Goal: Task Accomplishment & Management: Use online tool/utility

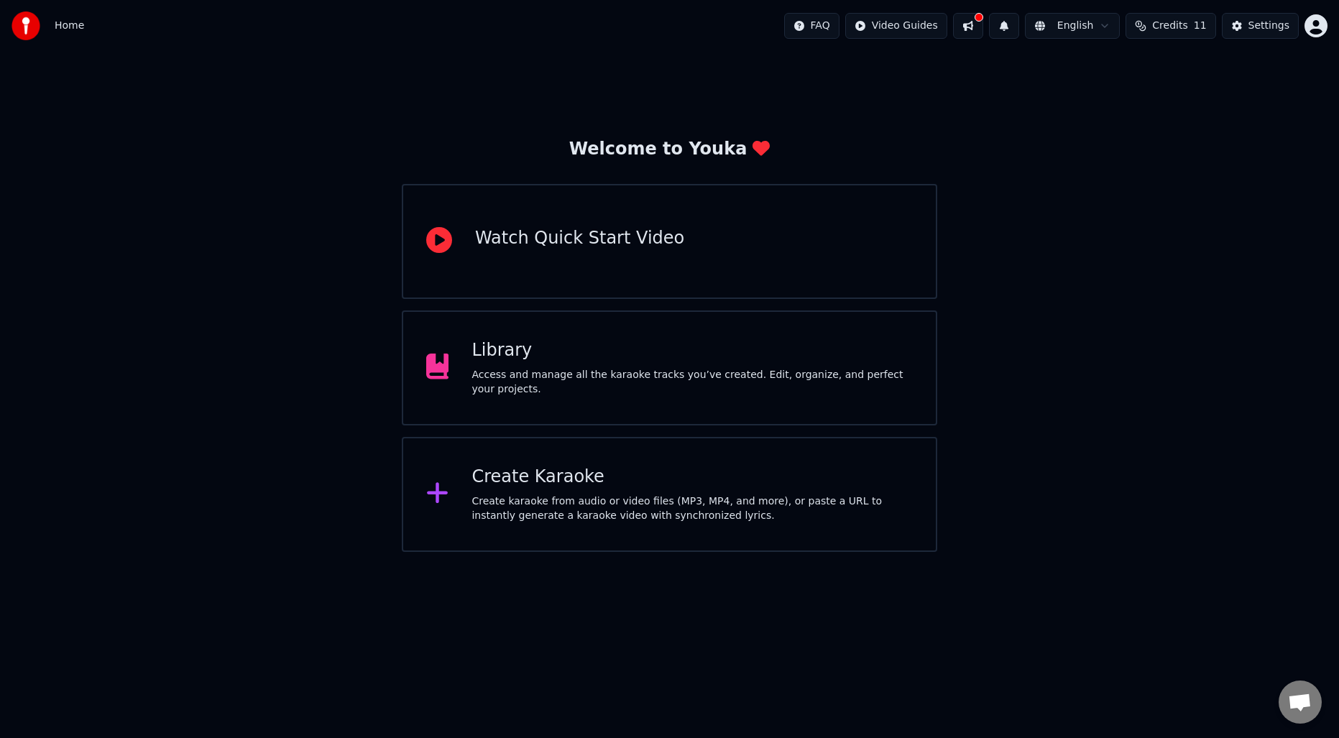
click at [571, 490] on div "Create Karaoke Create karaoke from audio or video files (MP3, MP4, and more), o…" at bounding box center [692, 495] width 441 height 58
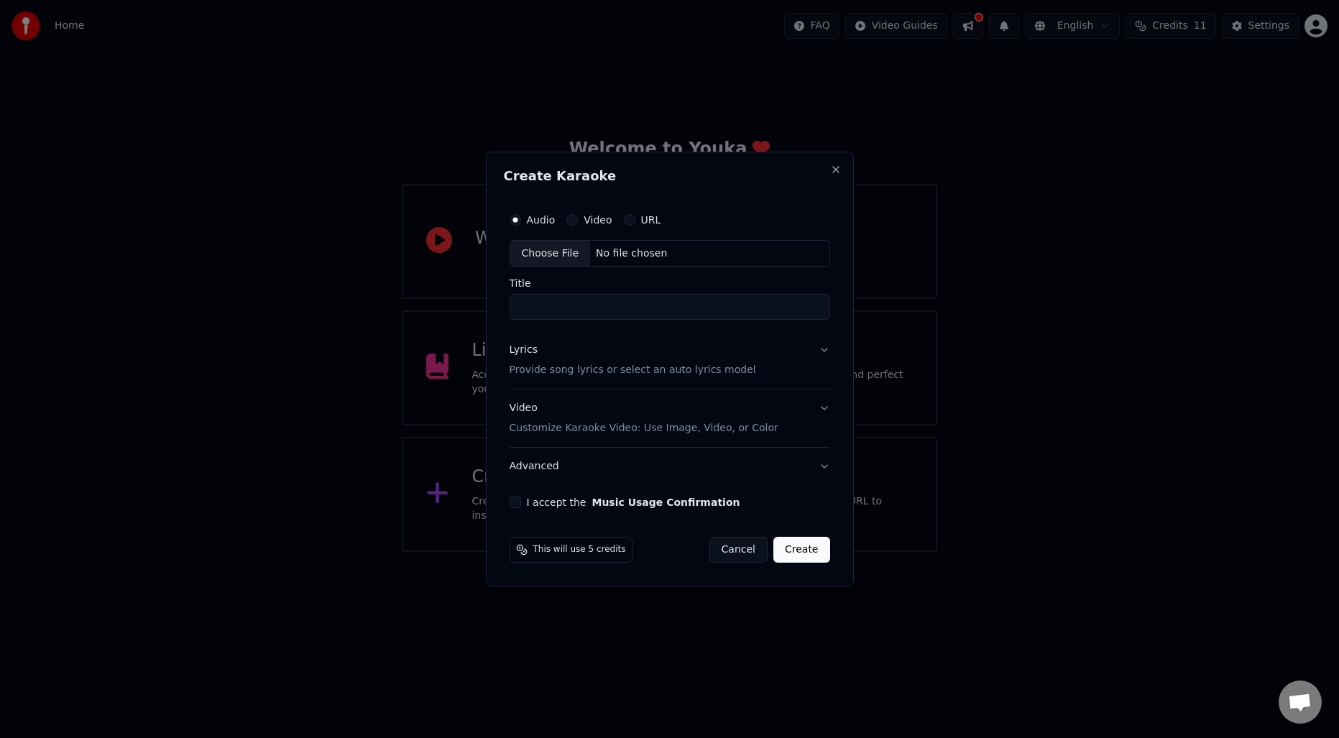
click at [564, 256] on div "Choose File" at bounding box center [550, 254] width 81 height 26
type input "**********"
click at [630, 377] on button "Lyrics Provide song lyrics or select an auto lyrics model" at bounding box center [670, 361] width 326 height 58
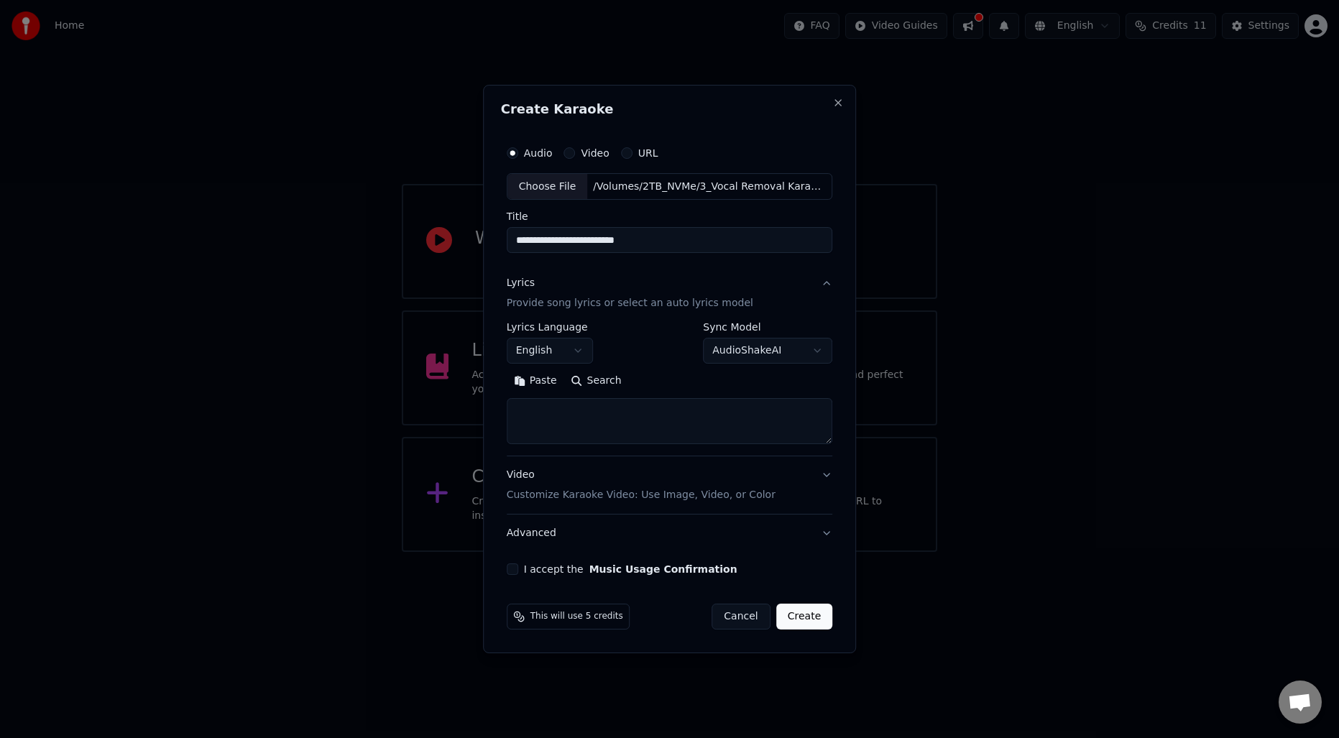
click at [599, 377] on button "Search" at bounding box center [596, 381] width 65 height 23
type textarea "**********"
click at [674, 380] on button "Expand" at bounding box center [662, 381] width 68 height 23
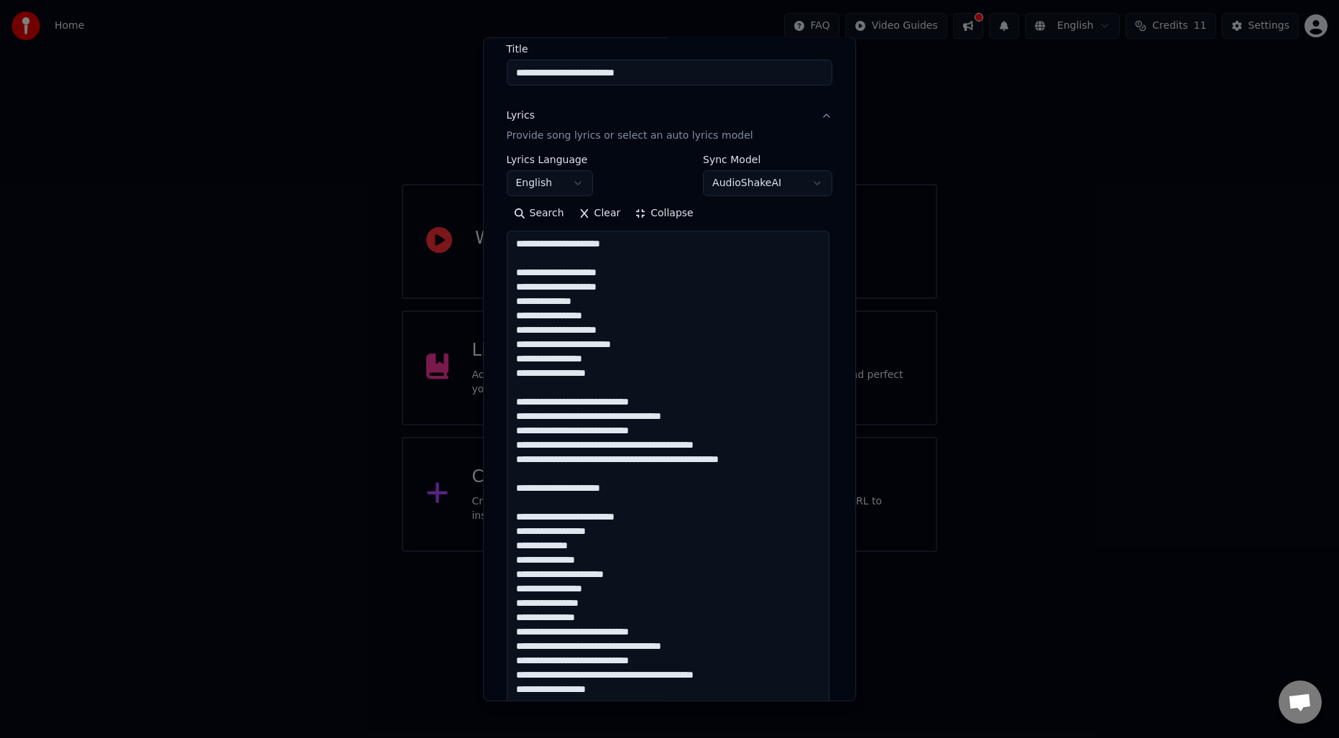
scroll to position [135, 0]
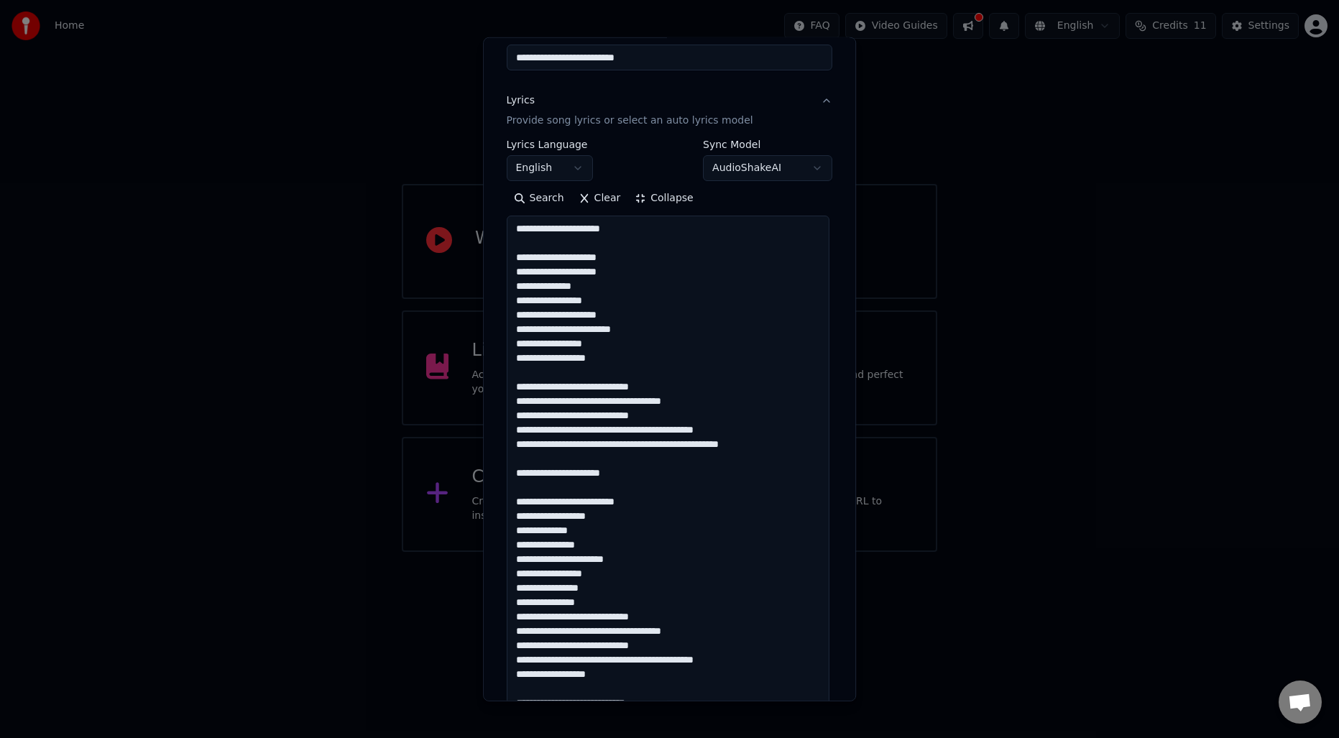
click at [628, 187] on button "Collapse" at bounding box center [664, 198] width 73 height 23
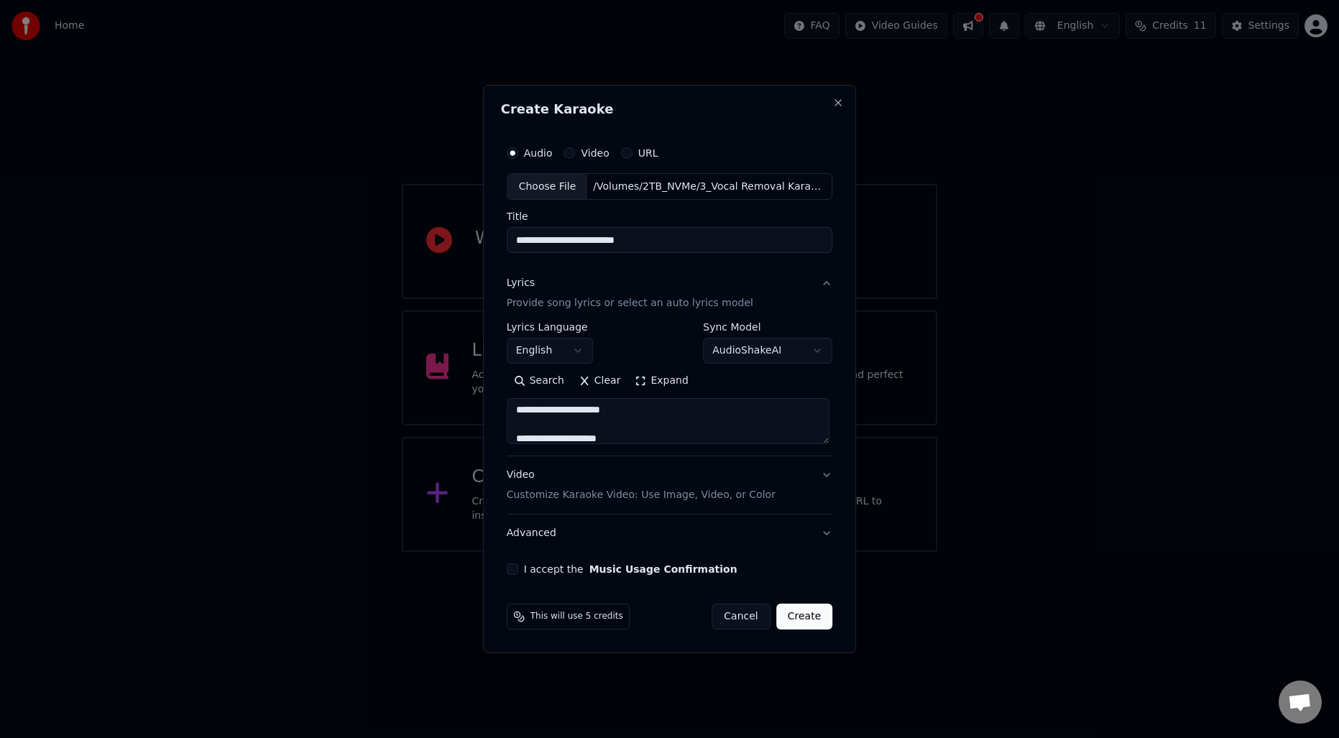
click at [667, 385] on button "Expand" at bounding box center [662, 381] width 68 height 23
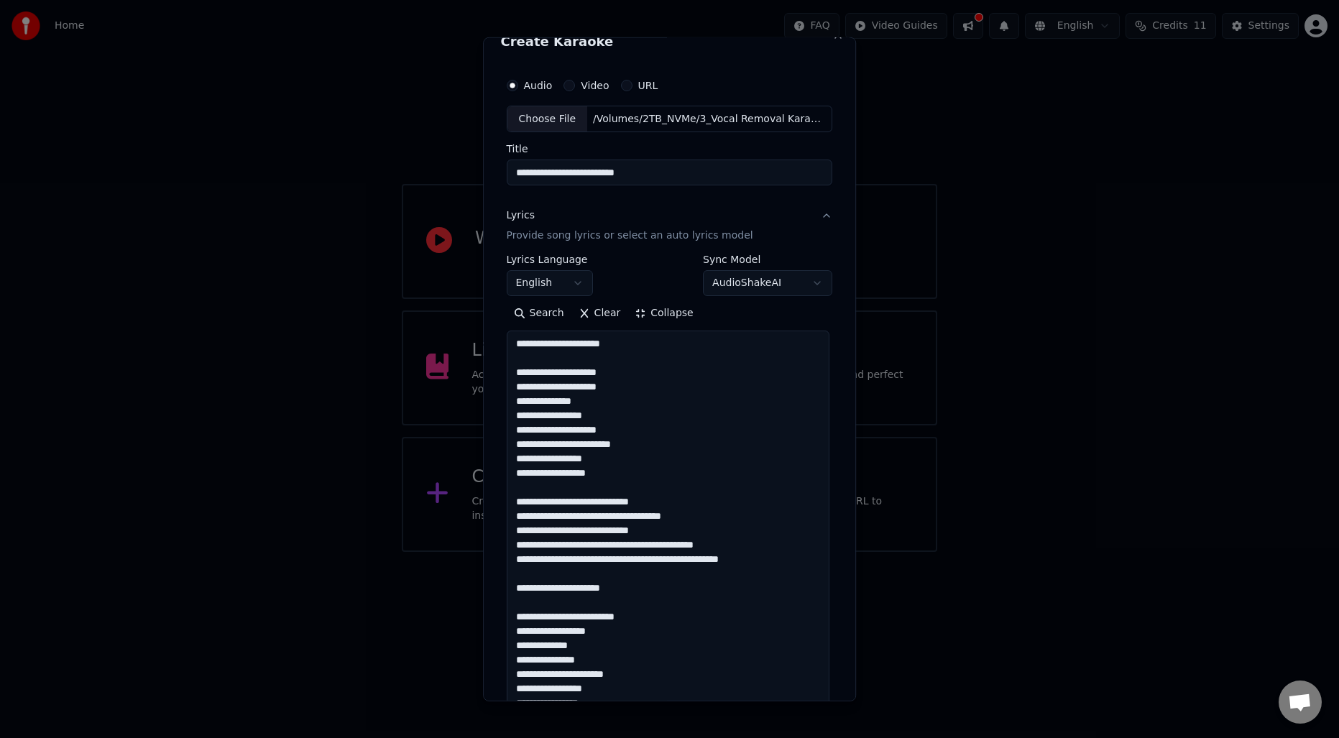
scroll to position [25, 0]
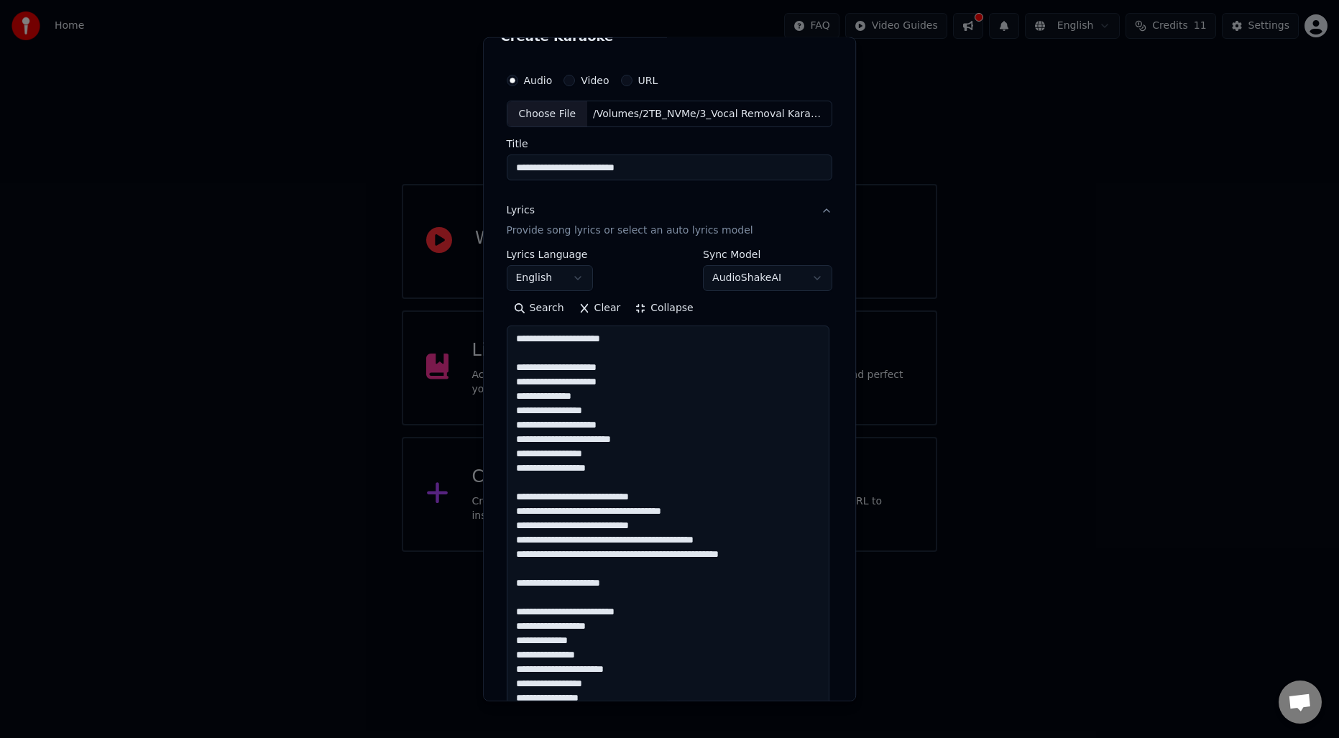
drag, startPoint x: 633, startPoint y: 339, endPoint x: 497, endPoint y: 339, distance: 135.1
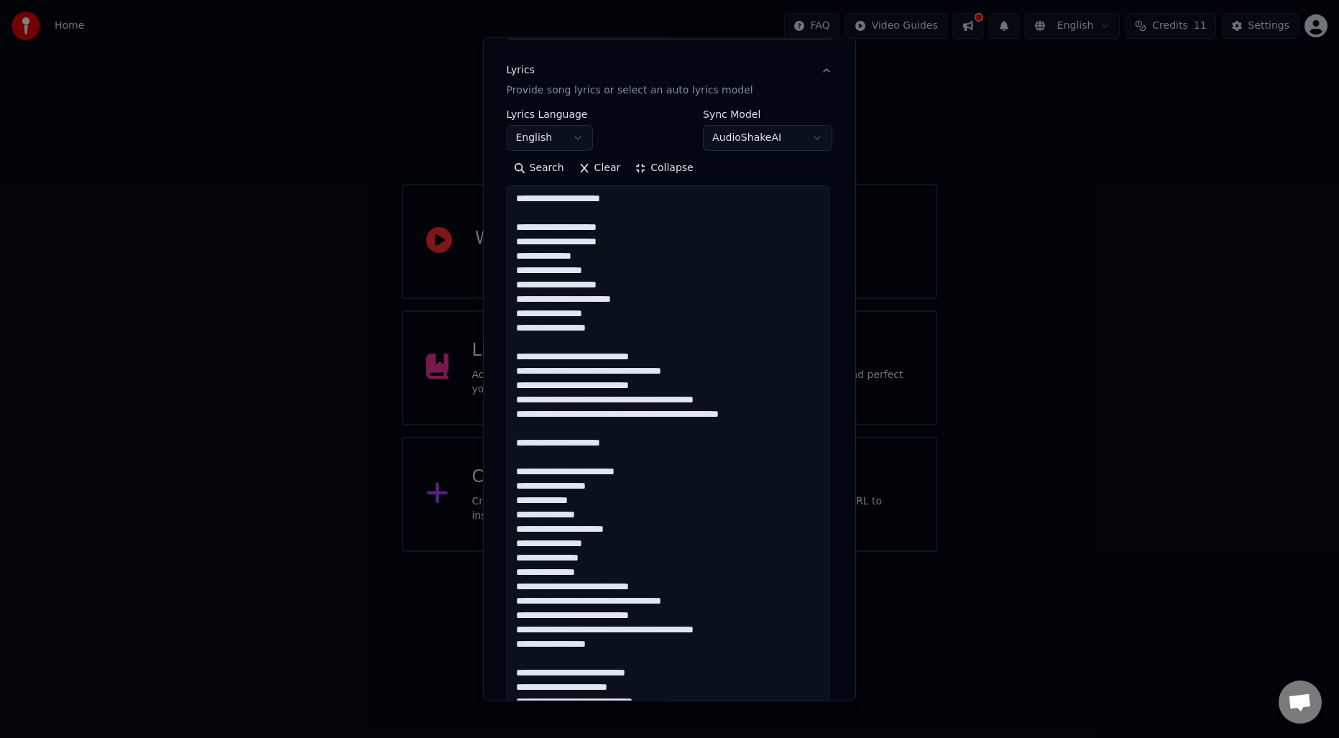
scroll to position [0, 0]
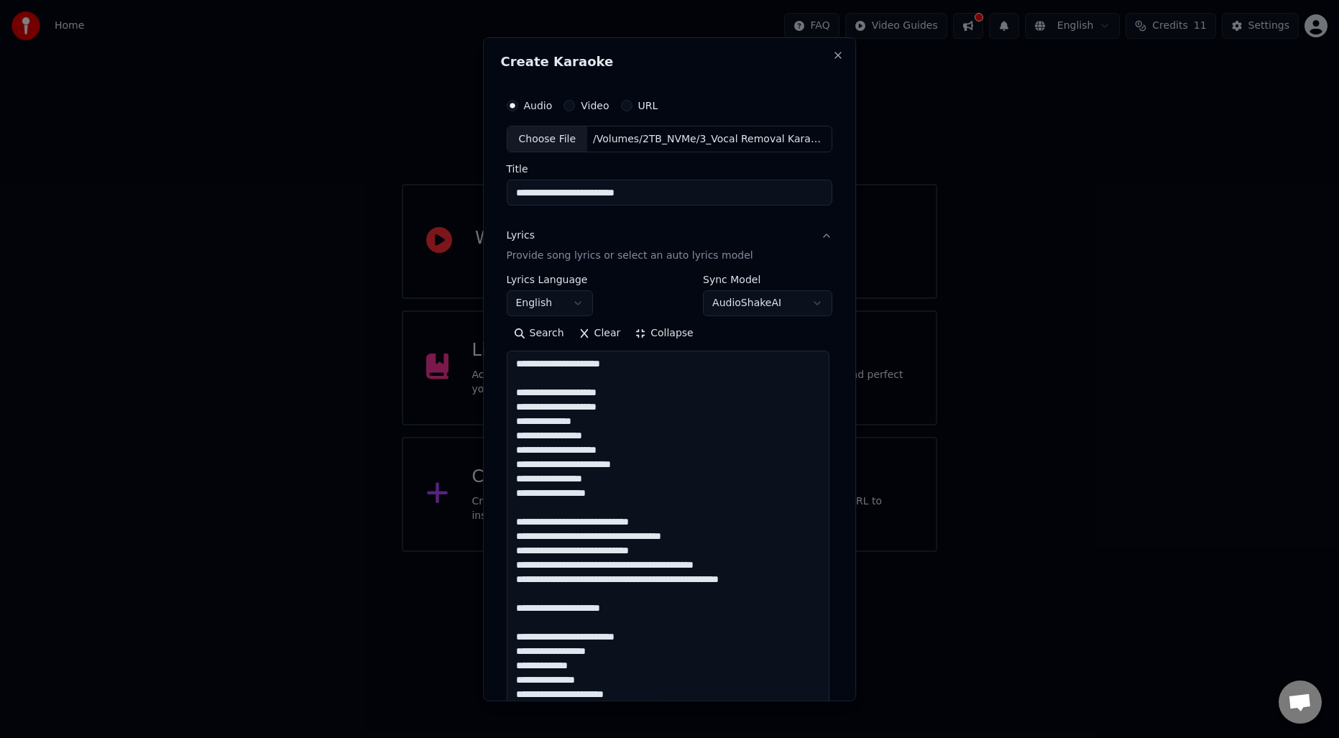
click at [655, 336] on button "Collapse" at bounding box center [664, 333] width 73 height 23
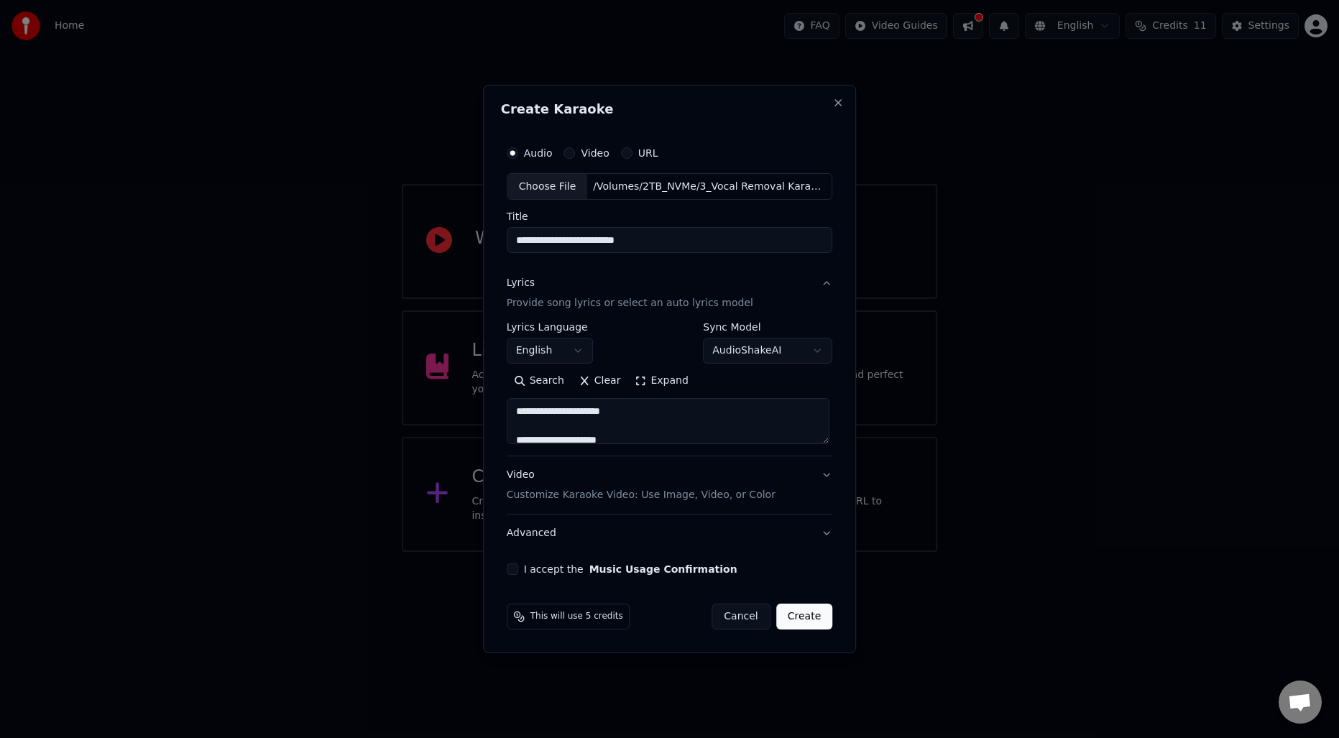
click at [565, 571] on label "I accept the Music Usage Confirmation" at bounding box center [631, 569] width 214 height 10
click at [518, 571] on button "I accept the Music Usage Confirmation" at bounding box center [513, 570] width 12 height 12
click at [807, 620] on button "Create" at bounding box center [804, 617] width 57 height 26
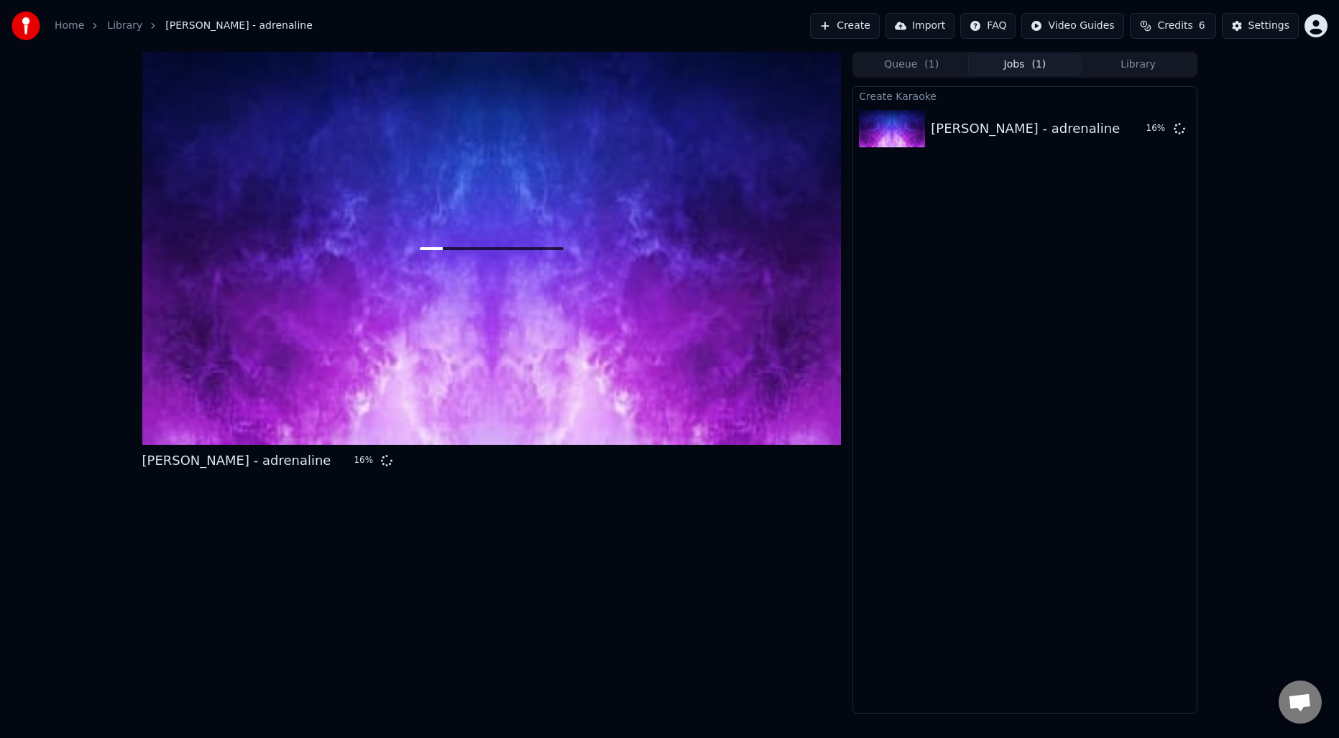
click at [363, 615] on div "[PERSON_NAME] - adrenaline 16 %" at bounding box center [491, 383] width 699 height 662
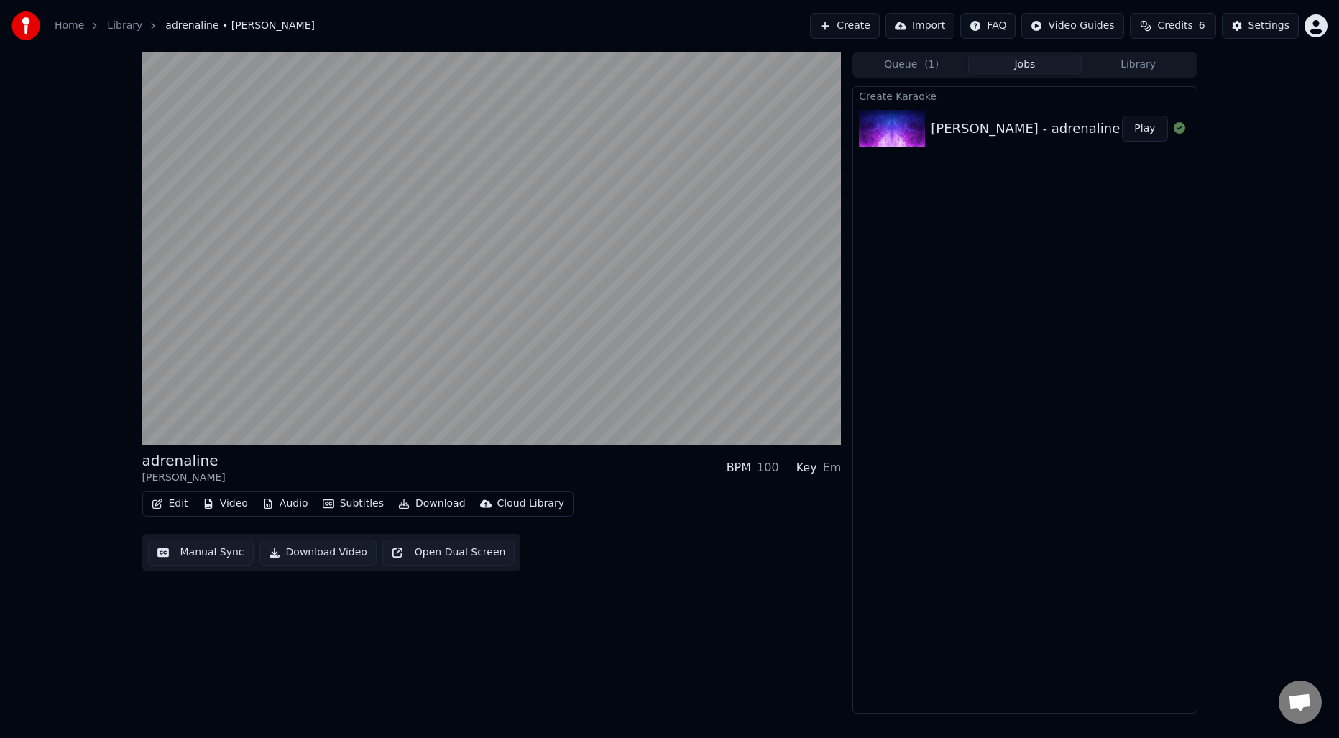
click at [211, 554] on button "Manual Sync" at bounding box center [201, 553] width 106 height 26
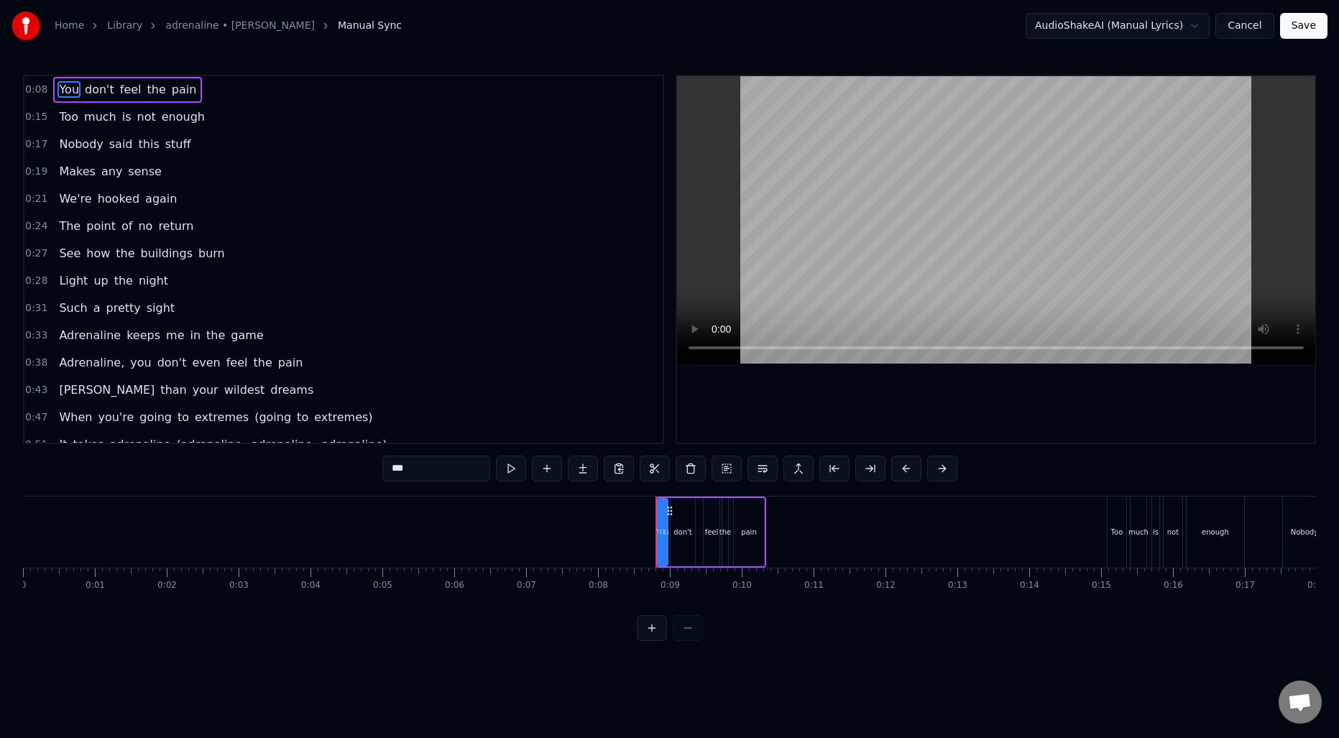
click at [39, 89] on span "0:08" at bounding box center [36, 90] width 22 height 14
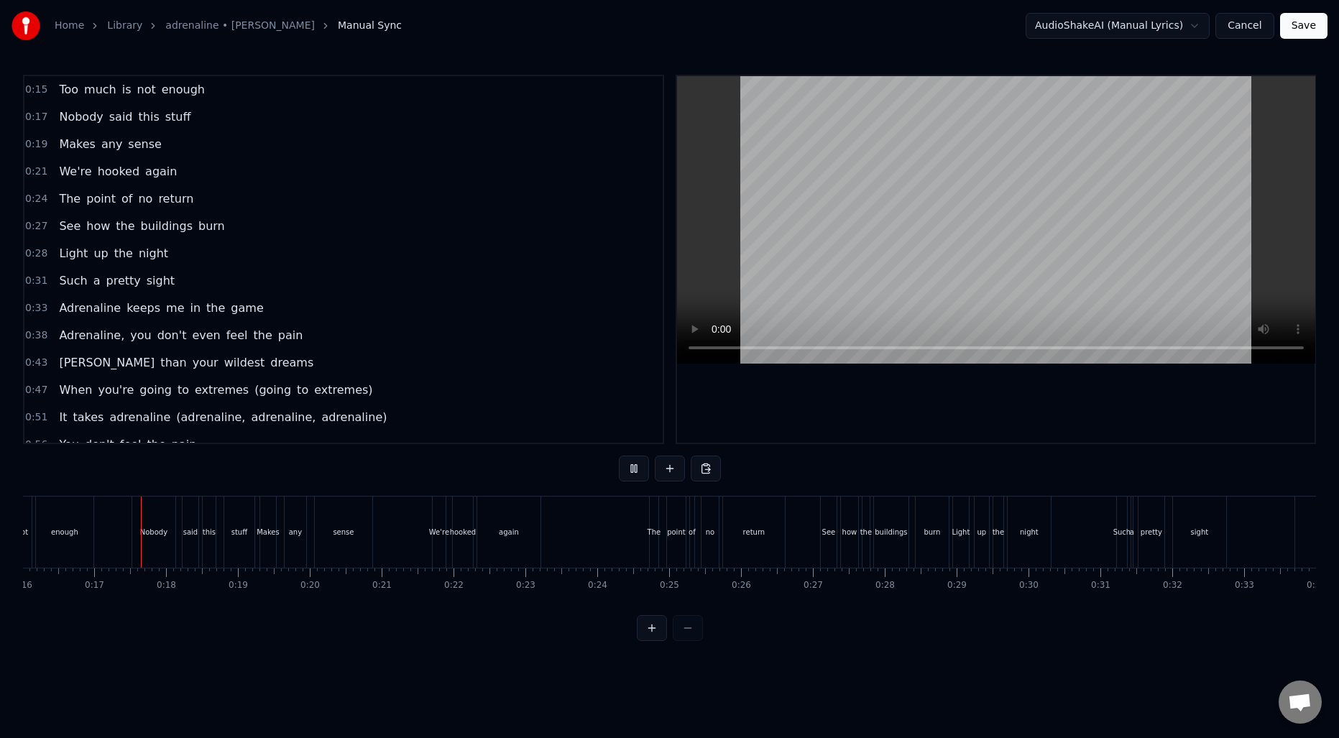
scroll to position [0, 1156]
click at [29, 303] on span "0:33" at bounding box center [36, 308] width 22 height 14
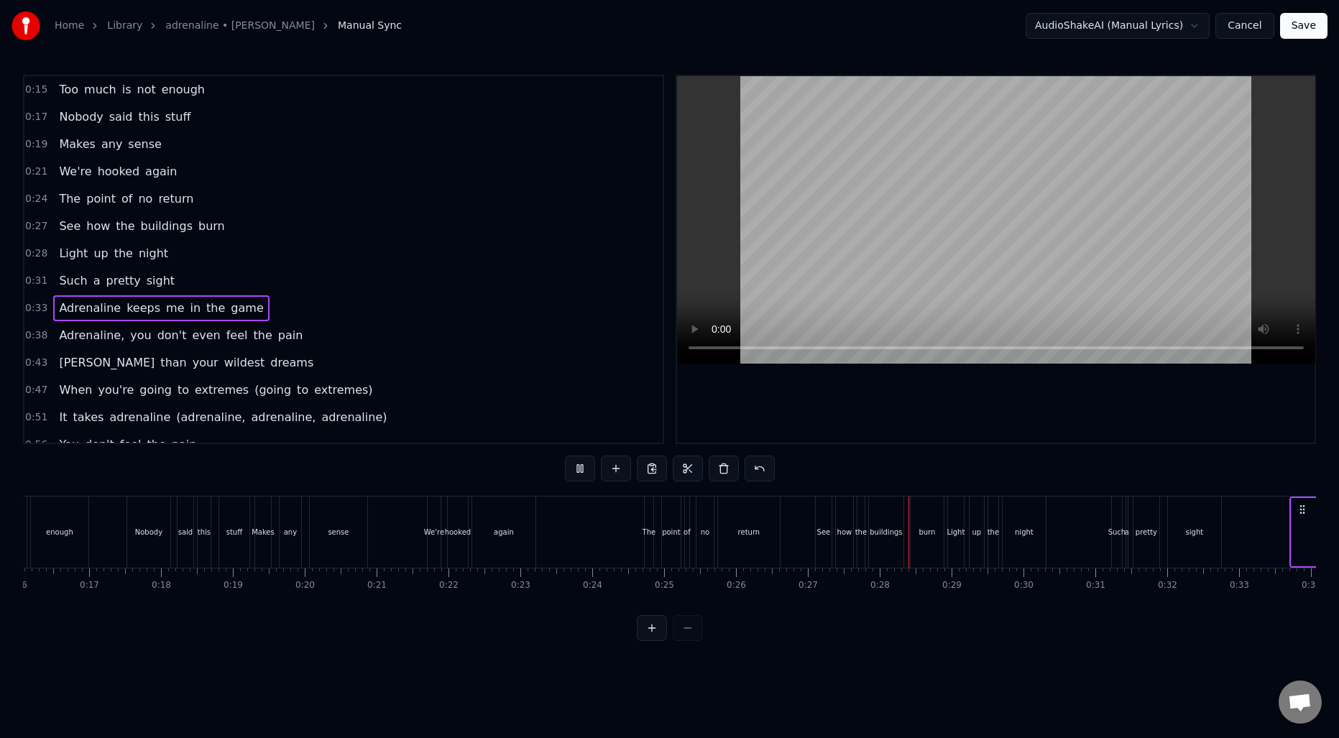
click at [33, 308] on span "0:33" at bounding box center [36, 308] width 22 height 14
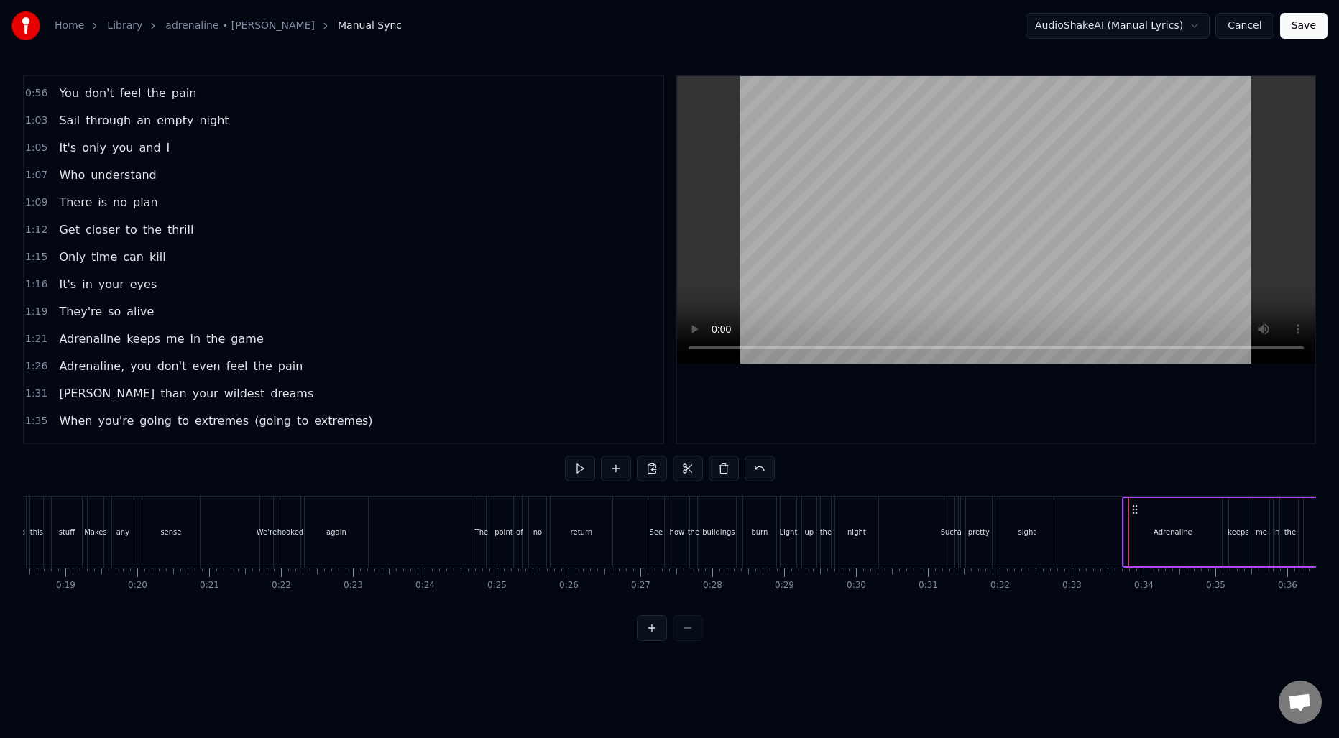
scroll to position [0, 1278]
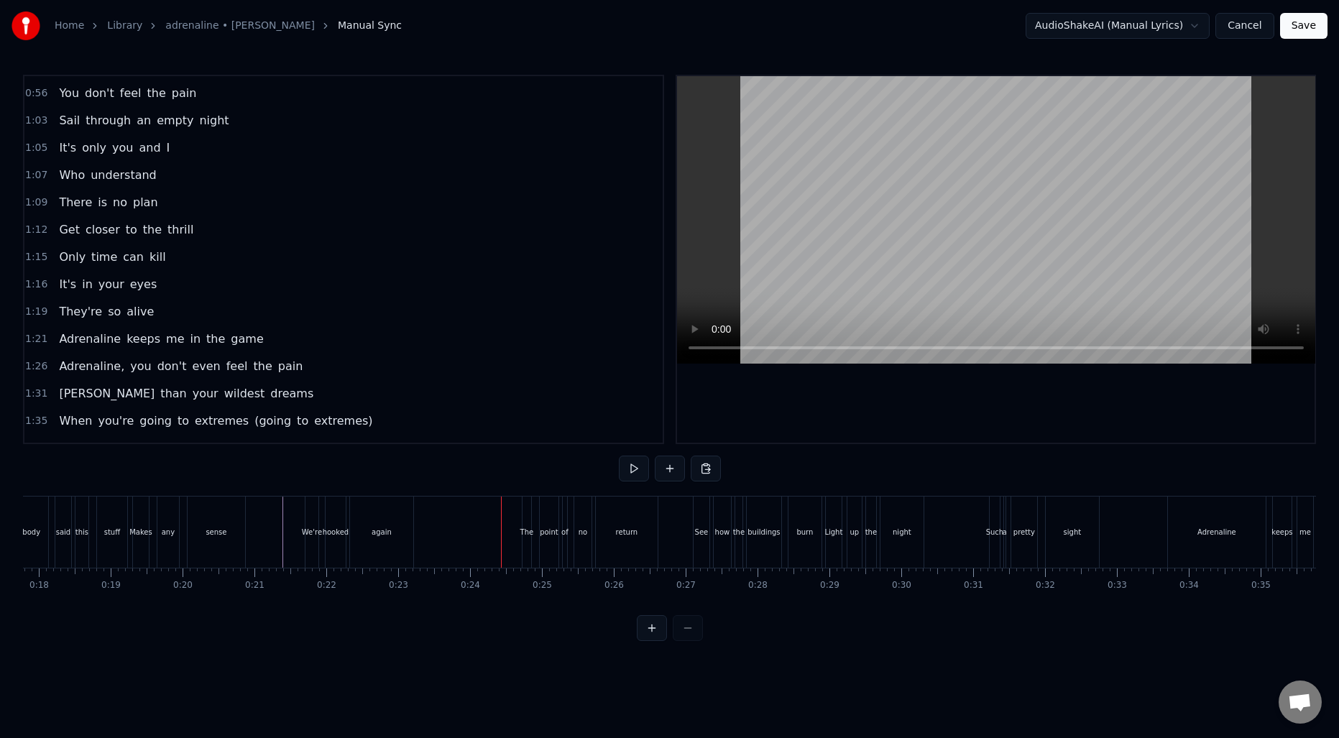
click at [184, 532] on div "Makes any sense" at bounding box center [190, 532] width 116 height 71
click at [253, 423] on span "(going" at bounding box center [273, 421] width 40 height 17
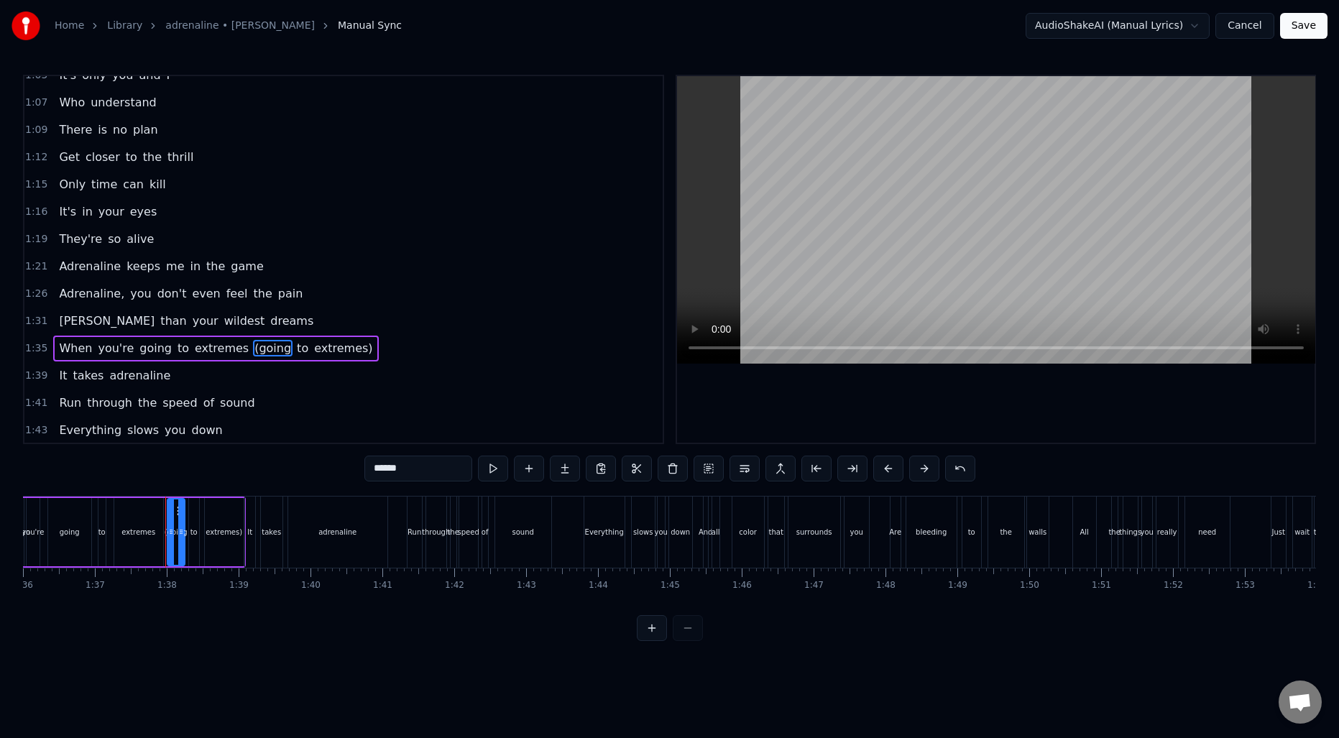
scroll to position [0, 6971]
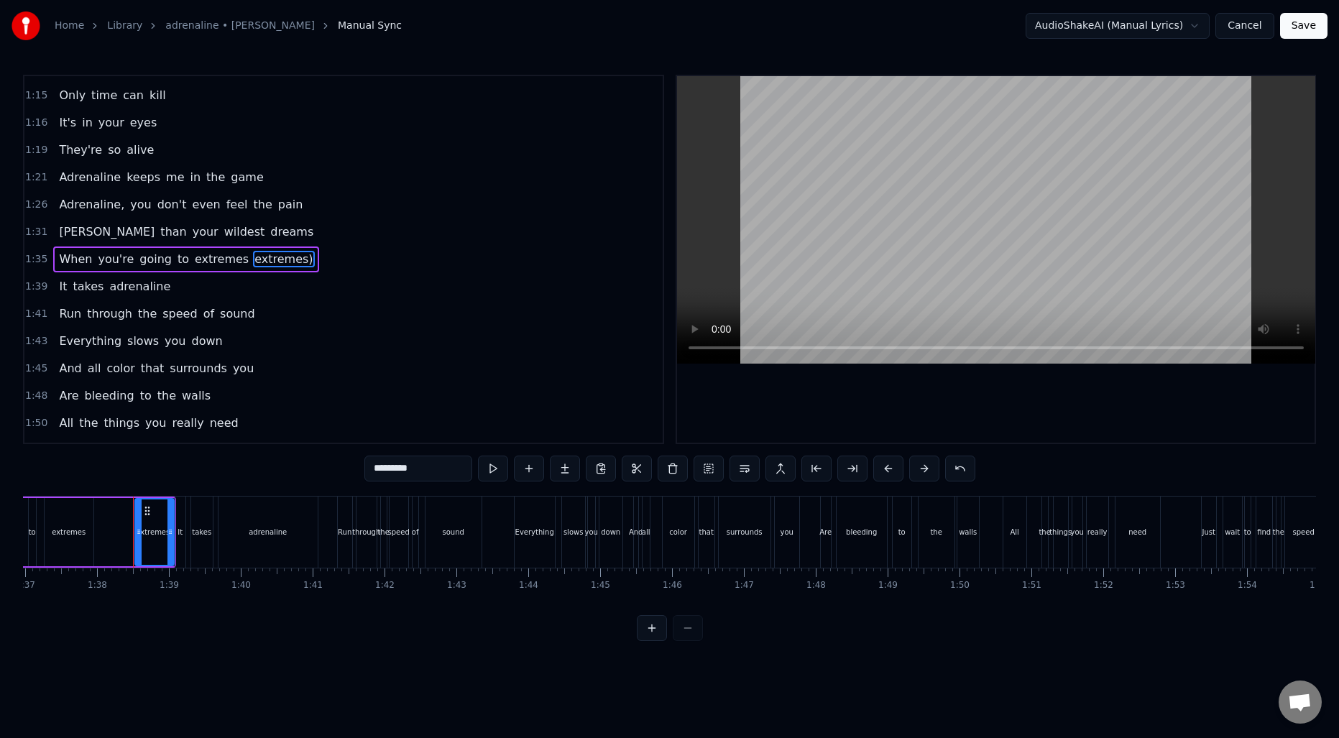
type input "**"
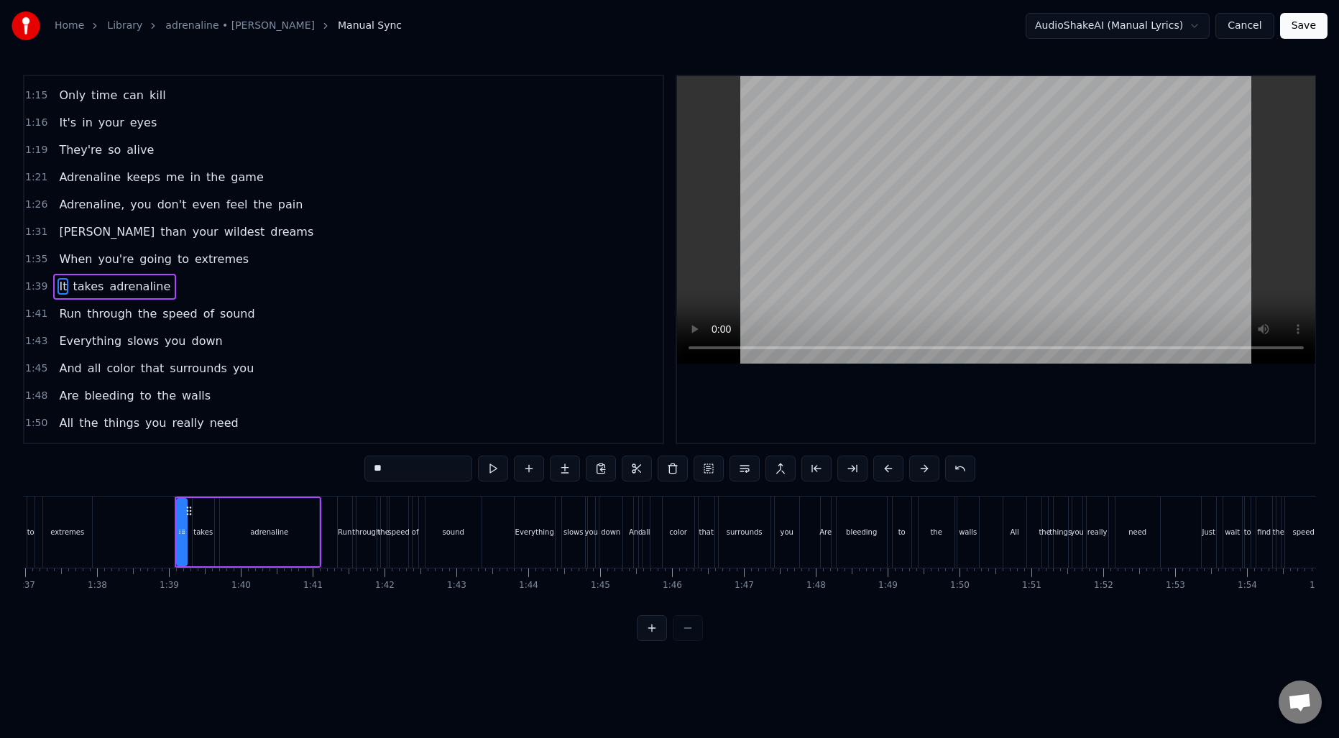
scroll to position [541, 0]
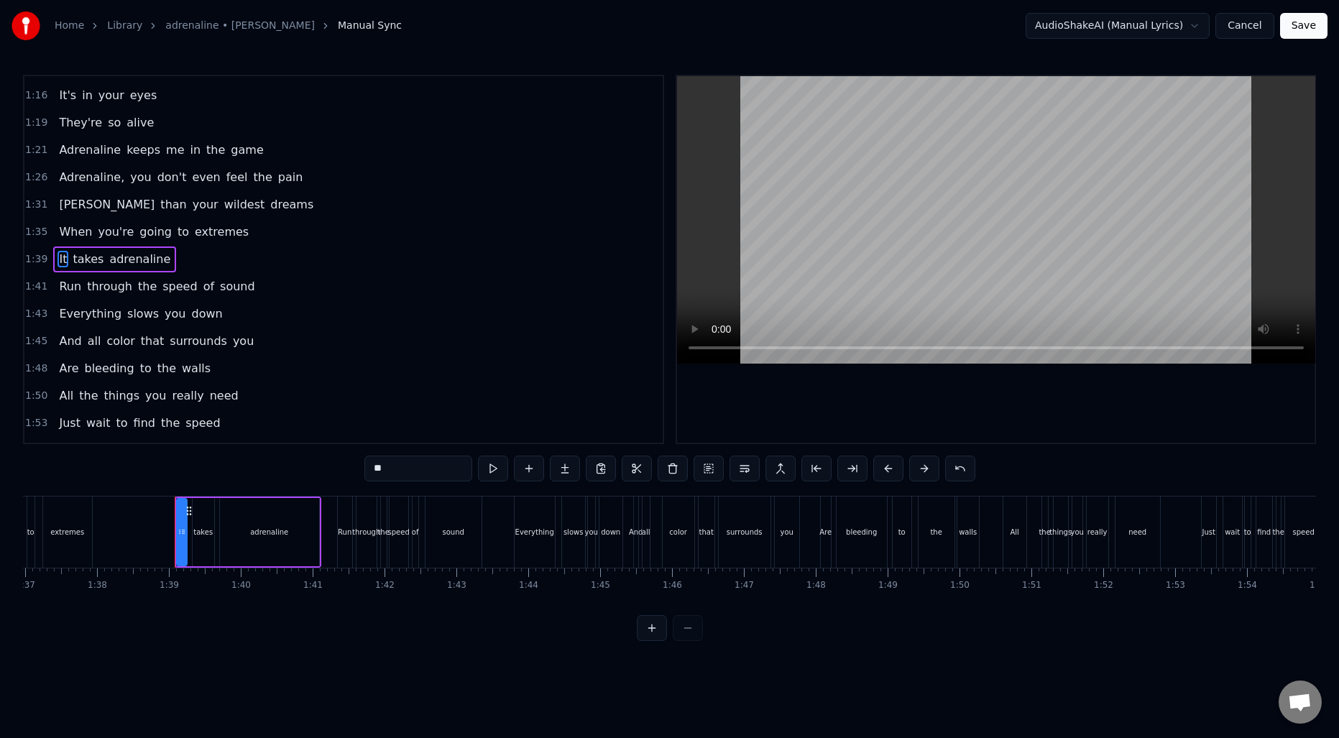
click at [37, 233] on span "1:35" at bounding box center [36, 232] width 22 height 14
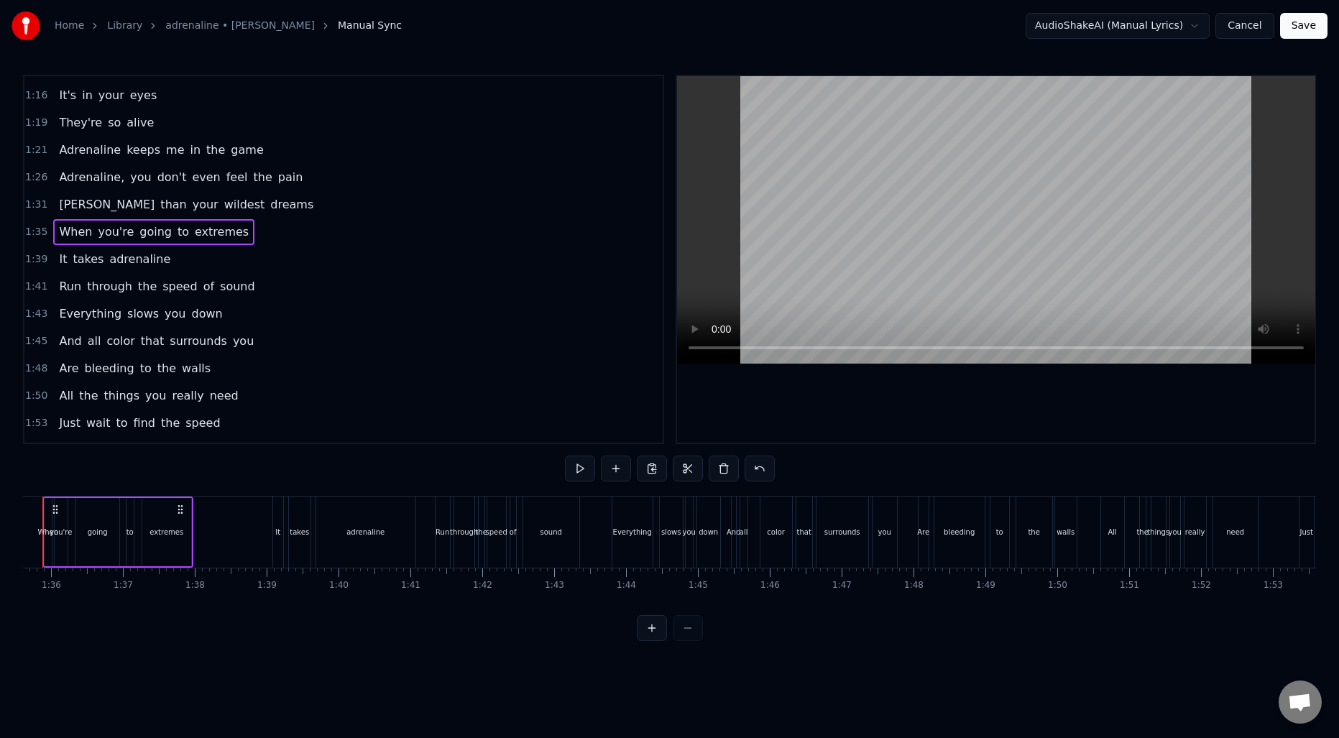
scroll to position [0, 6820]
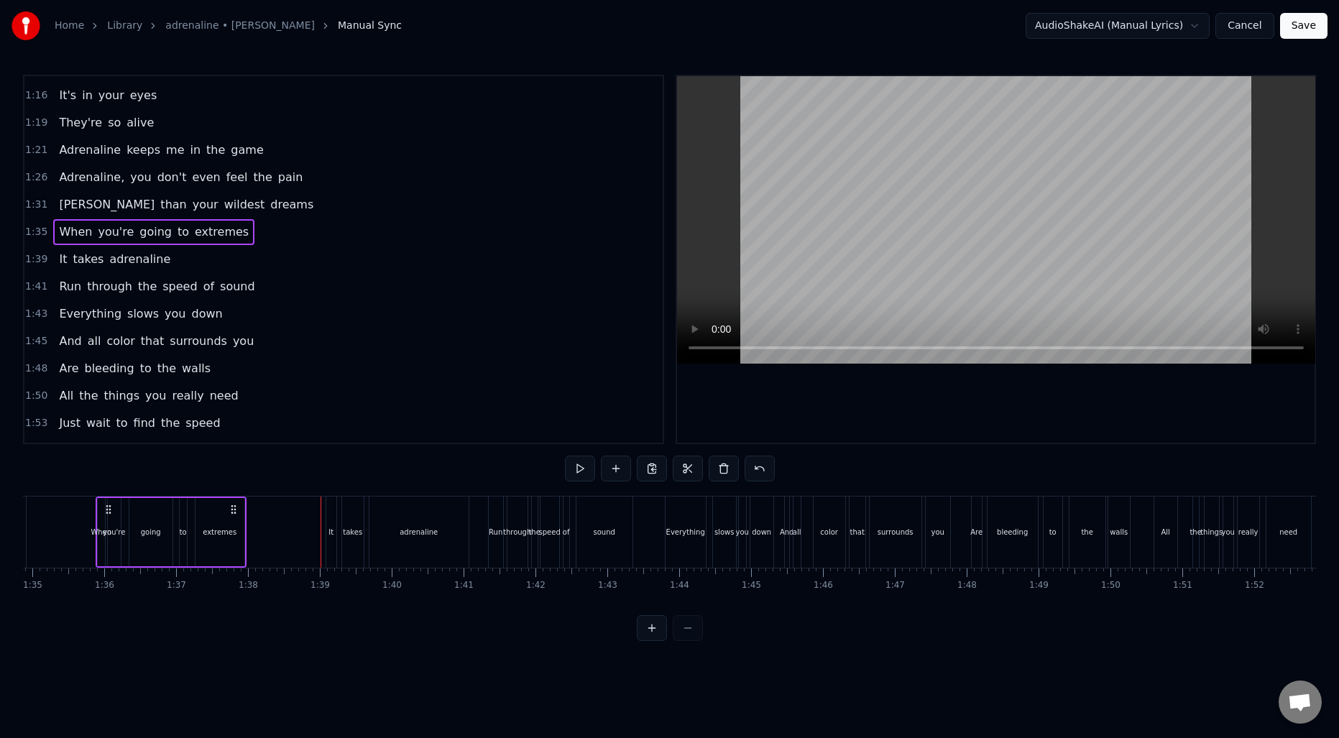
click at [226, 529] on div "extremes" at bounding box center [220, 532] width 34 height 11
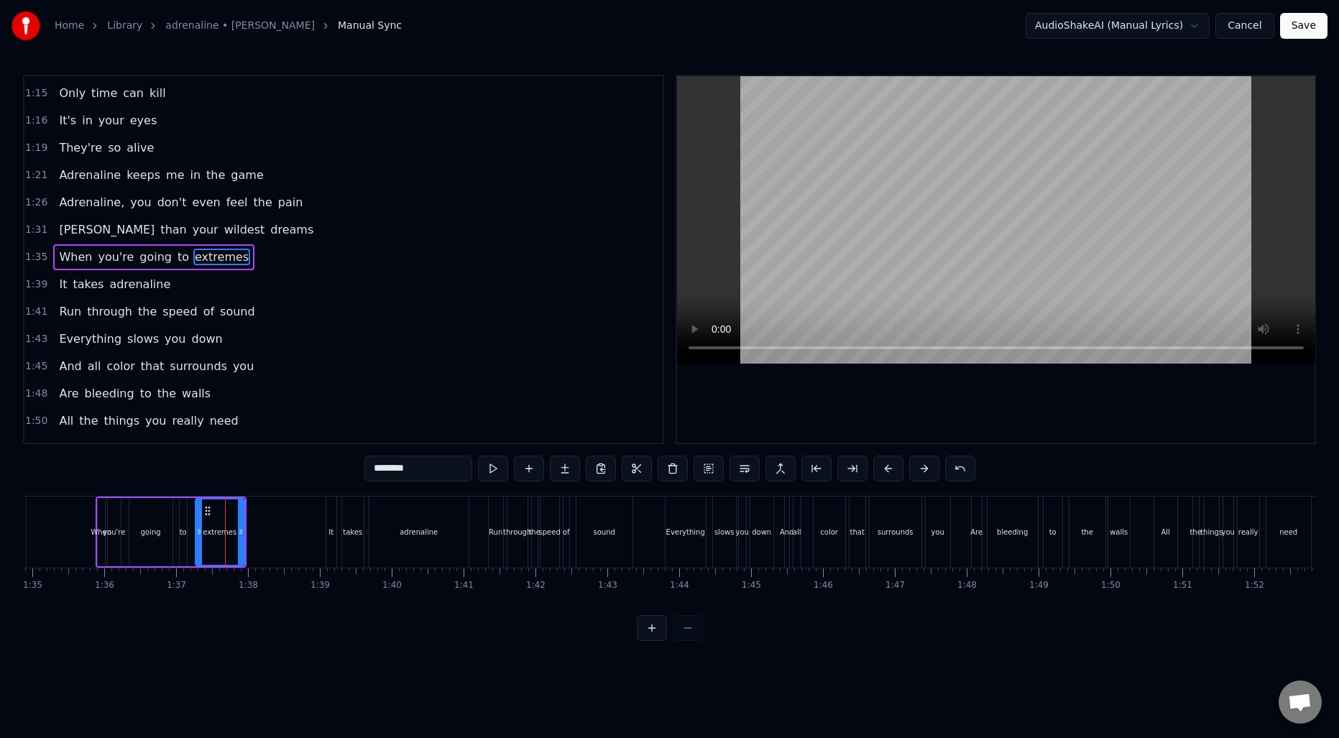
scroll to position [513, 0]
drag, startPoint x: 240, startPoint y: 531, endPoint x: 292, endPoint y: 528, distance: 51.8
click at [292, 528] on icon at bounding box center [293, 532] width 6 height 12
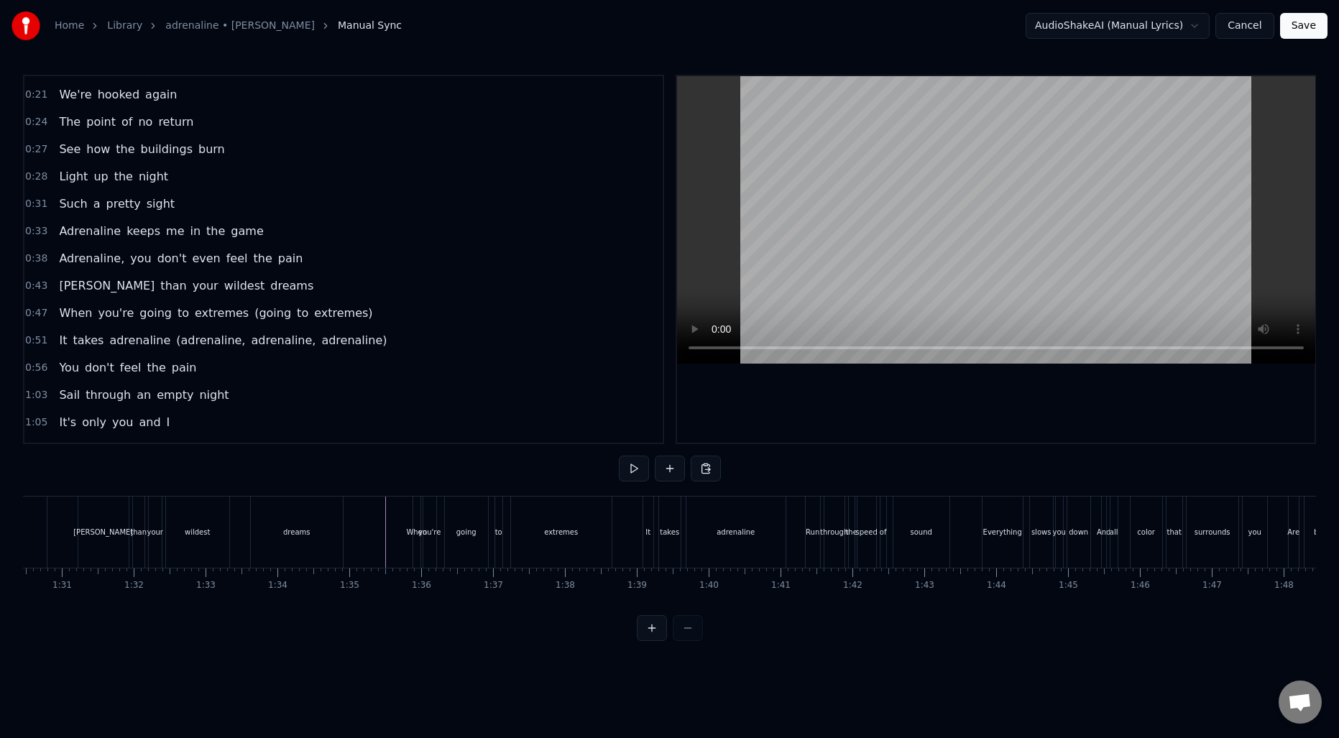
scroll to position [0, 0]
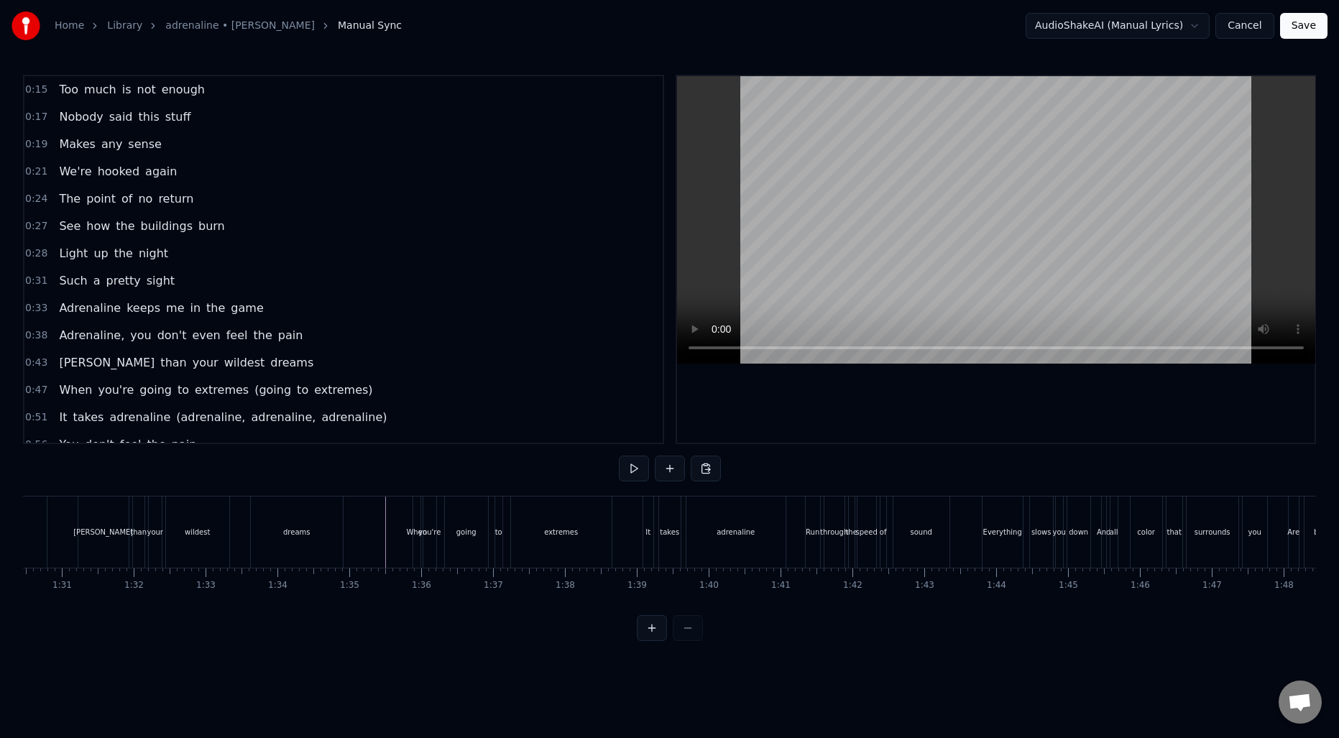
click at [66, 91] on span "Too" at bounding box center [69, 89] width 22 height 17
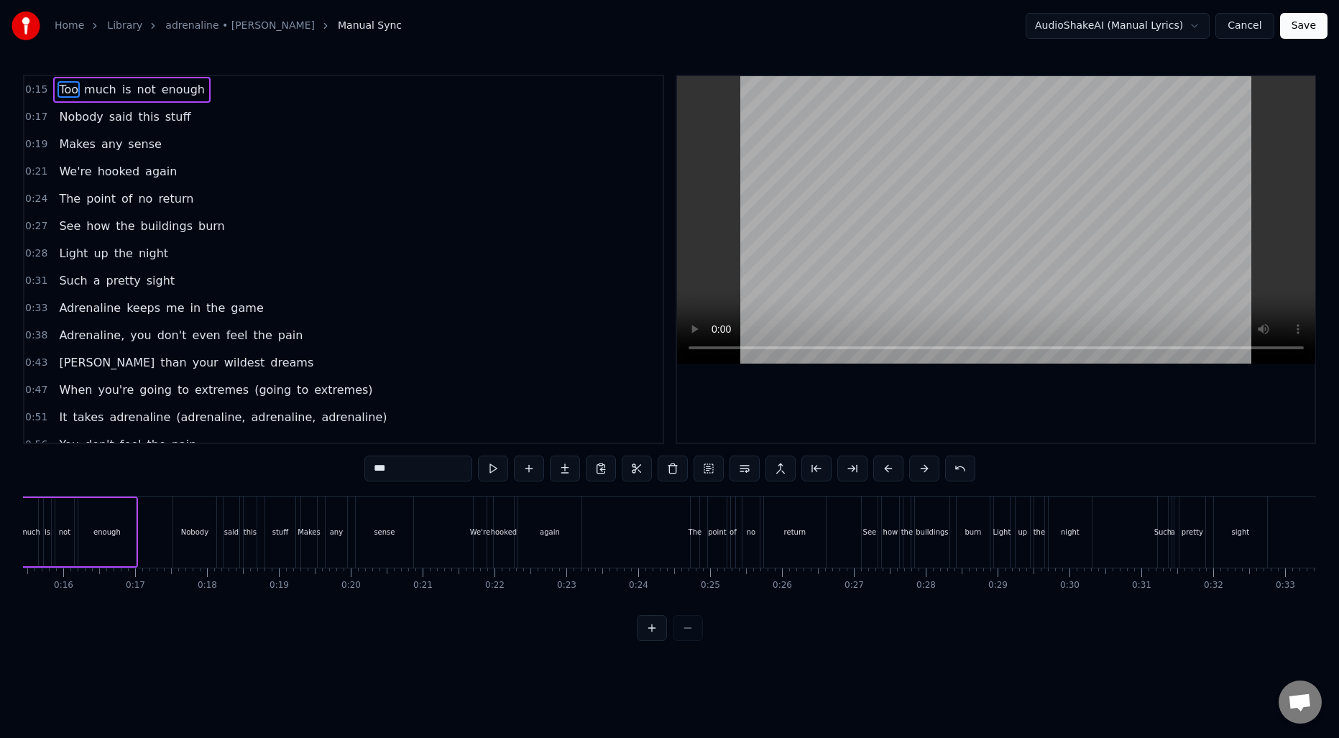
scroll to position [0, 1012]
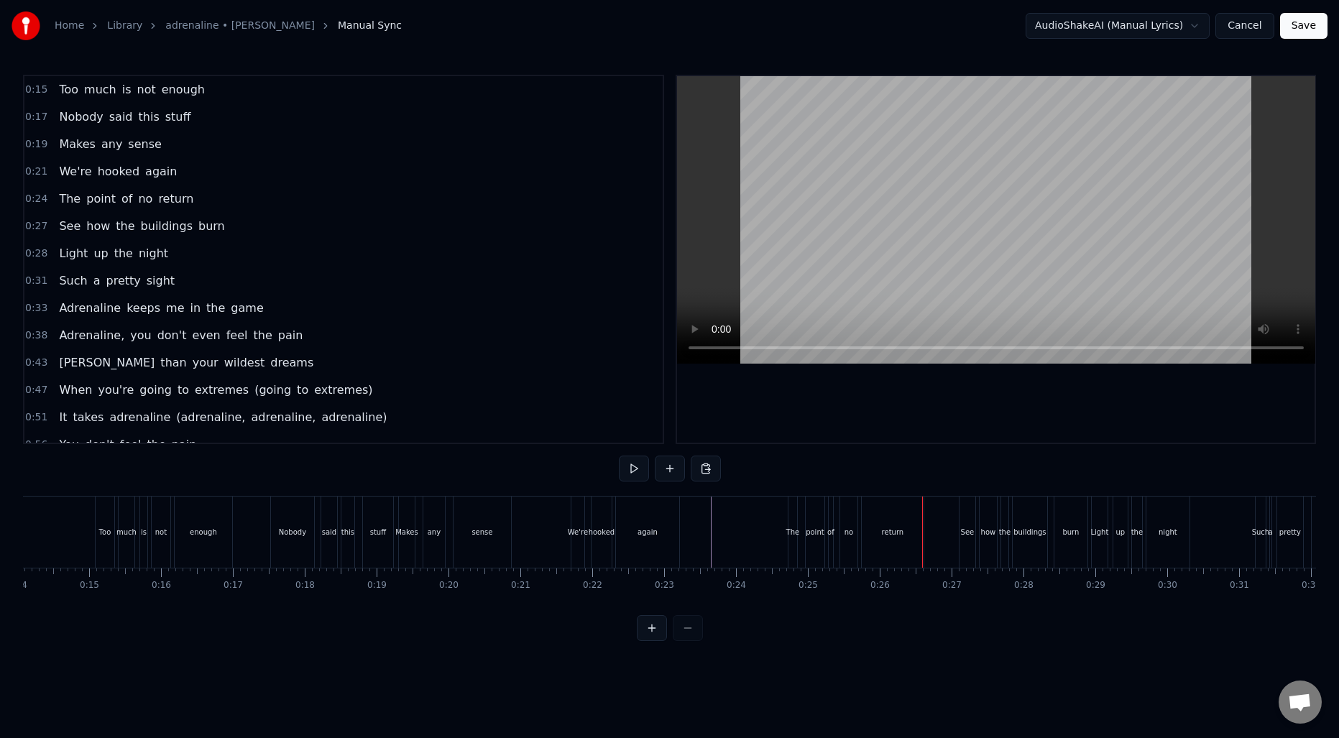
click at [652, 641] on button at bounding box center [652, 628] width 30 height 26
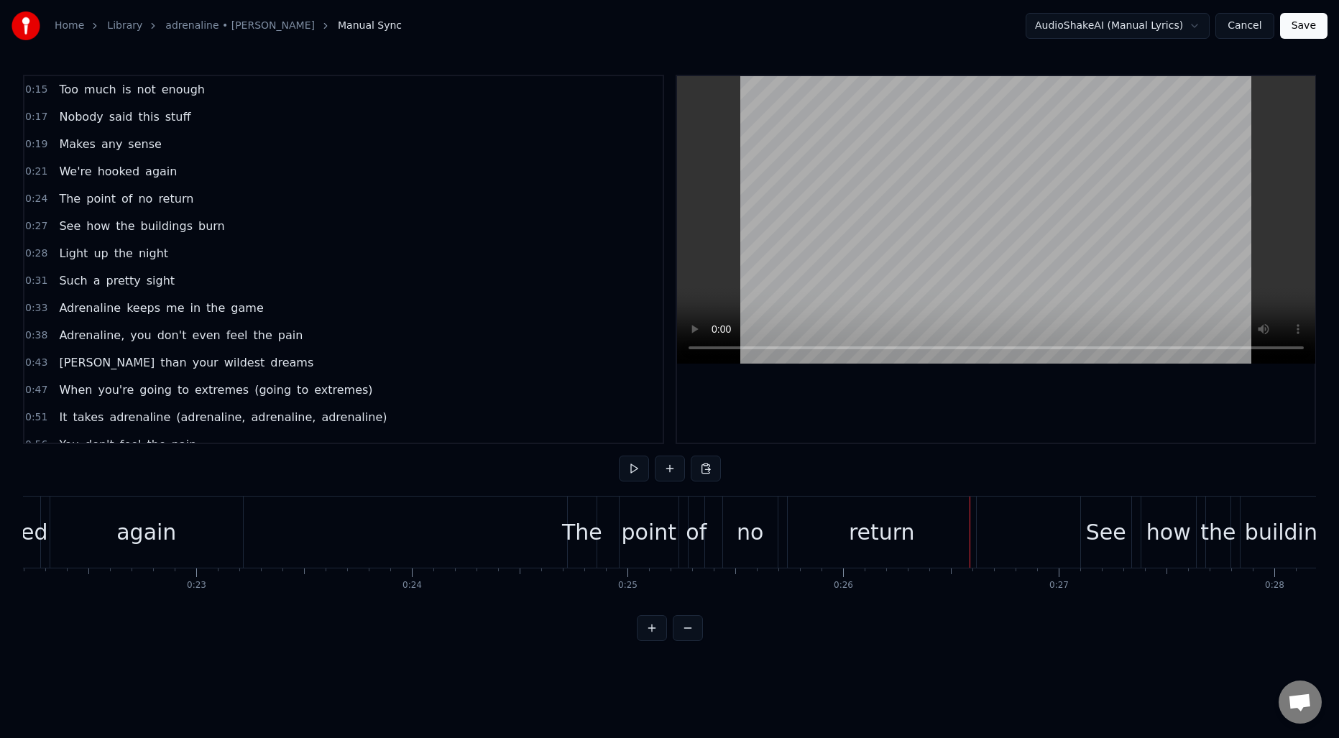
scroll to position [0, 4757]
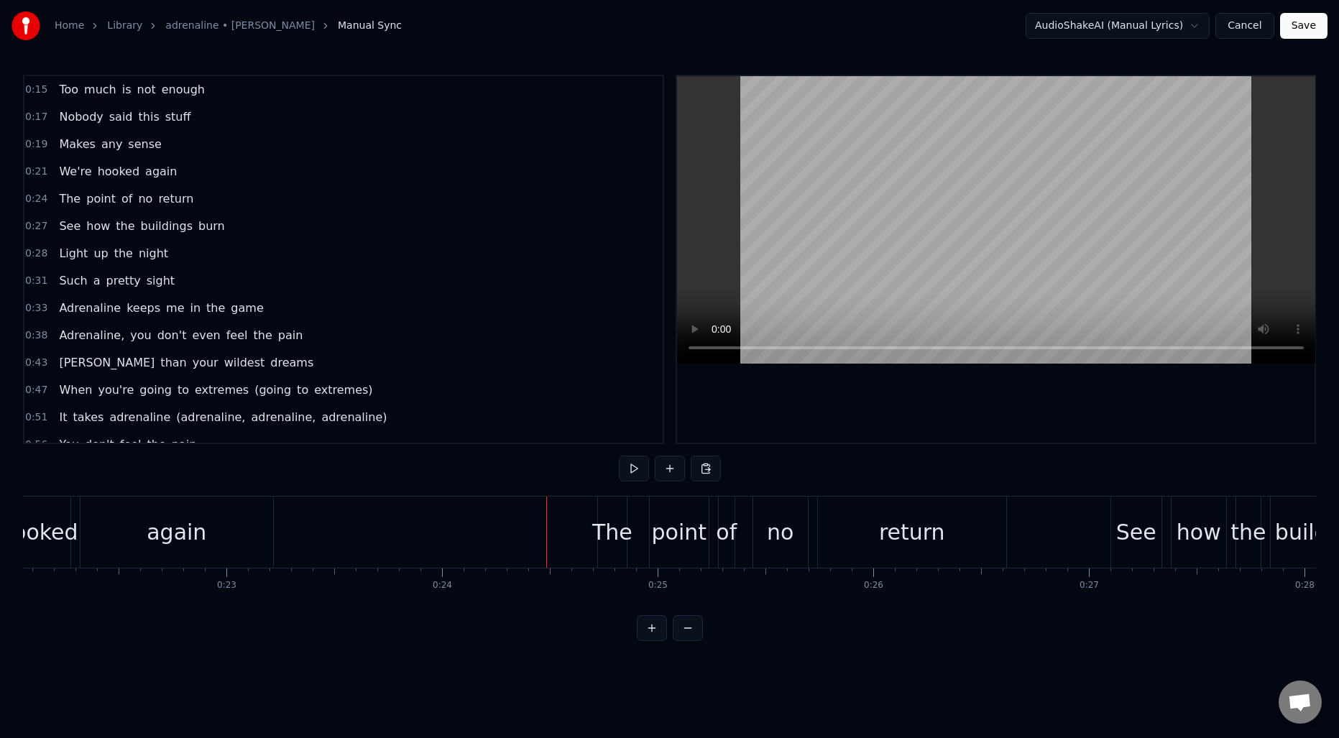
click at [666, 534] on div "point" at bounding box center [679, 532] width 55 height 32
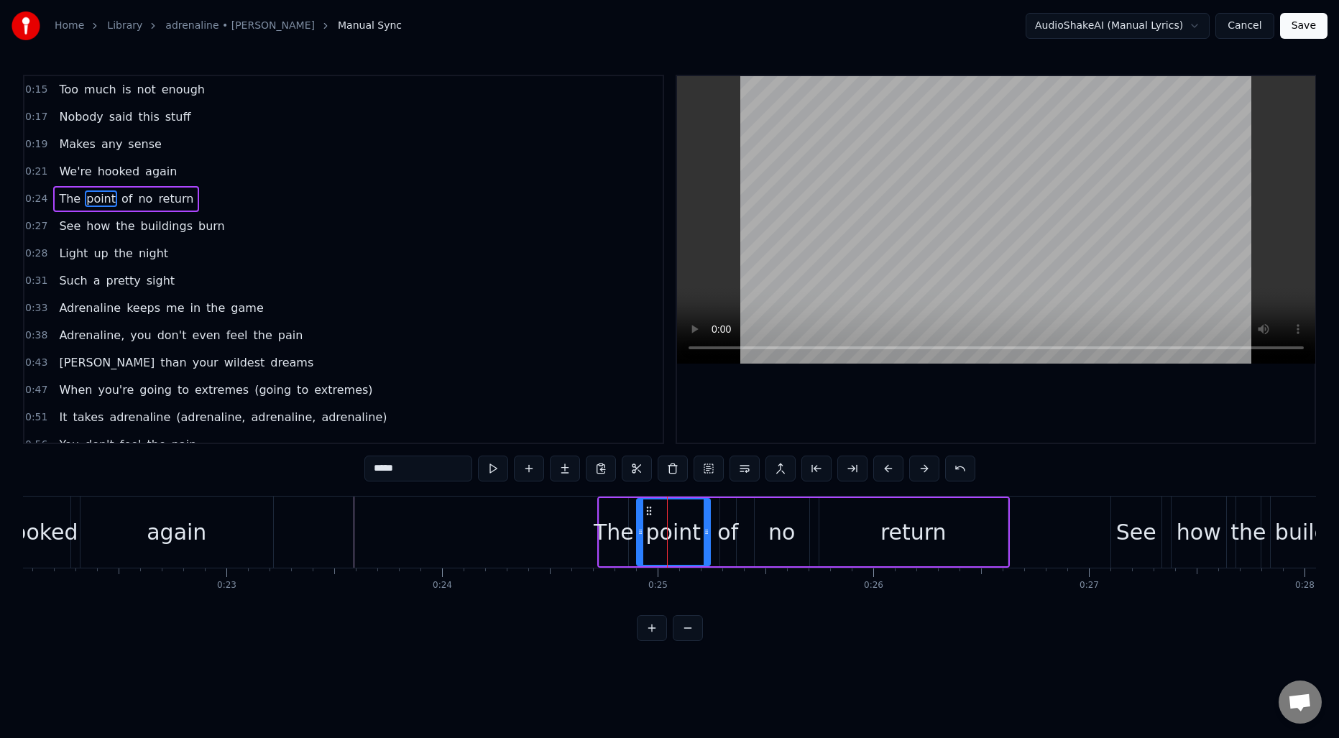
drag, startPoint x: 654, startPoint y: 533, endPoint x: 640, endPoint y: 533, distance: 14.4
click at [640, 533] on icon at bounding box center [641, 532] width 6 height 12
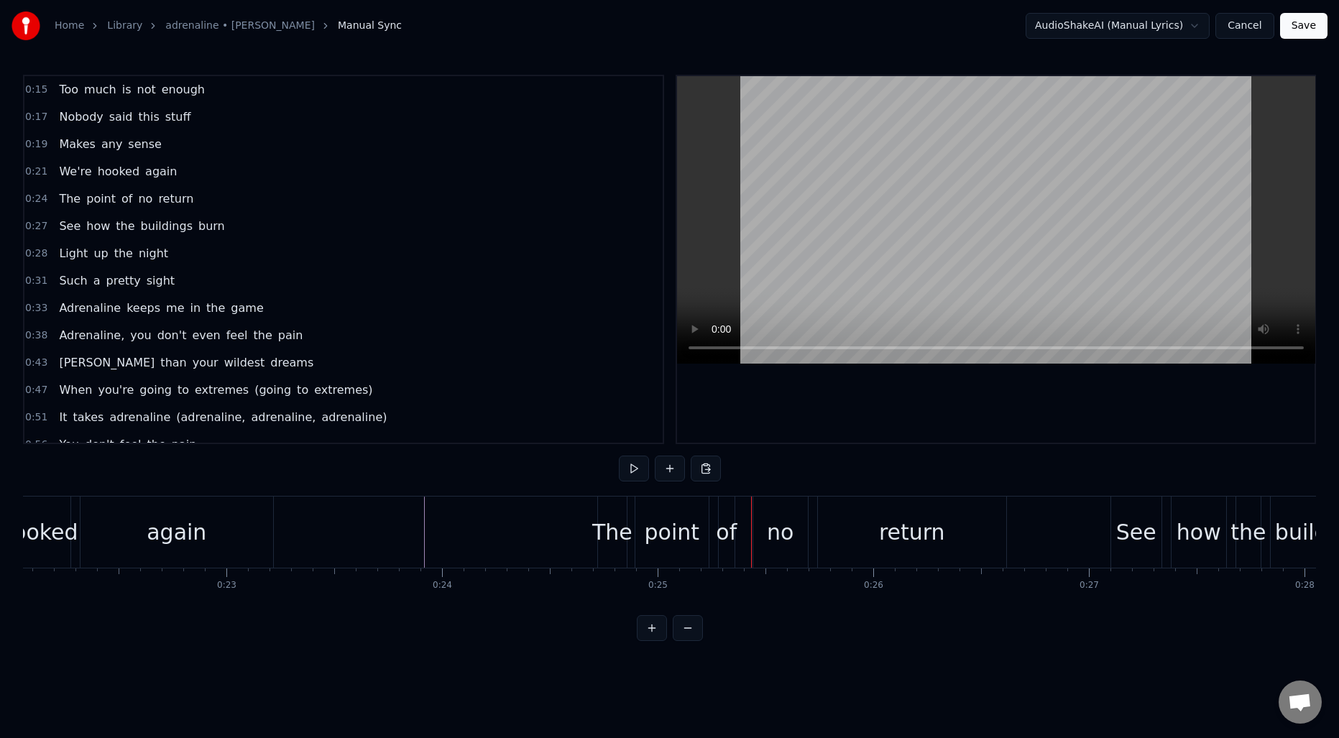
click at [680, 541] on div "point" at bounding box center [672, 532] width 55 height 32
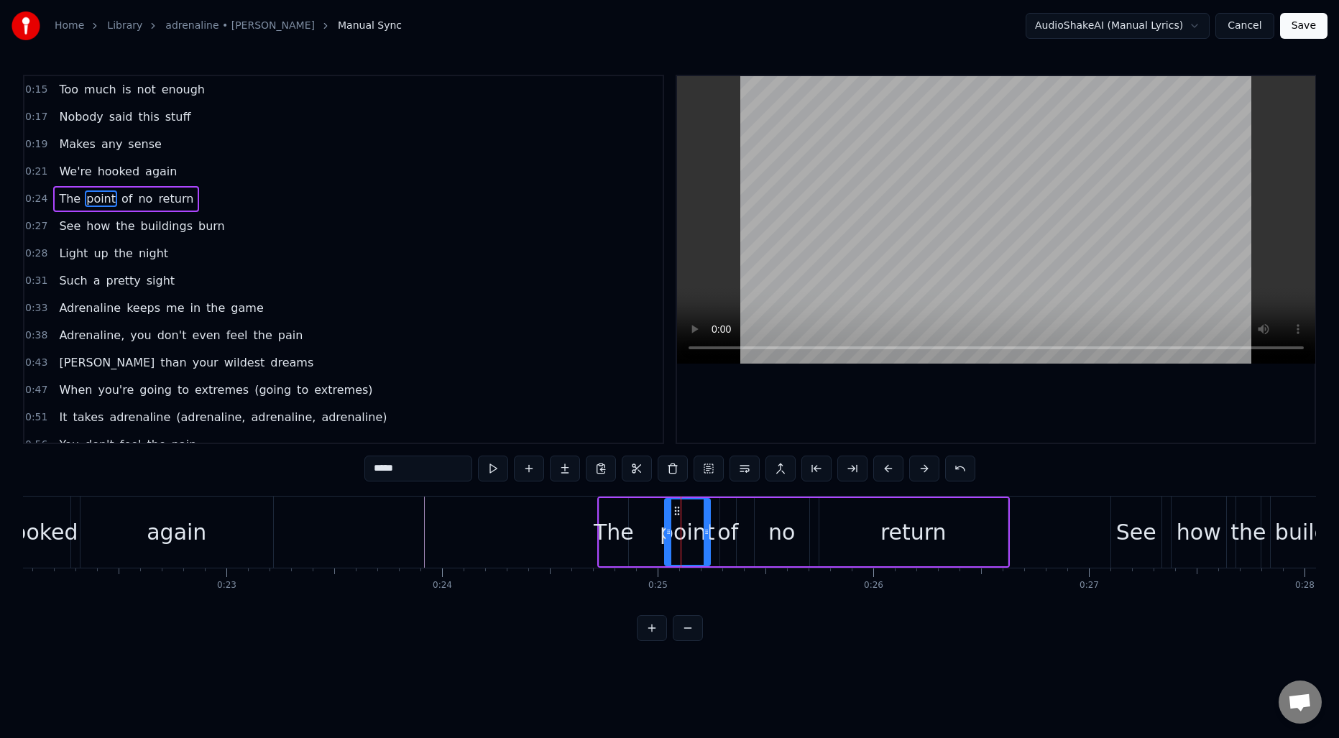
drag, startPoint x: 643, startPoint y: 532, endPoint x: 670, endPoint y: 531, distance: 27.4
click at [670, 531] on icon at bounding box center [669, 532] width 6 height 12
click at [609, 539] on div "The" at bounding box center [614, 532] width 40 height 32
type input "***"
drag, startPoint x: 612, startPoint y: 510, endPoint x: 646, endPoint y: 511, distance: 33.8
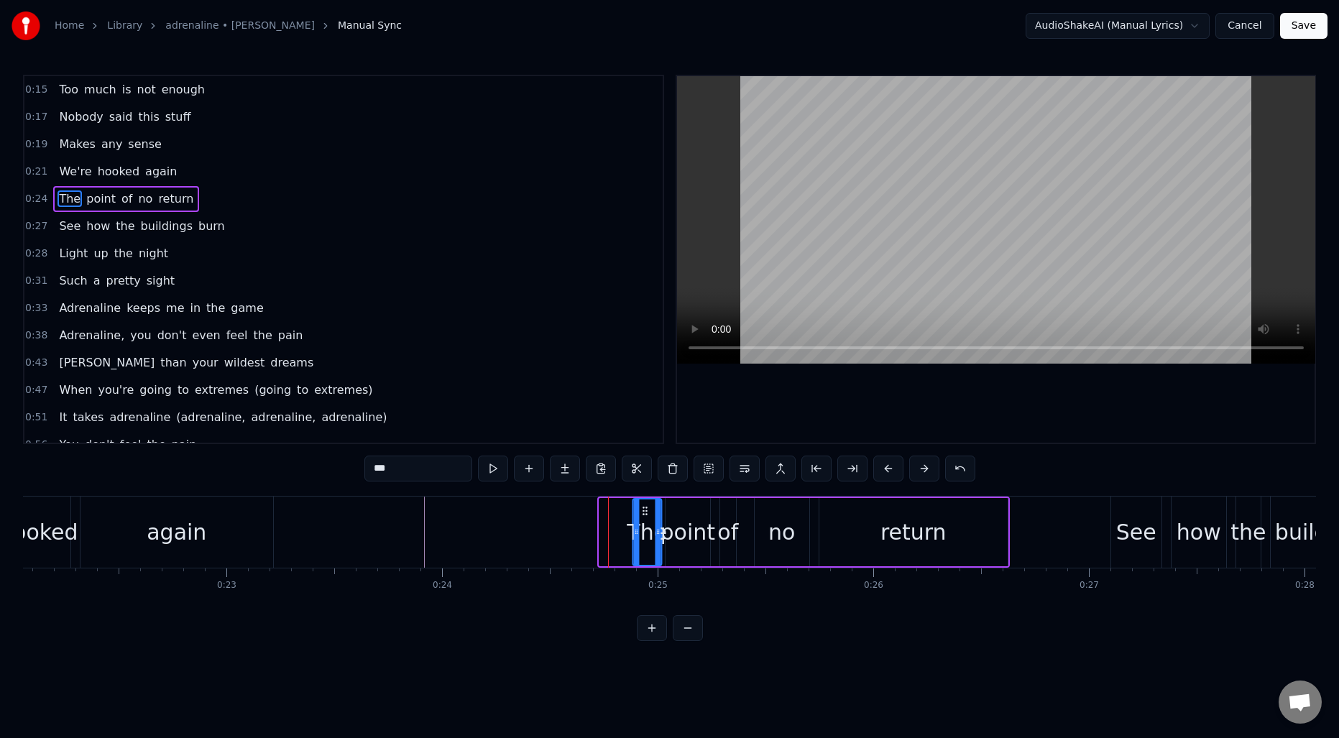
click at [646, 511] on icon at bounding box center [645, 511] width 12 height 12
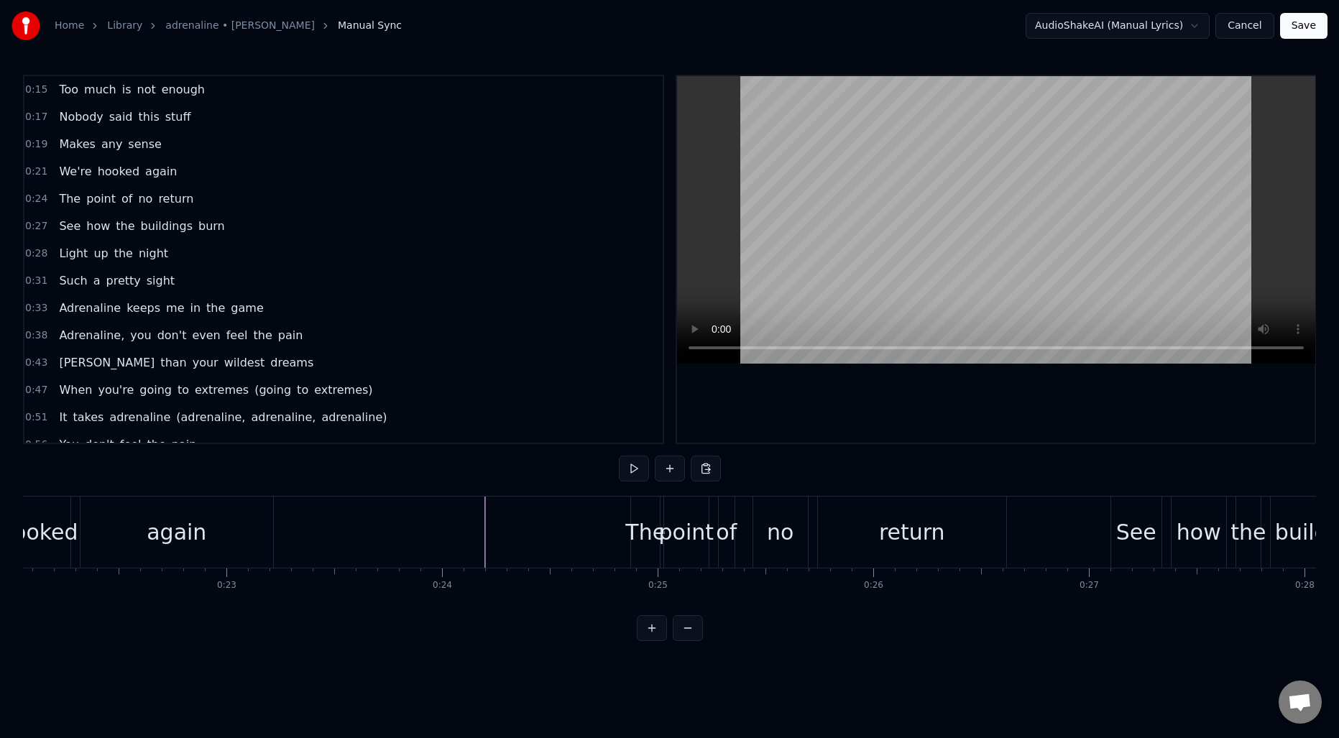
click at [725, 523] on div "of" at bounding box center [726, 532] width 21 height 32
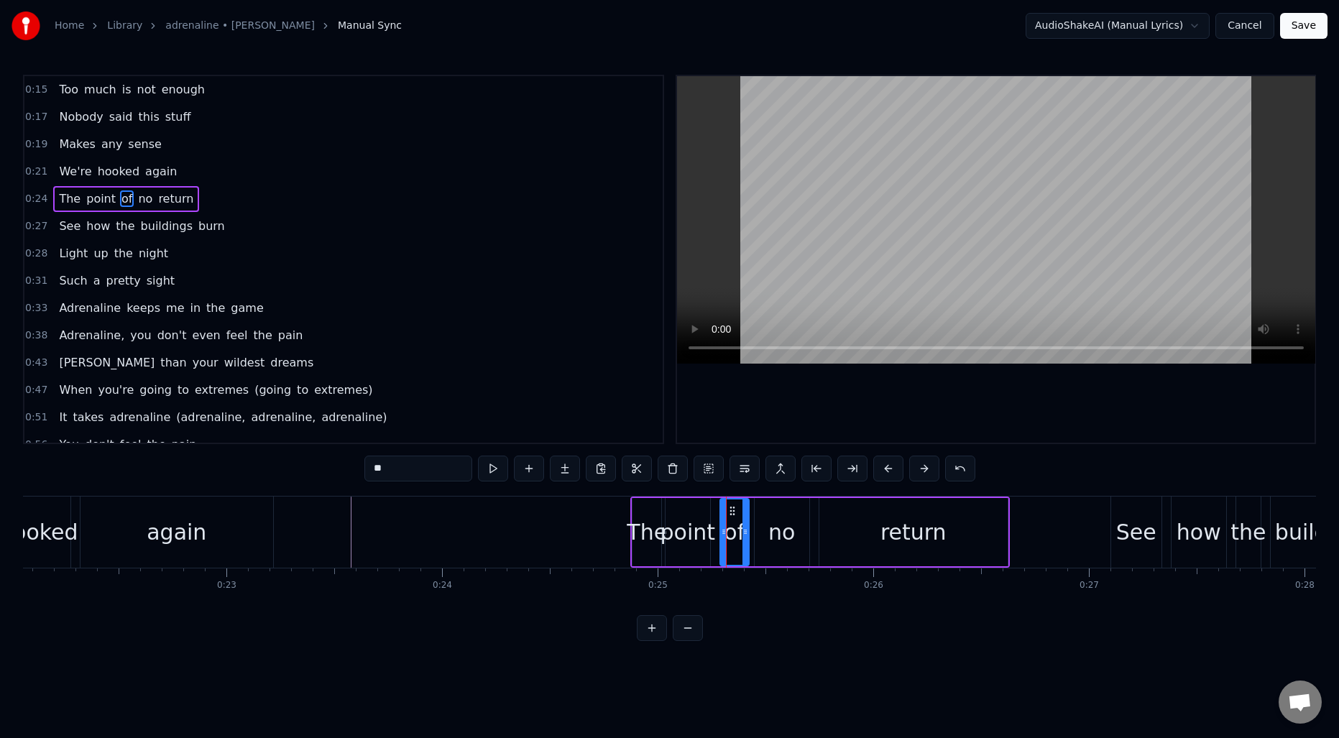
drag, startPoint x: 732, startPoint y: 518, endPoint x: 745, endPoint y: 518, distance: 12.9
click at [745, 518] on div at bounding box center [746, 532] width 6 height 65
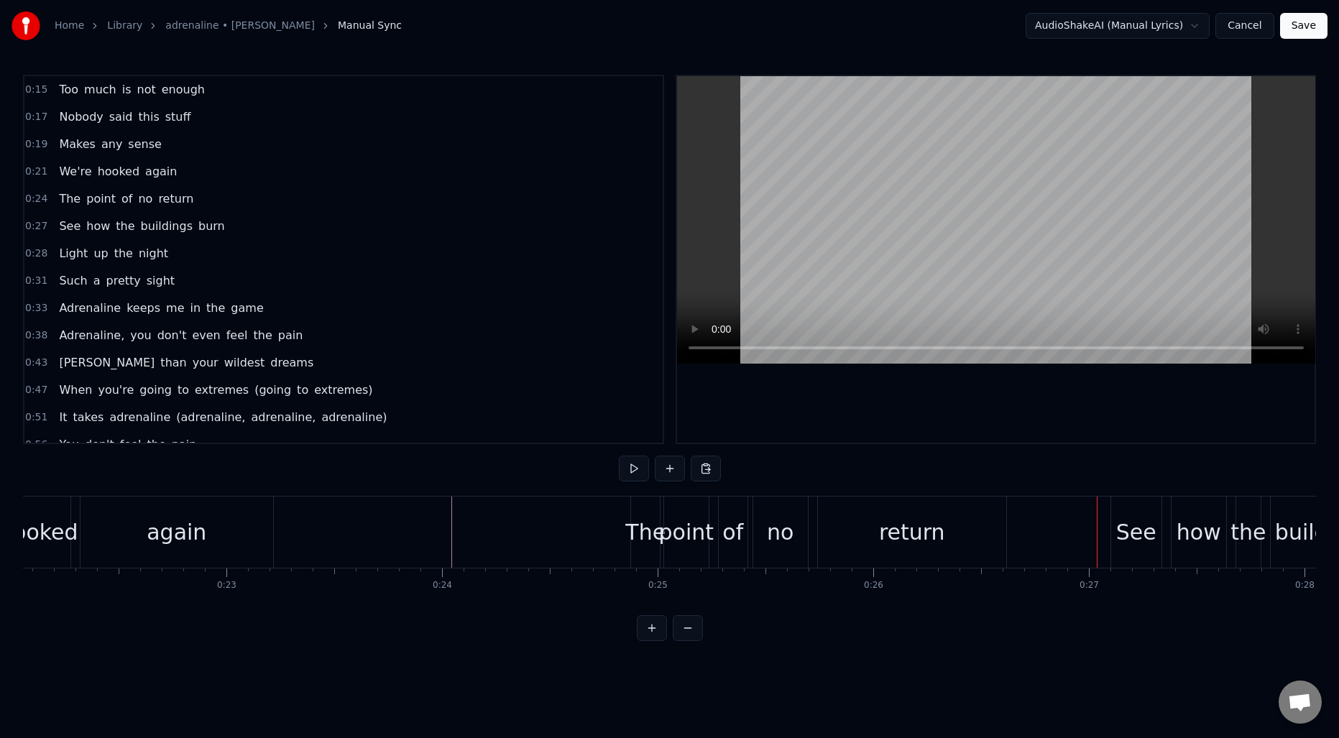
click at [684, 539] on div "point" at bounding box center [686, 532] width 55 height 32
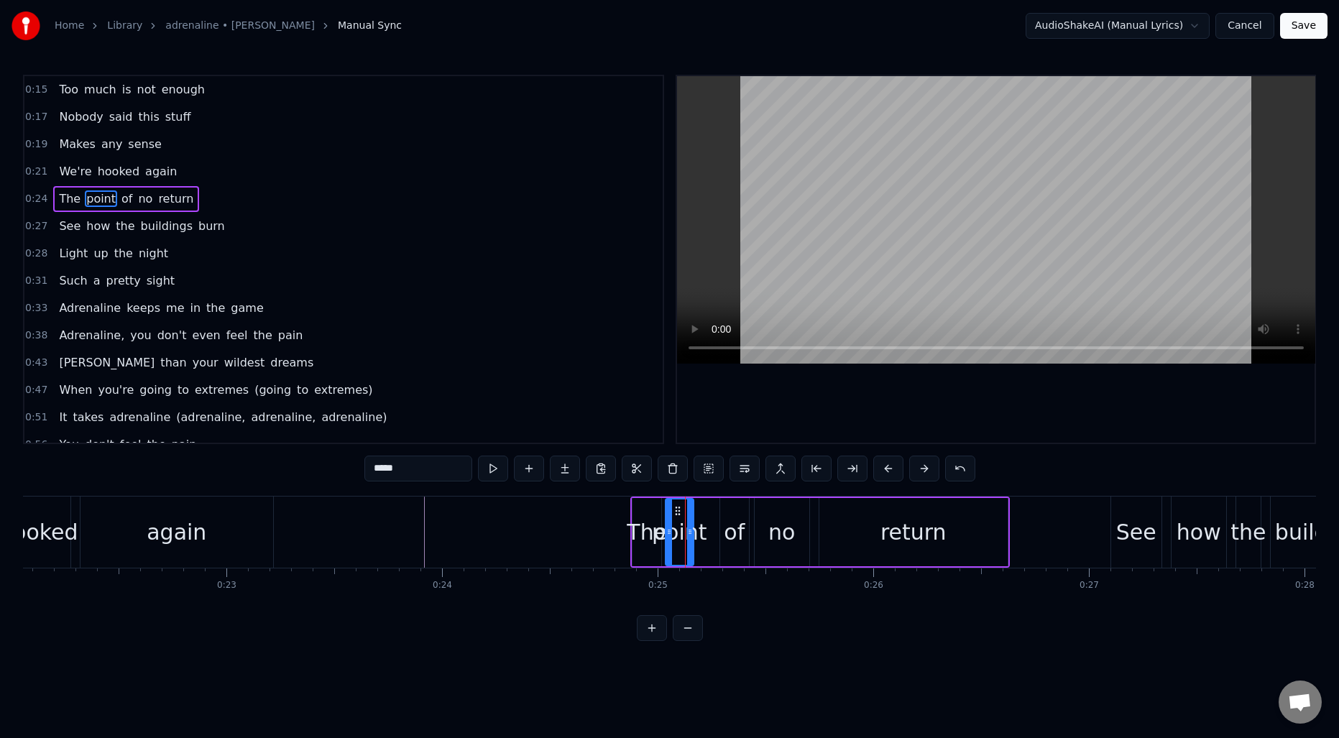
drag, startPoint x: 705, startPoint y: 531, endPoint x: 689, endPoint y: 531, distance: 16.5
click at [689, 531] on icon at bounding box center [690, 532] width 6 height 12
click at [735, 521] on div "of" at bounding box center [734, 532] width 21 height 32
type input "**"
drag, startPoint x: 721, startPoint y: 528, endPoint x: 706, endPoint y: 527, distance: 15.2
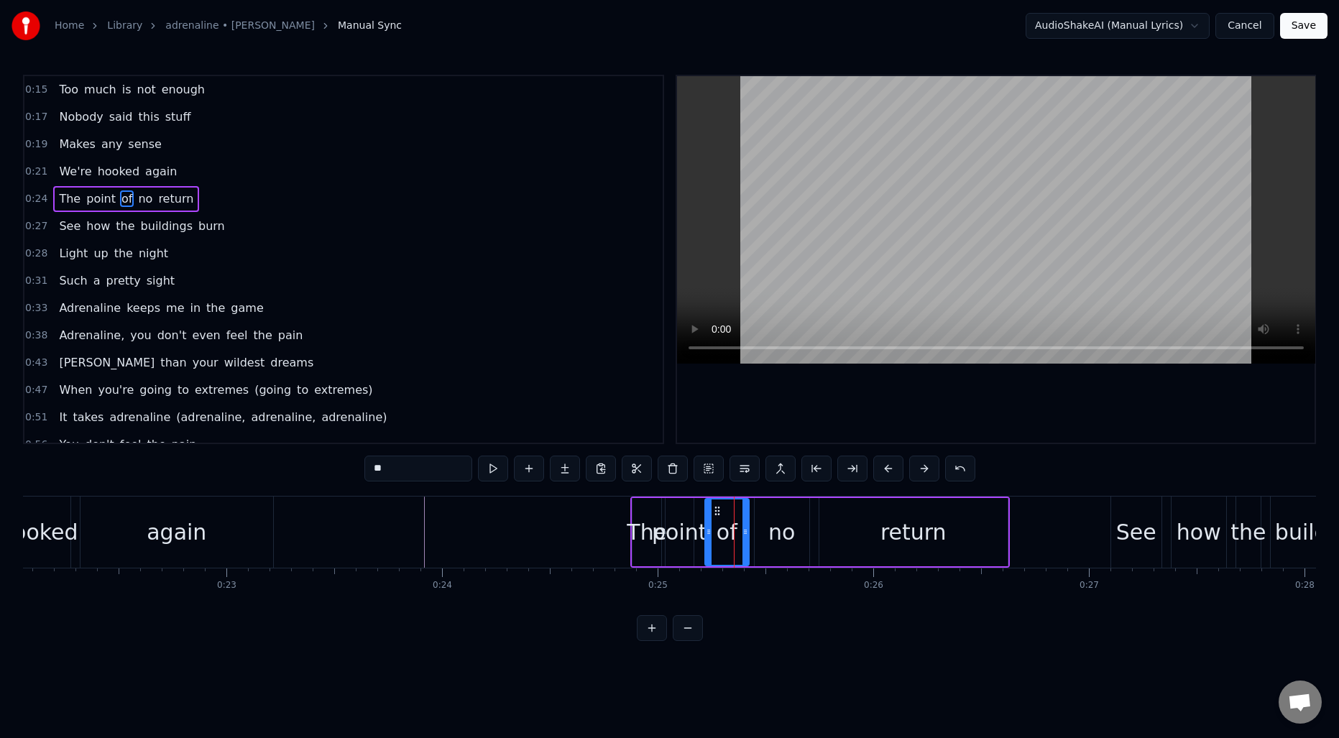
click at [706, 527] on icon at bounding box center [709, 532] width 6 height 12
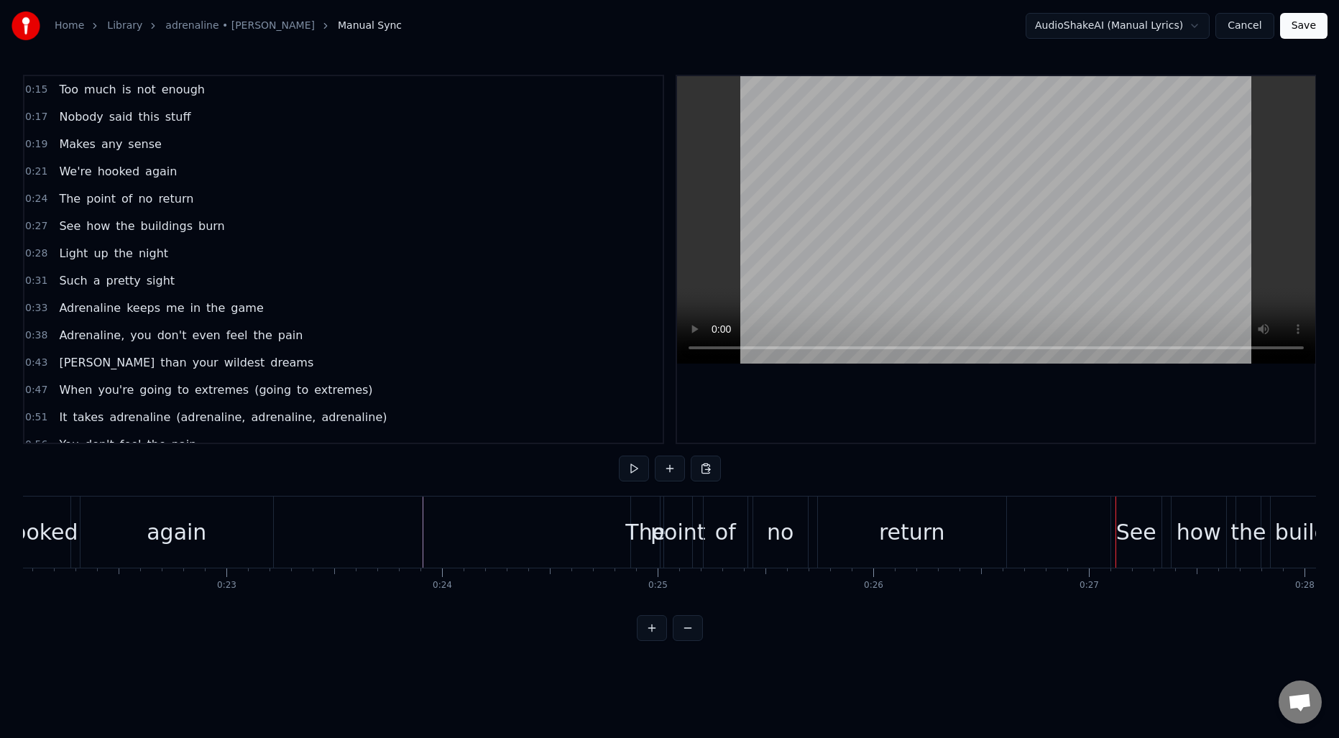
click at [678, 520] on div "point" at bounding box center [678, 532] width 55 height 32
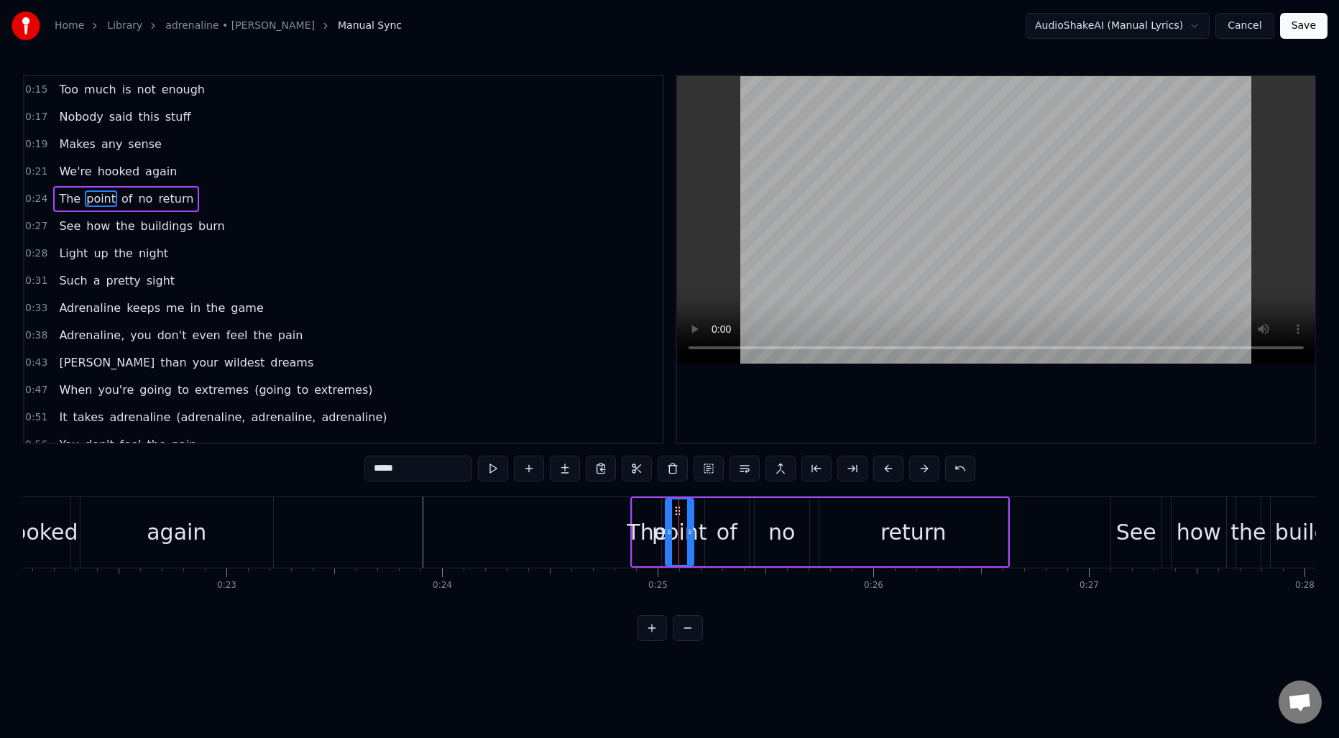
drag, startPoint x: 692, startPoint y: 521, endPoint x: 701, endPoint y: 522, distance: 8.7
click at [701, 522] on div "point" at bounding box center [679, 532] width 55 height 32
drag, startPoint x: 690, startPoint y: 522, endPoint x: 699, endPoint y: 522, distance: 8.6
click at [699, 522] on div at bounding box center [699, 532] width 6 height 65
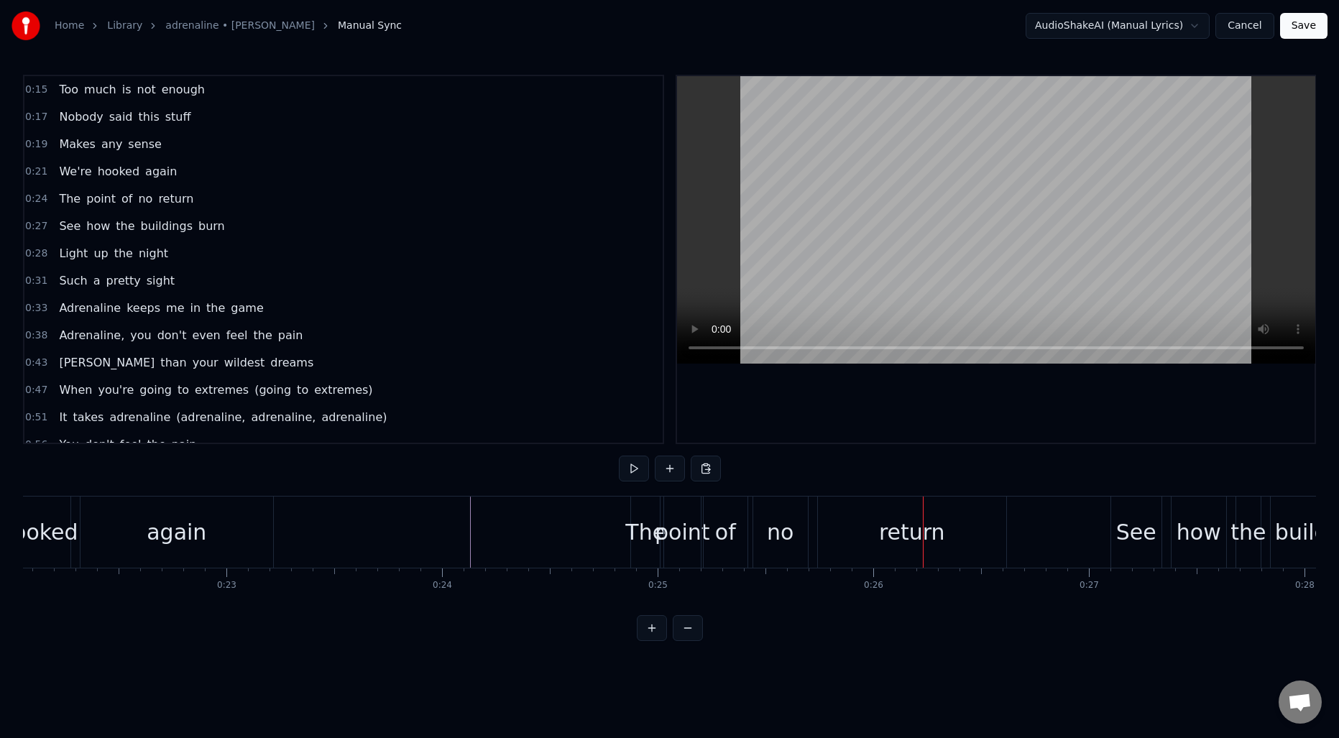
click at [717, 522] on div "of" at bounding box center [725, 532] width 21 height 32
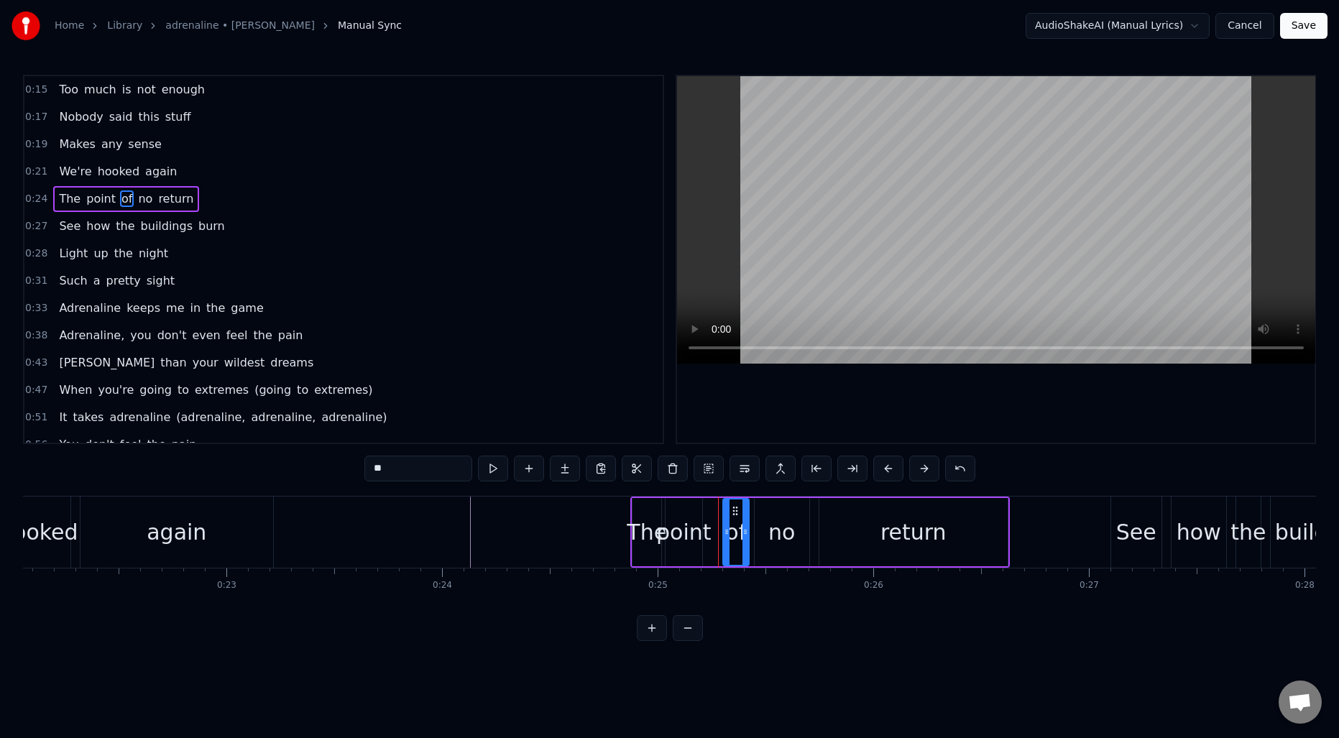
drag, startPoint x: 710, startPoint y: 525, endPoint x: 727, endPoint y: 525, distance: 18.0
click at [727, 525] on div at bounding box center [727, 532] width 6 height 65
click at [687, 523] on div "point" at bounding box center [683, 532] width 55 height 32
type input "*****"
drag, startPoint x: 699, startPoint y: 525, endPoint x: 718, endPoint y: 526, distance: 18.7
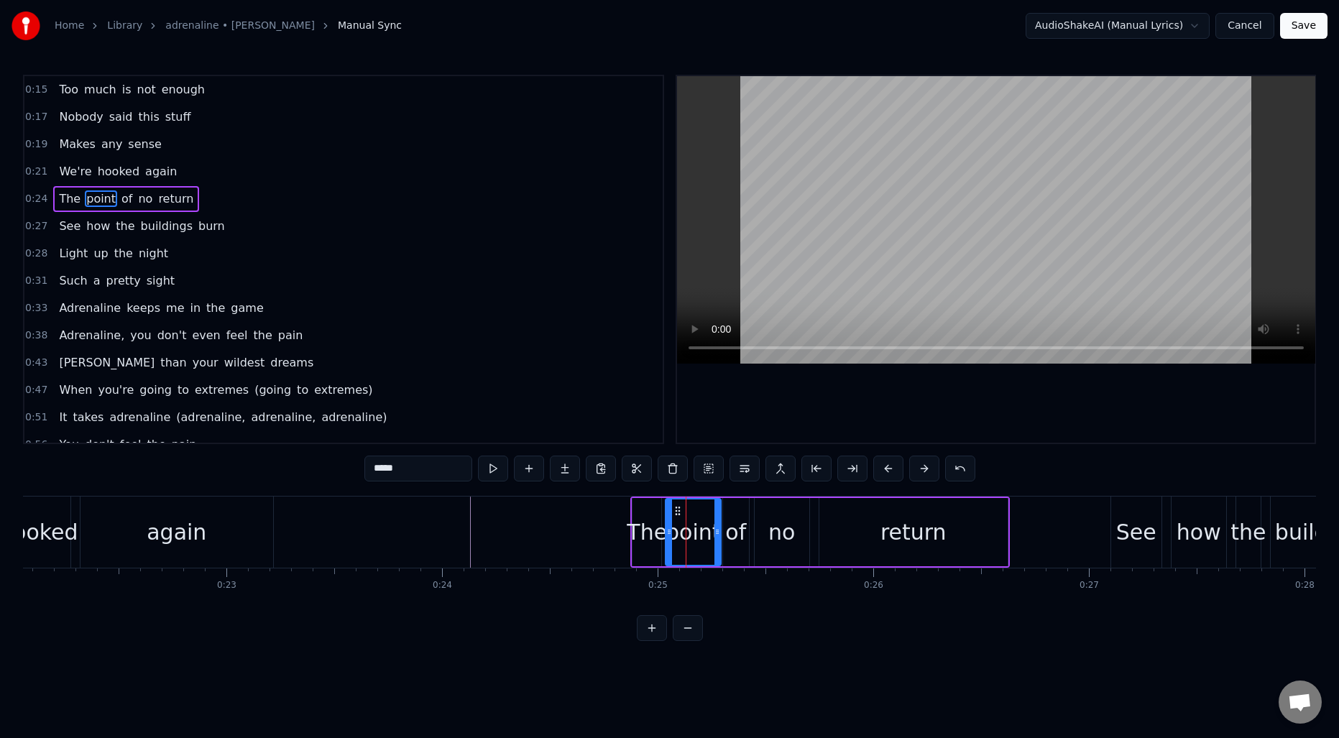
click at [718, 526] on div at bounding box center [718, 532] width 6 height 65
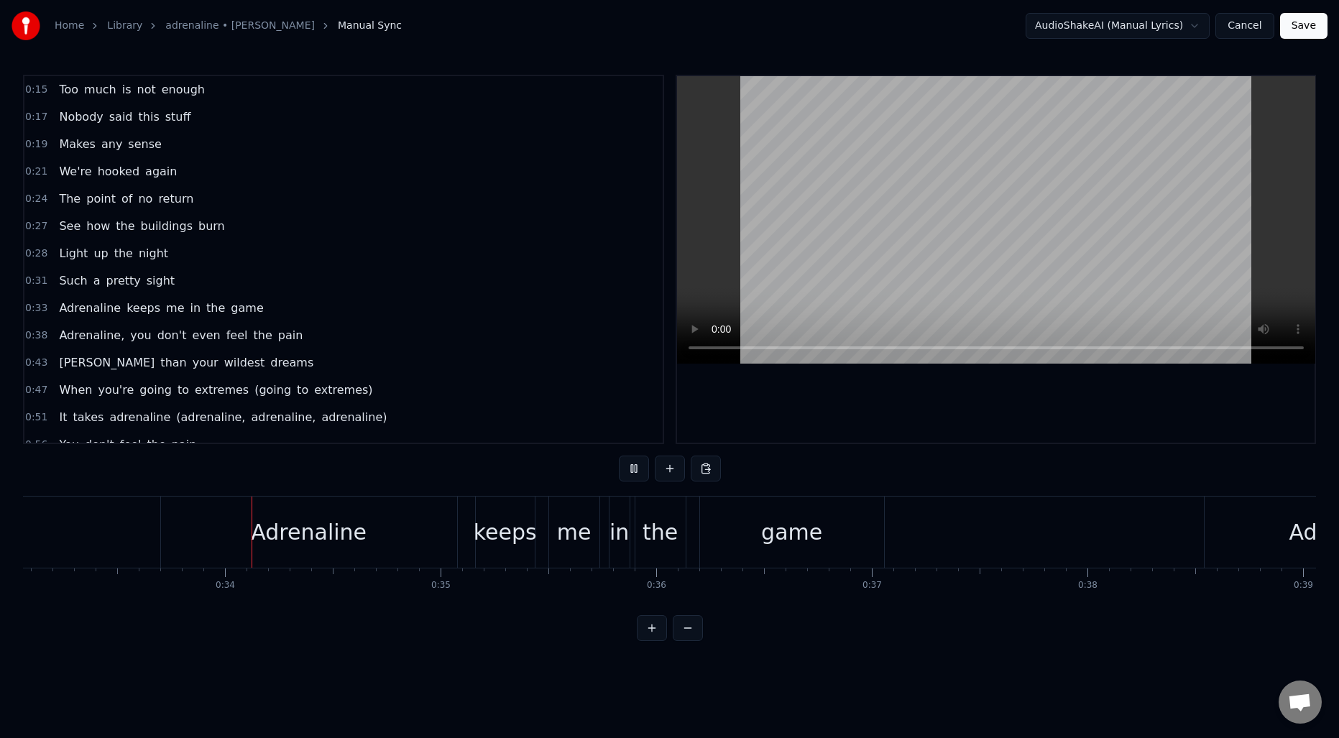
scroll to position [0, 7143]
click at [285, 542] on div "Adrenaline" at bounding box center [297, 532] width 116 height 32
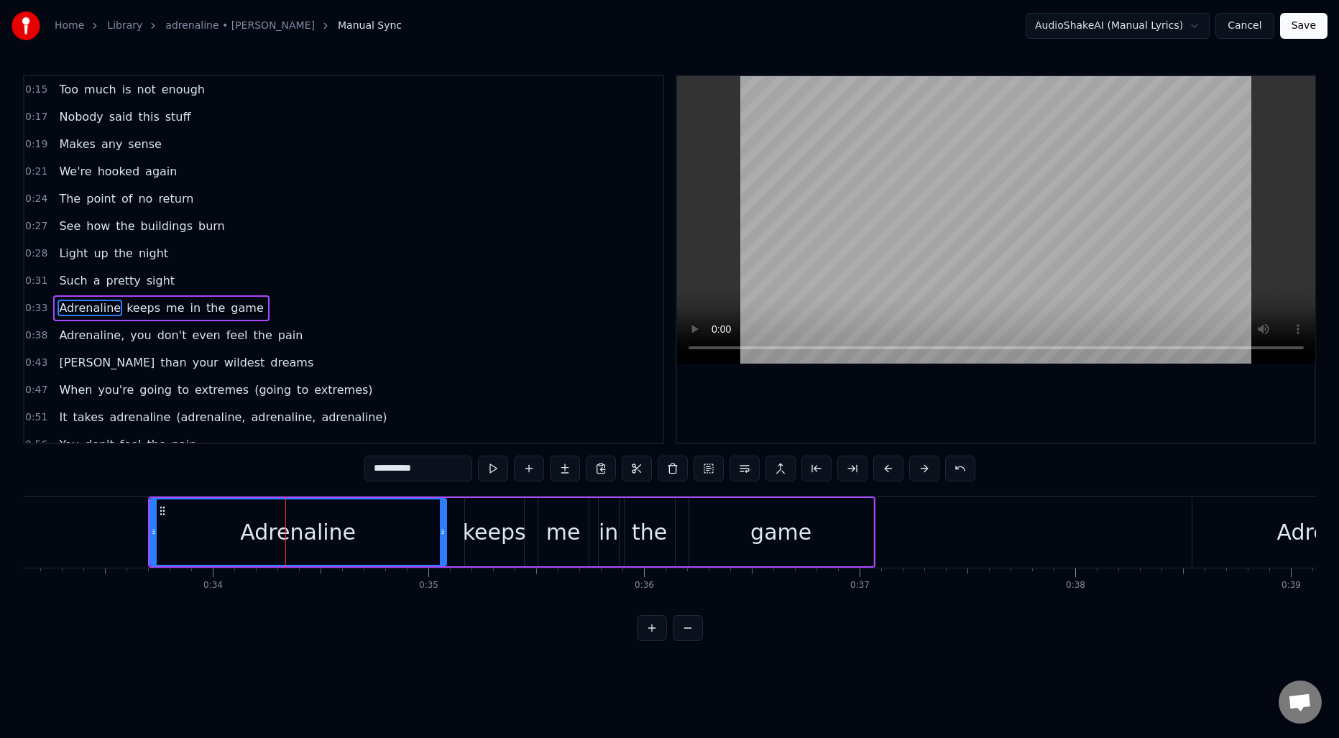
scroll to position [49, 0]
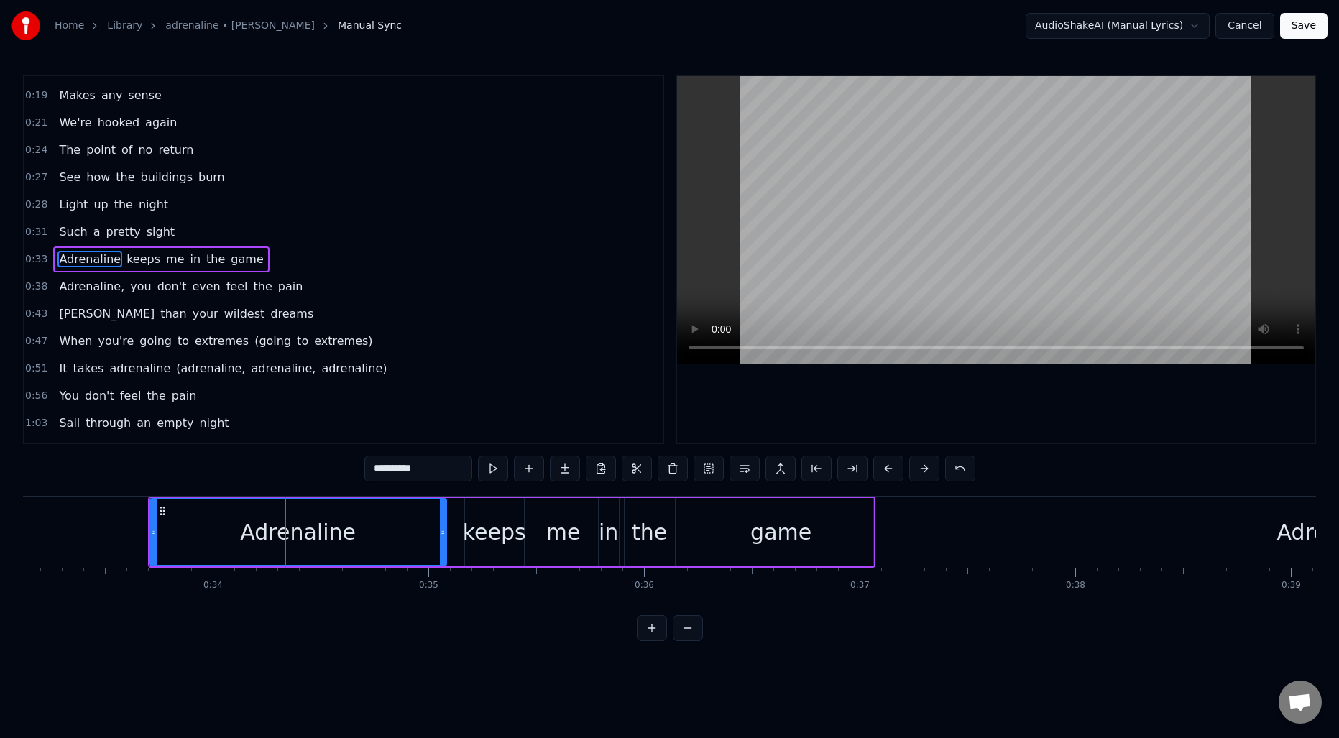
click at [415, 468] on input "**********" at bounding box center [418, 469] width 108 height 26
click at [436, 468] on input "**********" at bounding box center [418, 469] width 108 height 26
type input "**********"
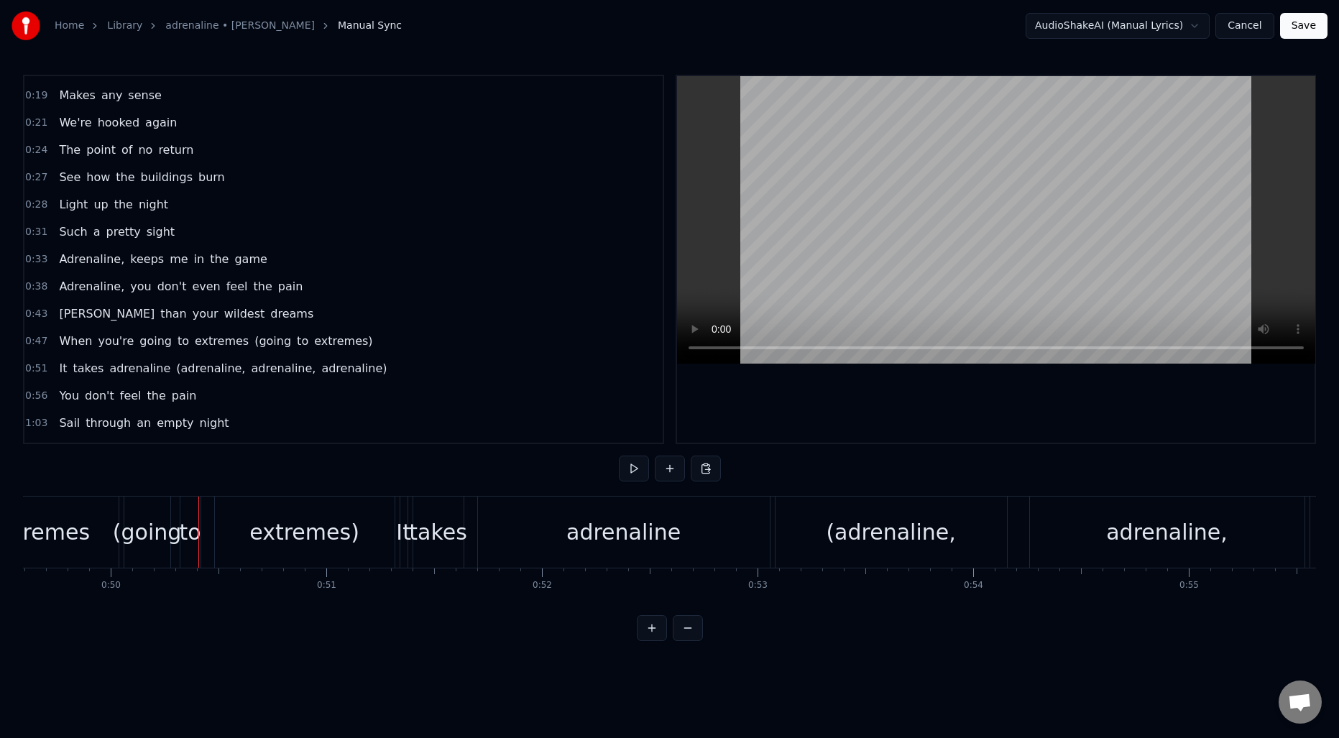
scroll to position [0, 10700]
click at [262, 336] on span "(going" at bounding box center [273, 341] width 40 height 17
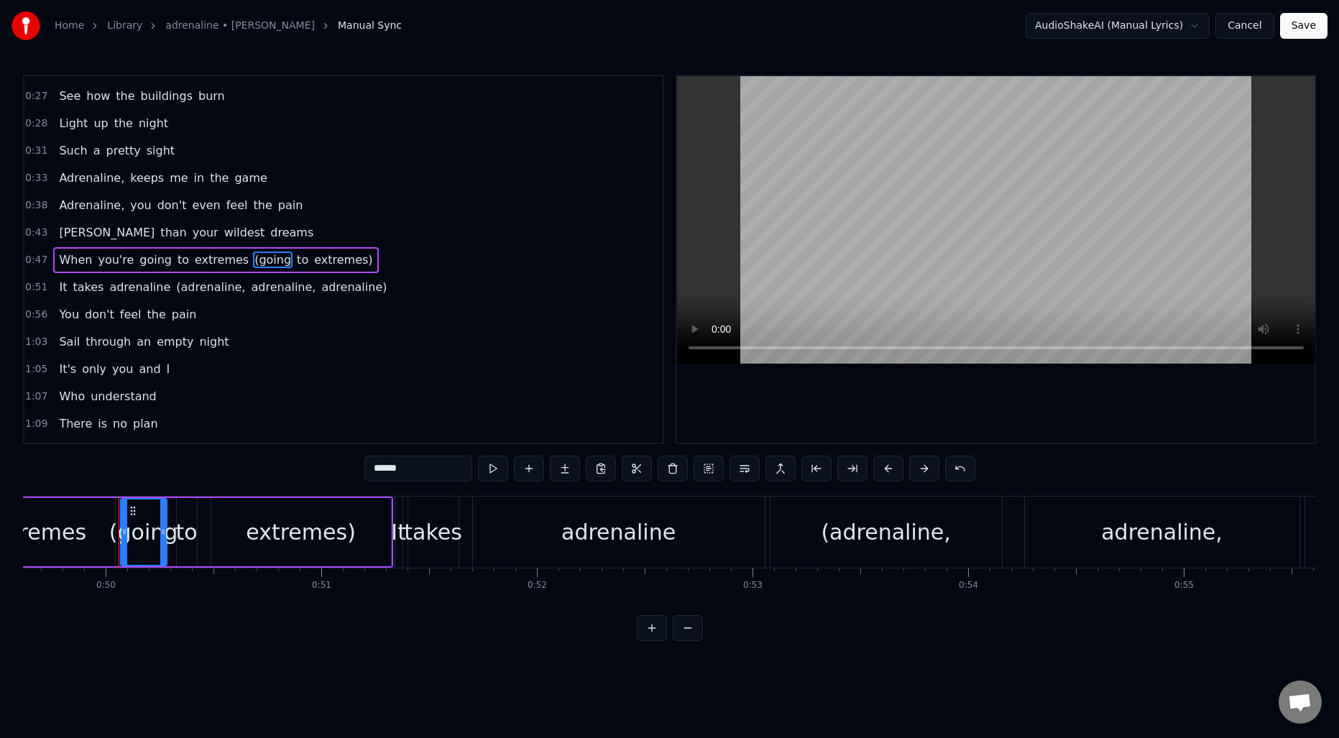
scroll to position [131, 0]
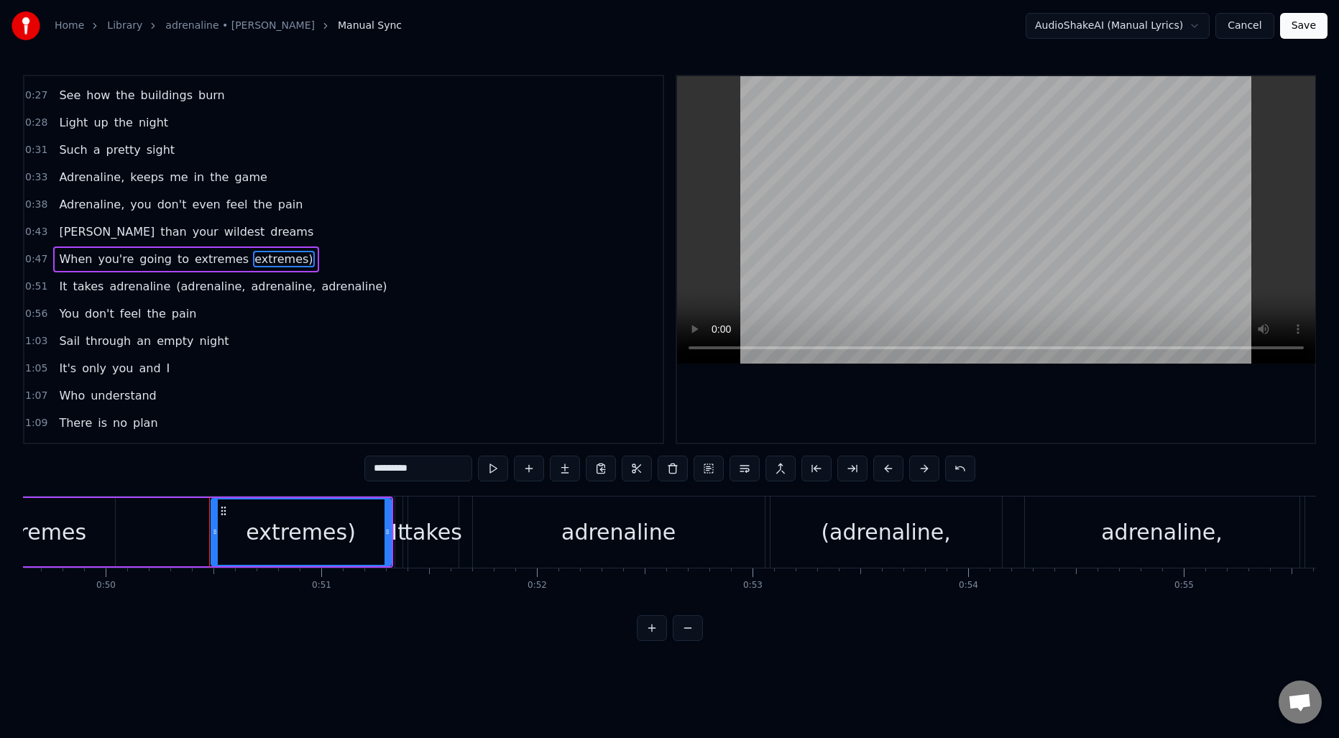
type input "**"
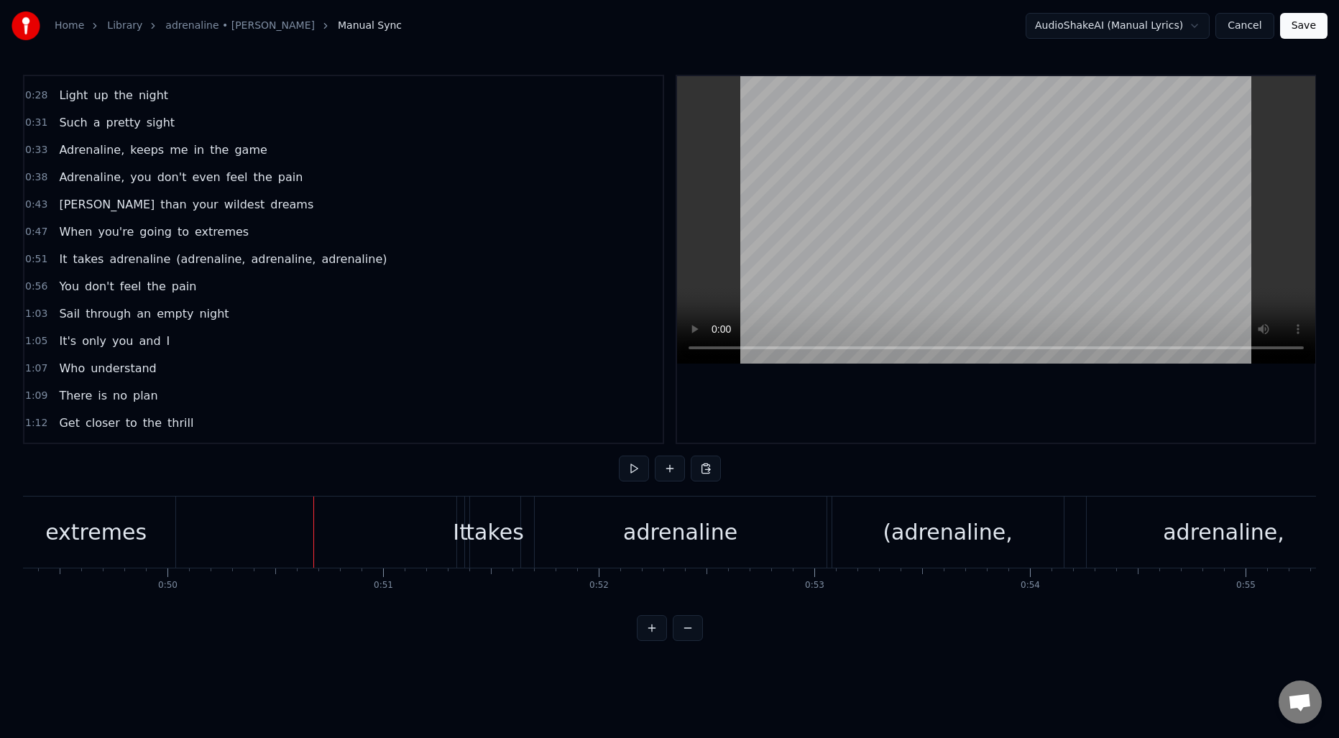
scroll to position [0, 10421]
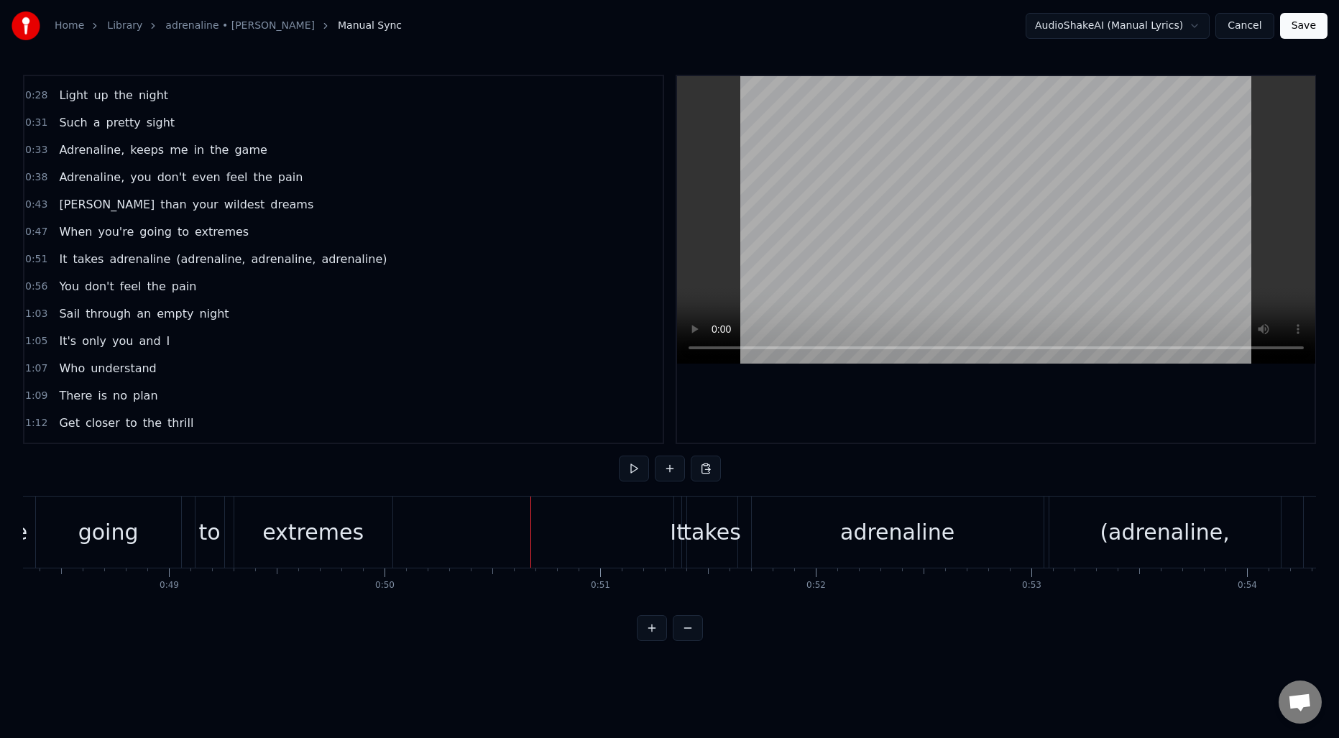
click at [315, 525] on div "extremes" at bounding box center [312, 532] width 101 height 32
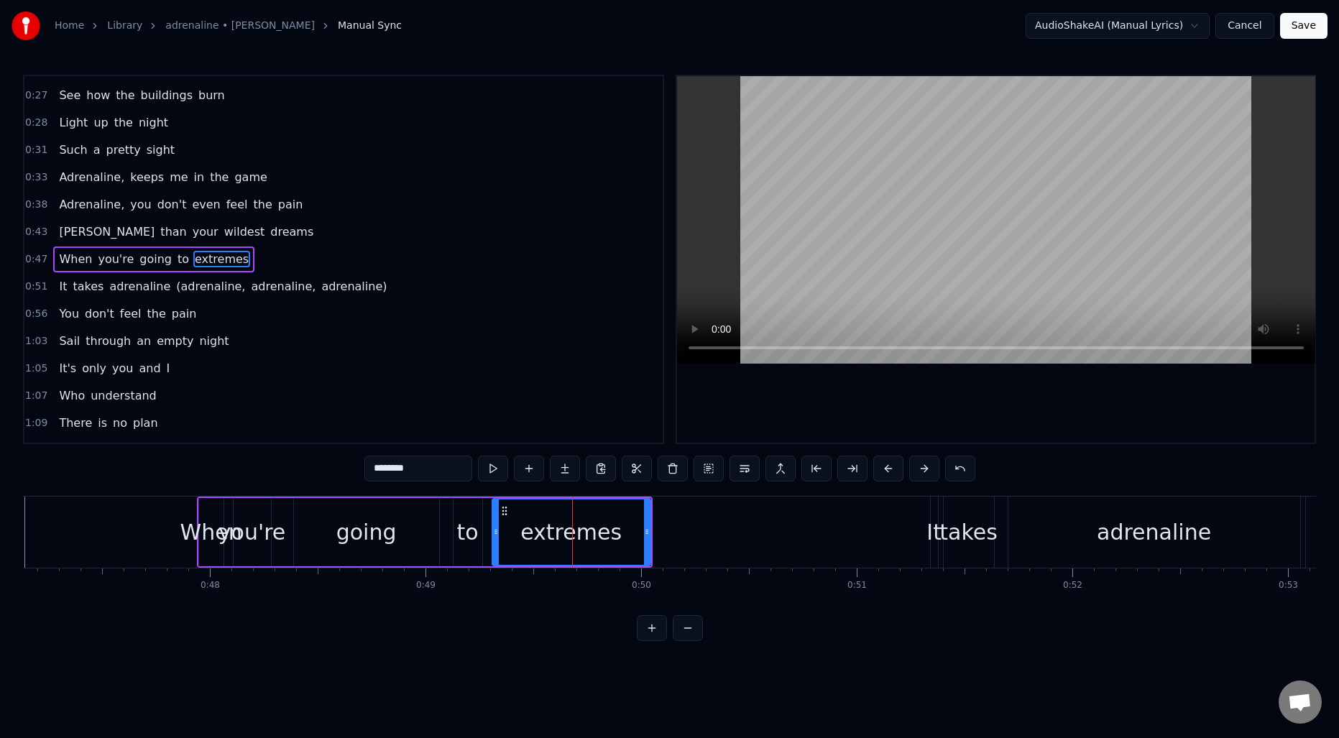
scroll to position [0, 10114]
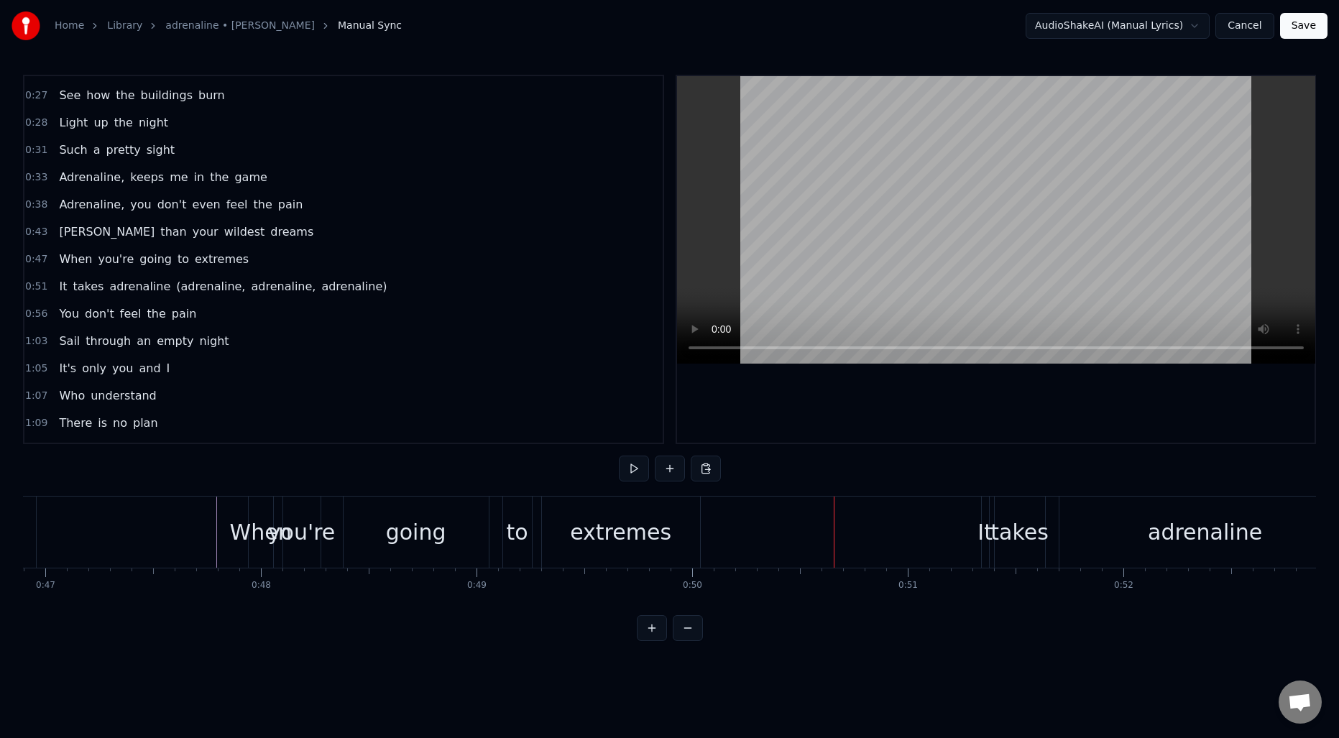
click at [603, 546] on div "extremes" at bounding box center [620, 532] width 101 height 32
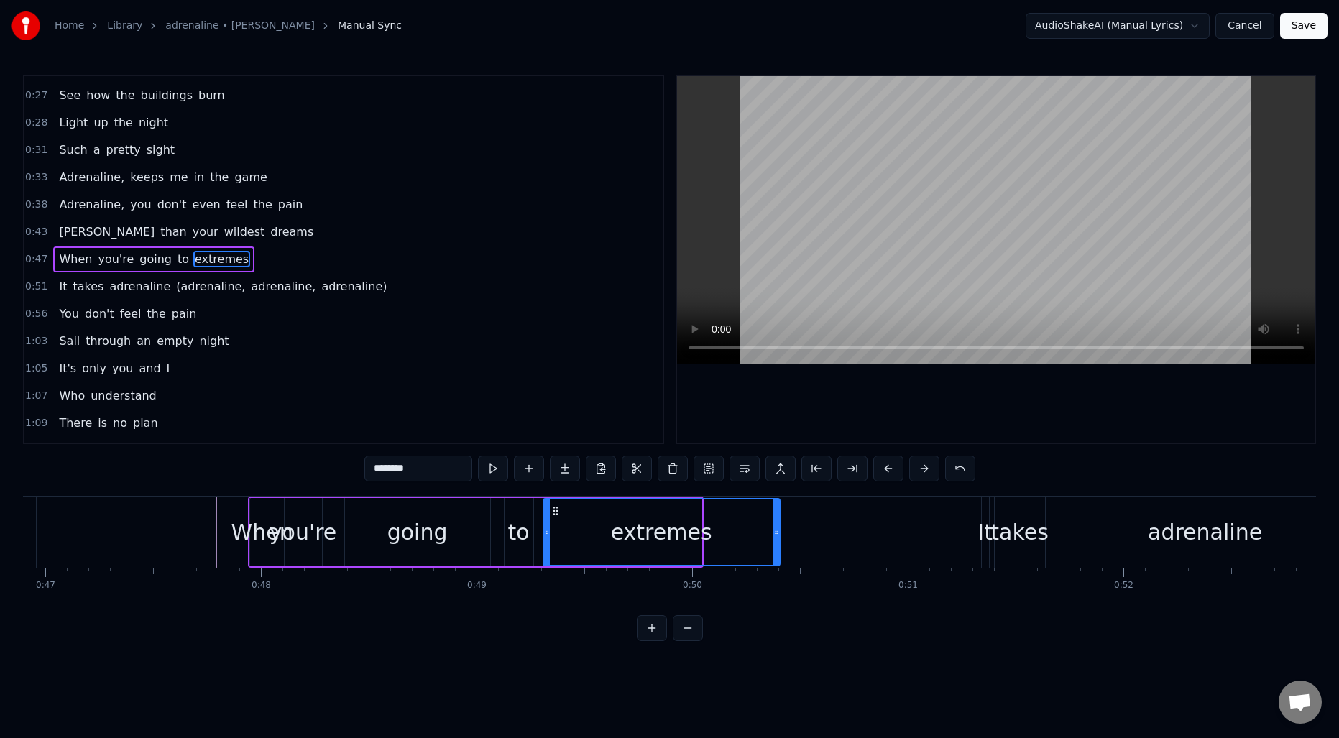
drag, startPoint x: 696, startPoint y: 528, endPoint x: 770, endPoint y: 531, distance: 74.1
click at [773, 531] on icon at bounding box center [776, 532] width 6 height 12
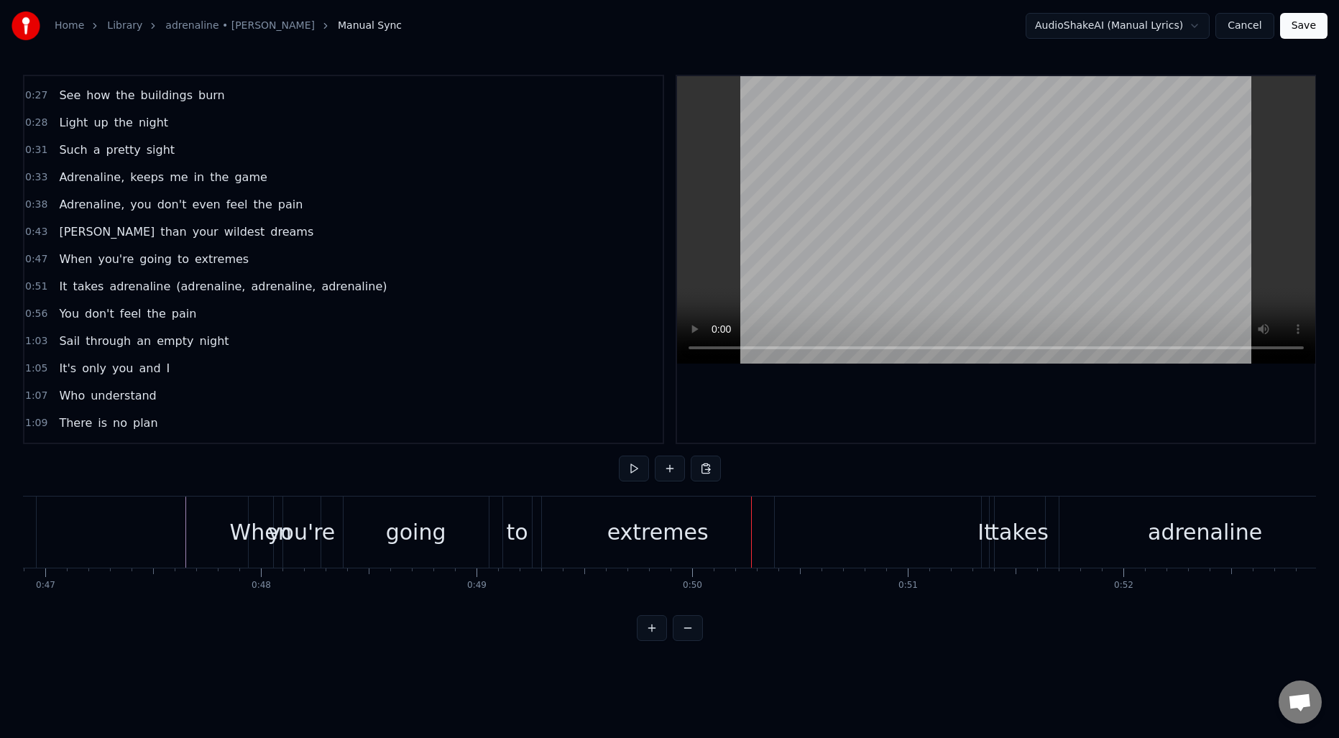
click at [513, 539] on div "to" at bounding box center [518, 532] width 22 height 32
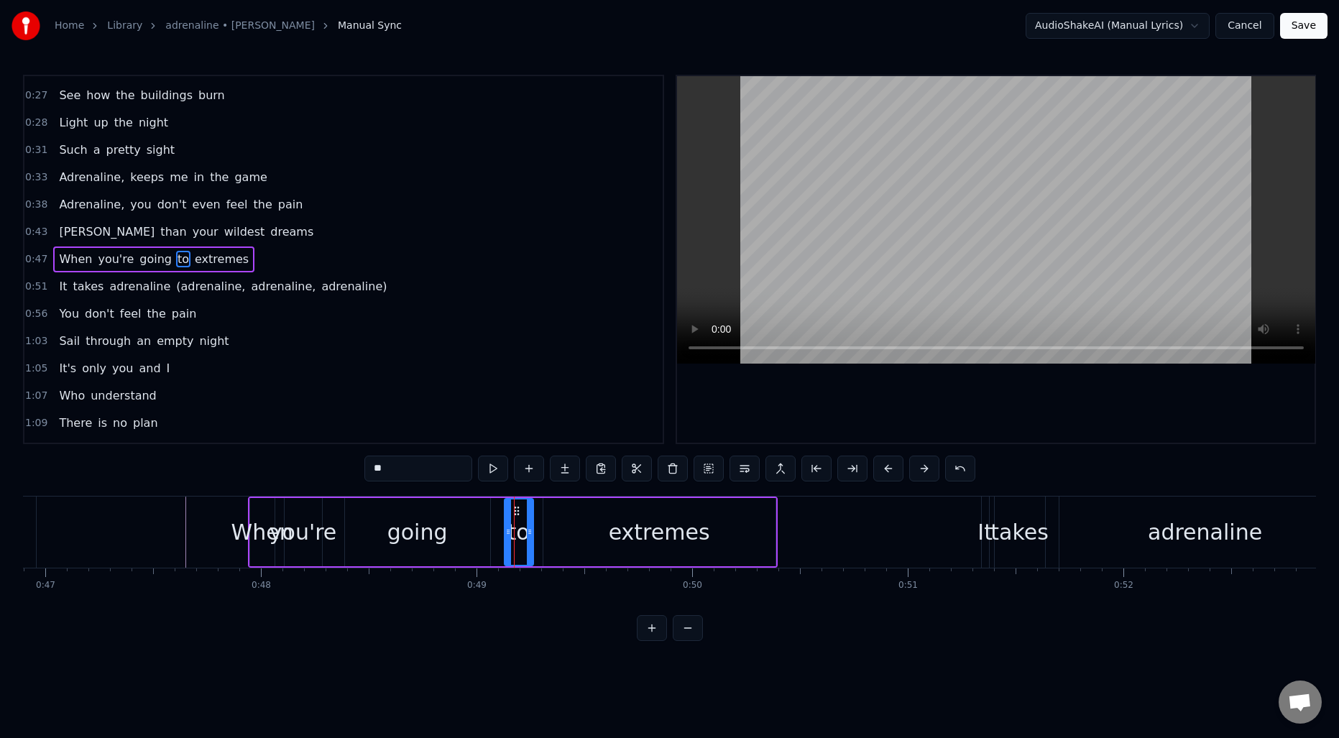
click at [555, 528] on div "extremes" at bounding box center [659, 532] width 232 height 68
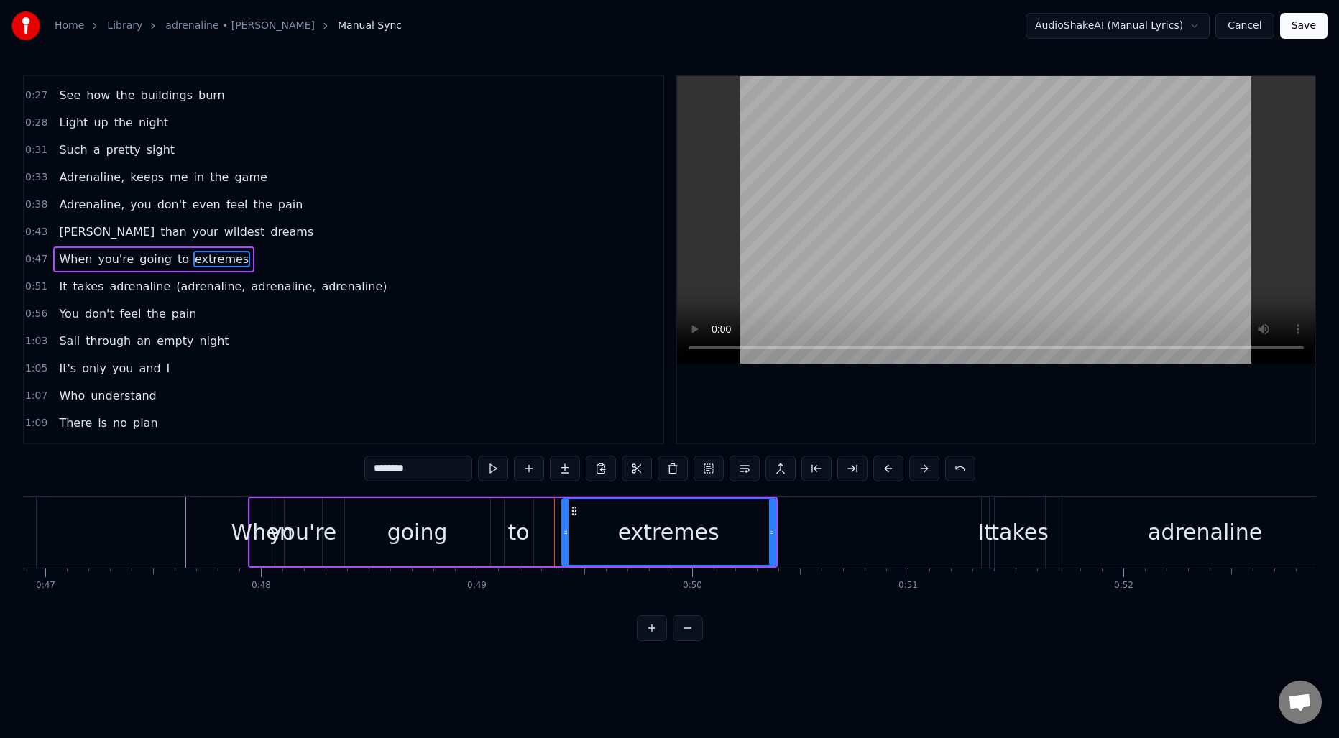
drag, startPoint x: 547, startPoint y: 528, endPoint x: 567, endPoint y: 528, distance: 20.1
click at [567, 528] on icon at bounding box center [566, 532] width 6 height 12
click at [520, 536] on div "to" at bounding box center [519, 532] width 22 height 32
type input "**"
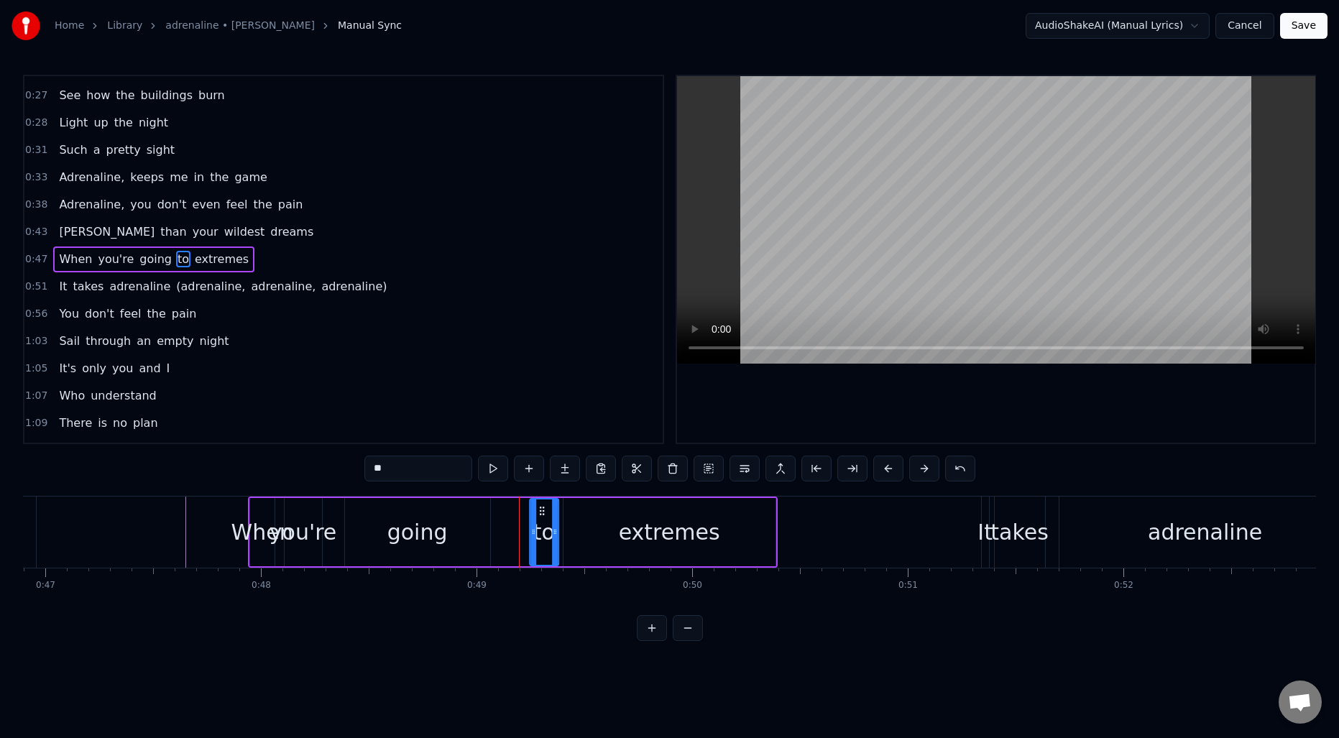
drag, startPoint x: 516, startPoint y: 508, endPoint x: 541, endPoint y: 510, distance: 25.3
click at [541, 510] on icon at bounding box center [542, 511] width 12 height 12
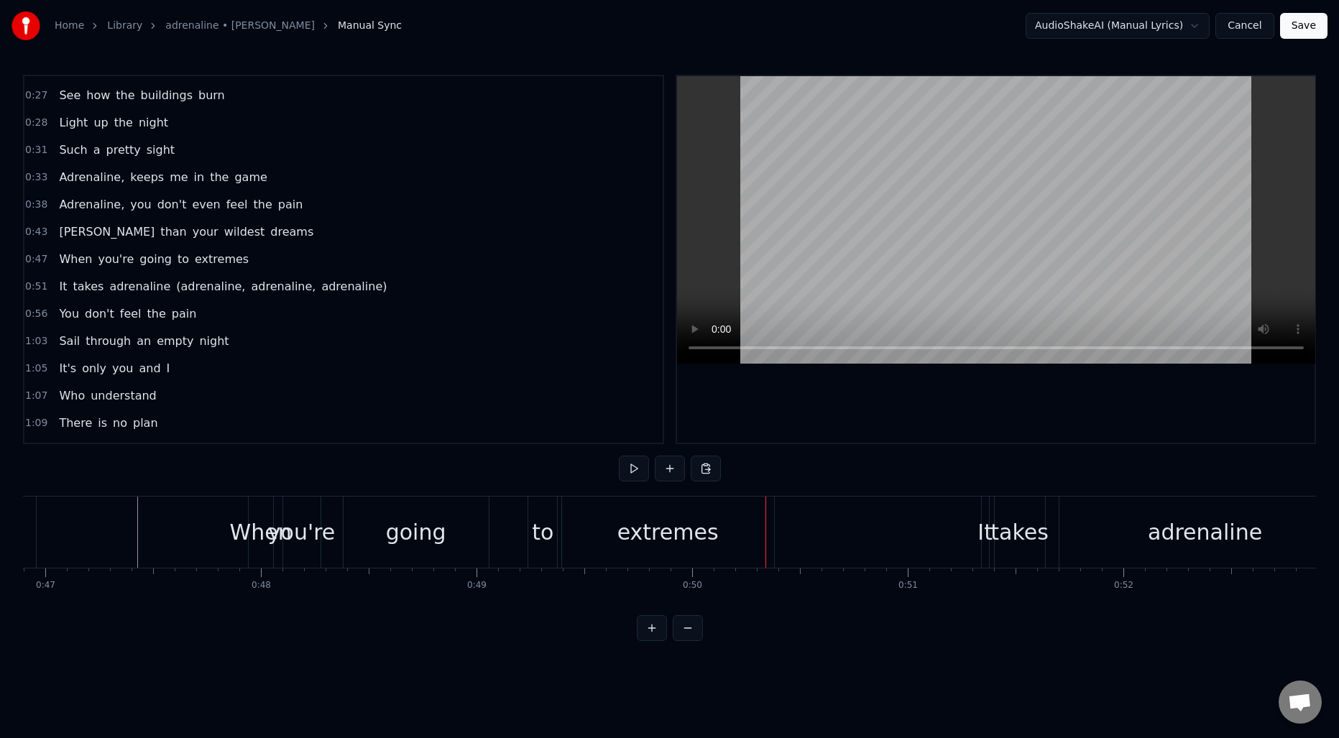
click at [584, 530] on div "extremes" at bounding box center [668, 532] width 212 height 71
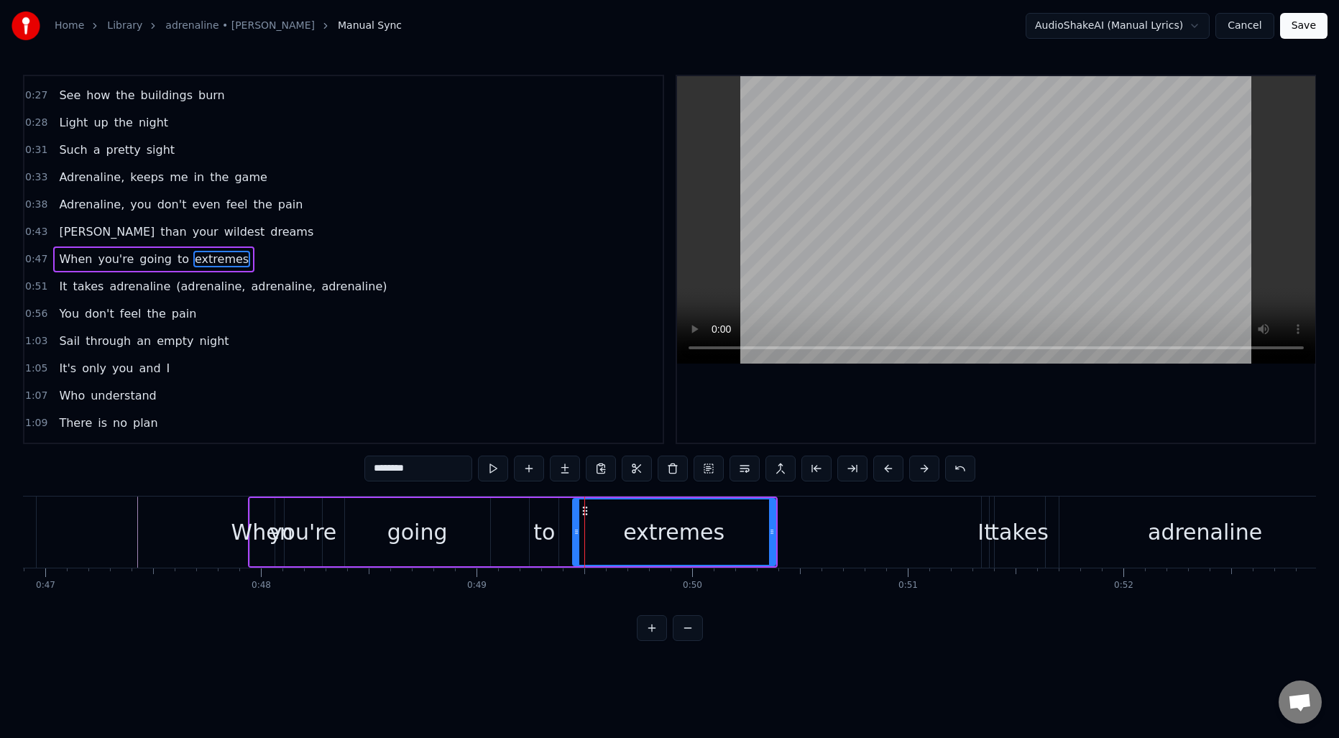
drag, startPoint x: 567, startPoint y: 528, endPoint x: 582, endPoint y: 529, distance: 15.1
click at [579, 529] on icon at bounding box center [577, 532] width 6 height 12
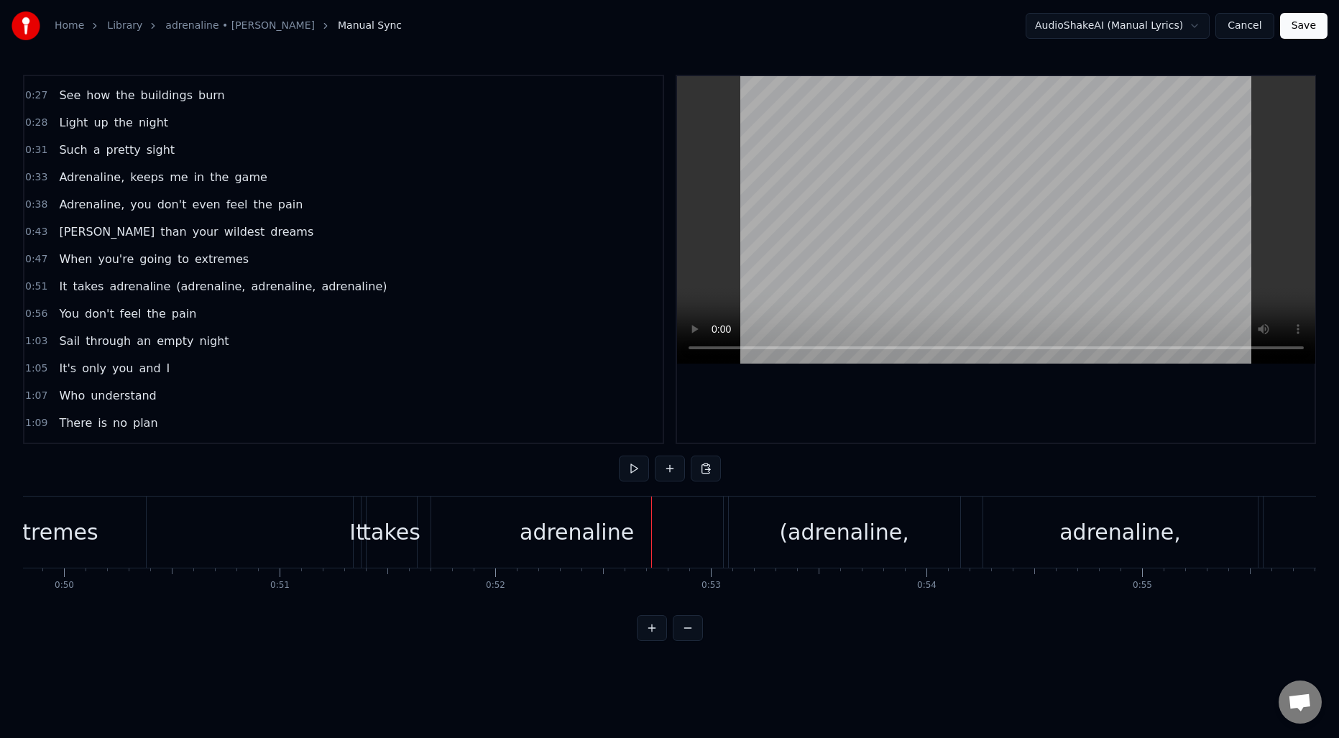
scroll to position [0, 10698]
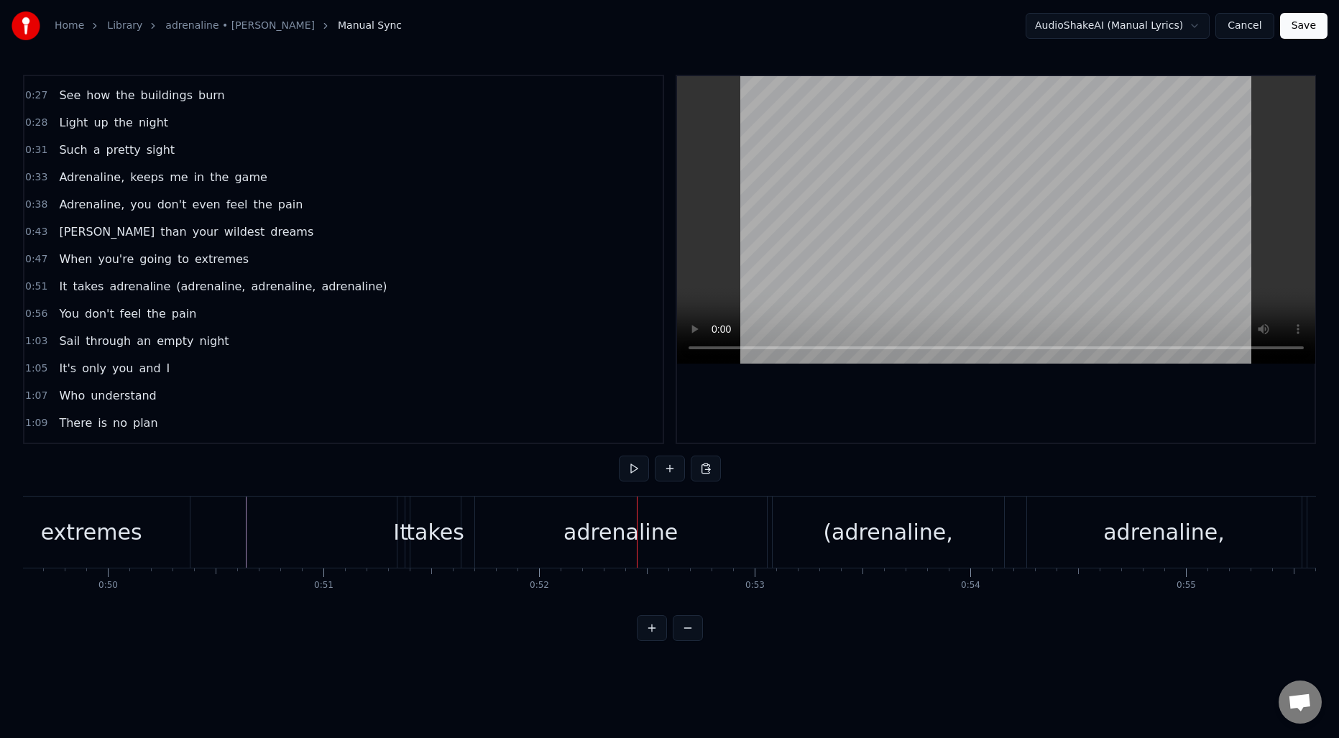
click at [508, 519] on div "adrenaline" at bounding box center [621, 532] width 292 height 71
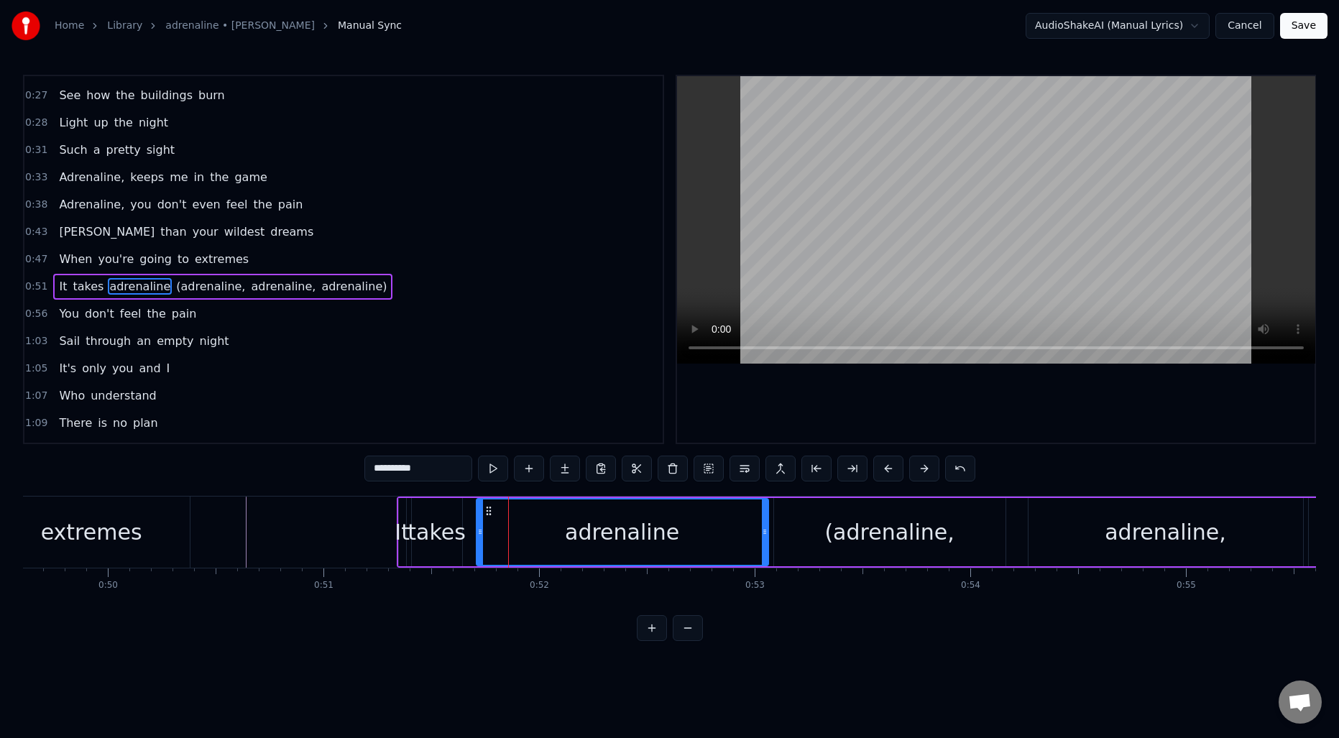
scroll to position [158, 0]
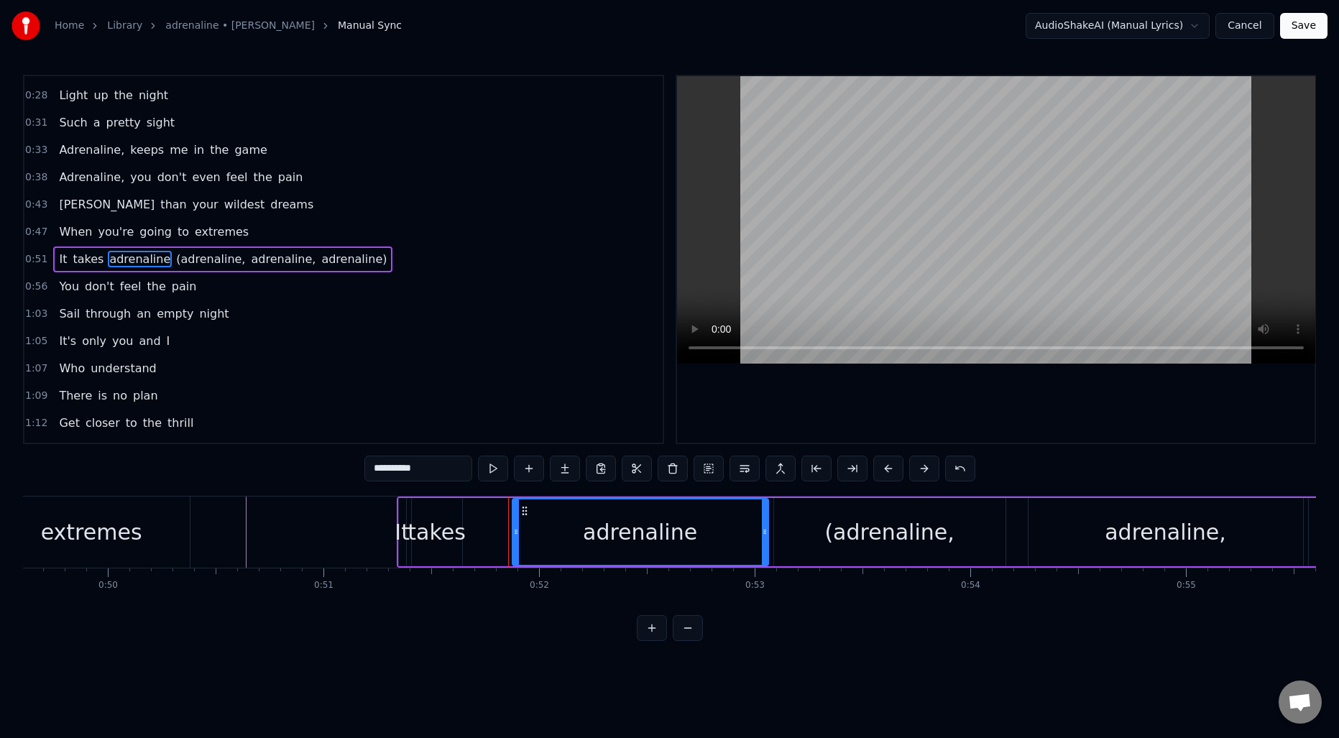
drag, startPoint x: 480, startPoint y: 529, endPoint x: 516, endPoint y: 527, distance: 36.0
click at [516, 527] on icon at bounding box center [516, 532] width 6 height 12
click at [433, 533] on div "takes" at bounding box center [437, 532] width 58 height 32
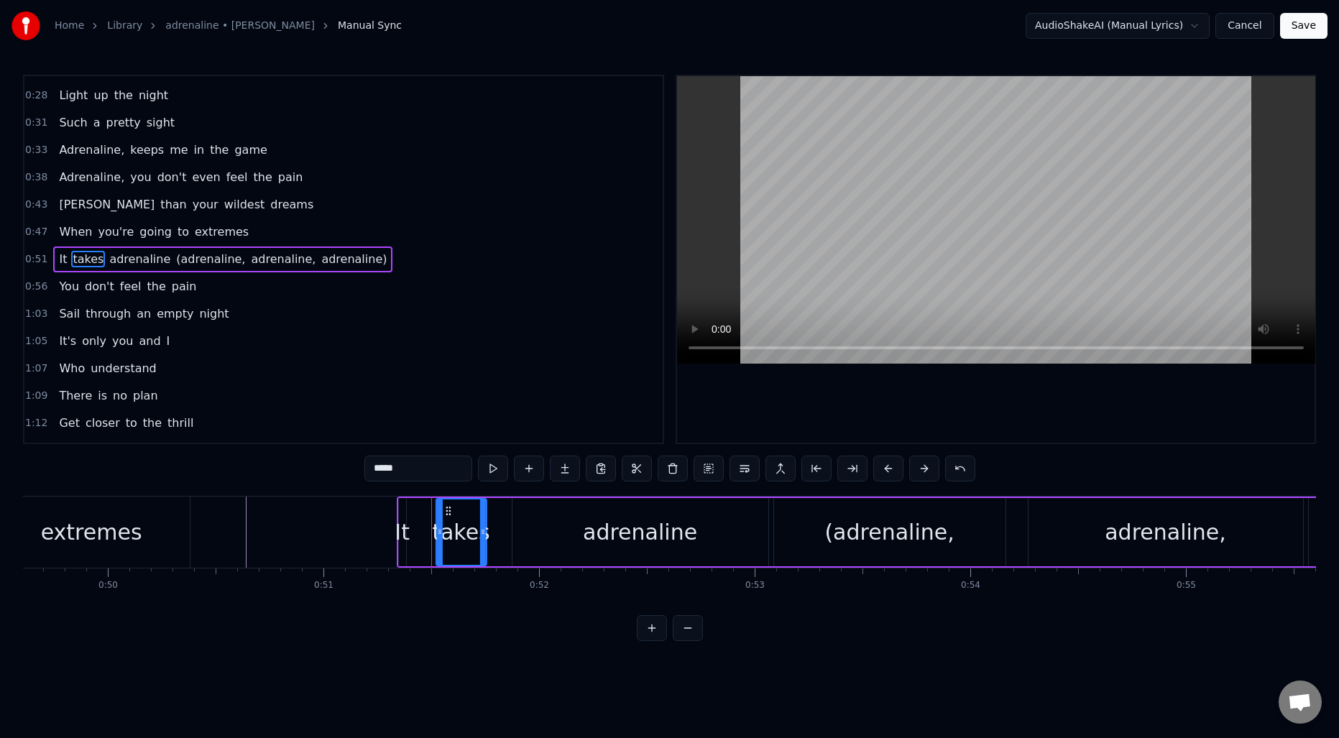
drag, startPoint x: 423, startPoint y: 508, endPoint x: 447, endPoint y: 509, distance: 24.5
click at [447, 509] on icon at bounding box center [448, 511] width 12 height 12
click at [405, 518] on div "It" at bounding box center [402, 532] width 15 height 32
type input "**"
click at [405, 523] on div "It" at bounding box center [402, 532] width 15 height 32
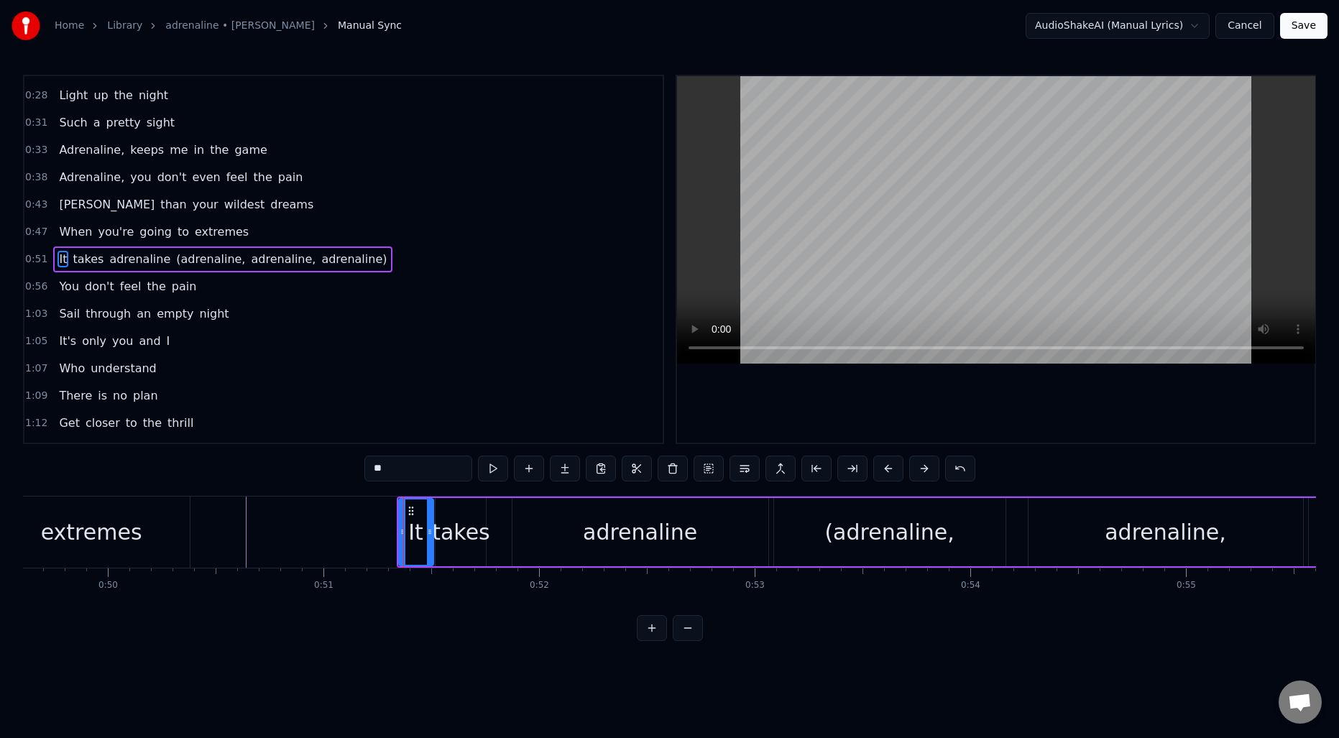
drag, startPoint x: 404, startPoint y: 529, endPoint x: 431, endPoint y: 530, distance: 27.3
click at [431, 530] on icon at bounding box center [430, 532] width 6 height 12
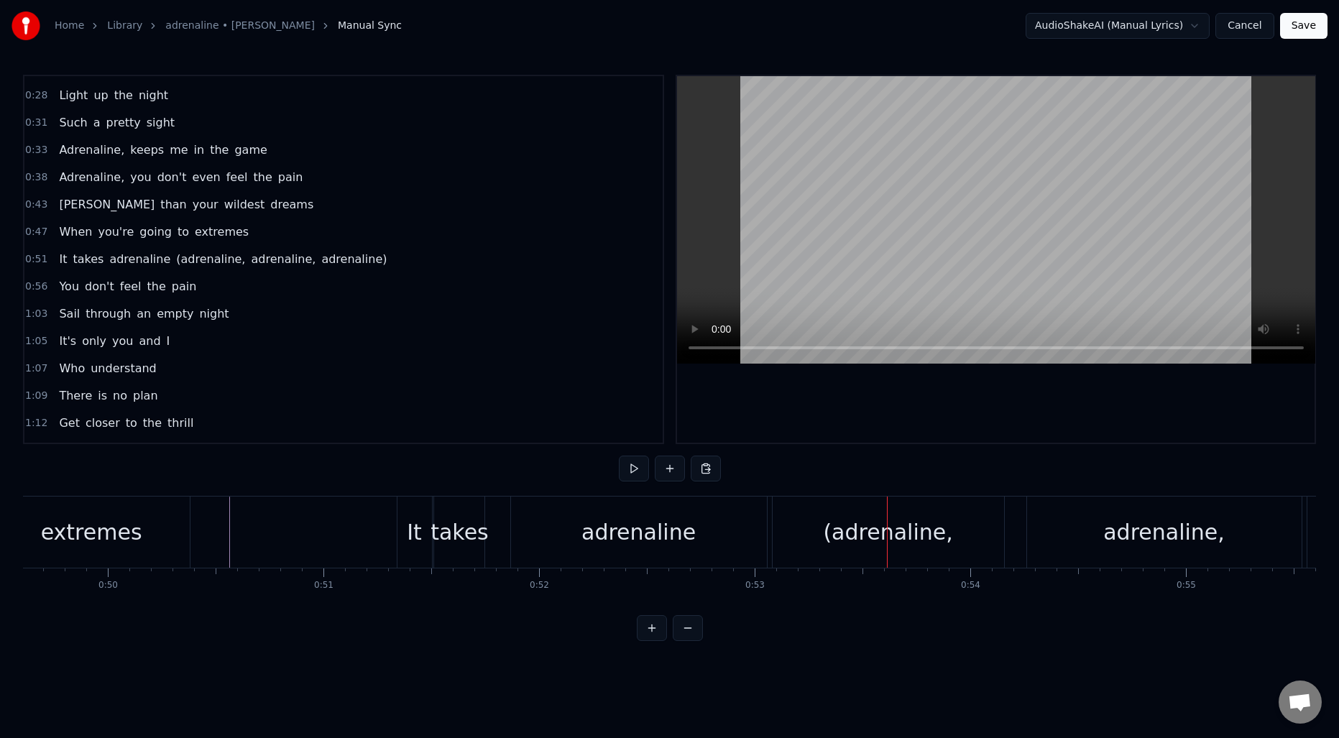
click at [198, 262] on span "(adrenaline," at bounding box center [211, 259] width 72 height 17
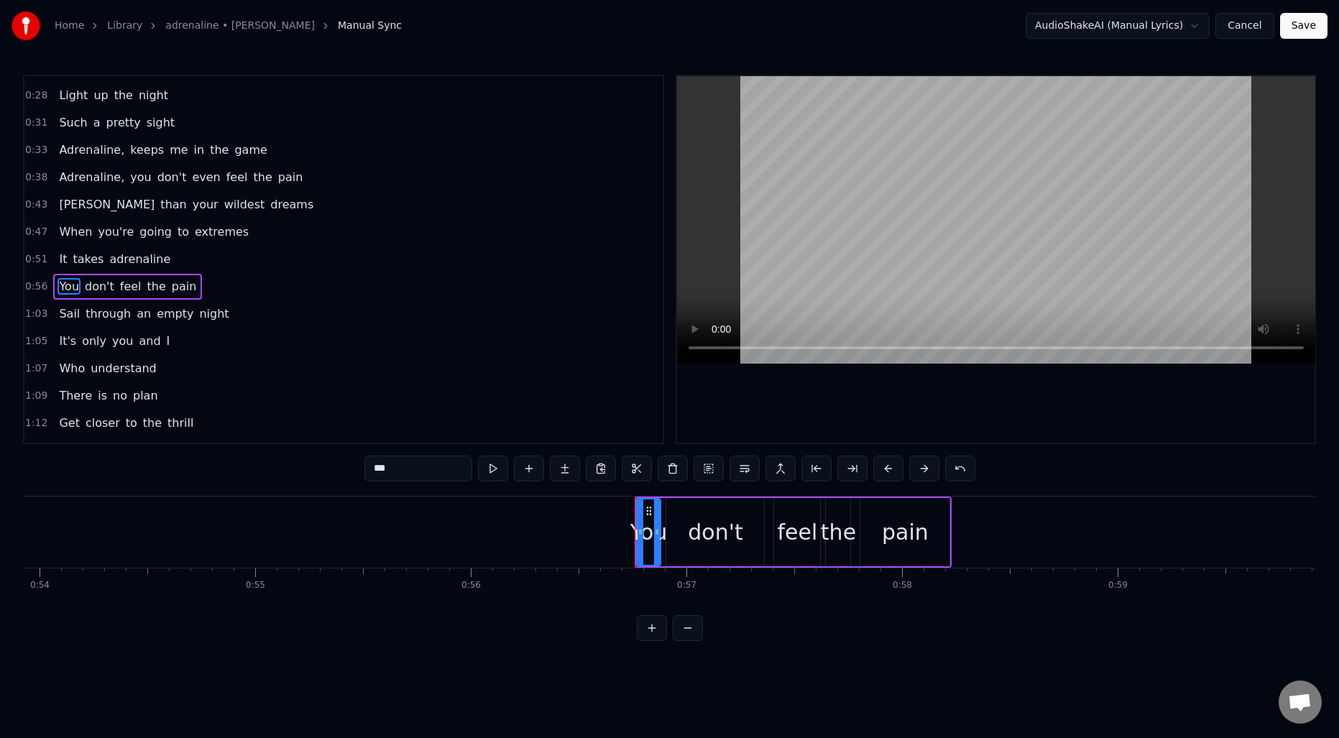
scroll to position [0, 11909]
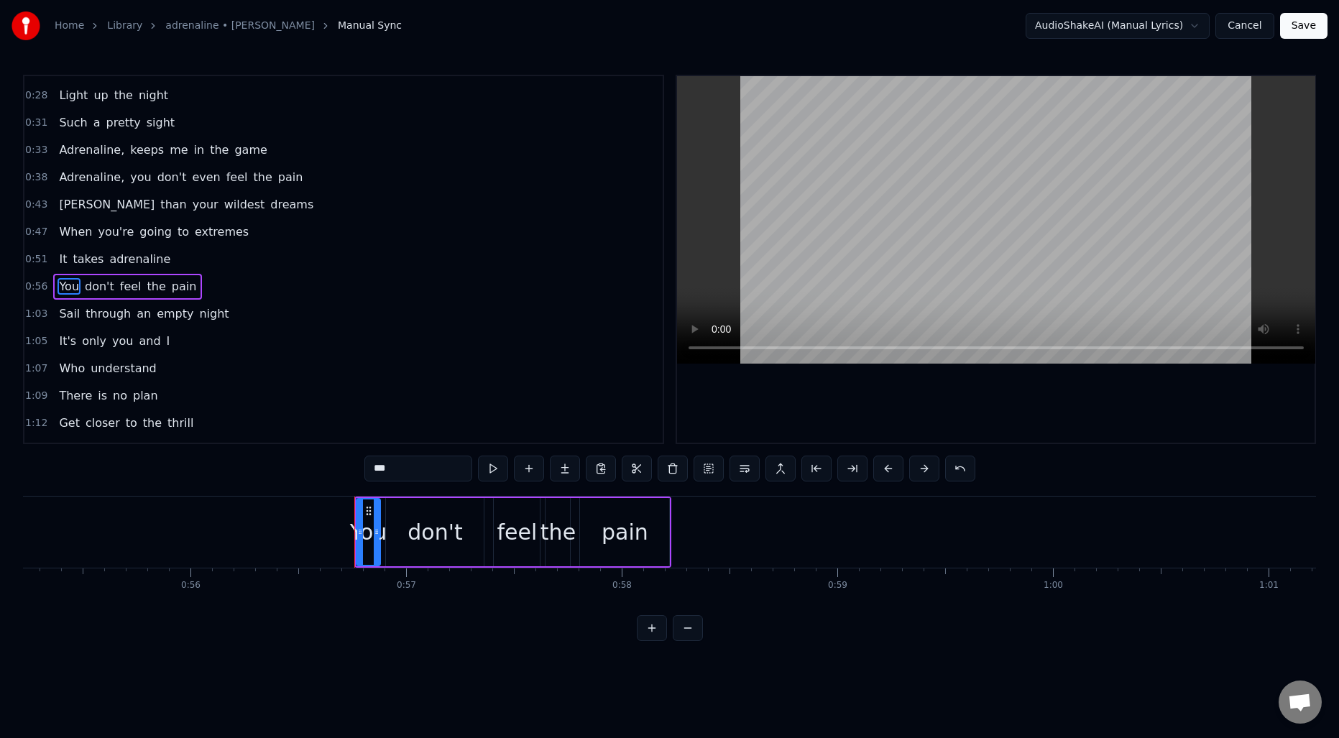
click at [150, 264] on span "adrenaline" at bounding box center [140, 259] width 64 height 17
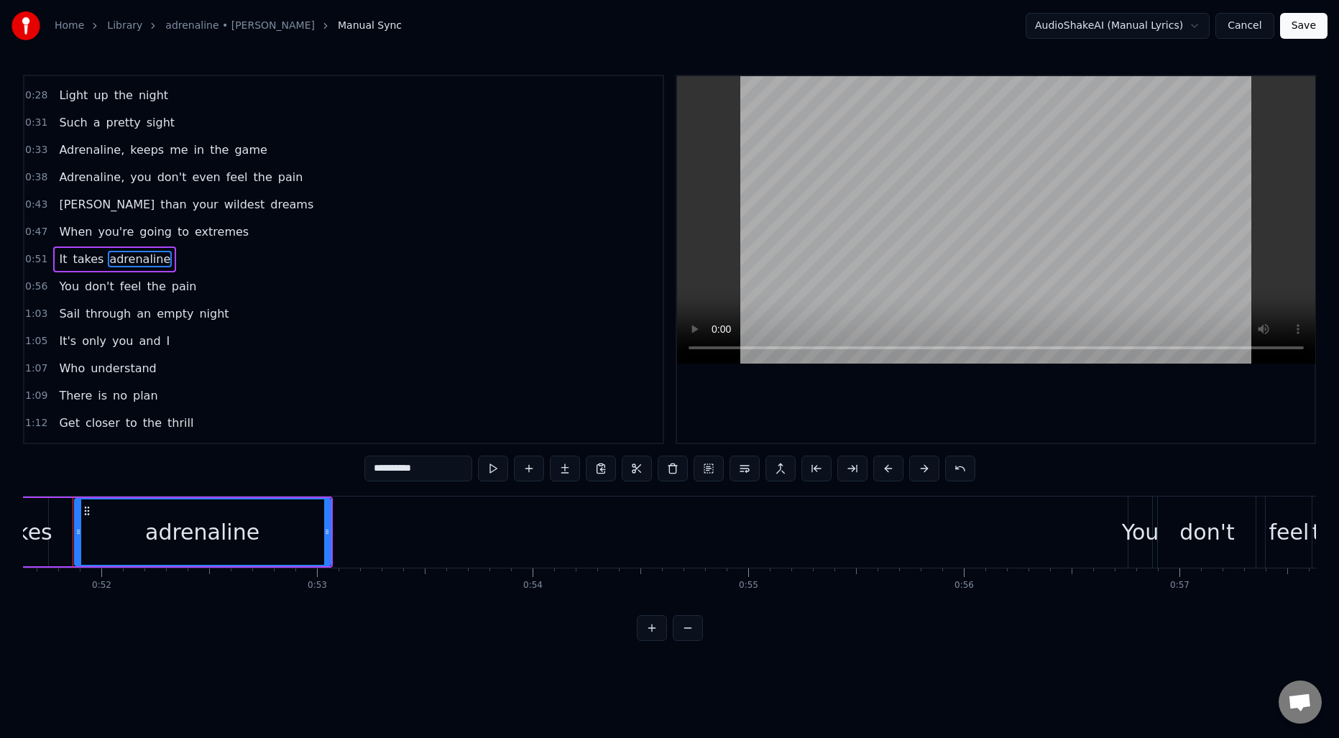
scroll to position [0, 11113]
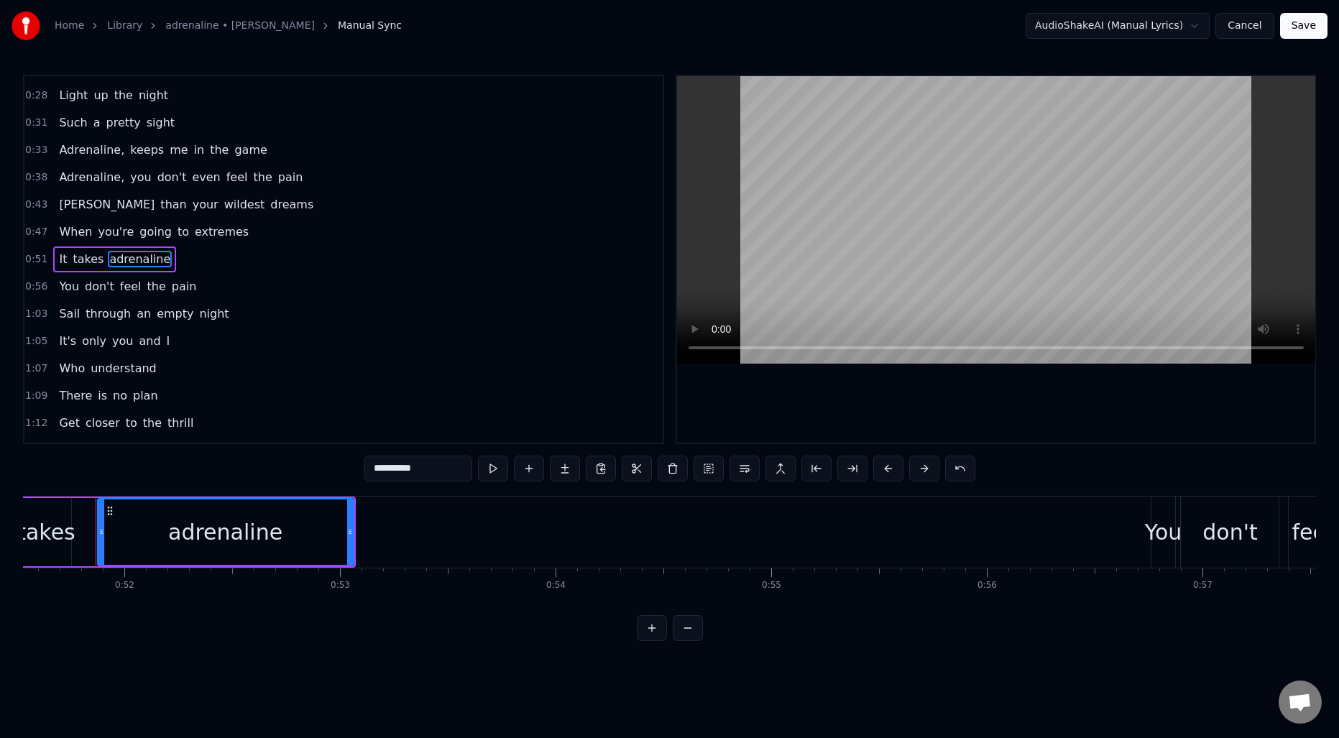
click at [431, 467] on input "**********" at bounding box center [418, 469] width 108 height 26
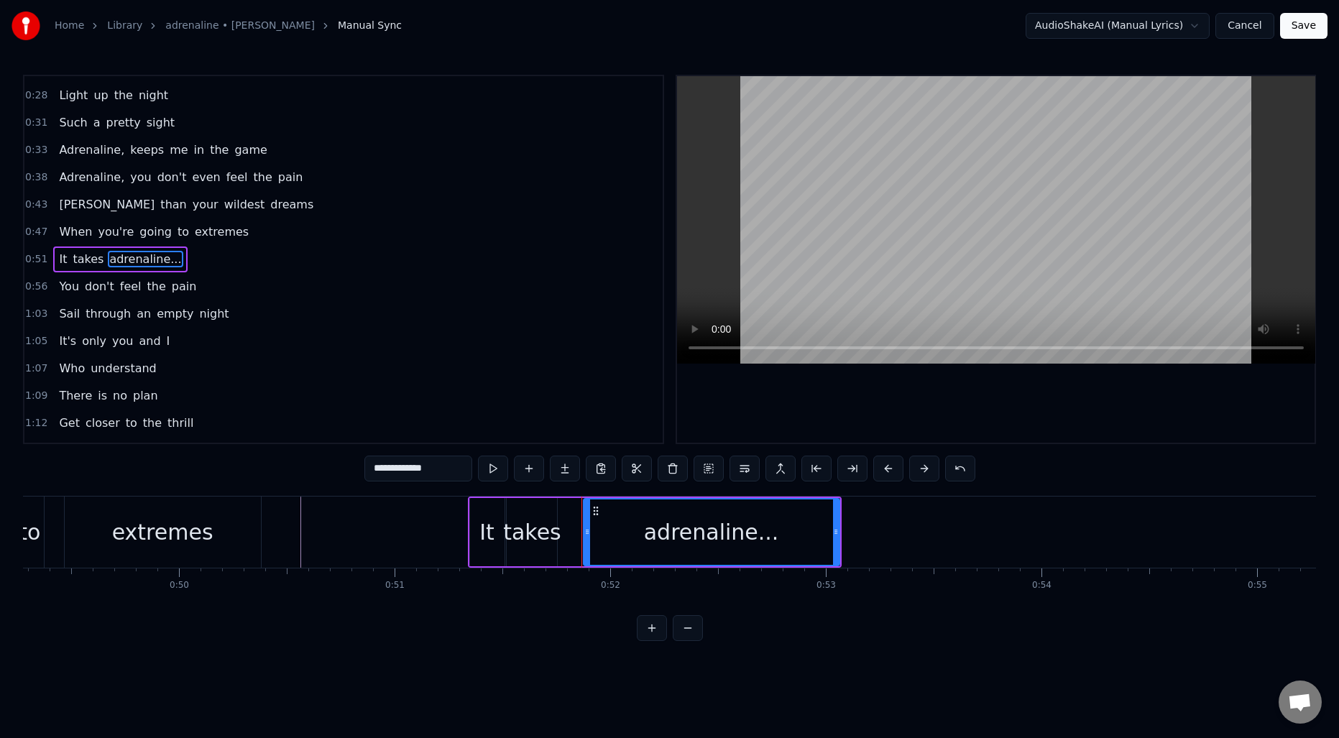
scroll to position [0, 10610]
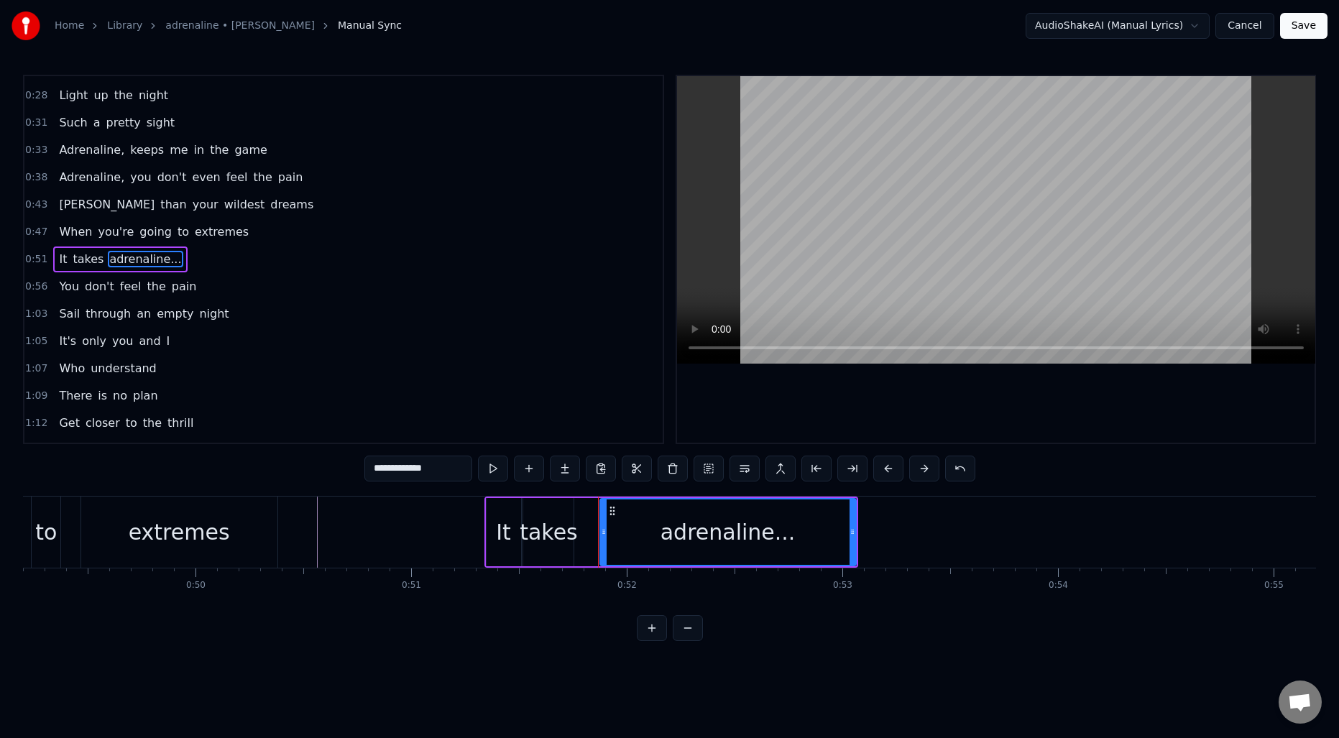
type input "**********"
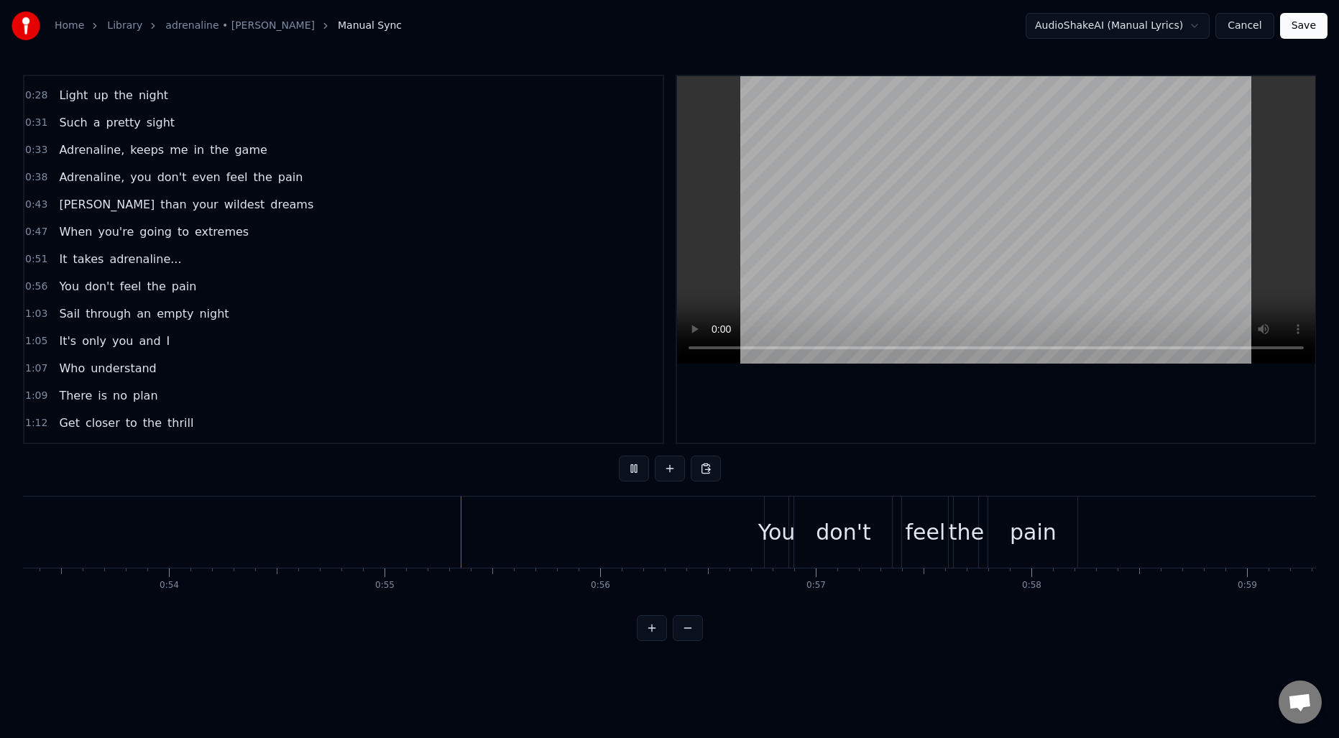
scroll to position [0, 11768]
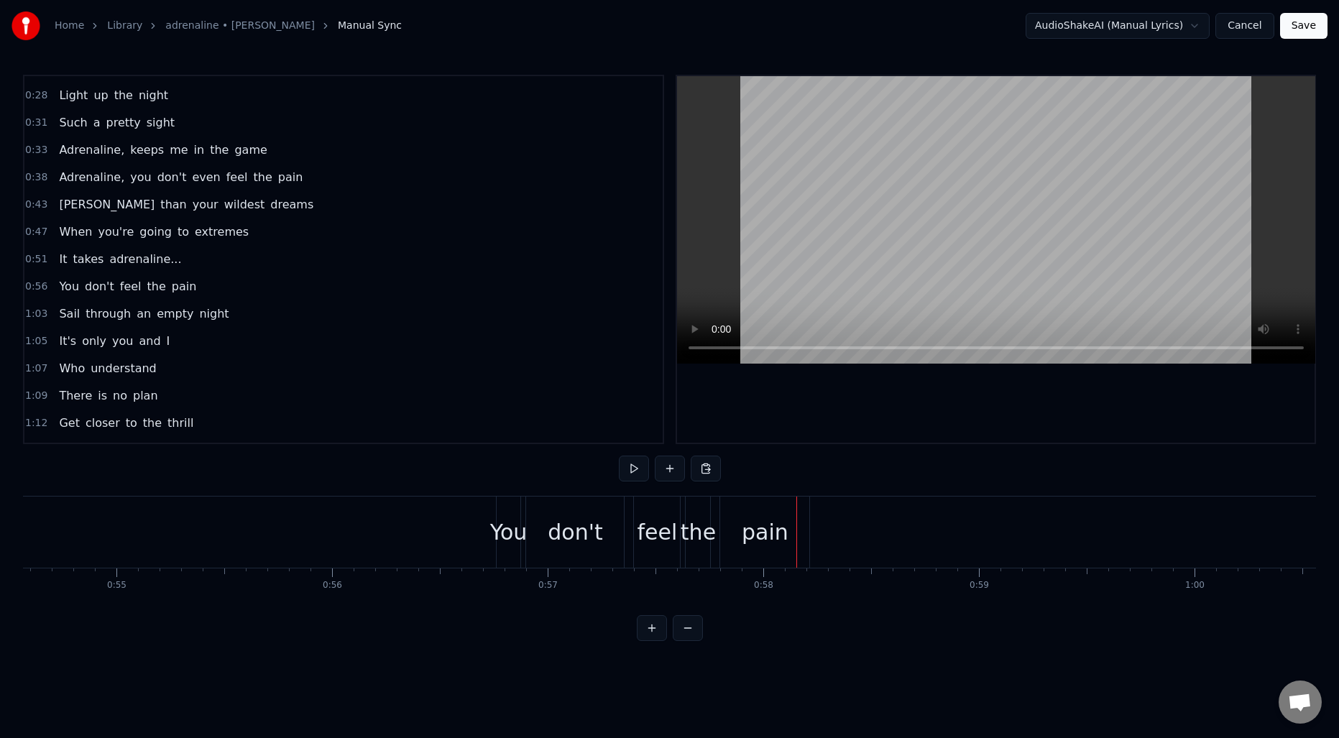
click at [505, 538] on div "You" at bounding box center [508, 532] width 37 height 32
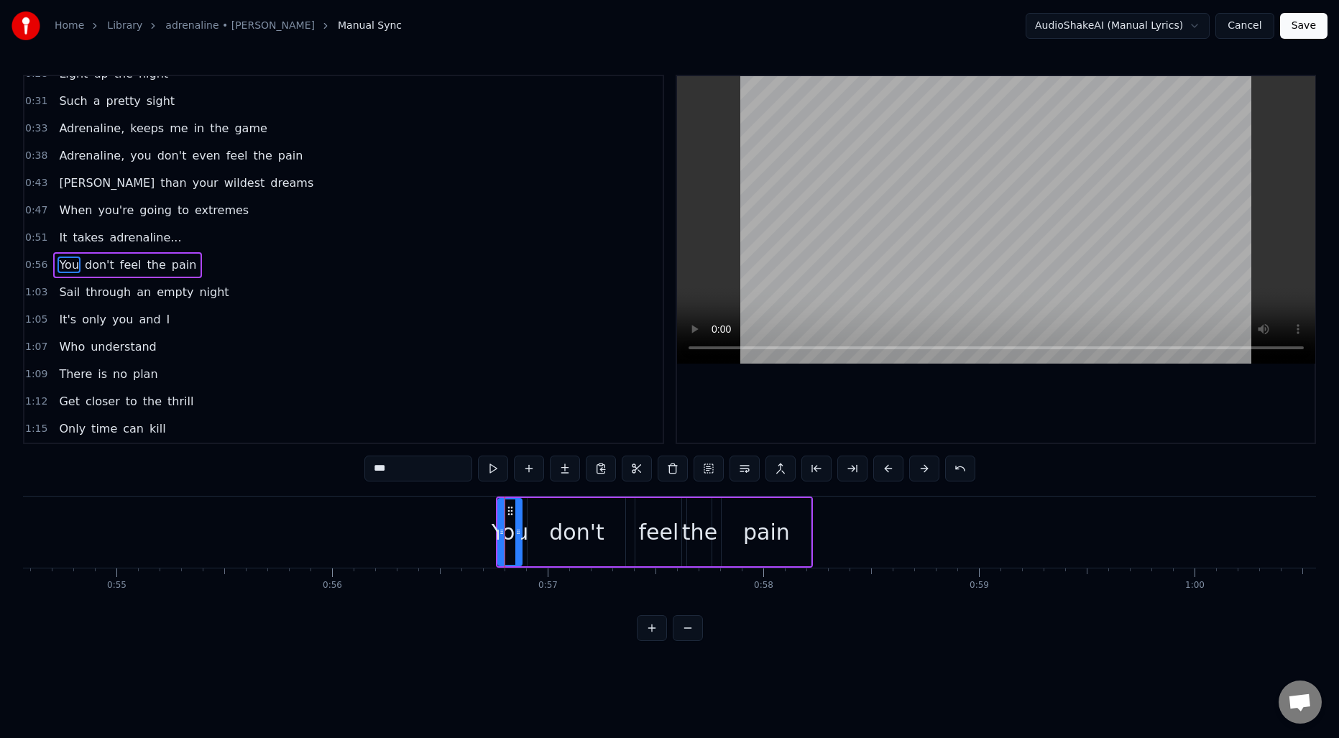
scroll to position [185, 0]
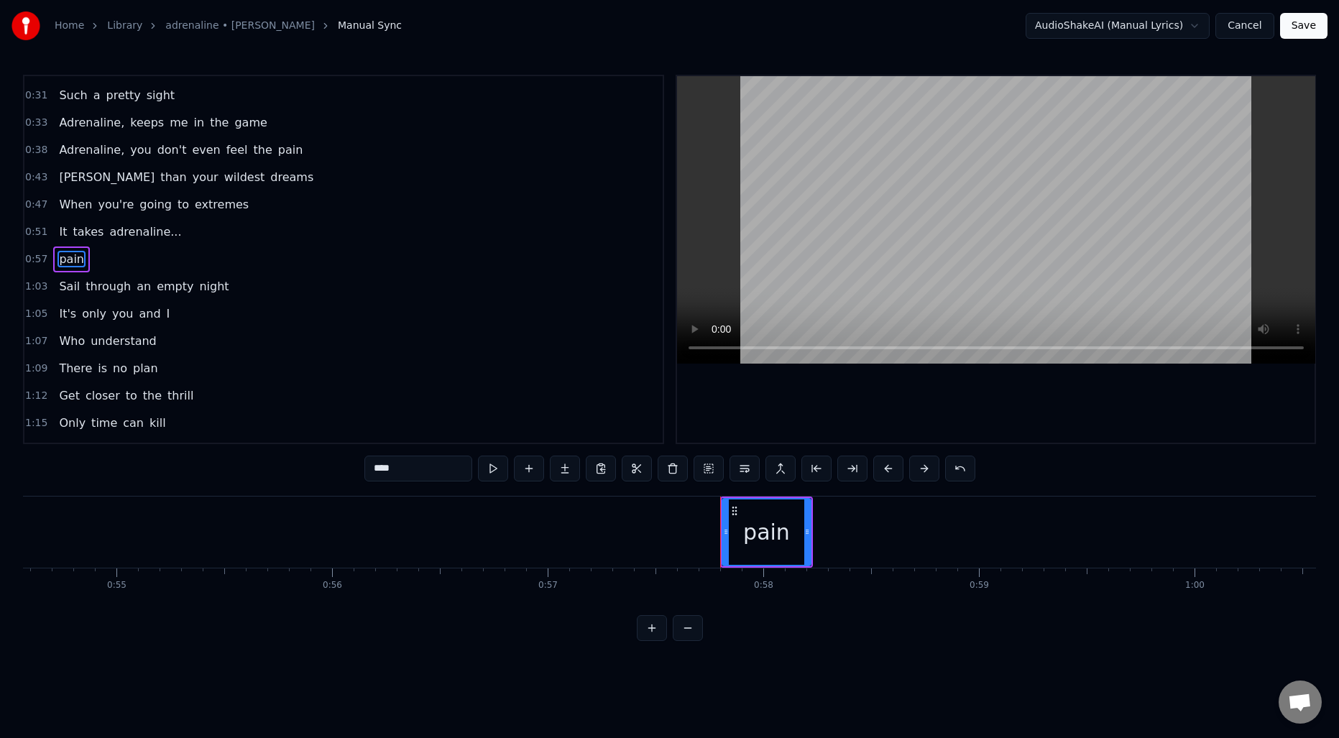
type input "****"
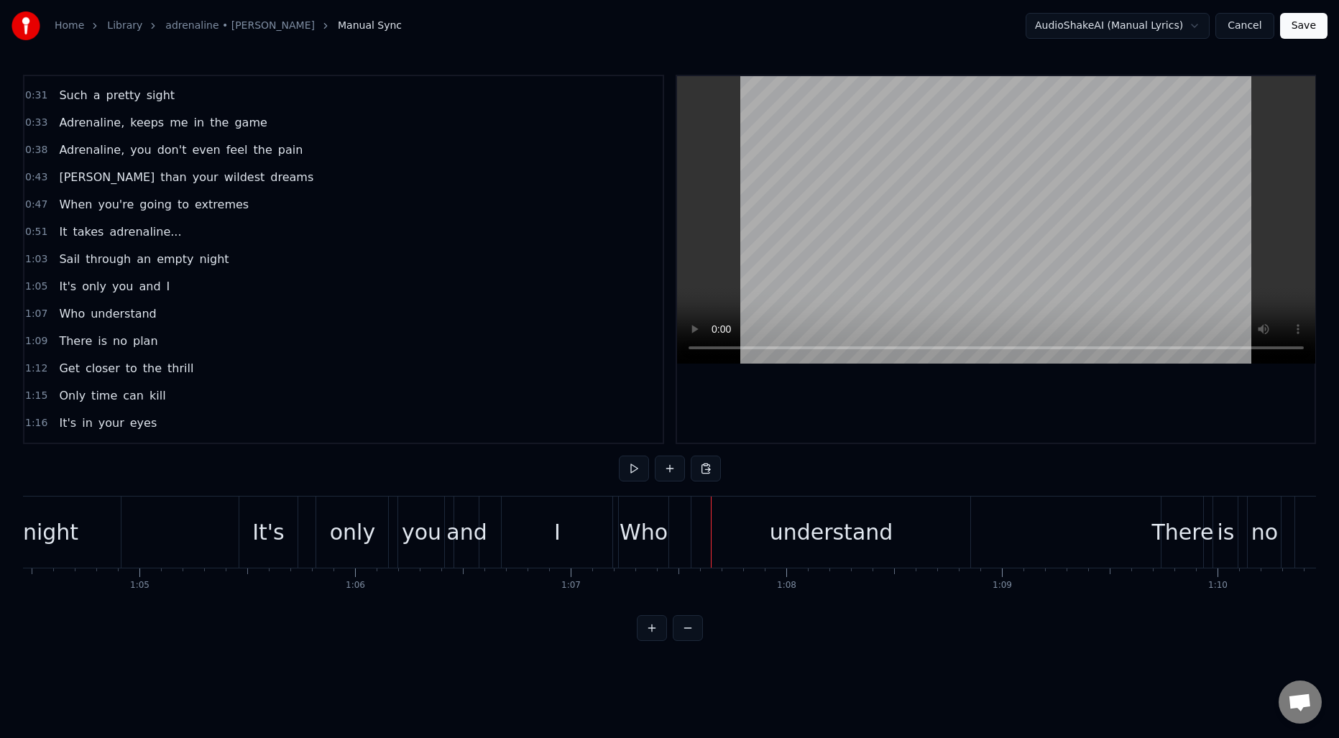
scroll to position [0, 13876]
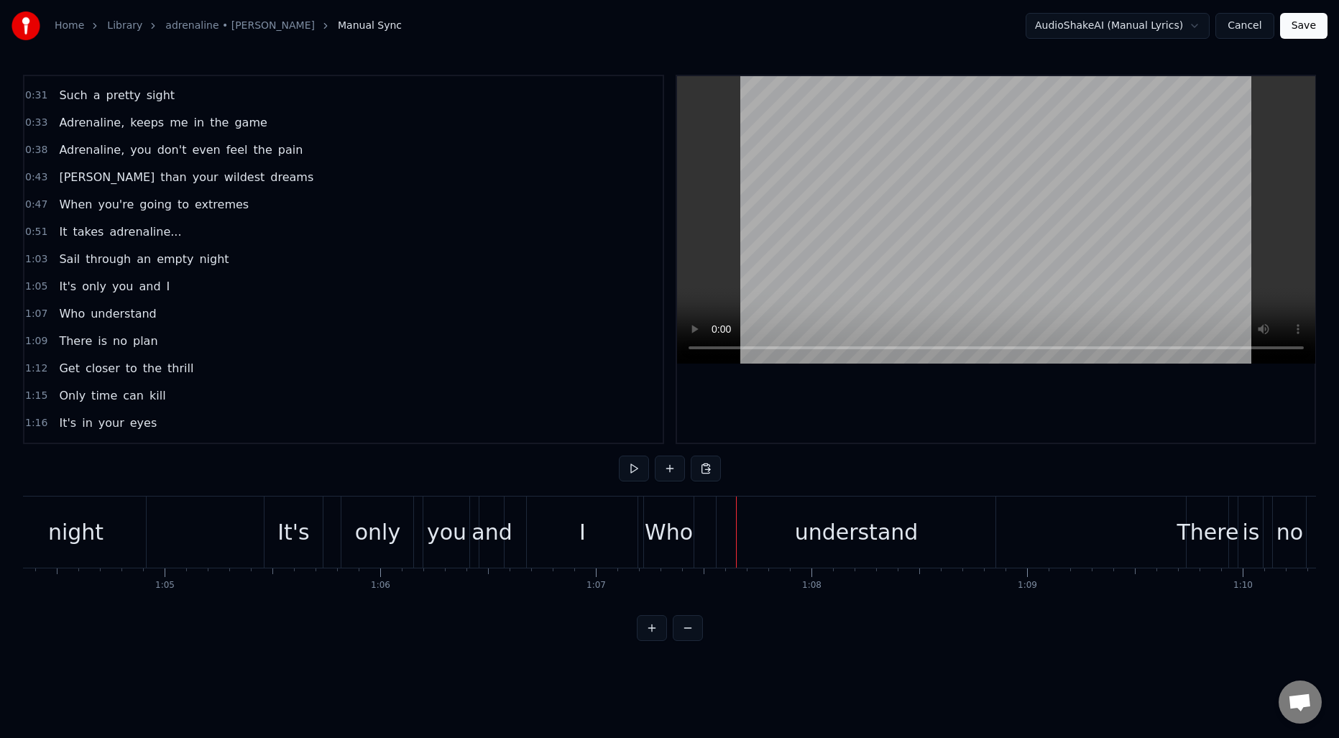
click at [490, 516] on div "and" at bounding box center [492, 532] width 40 height 32
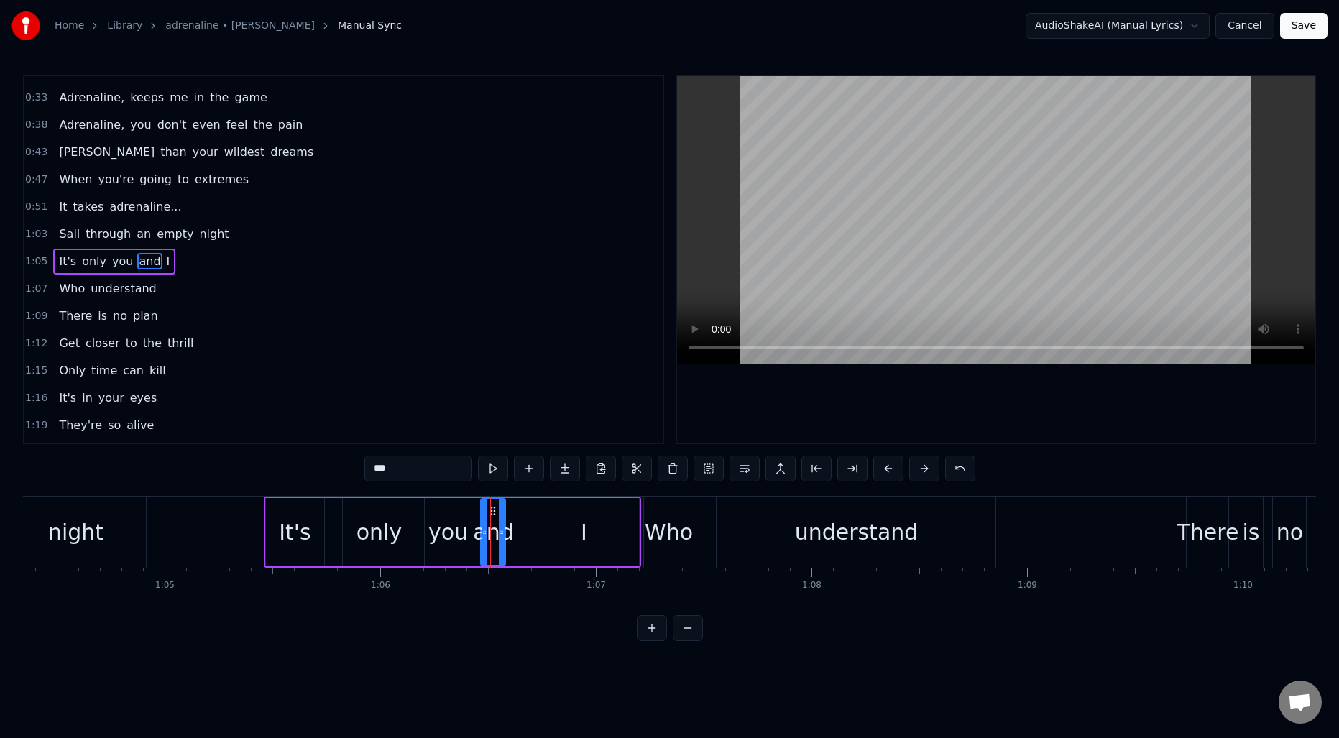
scroll to position [213, 0]
drag, startPoint x: 482, startPoint y: 525, endPoint x: 473, endPoint y: 524, distance: 9.4
click at [473, 524] on div at bounding box center [475, 532] width 6 height 65
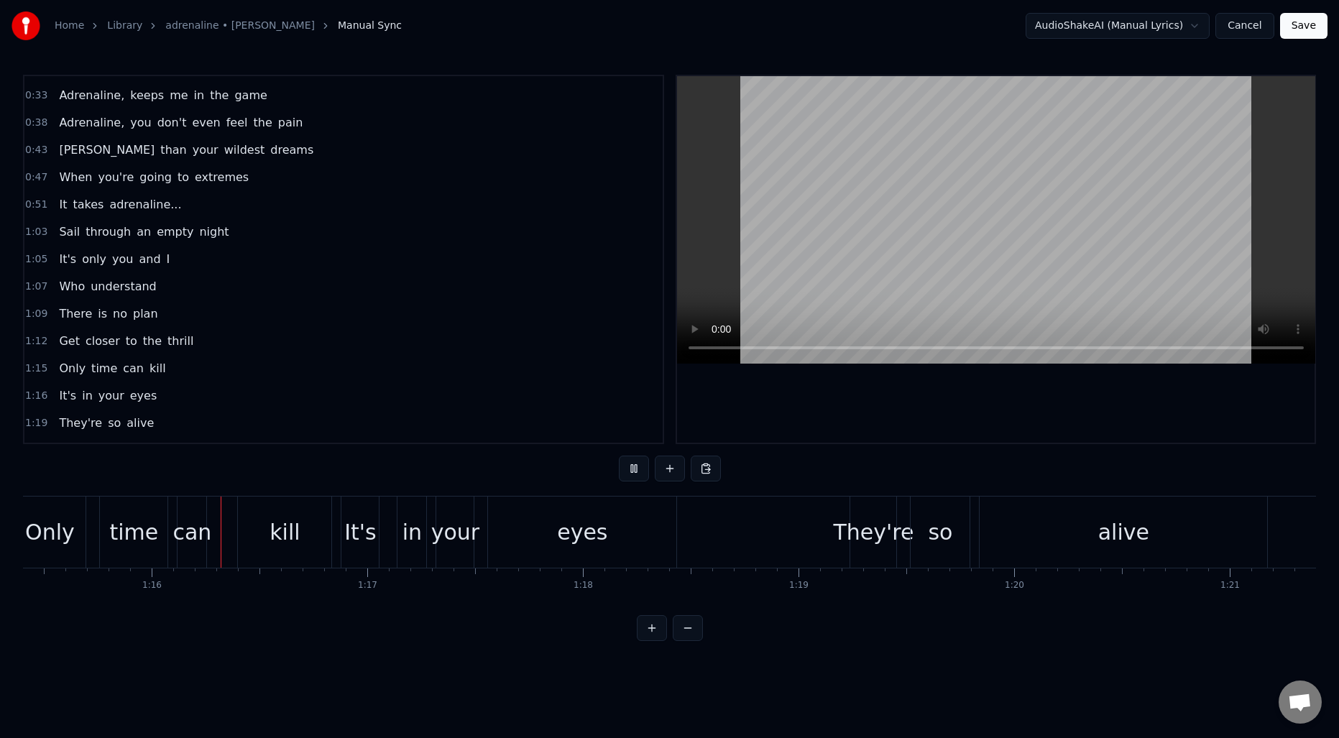
scroll to position [0, 16263]
click at [464, 525] on div "your" at bounding box center [454, 532] width 48 height 32
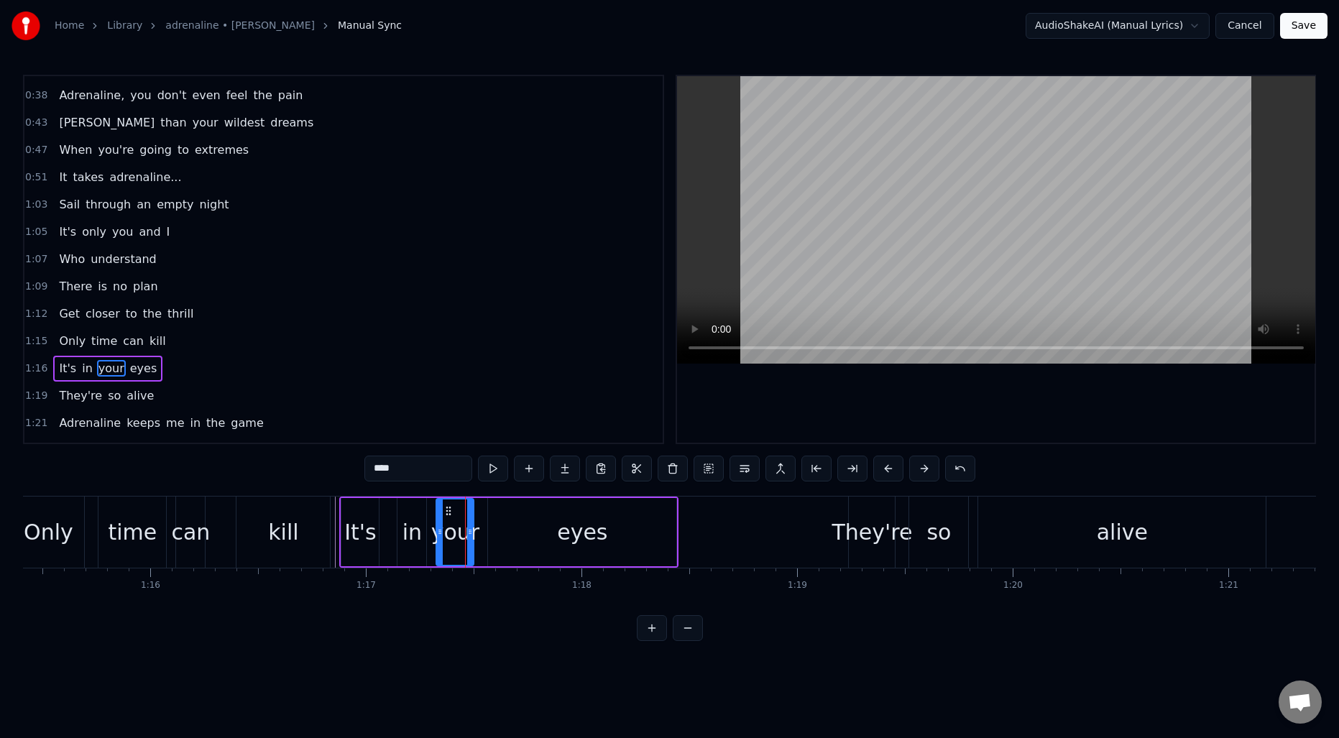
scroll to position [349, 0]
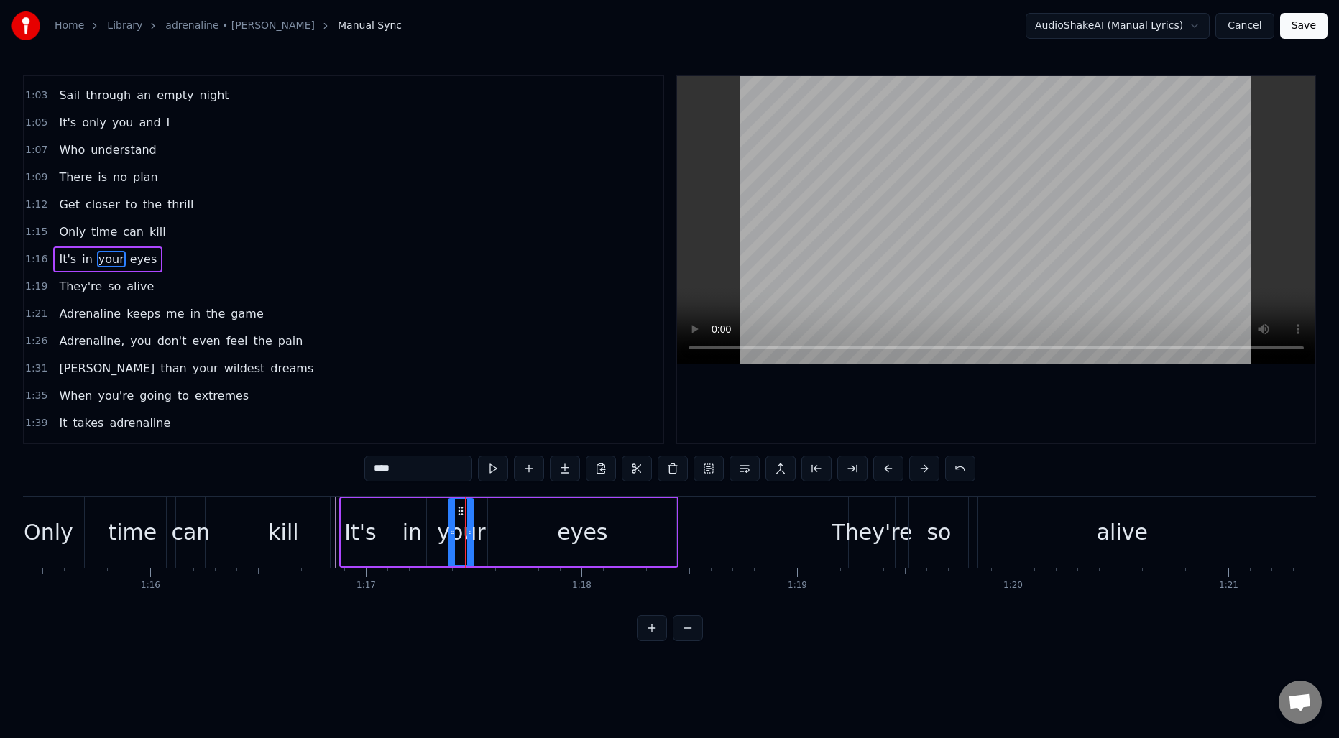
drag, startPoint x: 437, startPoint y: 527, endPoint x: 449, endPoint y: 528, distance: 12.2
click at [449, 528] on icon at bounding box center [452, 532] width 6 height 12
click at [413, 528] on div "in" at bounding box center [412, 532] width 19 height 32
type input "**"
drag, startPoint x: 423, startPoint y: 531, endPoint x: 441, endPoint y: 531, distance: 17.3
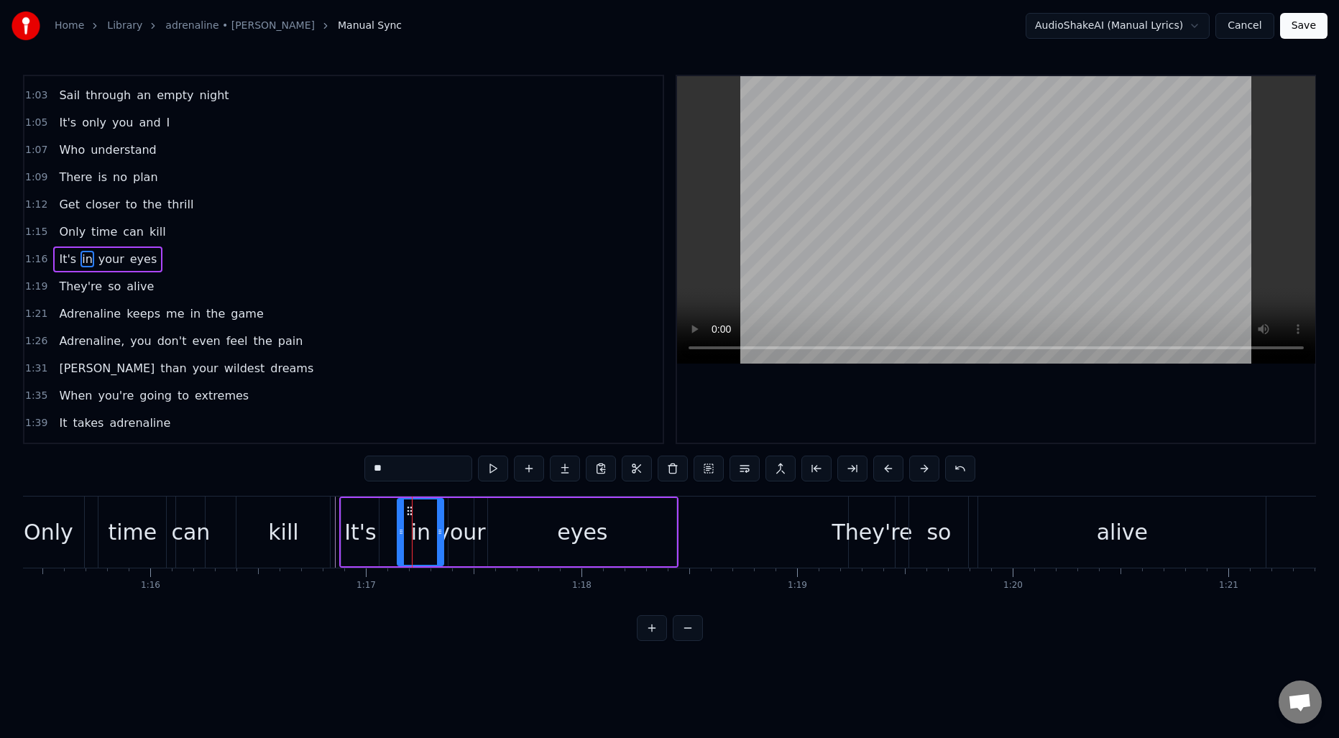
click at [441, 531] on icon at bounding box center [440, 532] width 6 height 12
drag, startPoint x: 398, startPoint y: 532, endPoint x: 383, endPoint y: 532, distance: 15.1
click at [384, 532] on icon at bounding box center [387, 532] width 6 height 12
click at [220, 531] on div "Only time can kill" at bounding box center [173, 532] width 322 height 71
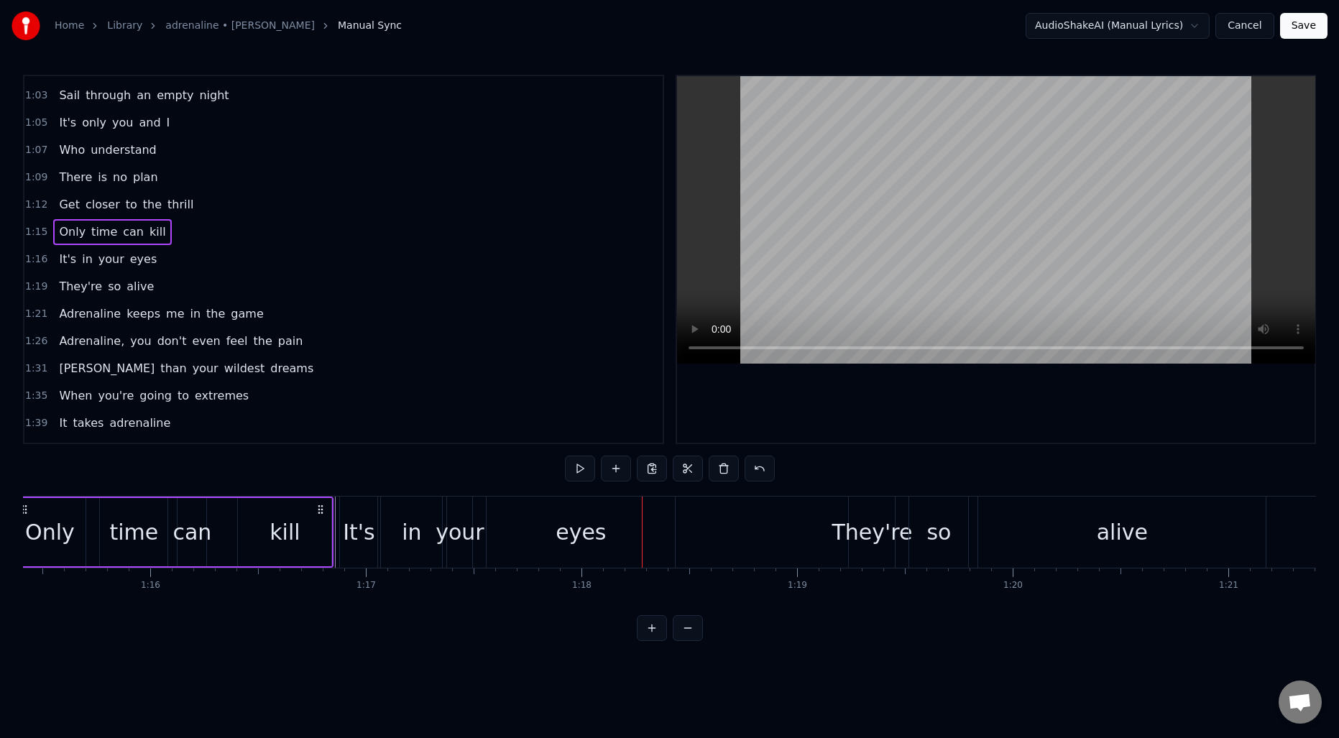
click at [190, 536] on div "can" at bounding box center [192, 532] width 39 height 32
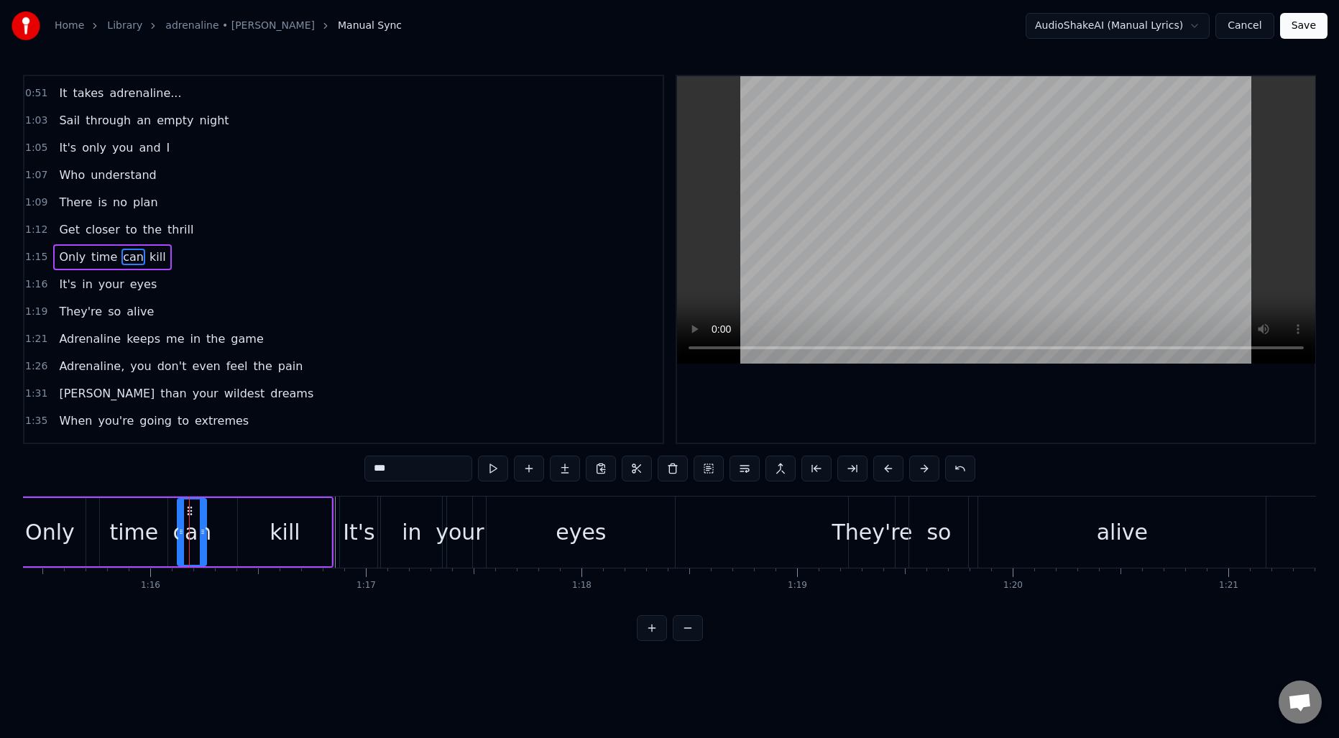
scroll to position [322, 0]
click at [536, 546] on div "eyes" at bounding box center [581, 532] width 188 height 71
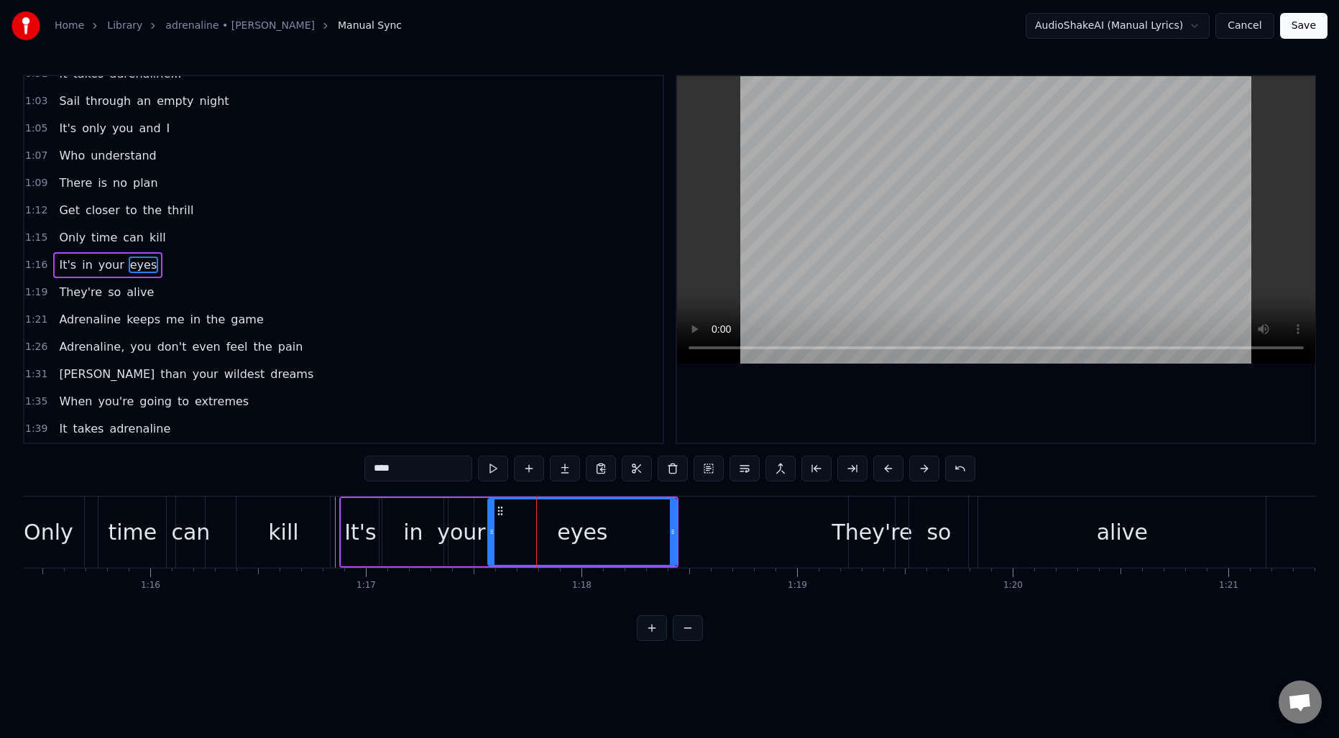
scroll to position [349, 0]
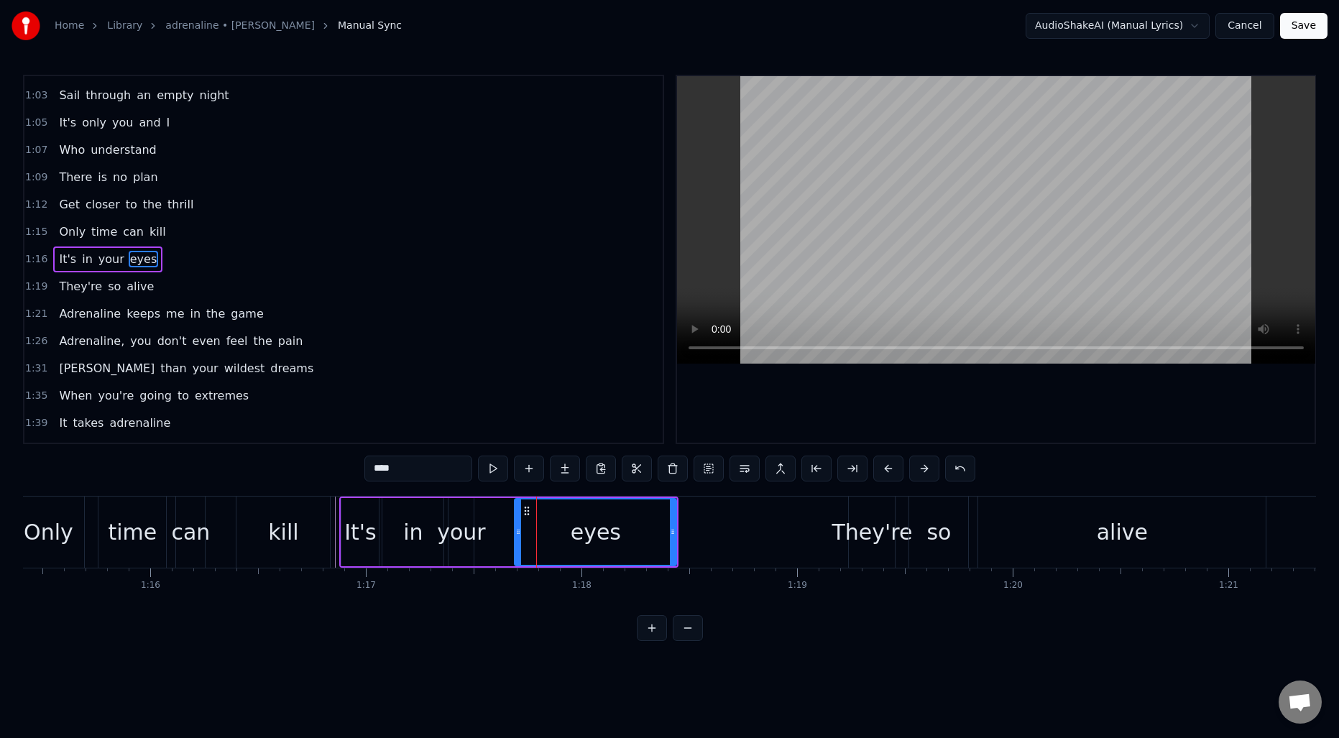
drag, startPoint x: 493, startPoint y: 537, endPoint x: 519, endPoint y: 537, distance: 25.9
click at [519, 537] on icon at bounding box center [518, 532] width 6 height 12
click at [452, 530] on div "your" at bounding box center [461, 532] width 48 height 32
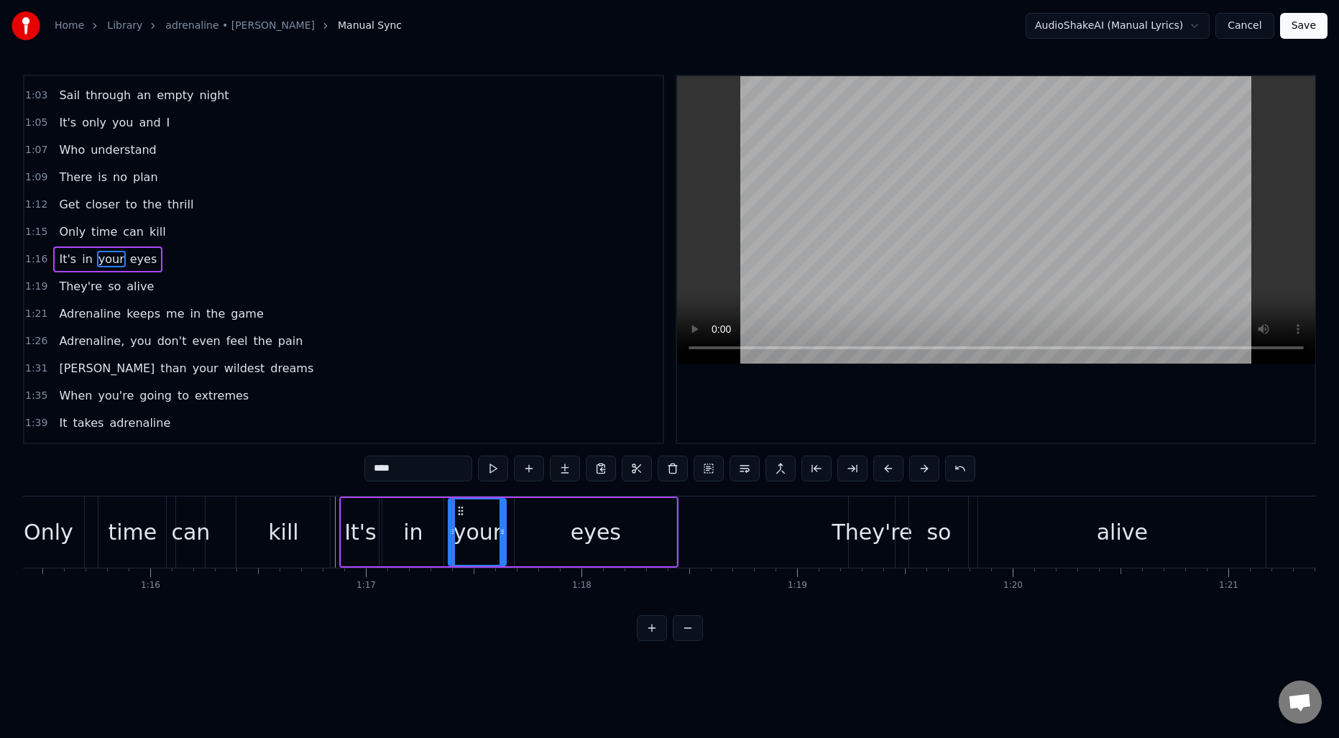
drag, startPoint x: 469, startPoint y: 532, endPoint x: 501, endPoint y: 533, distance: 32.4
click at [501, 533] on icon at bounding box center [503, 532] width 6 height 12
click at [142, 532] on div "time" at bounding box center [132, 532] width 49 height 32
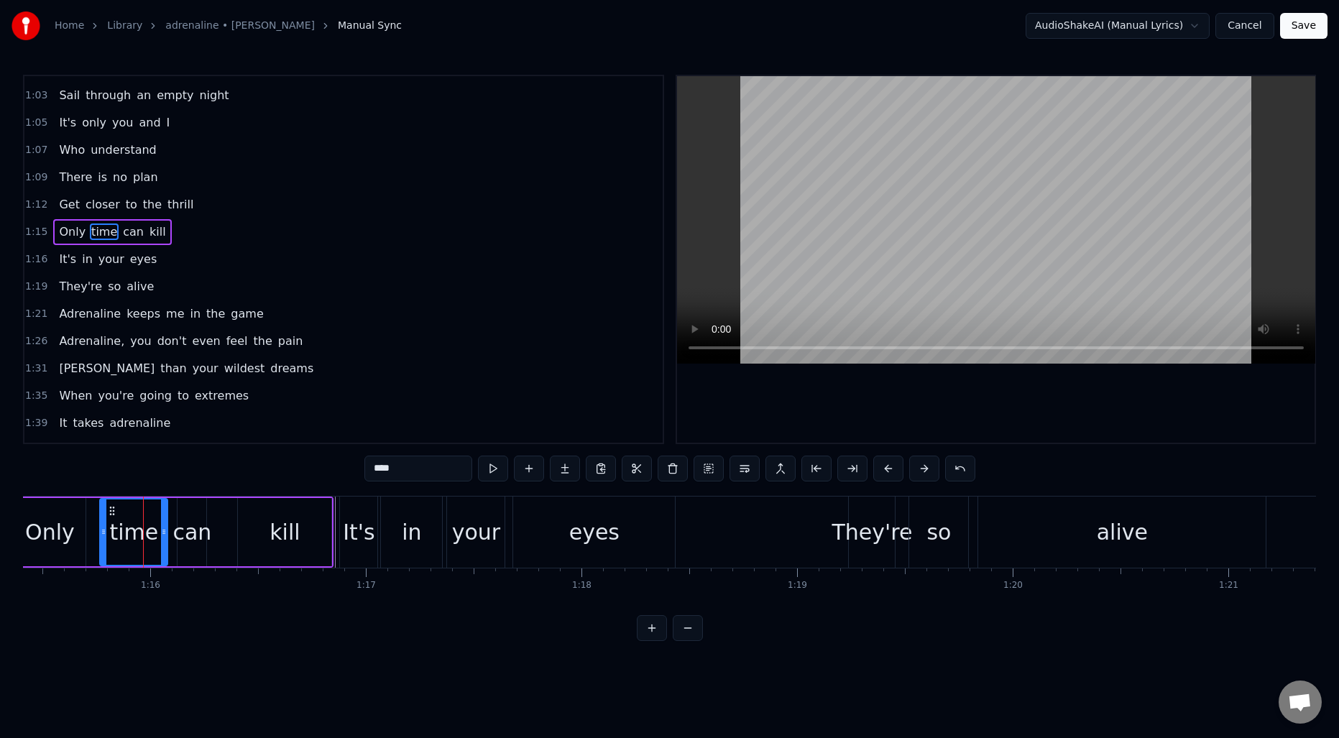
scroll to position [322, 0]
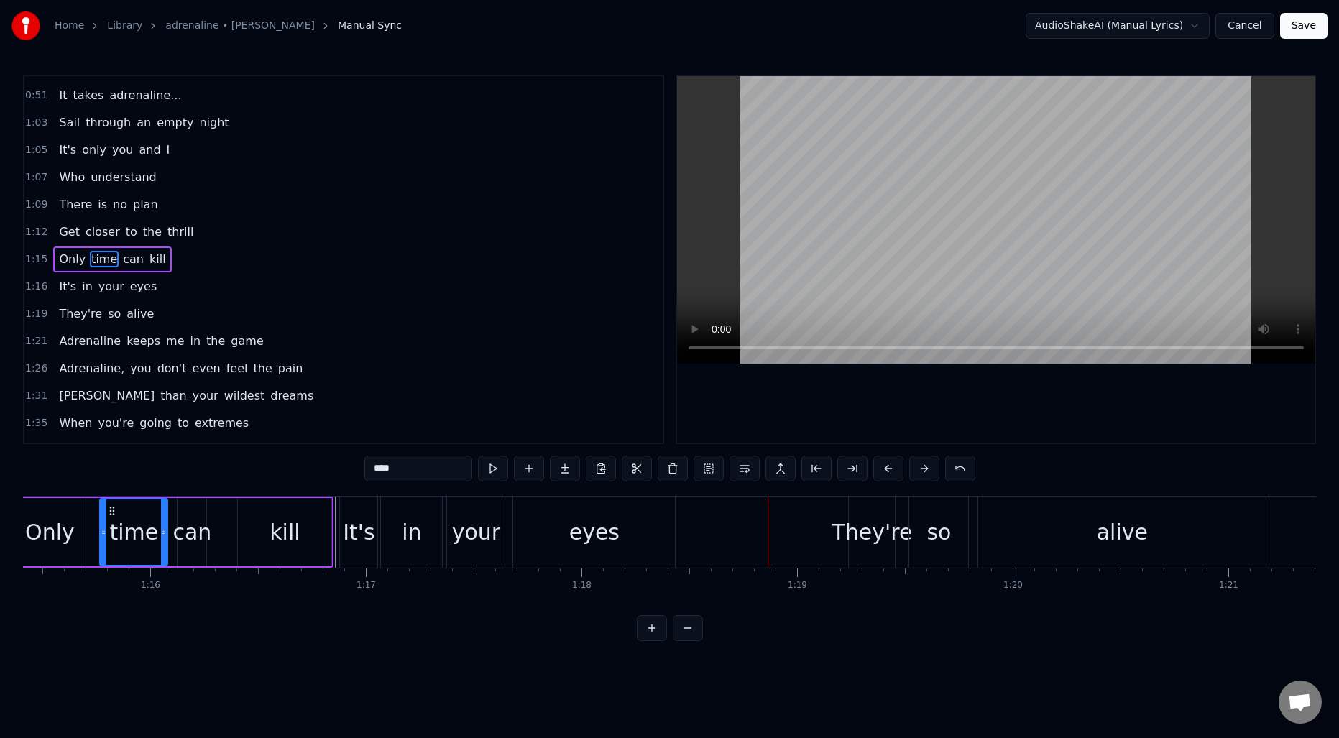
click at [559, 528] on div "eyes" at bounding box center [594, 532] width 162 height 71
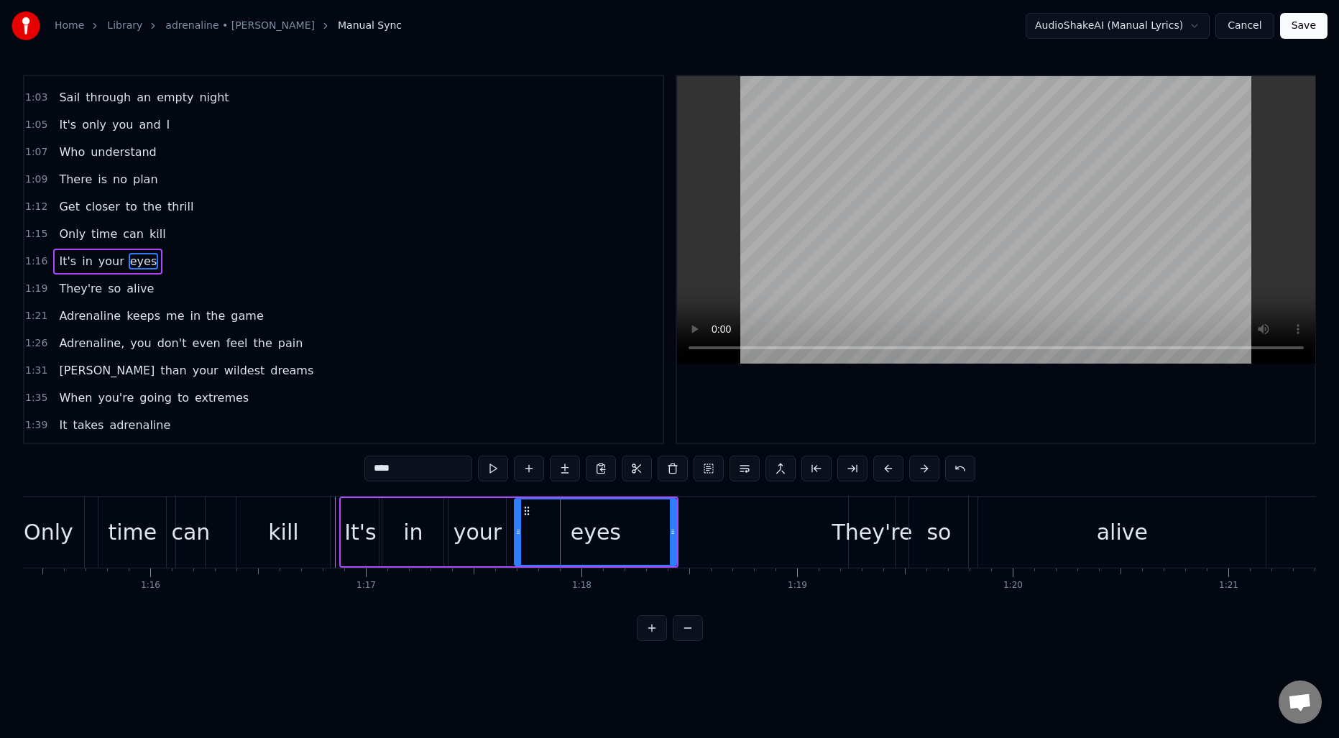
scroll to position [349, 0]
drag, startPoint x: 520, startPoint y: 533, endPoint x: 534, endPoint y: 533, distance: 14.4
click at [534, 533] on icon at bounding box center [533, 532] width 6 height 12
click at [473, 536] on div "your" at bounding box center [478, 532] width 48 height 32
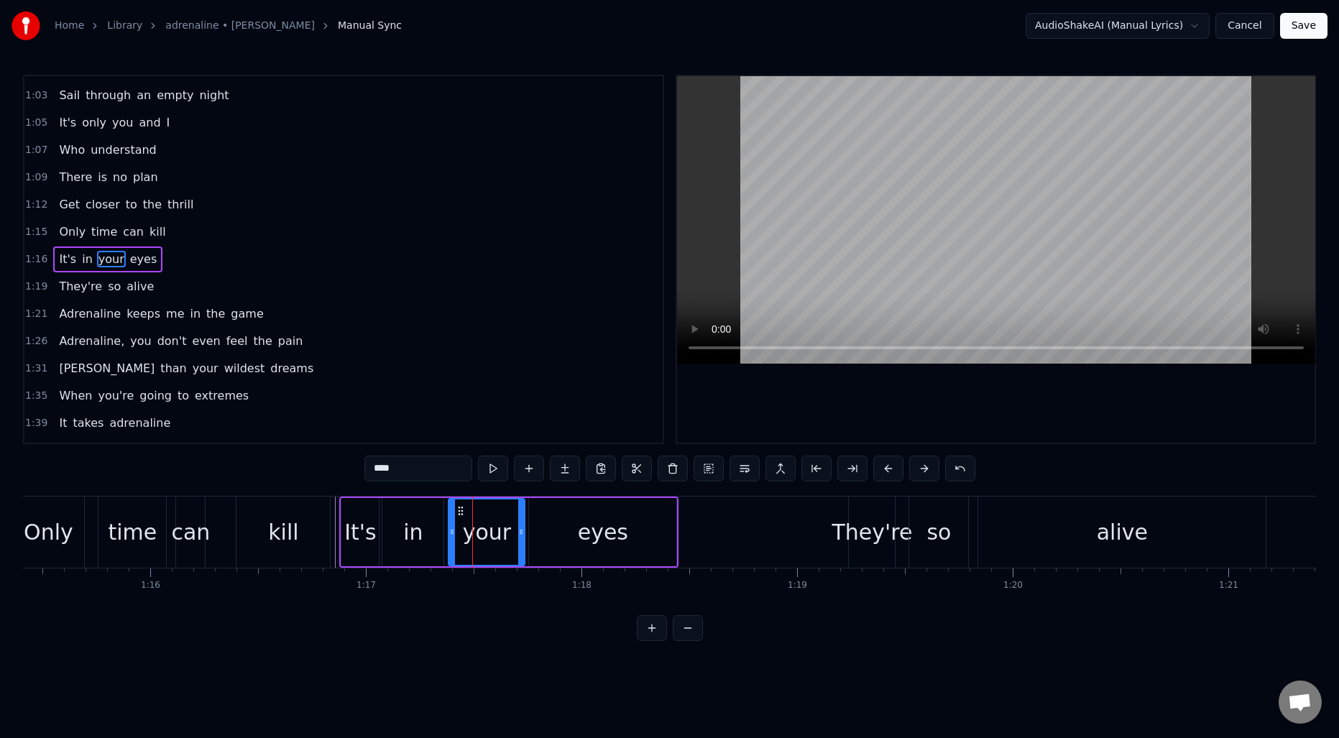
drag, startPoint x: 503, startPoint y: 527, endPoint x: 522, endPoint y: 526, distance: 18.7
click at [522, 526] on icon at bounding box center [521, 532] width 6 height 12
click at [31, 524] on div "Only" at bounding box center [49, 532] width 50 height 32
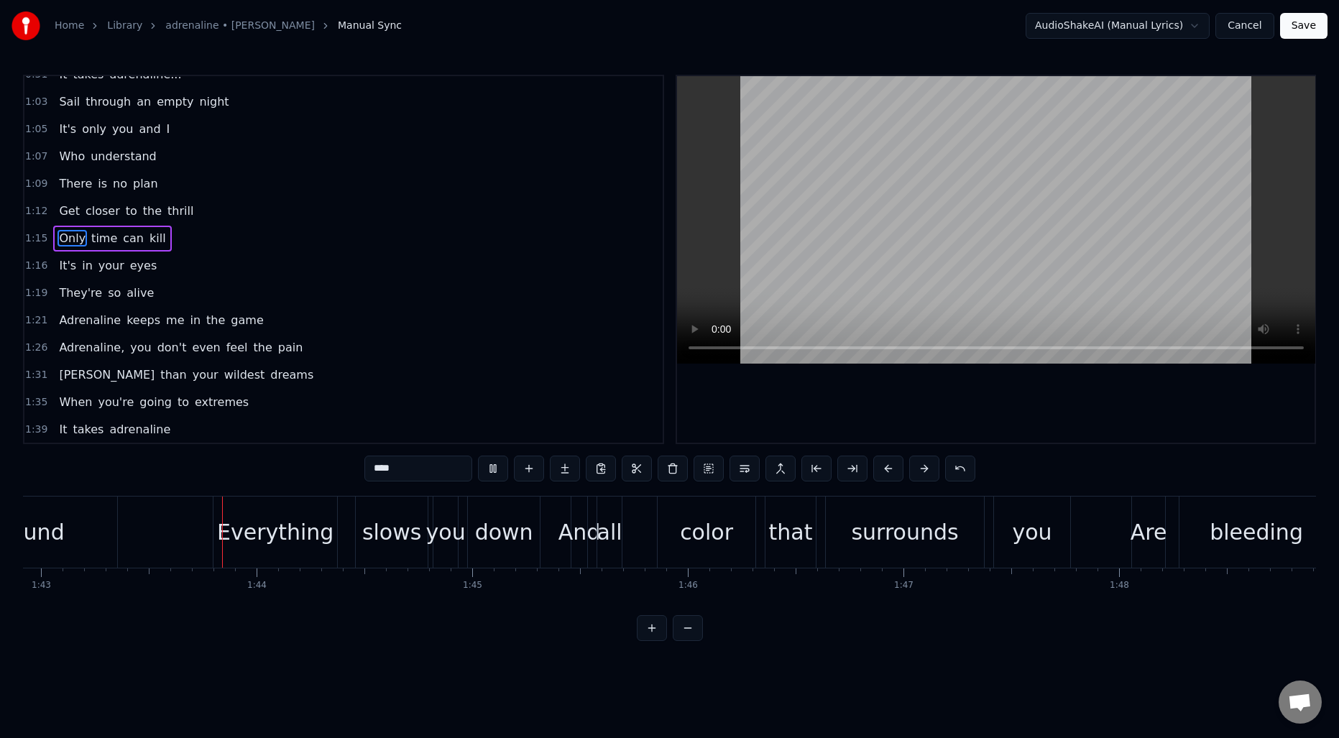
scroll to position [0, 22200]
click at [701, 553] on div "color" at bounding box center [702, 532] width 98 height 71
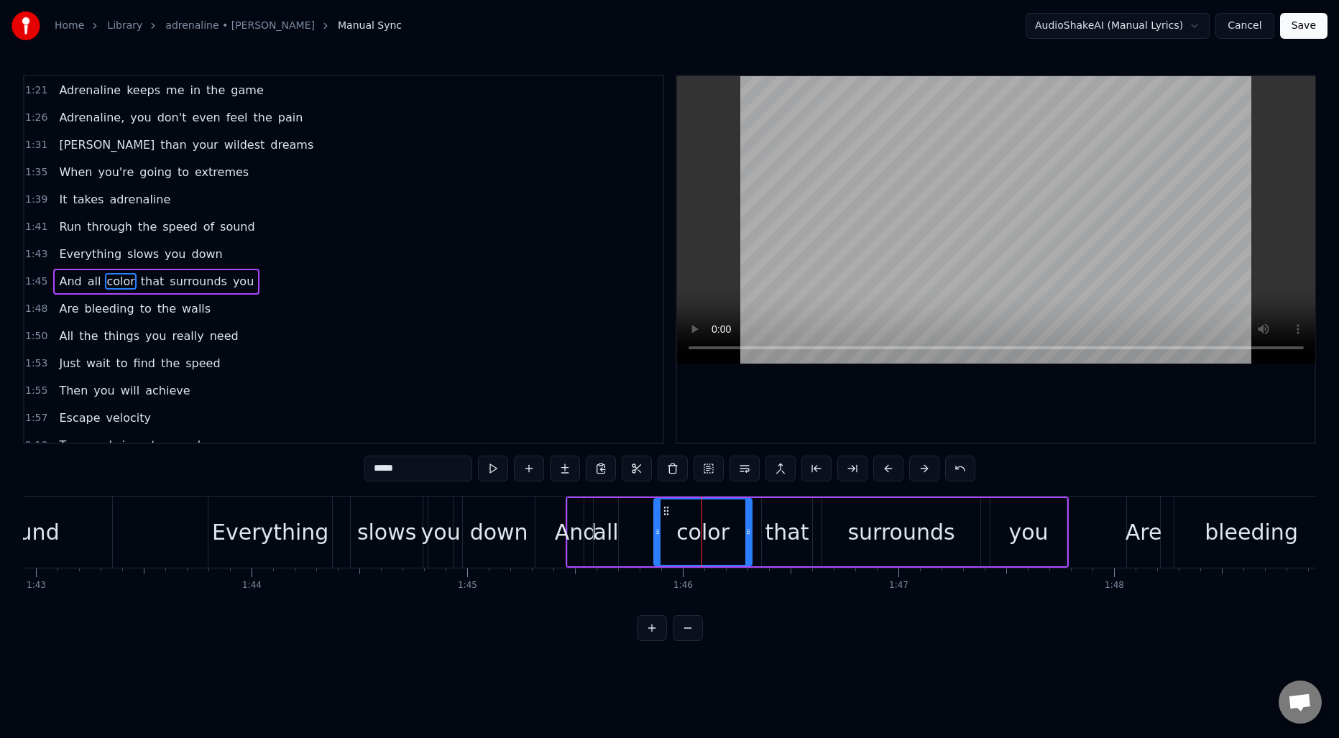
scroll to position [595, 0]
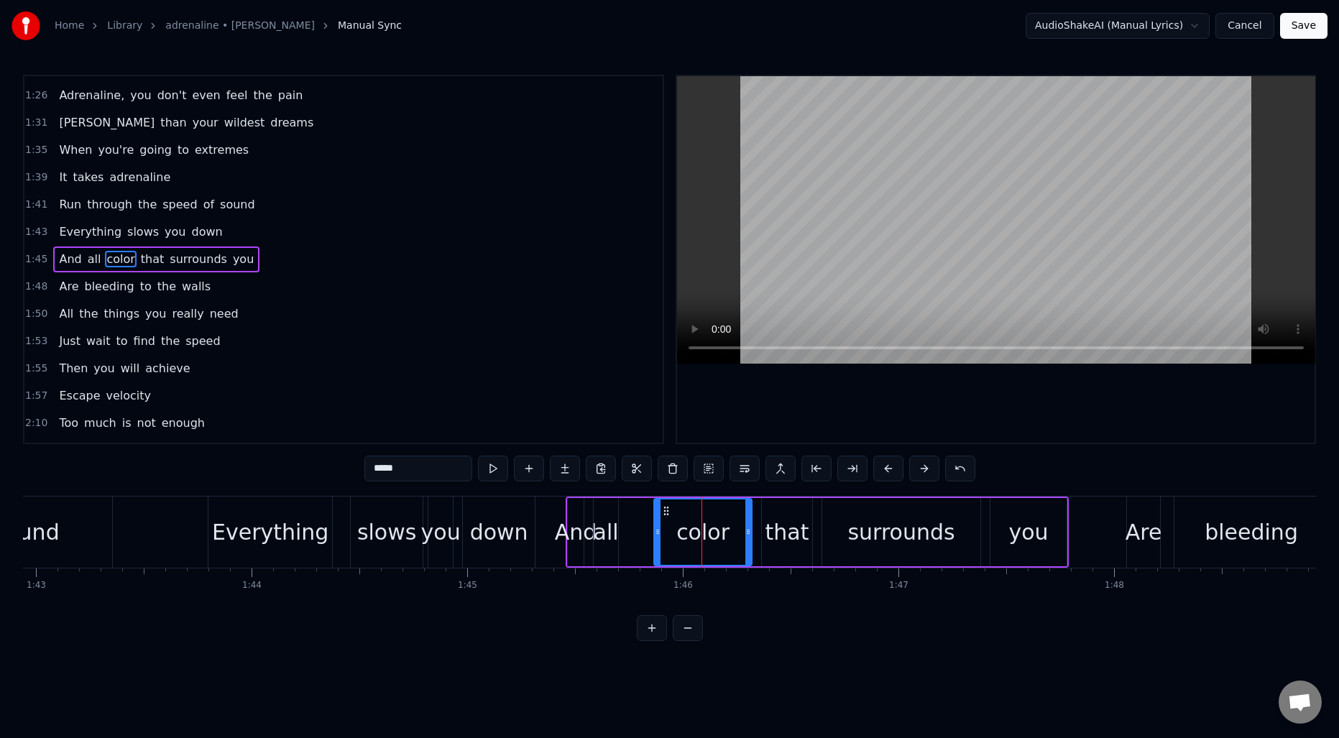
click at [448, 471] on input "*****" at bounding box center [418, 469] width 108 height 26
type input "******"
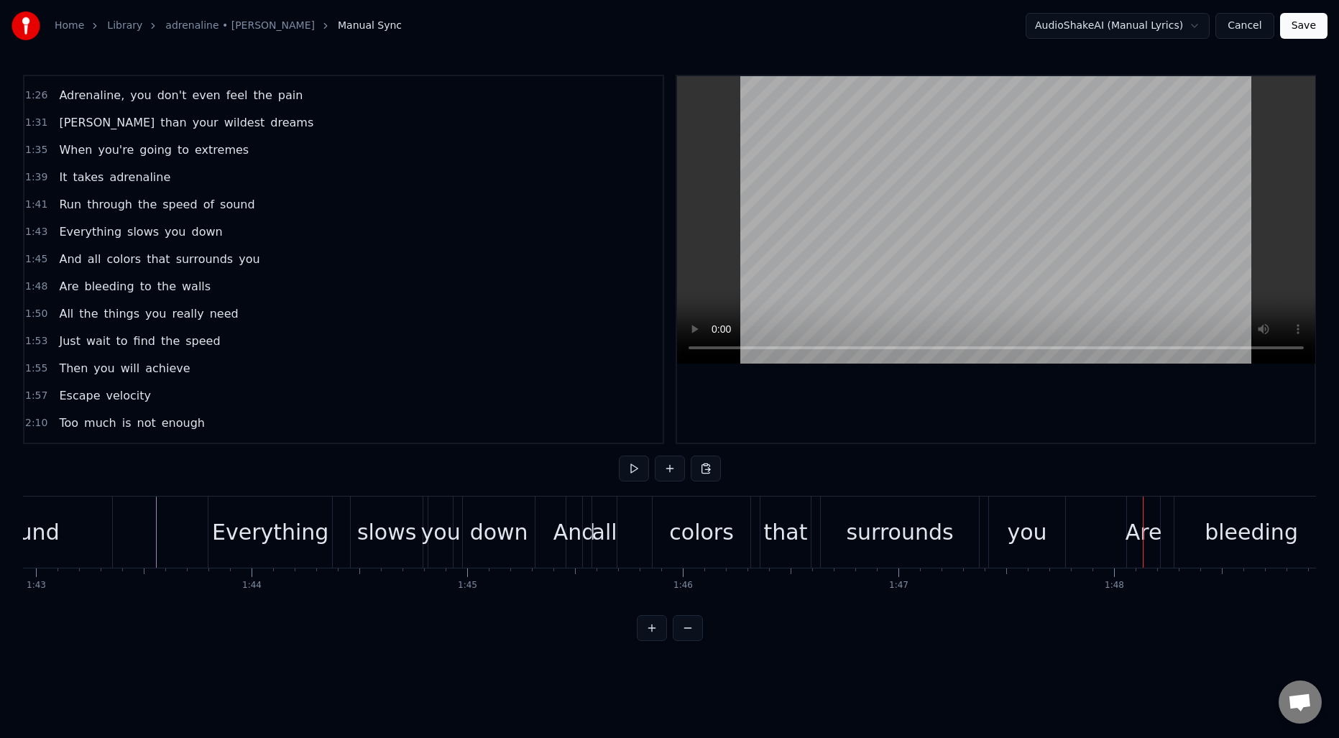
click at [921, 561] on div "surrounds" at bounding box center [900, 532] width 158 height 71
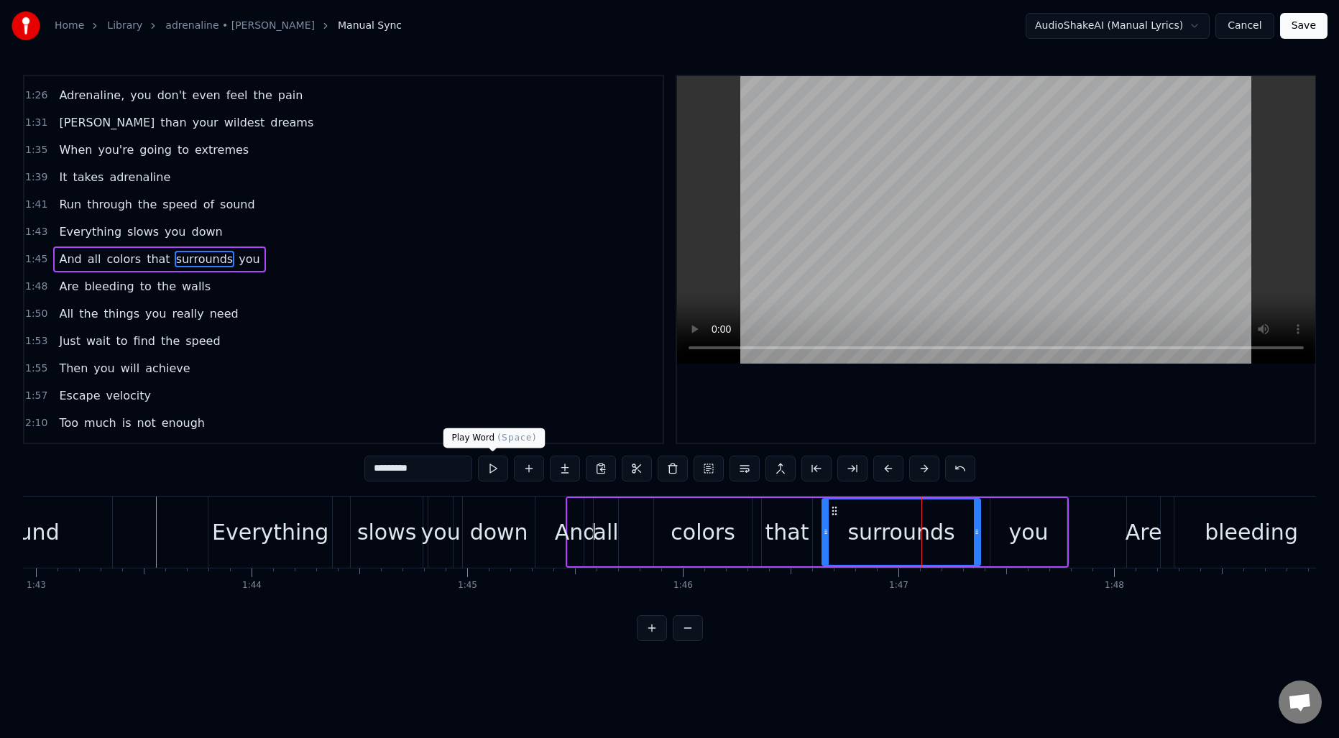
click at [452, 468] on input "*********" at bounding box center [418, 469] width 108 height 26
type input "********"
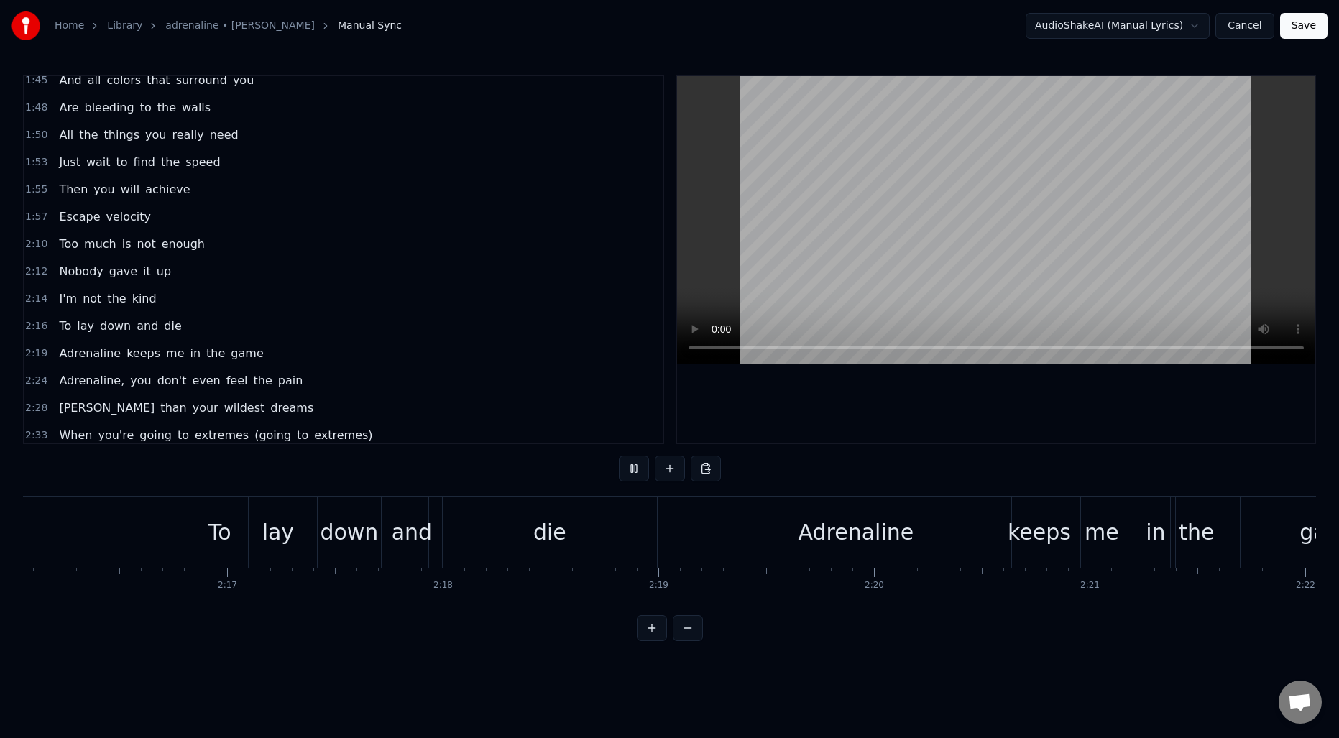
scroll to position [0, 29409]
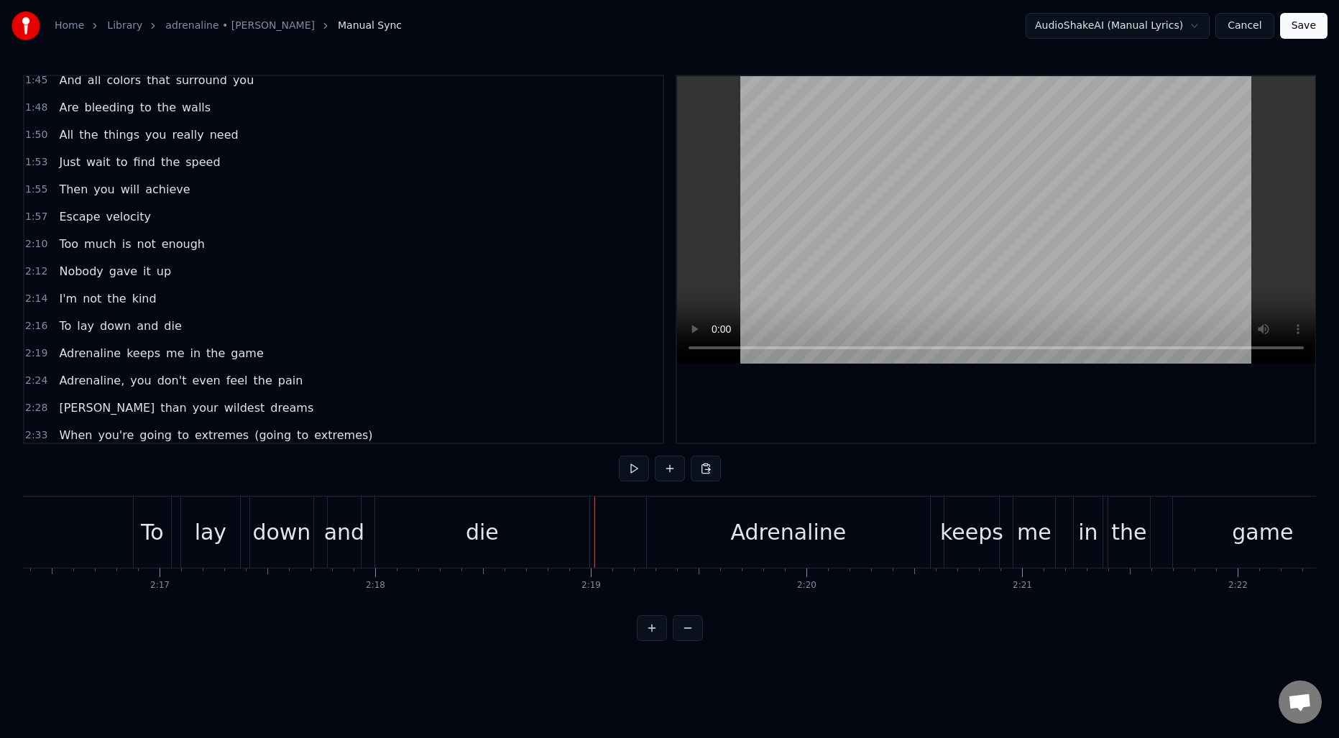
click at [519, 532] on div "die" at bounding box center [482, 532] width 214 height 71
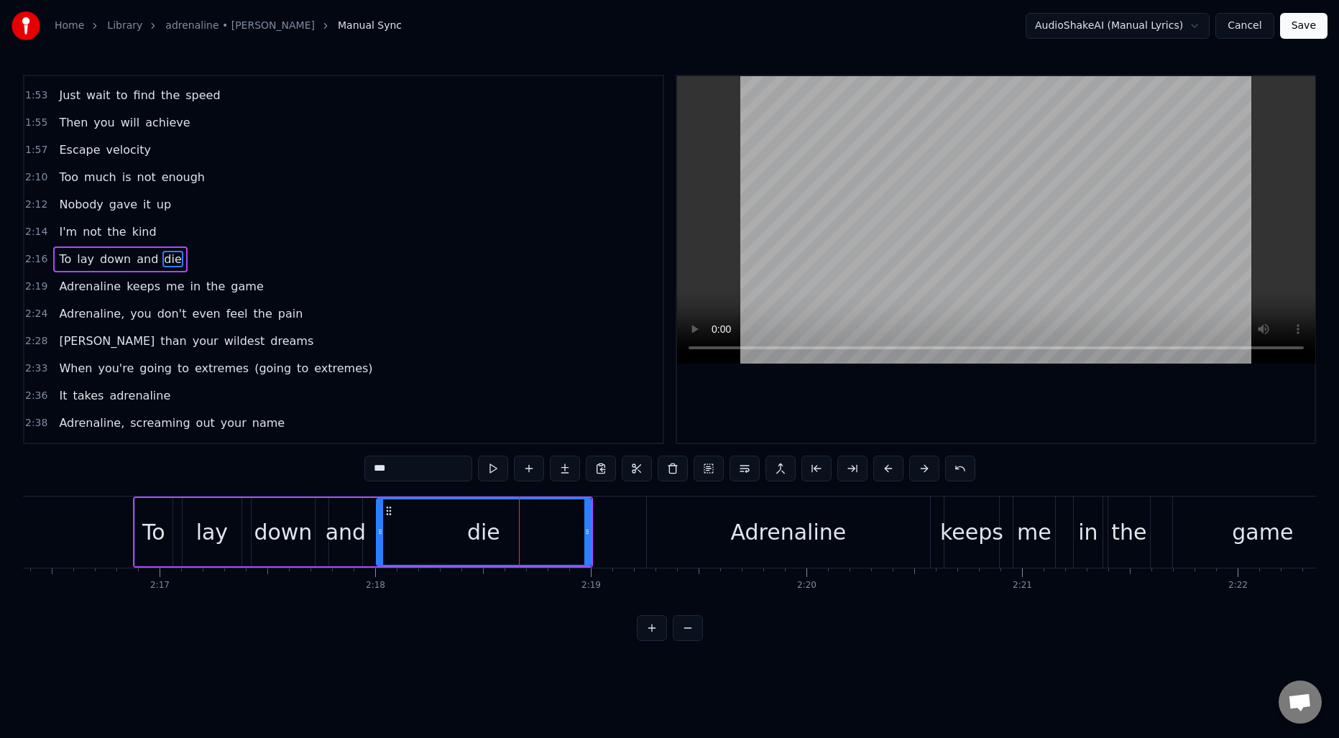
scroll to position [841, 0]
click at [443, 468] on input "***" at bounding box center [418, 469] width 108 height 26
type input "****"
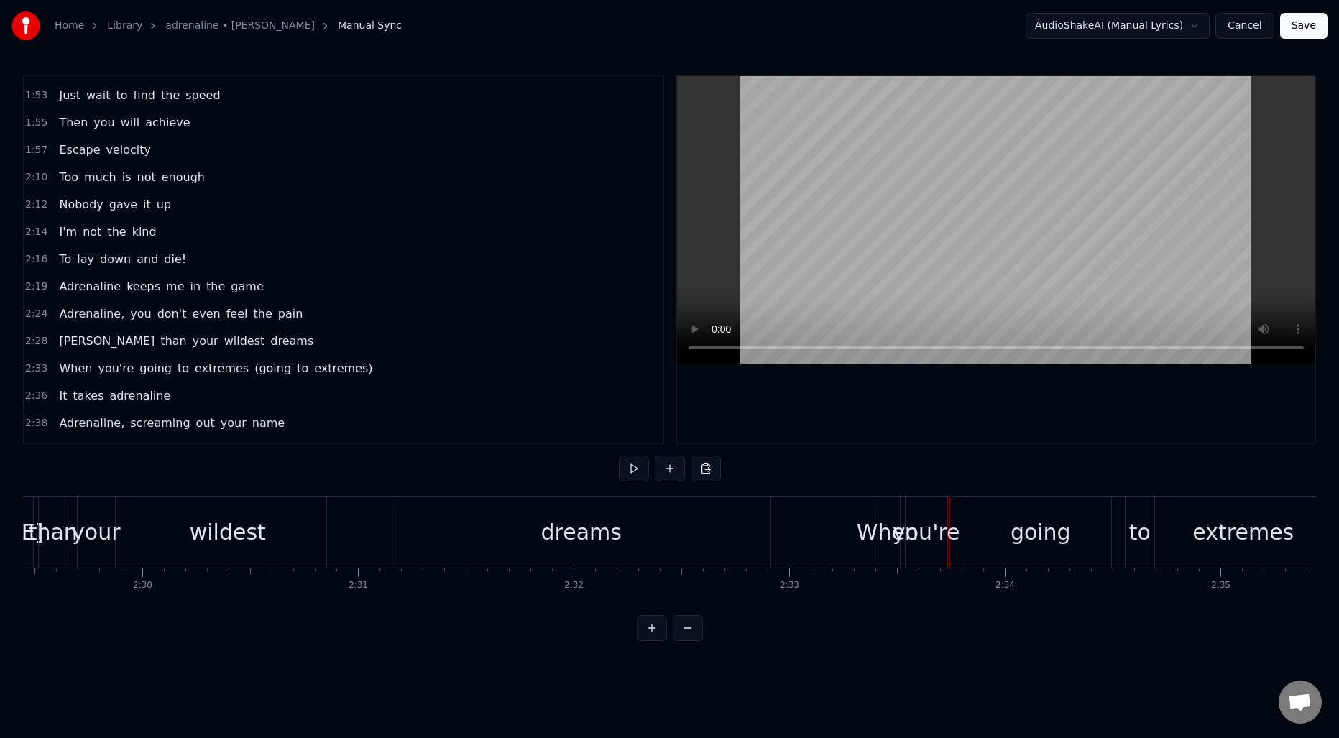
scroll to position [0, 32187]
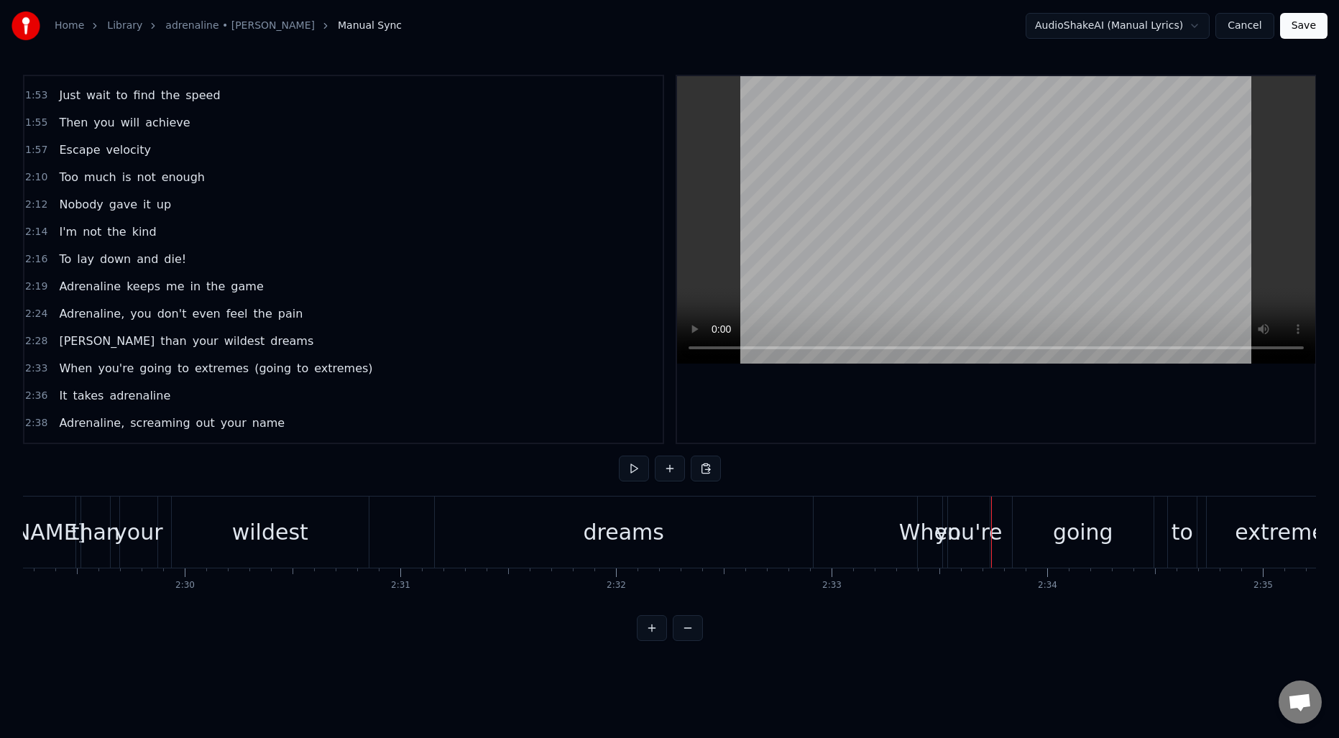
click at [392, 536] on div "[PERSON_NAME] than your wildest dreams" at bounding box center [367, 532] width 900 height 71
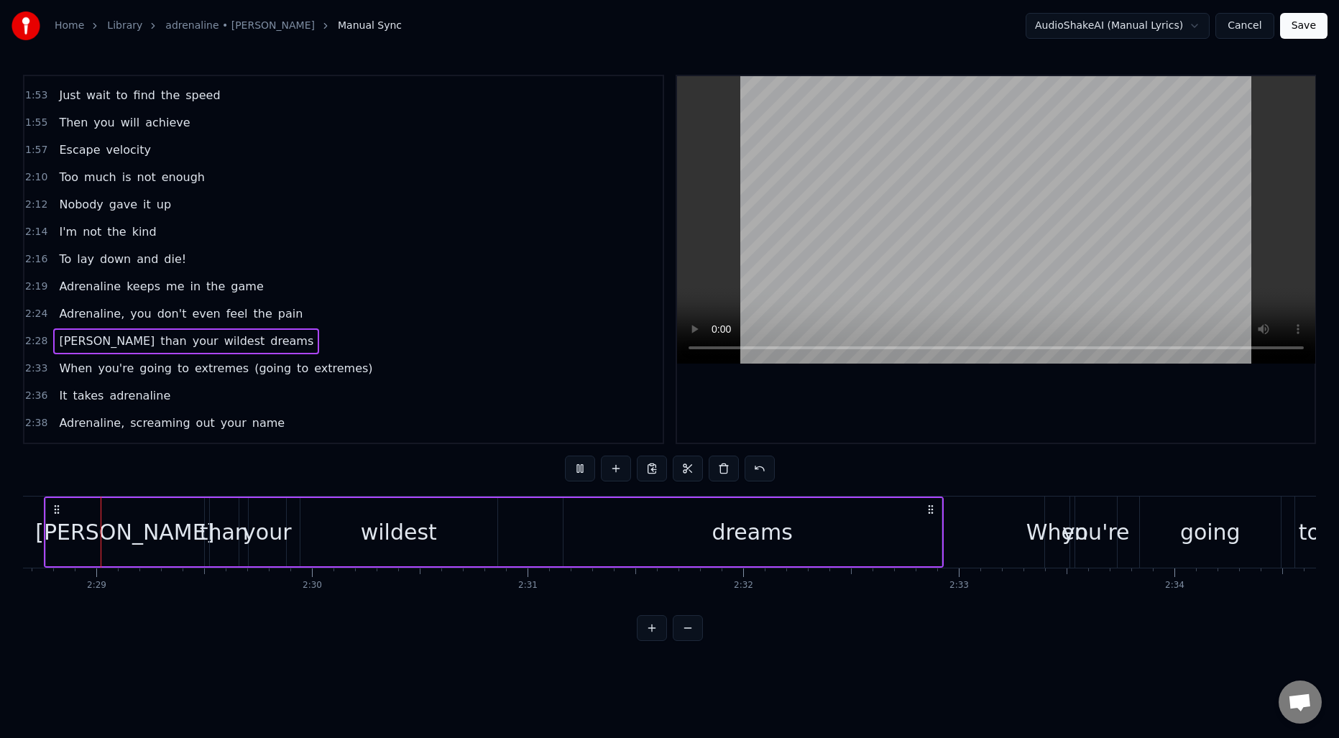
scroll to position [0, 32050]
click at [840, 511] on div "dreams" at bounding box center [763, 532] width 378 height 68
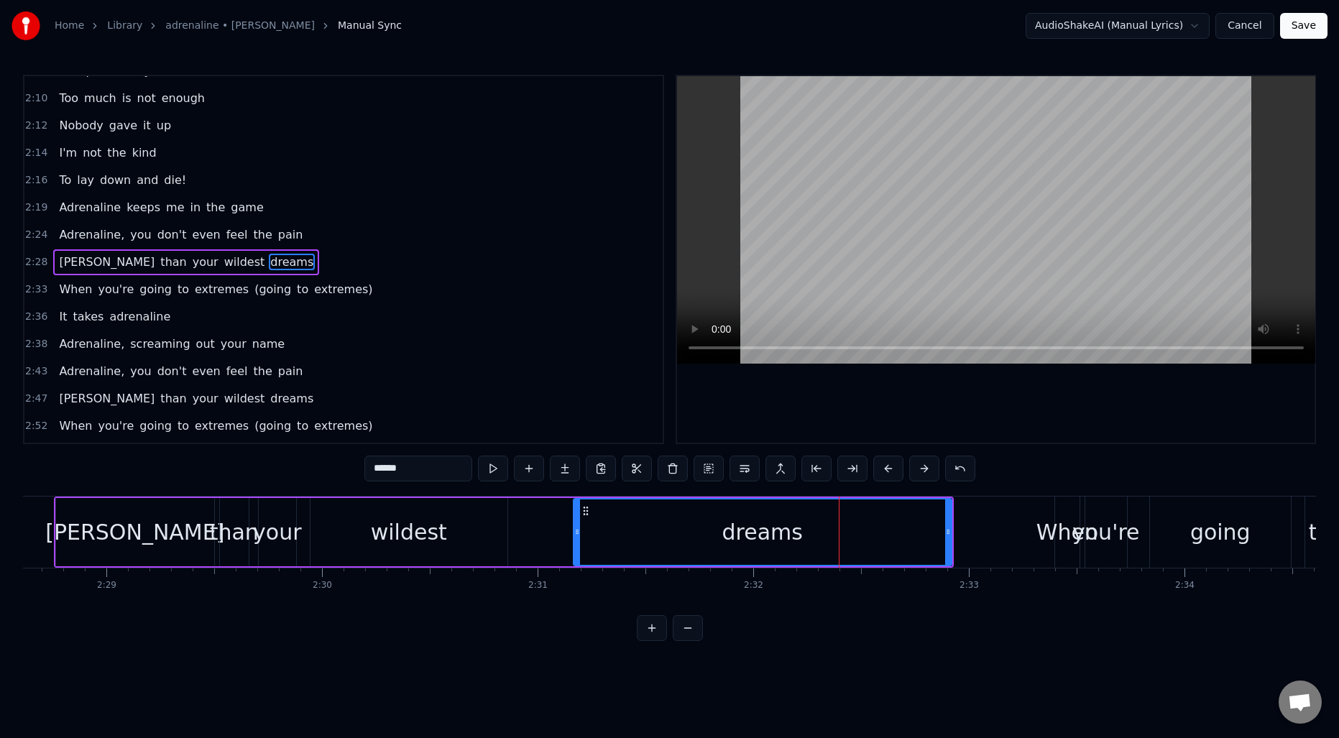
scroll to position [923, 0]
drag, startPoint x: 950, startPoint y: 531, endPoint x: 846, endPoint y: 537, distance: 103.7
click at [846, 537] on icon at bounding box center [848, 532] width 6 height 12
click at [527, 533] on div "[PERSON_NAME] than your wildest dreams" at bounding box center [452, 532] width 796 height 71
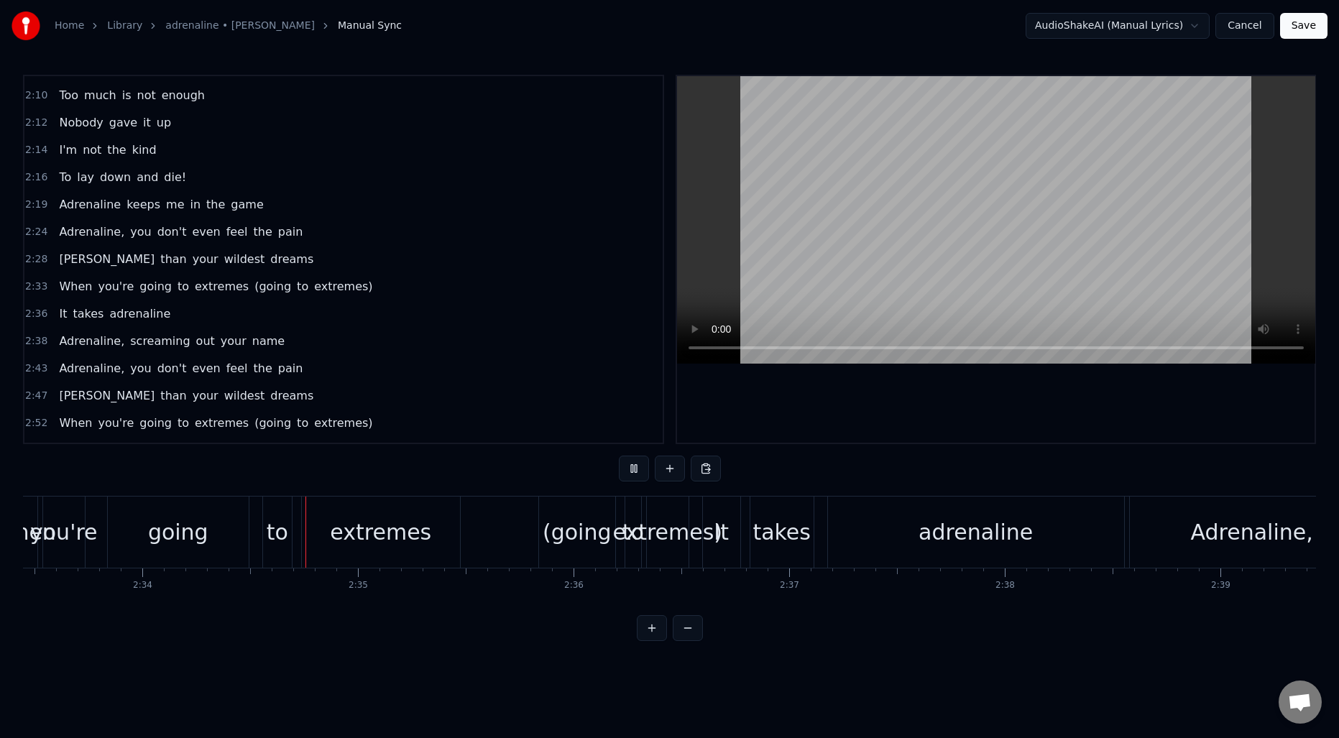
scroll to position [0, 33179]
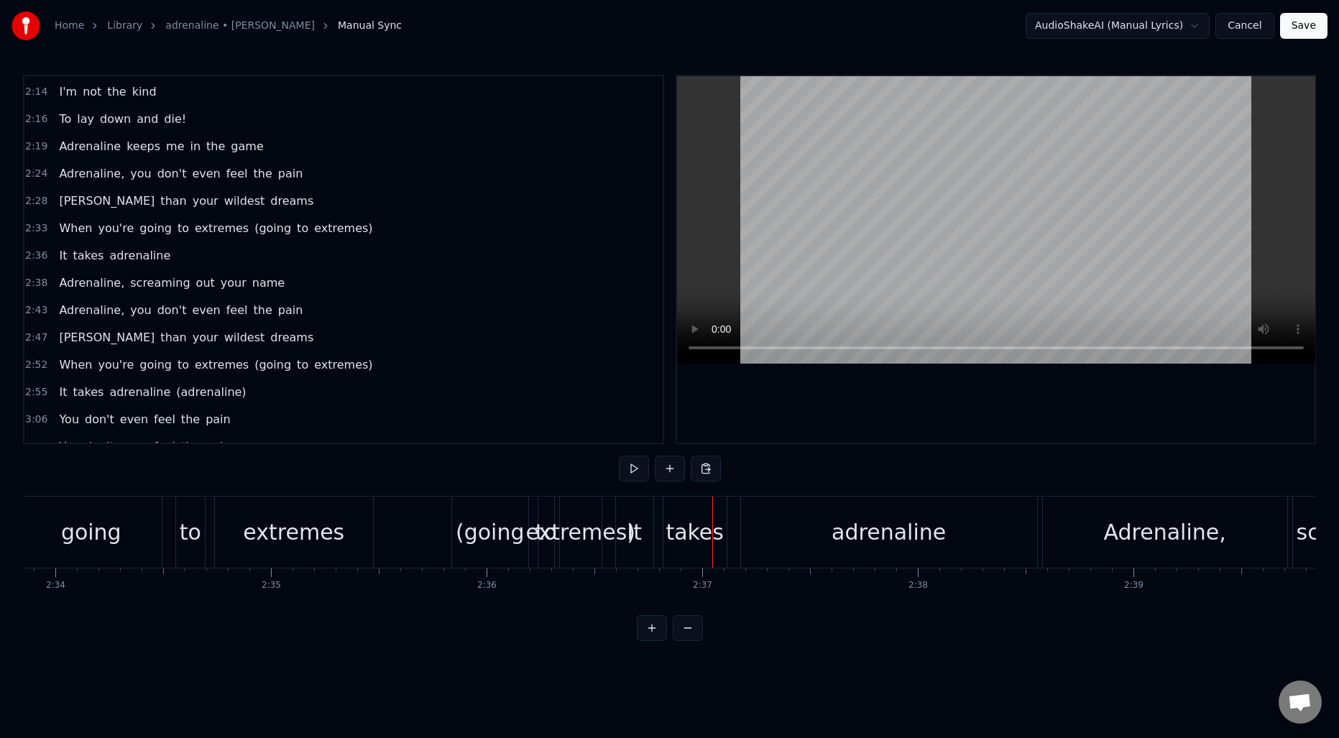
click at [266, 363] on span "(going" at bounding box center [273, 365] width 40 height 17
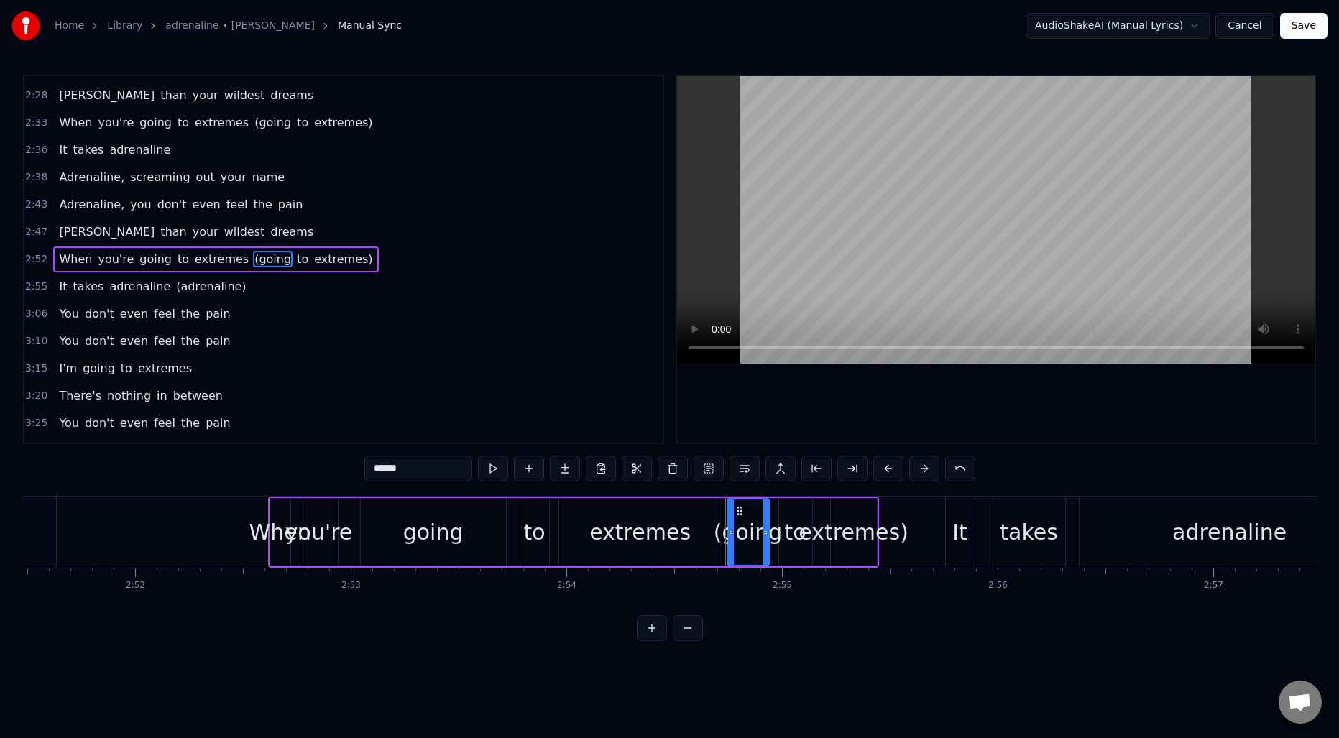
scroll to position [0, 37611]
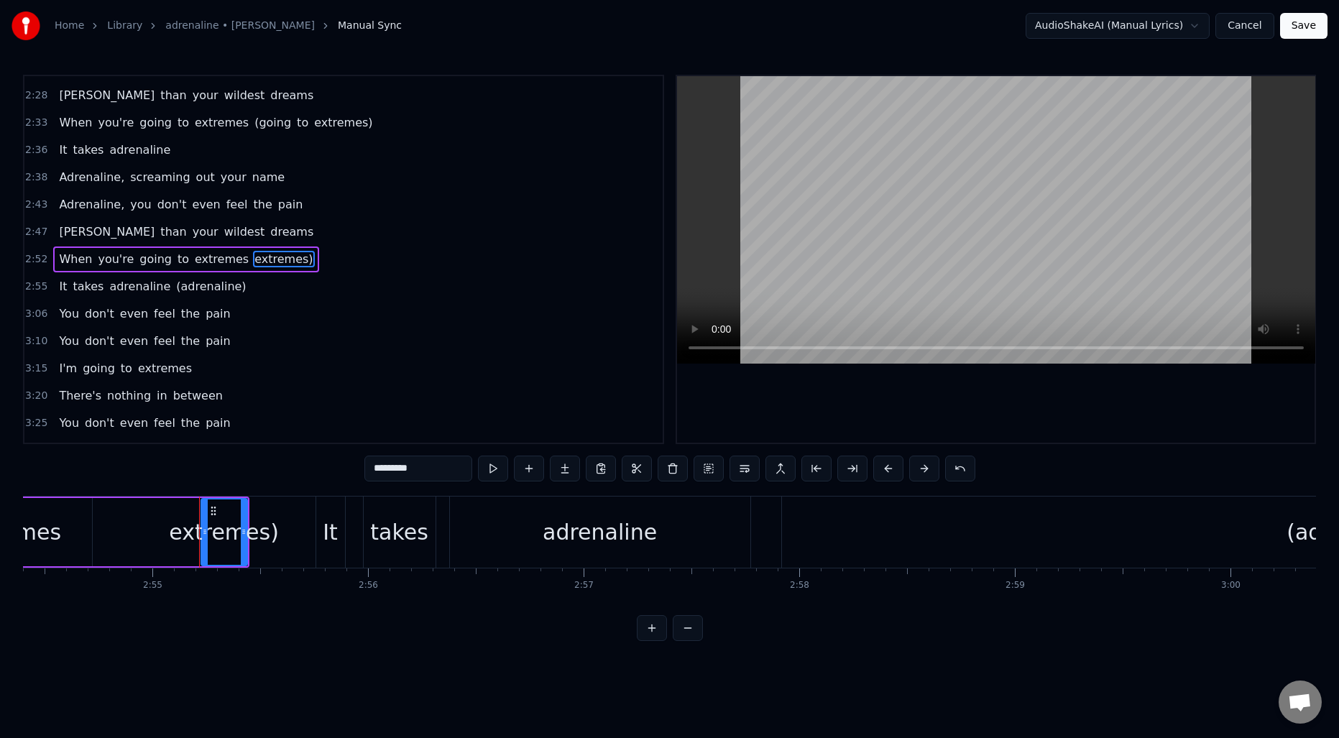
type input "**"
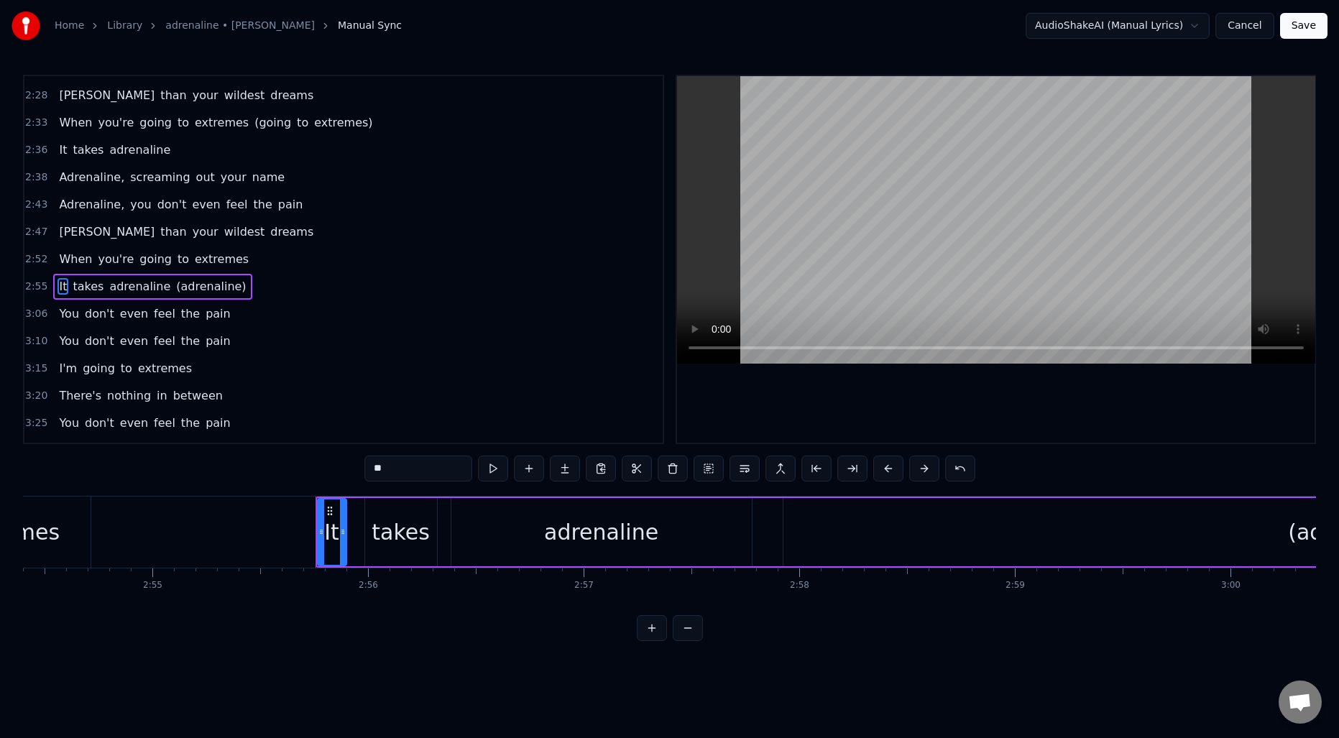
scroll to position [1114, 0]
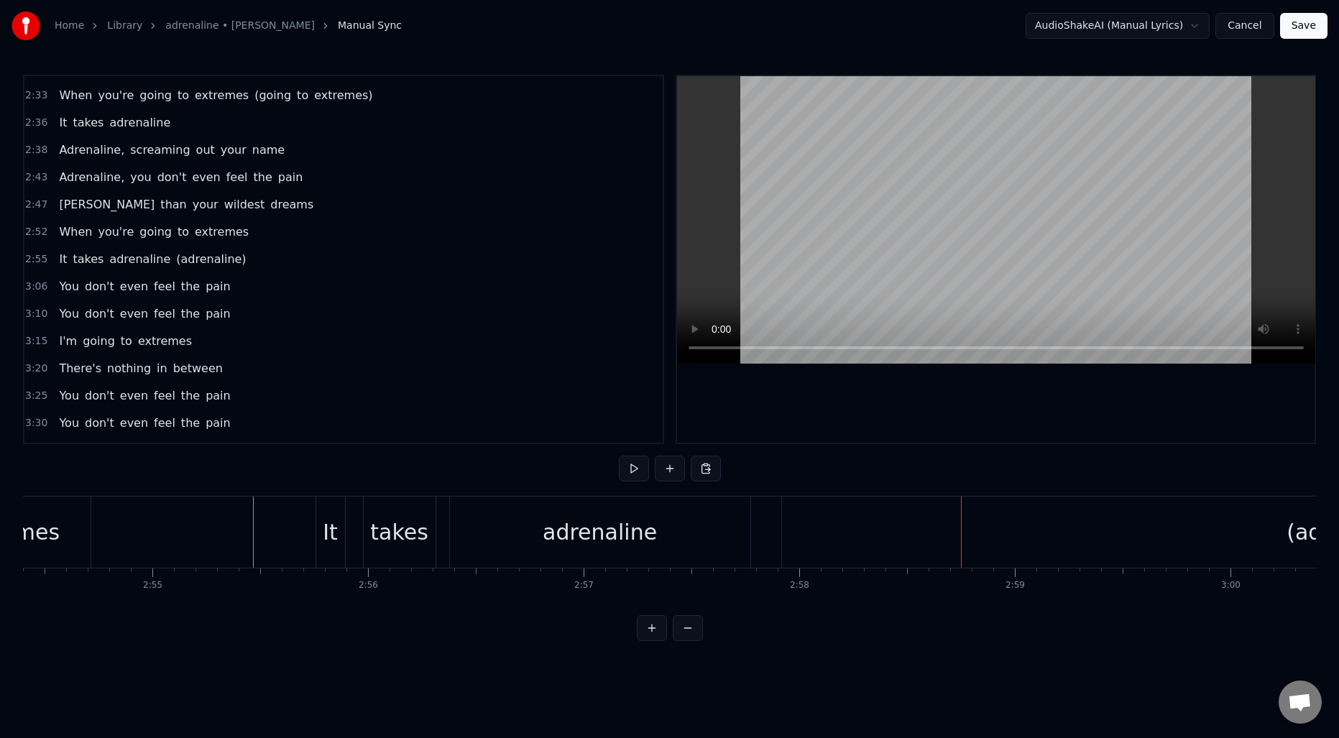
click at [207, 261] on span "(adrenaline)" at bounding box center [211, 259] width 73 height 17
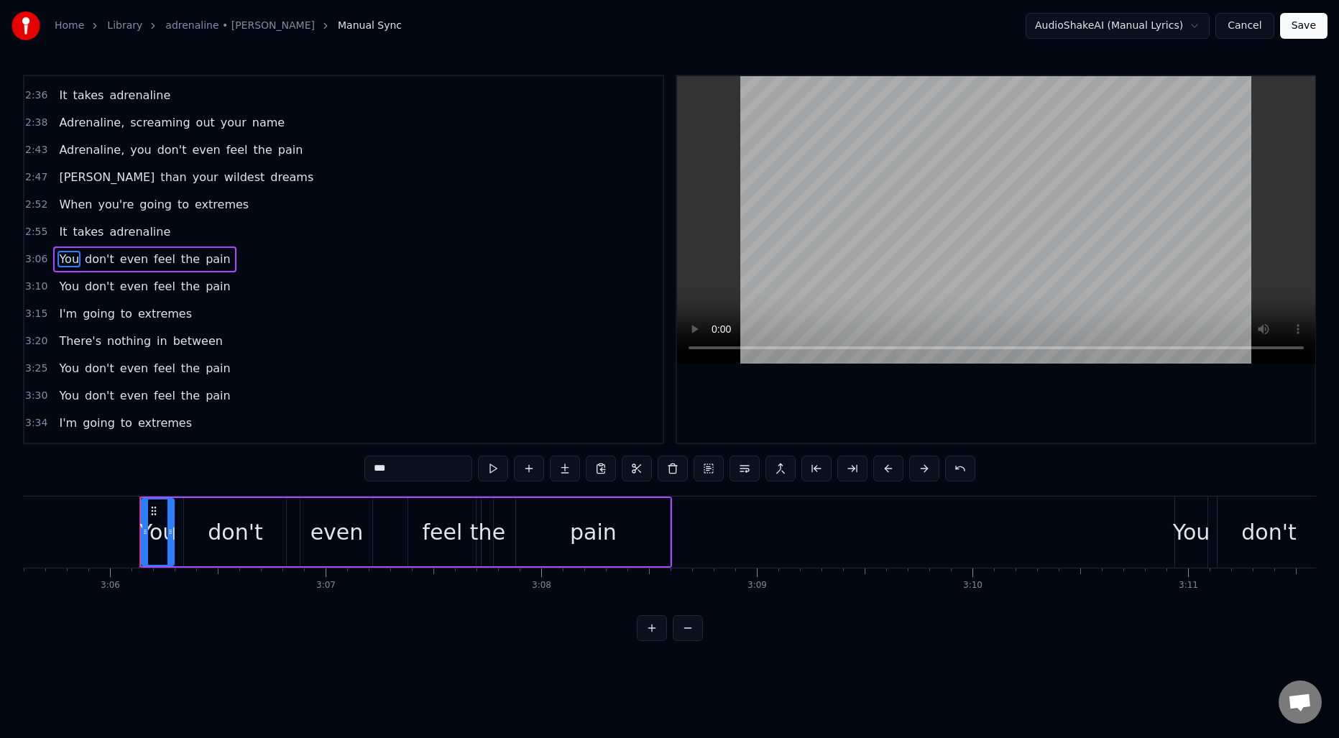
scroll to position [0, 40069]
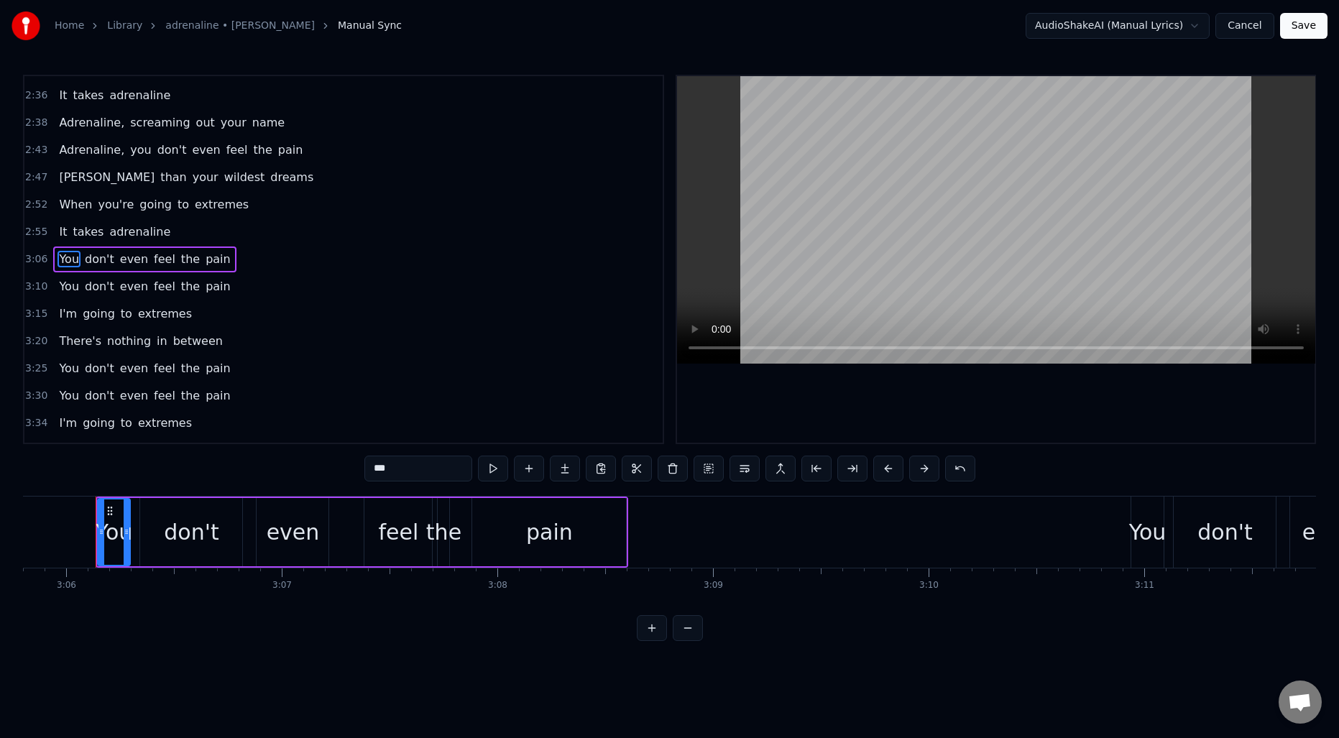
click at [22, 234] on div "Home Library adrenaline • [PERSON_NAME] Manual Sync AudioShakeAI (Manual Lyrics…" at bounding box center [669, 320] width 1339 height 641
click at [63, 235] on span "It" at bounding box center [63, 232] width 11 height 17
type input "**"
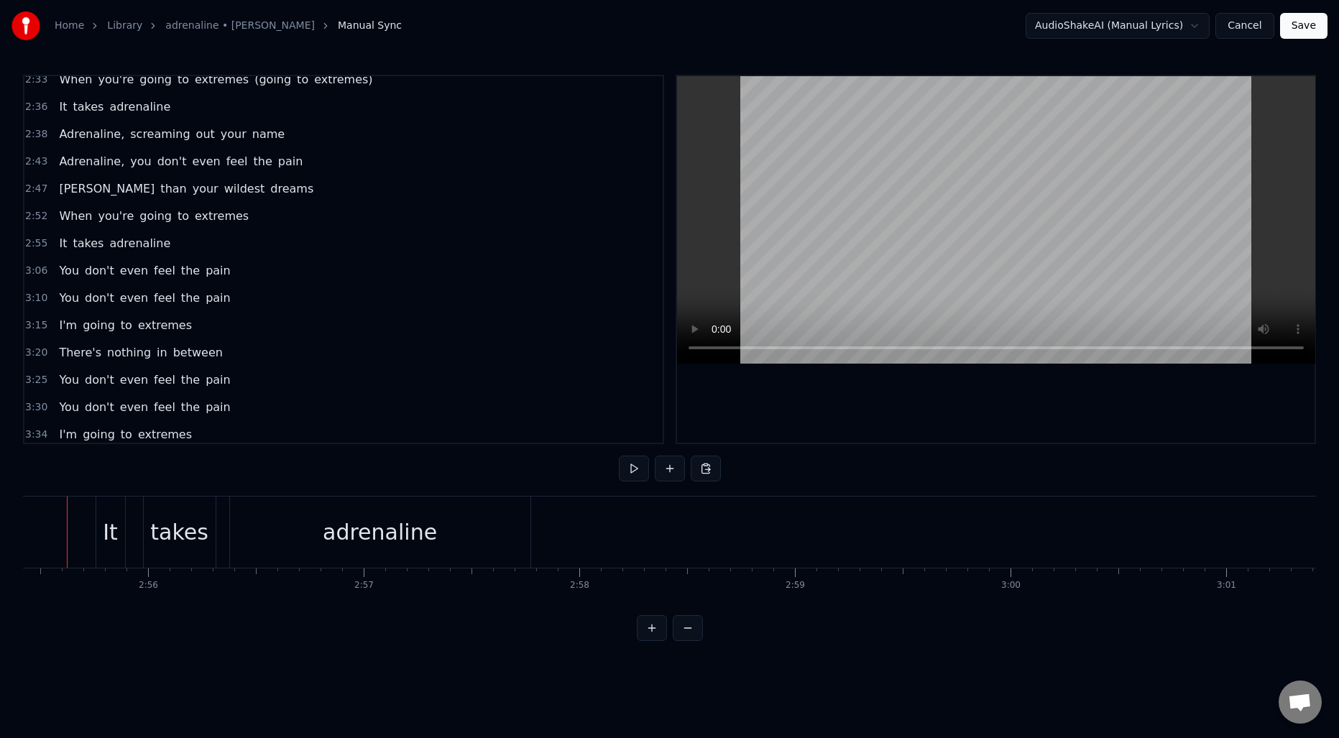
scroll to position [0, 37802]
click at [391, 543] on div "adrenaline" at bounding box center [409, 532] width 114 height 32
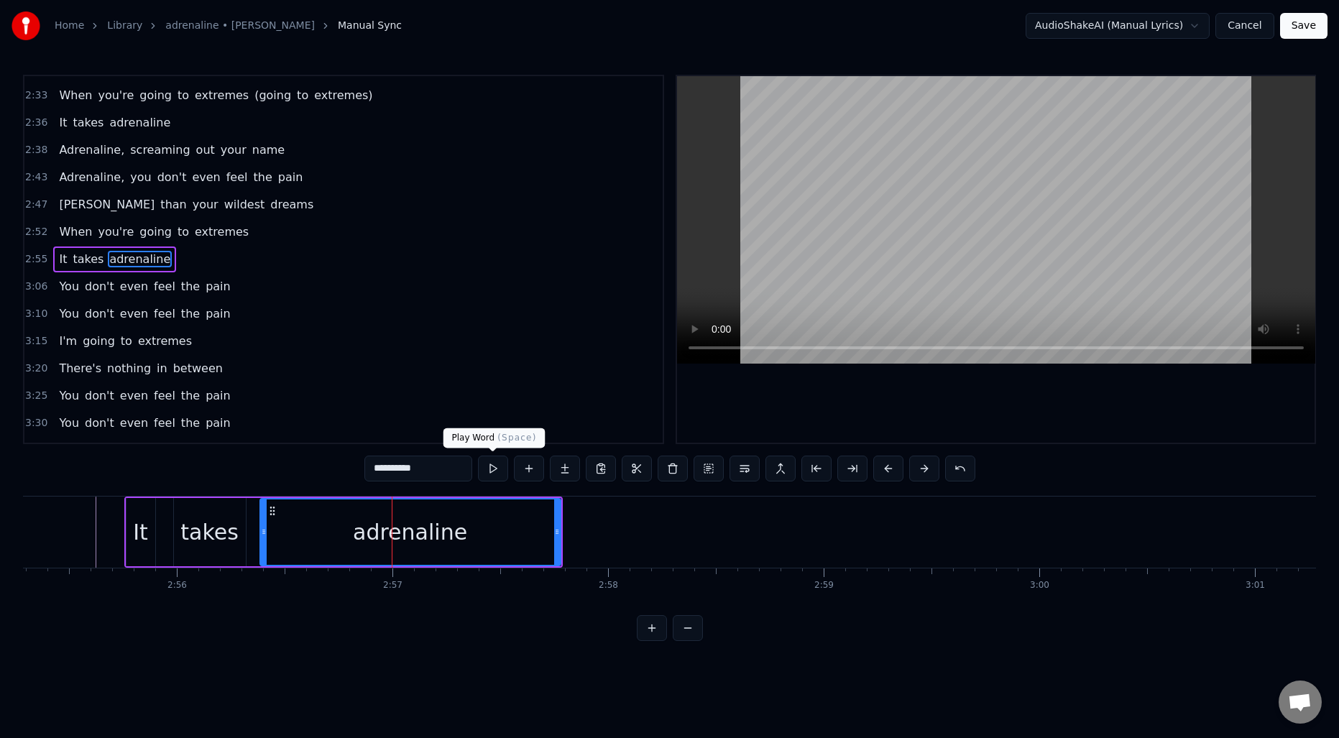
click at [445, 468] on input "**********" at bounding box center [418, 469] width 108 height 26
type input "**********"
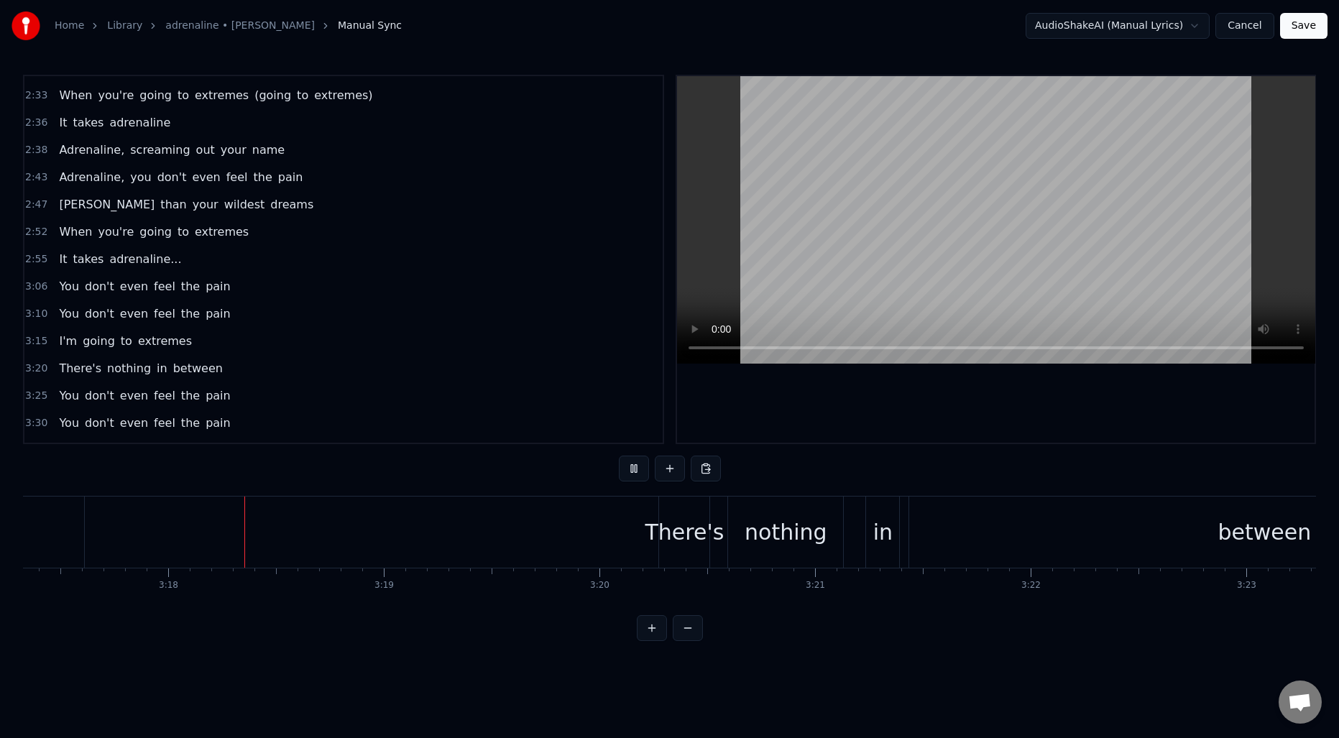
scroll to position [0, 42560]
click at [982, 526] on div "between" at bounding box center [1259, 532] width 710 height 71
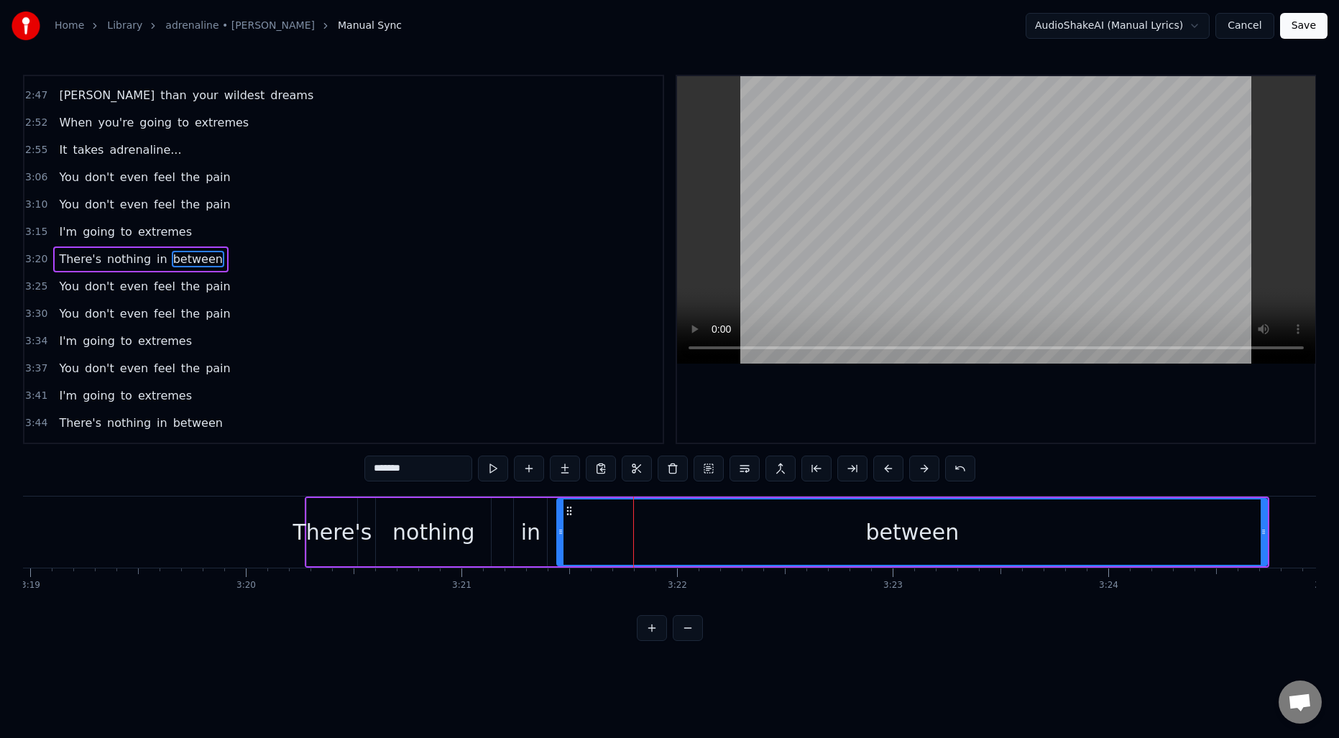
scroll to position [0, 42938]
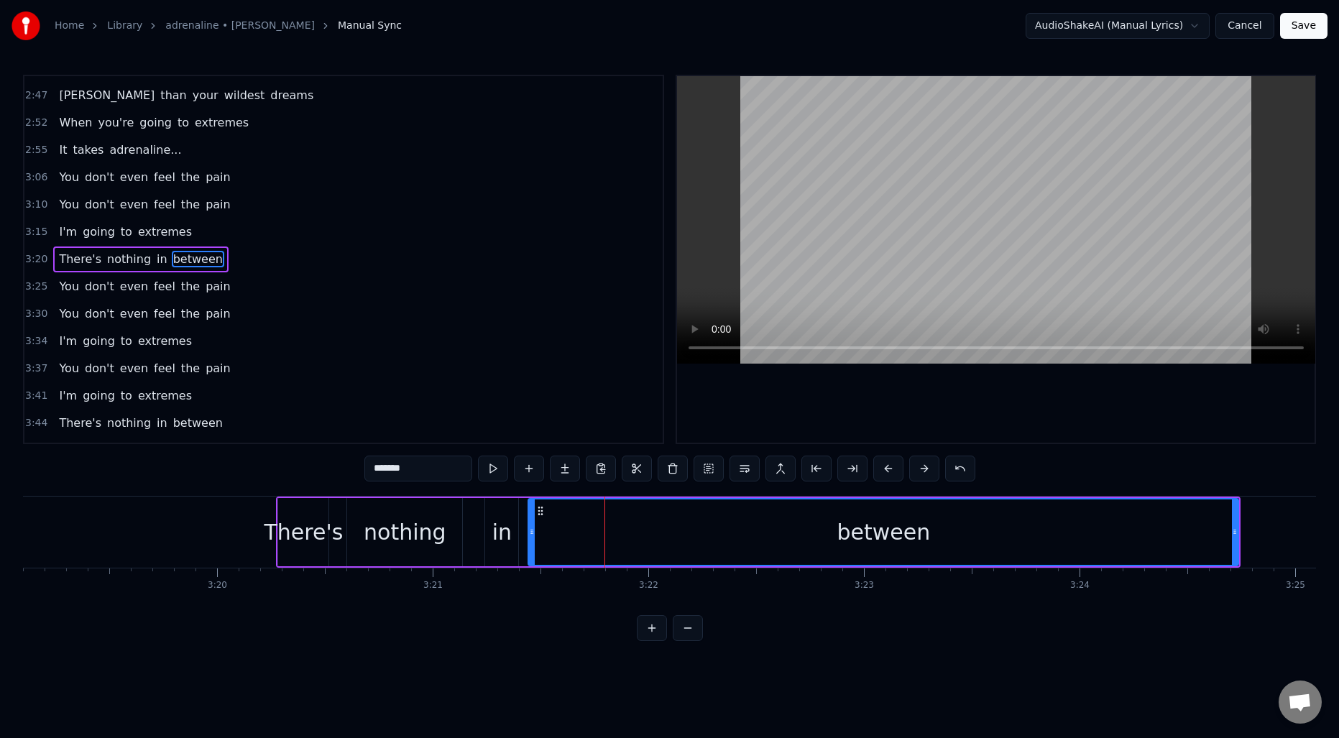
click at [786, 531] on div "between" at bounding box center [883, 532] width 709 height 65
click at [853, 474] on button at bounding box center [852, 469] width 30 height 26
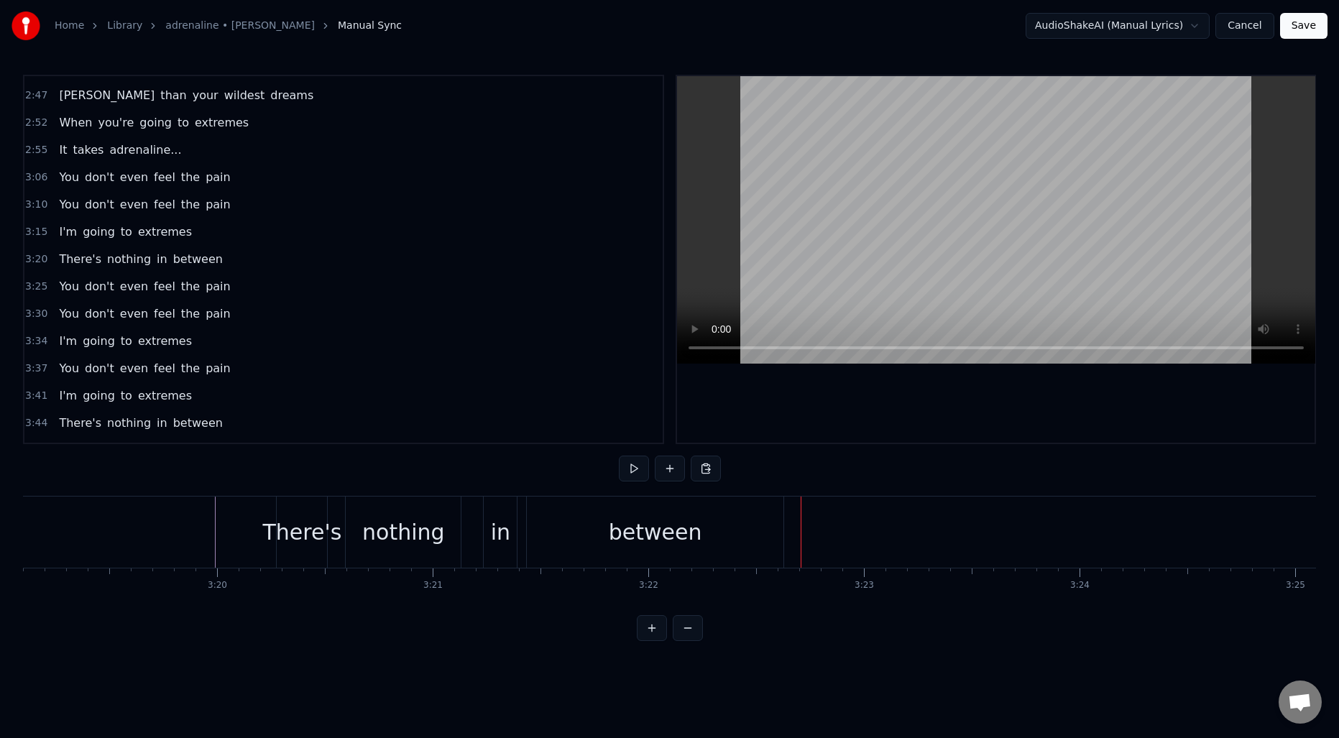
click at [560, 529] on div "between" at bounding box center [655, 532] width 257 height 71
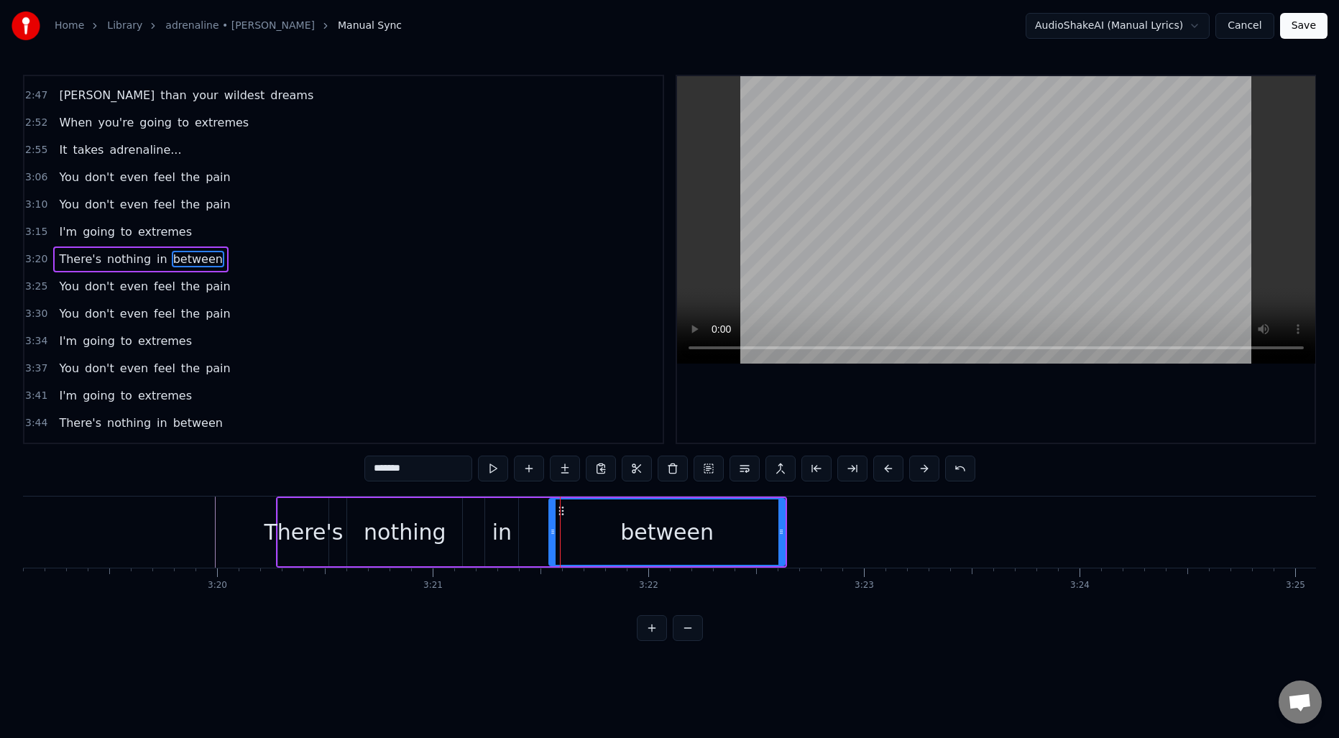
drag, startPoint x: 535, startPoint y: 533, endPoint x: 556, endPoint y: 533, distance: 20.8
click at [556, 533] on div "between" at bounding box center [667, 532] width 234 height 65
click at [502, 528] on div "in" at bounding box center [501, 532] width 19 height 32
type input "**"
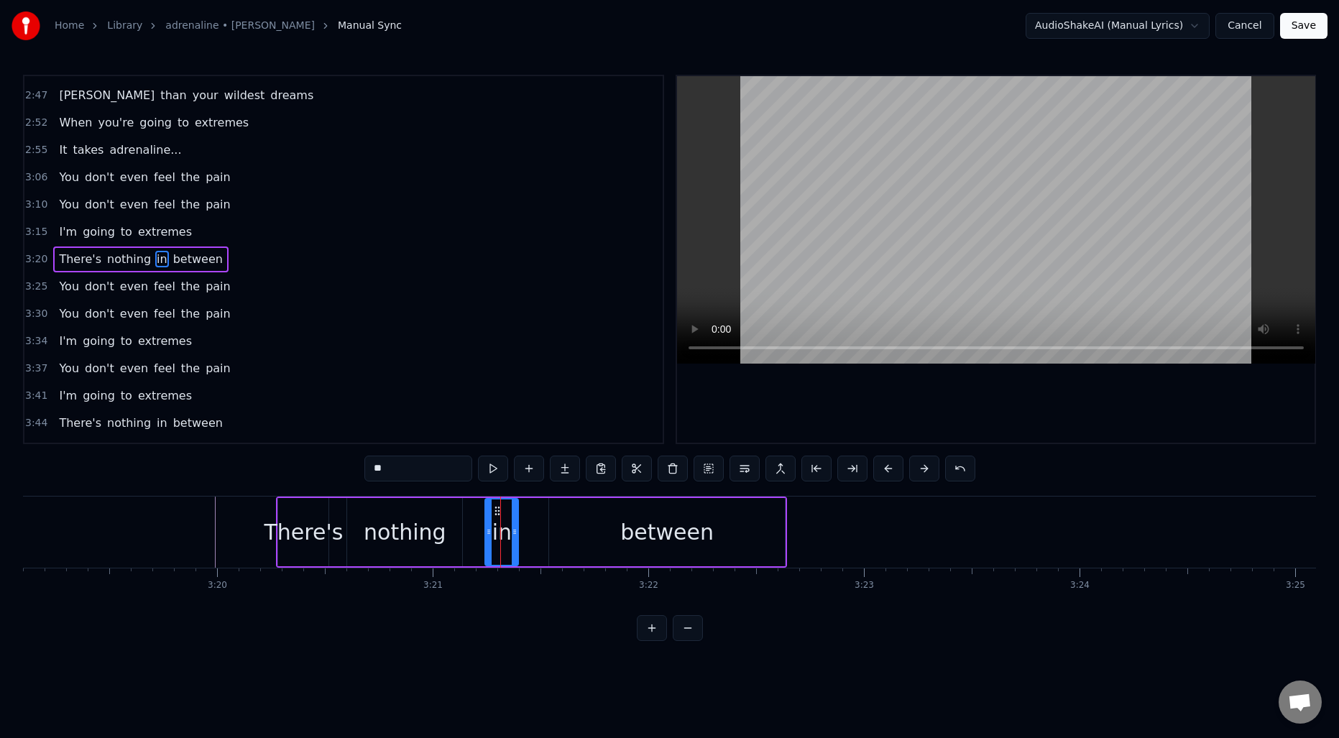
drag, startPoint x: 518, startPoint y: 527, endPoint x: 529, endPoint y: 527, distance: 11.5
click at [529, 527] on div "There's nothing in between" at bounding box center [531, 532] width 511 height 71
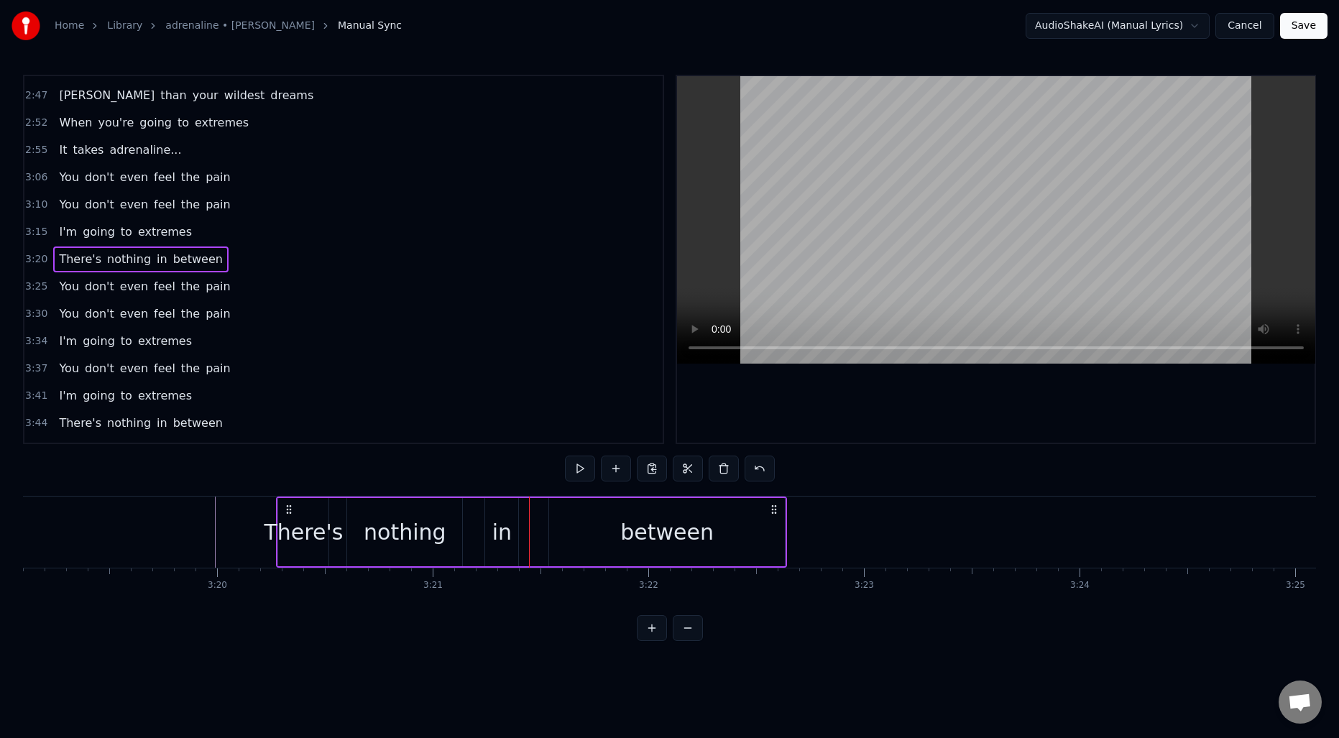
click at [507, 525] on div "in" at bounding box center [501, 532] width 19 height 32
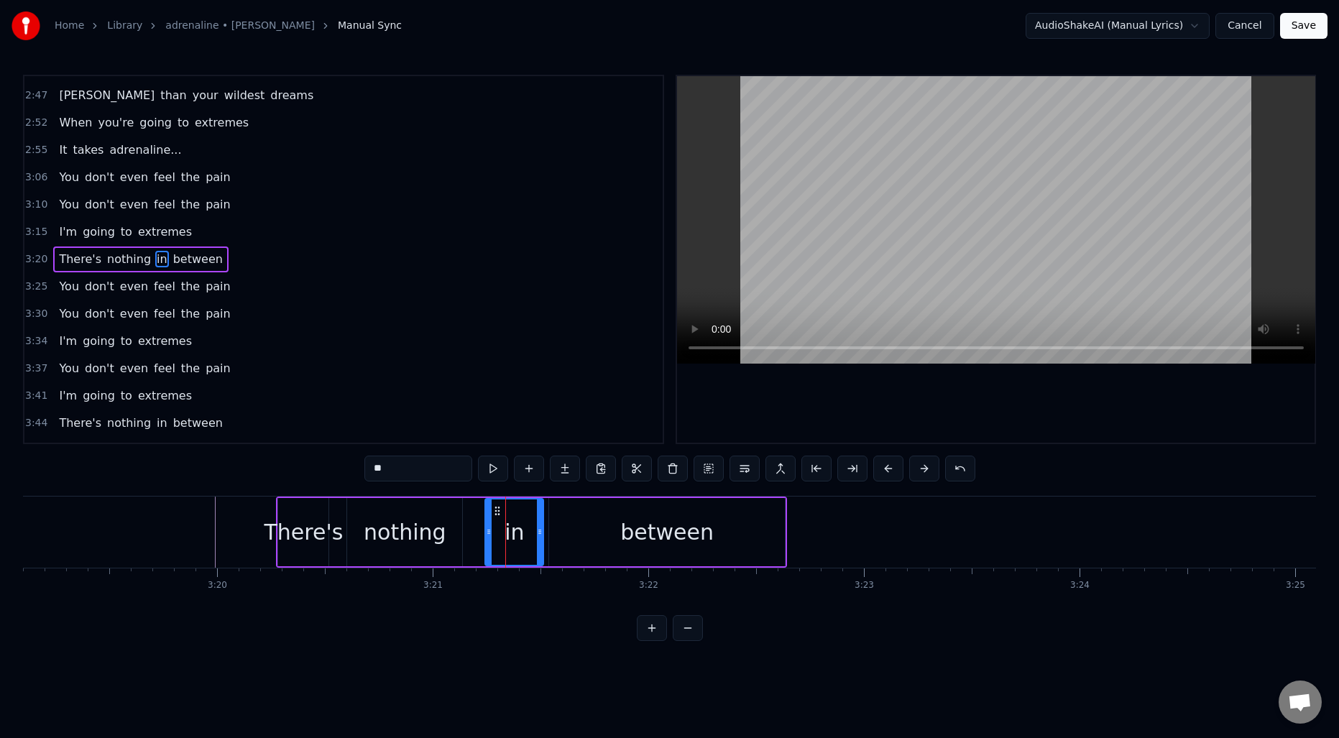
drag, startPoint x: 515, startPoint y: 525, endPoint x: 541, endPoint y: 528, distance: 25.3
click at [541, 528] on div at bounding box center [540, 532] width 6 height 65
drag, startPoint x: 487, startPoint y: 531, endPoint x: 469, endPoint y: 531, distance: 18.0
click at [472, 531] on icon at bounding box center [475, 532] width 6 height 12
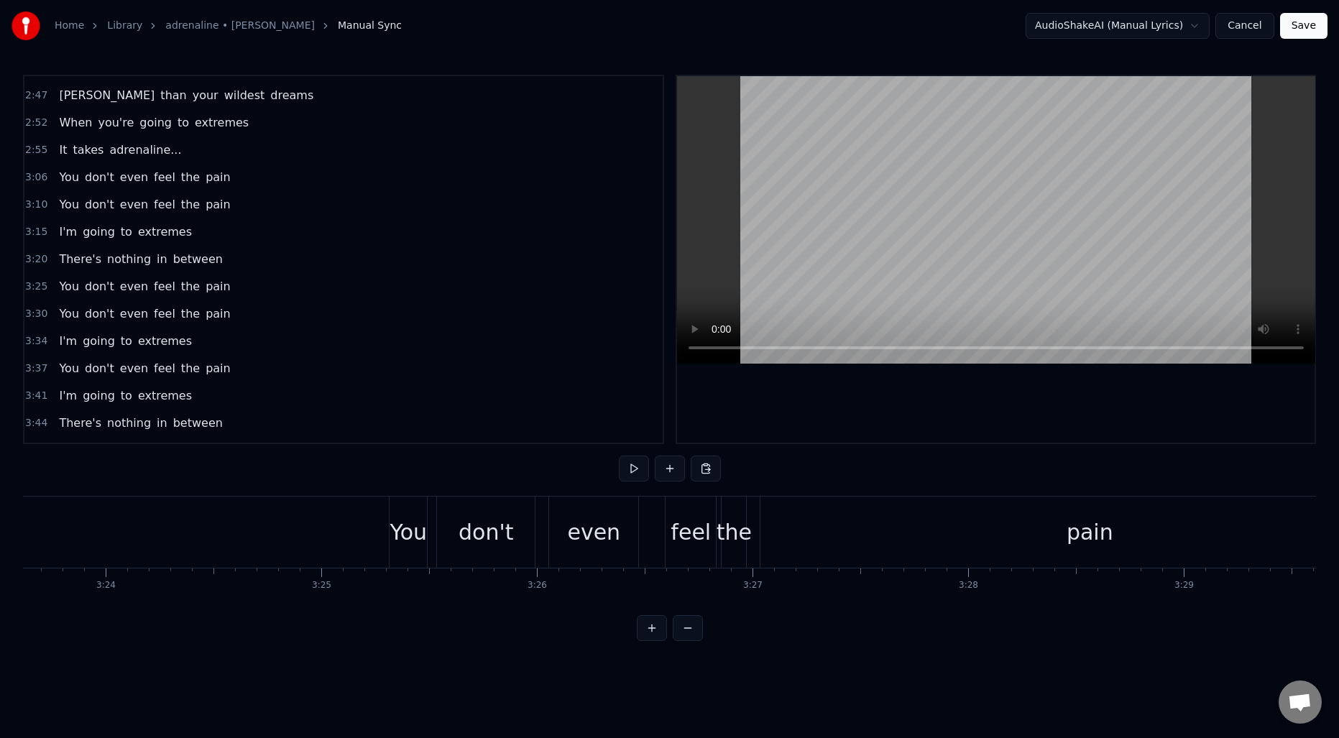
scroll to position [0, 43887]
click at [434, 531] on div "You" at bounding box center [432, 532] width 37 height 32
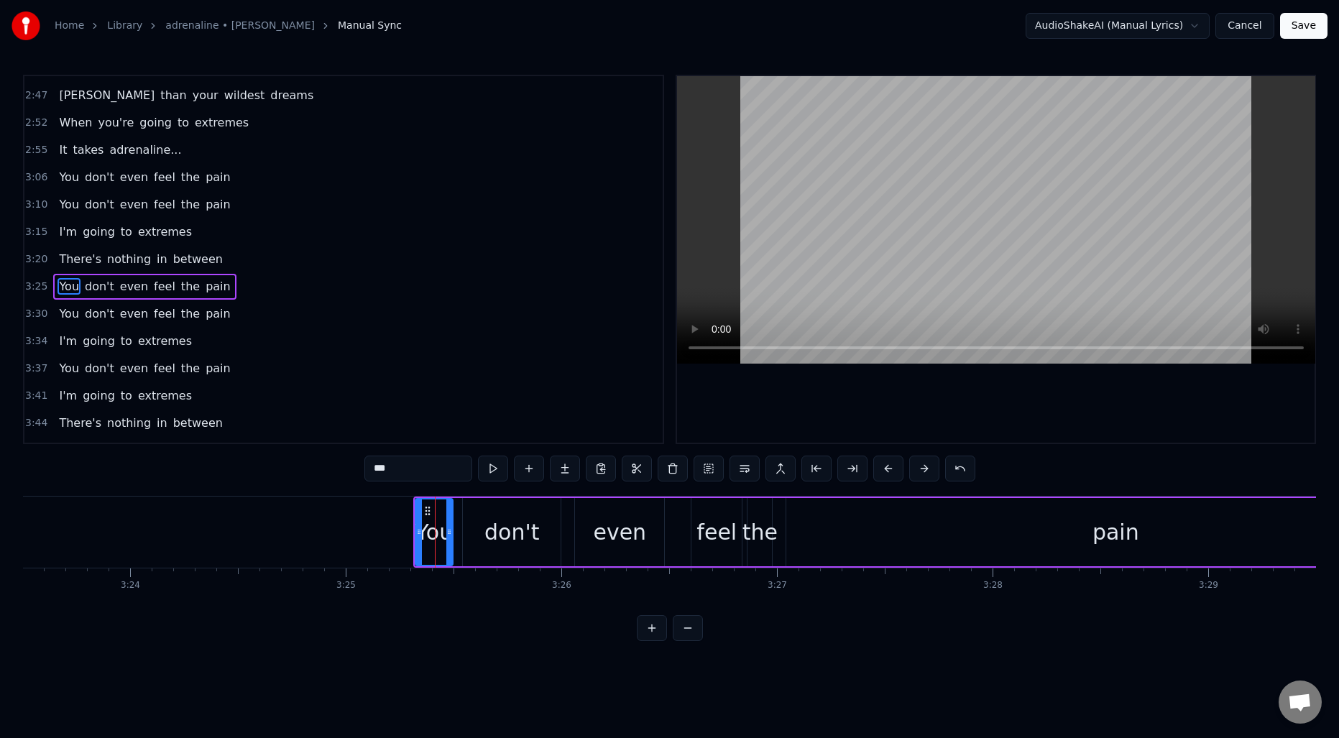
scroll to position [1251, 0]
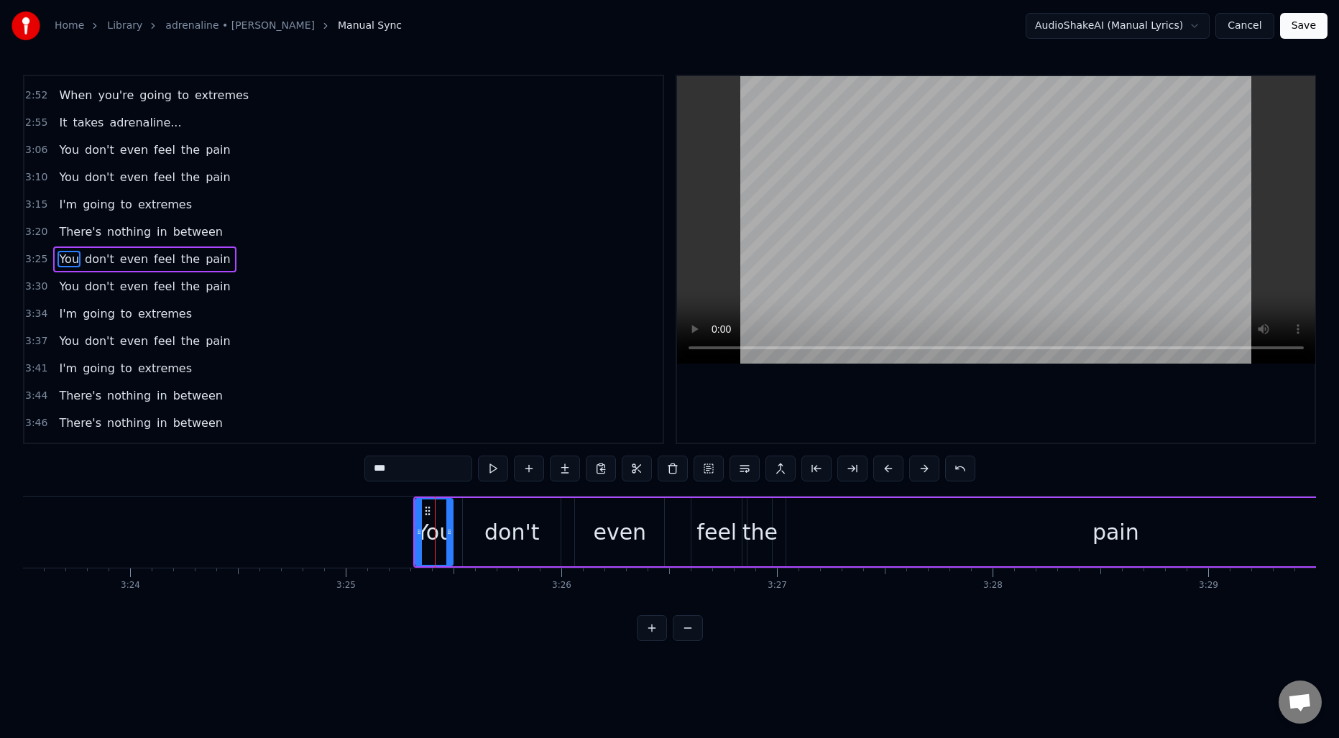
click at [431, 530] on div "You" at bounding box center [434, 532] width 37 height 32
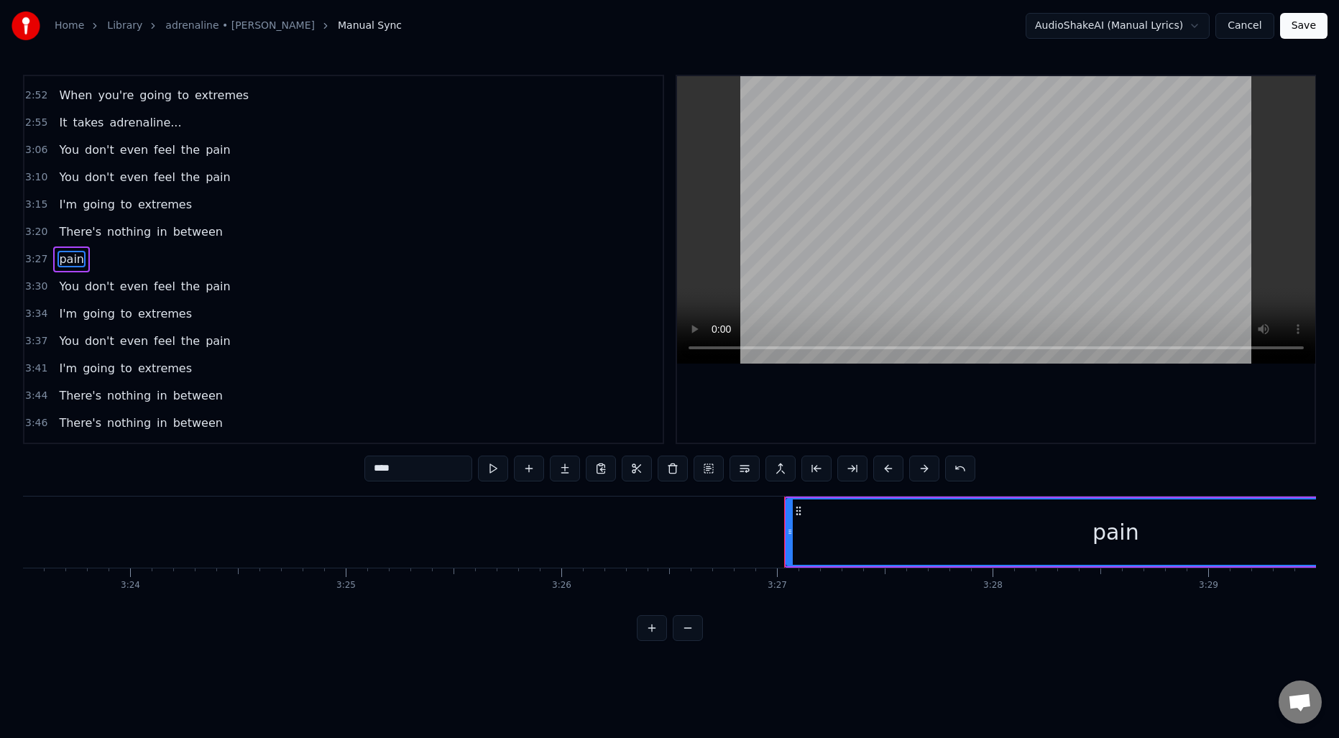
type input "***"
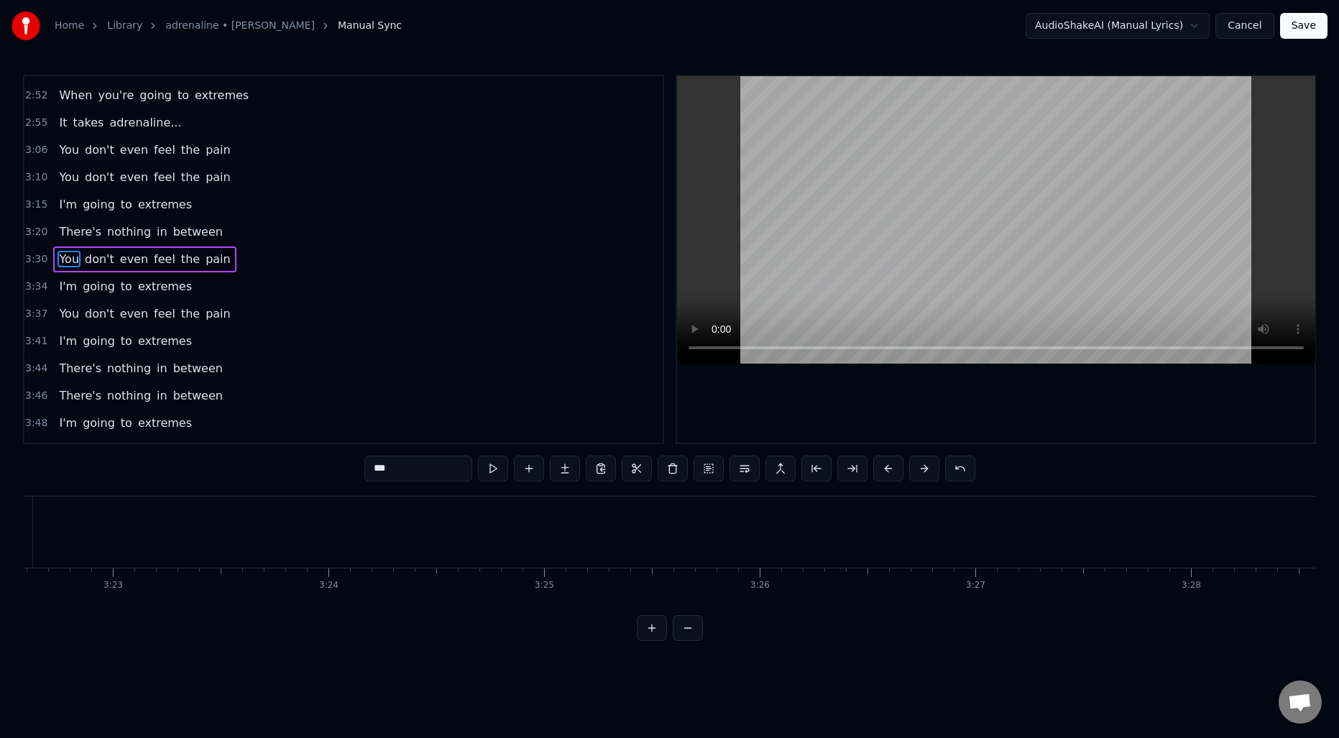
scroll to position [0, 43683]
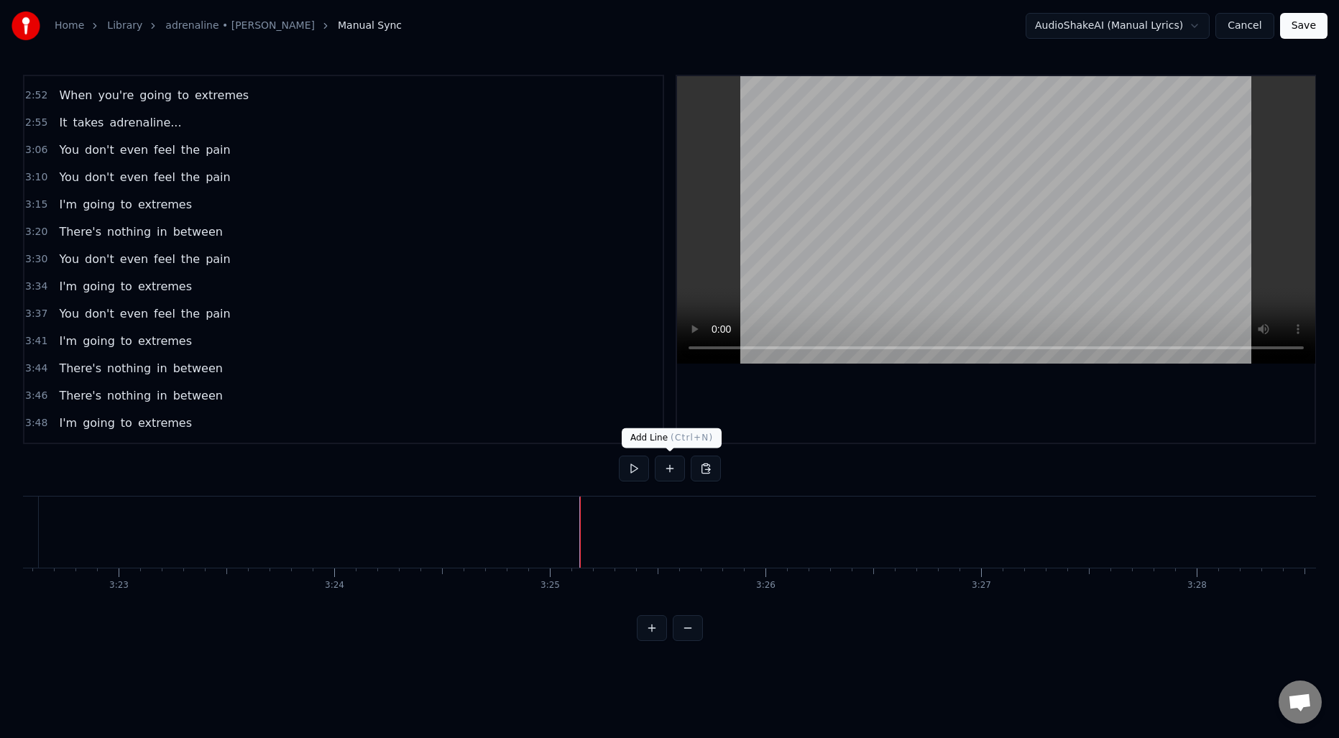
click at [681, 469] on button at bounding box center [670, 469] width 30 height 26
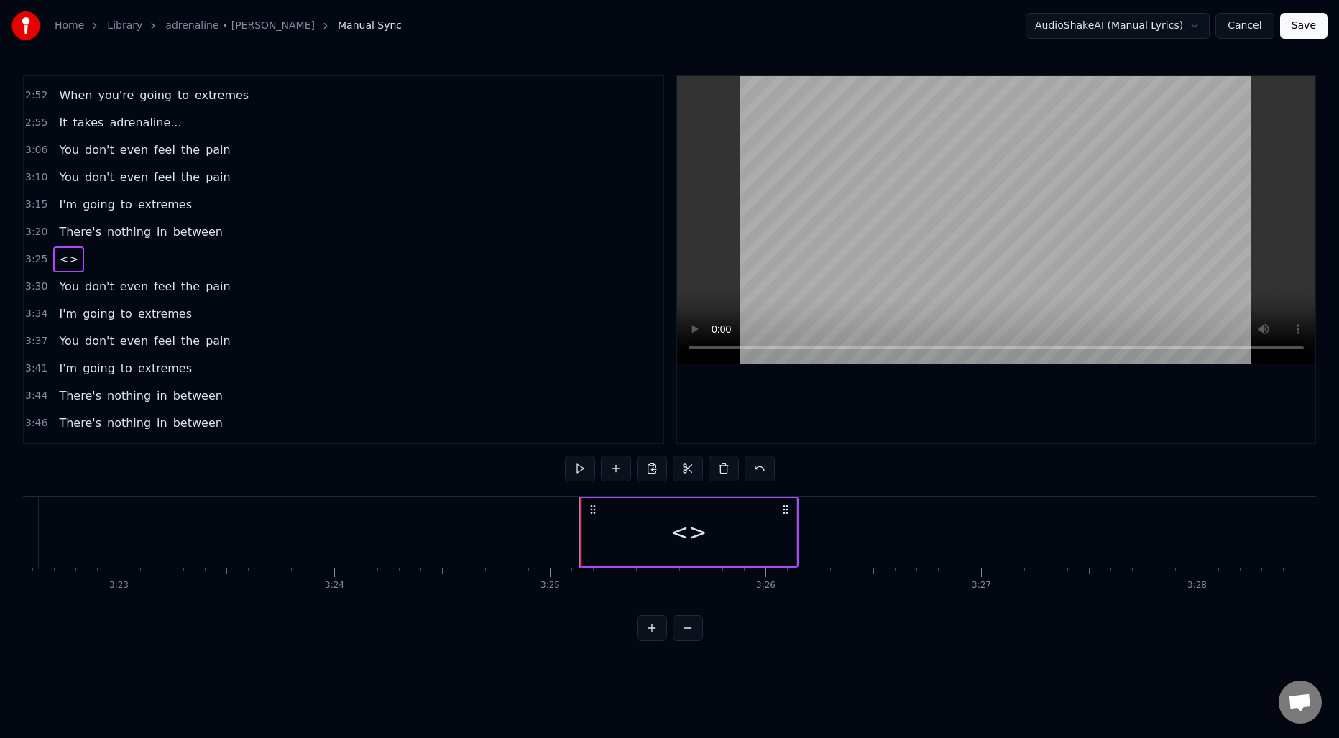
click at [643, 530] on div "<>" at bounding box center [689, 532] width 214 height 68
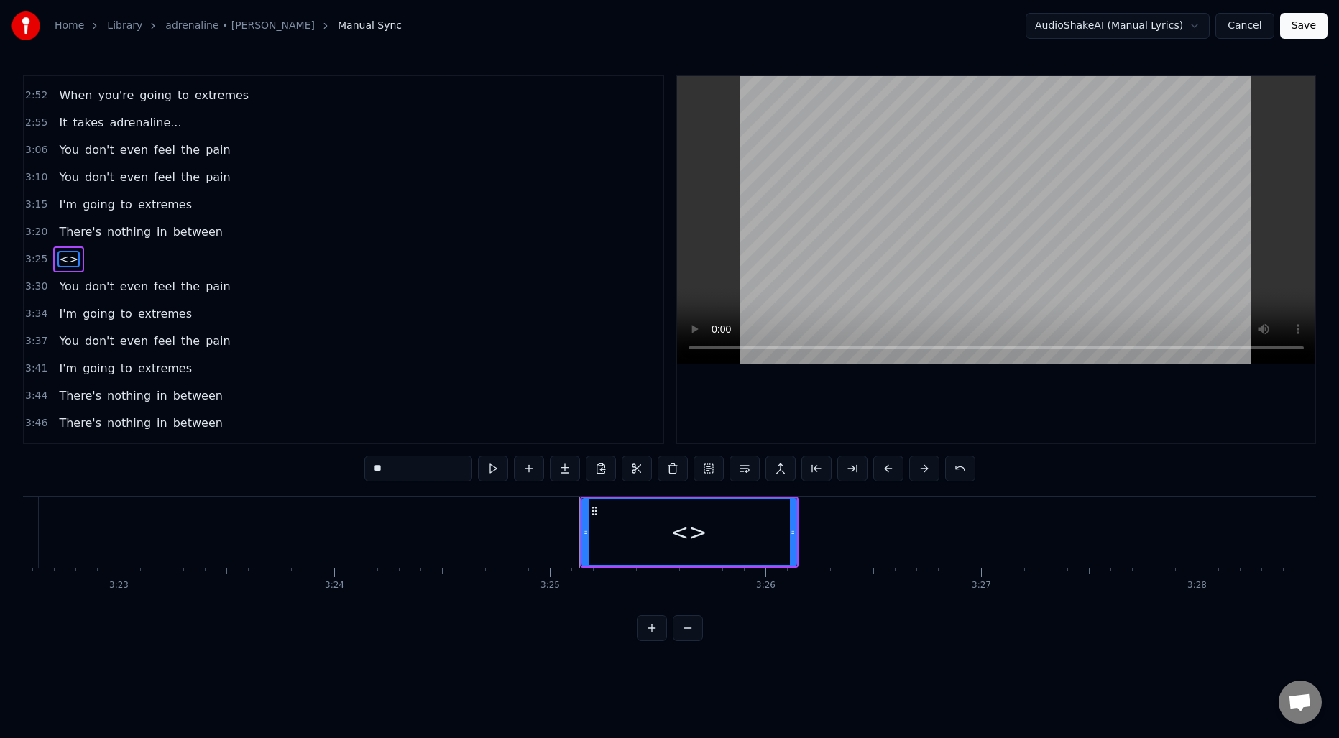
click at [429, 474] on input "**" at bounding box center [418, 469] width 108 height 26
type input "*"
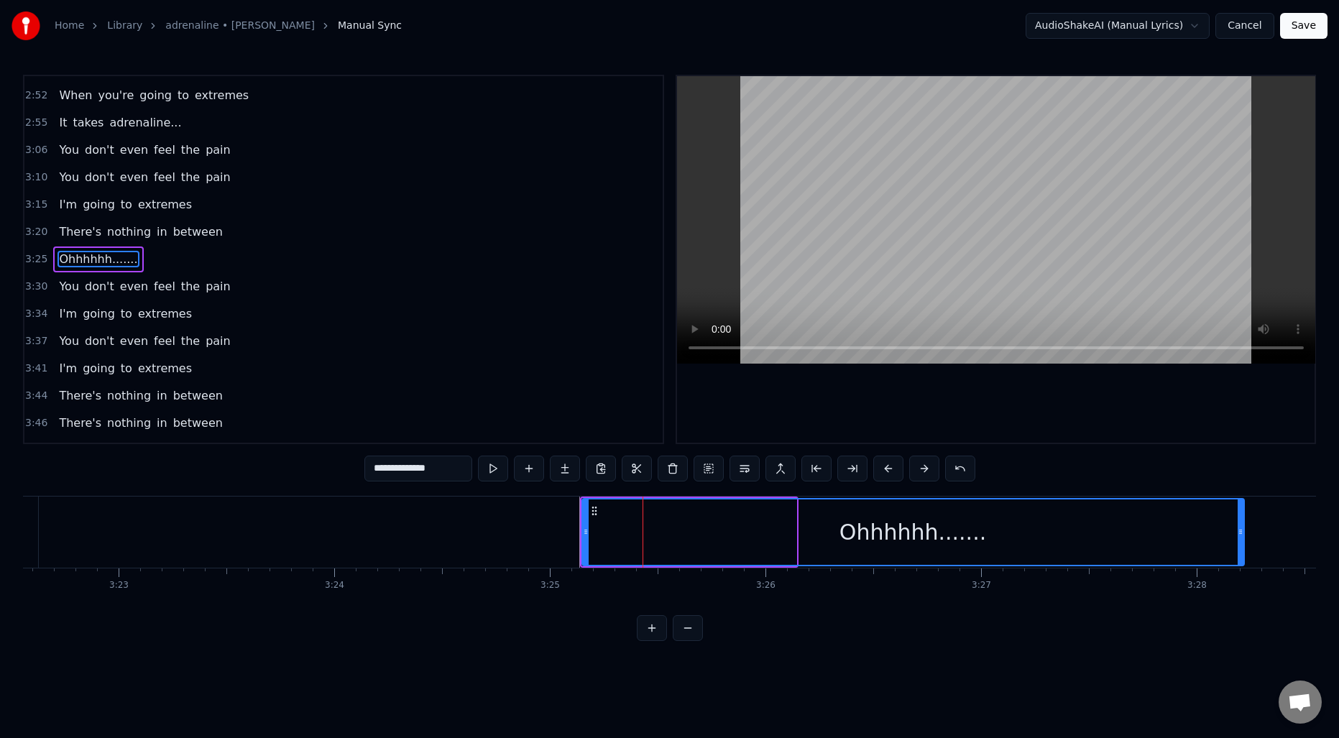
drag, startPoint x: 793, startPoint y: 531, endPoint x: 1241, endPoint y: 535, distance: 447.9
click at [1241, 535] on icon at bounding box center [1241, 532] width 6 height 12
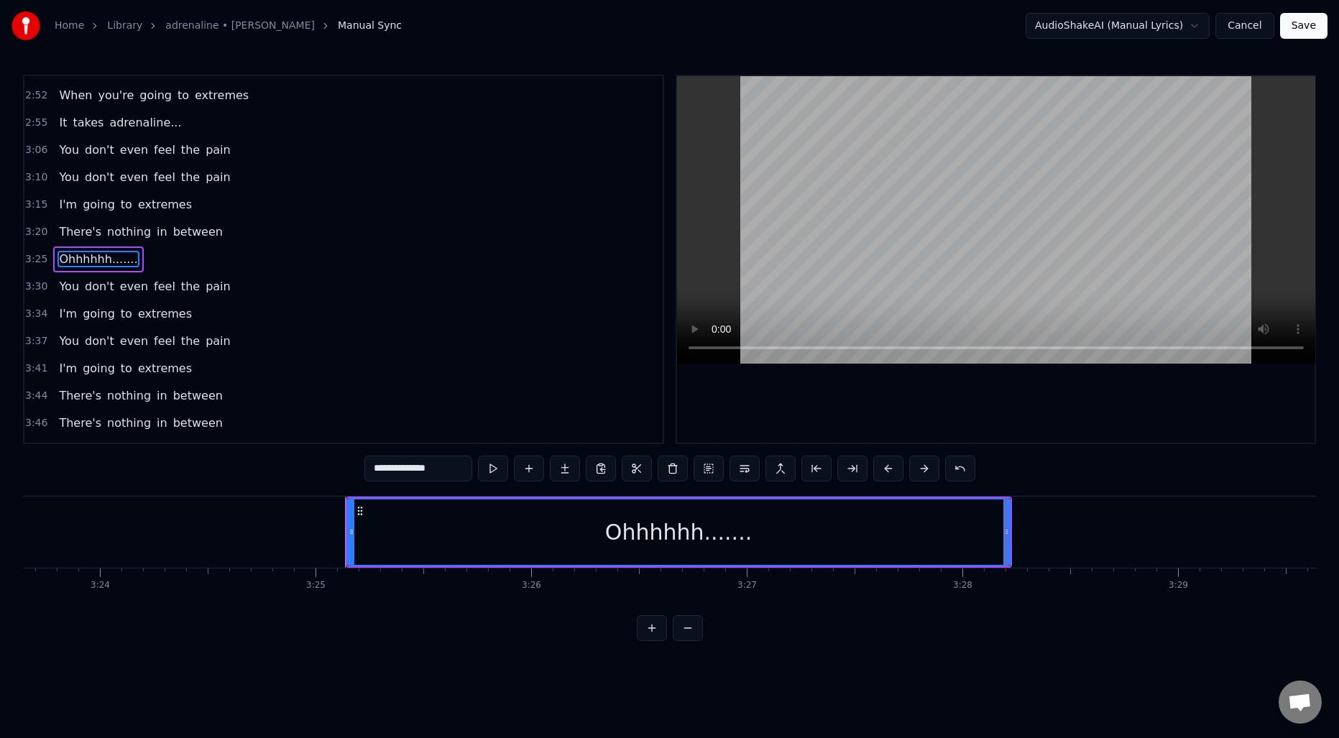
scroll to position [0, 43963]
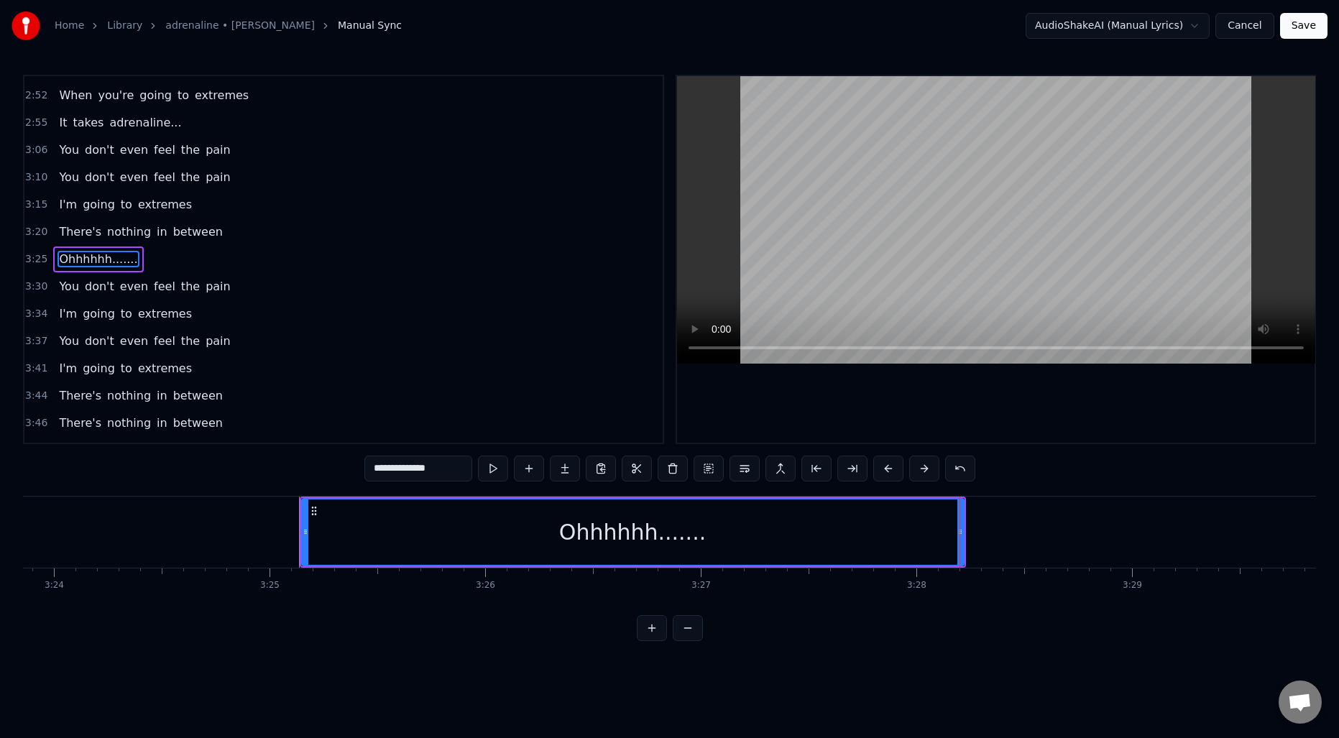
type input "**********"
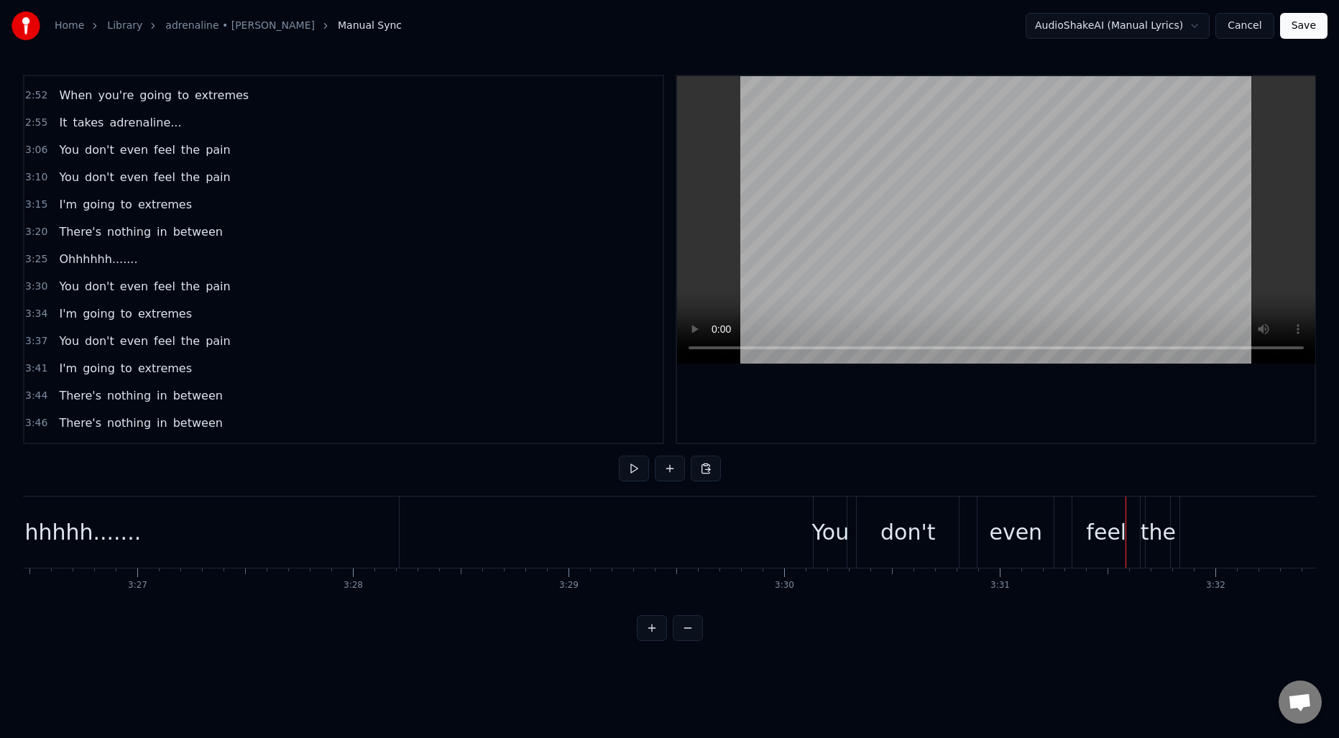
scroll to position [0, 44577]
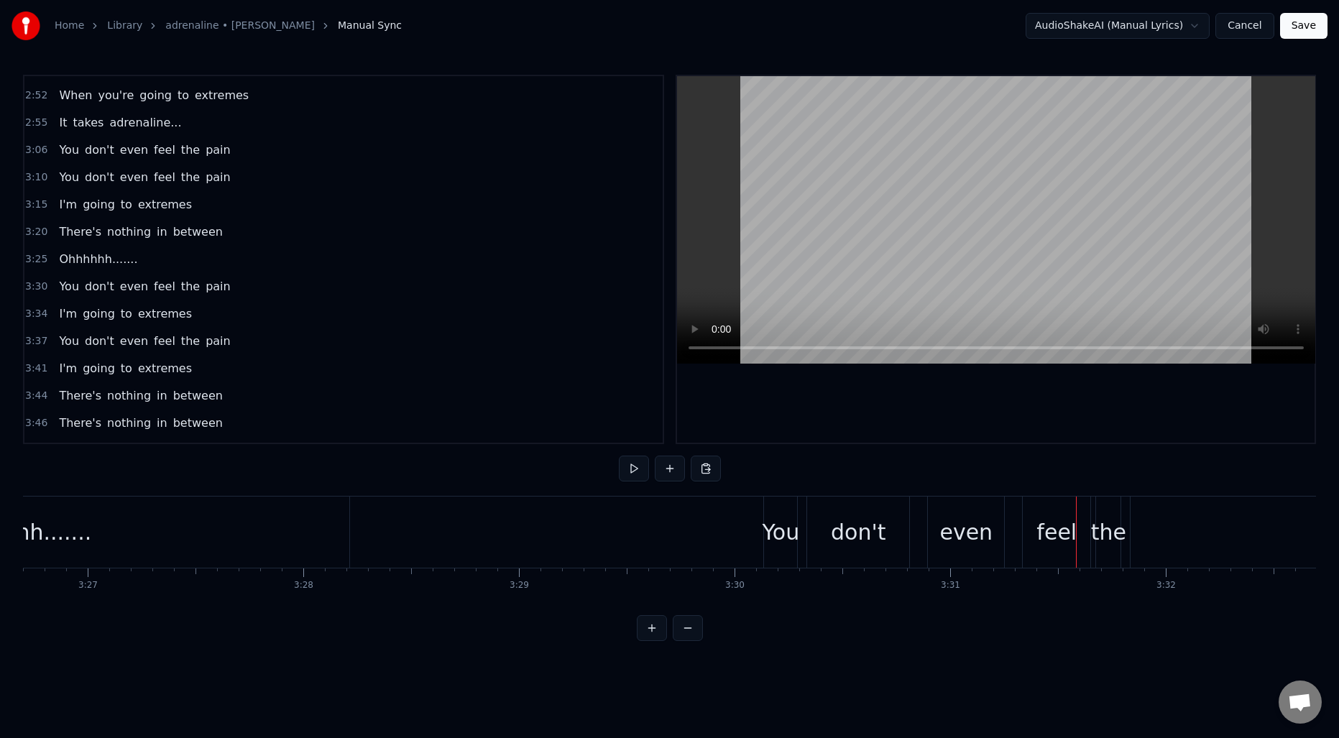
click at [283, 525] on div "Ohhhhhh......." at bounding box center [18, 532] width 662 height 71
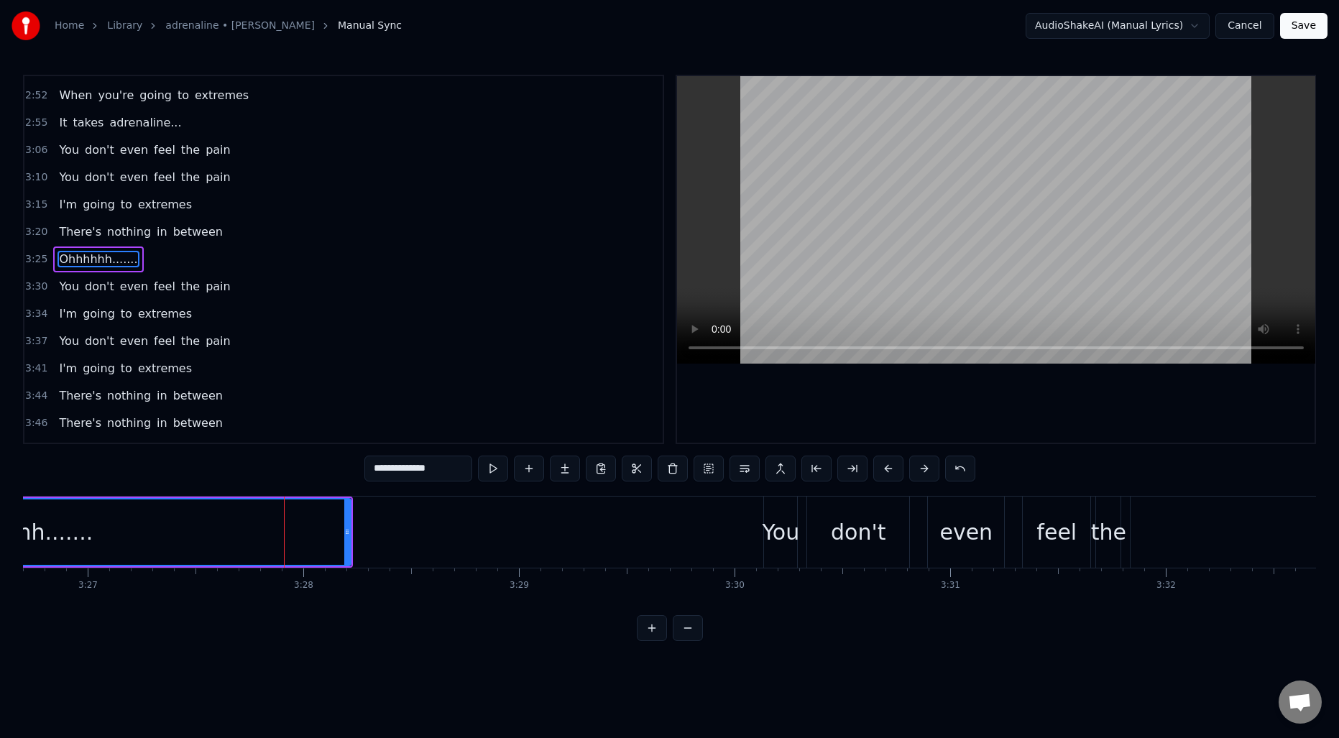
click at [771, 533] on div "You" at bounding box center [780, 532] width 37 height 32
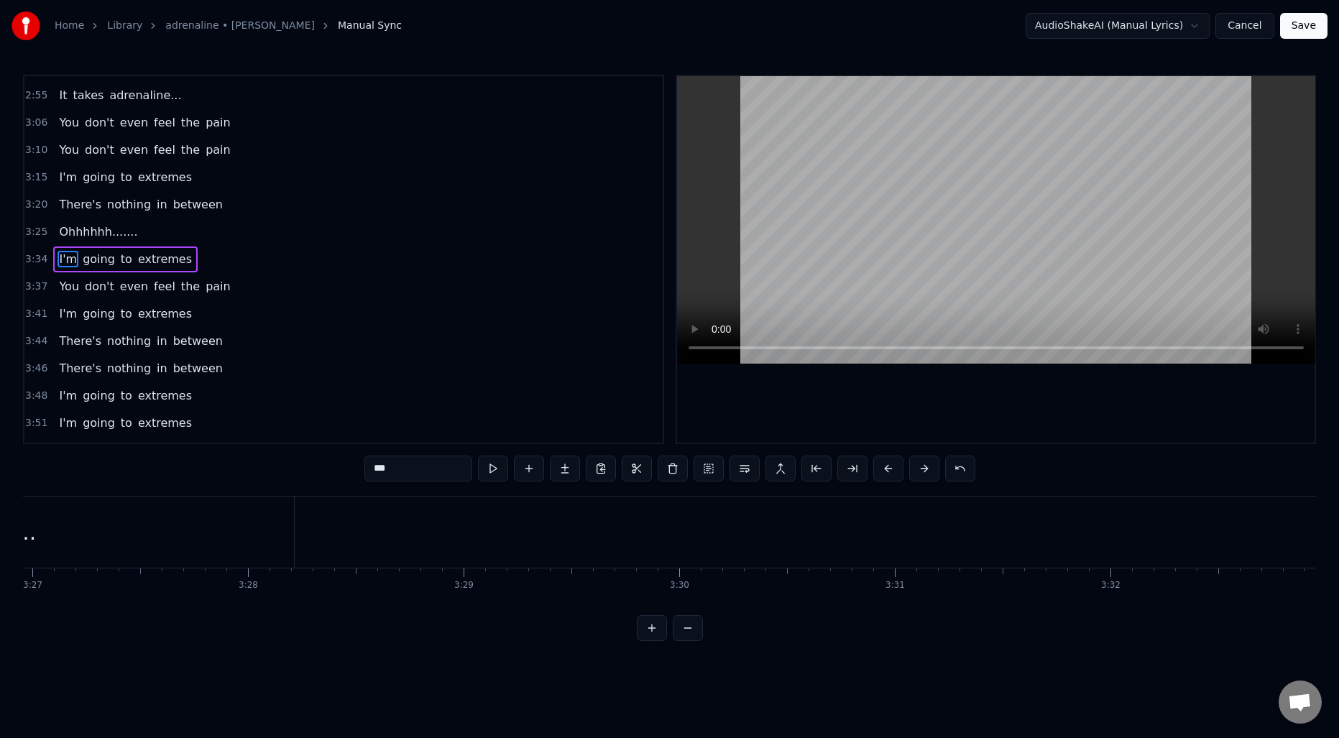
scroll to position [0, 44365]
click at [391, 521] on div "Ohhhhhh......." at bounding box center [230, 532] width 662 height 71
type input "**********"
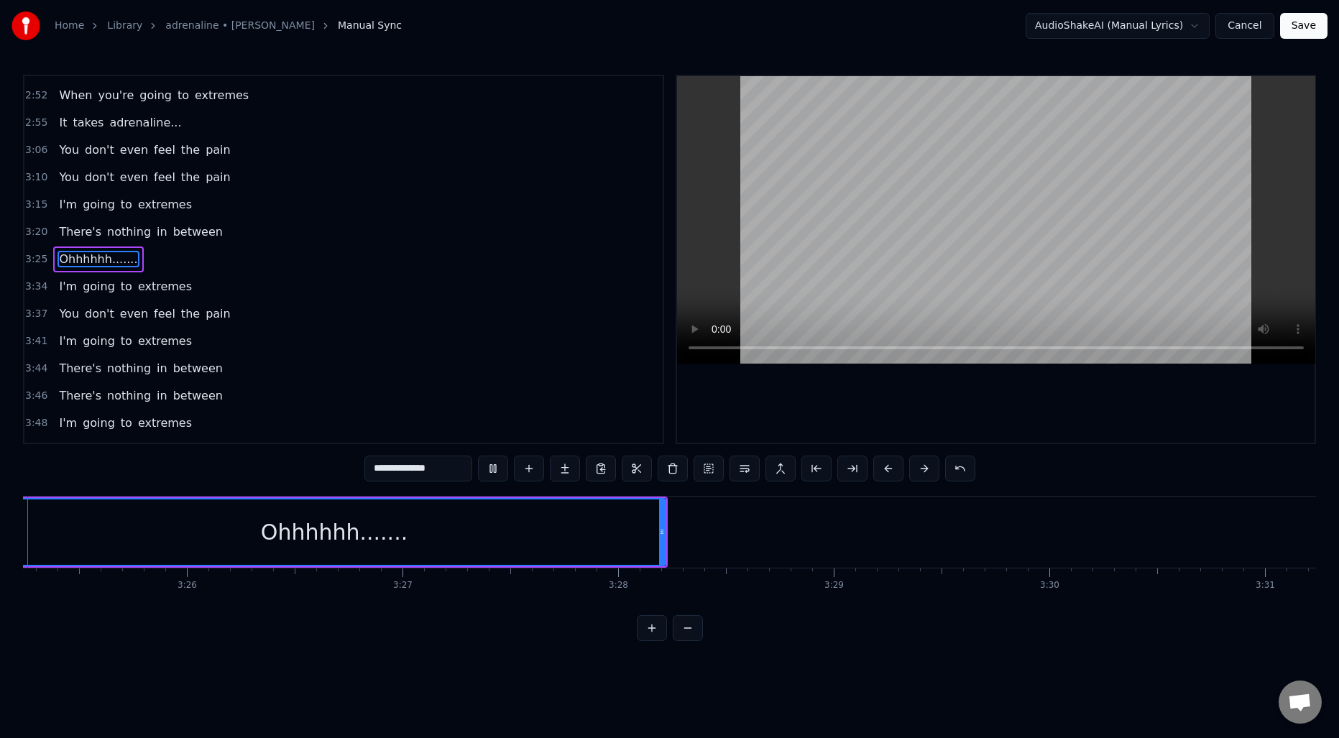
scroll to position [0, 44211]
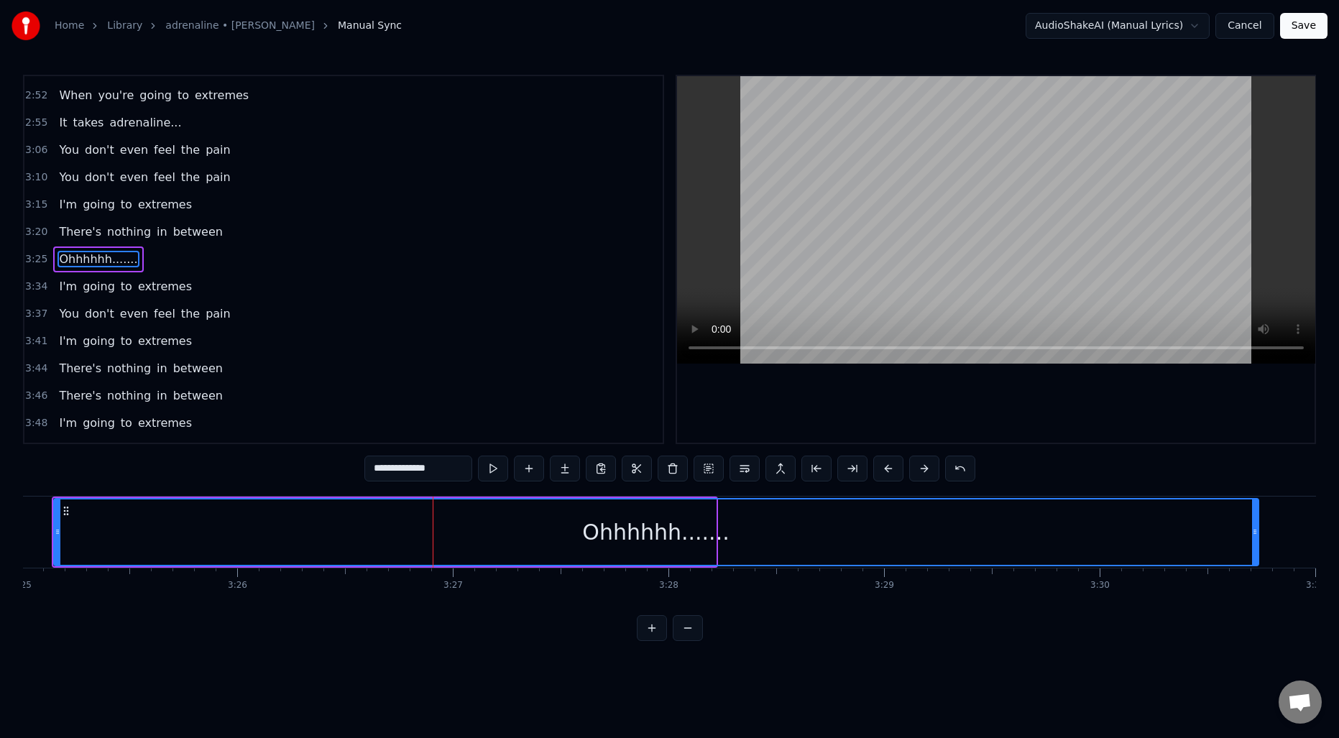
drag, startPoint x: 712, startPoint y: 526, endPoint x: 1254, endPoint y: 541, distance: 543.0
click at [1254, 541] on div at bounding box center [1255, 532] width 6 height 65
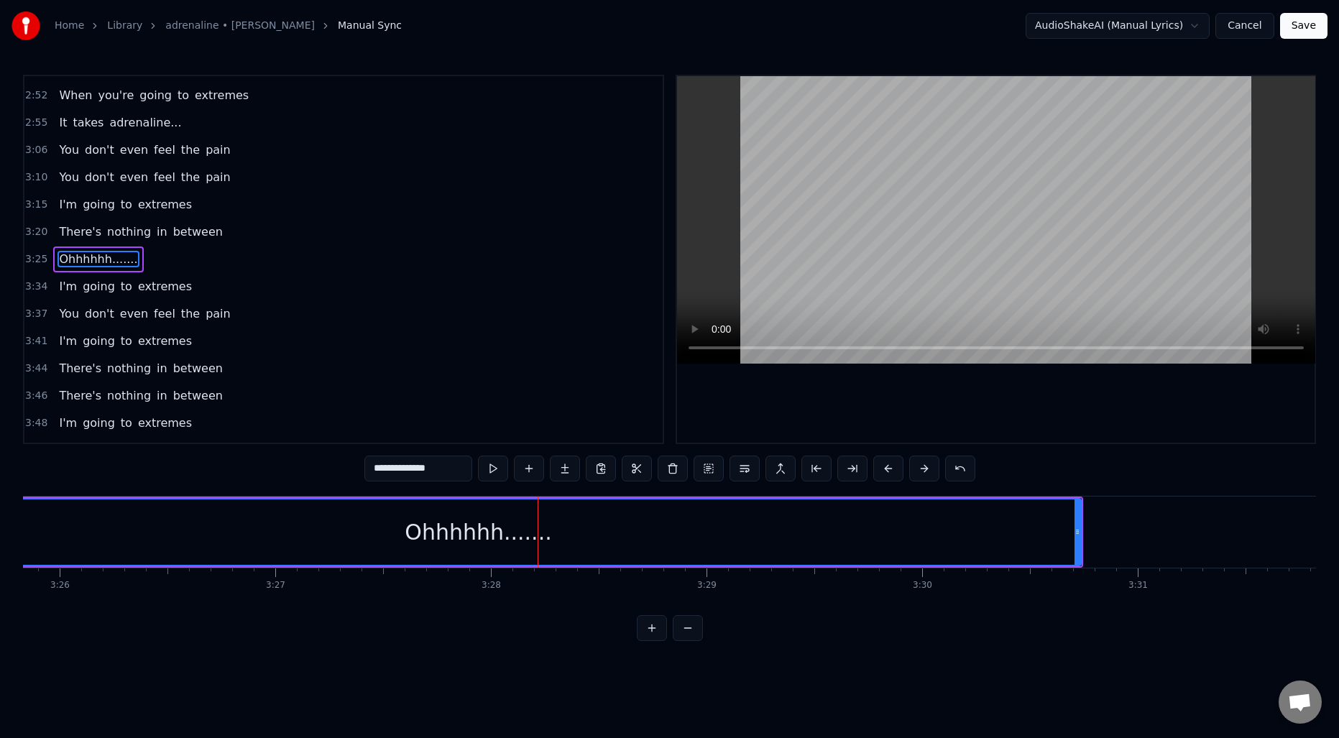
scroll to position [0, 44406]
click at [554, 533] on div "Ohhhhhh......." at bounding box center [461, 532] width 1203 height 65
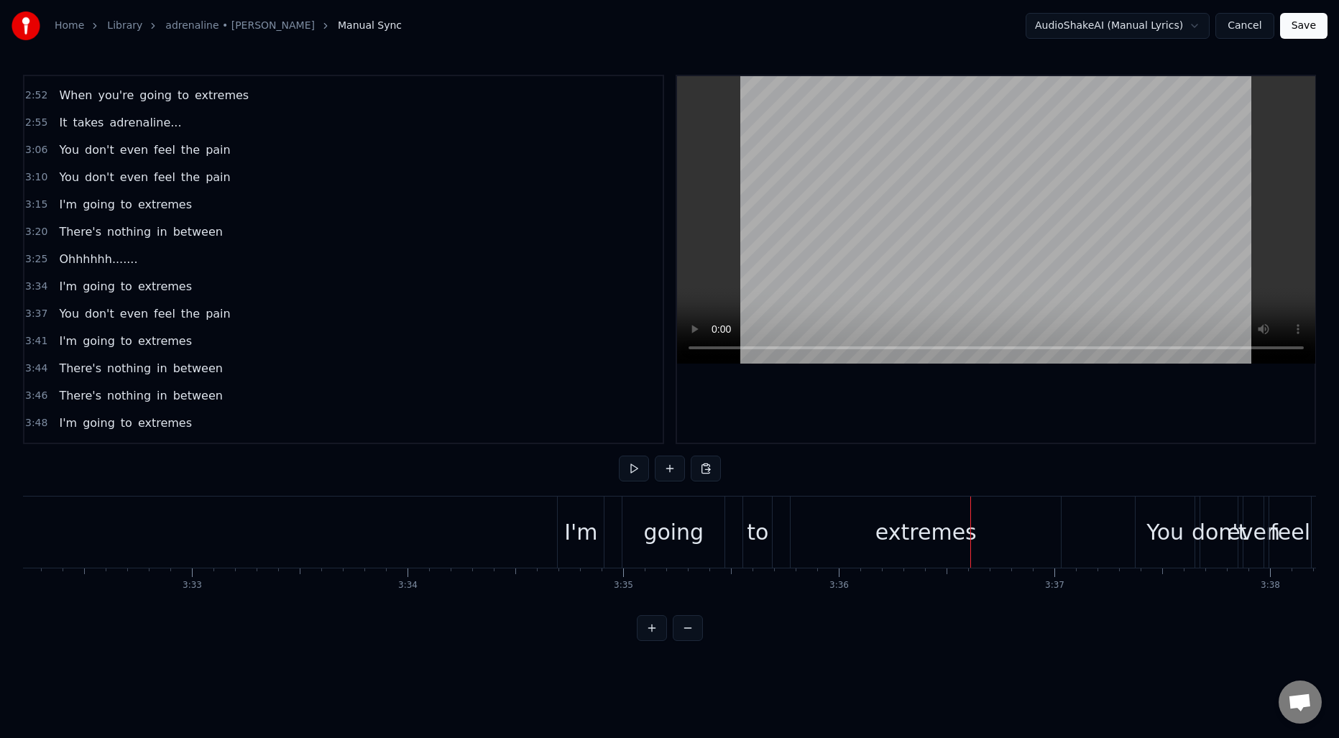
scroll to position [0, 45745]
click at [601, 548] on div "I'm" at bounding box center [602, 532] width 46 height 71
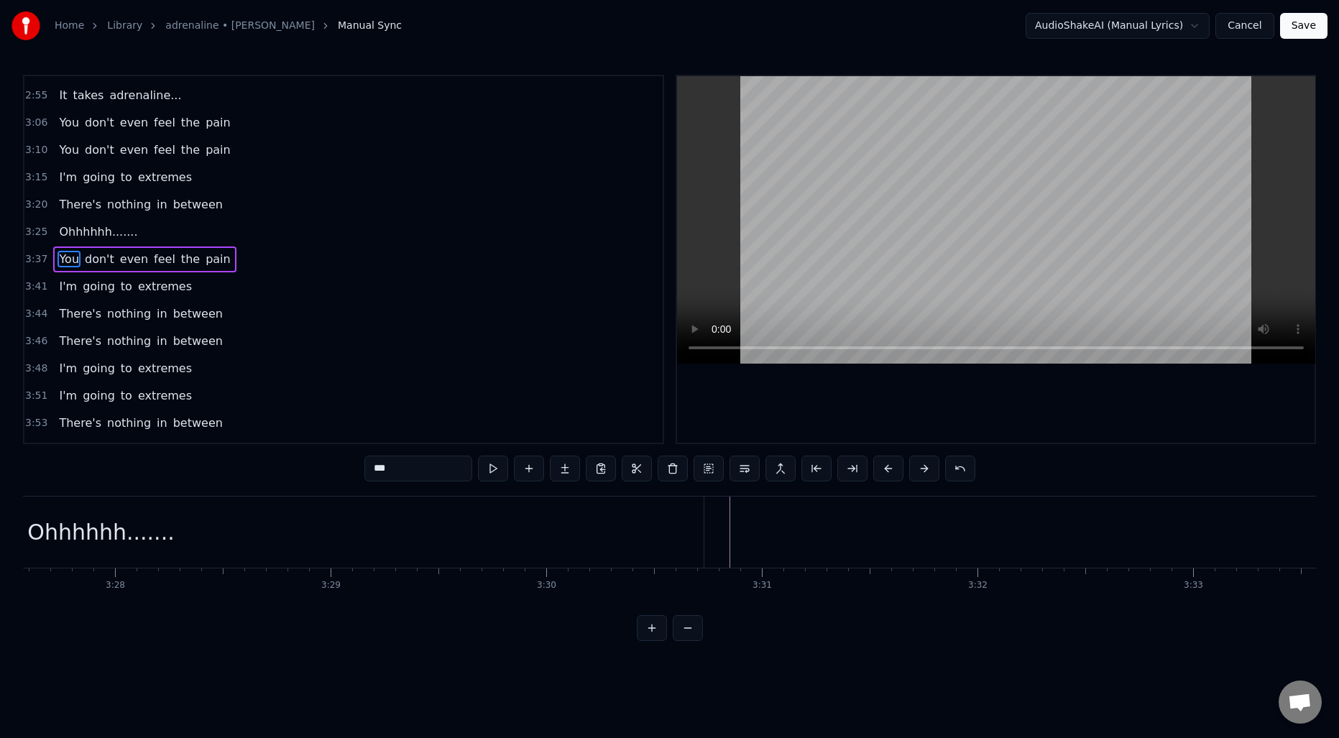
scroll to position [0, 44739]
click at [495, 518] on div "Ohhhhhh......." at bounding box center [127, 532] width 1205 height 71
type input "**********"
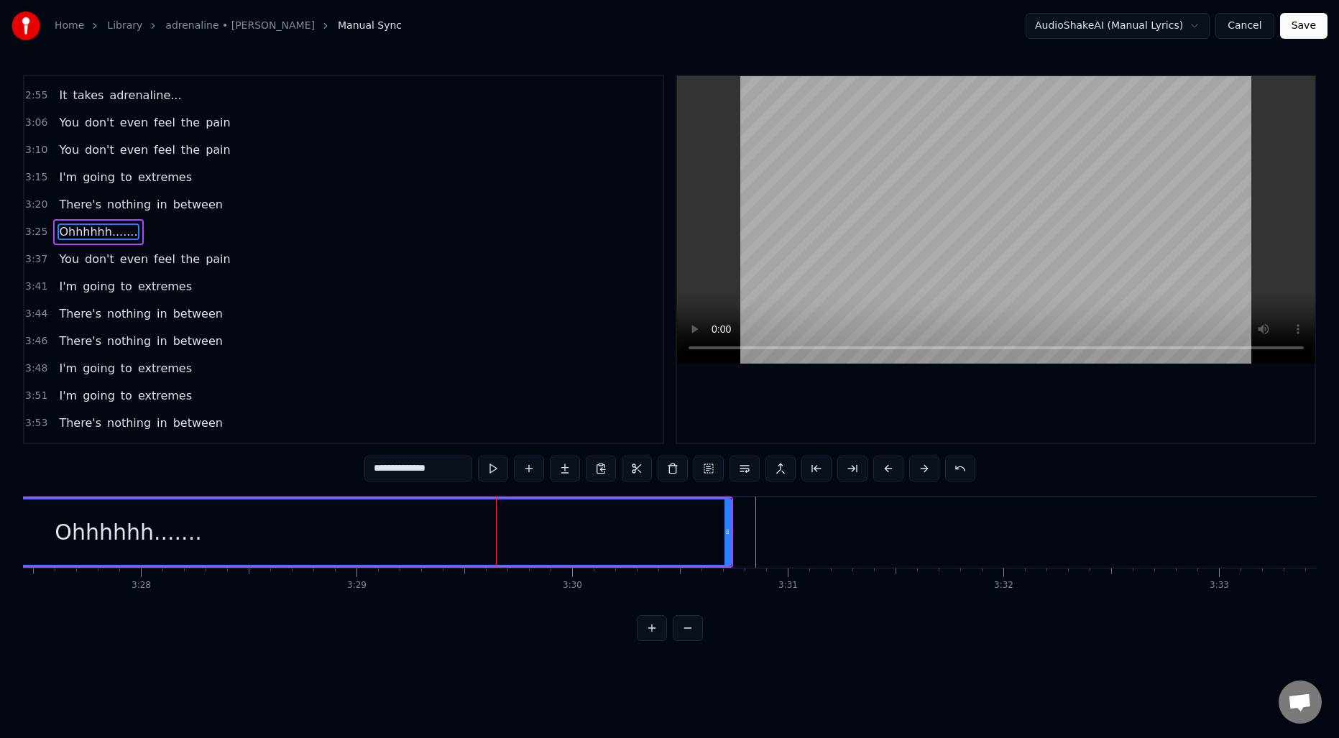
scroll to position [1251, 0]
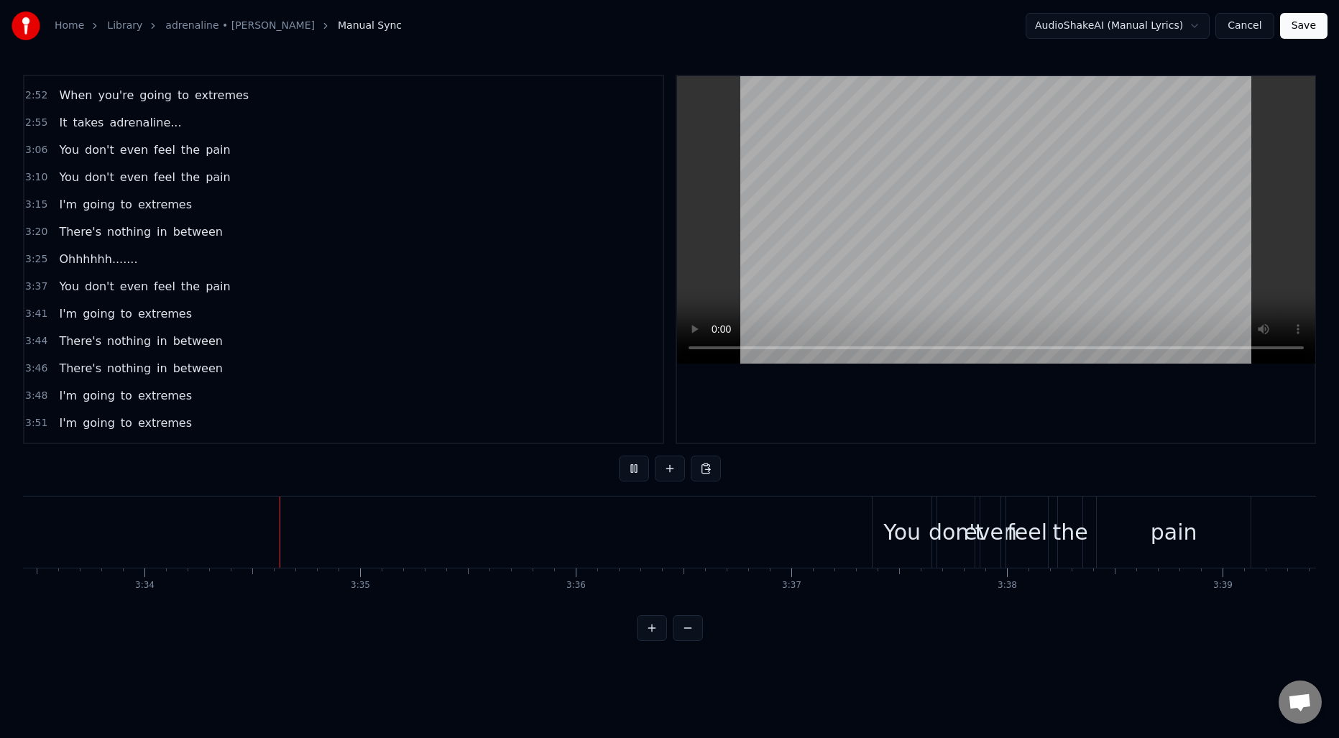
scroll to position [0, 46122]
click at [813, 533] on div "You" at bounding box center [809, 532] width 37 height 32
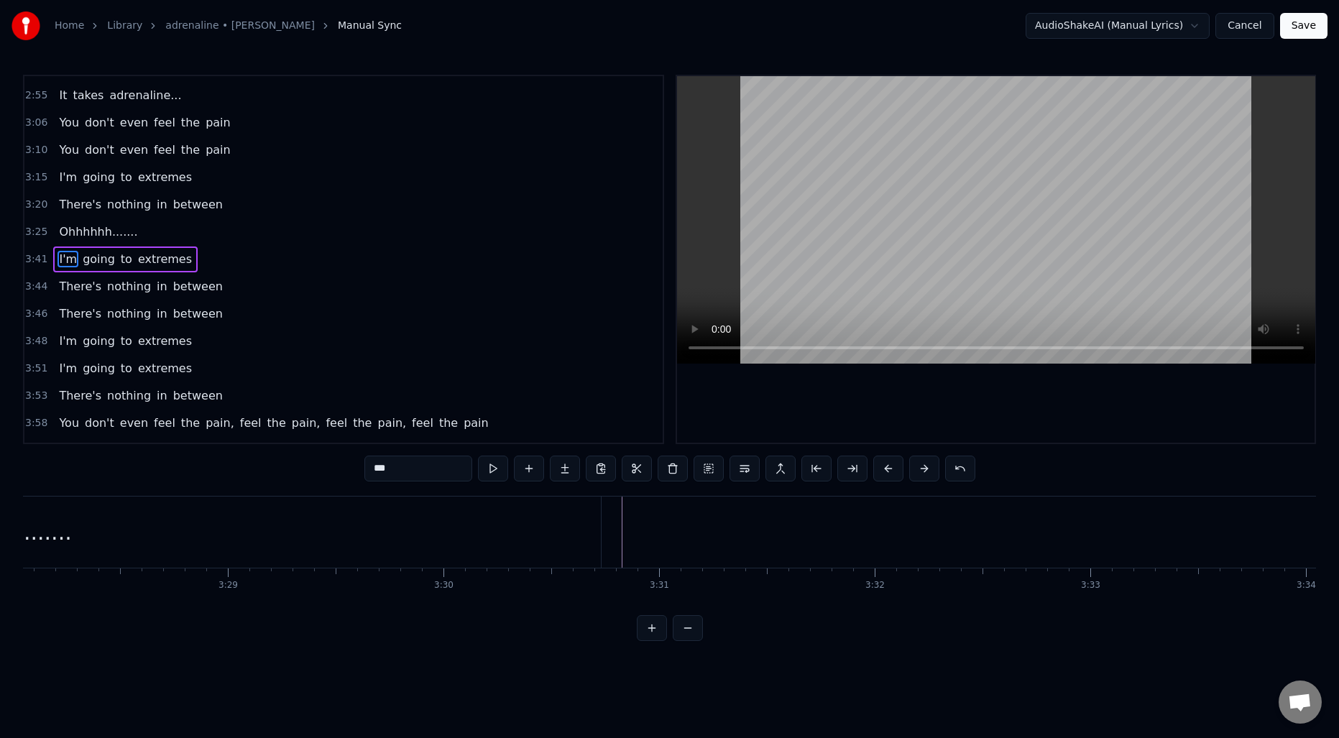
scroll to position [0, 44817]
click at [615, 508] on div "Ohhhhhh......." at bounding box center [49, 532] width 1205 height 71
type input "**********"
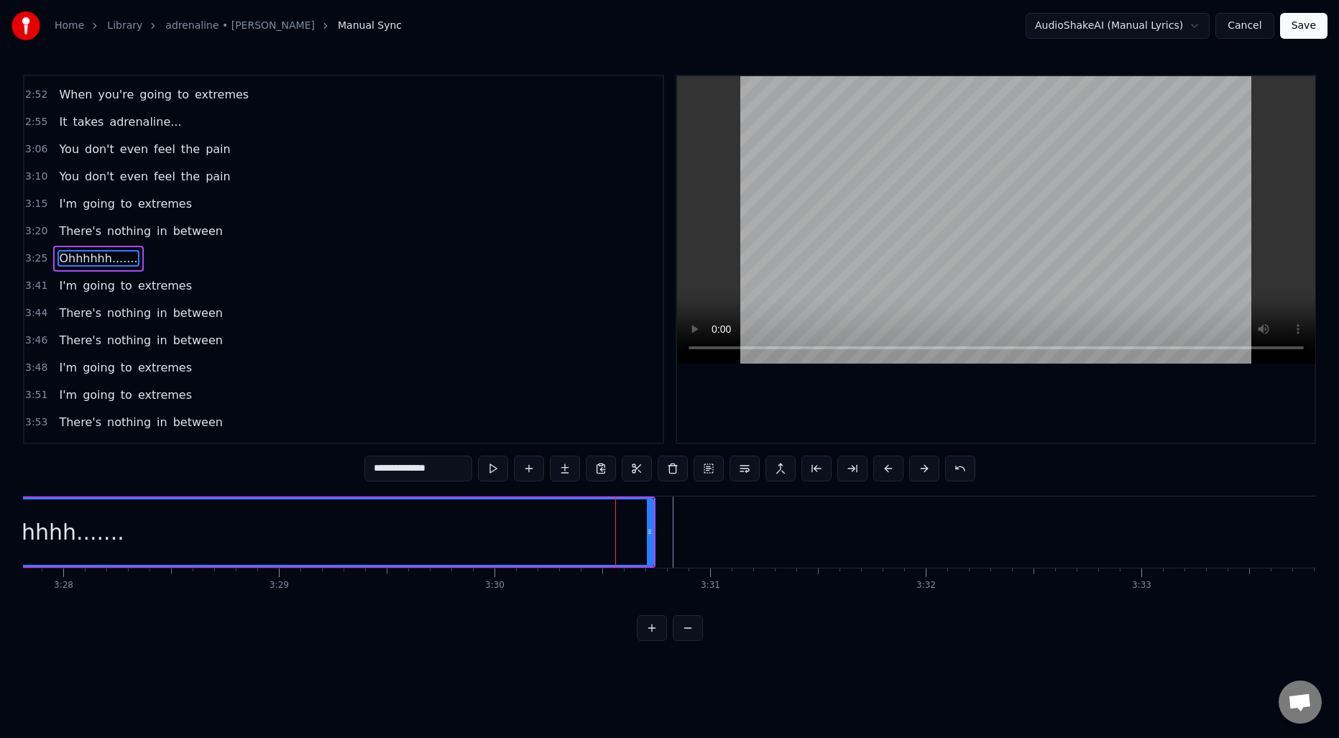
scroll to position [1251, 0]
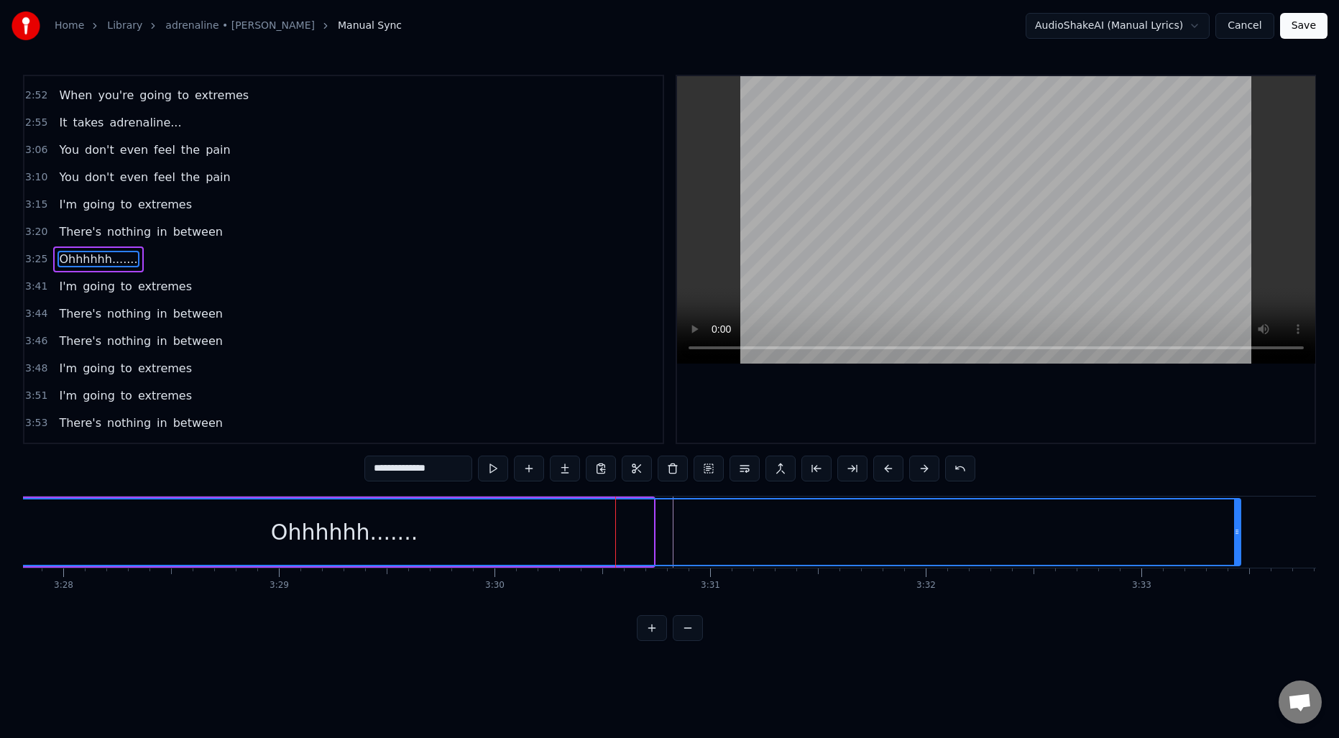
drag, startPoint x: 648, startPoint y: 522, endPoint x: 1236, endPoint y: 528, distance: 587.3
click at [1236, 528] on div at bounding box center [1237, 532] width 6 height 65
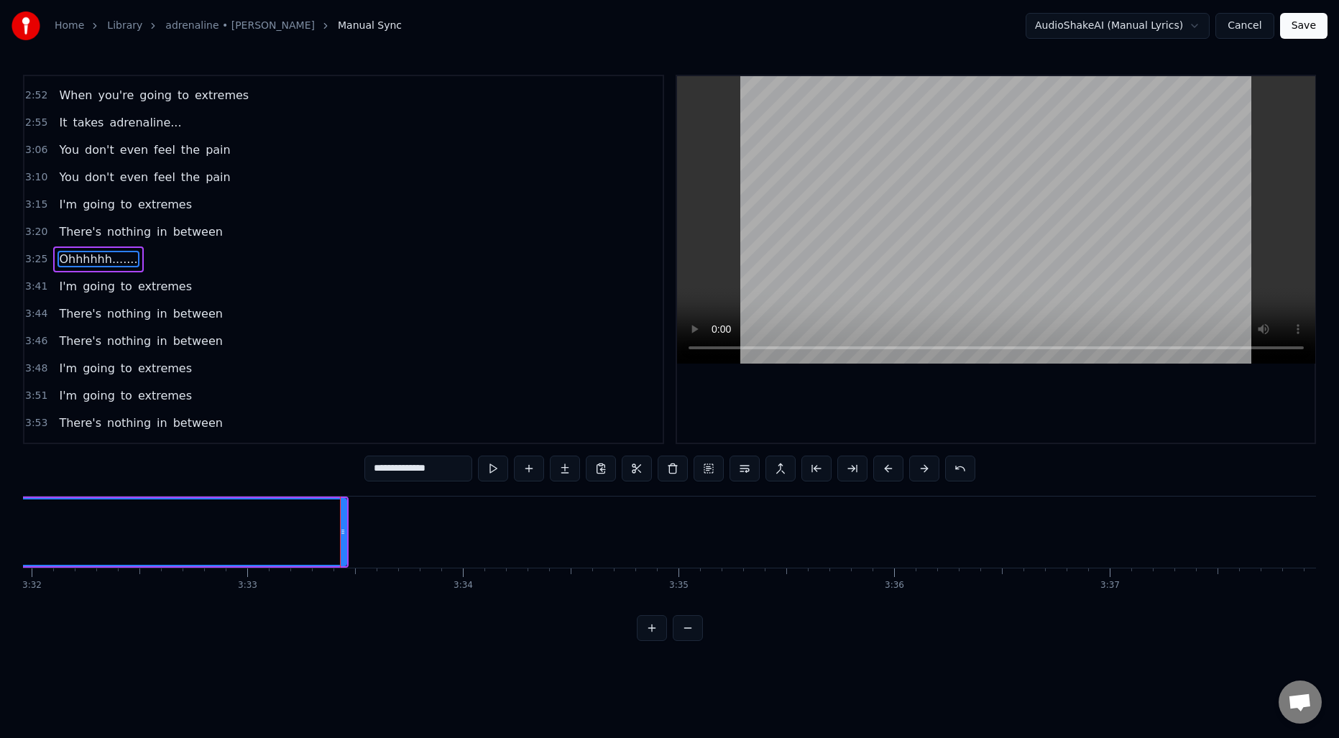
scroll to position [0, 45753]
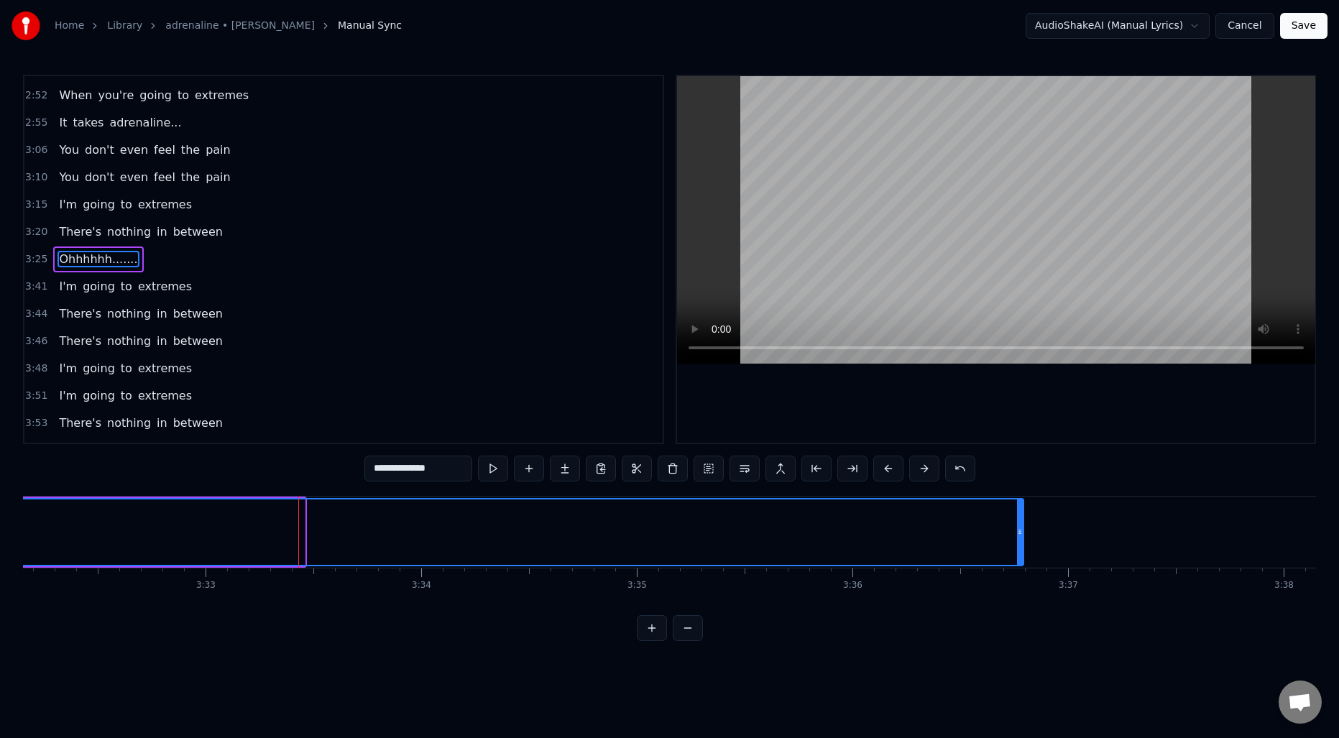
drag, startPoint x: 302, startPoint y: 526, endPoint x: 1021, endPoint y: 526, distance: 718.9
click at [1021, 526] on icon at bounding box center [1020, 532] width 6 height 12
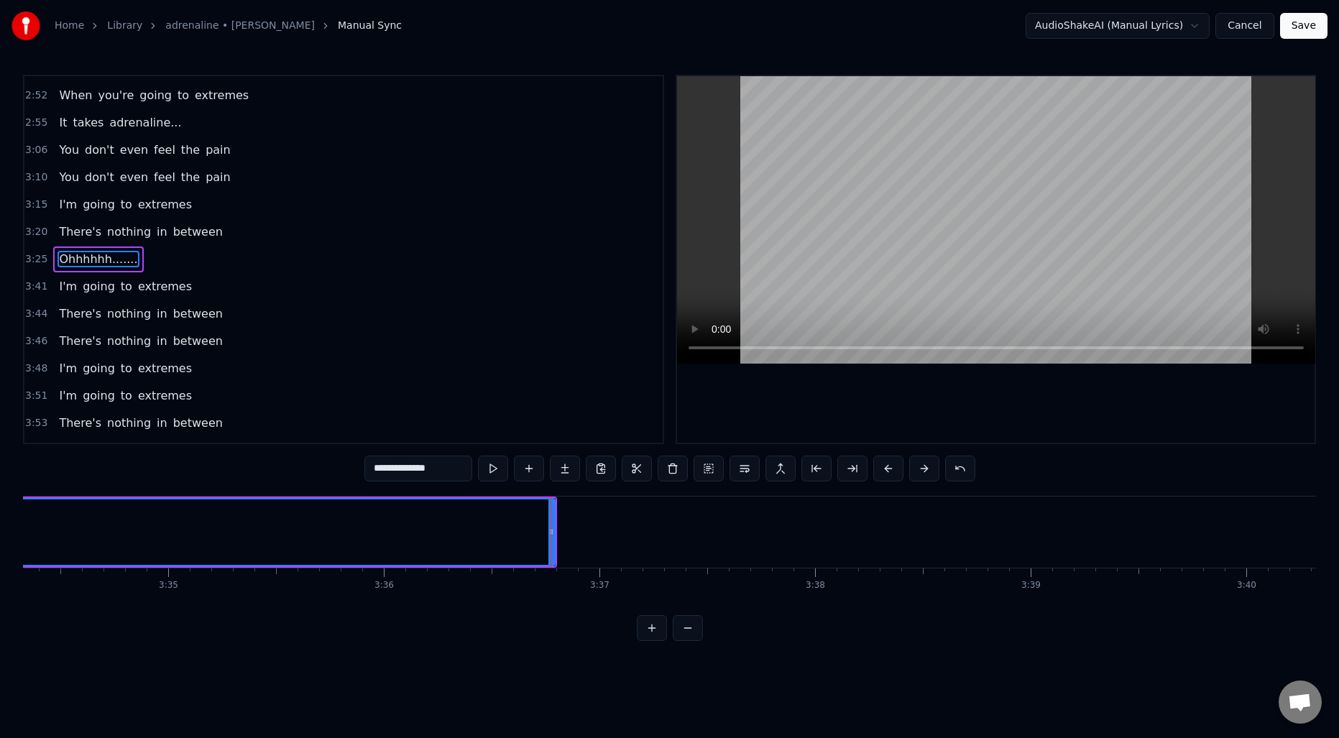
scroll to position [0, 46235]
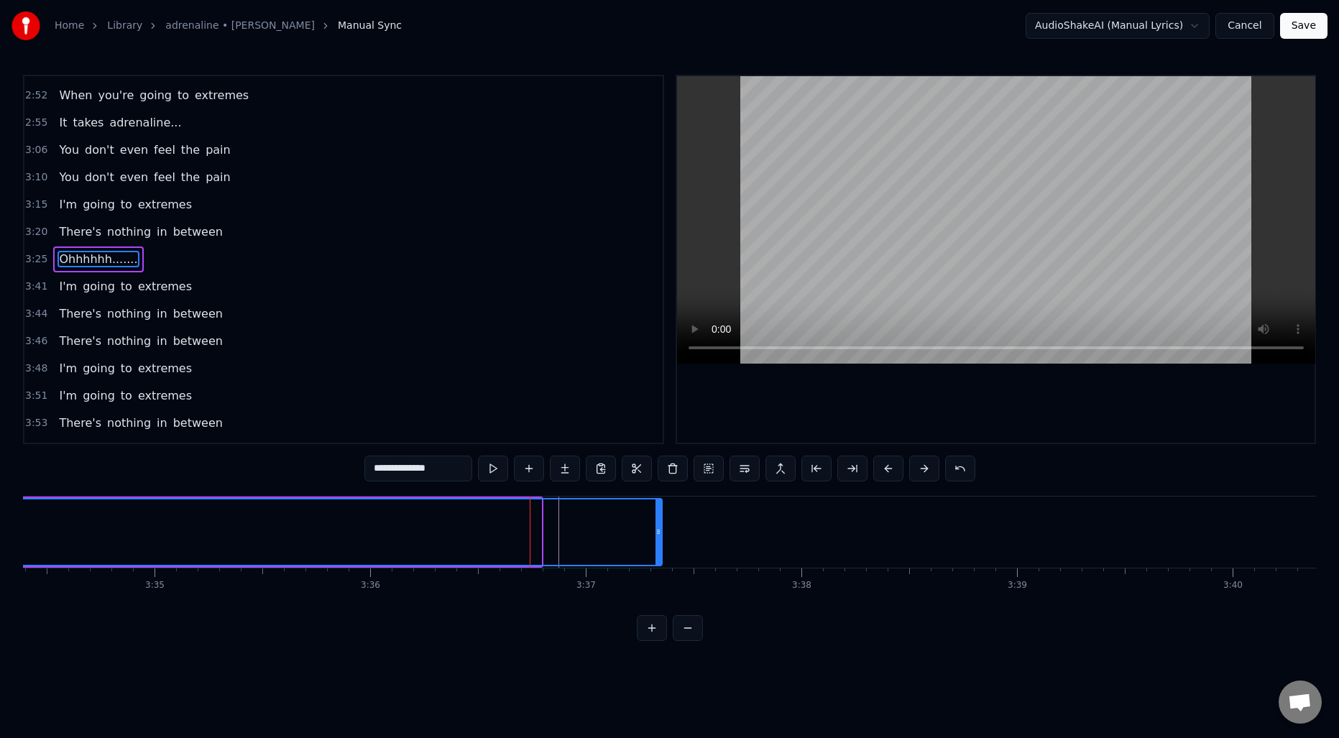
drag, startPoint x: 537, startPoint y: 528, endPoint x: 659, endPoint y: 525, distance: 122.2
click at [659, 525] on div at bounding box center [659, 532] width 6 height 65
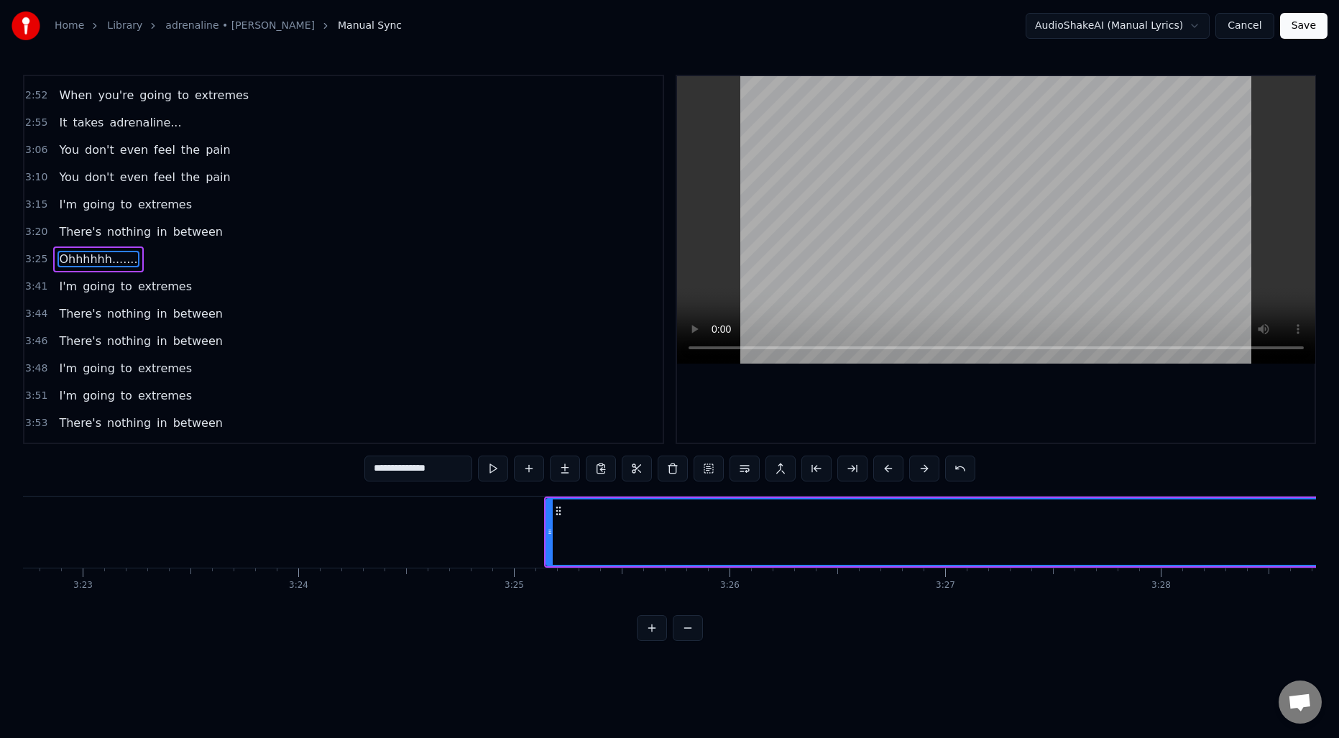
scroll to position [0, 43695]
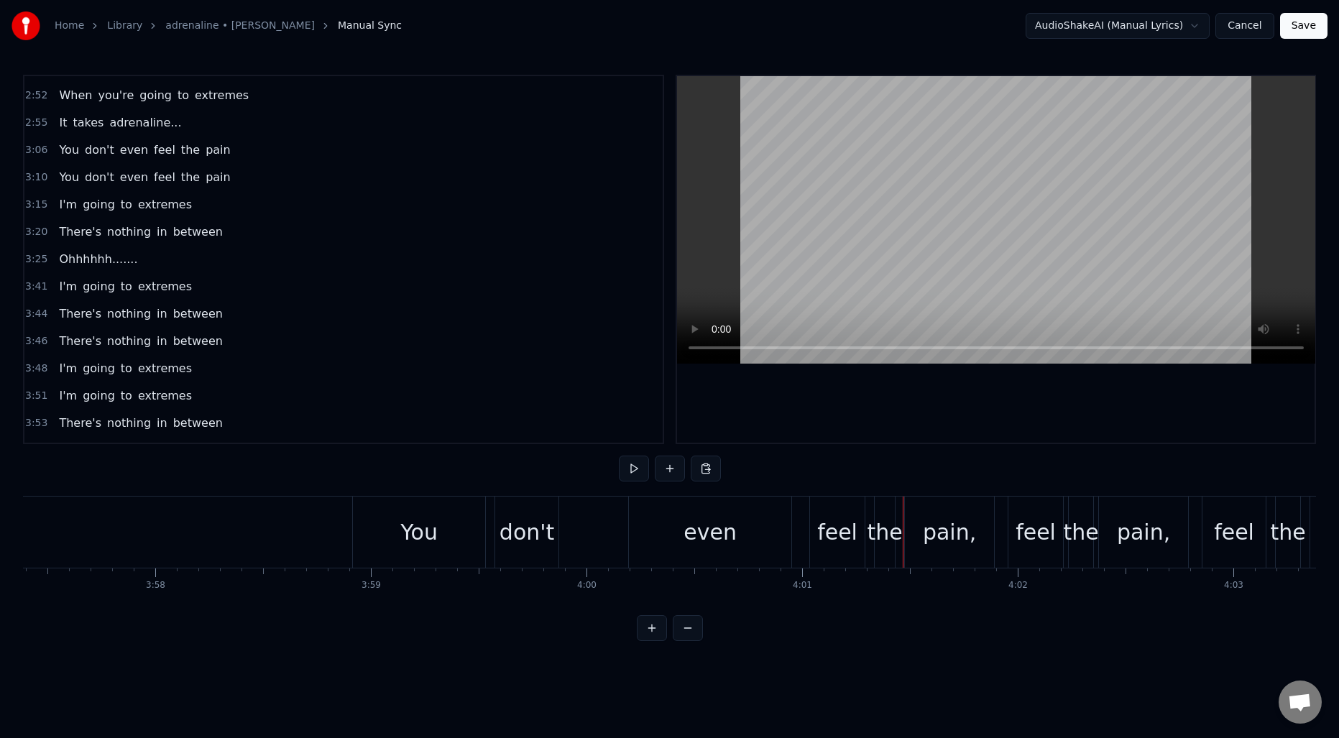
scroll to position [0, 51227]
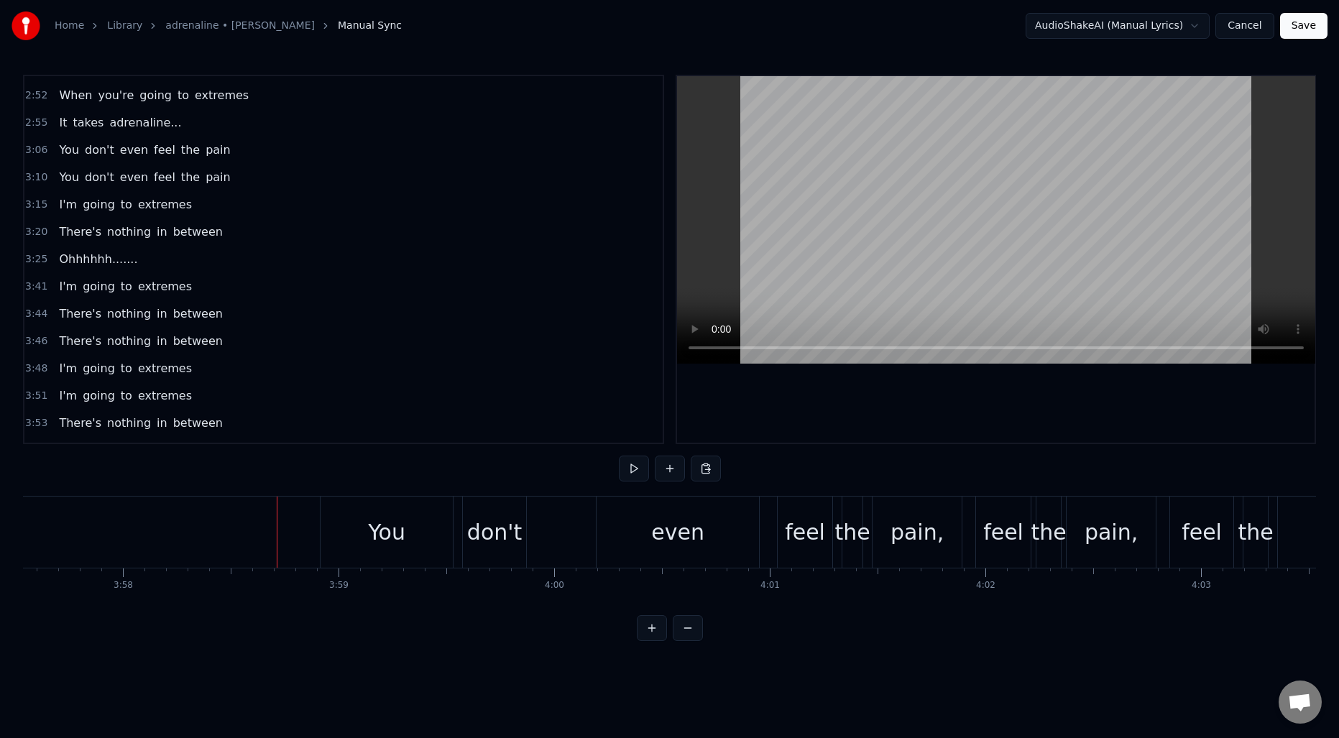
click at [359, 521] on div "You" at bounding box center [387, 532] width 132 height 71
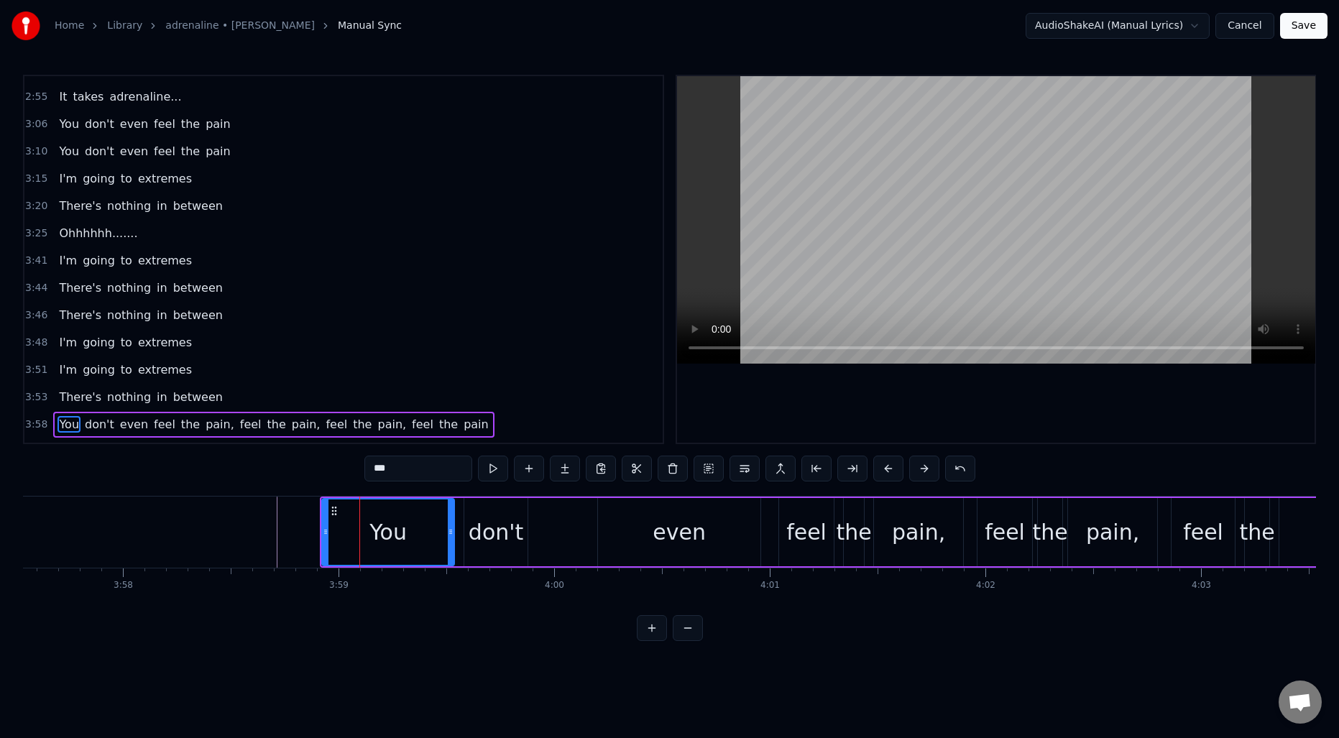
scroll to position [1300, 0]
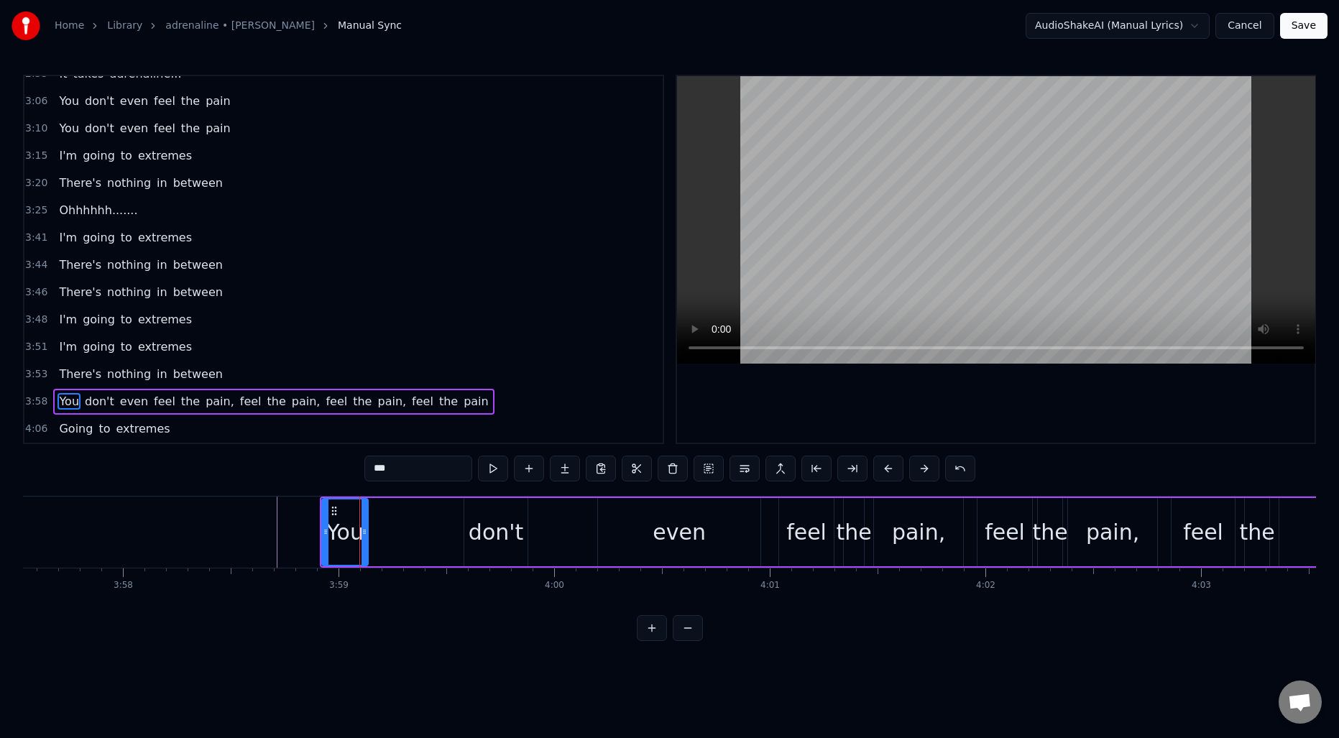
drag, startPoint x: 450, startPoint y: 526, endPoint x: 364, endPoint y: 528, distance: 86.3
click at [364, 528] on icon at bounding box center [365, 532] width 6 height 12
click at [505, 521] on div "don't" at bounding box center [496, 532] width 55 height 32
type input "*****"
drag, startPoint x: 477, startPoint y: 510, endPoint x: 384, endPoint y: 512, distance: 92.7
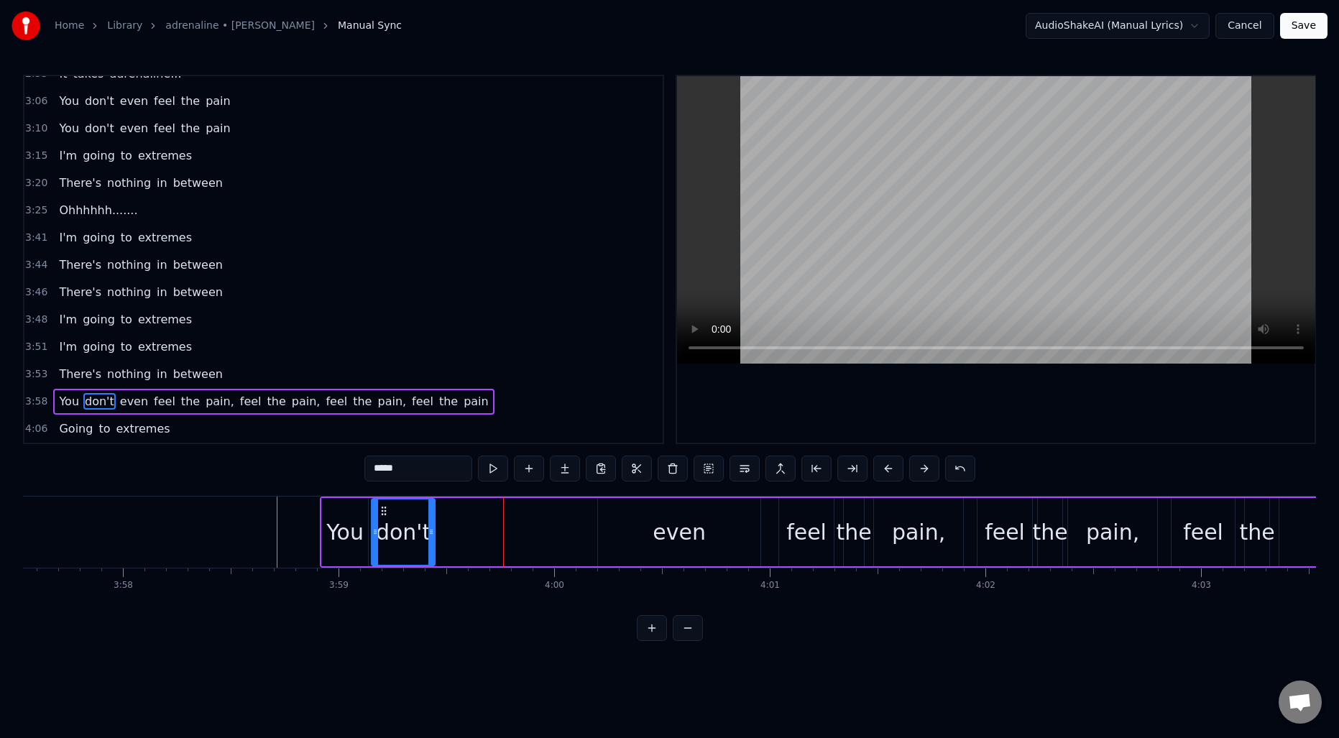
click at [384, 512] on icon at bounding box center [384, 511] width 12 height 12
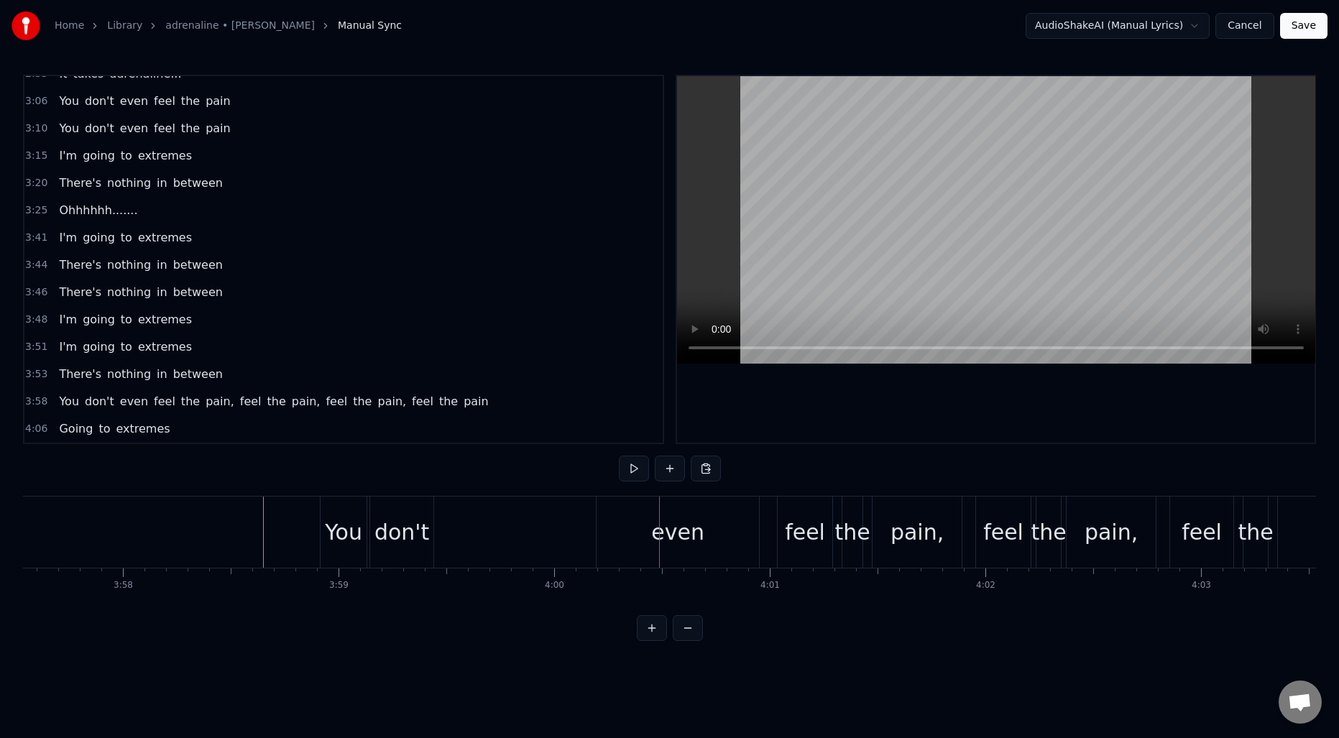
click at [623, 518] on div "even" at bounding box center [678, 532] width 162 height 71
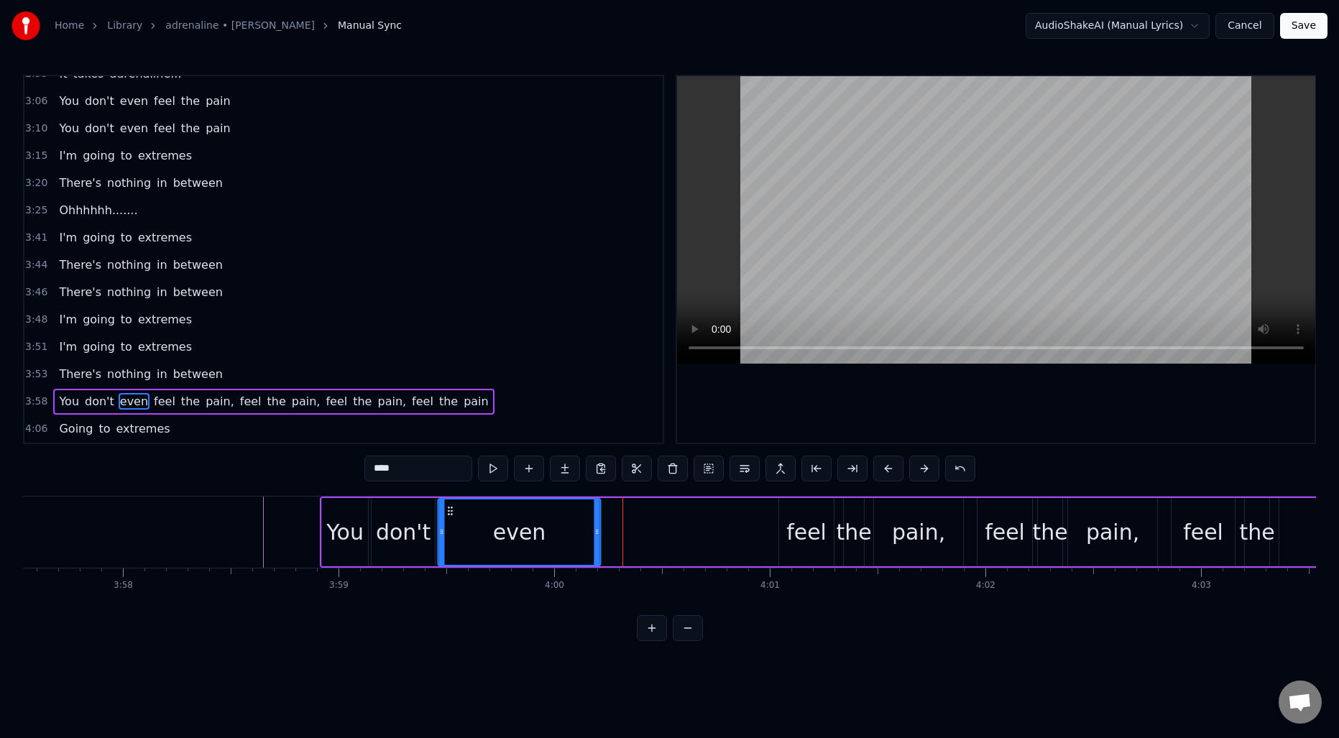
drag, startPoint x: 610, startPoint y: 509, endPoint x: 450, endPoint y: 510, distance: 160.3
click at [450, 510] on icon at bounding box center [451, 511] width 12 height 12
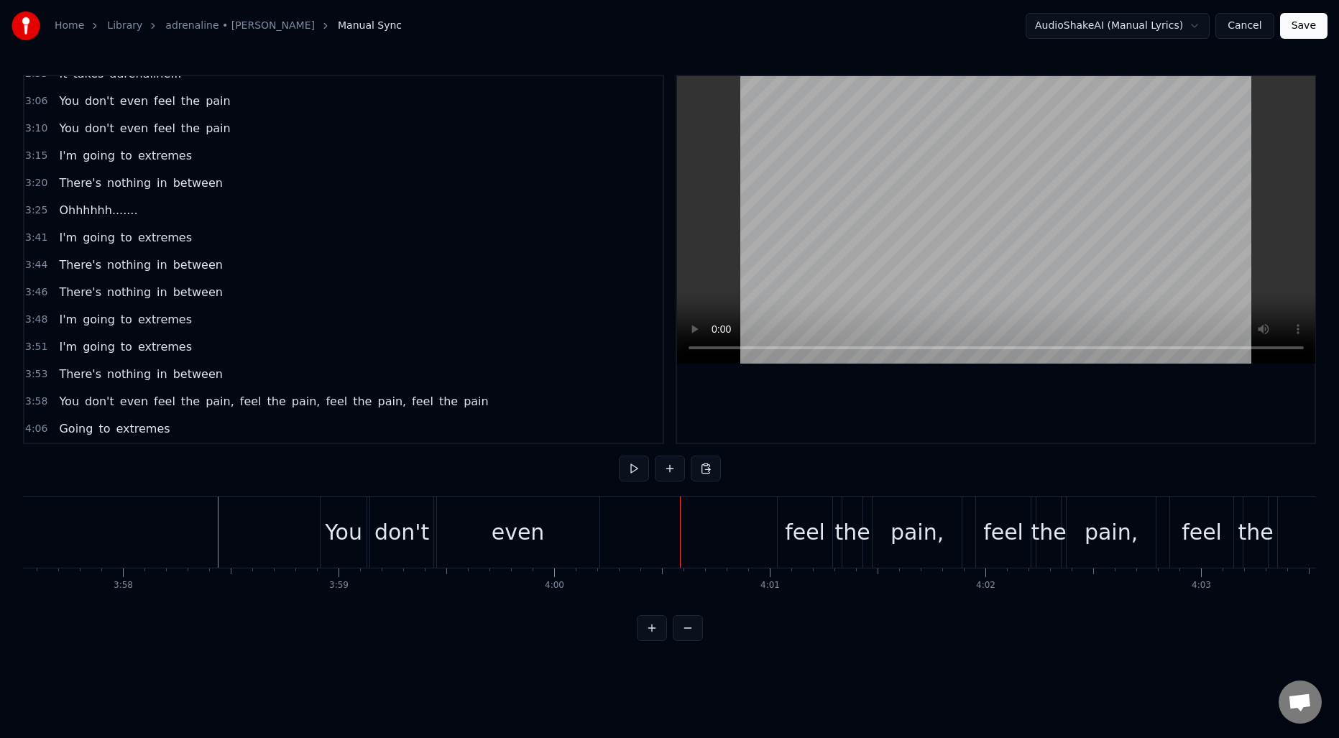
click at [790, 526] on div "feel" at bounding box center [805, 532] width 40 height 32
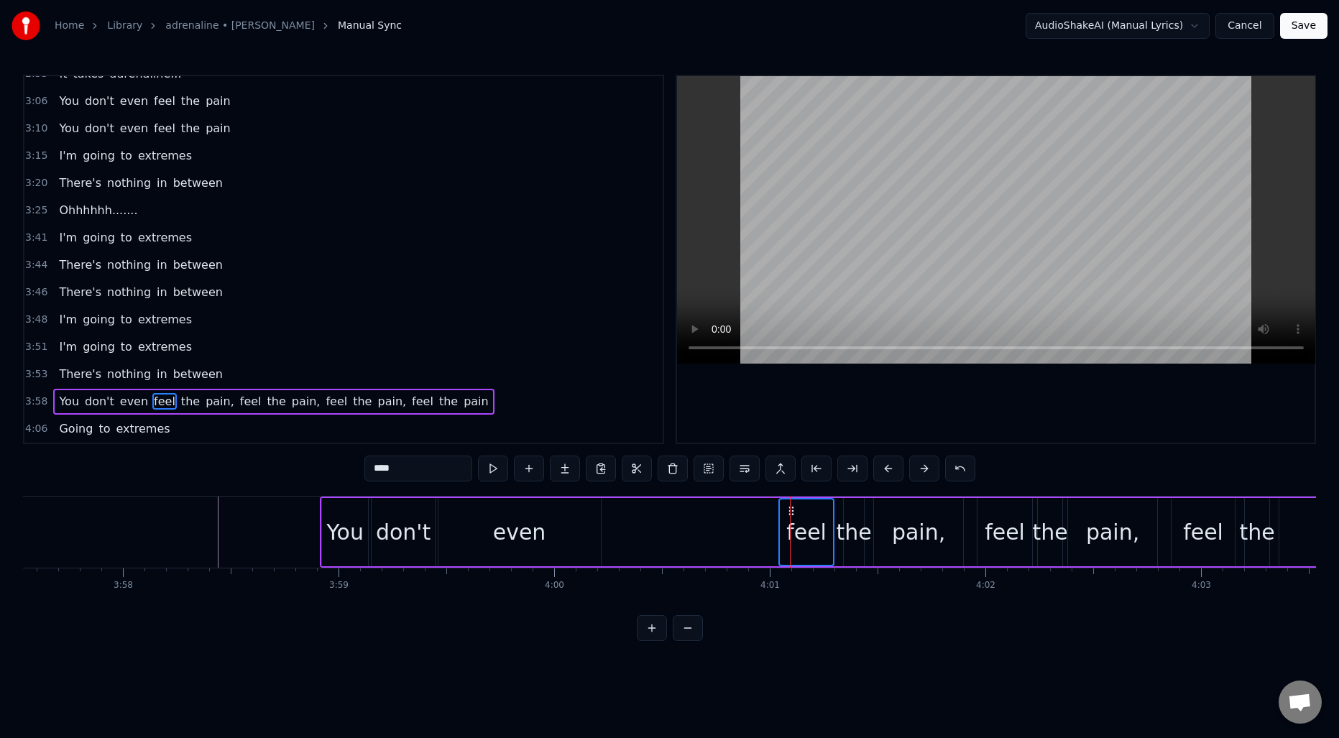
click at [858, 521] on div "the" at bounding box center [853, 532] width 35 height 32
click at [909, 520] on div "pain," at bounding box center [918, 532] width 53 height 32
click at [796, 508] on div "feel" at bounding box center [806, 532] width 53 height 65
drag, startPoint x: 793, startPoint y: 507, endPoint x: 619, endPoint y: 512, distance: 174.0
click at [619, 512] on icon at bounding box center [618, 511] width 12 height 12
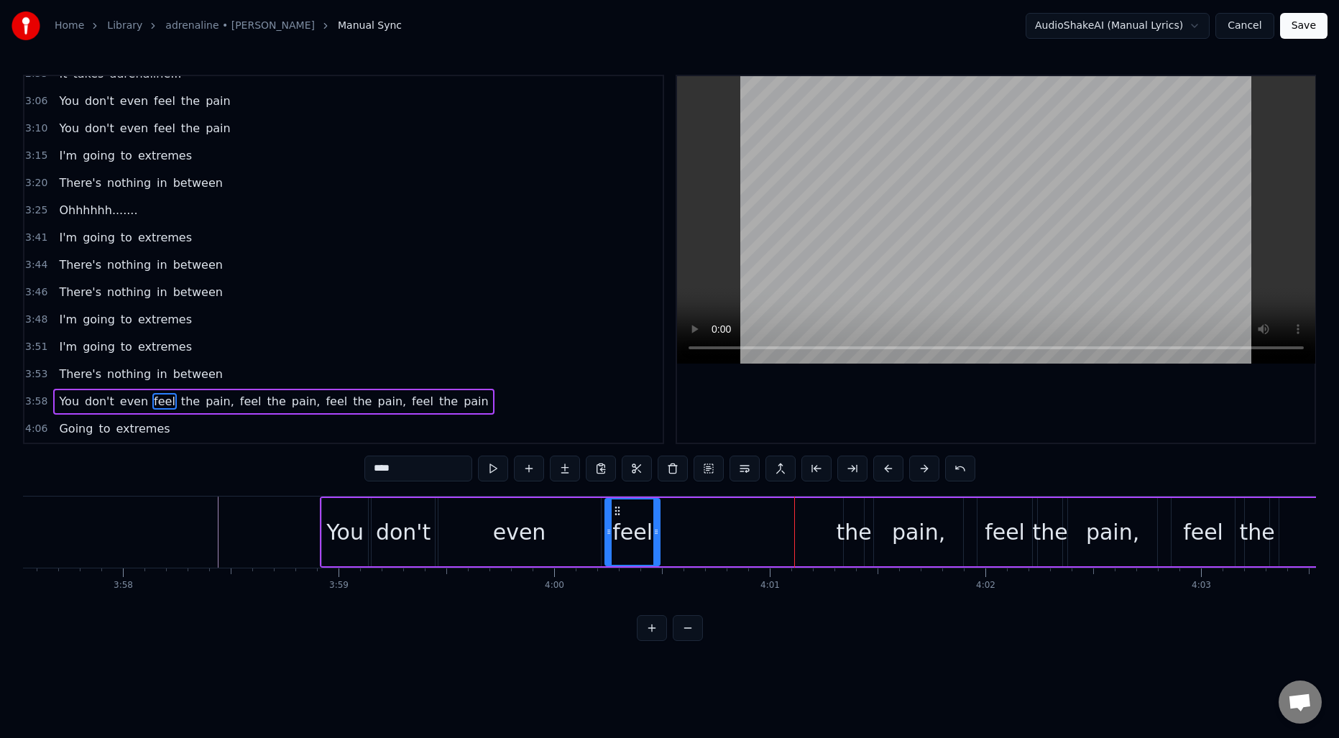
click at [853, 511] on div "the" at bounding box center [854, 532] width 20 height 68
drag, startPoint x: 856, startPoint y: 510, endPoint x: 692, endPoint y: 512, distance: 163.9
click at [692, 512] on icon at bounding box center [693, 511] width 12 height 12
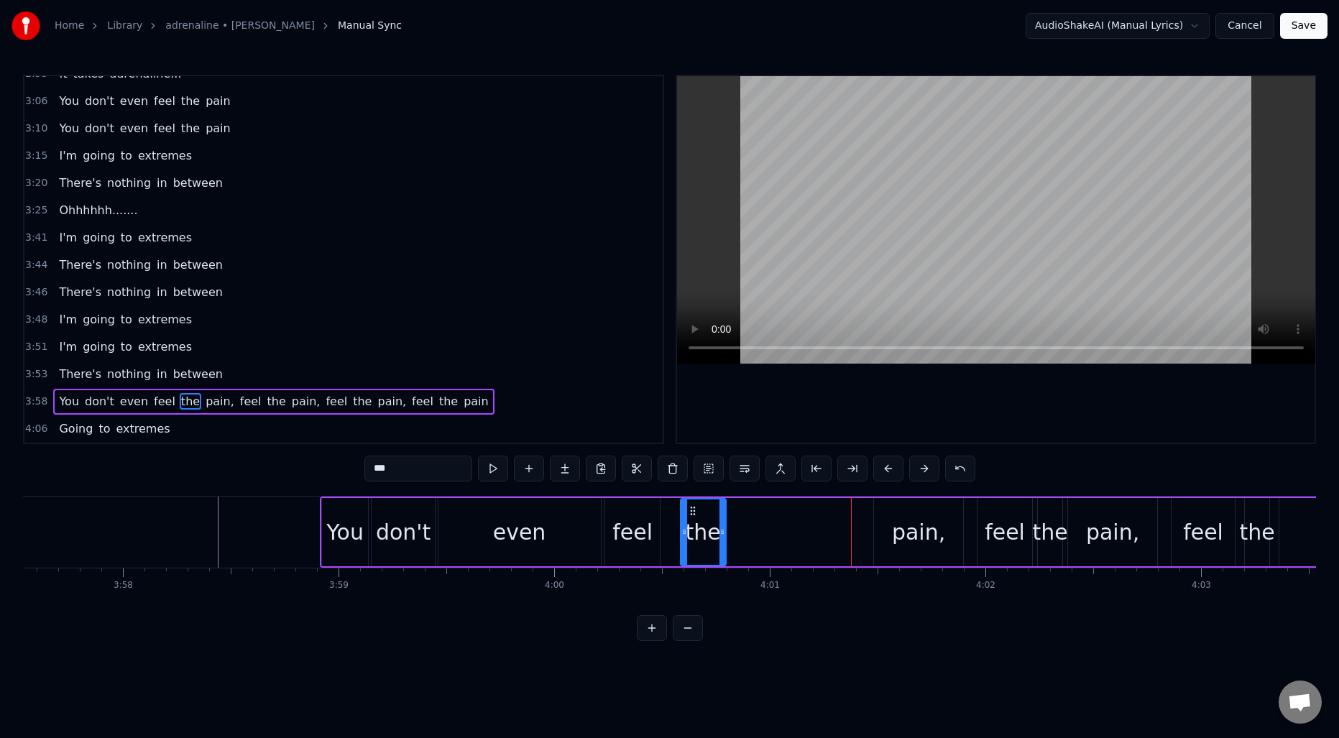
drag, startPoint x: 697, startPoint y: 526, endPoint x: 722, endPoint y: 526, distance: 25.2
click at [722, 526] on icon at bounding box center [723, 532] width 6 height 12
click at [912, 521] on div "pain," at bounding box center [918, 532] width 53 height 32
type input "*****"
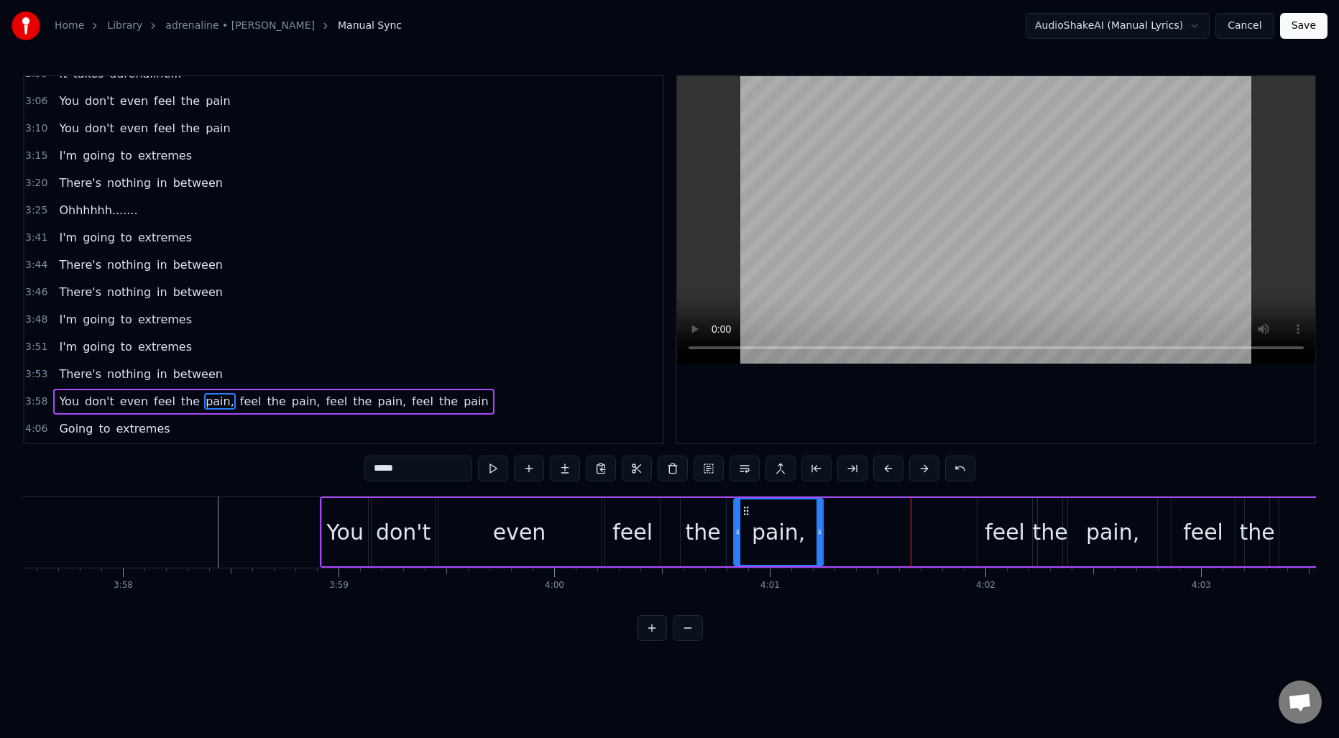
drag, startPoint x: 883, startPoint y: 511, endPoint x: 743, endPoint y: 513, distance: 140.2
click at [743, 513] on icon at bounding box center [746, 511] width 12 height 12
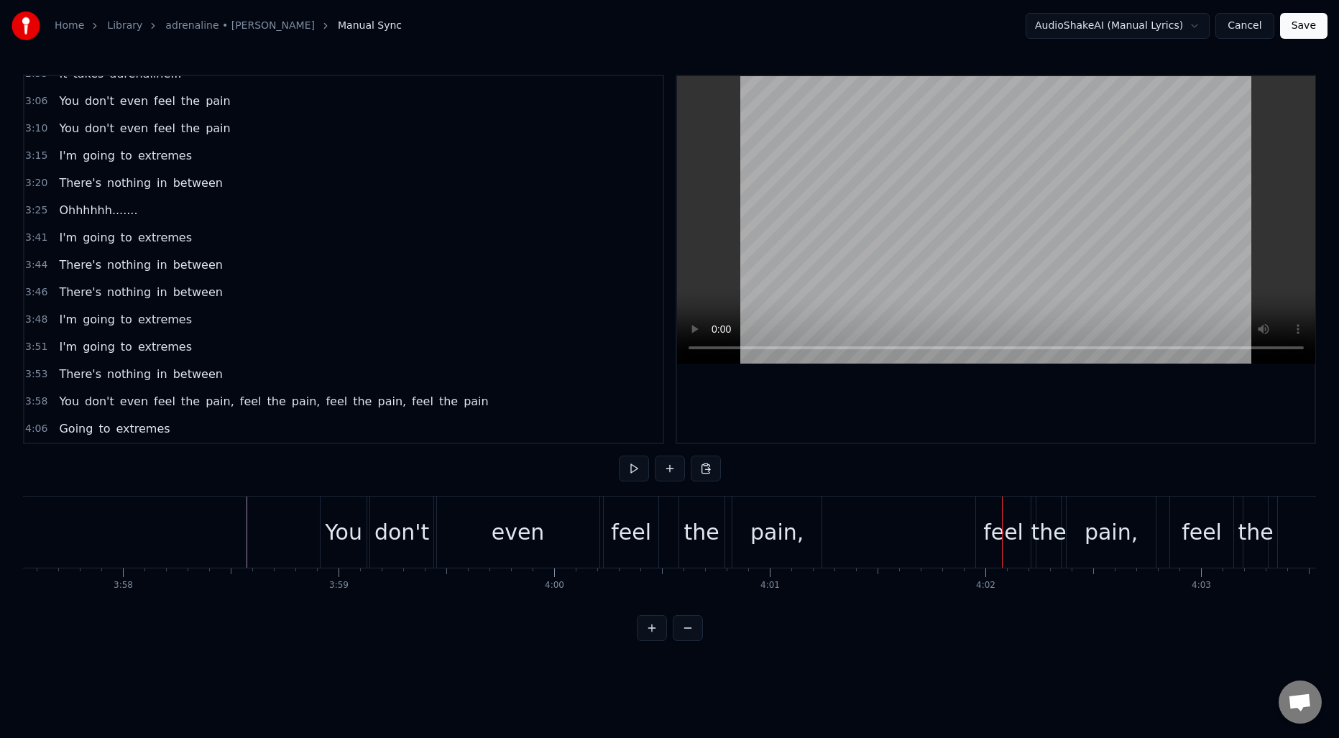
click at [929, 535] on div "You don't even feel the pain, feel the pain, feel the pain, feel the pain" at bounding box center [1104, 532] width 1569 height 71
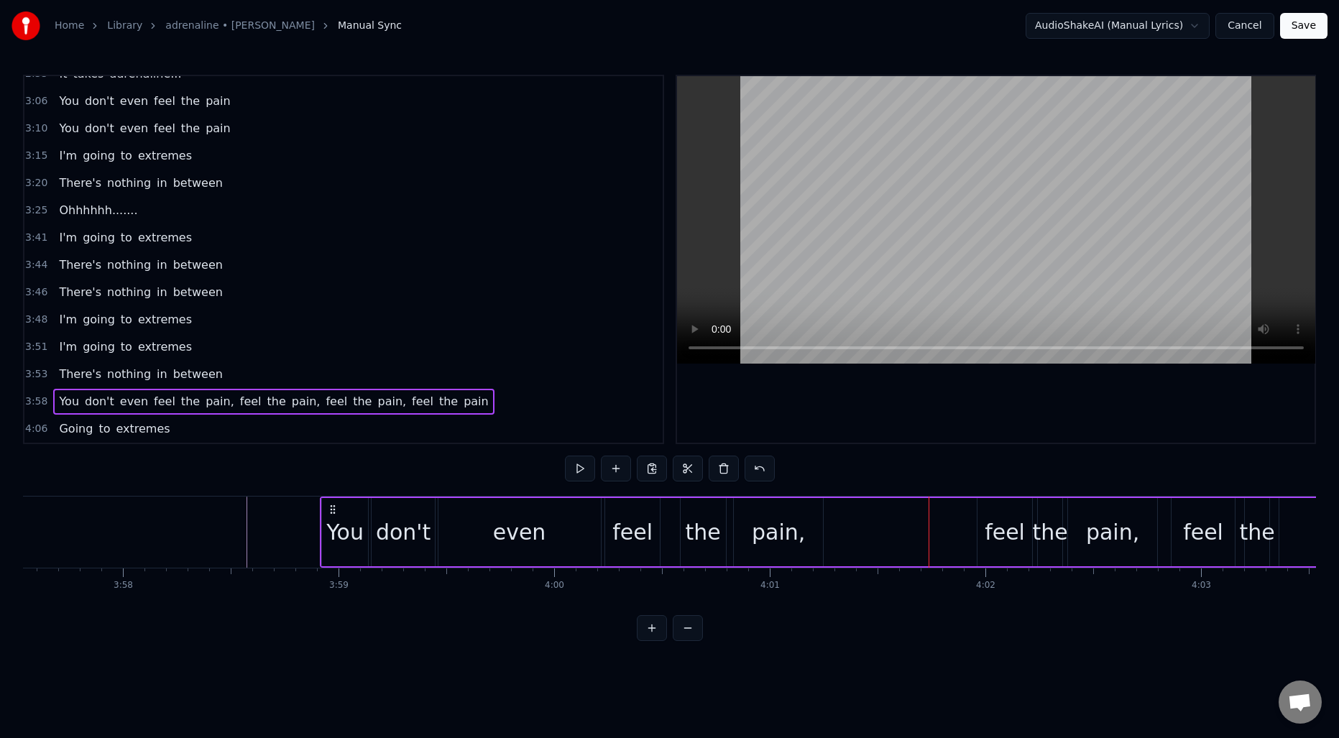
click at [874, 521] on div "You don't even feel the pain, feel the pain, feel the pain, feel the pain" at bounding box center [1104, 532] width 1569 height 71
click at [848, 518] on div "You don't even feel the pain, feel the pain, feel the pain, feel the pain" at bounding box center [1104, 532] width 1569 height 71
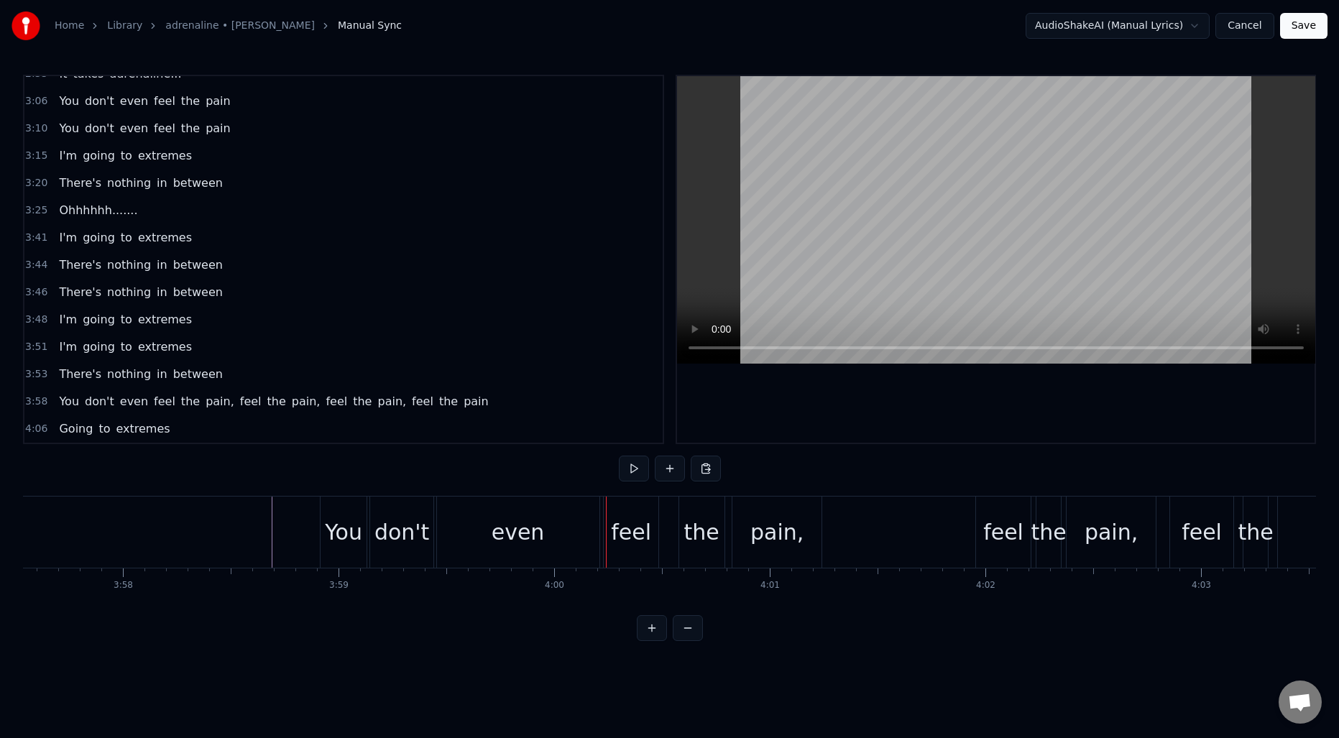
click at [472, 533] on div "even" at bounding box center [518, 532] width 162 height 71
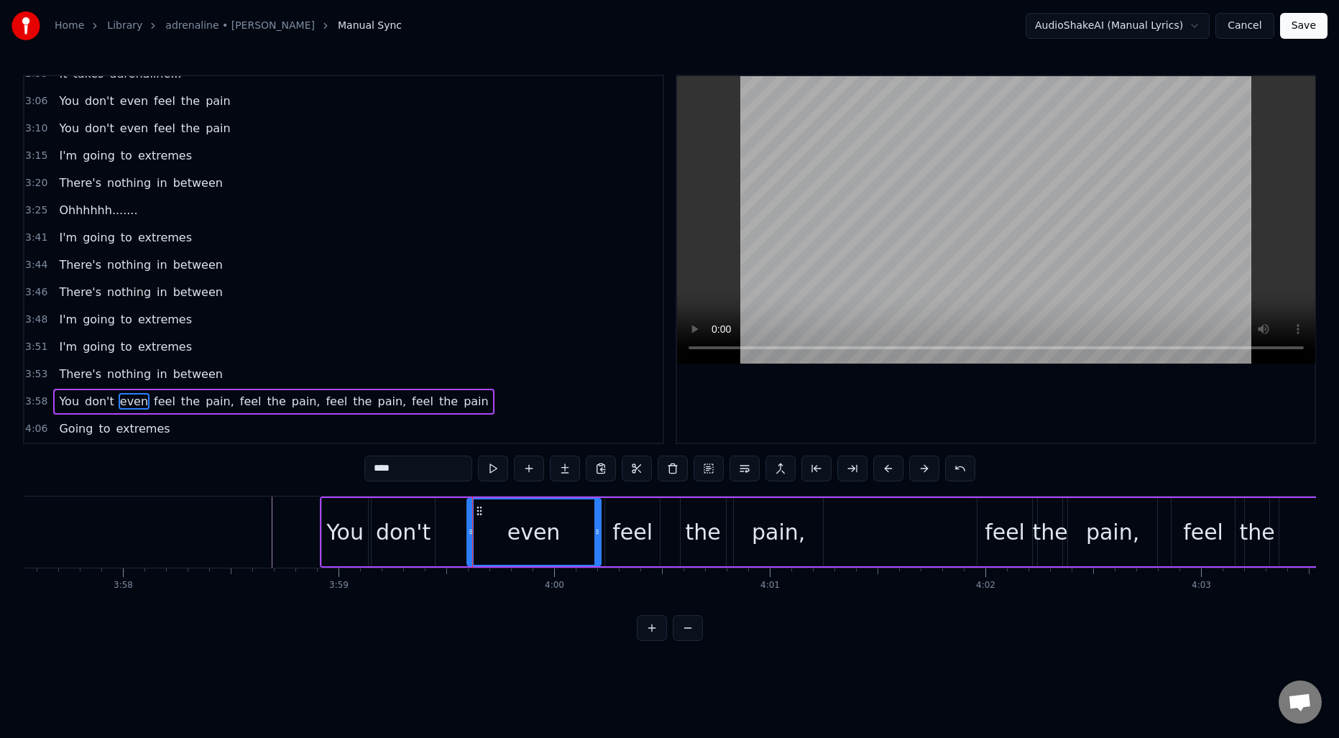
drag, startPoint x: 442, startPoint y: 530, endPoint x: 471, endPoint y: 530, distance: 28.8
click at [471, 530] on circle at bounding box center [471, 530] width 1 height 1
click at [426, 528] on div "don't" at bounding box center [403, 532] width 55 height 32
type input "*****"
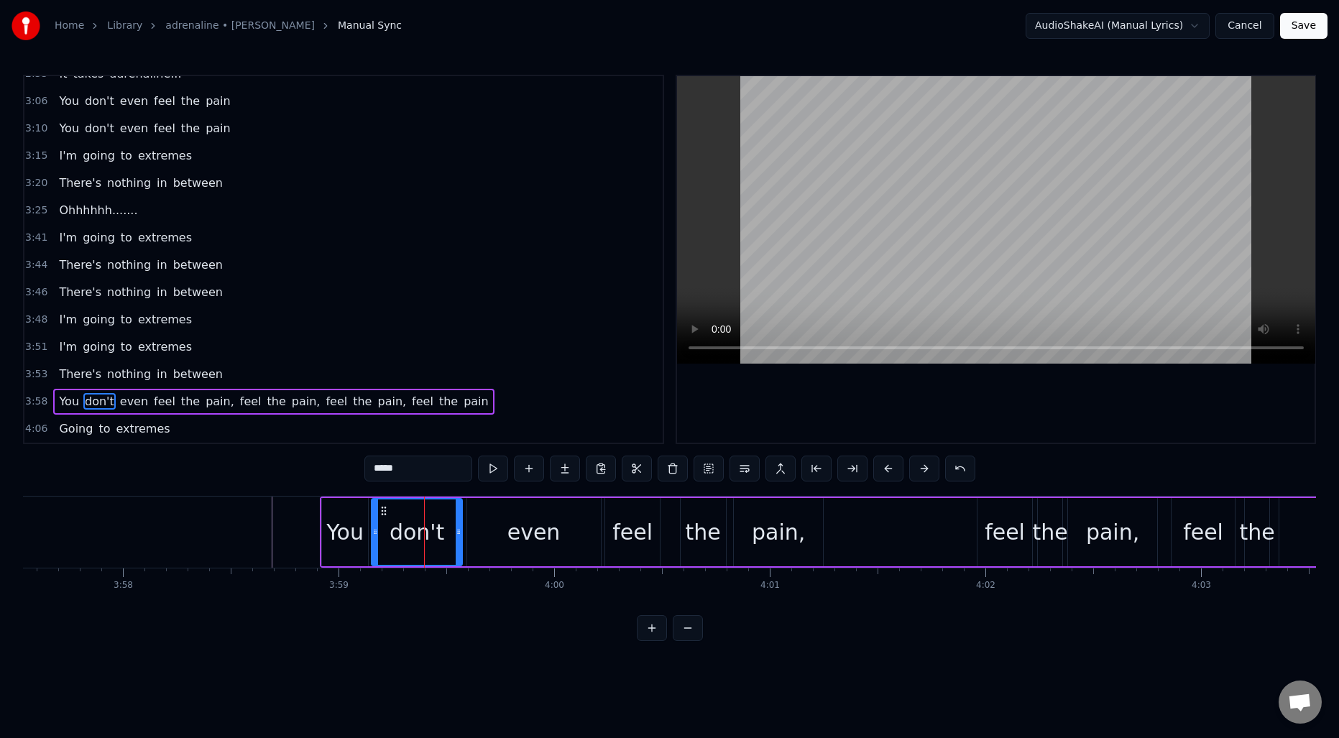
drag, startPoint x: 428, startPoint y: 528, endPoint x: 456, endPoint y: 528, distance: 27.3
click at [456, 528] on icon at bounding box center [459, 532] width 6 height 12
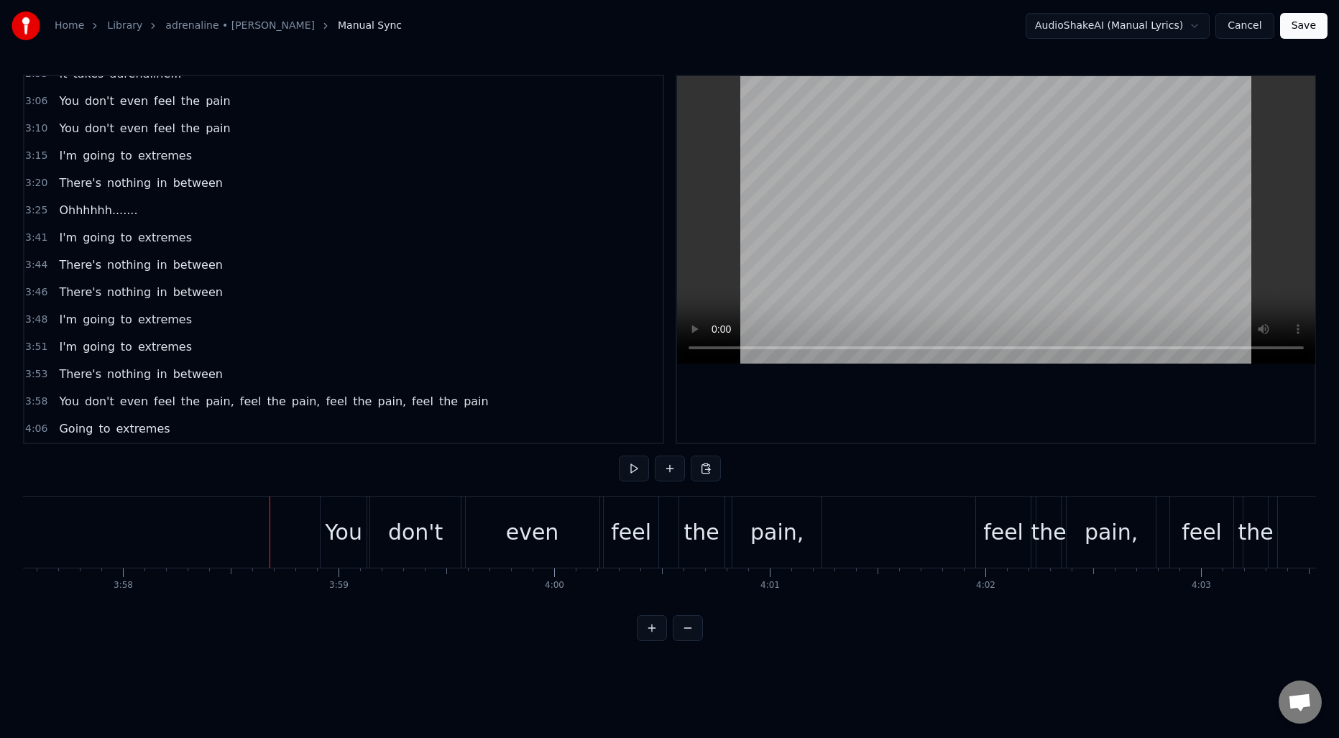
click at [633, 543] on div "feel" at bounding box center [631, 532] width 40 height 32
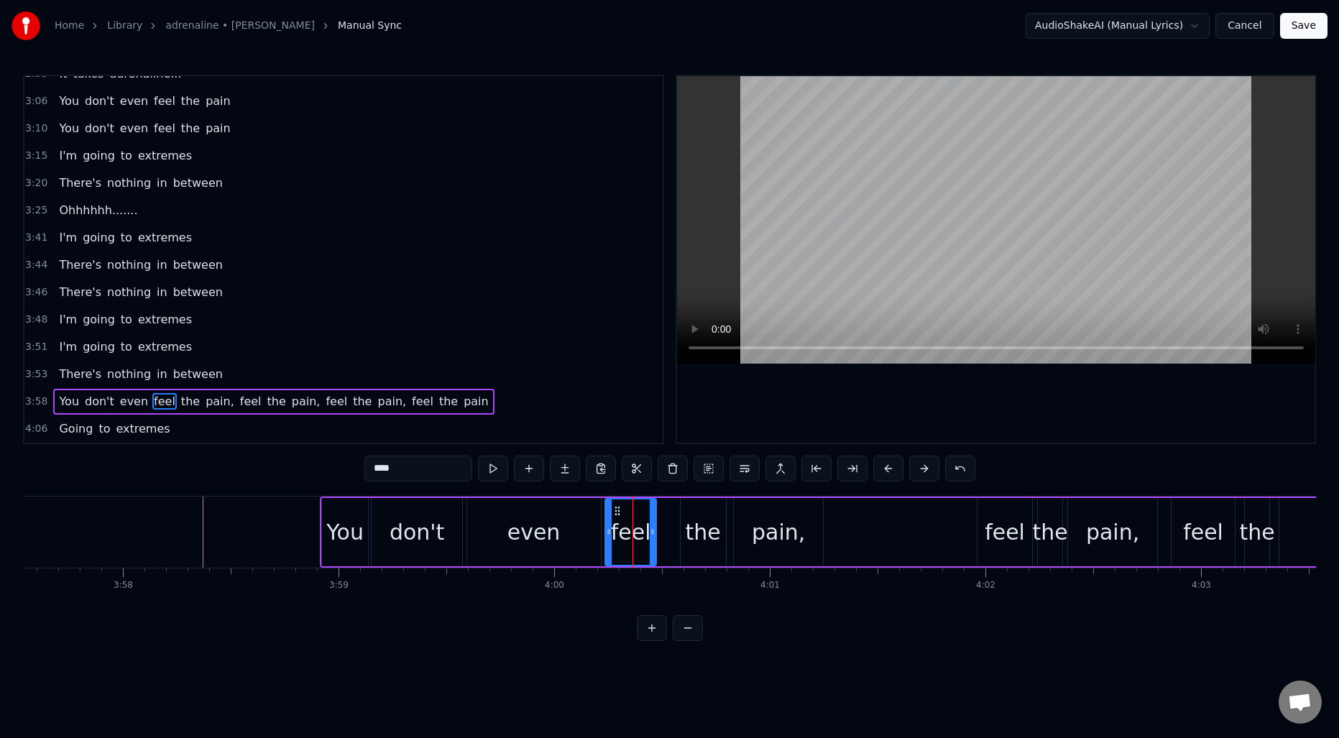
click at [651, 530] on icon at bounding box center [653, 532] width 6 height 12
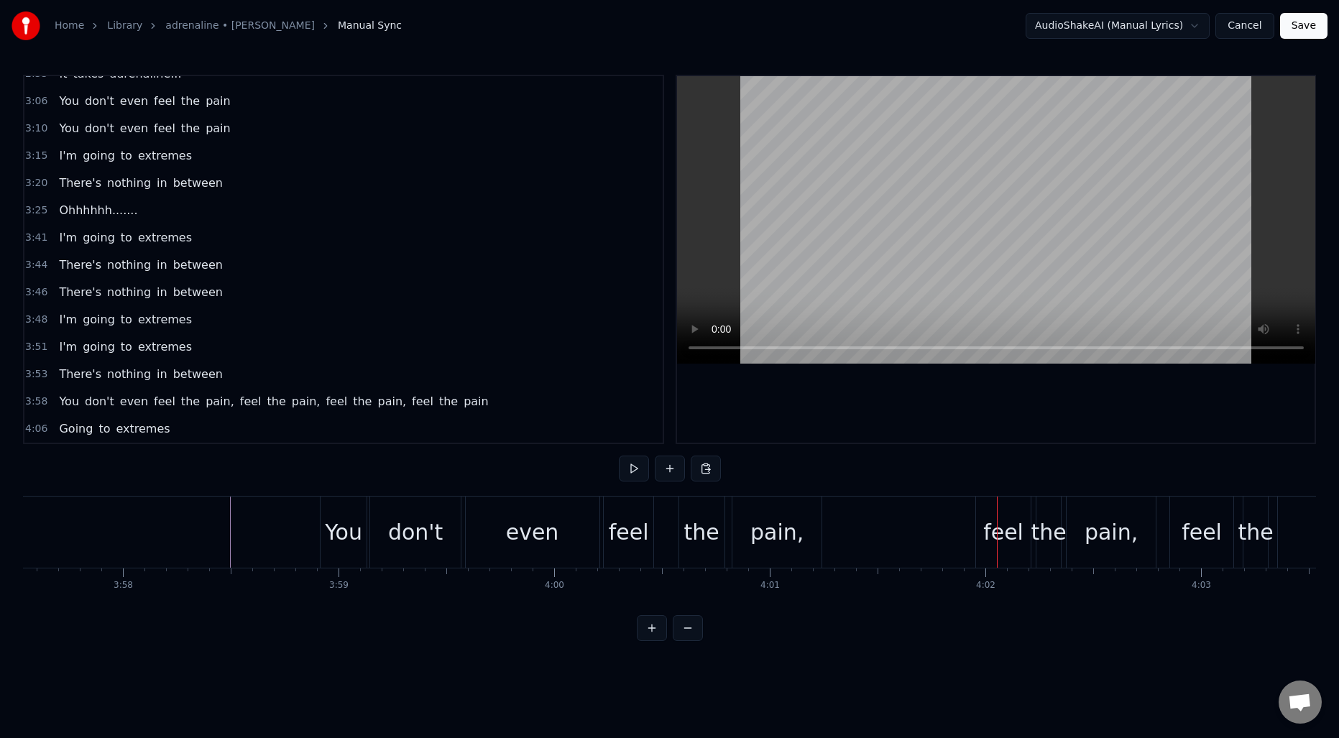
click at [893, 534] on div "You don't even feel the pain, feel the pain, feel the pain, feel the pain" at bounding box center [1104, 532] width 1569 height 71
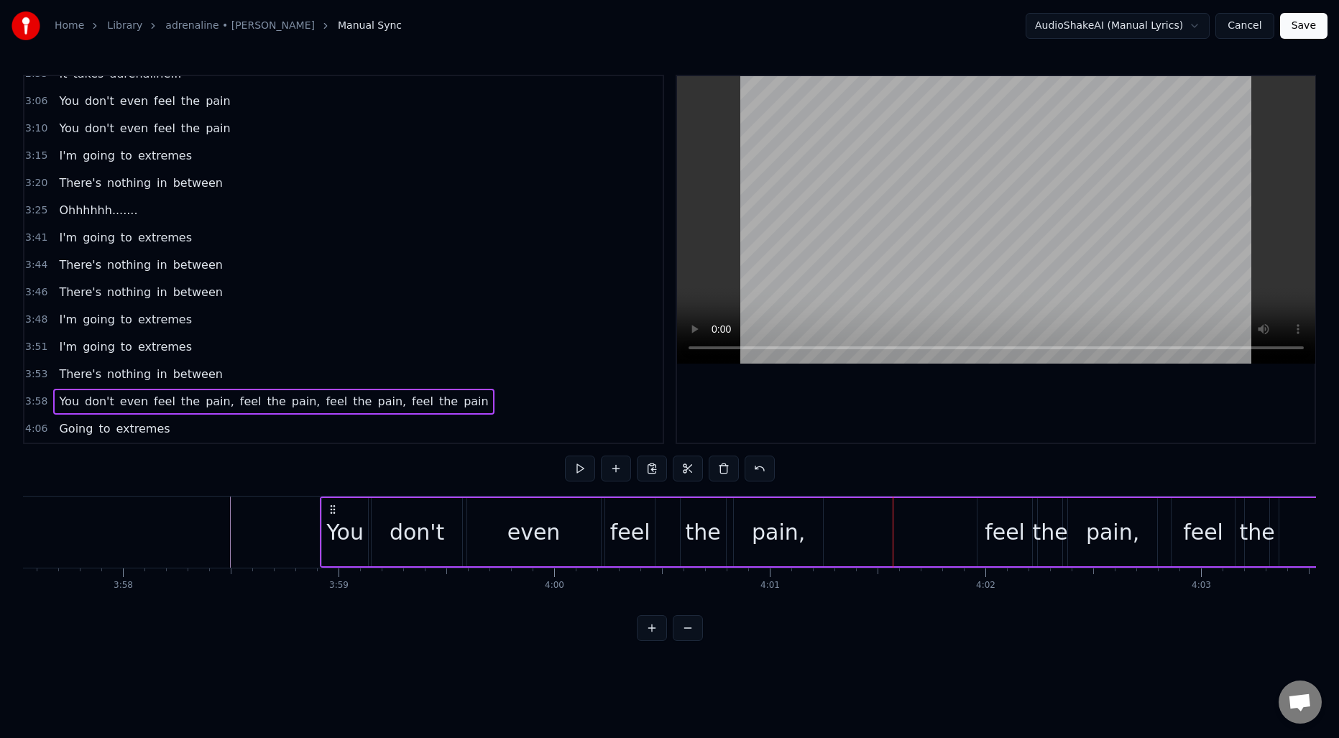
click at [995, 518] on div "feel" at bounding box center [1005, 532] width 40 height 32
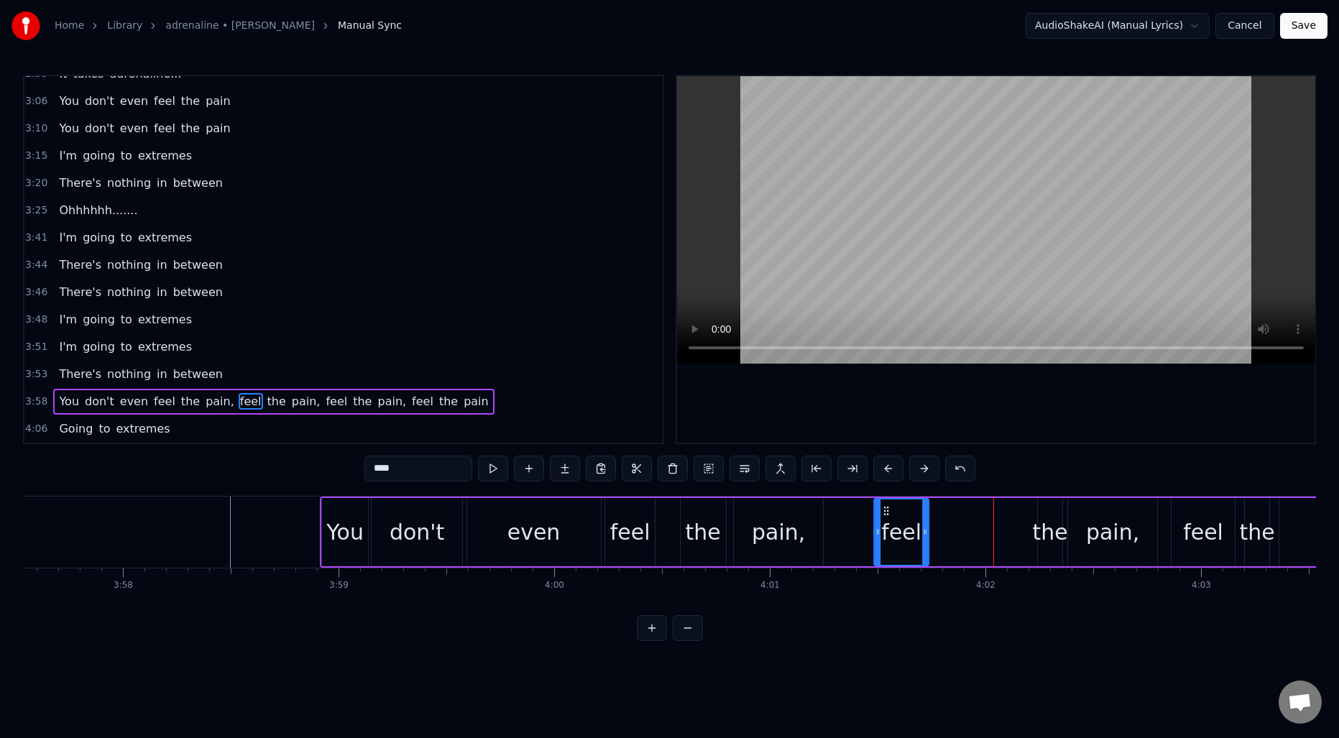
drag, startPoint x: 988, startPoint y: 512, endPoint x: 884, endPoint y: 513, distance: 103.5
click at [884, 513] on icon at bounding box center [887, 511] width 12 height 12
click at [1044, 518] on div "the" at bounding box center [1049, 532] width 35 height 32
drag, startPoint x: 1050, startPoint y: 510, endPoint x: 945, endPoint y: 518, distance: 106.0
click at [945, 518] on div "the" at bounding box center [944, 532] width 23 height 65
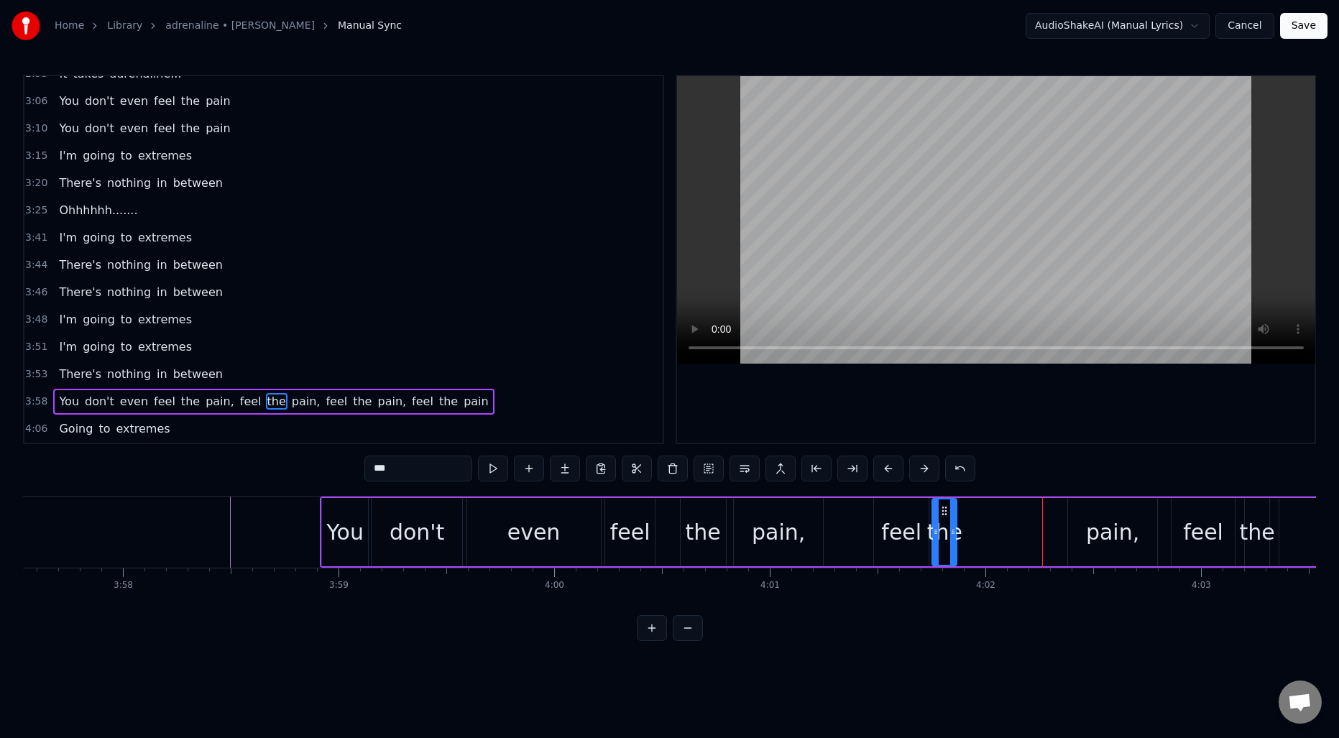
click at [1088, 519] on div "pain," at bounding box center [1112, 532] width 89 height 68
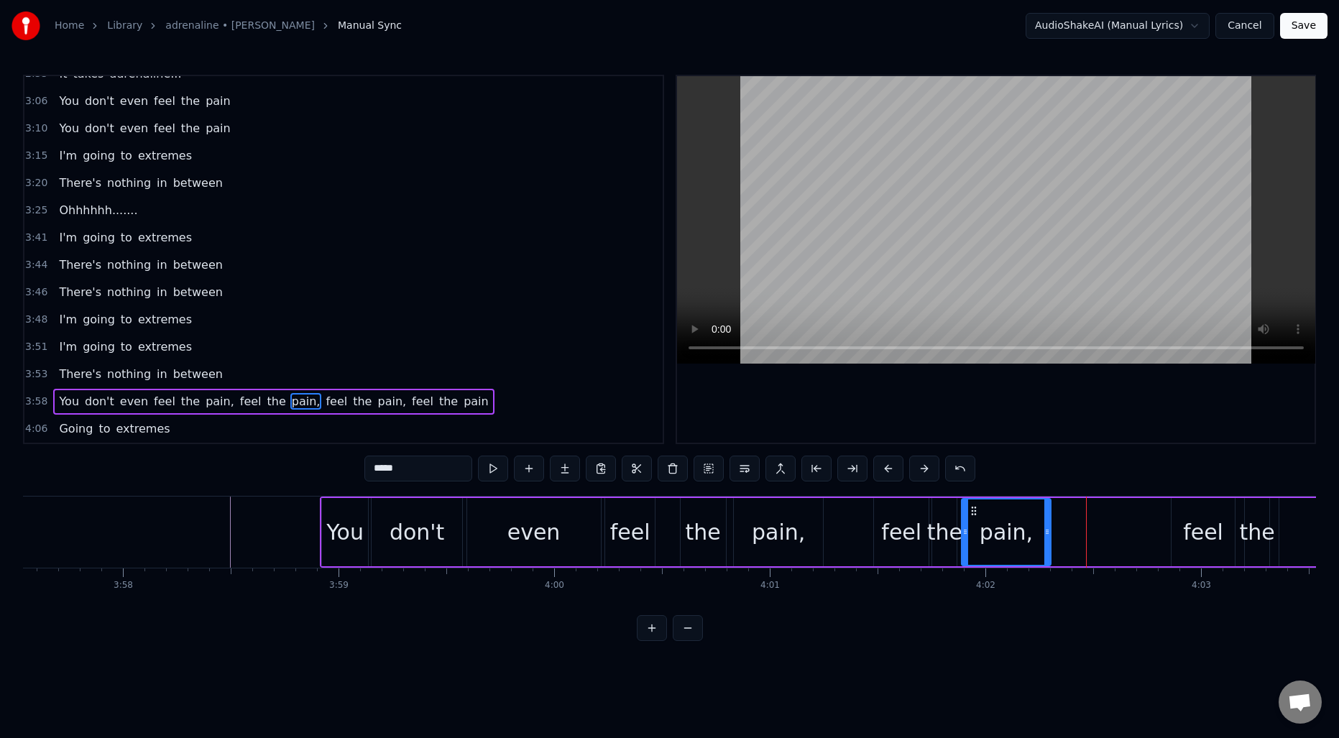
drag, startPoint x: 1082, startPoint y: 513, endPoint x: 976, endPoint y: 520, distance: 106.0
click at [976, 520] on div "pain," at bounding box center [1007, 532] width 88 height 65
click at [1190, 529] on div "feel" at bounding box center [1203, 532] width 40 height 32
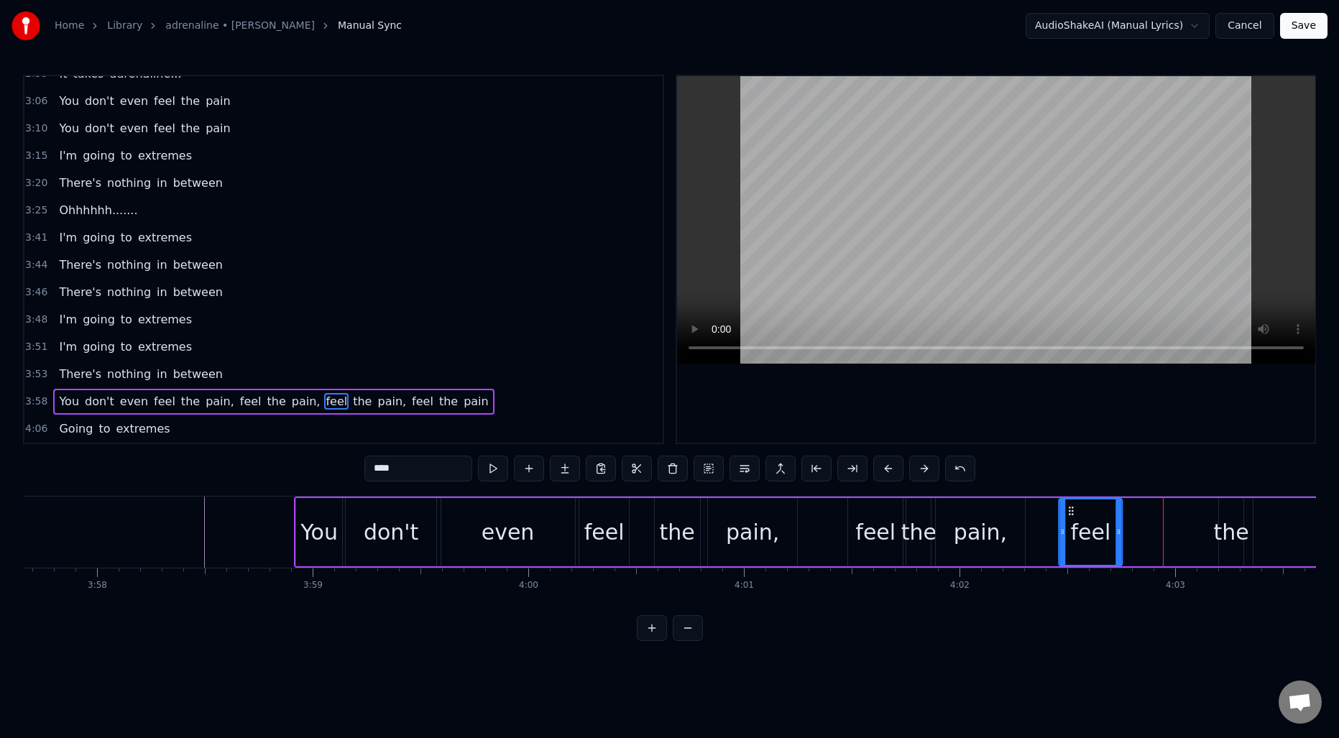
scroll to position [0, 51254]
drag, startPoint x: 1183, startPoint y: 511, endPoint x: 1051, endPoint y: 525, distance: 133.0
click at [1051, 525] on div "feel" at bounding box center [1071, 532] width 62 height 65
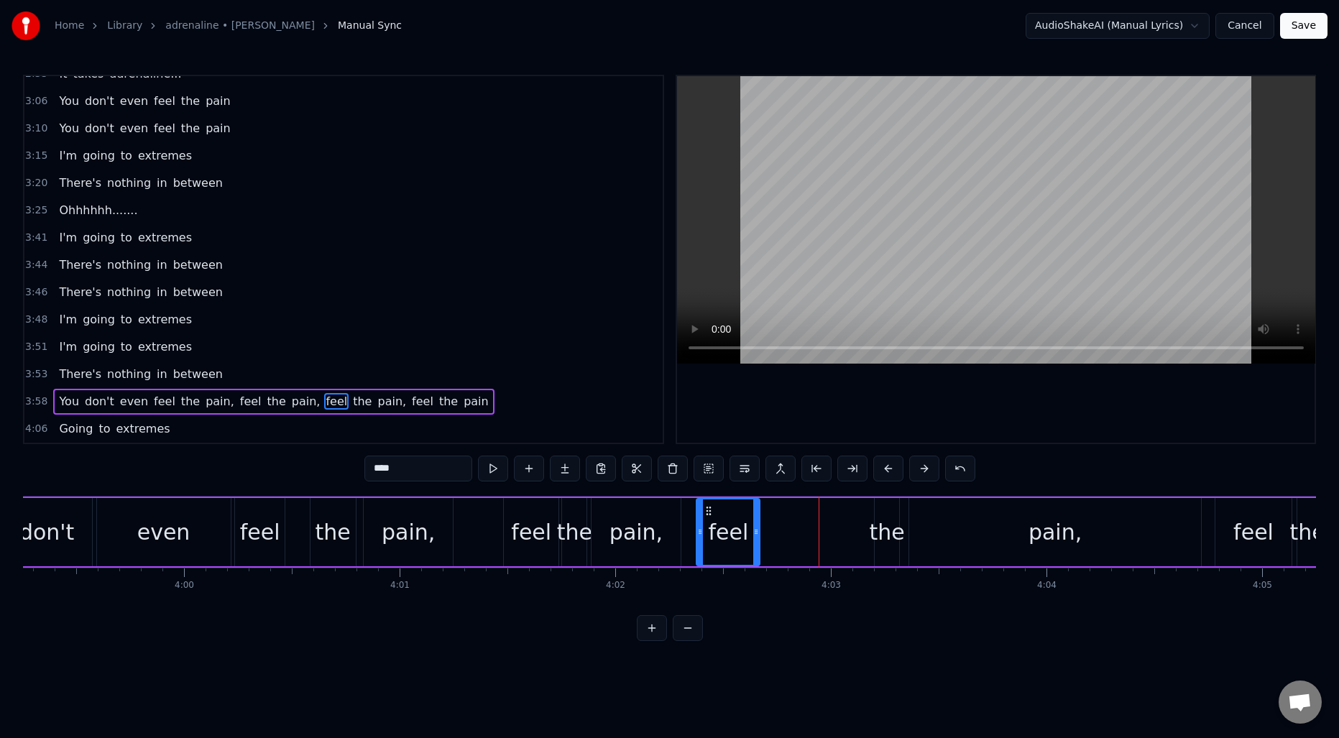
scroll to position [0, 51601]
click at [892, 512] on div "the" at bounding box center [883, 532] width 24 height 68
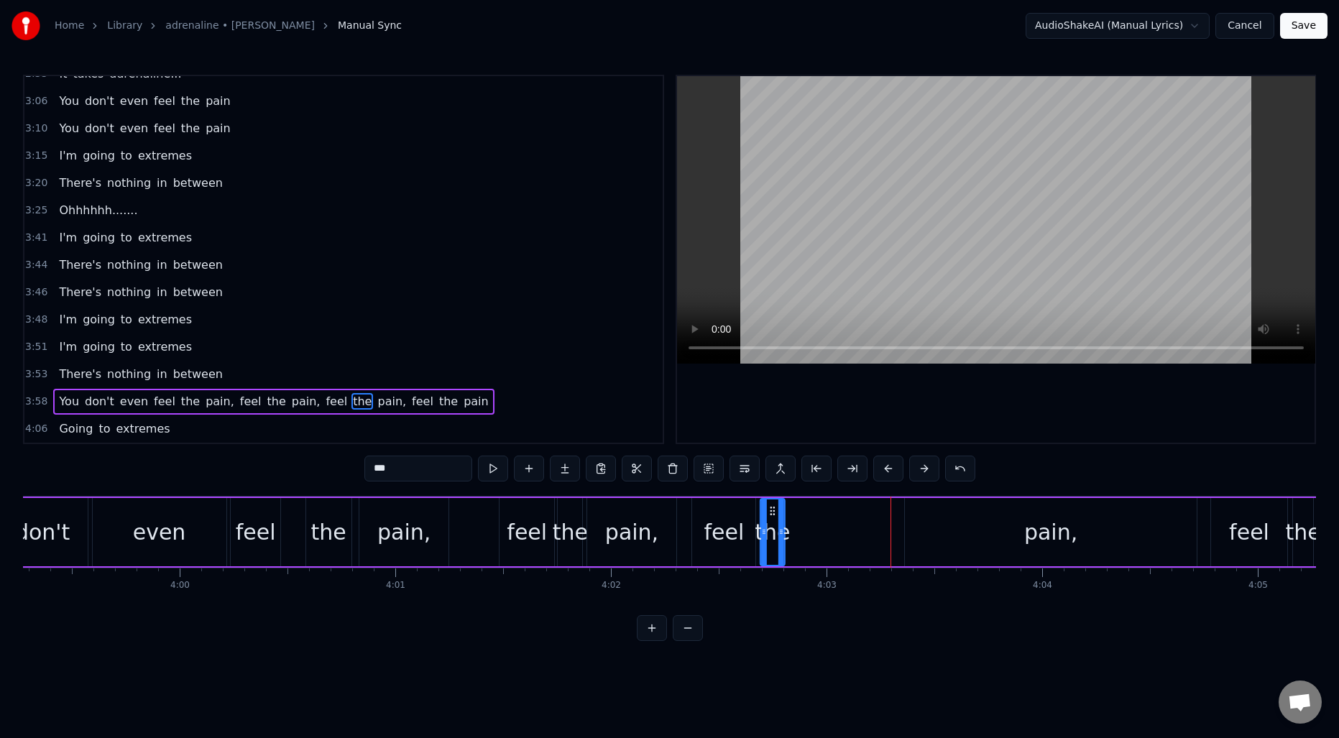
drag, startPoint x: 881, startPoint y: 510, endPoint x: 771, endPoint y: 510, distance: 110.0
click at [771, 510] on circle at bounding box center [771, 510] width 1 height 1
click at [1004, 532] on div "pain," at bounding box center [1051, 532] width 292 height 68
type input "*****"
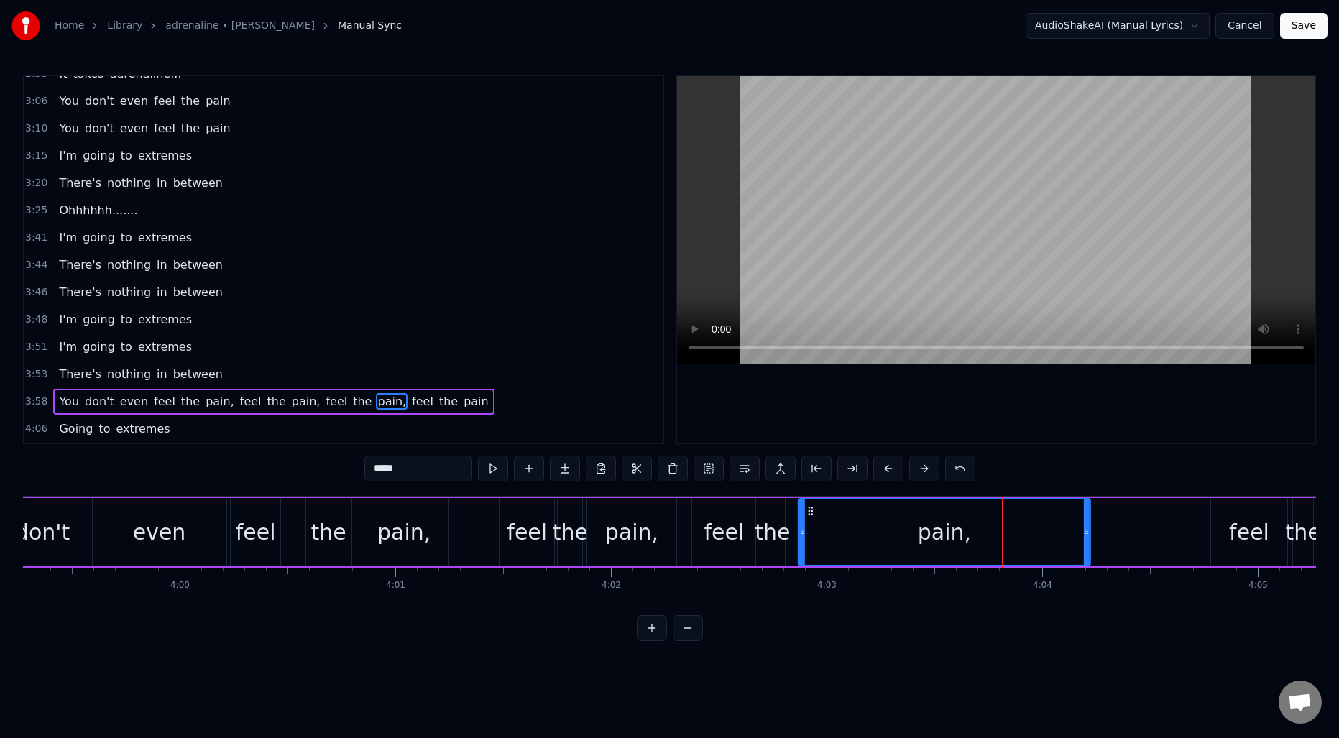
drag, startPoint x: 917, startPoint y: 511, endPoint x: 810, endPoint y: 513, distance: 107.1
click at [810, 513] on icon at bounding box center [811, 511] width 12 height 12
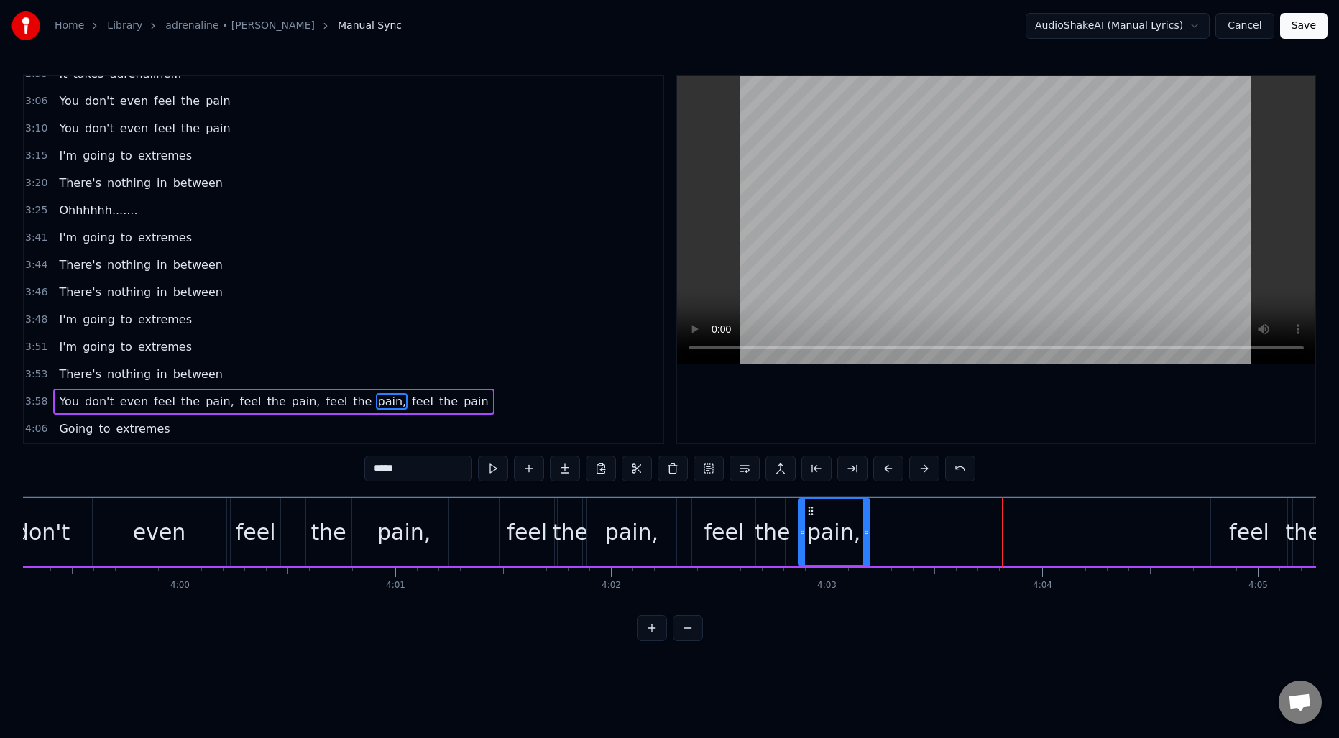
drag, startPoint x: 1087, startPoint y: 533, endPoint x: 866, endPoint y: 538, distance: 221.5
click at [866, 538] on div at bounding box center [866, 532] width 6 height 65
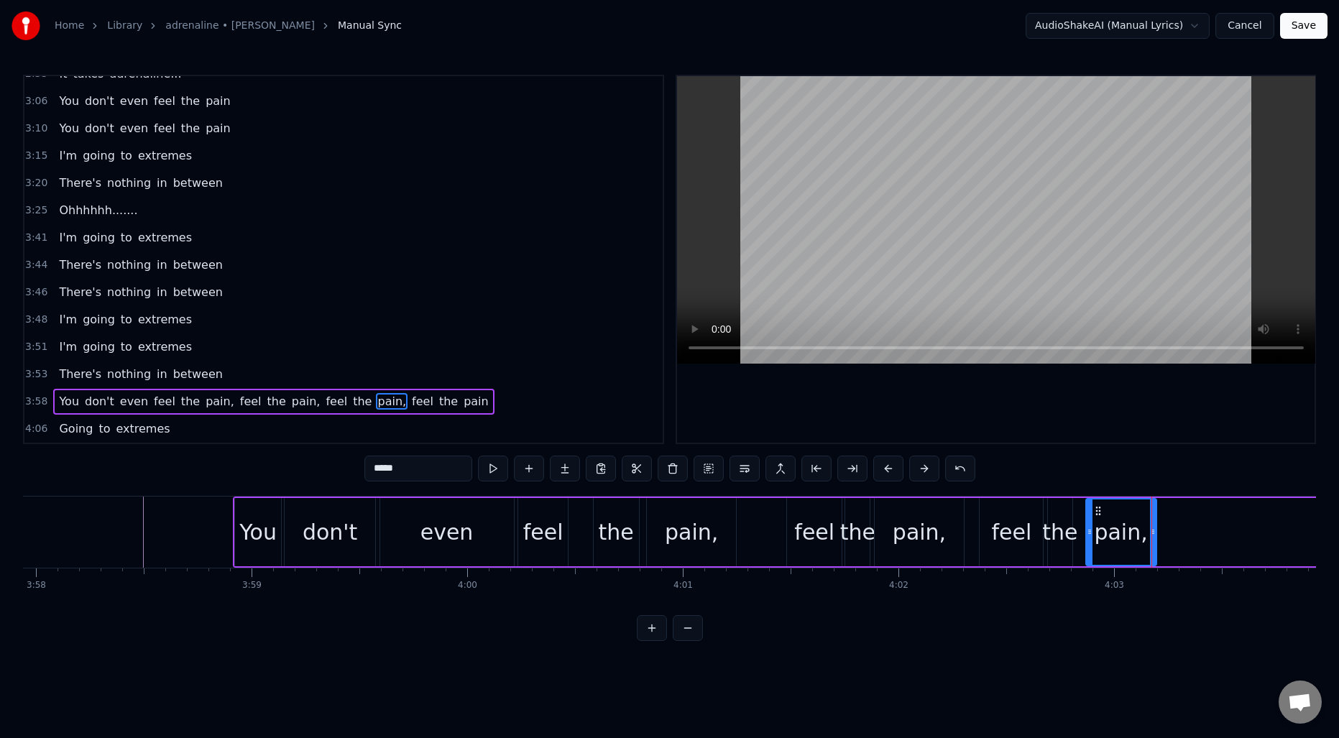
scroll to position [0, 51276]
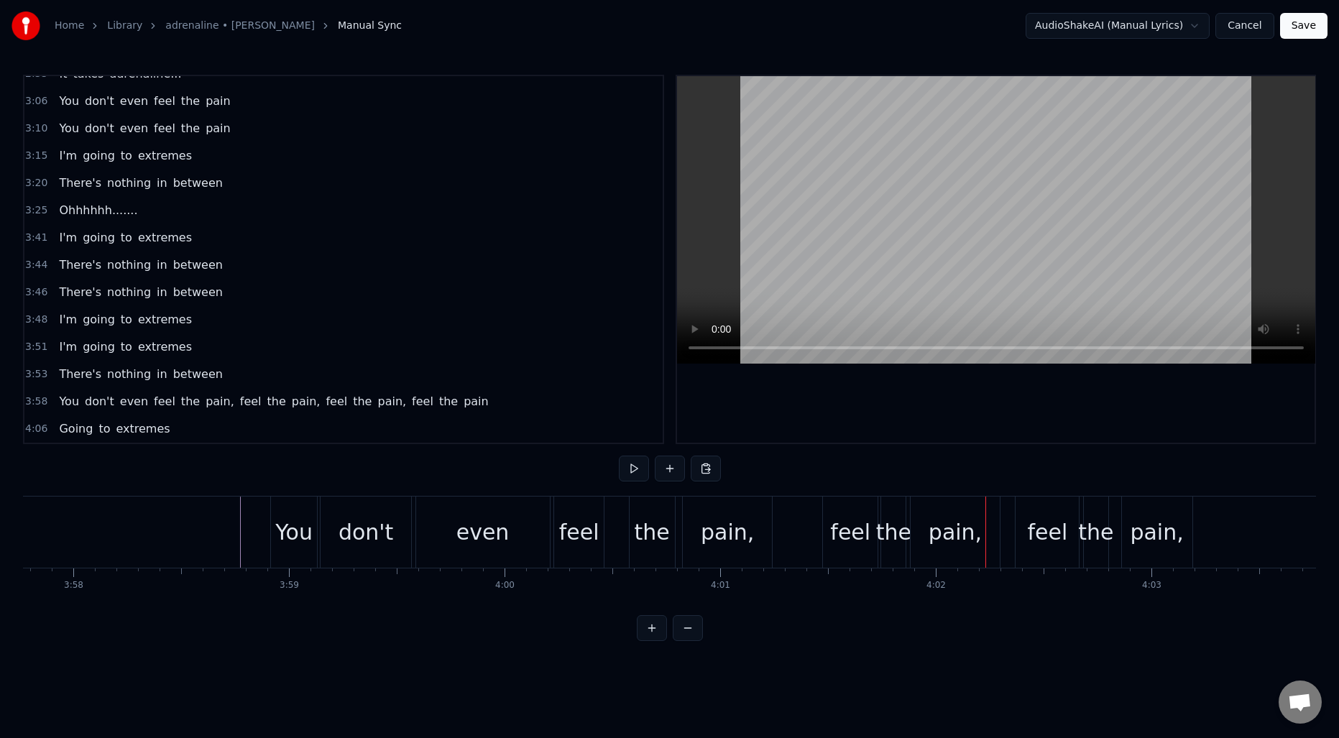
click at [850, 519] on div "feel" at bounding box center [850, 532] width 40 height 32
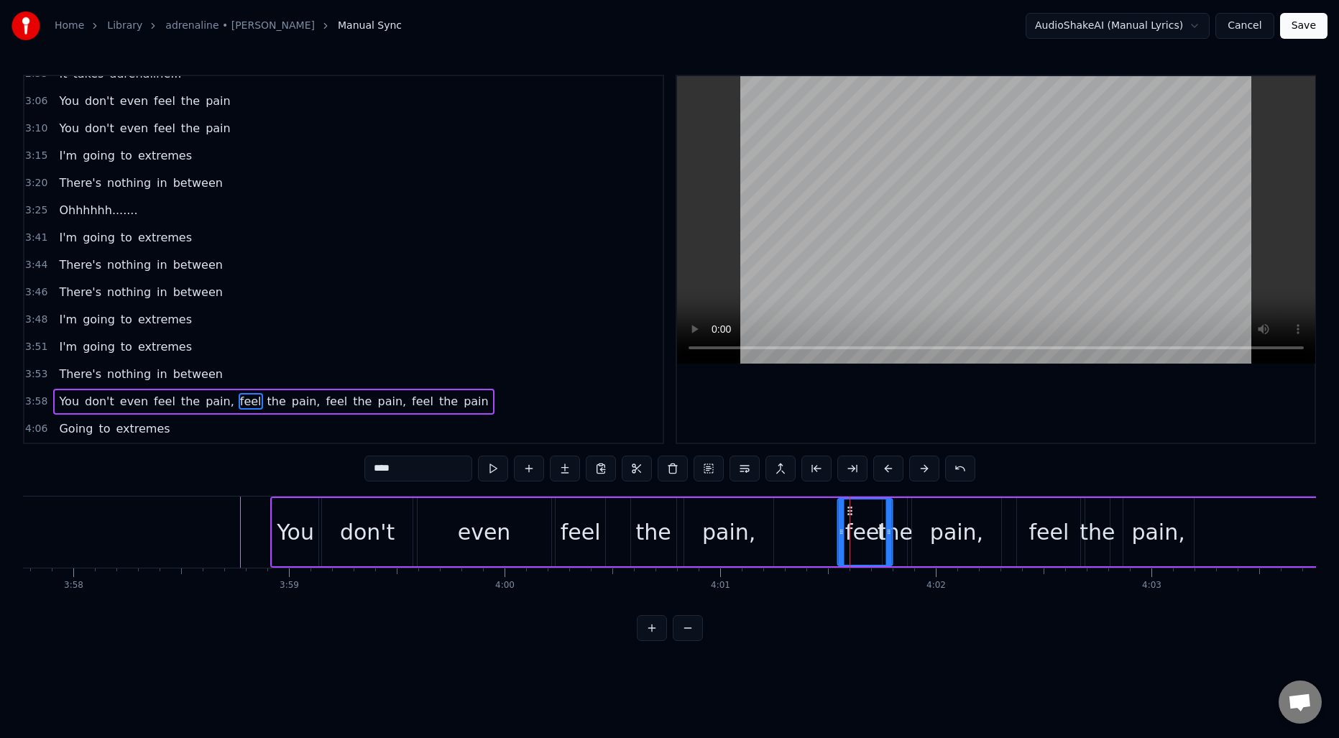
drag, startPoint x: 837, startPoint y: 510, endPoint x: 853, endPoint y: 512, distance: 15.2
click at [853, 512] on icon at bounding box center [851, 511] width 12 height 12
click at [776, 518] on div "You don't even feel the pain, feel the pain, feel the pain, feel the pain" at bounding box center [1054, 532] width 1569 height 71
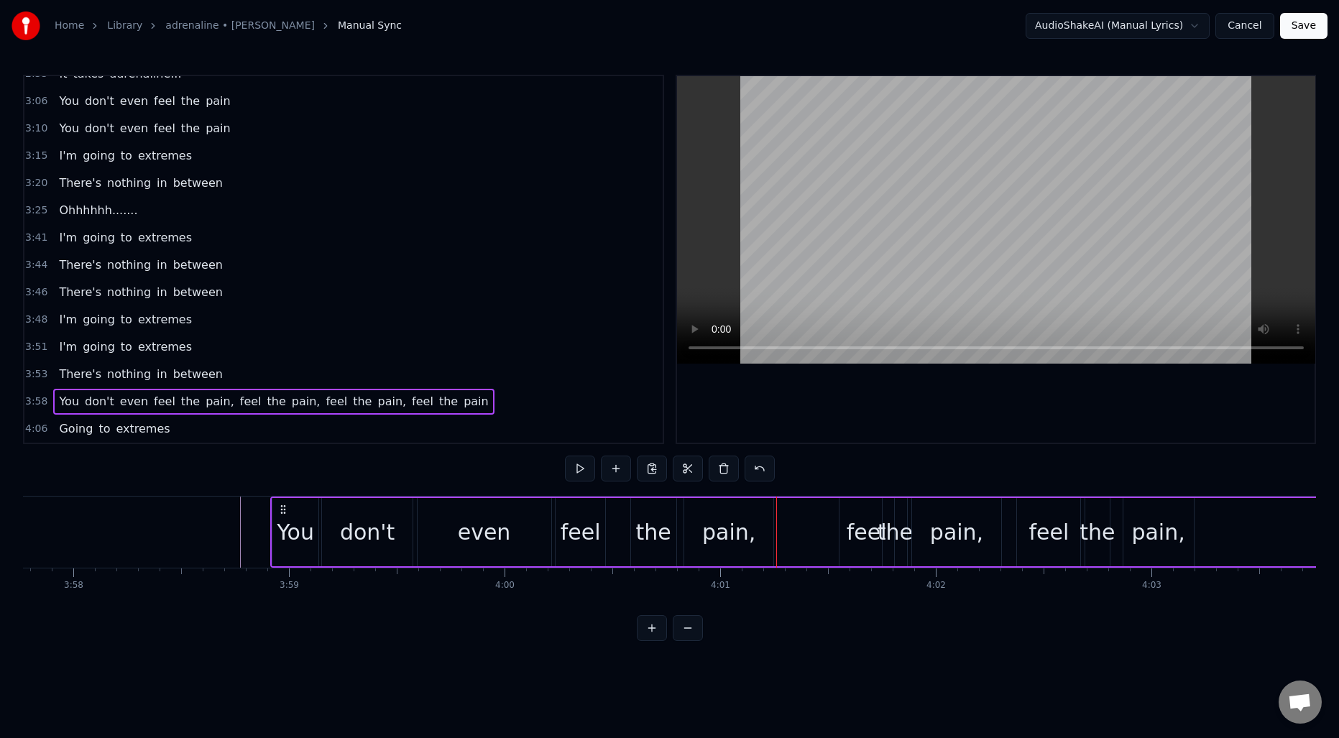
click at [784, 521] on div "You don't even feel the pain, feel the pain, feel the pain, feel the pain" at bounding box center [1054, 532] width 1569 height 71
click at [239, 400] on span "feel" at bounding box center [251, 401] width 24 height 17
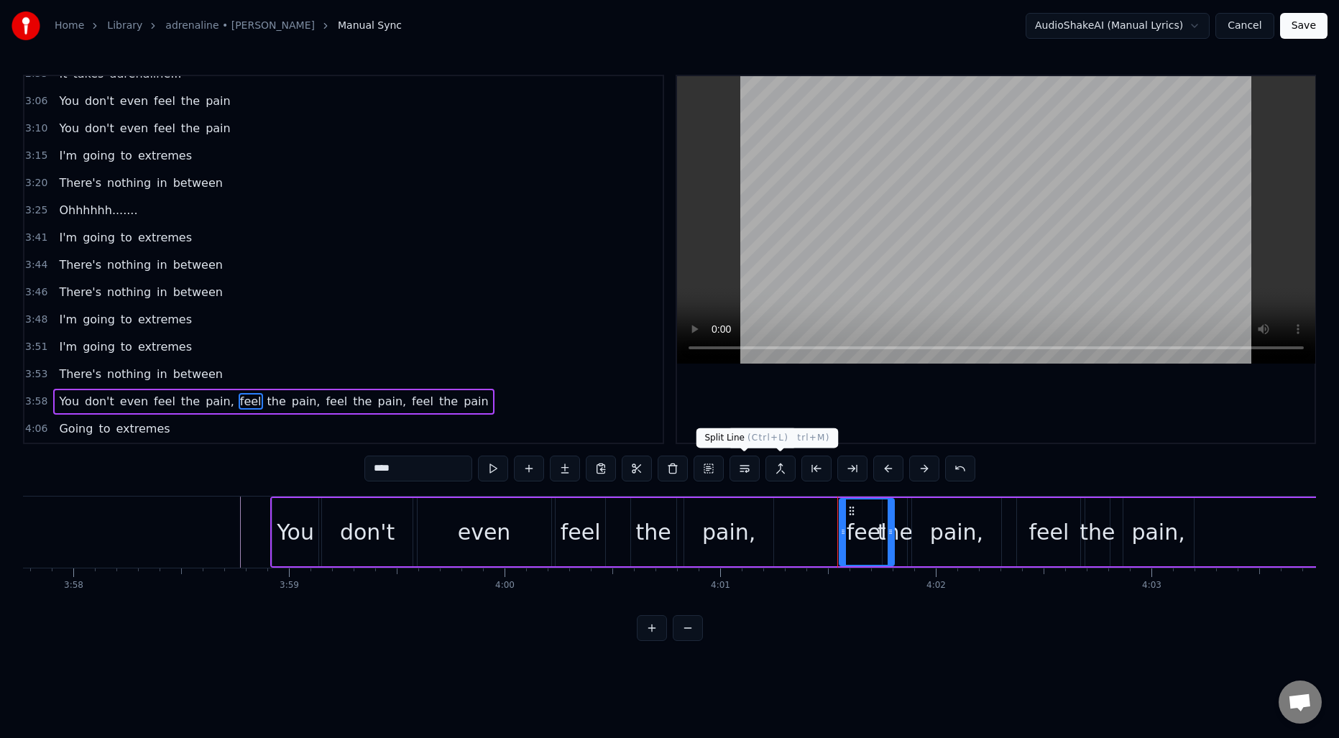
click at [745, 469] on button at bounding box center [745, 469] width 30 height 26
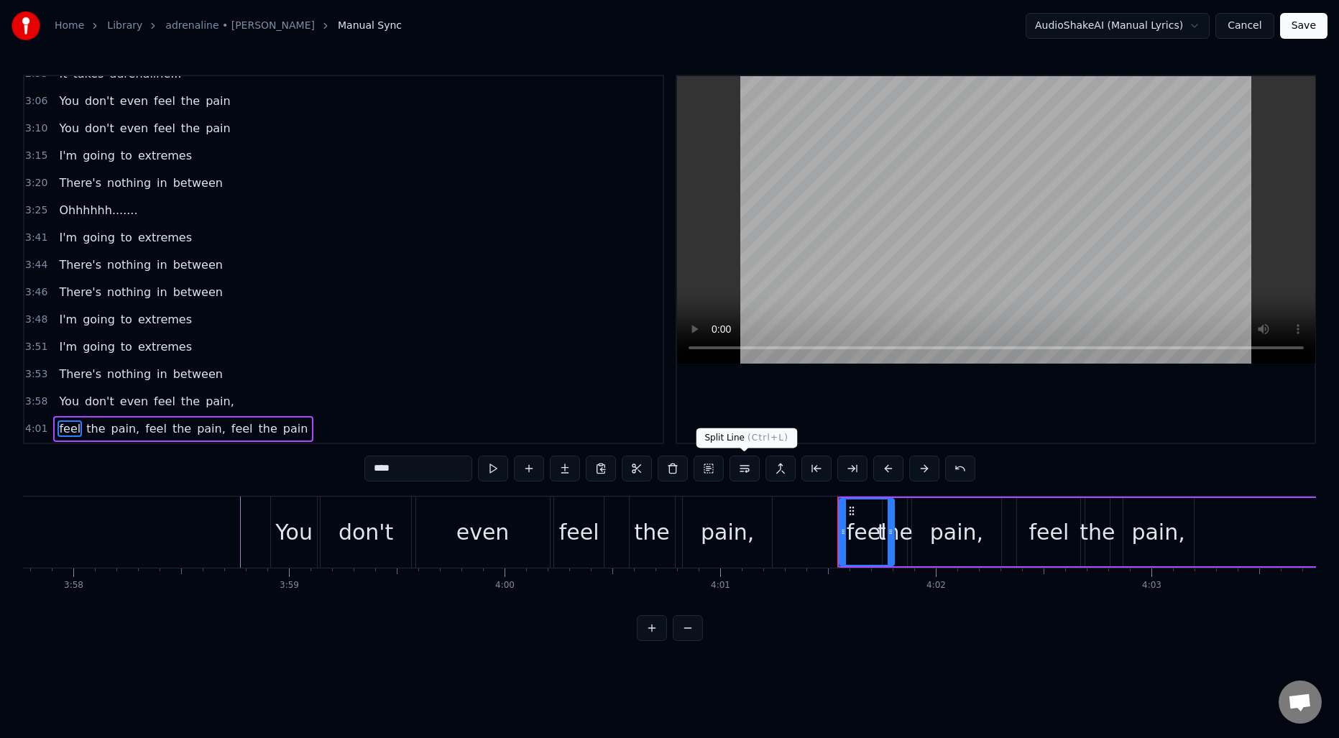
scroll to position [1327, 0]
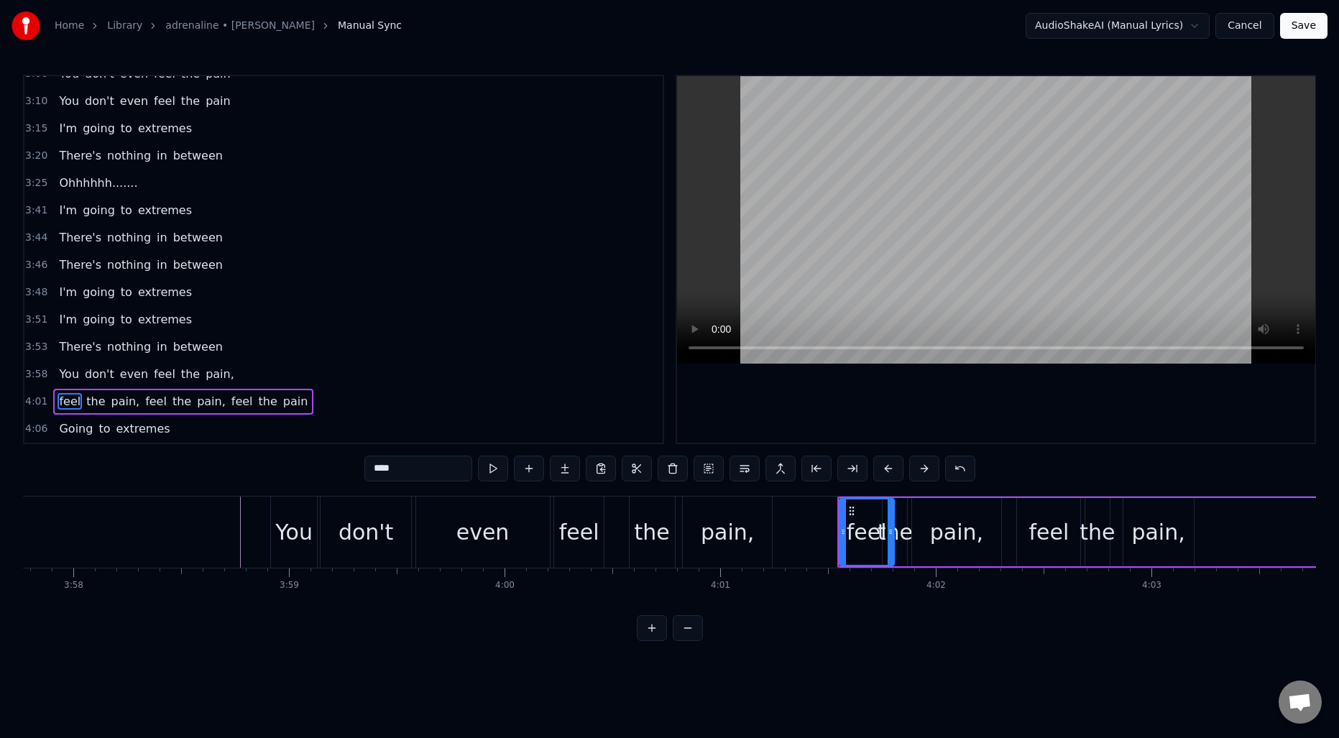
click at [150, 400] on span "feel" at bounding box center [156, 401] width 24 height 17
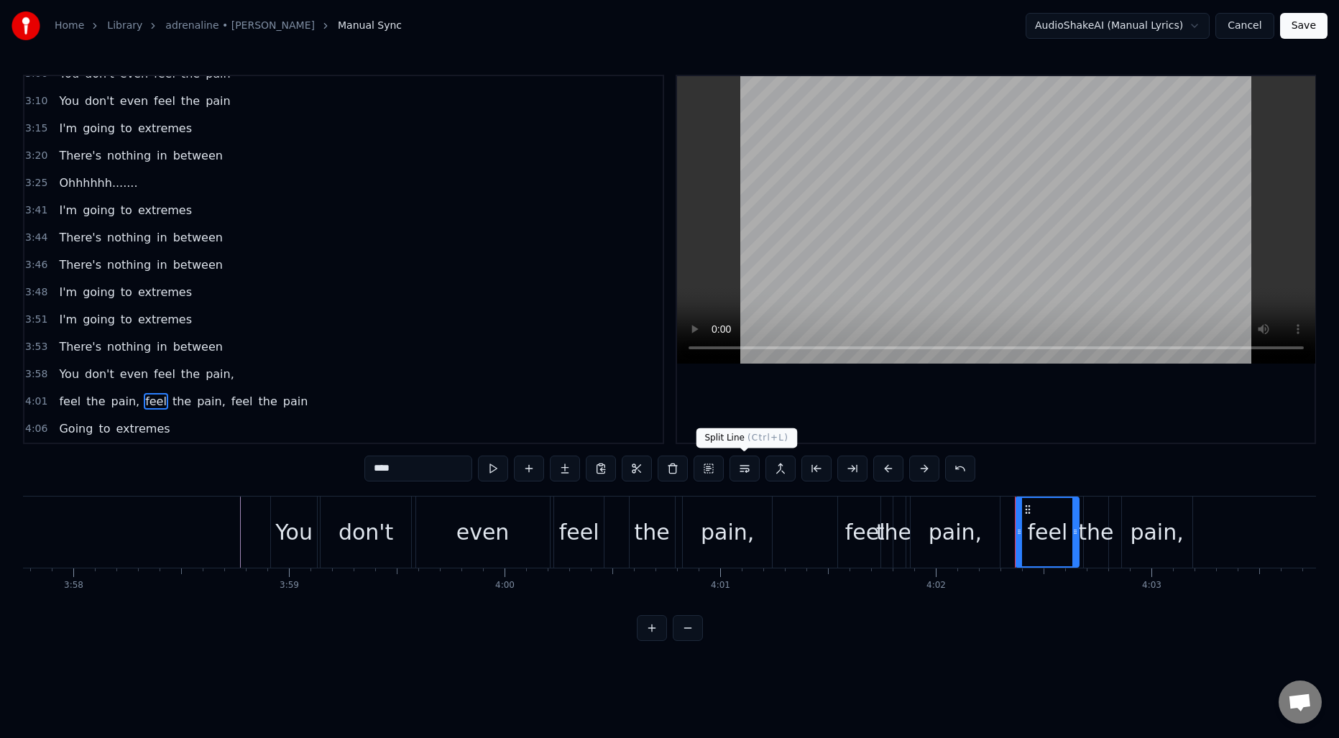
click at [753, 468] on button at bounding box center [745, 469] width 30 height 26
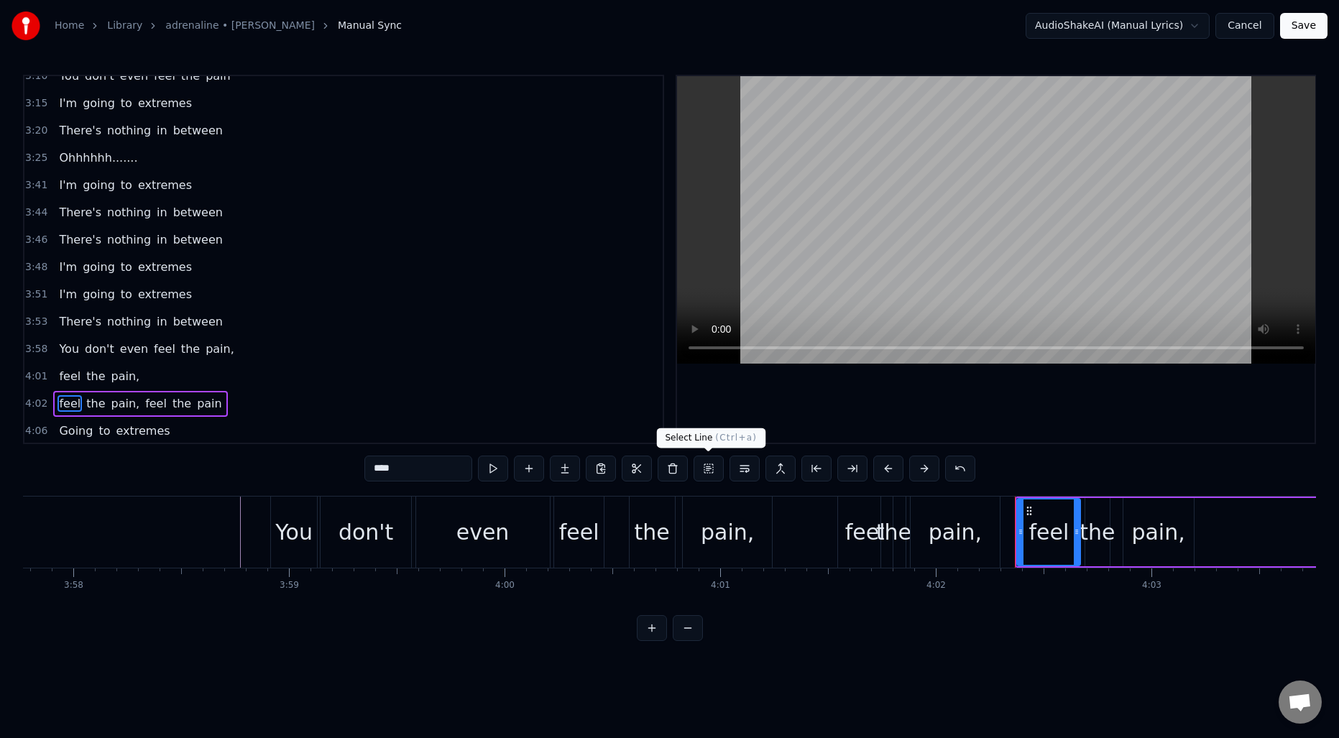
scroll to position [1354, 0]
click at [152, 400] on span "feel" at bounding box center [156, 401] width 24 height 17
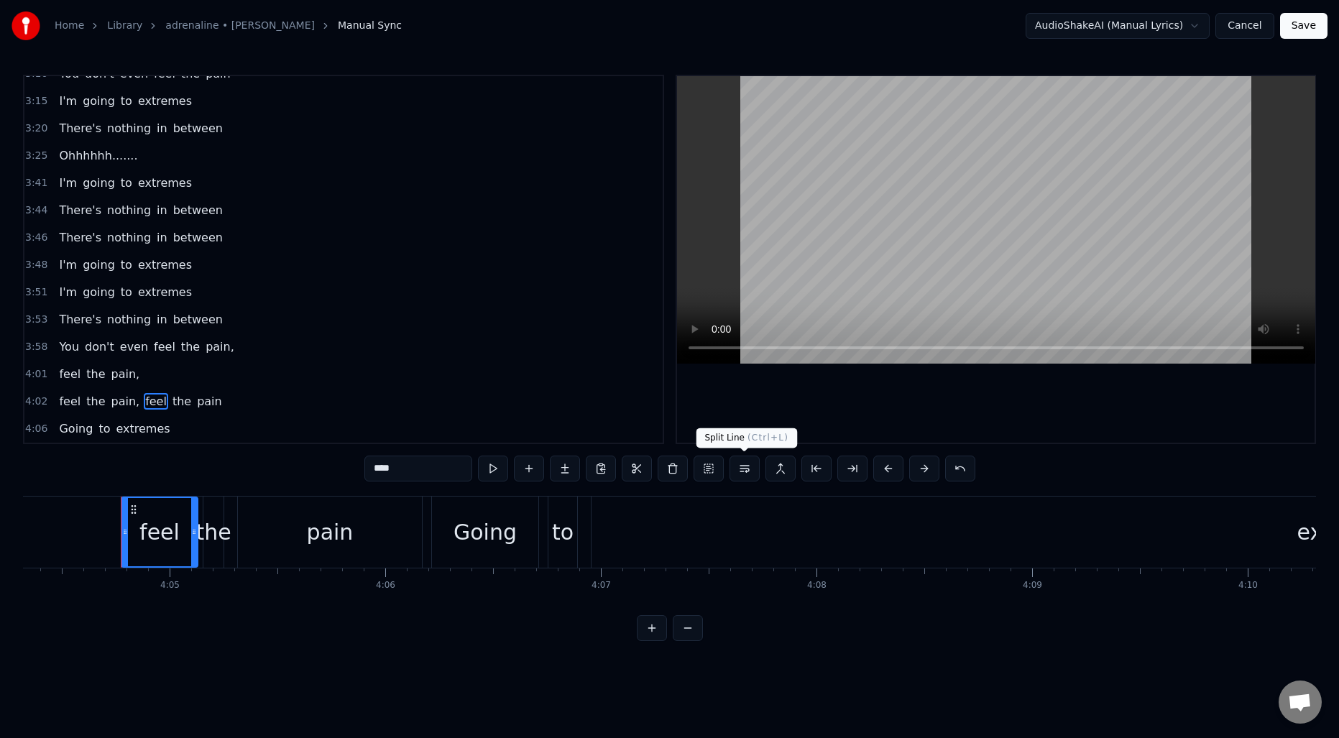
scroll to position [0, 52716]
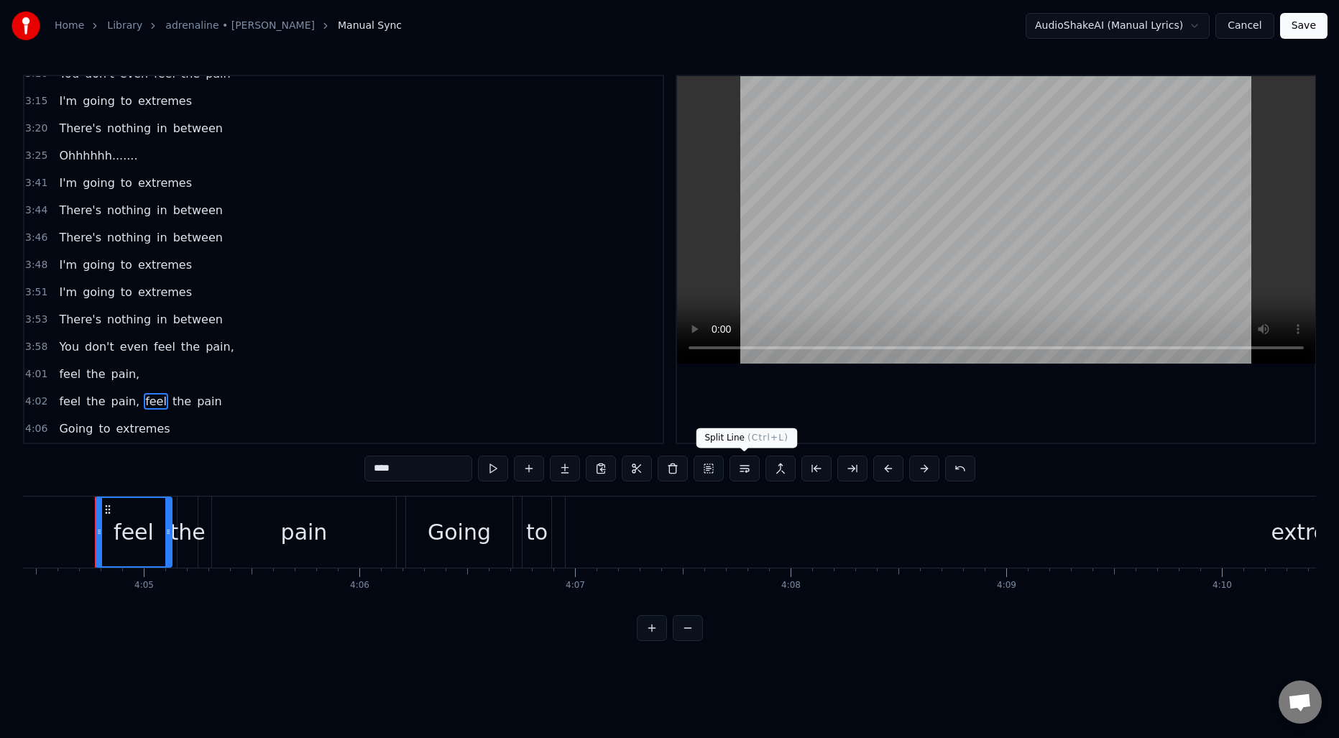
click at [753, 462] on button at bounding box center [745, 469] width 30 height 26
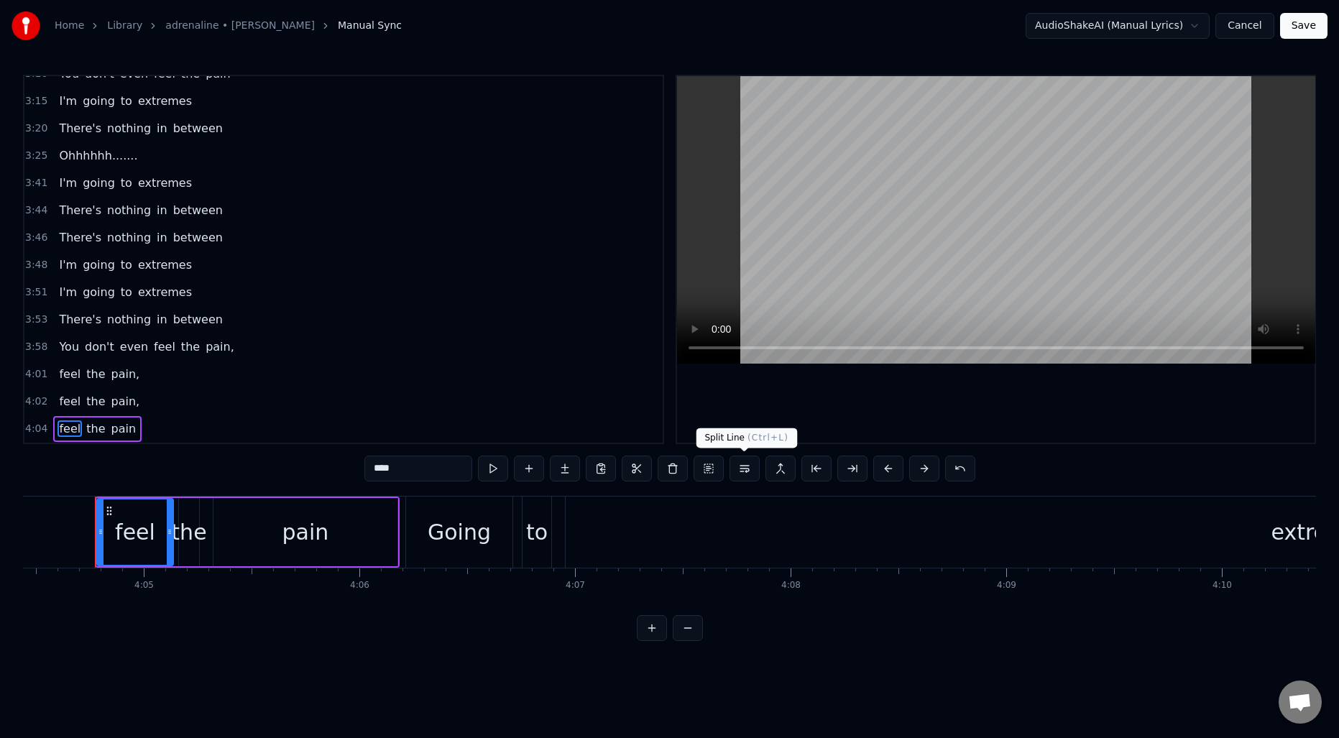
scroll to position [1382, 0]
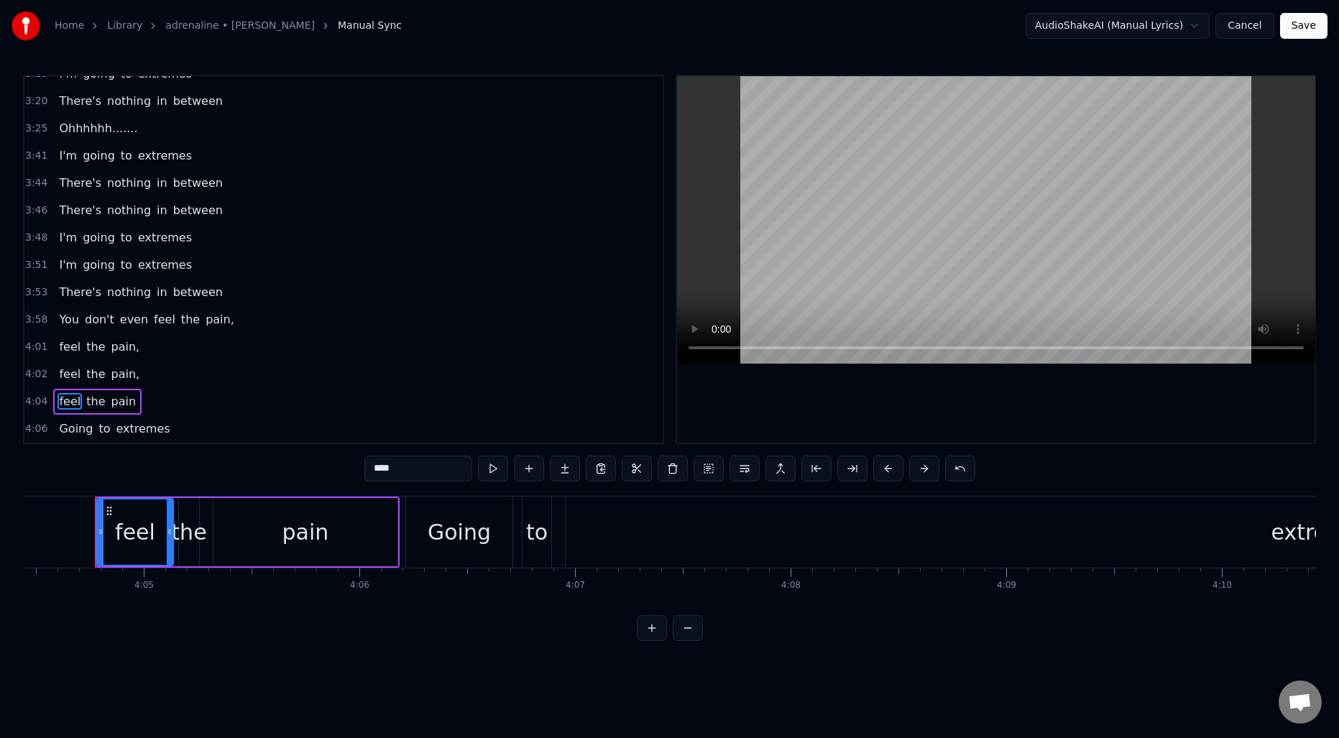
click at [61, 349] on span "feel" at bounding box center [70, 347] width 24 height 17
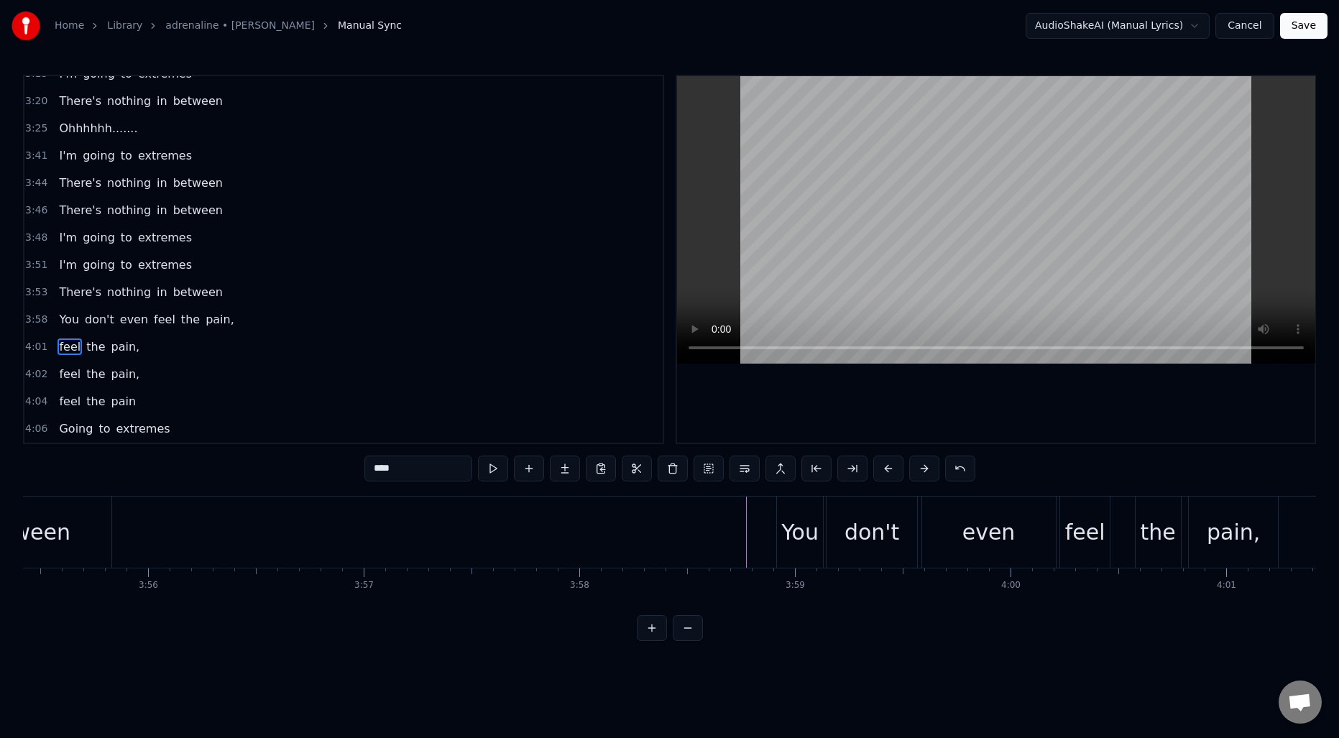
scroll to position [0, 50760]
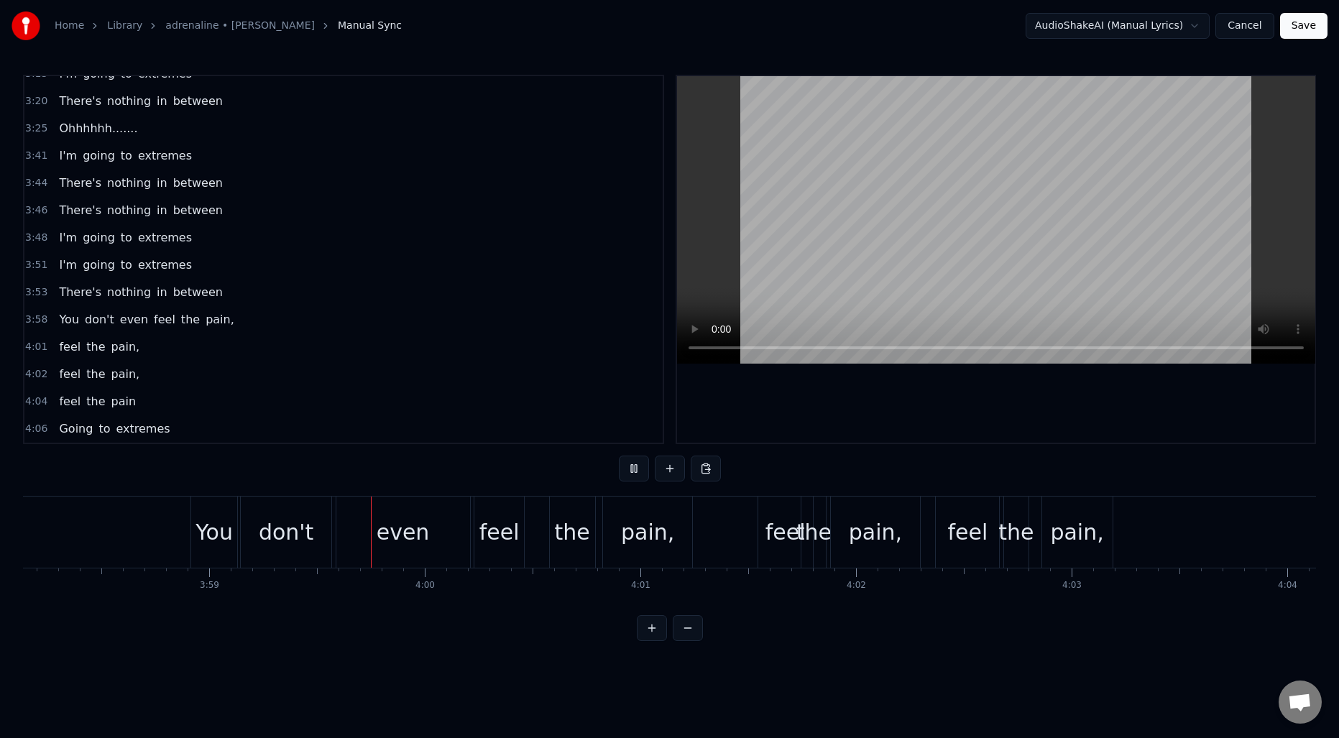
scroll to position [0, 51389]
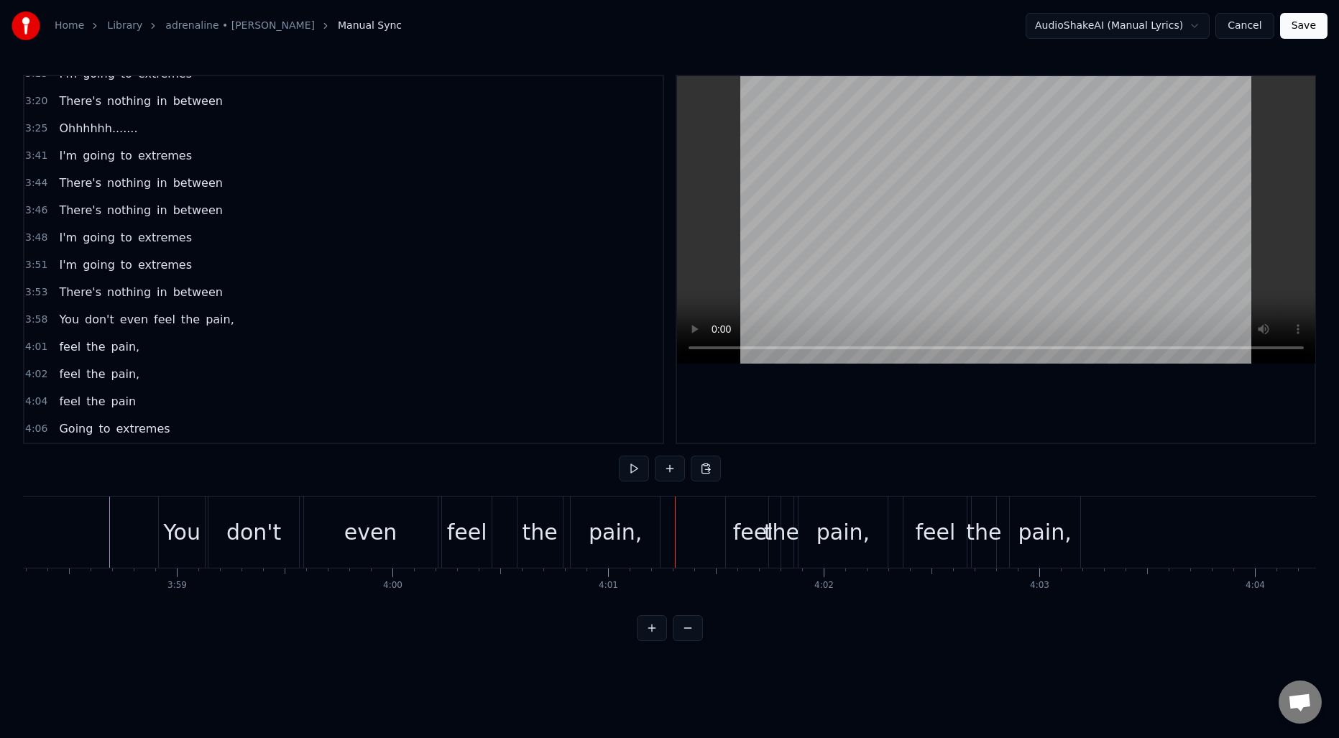
click at [482, 529] on div "feel" at bounding box center [467, 532] width 40 height 32
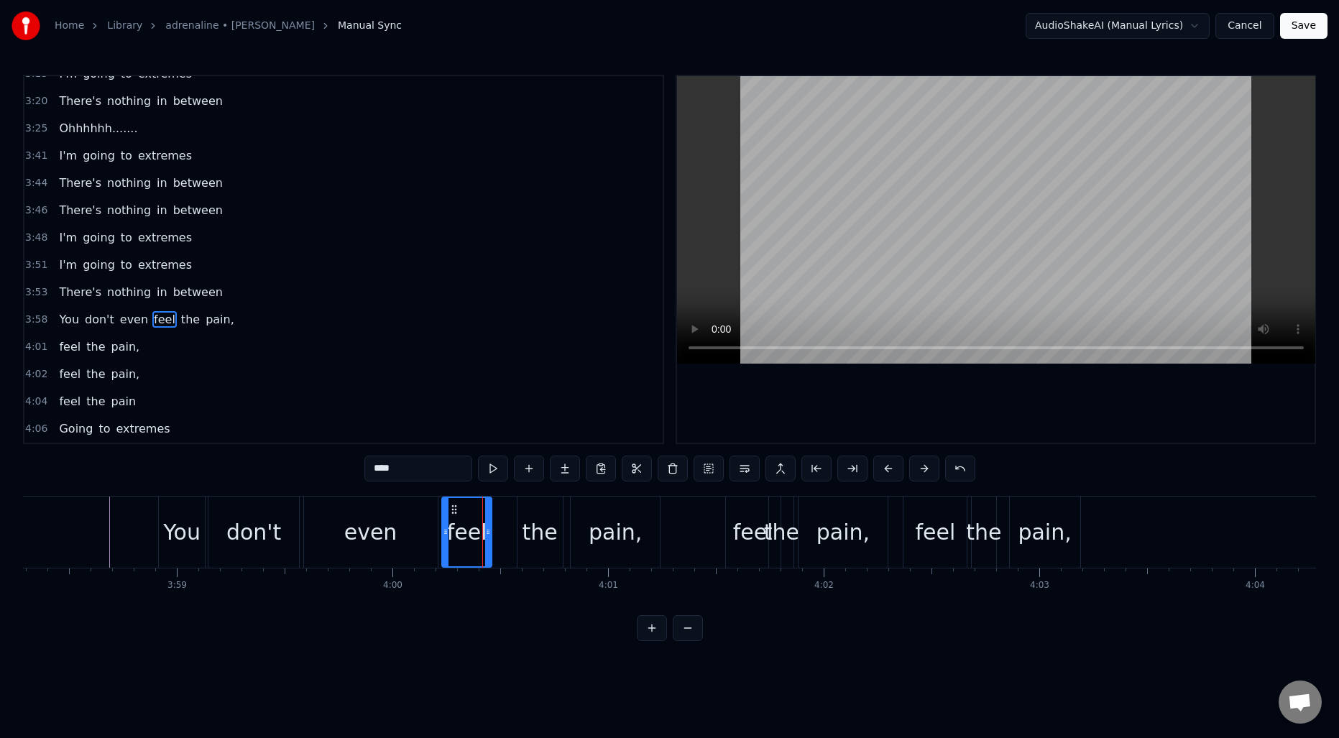
click at [747, 525] on div "feel" at bounding box center [753, 532] width 40 height 32
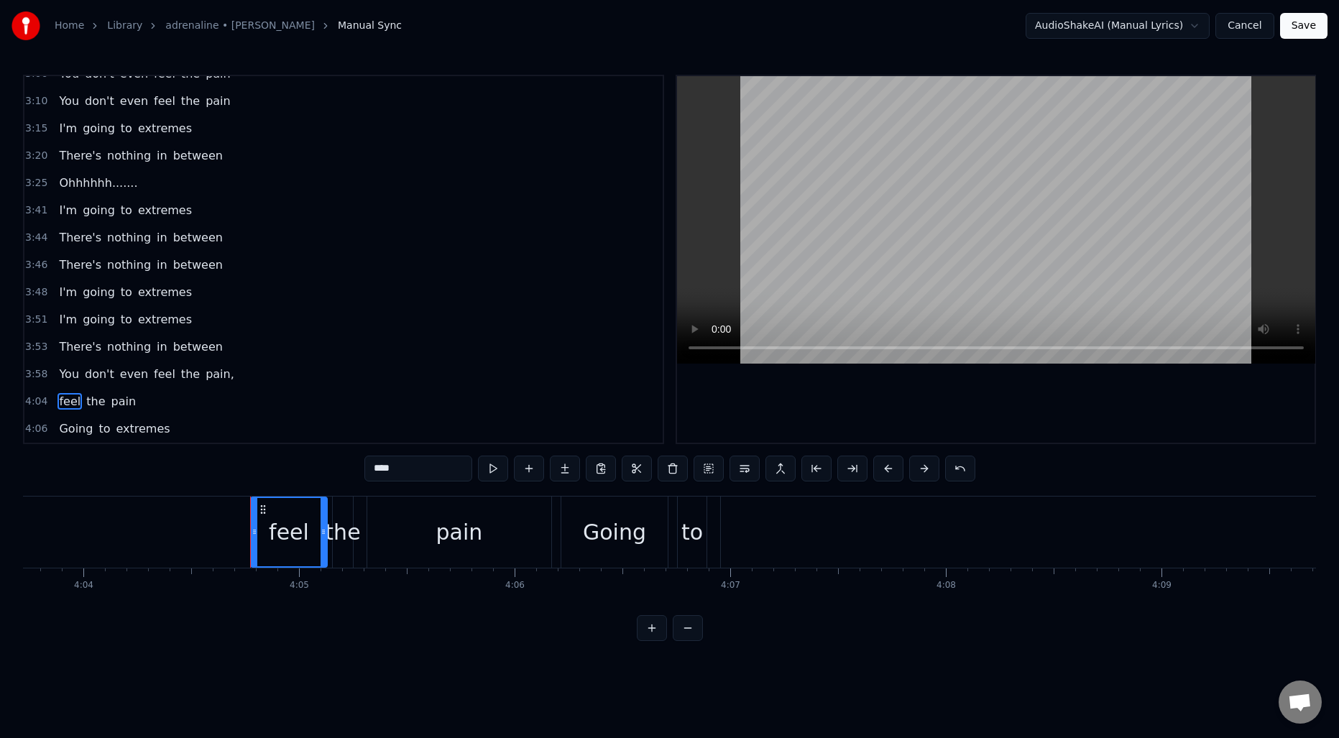
scroll to position [0, 52716]
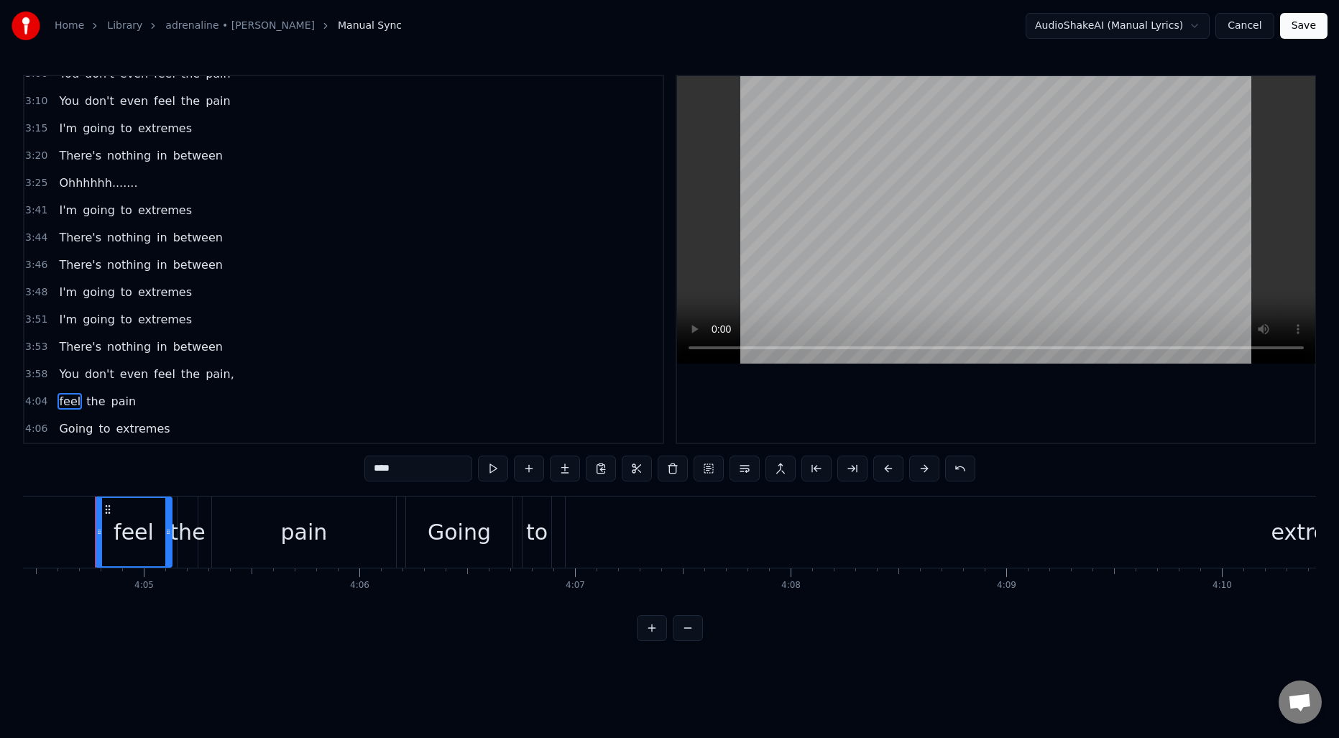
click at [125, 546] on div "feel" at bounding box center [134, 532] width 40 height 32
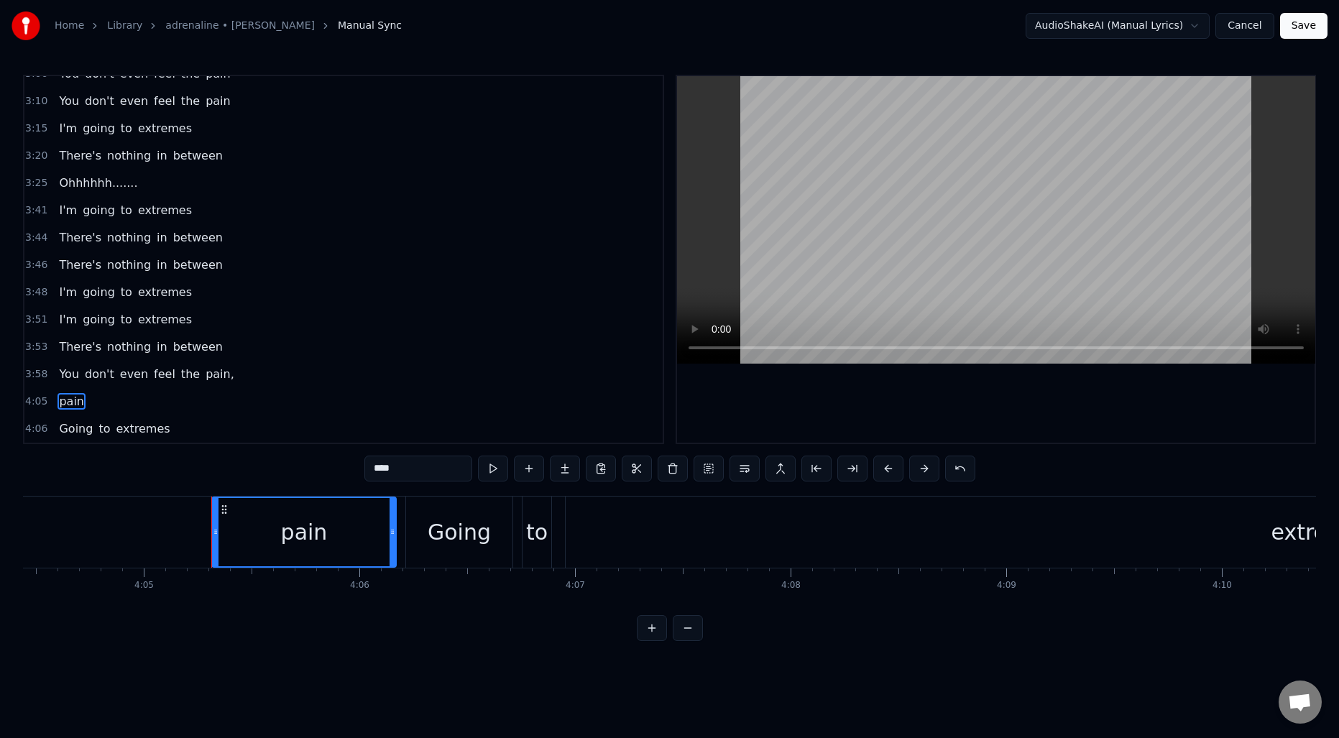
type input "*****"
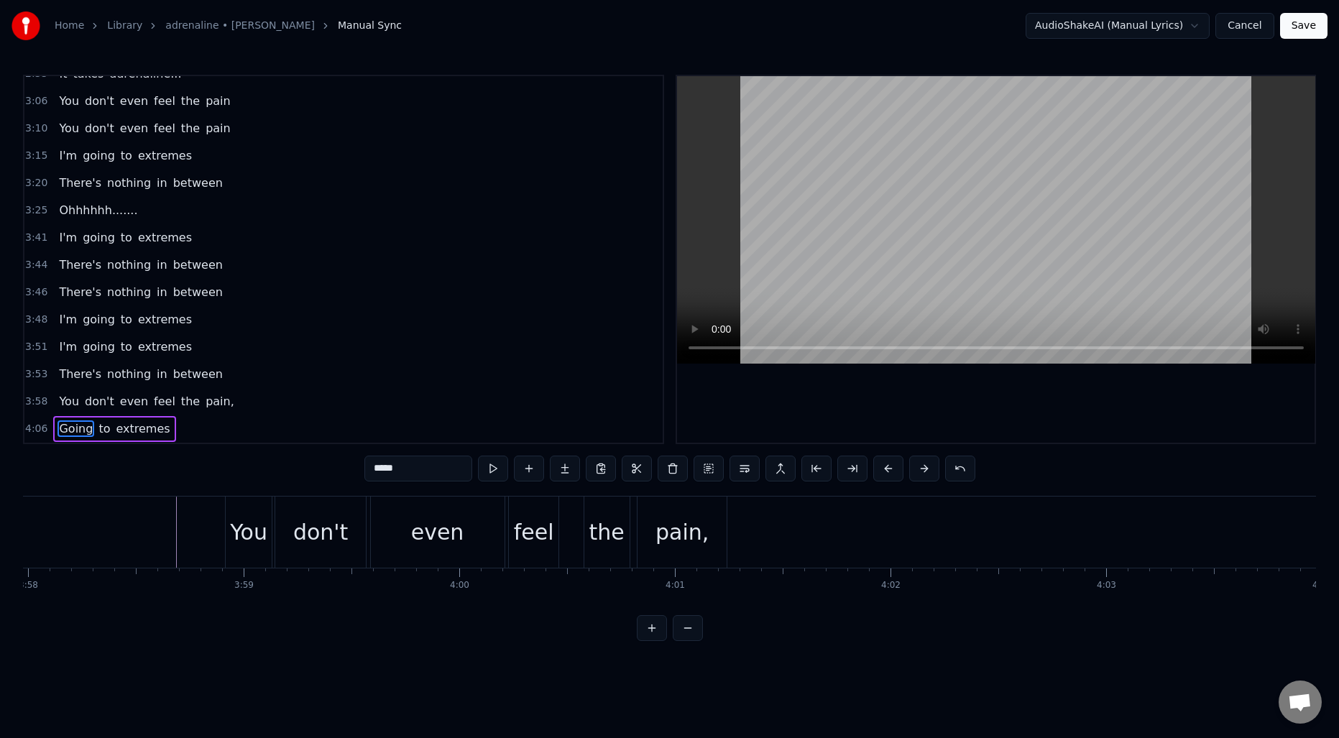
scroll to position [0, 51215]
click at [668, 521] on div "You don't even feel the pain," at bounding box center [583, 532] width 505 height 71
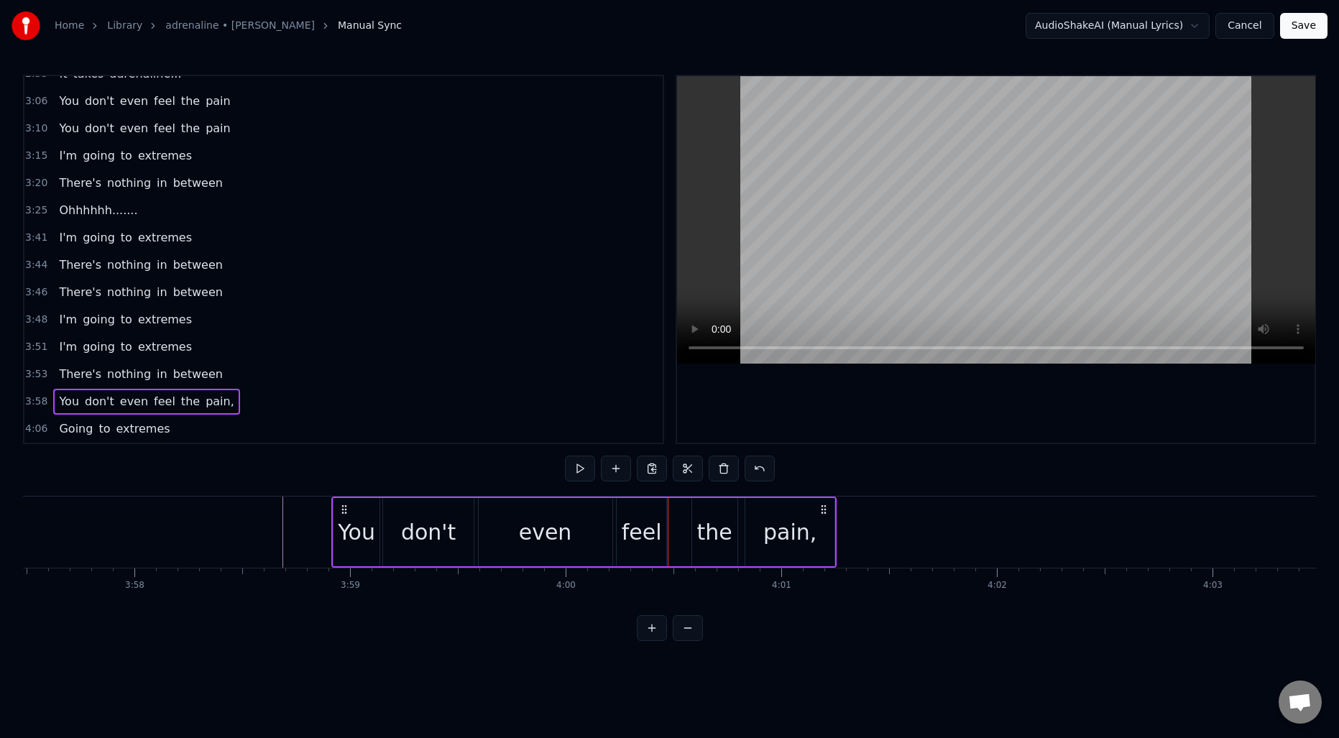
click at [650, 529] on div "feel" at bounding box center [642, 532] width 40 height 32
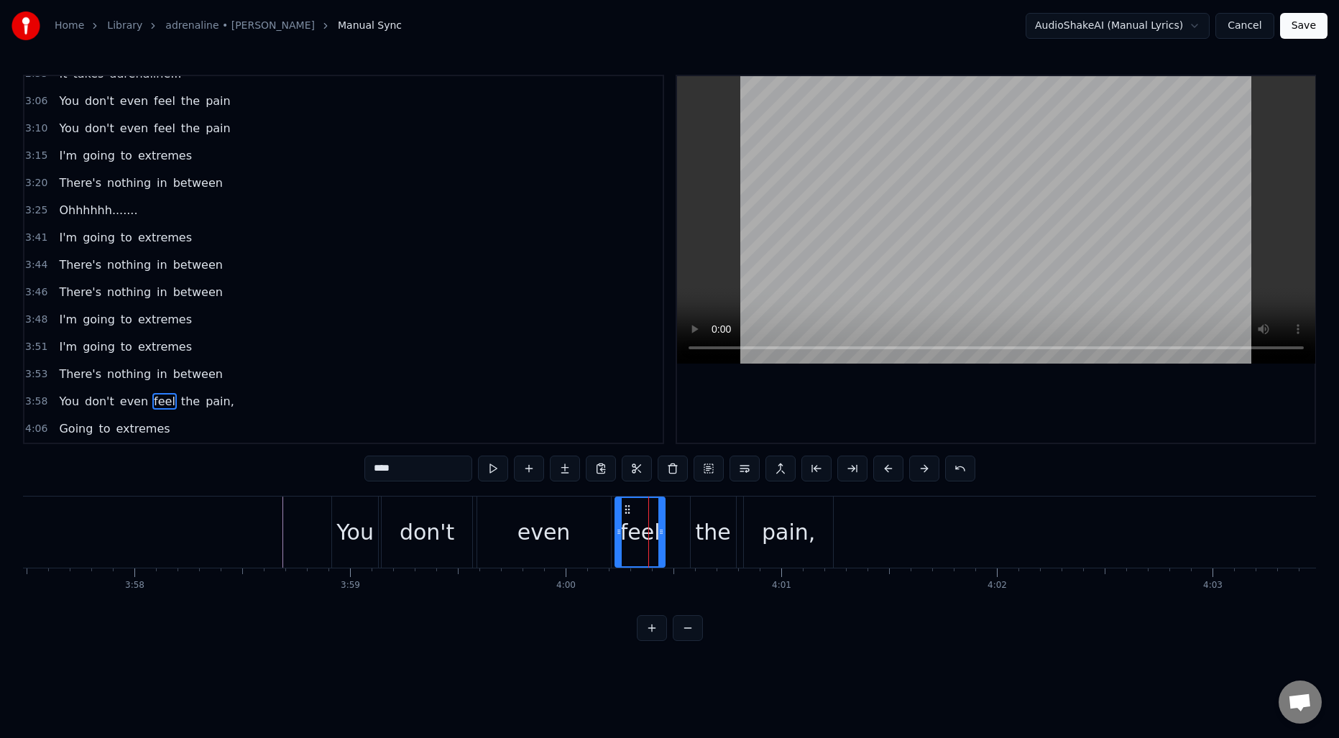
click at [717, 527] on div "the" at bounding box center [713, 532] width 35 height 32
click at [784, 523] on div "pain," at bounding box center [788, 532] width 53 height 32
type input "*****"
click at [711, 524] on div "the" at bounding box center [713, 532] width 35 height 32
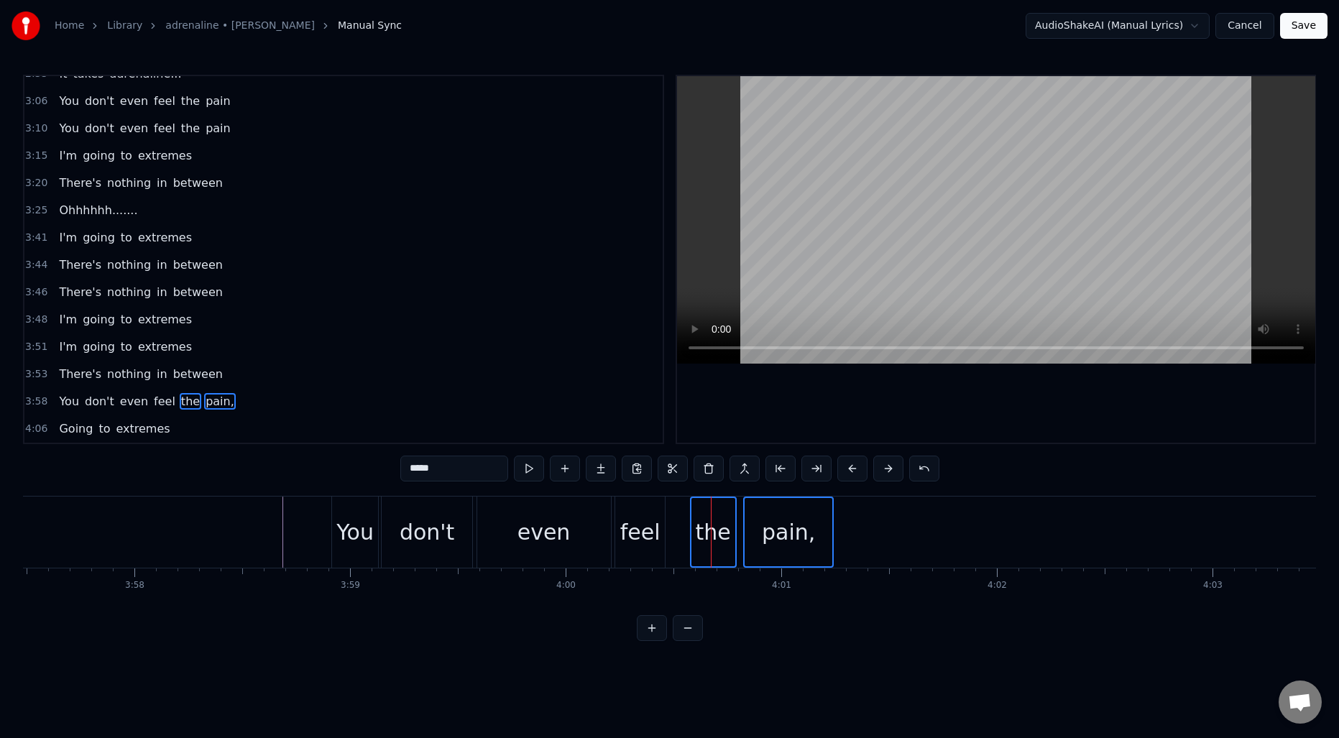
click at [636, 523] on div "feel" at bounding box center [640, 532] width 40 height 32
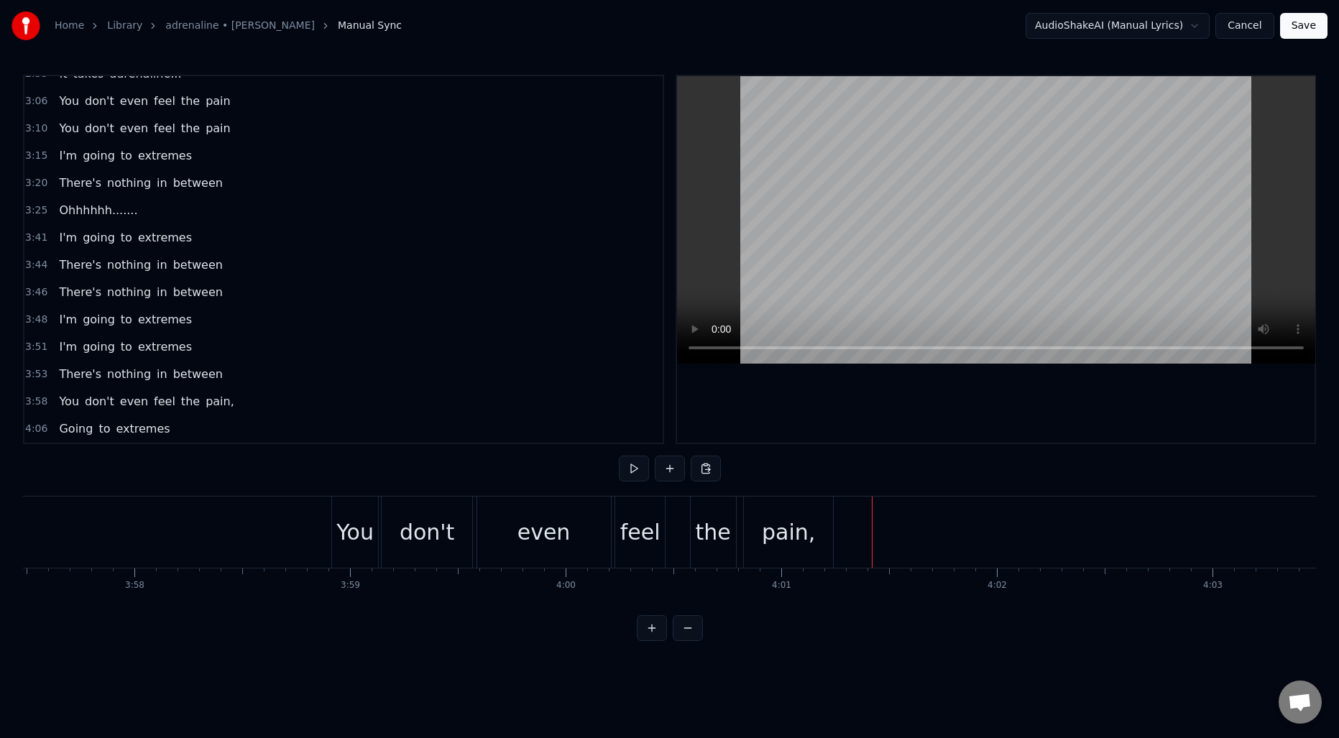
click at [374, 531] on div "You" at bounding box center [355, 532] width 46 height 71
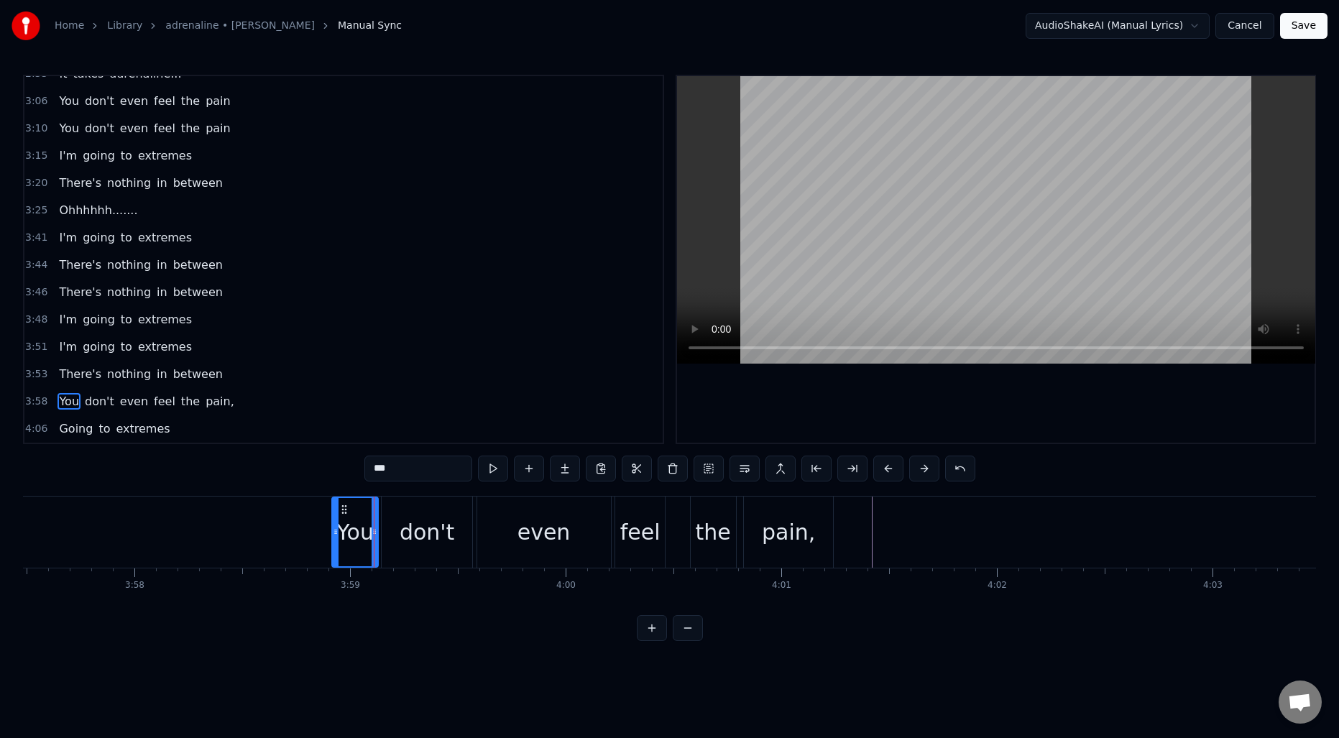
click at [648, 541] on div "feel" at bounding box center [640, 532] width 40 height 32
type input "****"
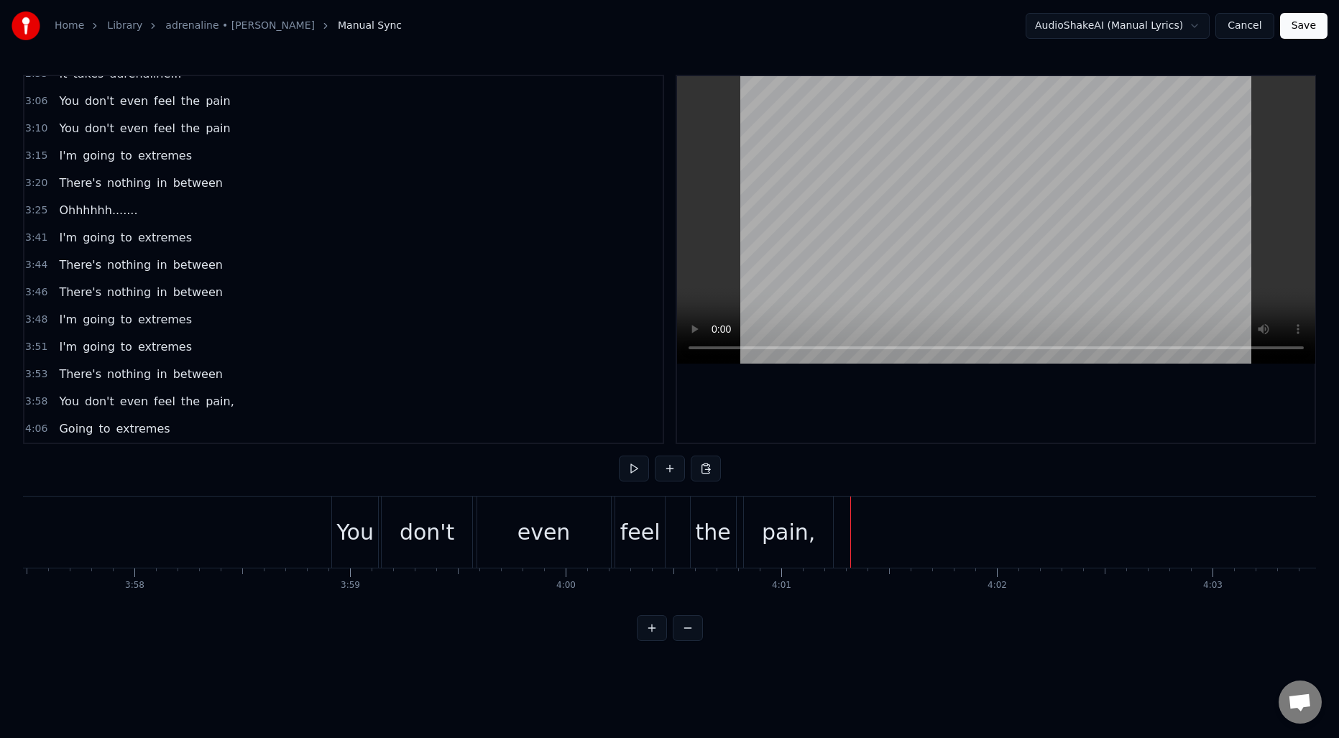
click at [712, 472] on button at bounding box center [706, 469] width 30 height 26
click at [460, 523] on div "You" at bounding box center [470, 532] width 37 height 32
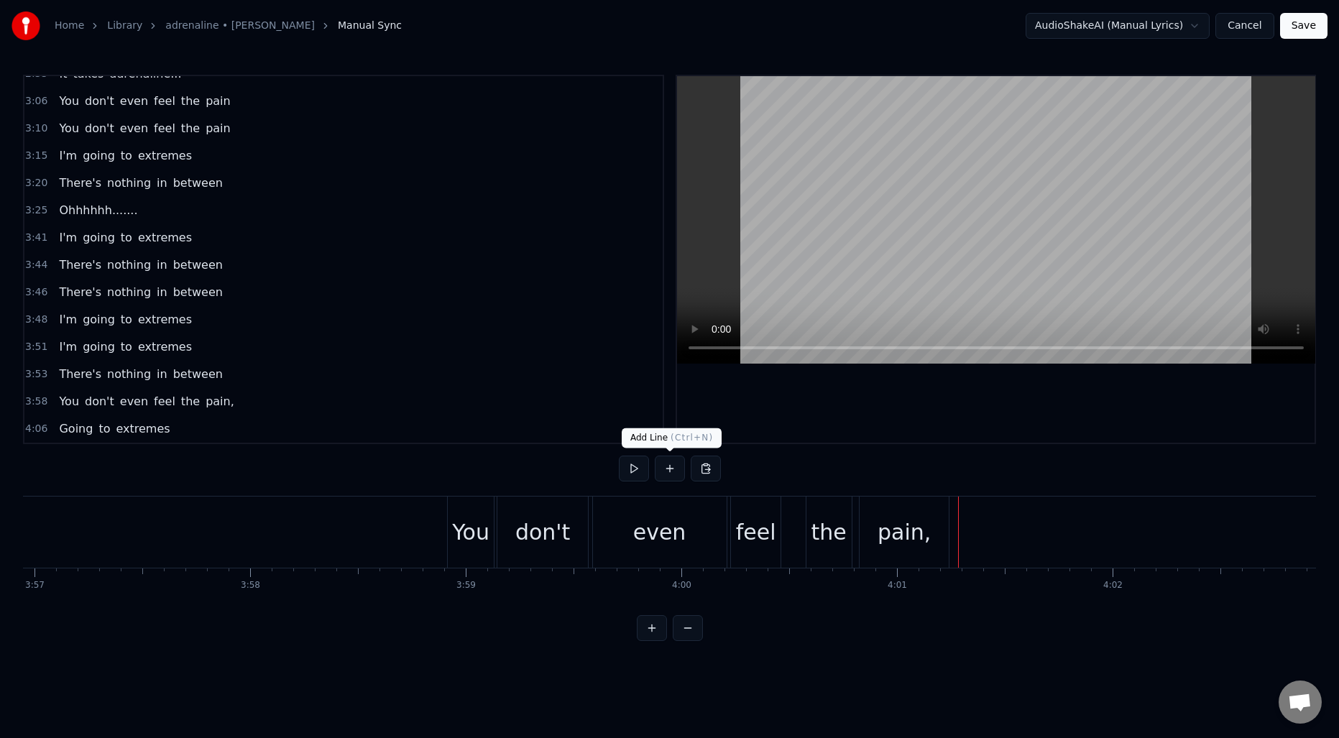
click at [673, 473] on button at bounding box center [670, 469] width 30 height 26
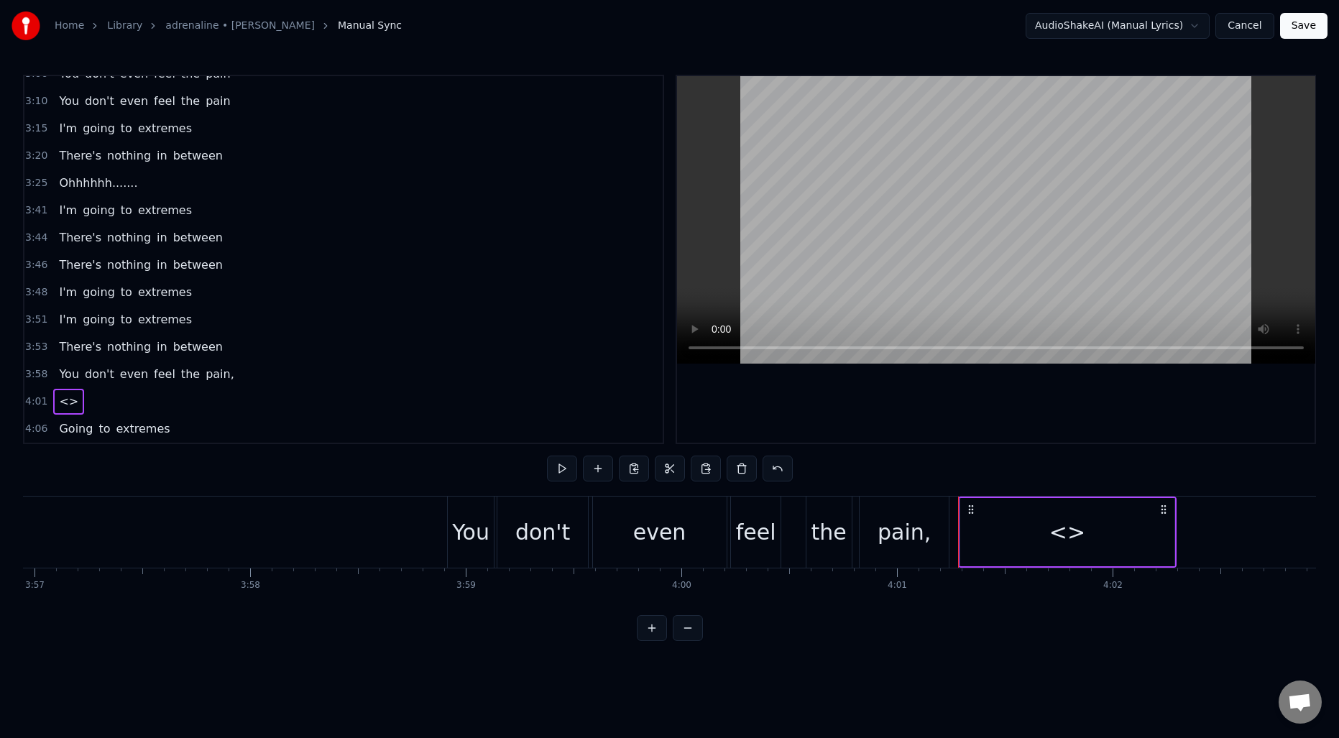
click at [1035, 521] on div "<>" at bounding box center [1067, 532] width 214 height 68
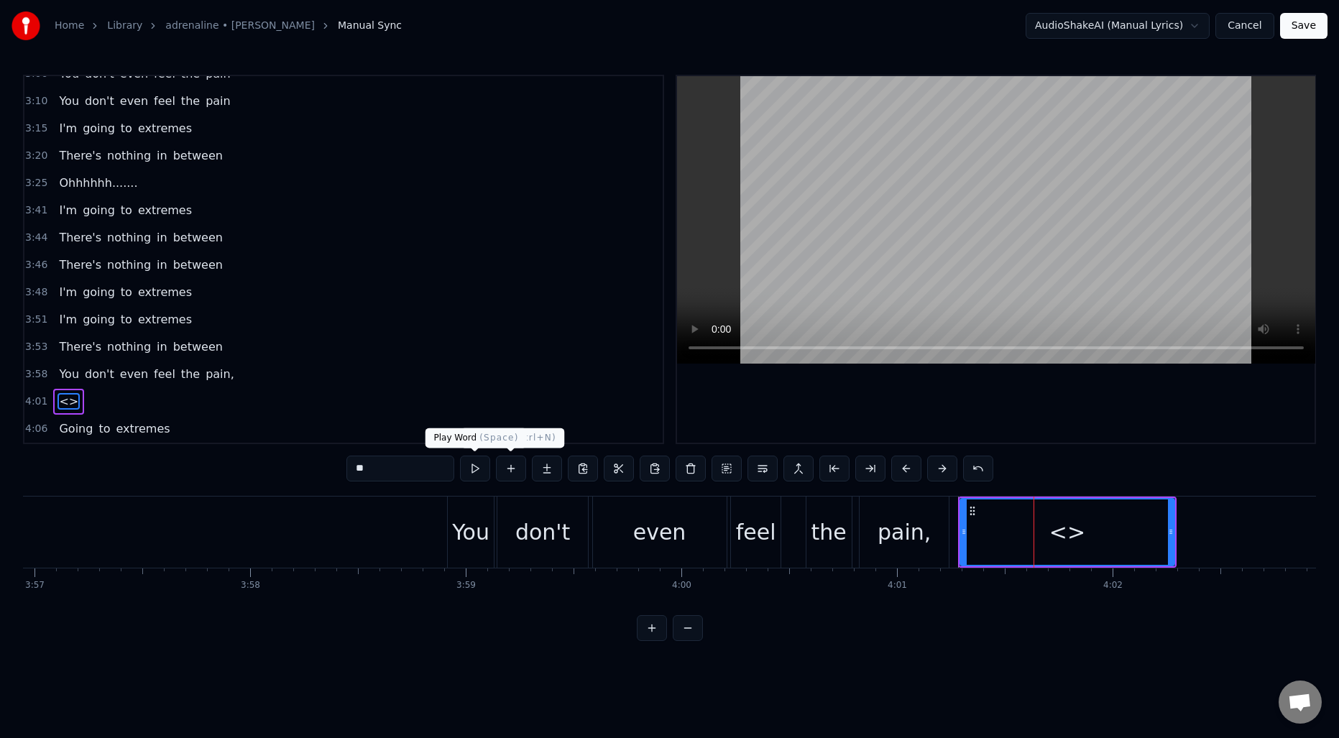
click at [415, 468] on input "**" at bounding box center [400, 469] width 108 height 26
type input "*"
type input "****"
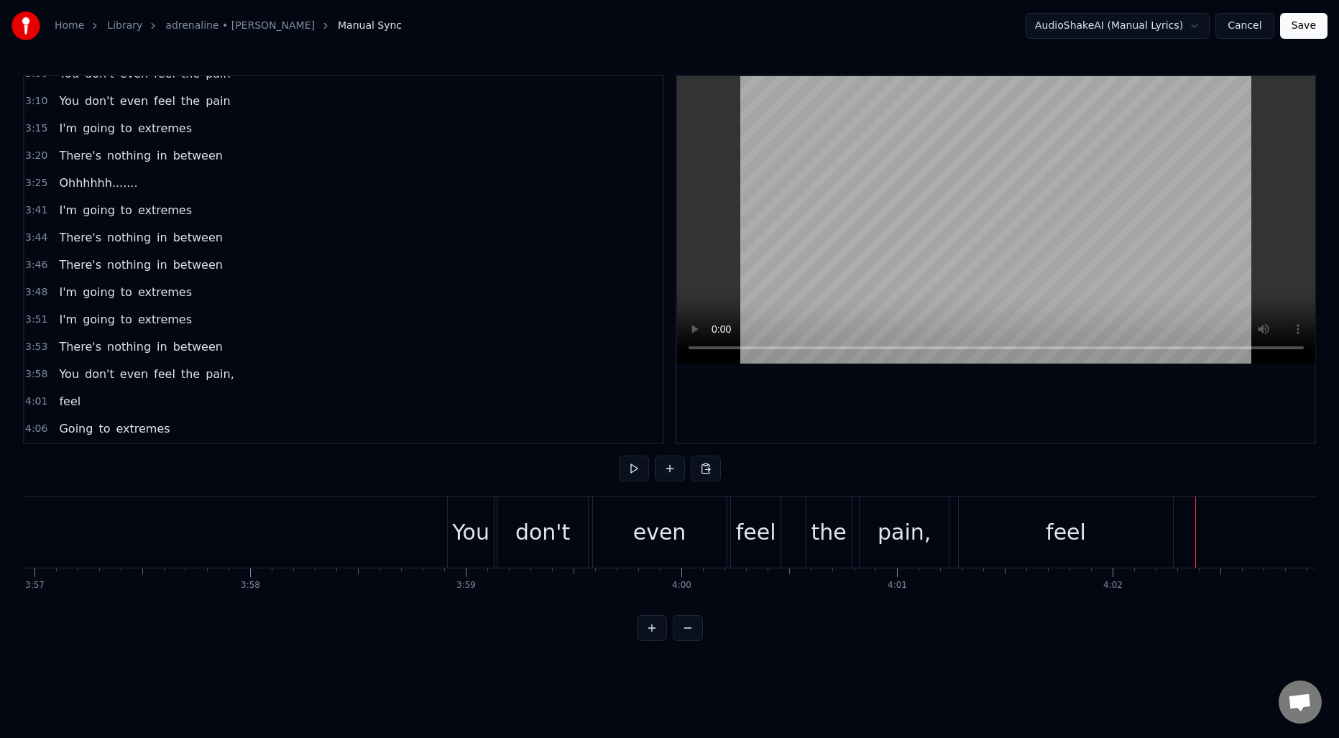
click at [1088, 536] on div "feel" at bounding box center [1066, 532] width 214 height 71
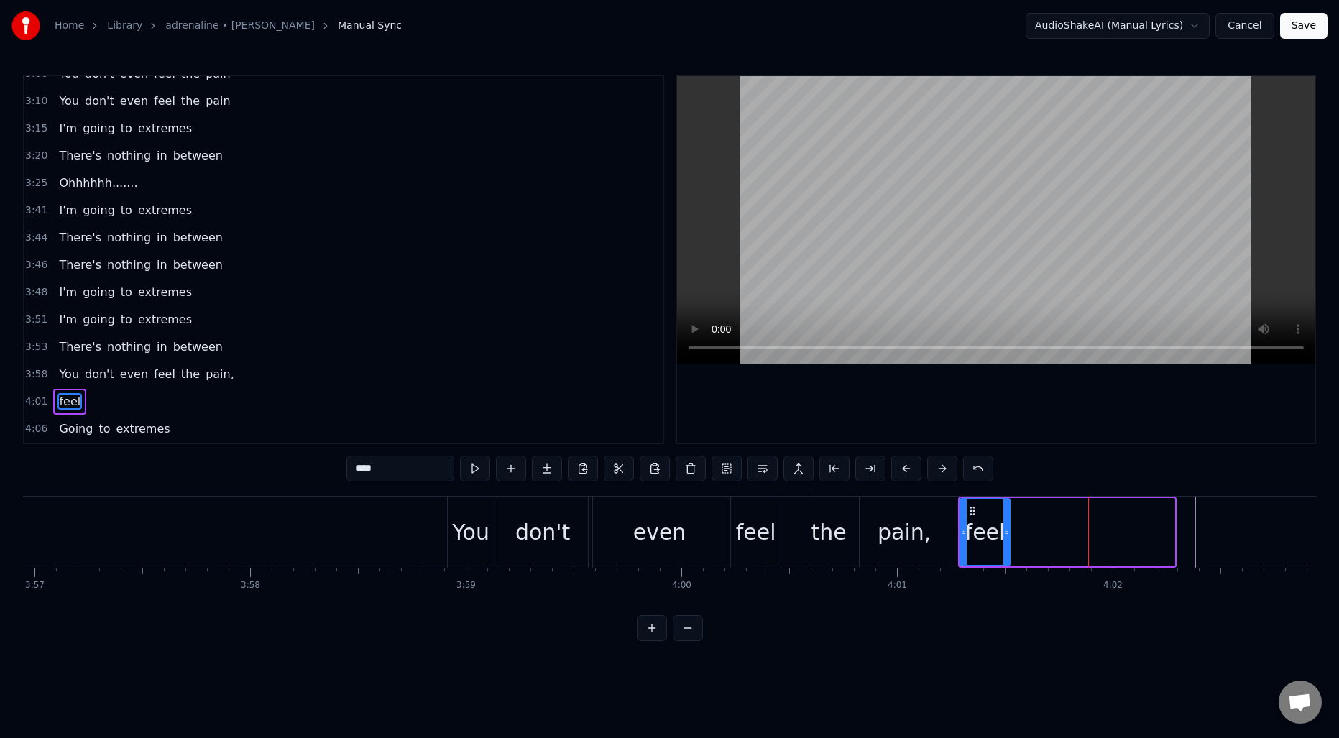
drag, startPoint x: 1170, startPoint y: 529, endPoint x: 1006, endPoint y: 533, distance: 164.7
click at [1006, 533] on icon at bounding box center [1007, 532] width 6 height 12
click at [516, 469] on button at bounding box center [511, 469] width 30 height 26
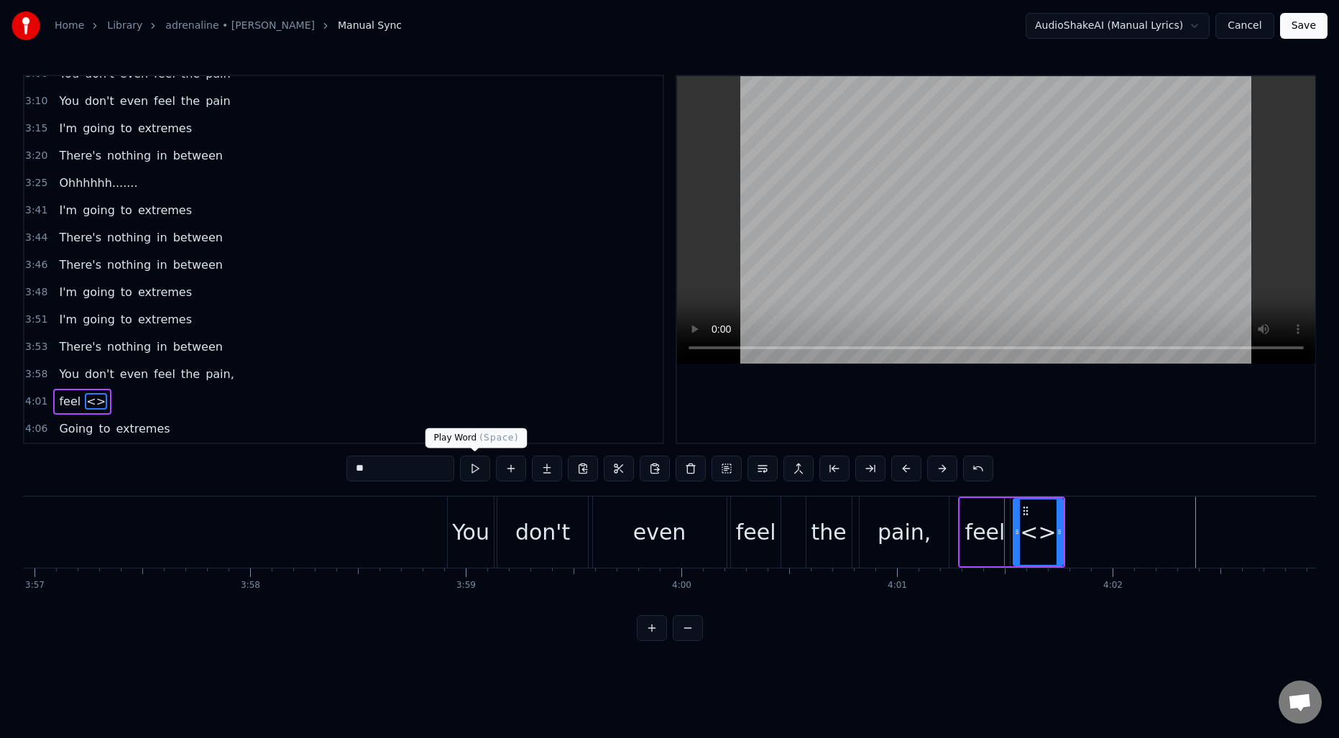
click at [421, 468] on input "**" at bounding box center [400, 469] width 108 height 26
type input "***"
click at [503, 470] on button at bounding box center [511, 469] width 30 height 26
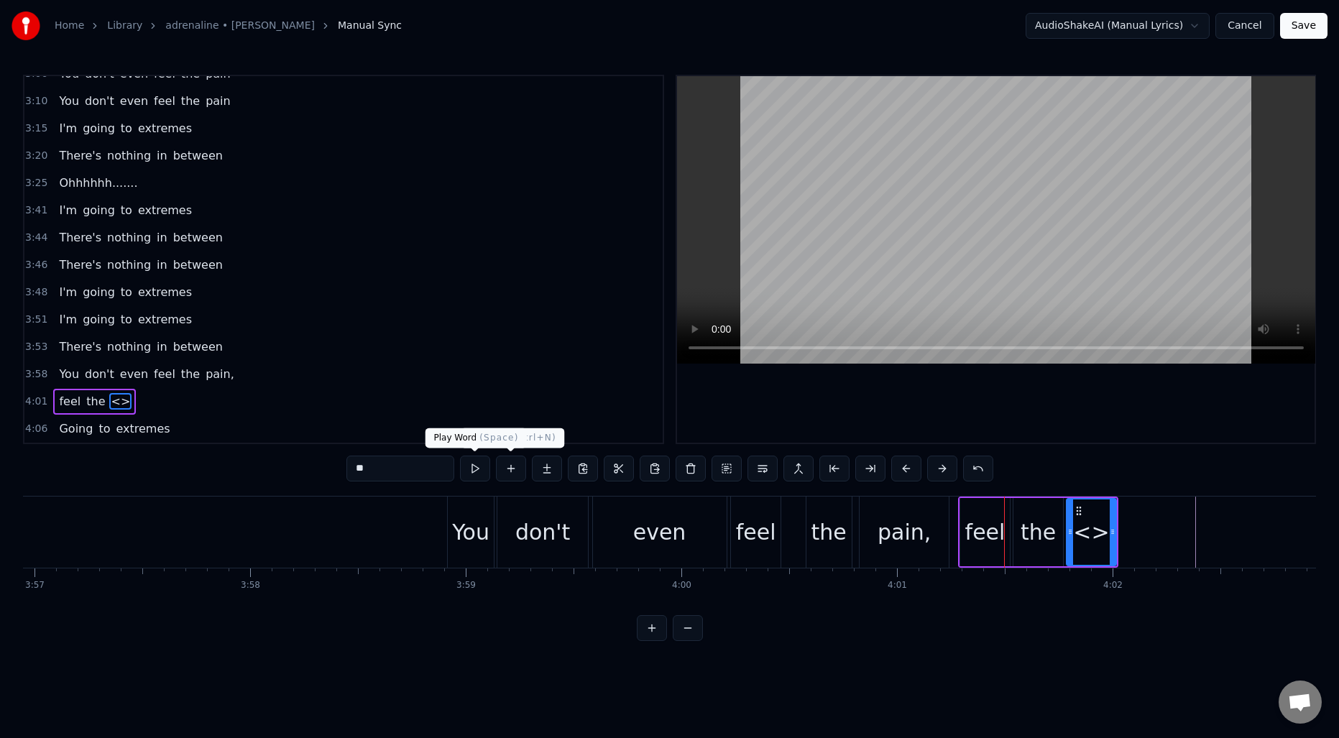
click at [382, 467] on input "**" at bounding box center [400, 469] width 108 height 26
type input "*"
type input "****"
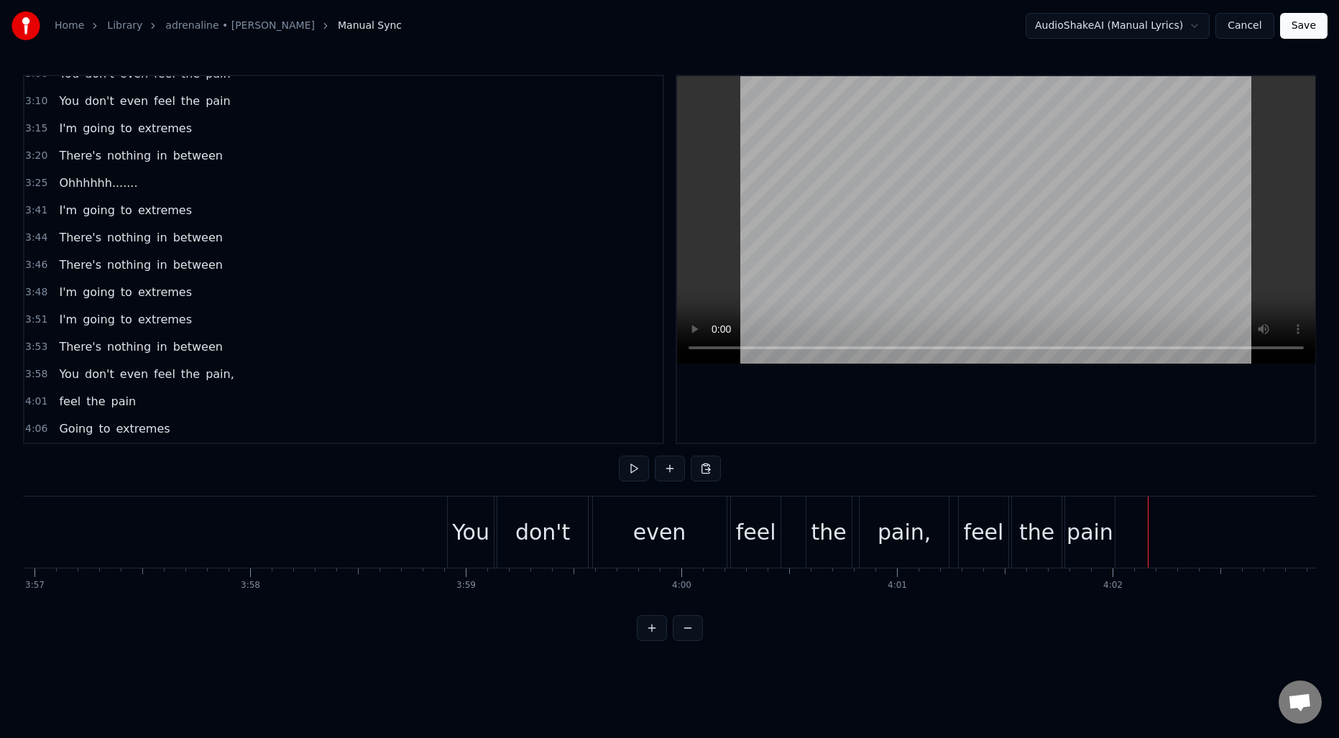
click at [641, 544] on div "even" at bounding box center [659, 532] width 53 height 32
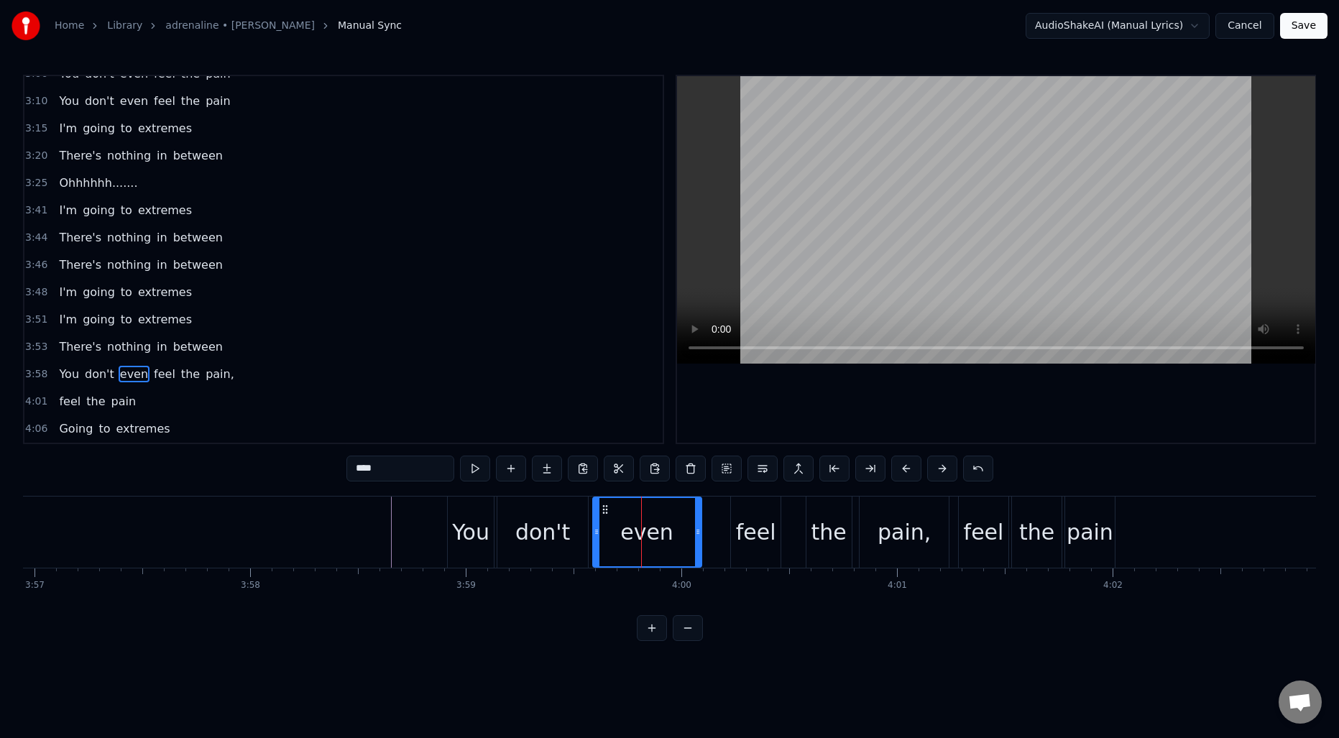
drag, startPoint x: 721, startPoint y: 531, endPoint x: 697, endPoint y: 531, distance: 24.5
click at [697, 531] on icon at bounding box center [698, 532] width 6 height 12
click at [758, 529] on div "feel" at bounding box center [756, 532] width 40 height 32
type input "****"
drag, startPoint x: 733, startPoint y: 527, endPoint x: 706, endPoint y: 527, distance: 26.6
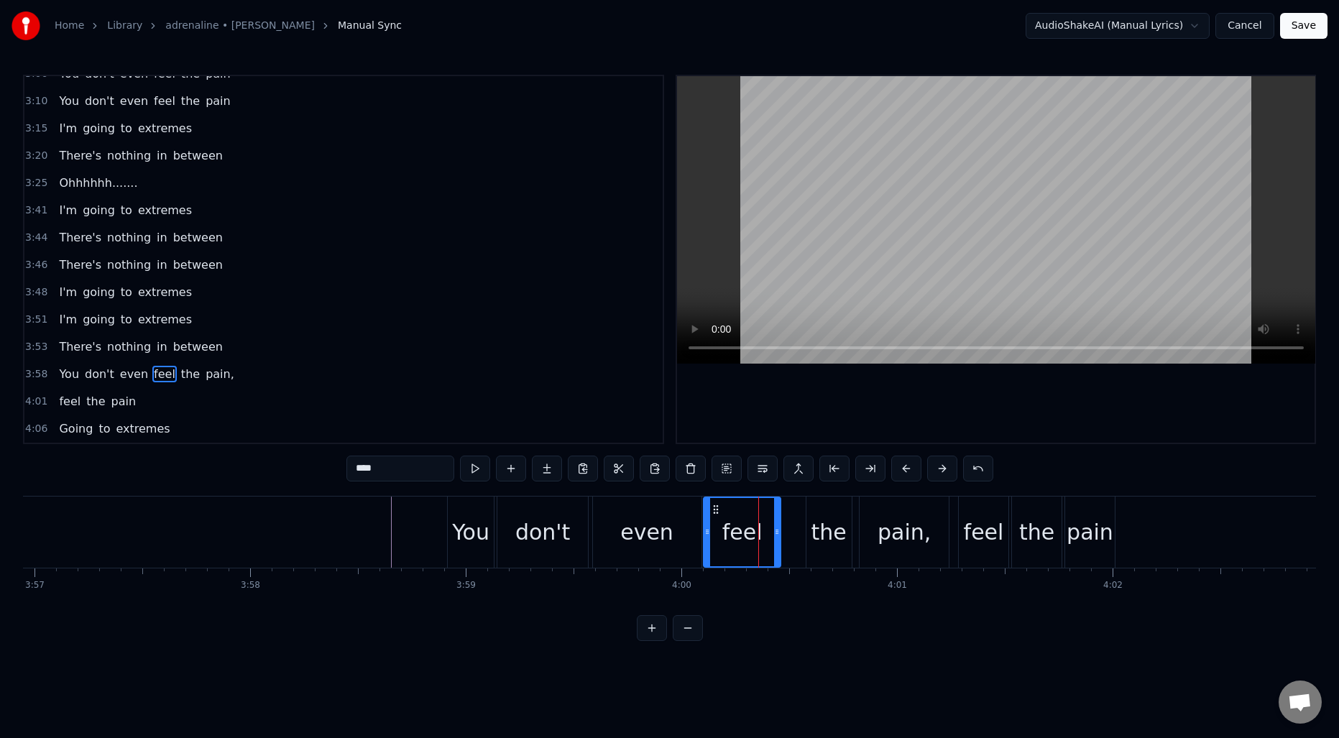
click at [706, 527] on icon at bounding box center [707, 532] width 6 height 12
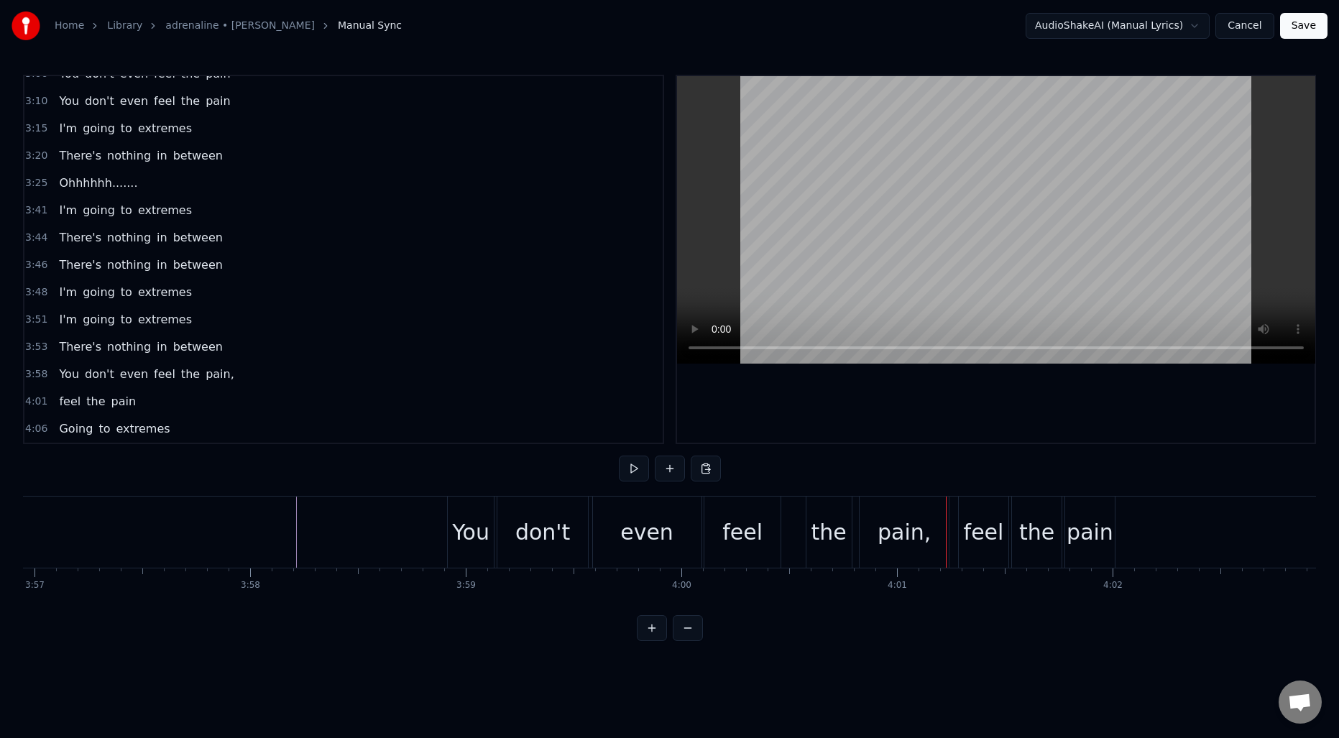
click at [817, 520] on div "the" at bounding box center [829, 532] width 35 height 32
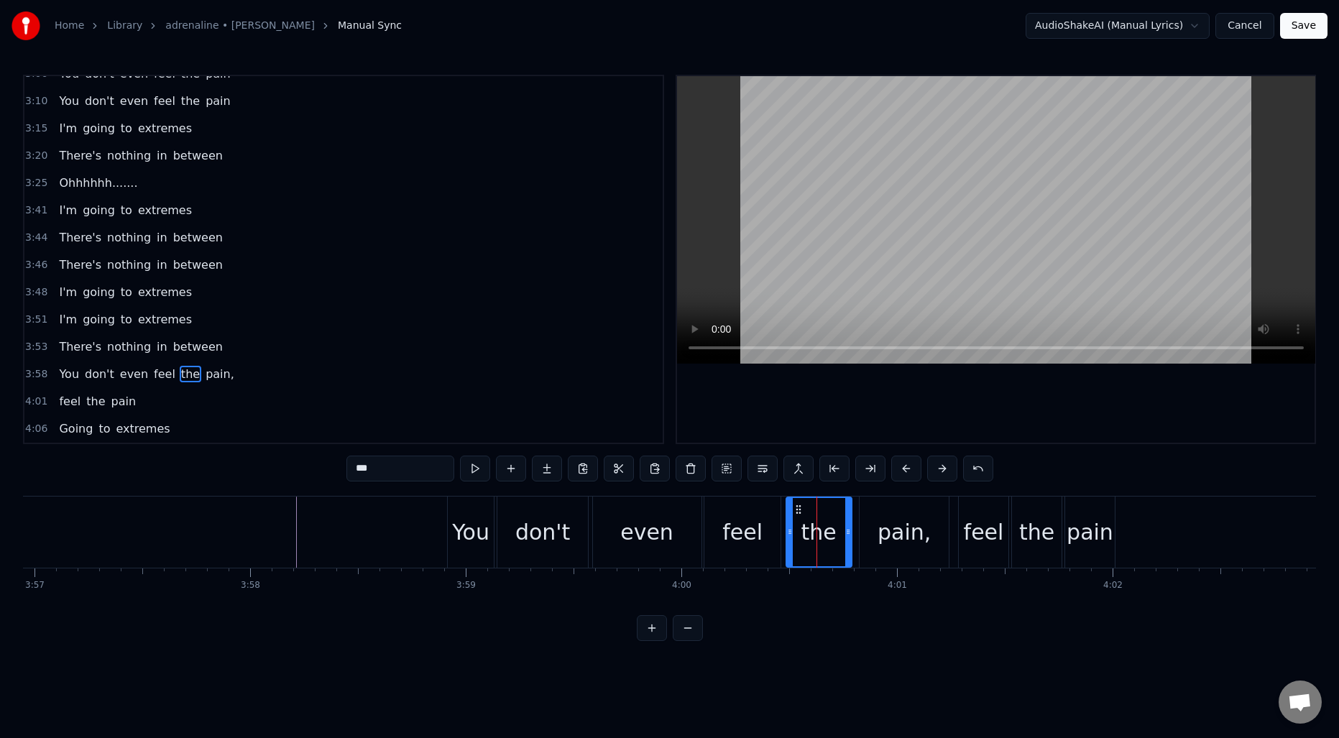
drag, startPoint x: 808, startPoint y: 522, endPoint x: 788, endPoint y: 521, distance: 20.1
click at [788, 521] on div at bounding box center [790, 532] width 6 height 68
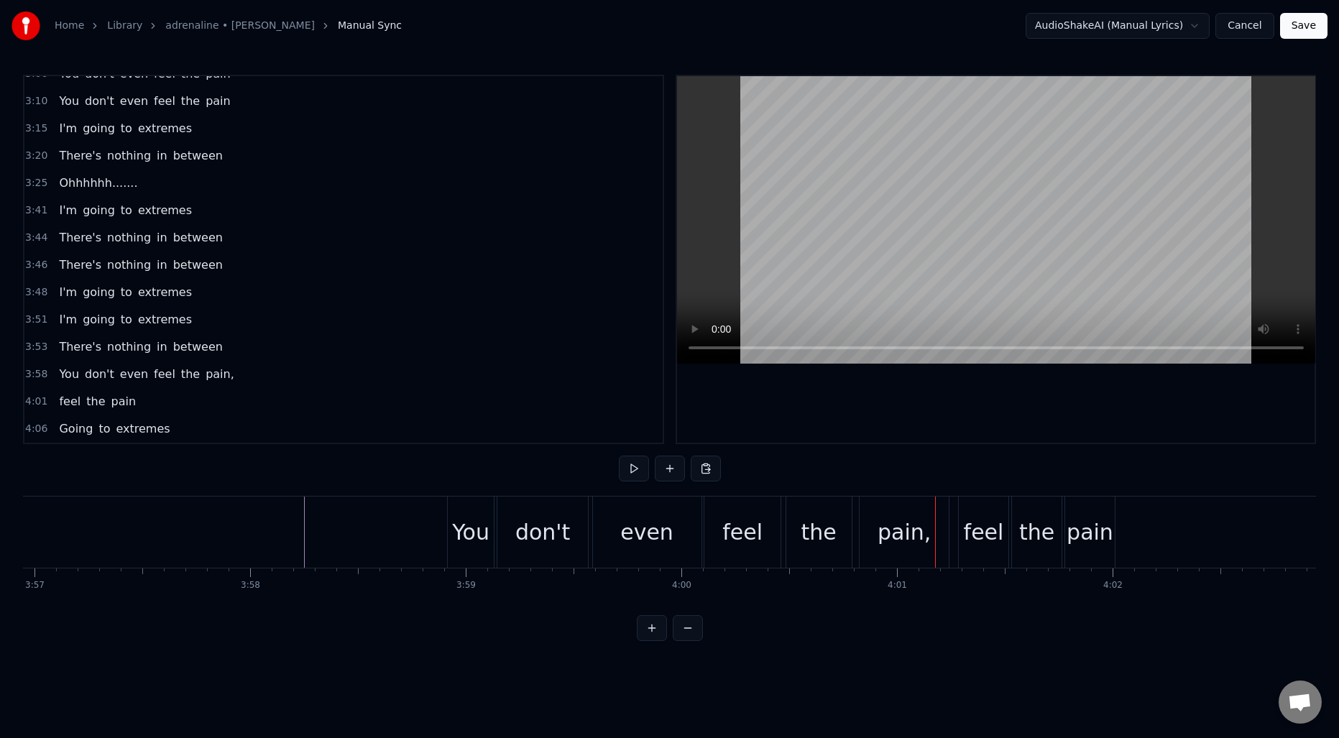
click at [824, 526] on div "the" at bounding box center [819, 532] width 35 height 32
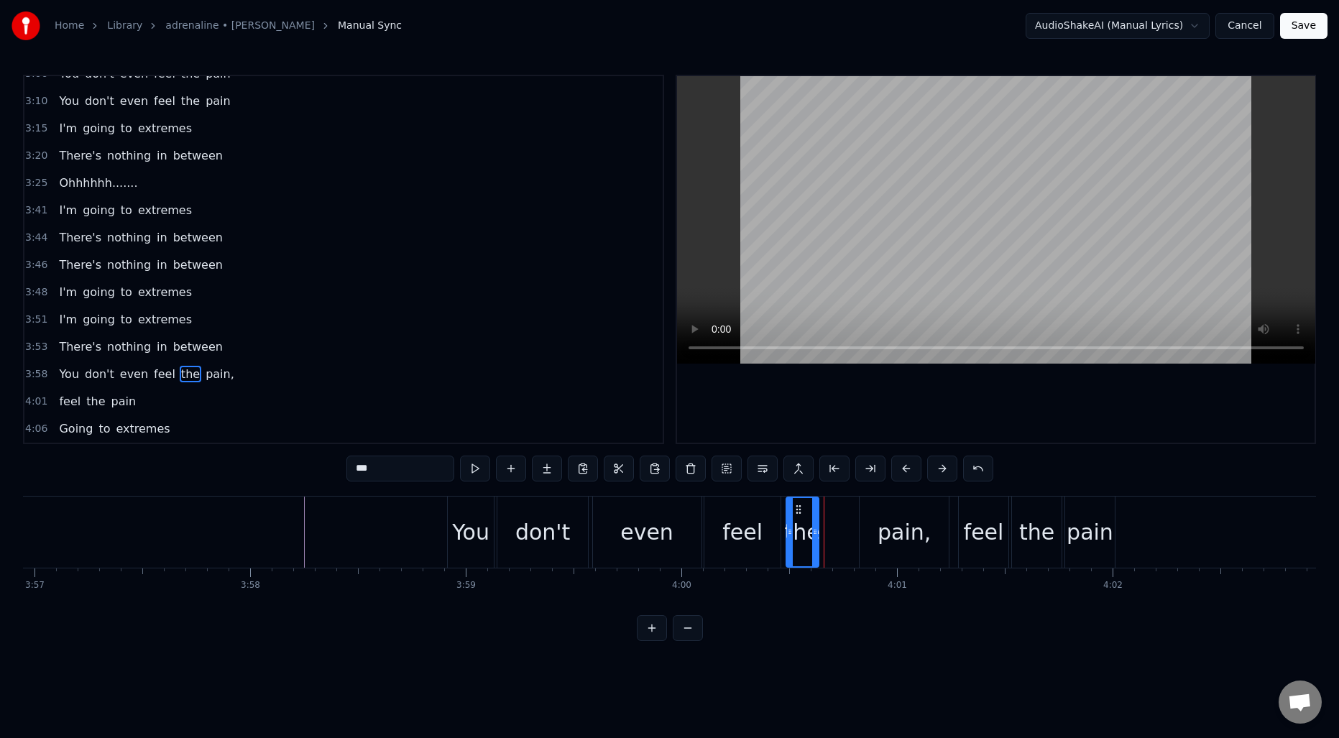
drag, startPoint x: 848, startPoint y: 529, endPoint x: 814, endPoint y: 527, distance: 33.1
click at [814, 527] on icon at bounding box center [815, 532] width 6 height 12
click at [889, 518] on div "pain," at bounding box center [904, 532] width 53 height 32
type input "*****"
drag, startPoint x: 863, startPoint y: 528, endPoint x: 826, endPoint y: 528, distance: 36.7
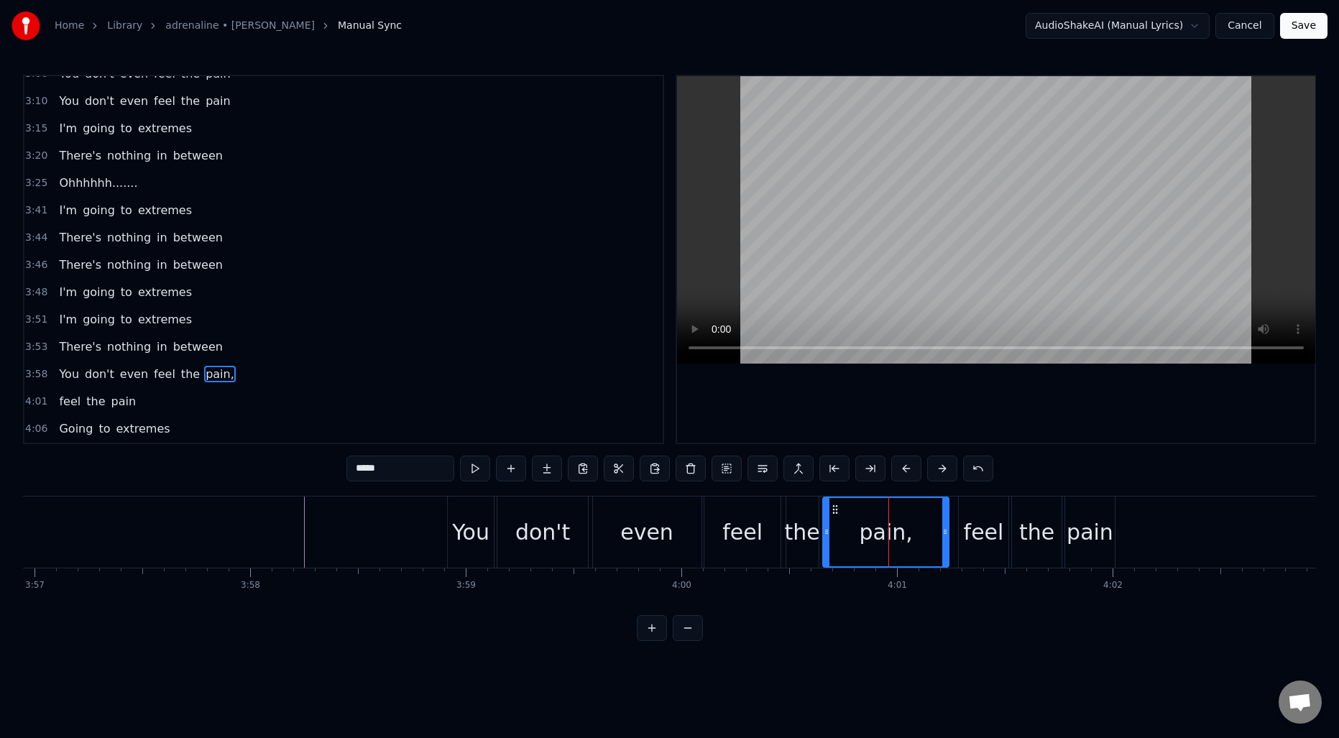
click at [826, 528] on icon at bounding box center [827, 532] width 6 height 12
drag, startPoint x: 944, startPoint y: 526, endPoint x: 868, endPoint y: 525, distance: 75.5
click at [868, 526] on icon at bounding box center [870, 532] width 6 height 12
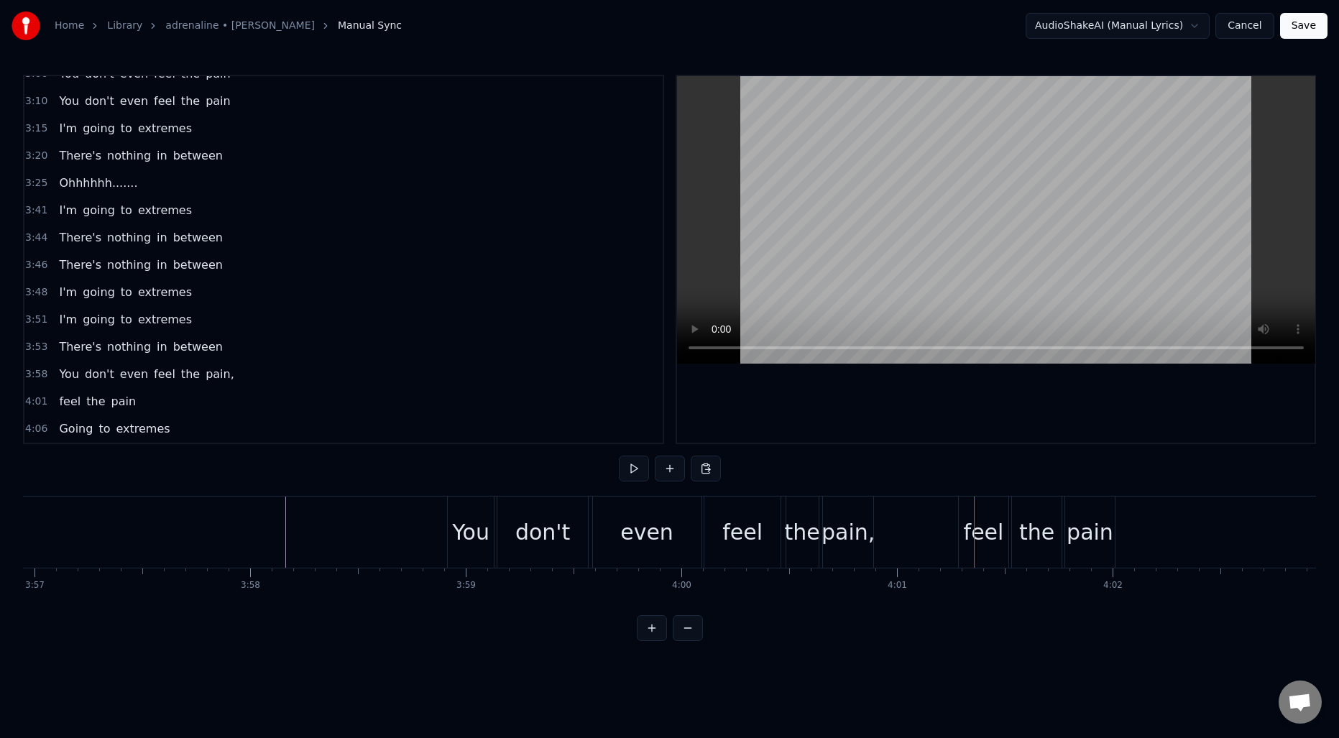
click at [848, 524] on div "pain," at bounding box center [848, 532] width 53 height 32
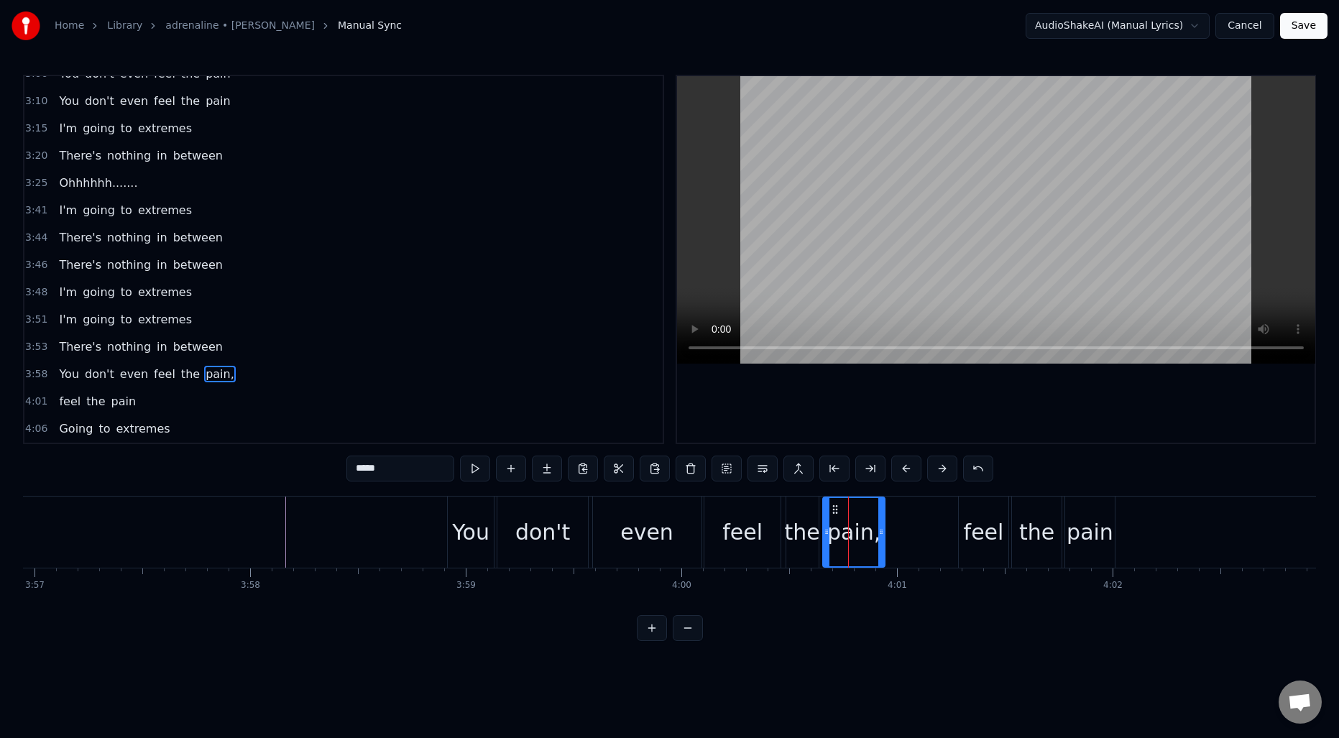
drag, startPoint x: 872, startPoint y: 526, endPoint x: 883, endPoint y: 527, distance: 11.5
click at [883, 527] on icon at bounding box center [881, 532] width 6 height 12
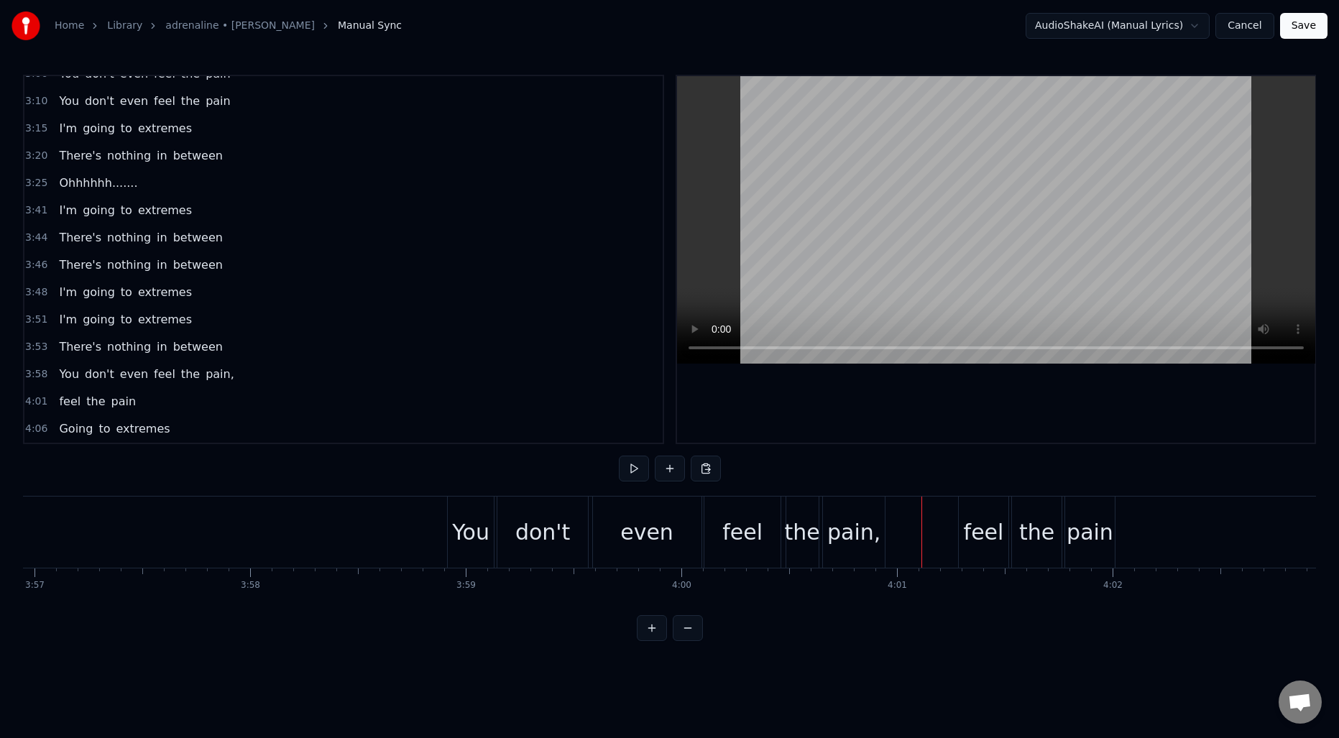
click at [983, 521] on div "feel" at bounding box center [984, 532] width 40 height 32
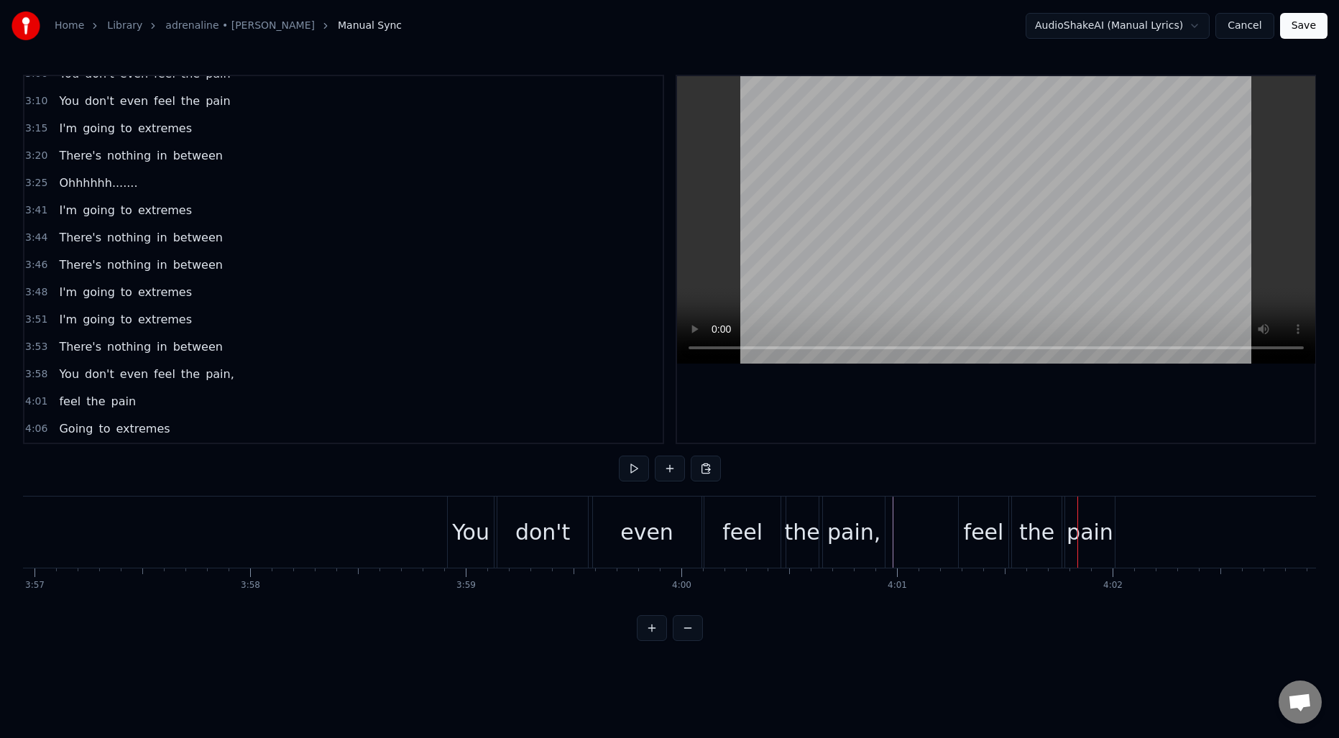
click at [975, 521] on div "feel" at bounding box center [984, 532] width 40 height 32
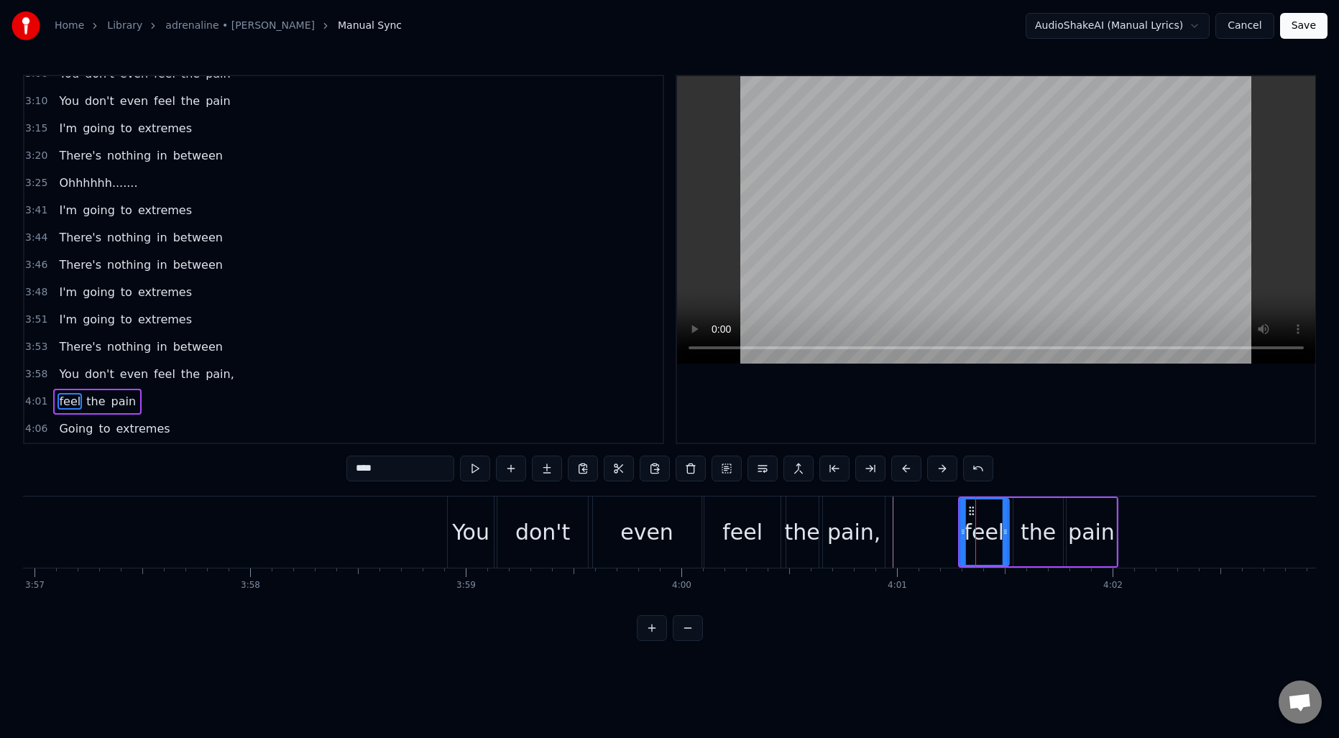
click at [971, 513] on icon at bounding box center [972, 511] width 12 height 12
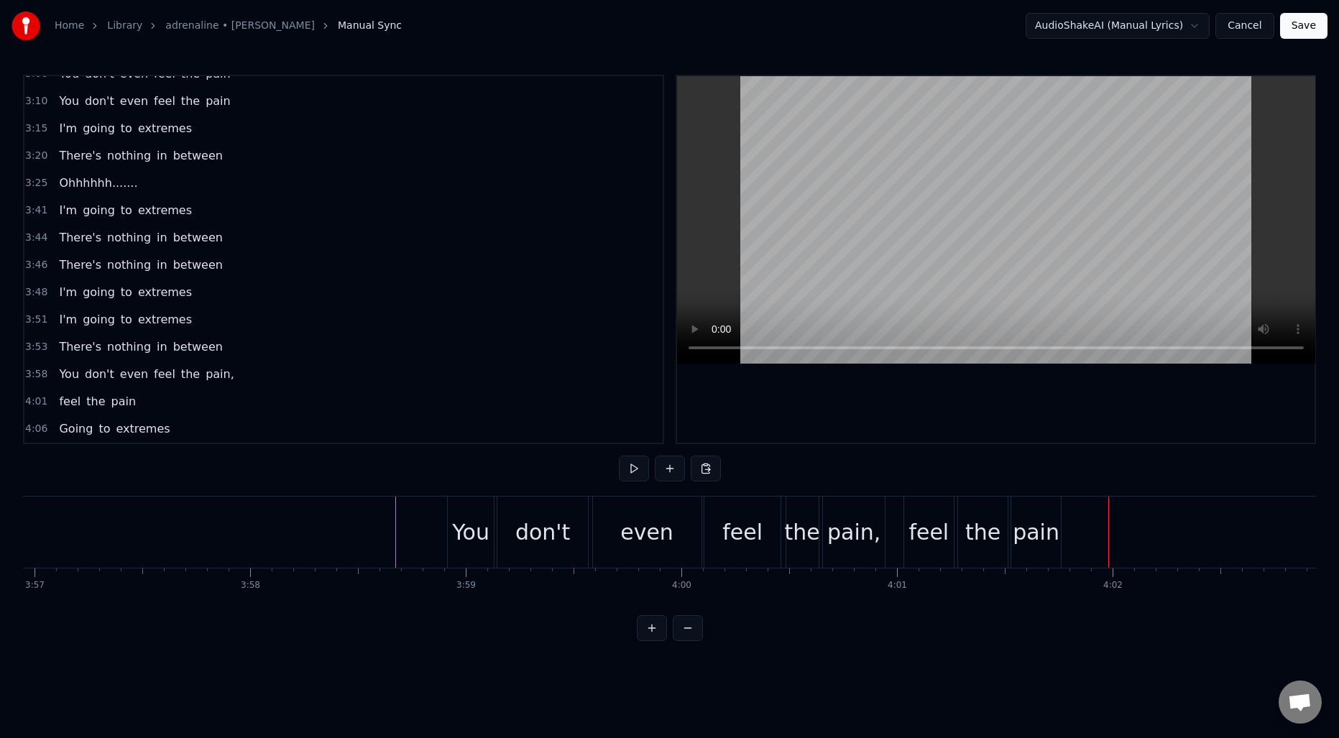
click at [1041, 505] on div "pain" at bounding box center [1036, 532] width 50 height 71
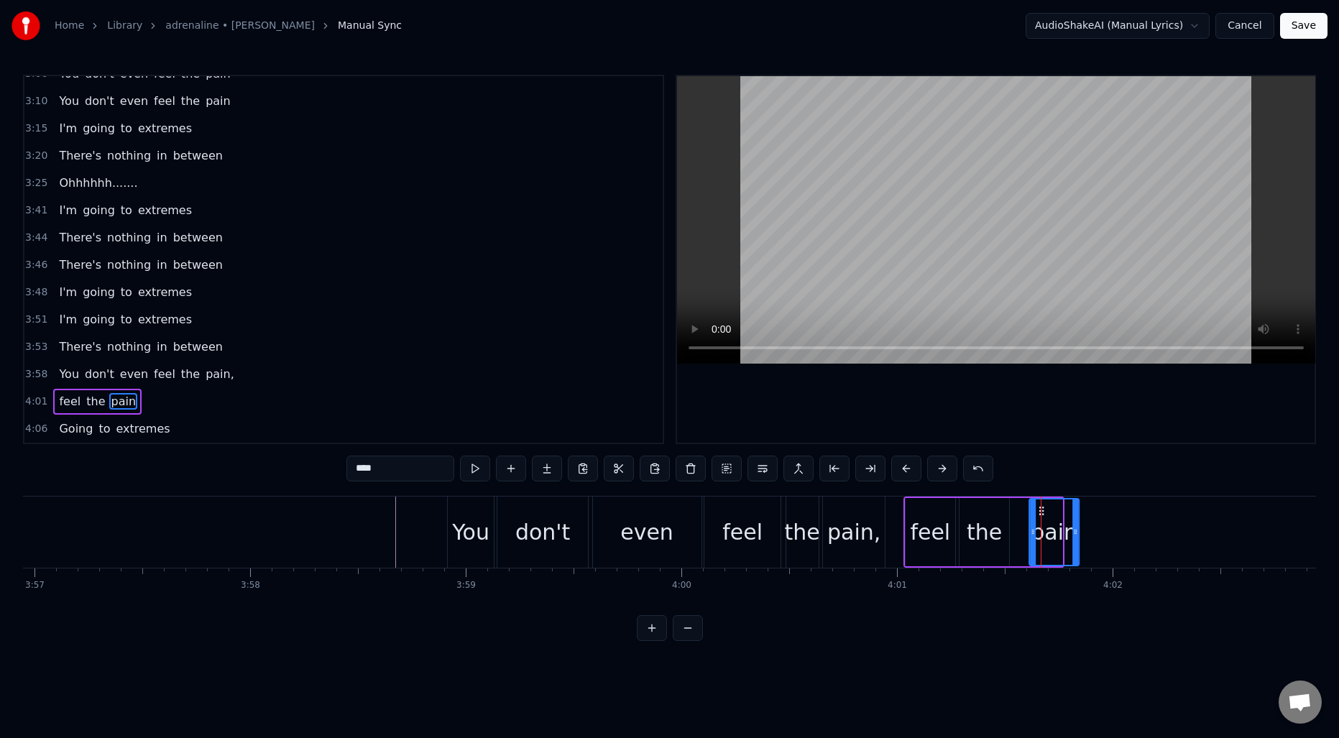
drag, startPoint x: 1025, startPoint y: 508, endPoint x: 1045, endPoint y: 506, distance: 20.2
click at [1046, 506] on icon at bounding box center [1042, 511] width 12 height 12
click at [980, 518] on div "the" at bounding box center [984, 532] width 35 height 32
type input "***"
drag, startPoint x: 970, startPoint y: 510, endPoint x: 985, endPoint y: 510, distance: 14.4
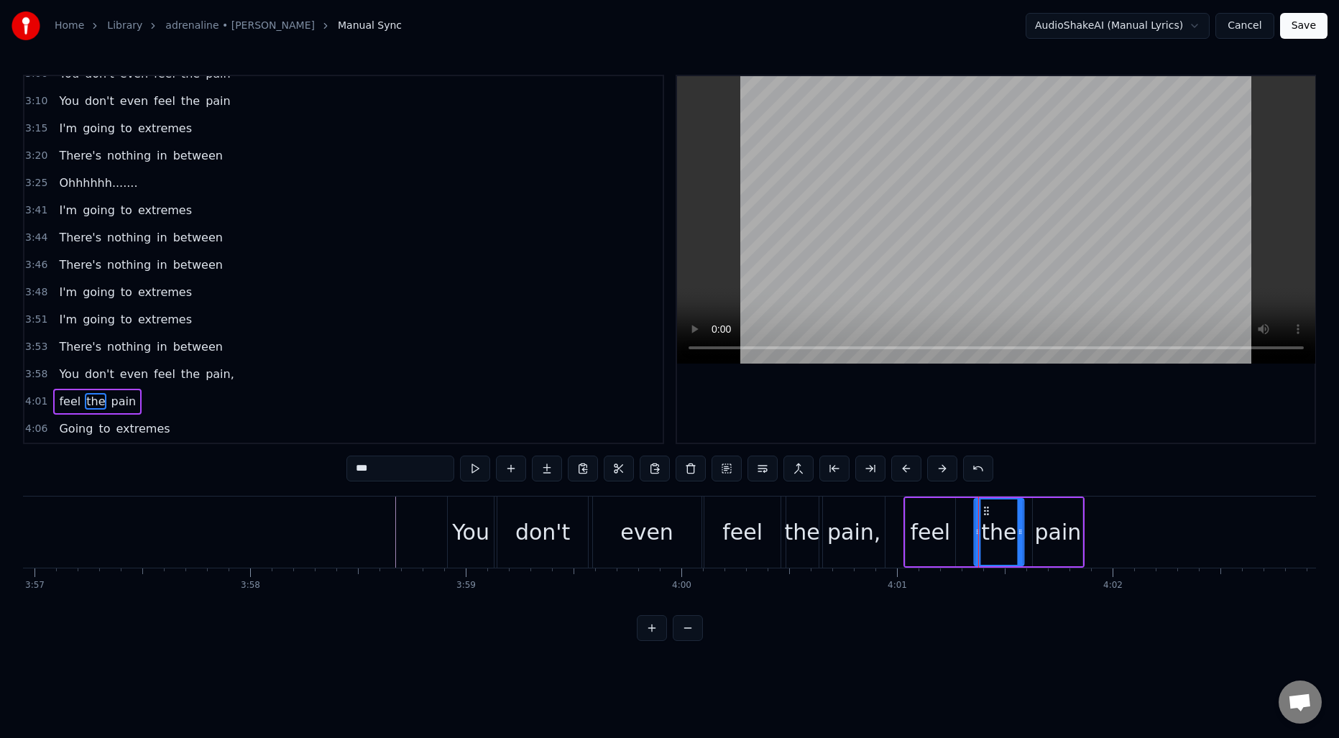
click at [985, 510] on circle at bounding box center [985, 510] width 1 height 1
drag, startPoint x: 975, startPoint y: 527, endPoint x: 960, endPoint y: 527, distance: 15.1
click at [960, 527] on icon at bounding box center [963, 532] width 6 height 12
click at [1027, 528] on div "feel the pain" at bounding box center [995, 532] width 182 height 71
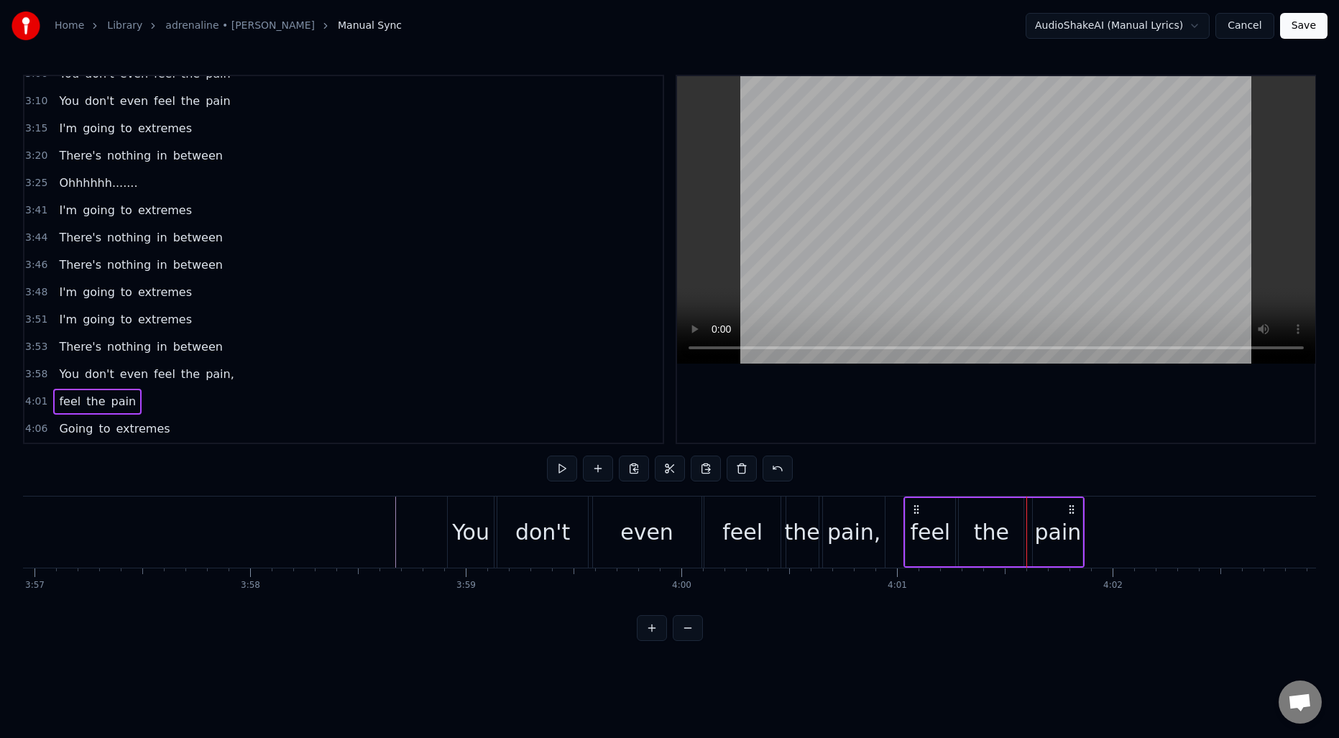
click at [1006, 528] on div "the" at bounding box center [991, 532] width 35 height 32
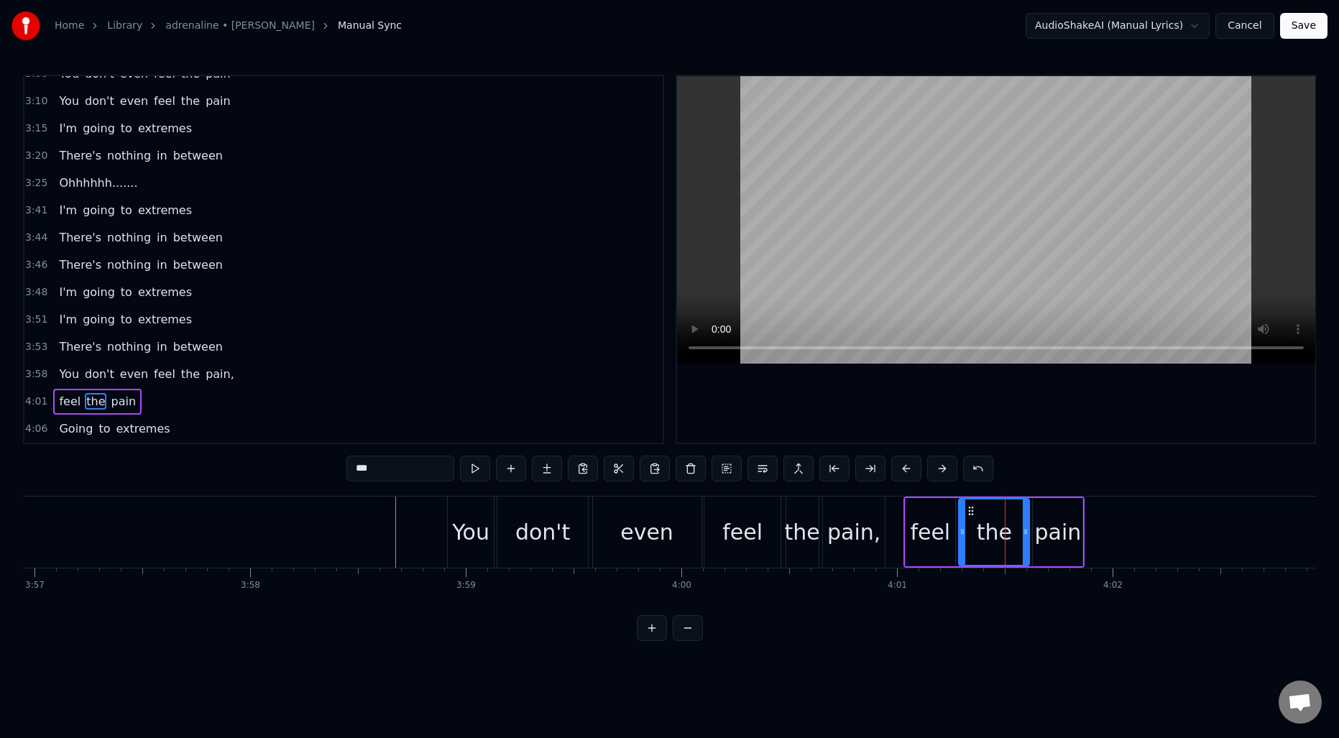
click at [1026, 525] on div at bounding box center [1026, 532] width 6 height 65
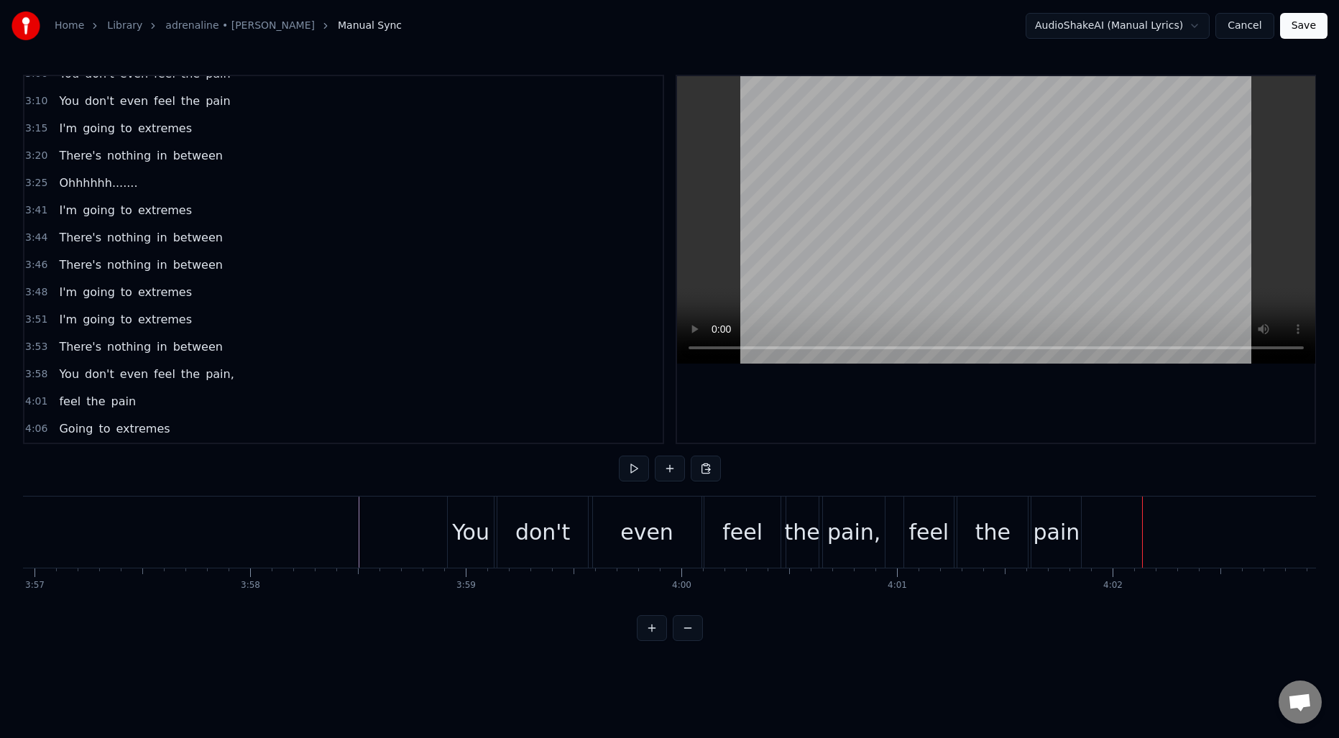
click at [1069, 531] on div "pain" at bounding box center [1056, 532] width 47 height 32
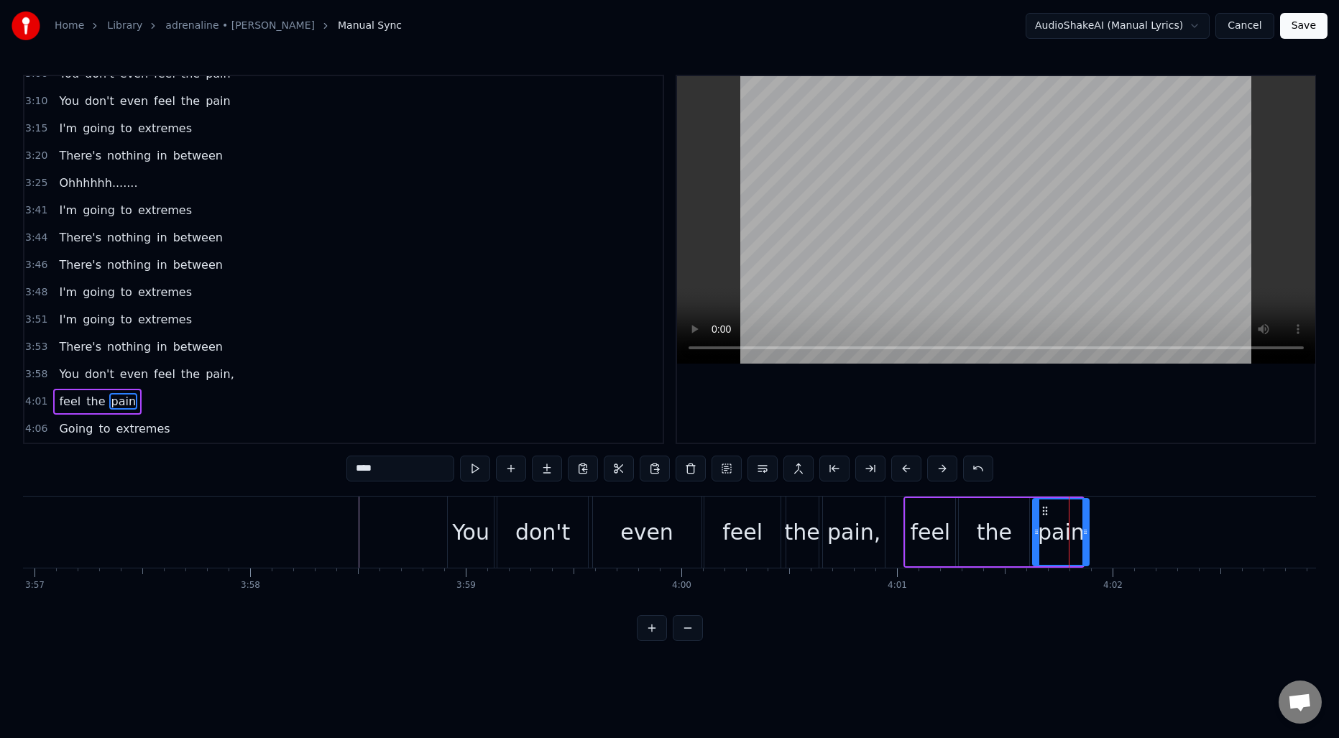
drag, startPoint x: 1078, startPoint y: 528, endPoint x: 1086, endPoint y: 528, distance: 7.9
click at [1086, 528] on icon at bounding box center [1086, 532] width 6 height 12
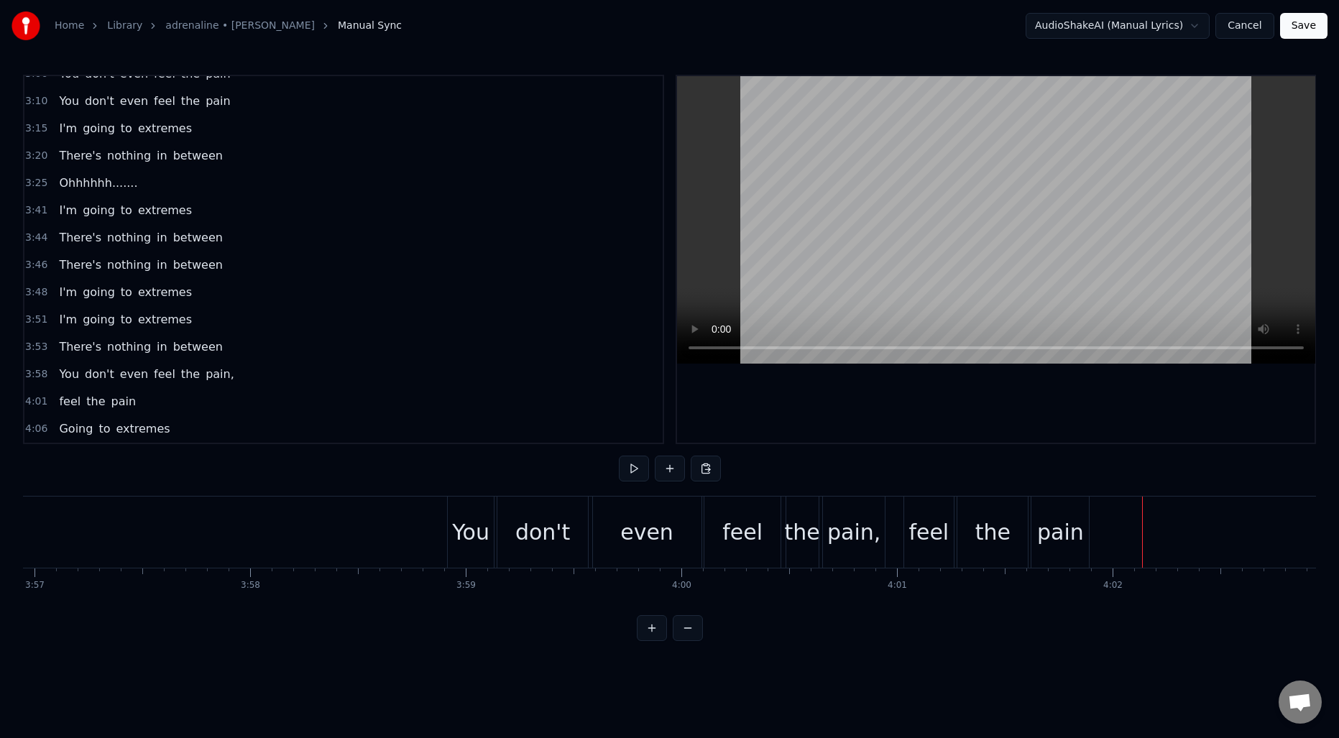
click at [994, 528] on div "the" at bounding box center [992, 532] width 35 height 32
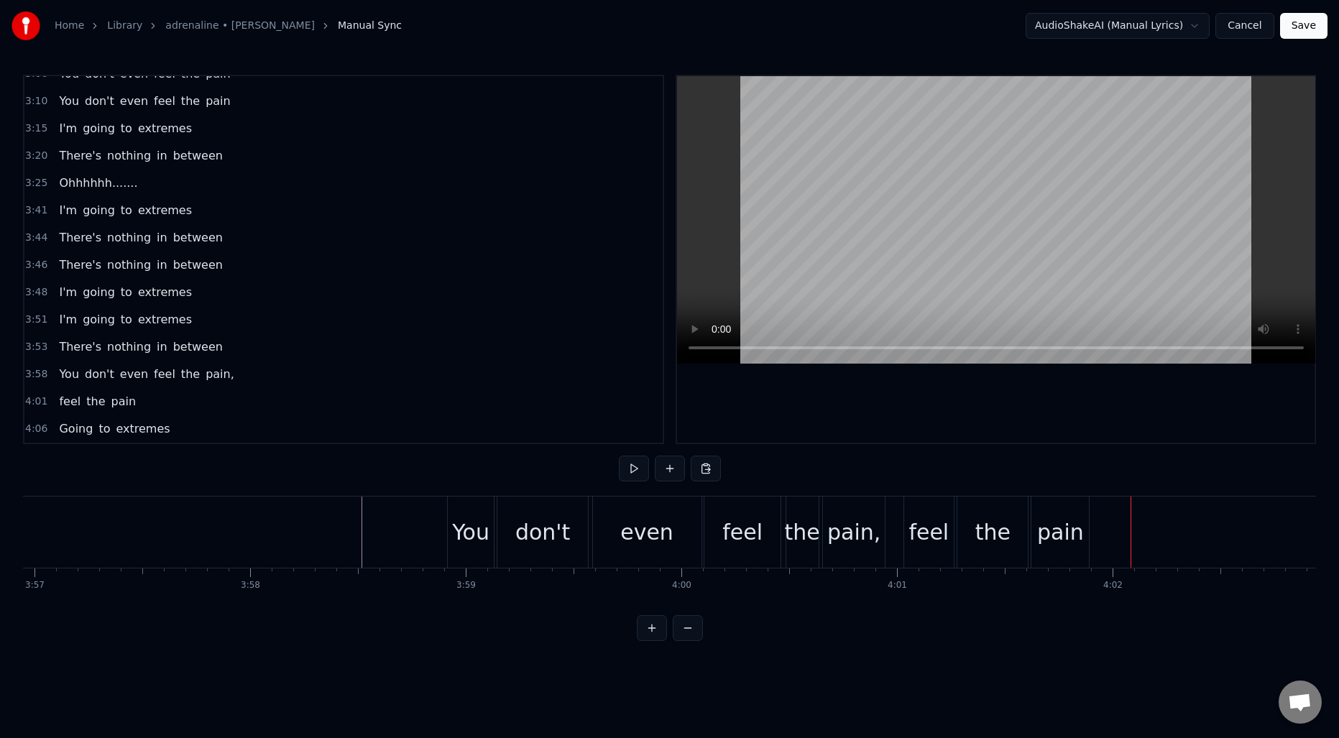
click at [1002, 519] on div "the" at bounding box center [992, 532] width 35 height 32
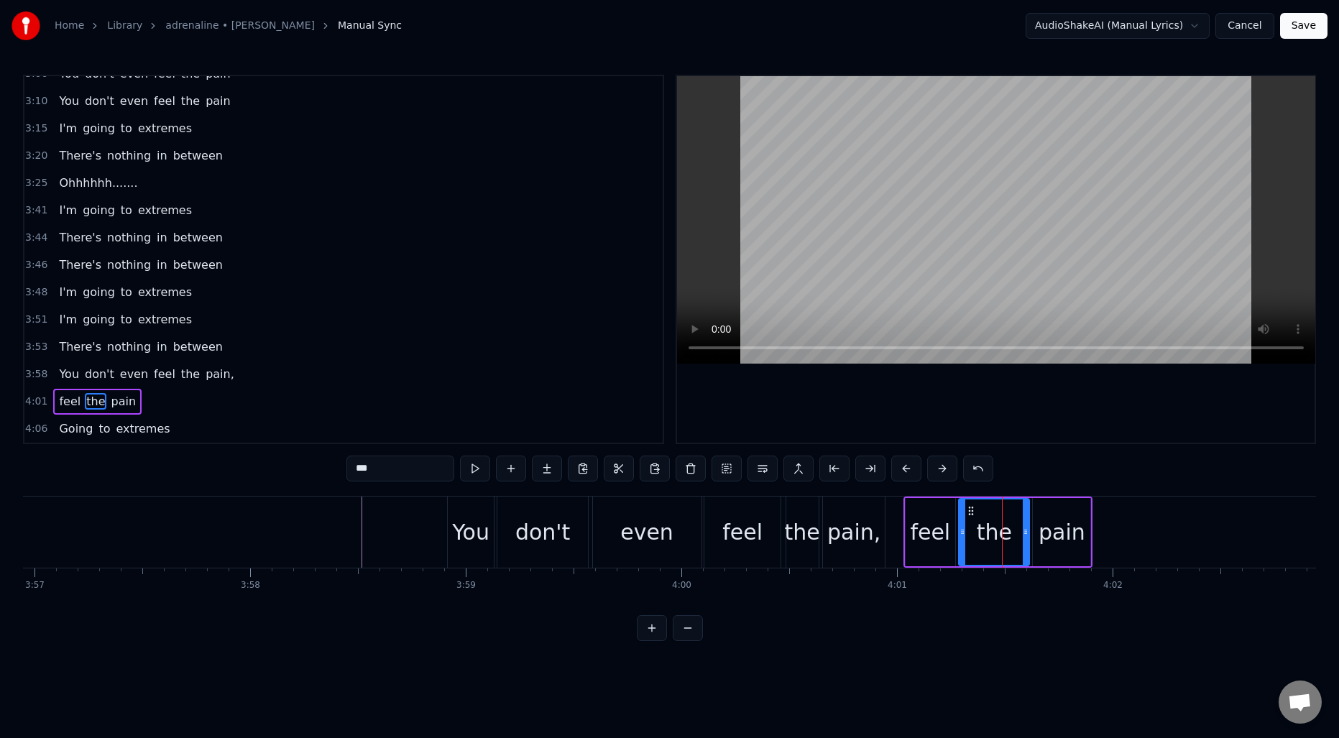
click at [943, 527] on div "feel" at bounding box center [930, 532] width 40 height 32
click at [985, 517] on div "the" at bounding box center [994, 532] width 35 height 32
type input "***"
drag, startPoint x: 964, startPoint y: 525, endPoint x: 982, endPoint y: 525, distance: 18.0
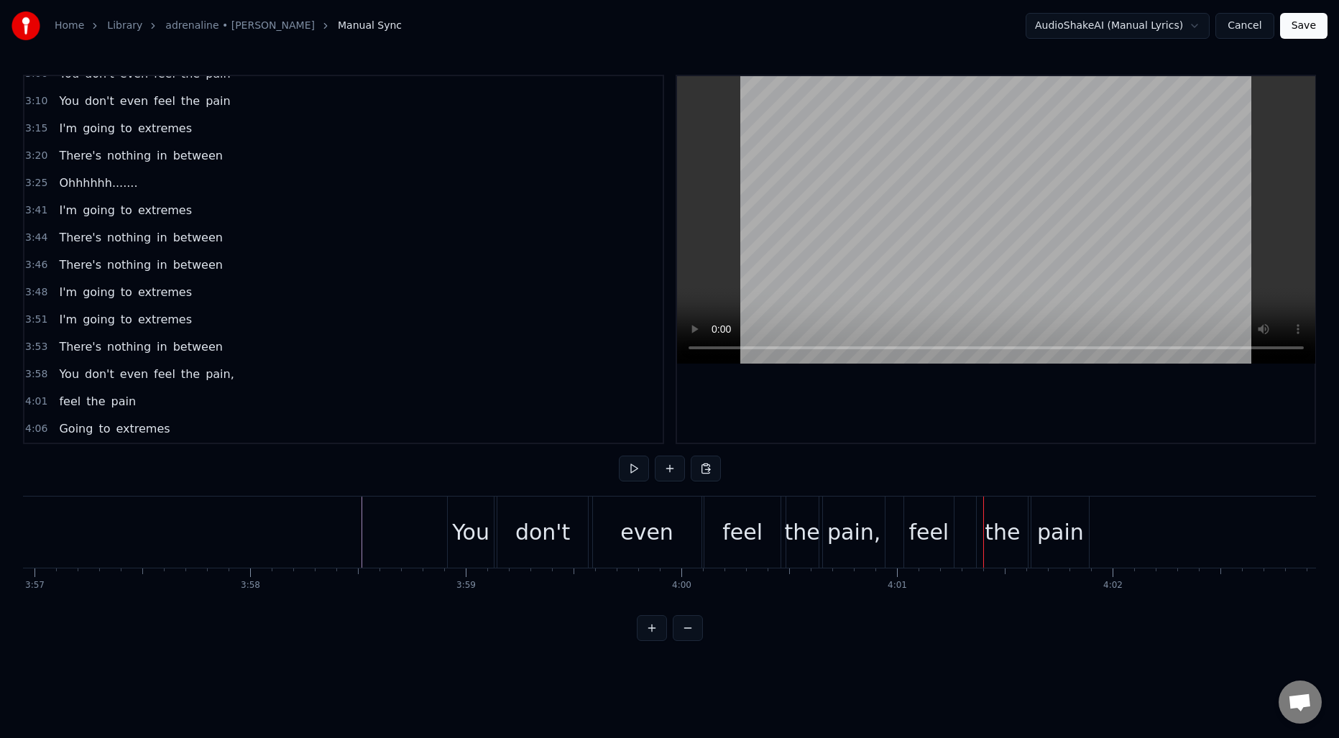
click at [915, 528] on div "feel" at bounding box center [929, 532] width 40 height 32
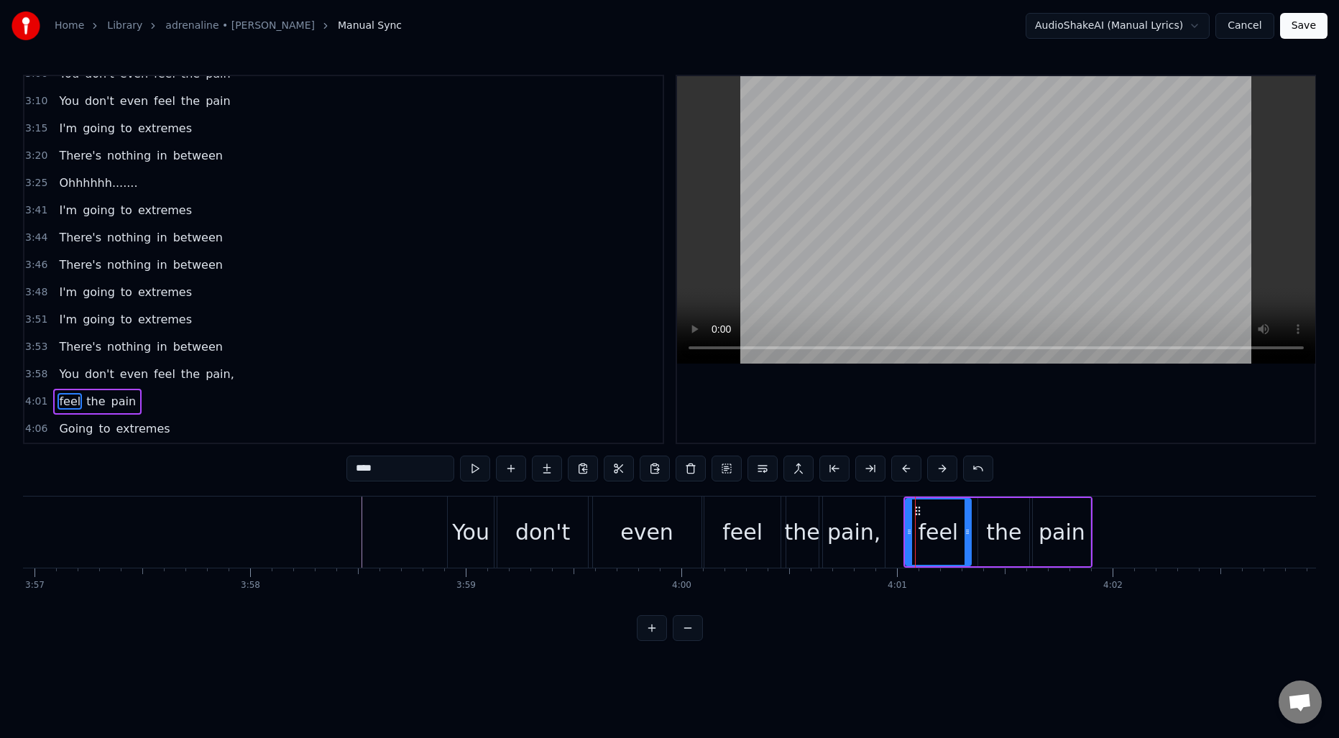
drag, startPoint x: 950, startPoint y: 528, endPoint x: 970, endPoint y: 528, distance: 19.4
click at [970, 528] on icon at bounding box center [968, 532] width 6 height 12
drag, startPoint x: 909, startPoint y: 530, endPoint x: 916, endPoint y: 531, distance: 7.2
click at [916, 531] on icon at bounding box center [917, 532] width 6 height 12
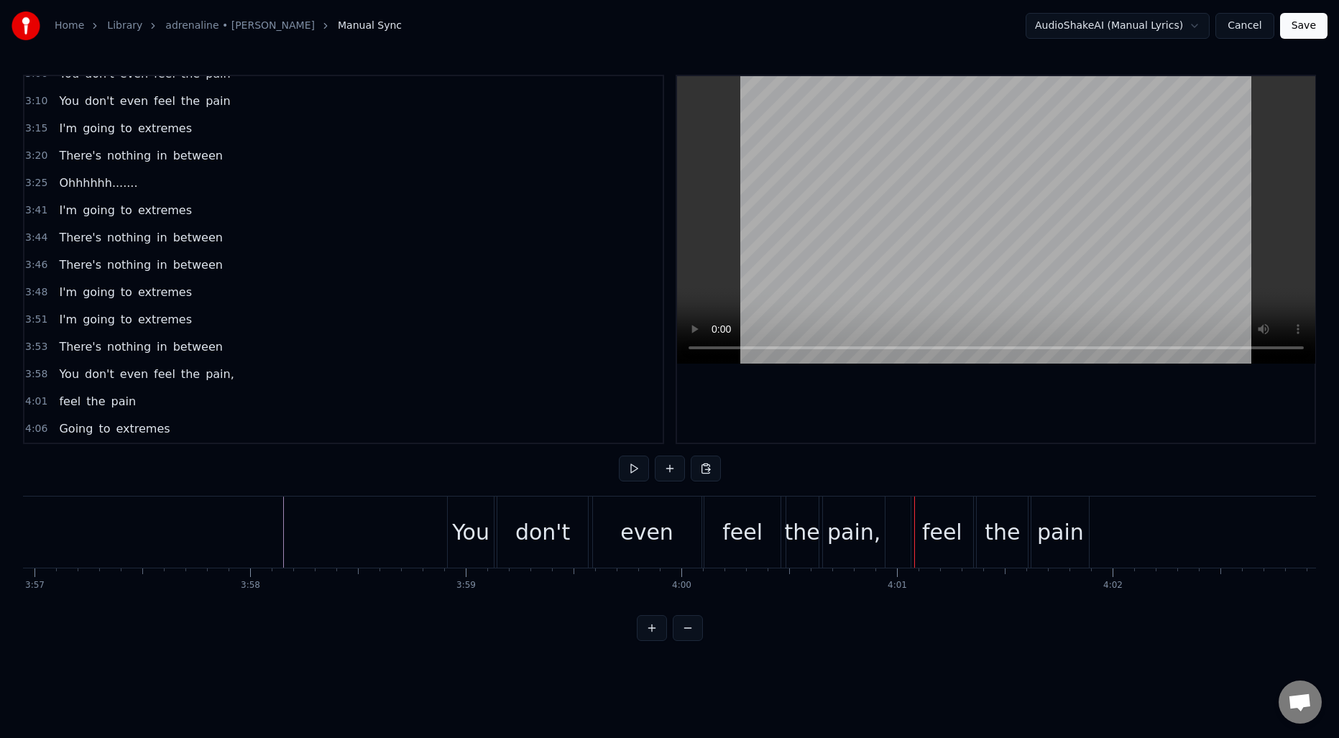
click at [718, 530] on div "feel" at bounding box center [742, 532] width 76 height 71
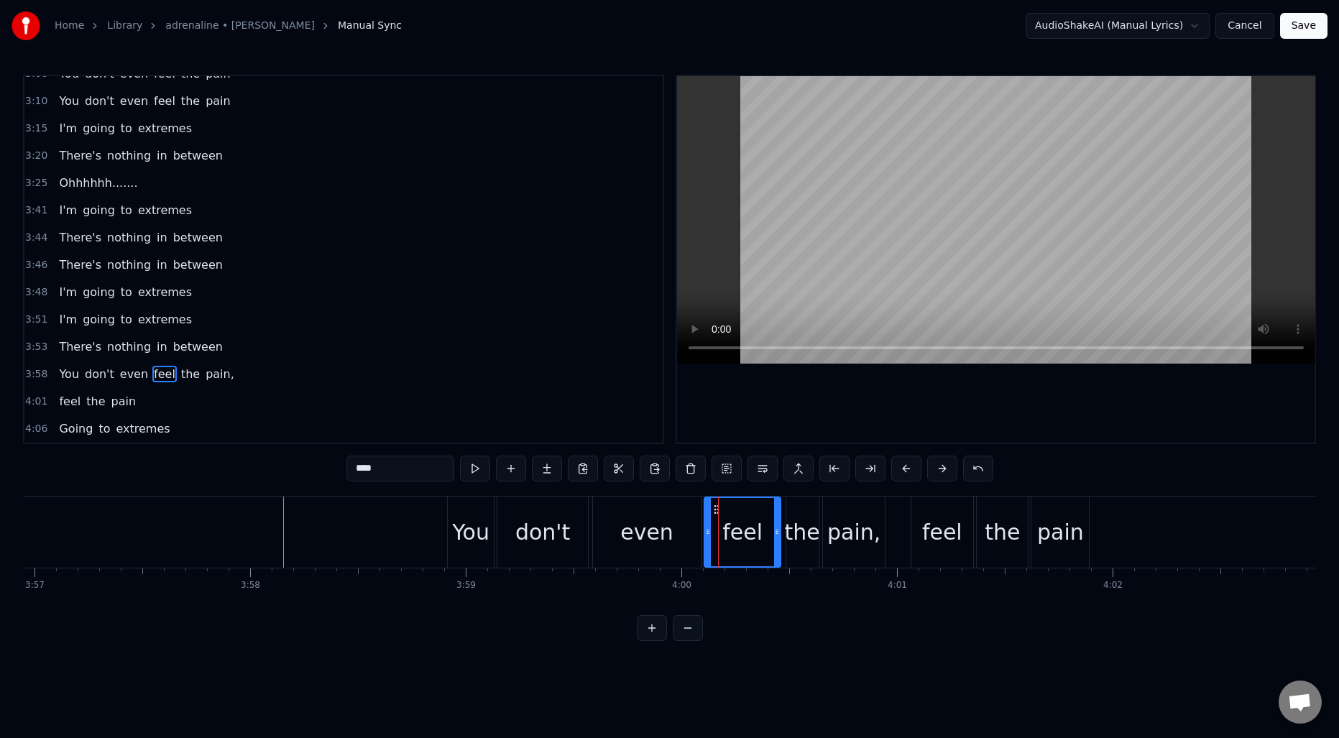
click at [693, 531] on div "even" at bounding box center [647, 532] width 109 height 71
drag, startPoint x: 697, startPoint y: 531, endPoint x: 683, endPoint y: 531, distance: 13.7
click at [684, 531] on icon at bounding box center [687, 532] width 6 height 12
click at [709, 525] on div "feel" at bounding box center [742, 532] width 76 height 71
type input "****"
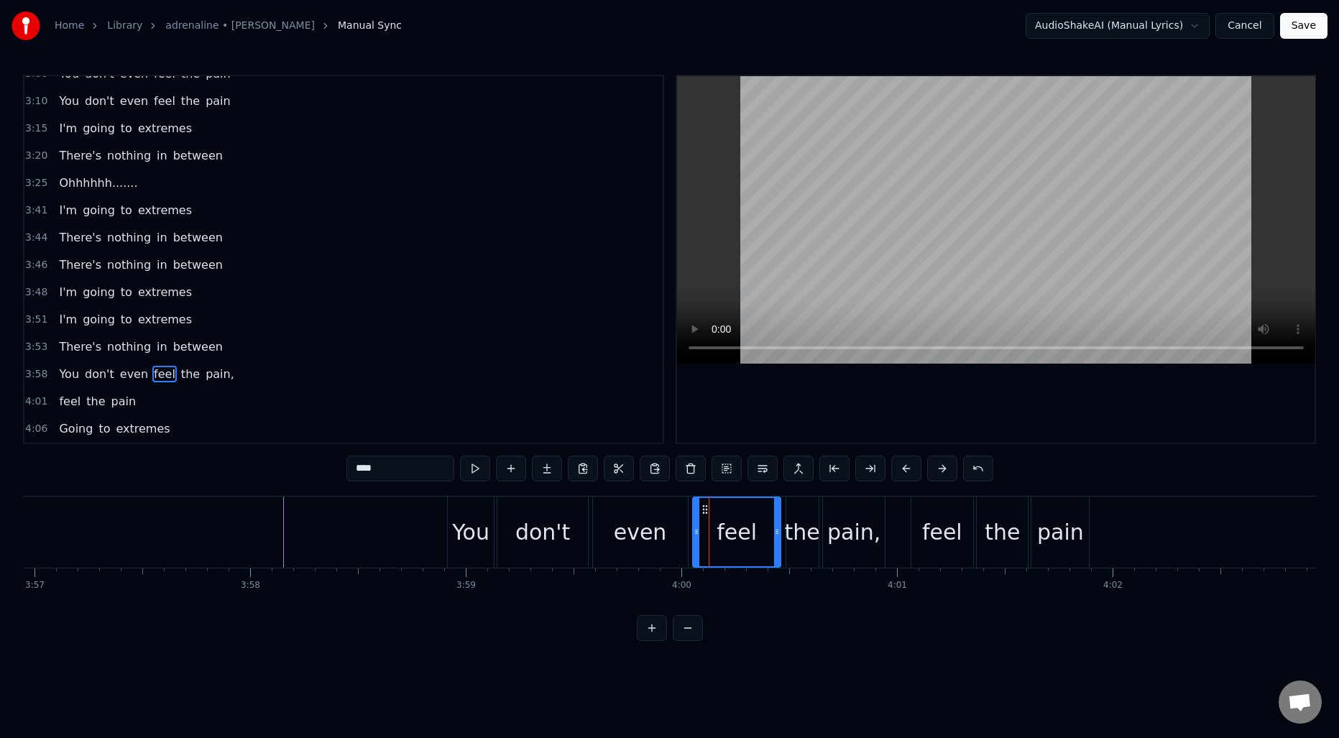
drag, startPoint x: 707, startPoint y: 528, endPoint x: 695, endPoint y: 528, distance: 11.5
click at [695, 528] on icon at bounding box center [697, 532] width 6 height 12
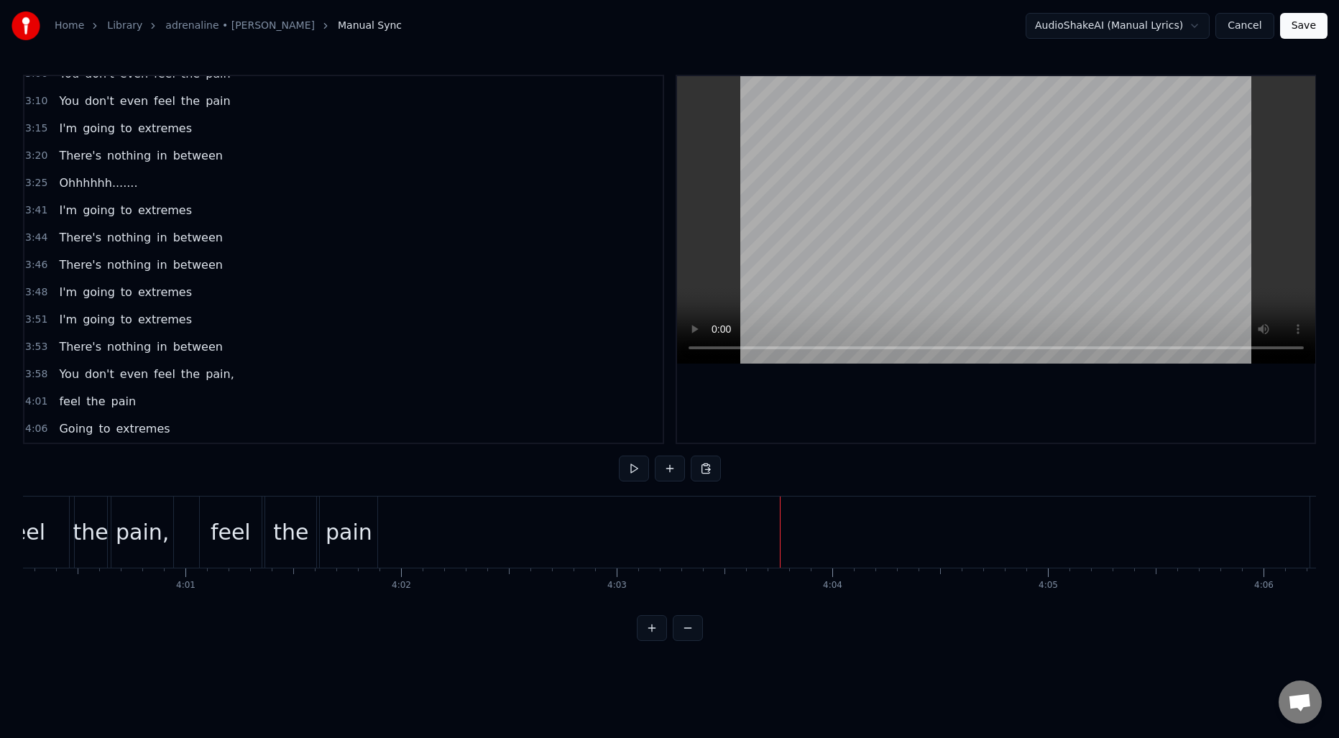
scroll to position [0, 51706]
click at [325, 513] on div "feel" at bounding box center [336, 532] width 62 height 71
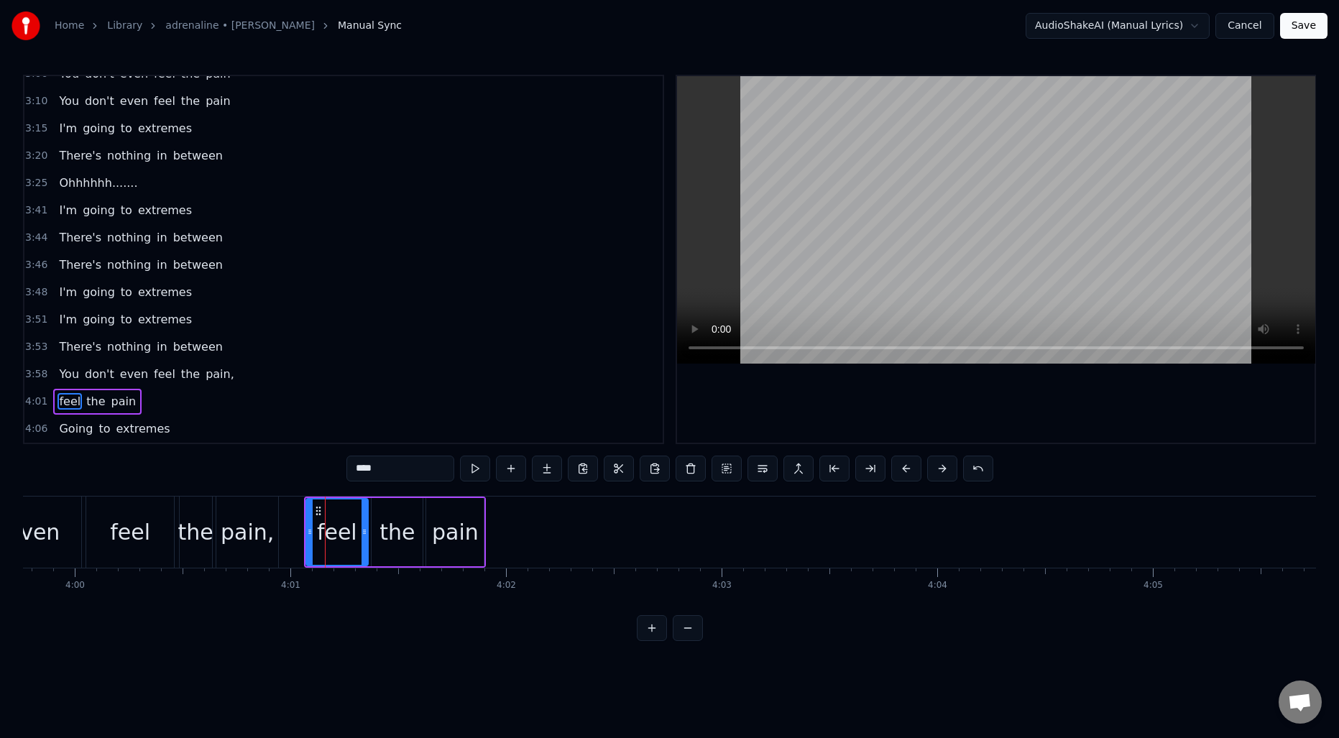
click at [37, 403] on span "4:01" at bounding box center [36, 402] width 22 height 14
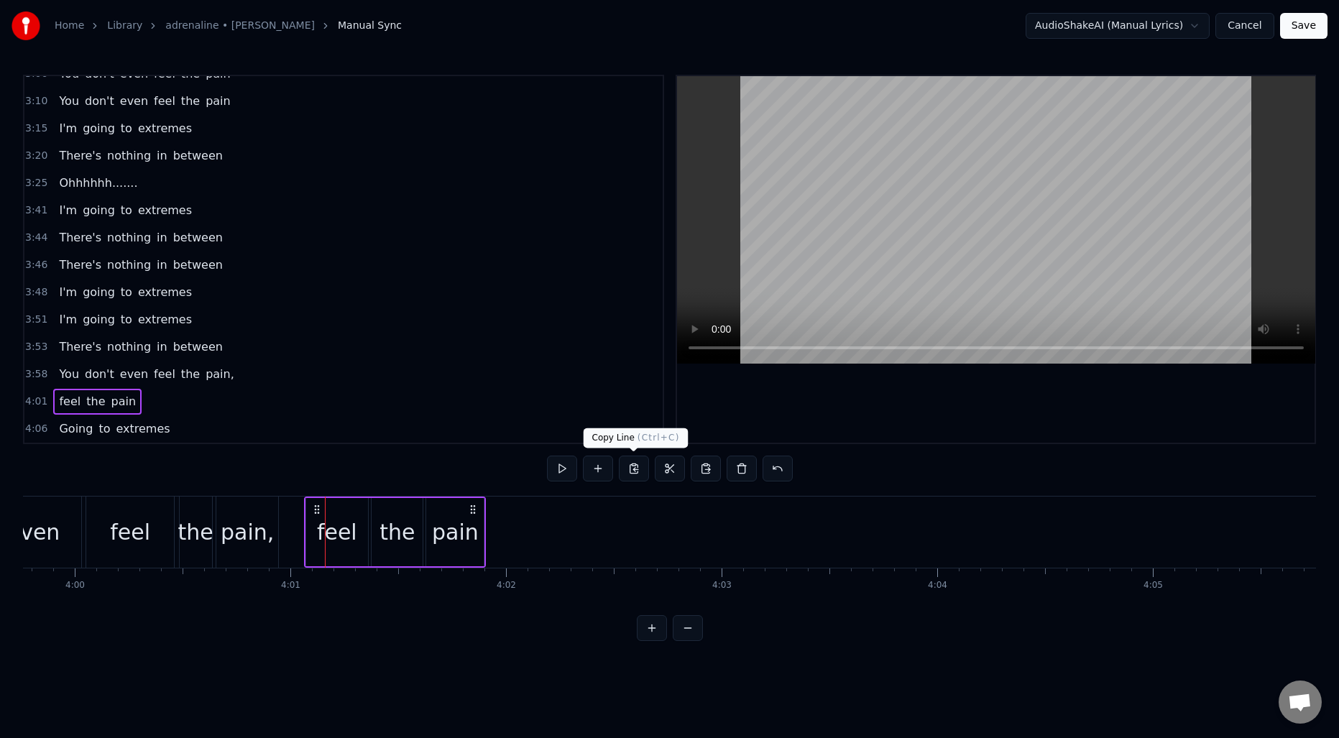
click at [637, 468] on button at bounding box center [634, 469] width 30 height 26
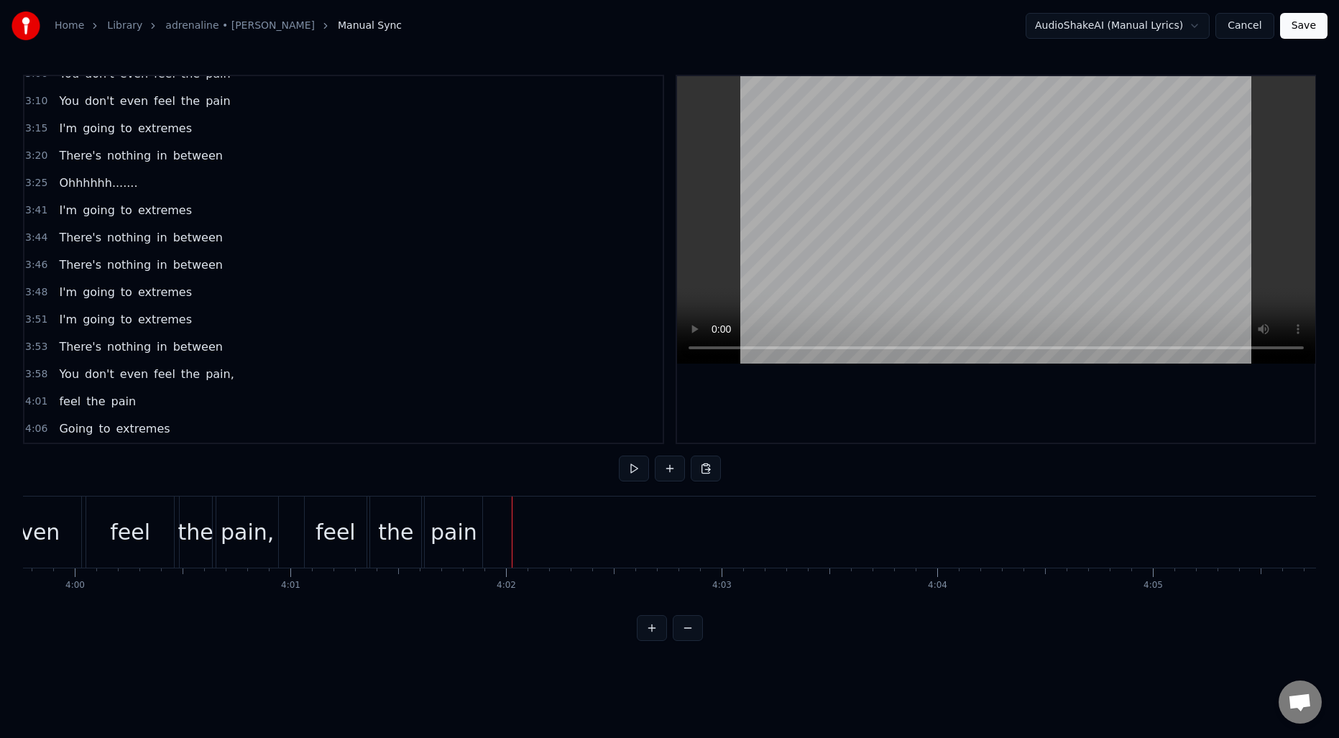
click at [707, 469] on button at bounding box center [706, 469] width 30 height 26
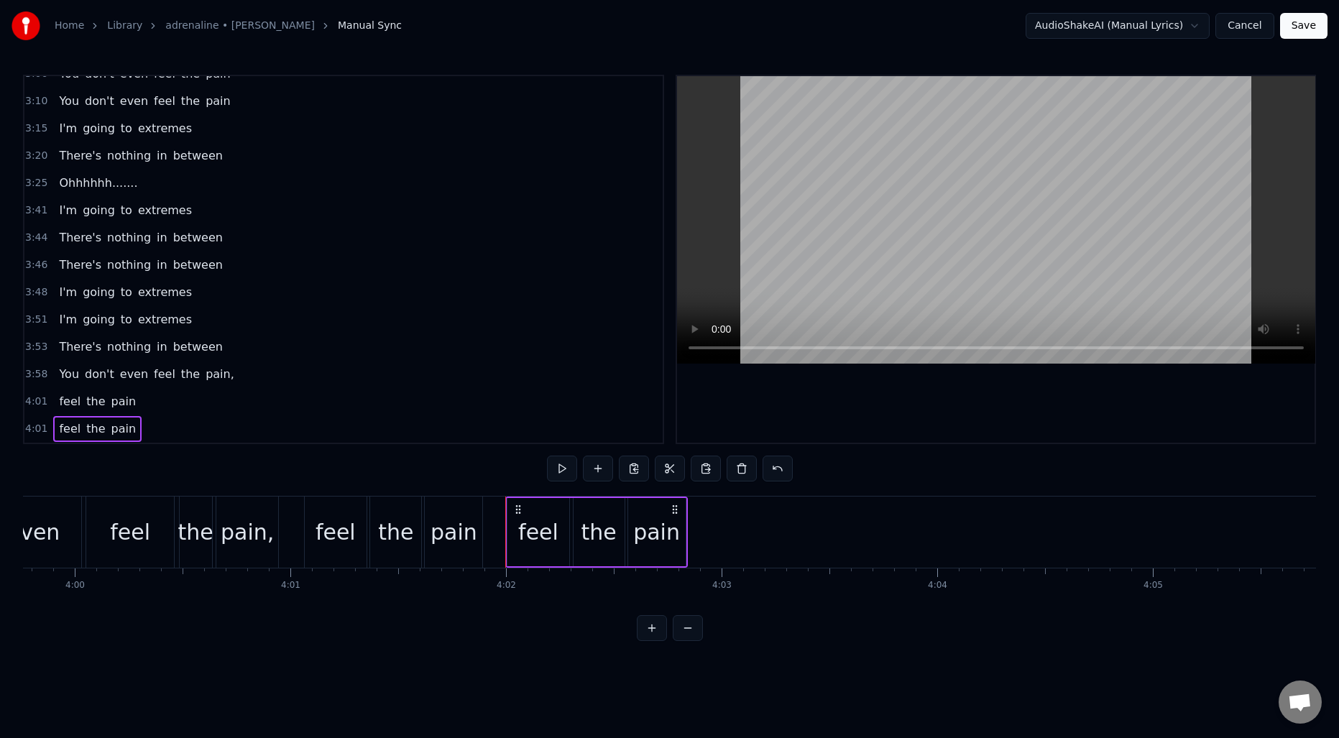
scroll to position [1354, 0]
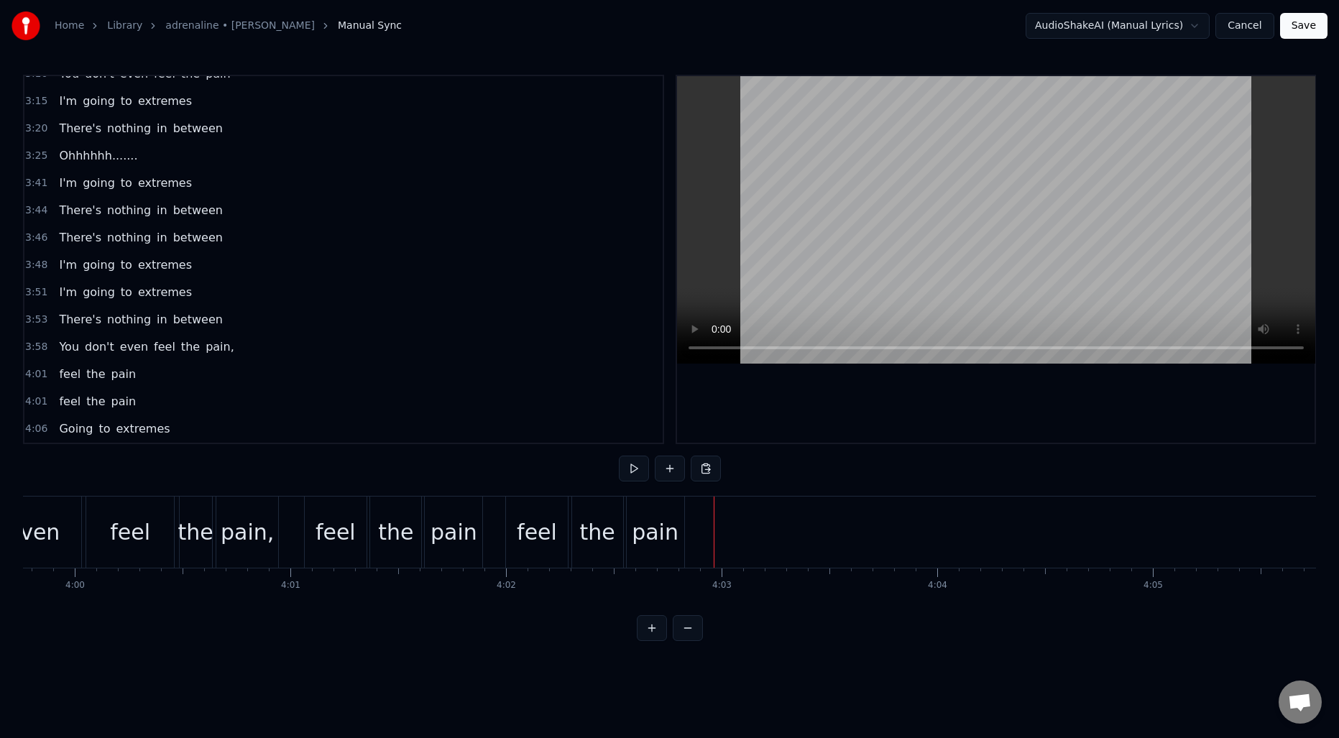
click at [703, 472] on button at bounding box center [706, 469] width 30 height 26
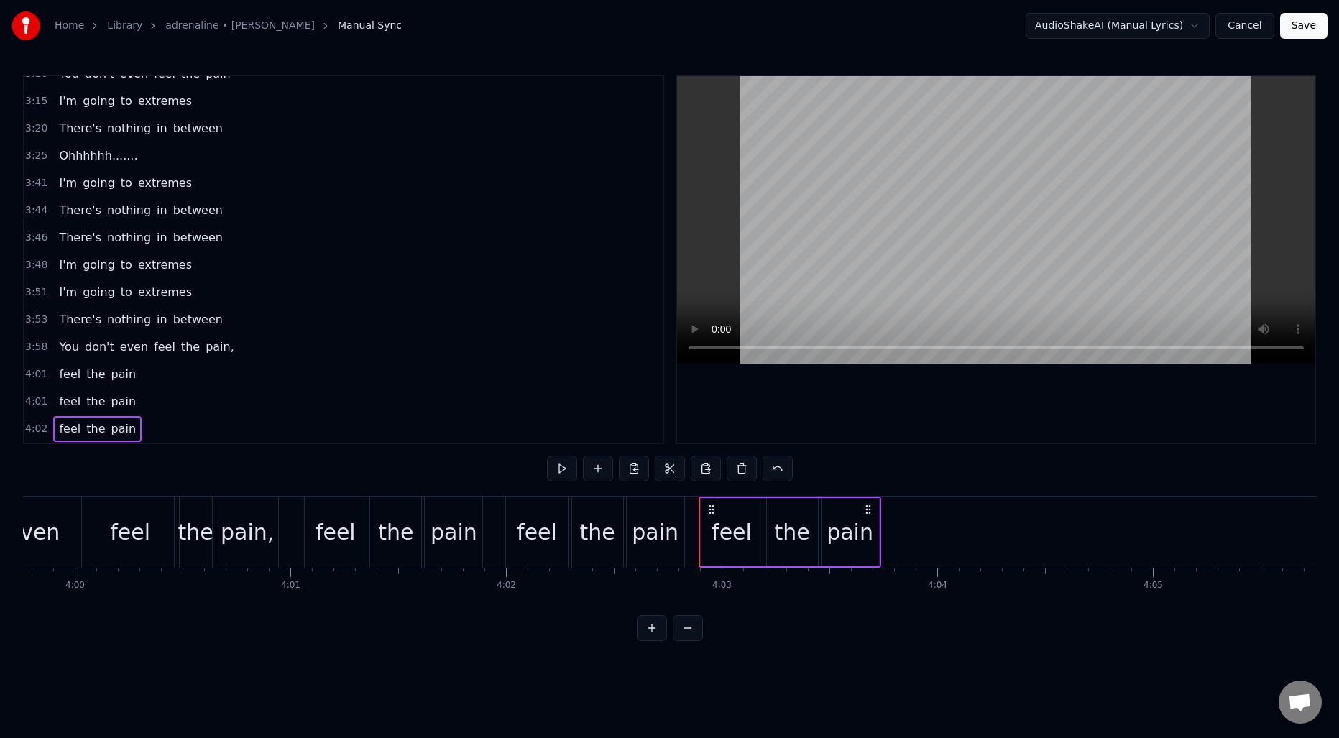
scroll to position [1382, 0]
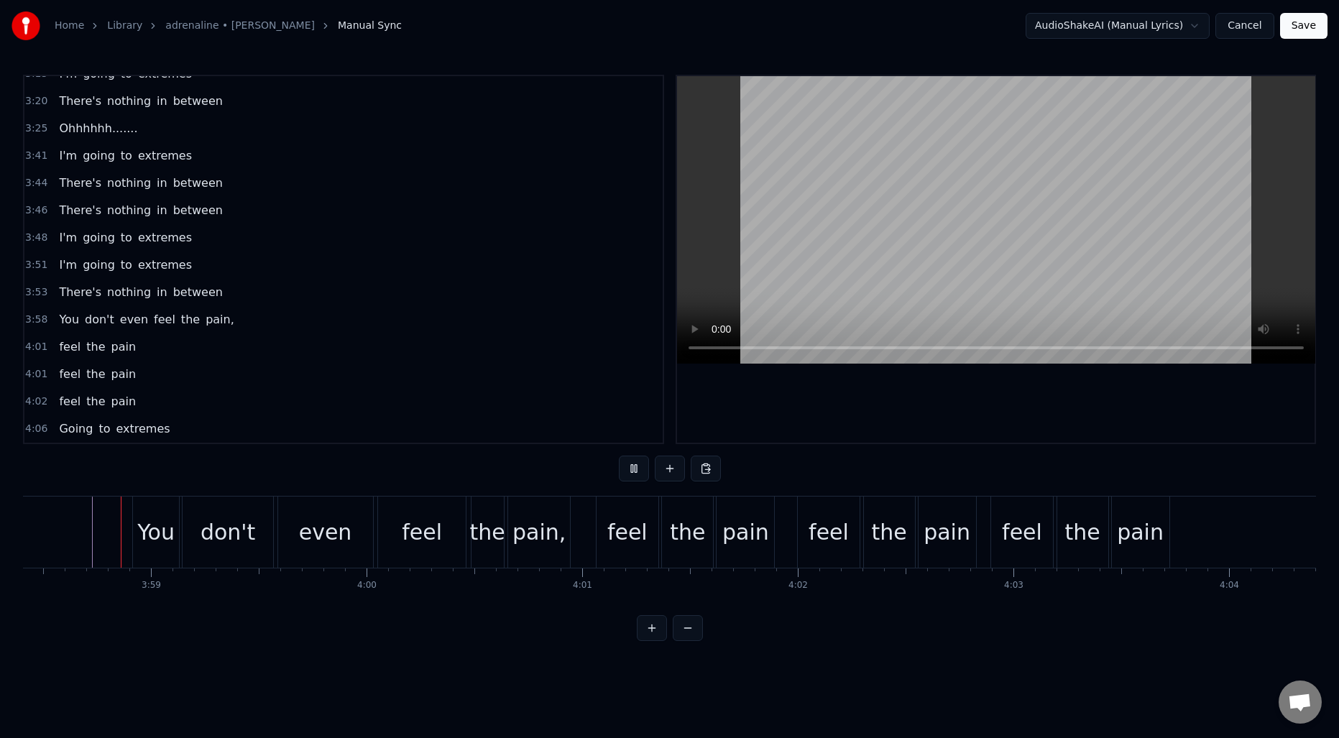
scroll to position [0, 51412]
click at [809, 515] on div "feel" at bounding box center [832, 532] width 62 height 71
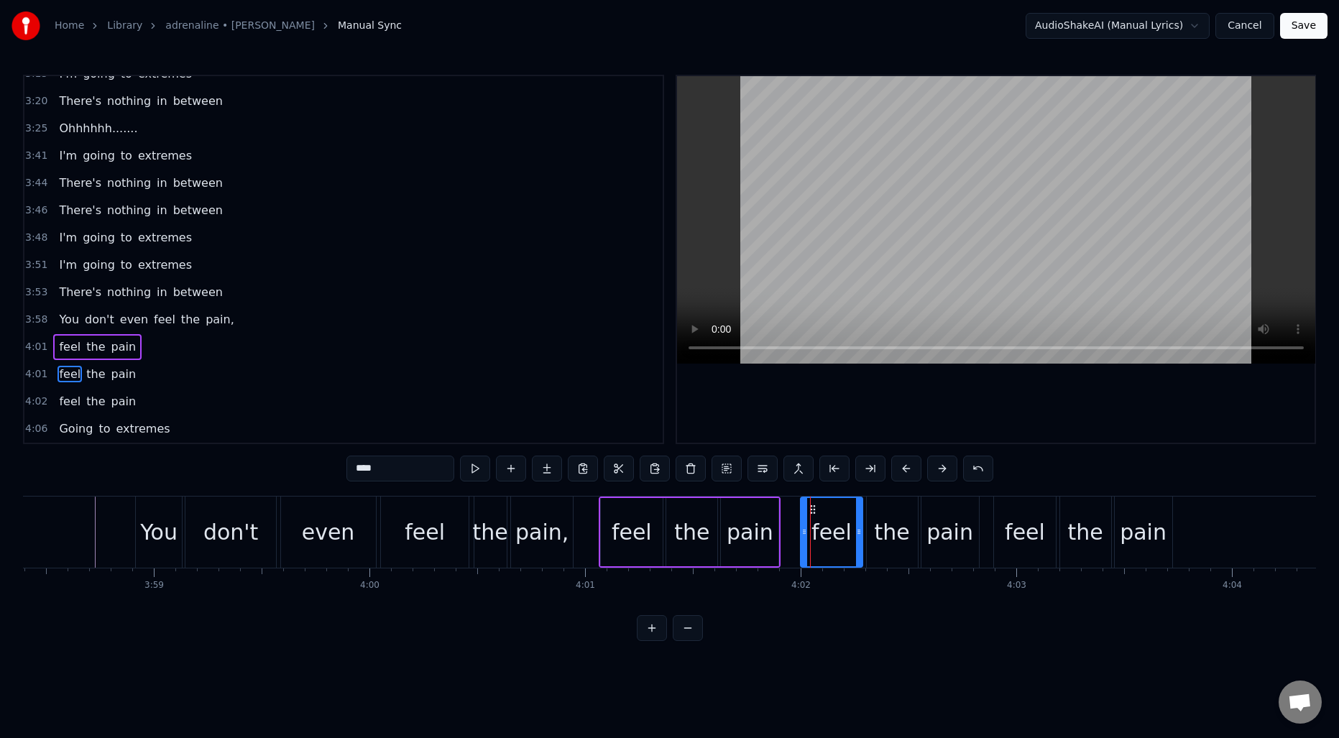
click at [873, 510] on div "the" at bounding box center [892, 532] width 51 height 71
click at [843, 517] on div "feel" at bounding box center [832, 532] width 40 height 32
click at [937, 513] on div "pain" at bounding box center [951, 532] width 58 height 71
type input "****"
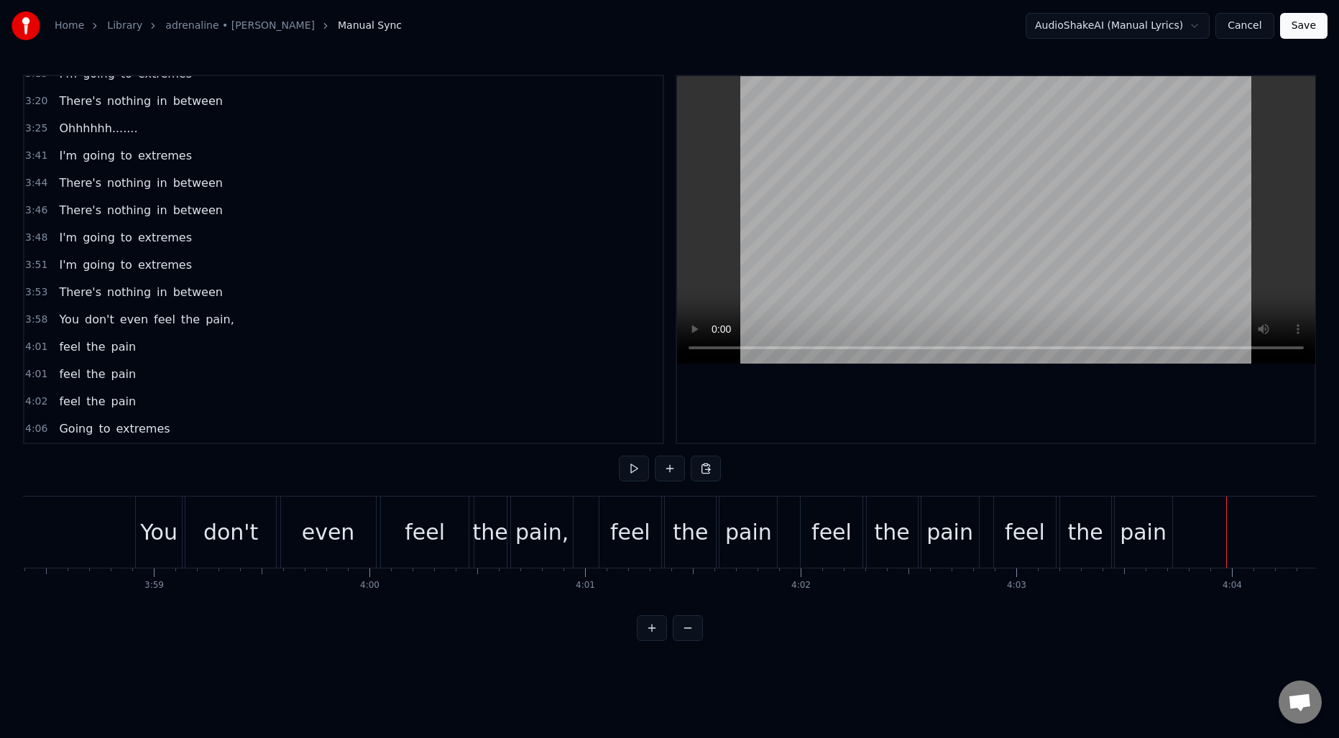
click at [37, 369] on span "4:01" at bounding box center [36, 374] width 22 height 14
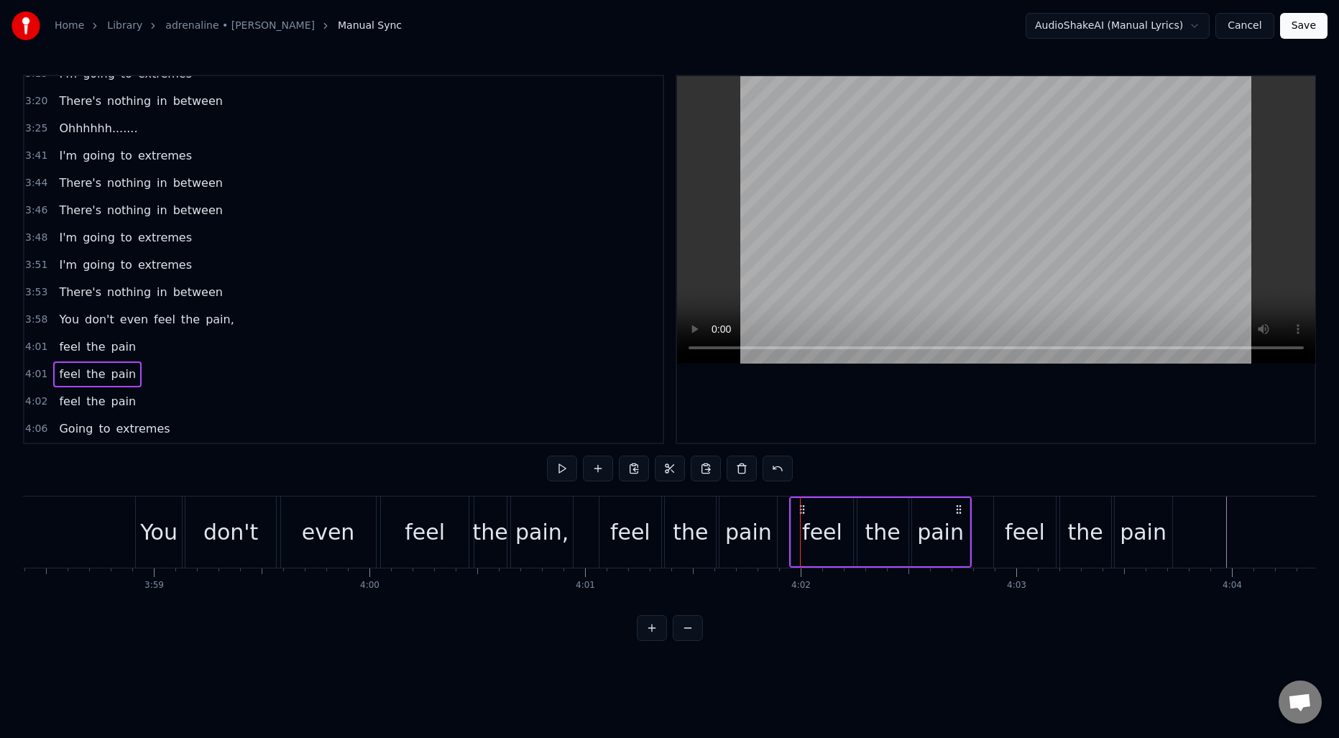
click at [32, 400] on span "4:02" at bounding box center [36, 402] width 22 height 14
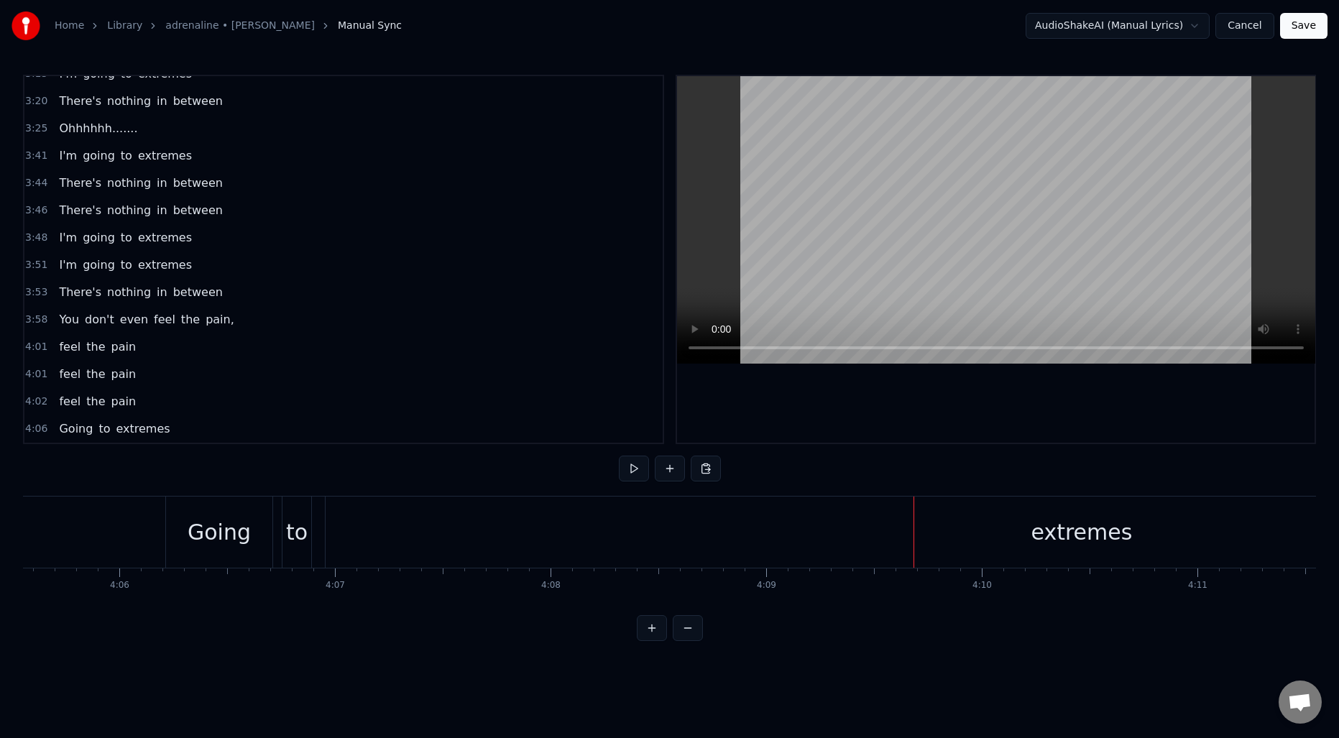
scroll to position [0, 52938]
click at [274, 537] on div "Going" at bounding box center [237, 532] width 106 height 71
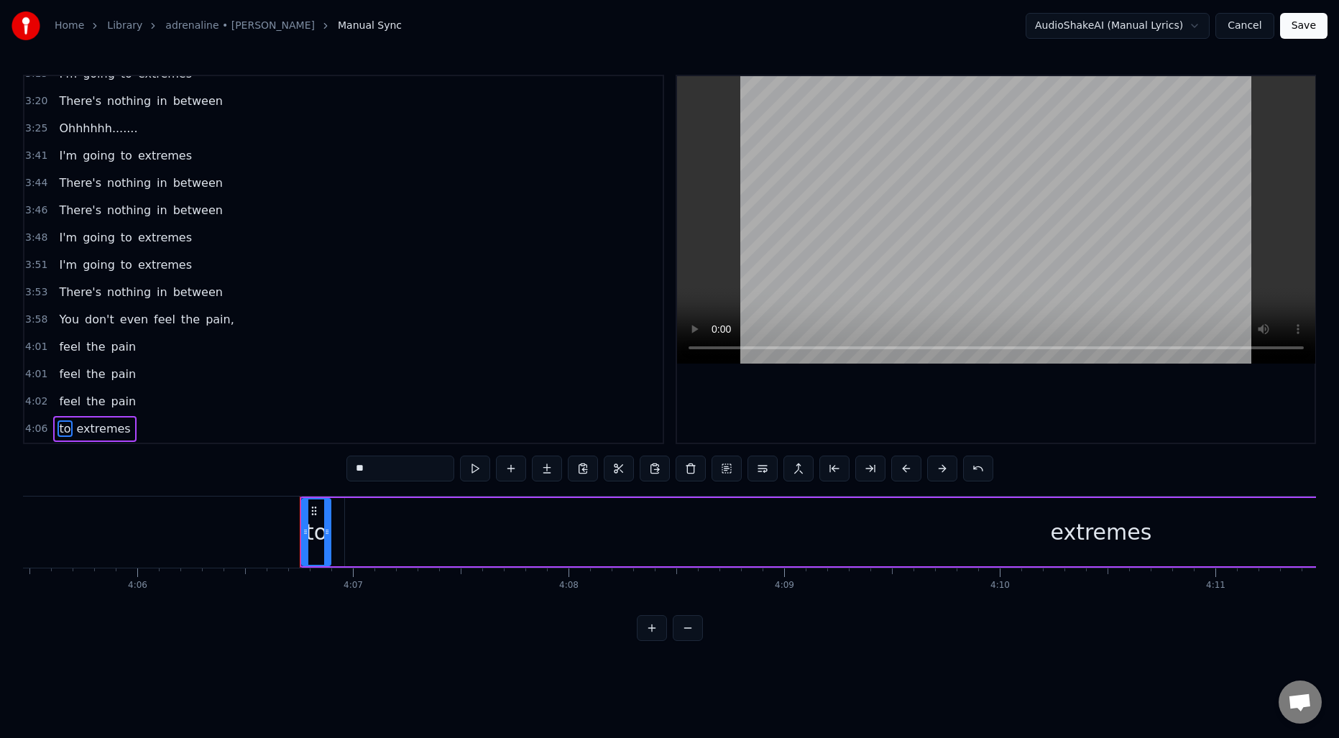
type input "********"
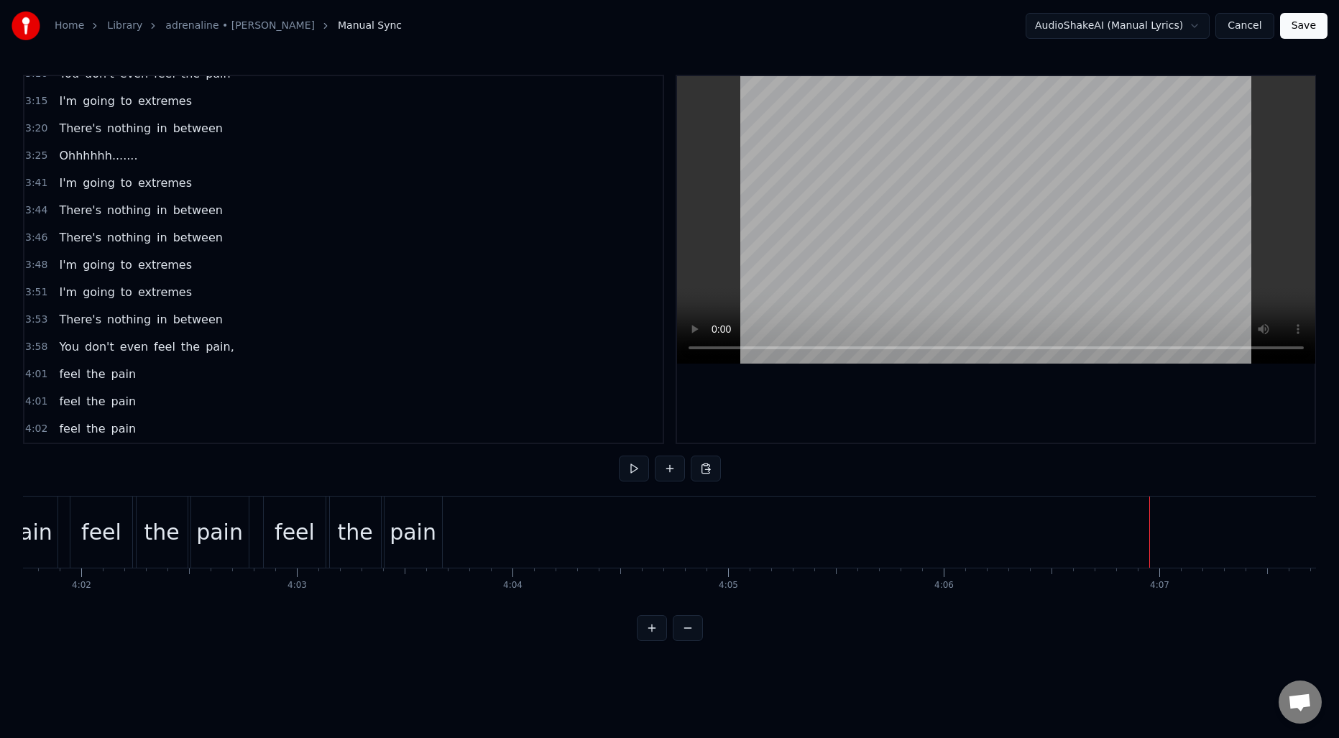
scroll to position [0, 52081]
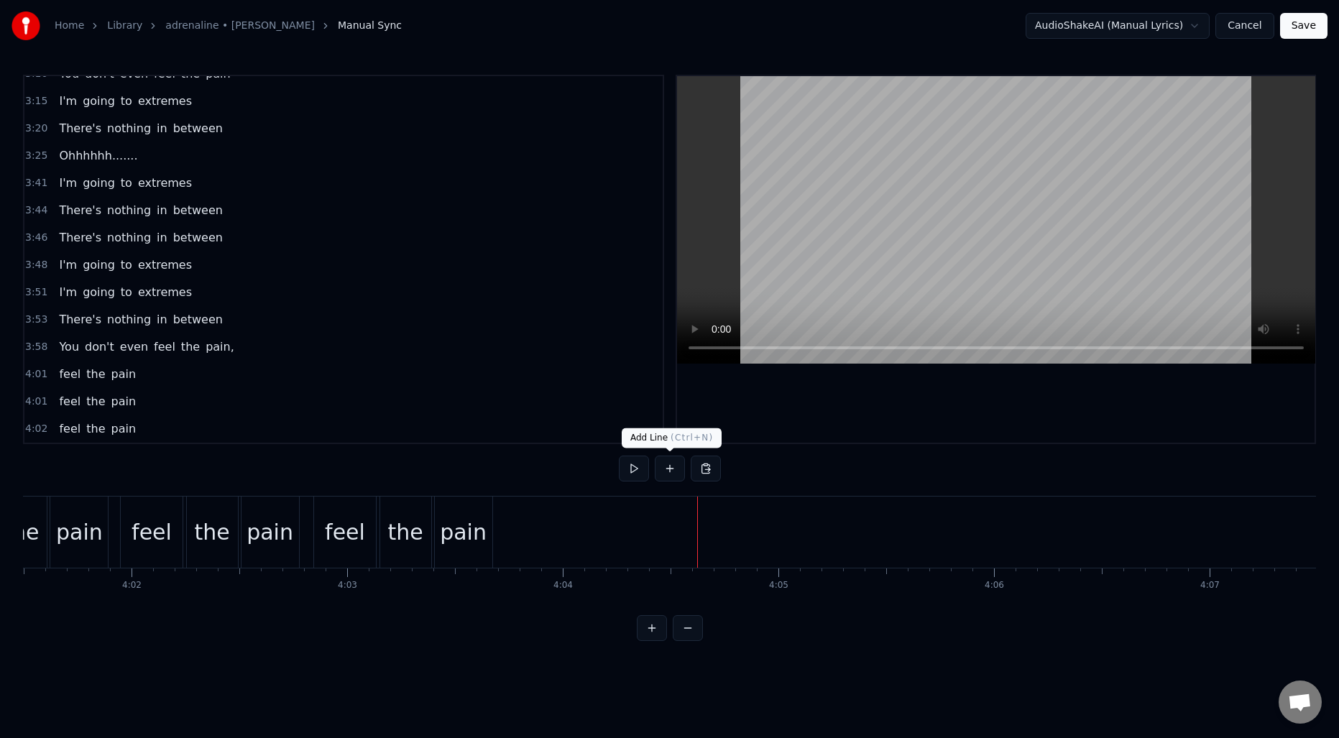
click at [672, 474] on button at bounding box center [670, 469] width 30 height 26
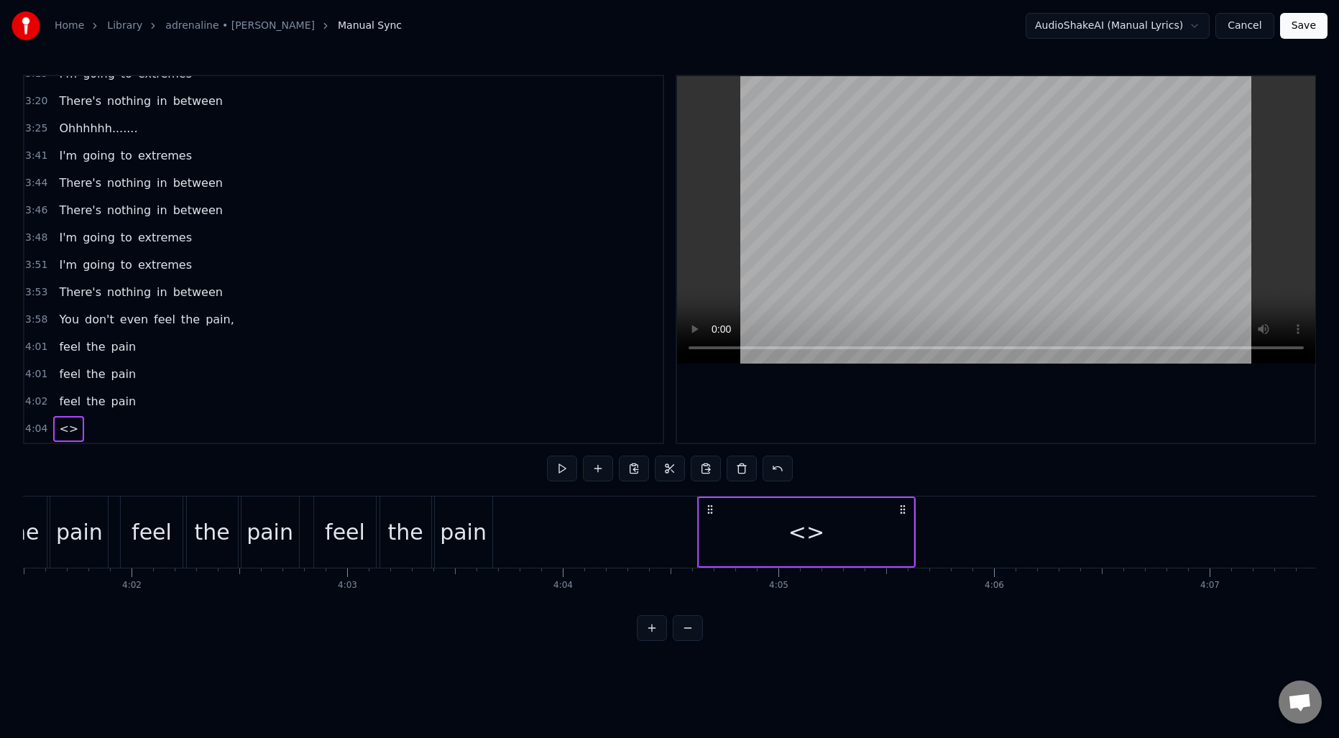
click at [771, 518] on div "<>" at bounding box center [806, 532] width 214 height 68
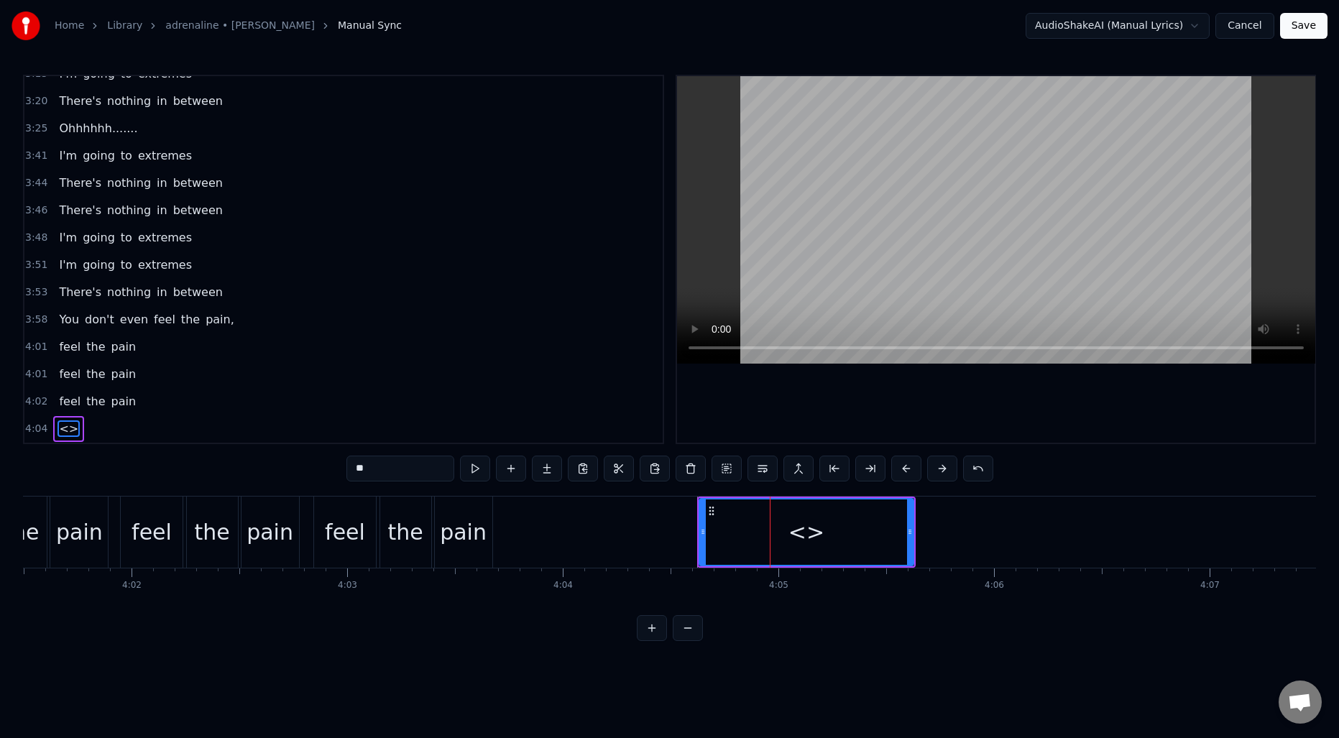
click at [439, 476] on input "**" at bounding box center [400, 469] width 108 height 26
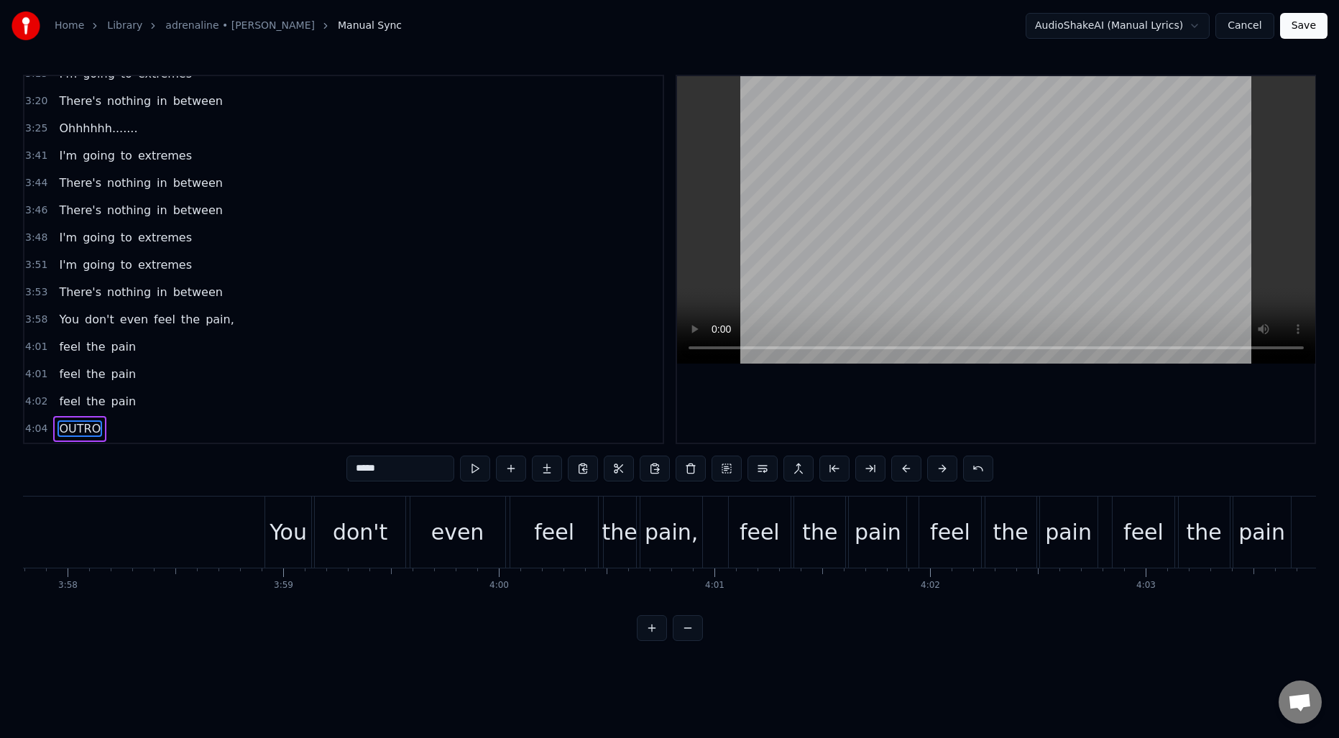
scroll to position [0, 51136]
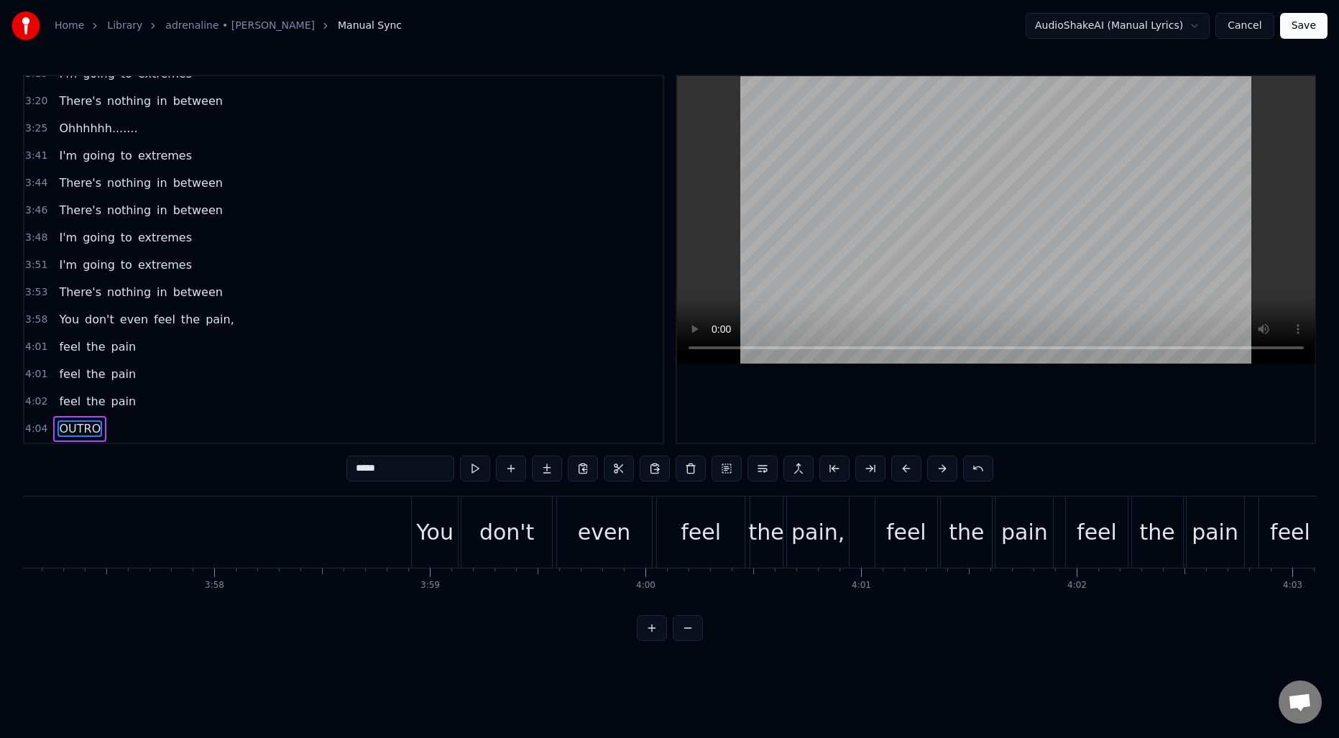
type input "*****"
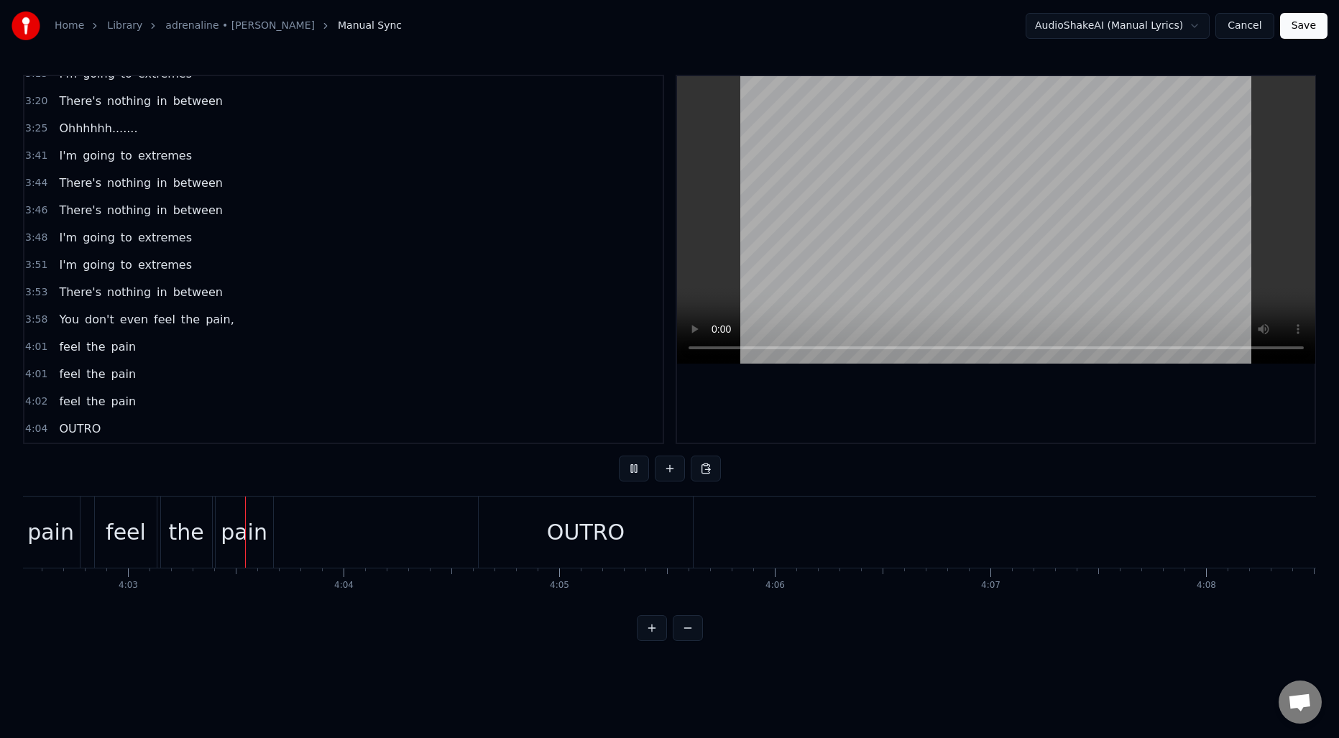
scroll to position [0, 52312]
click at [490, 523] on div "OUTRO" at bounding box center [574, 532] width 214 height 71
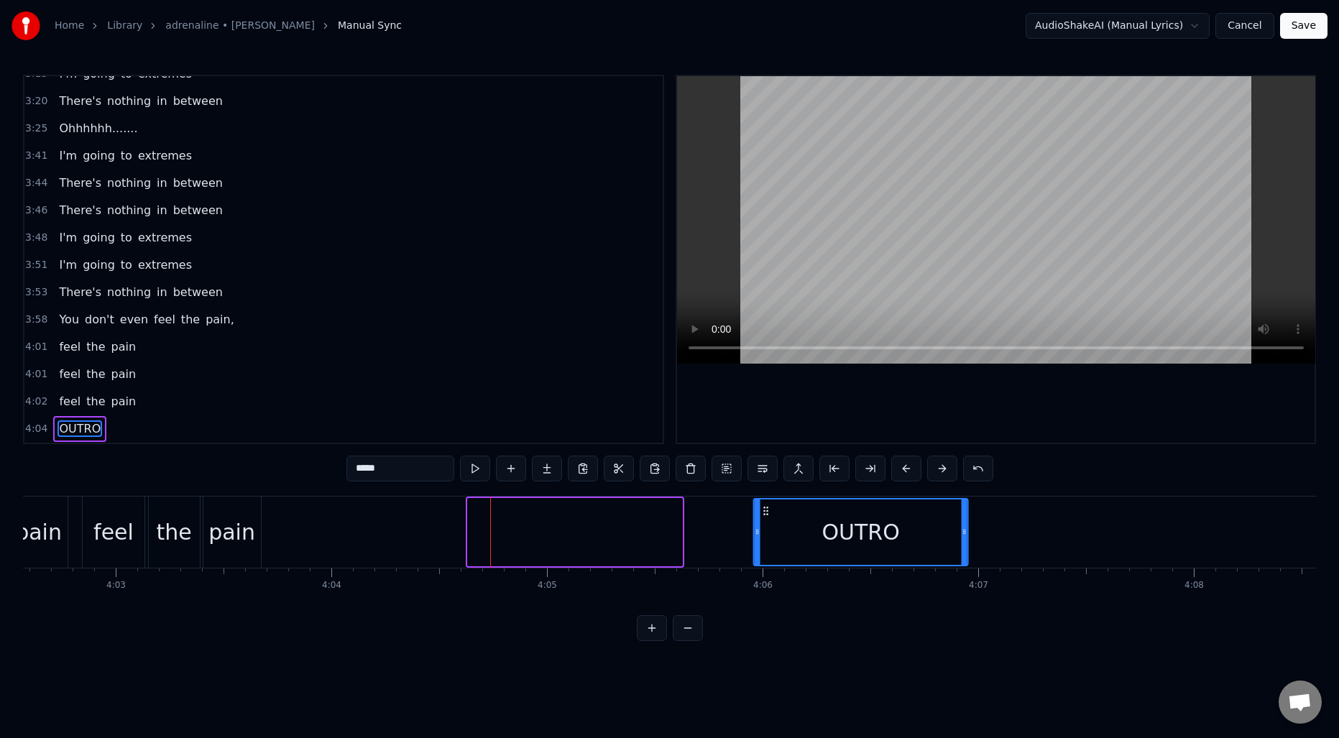
drag, startPoint x: 479, startPoint y: 509, endPoint x: 766, endPoint y: 516, distance: 286.2
click at [766, 516] on icon at bounding box center [767, 511] width 12 height 12
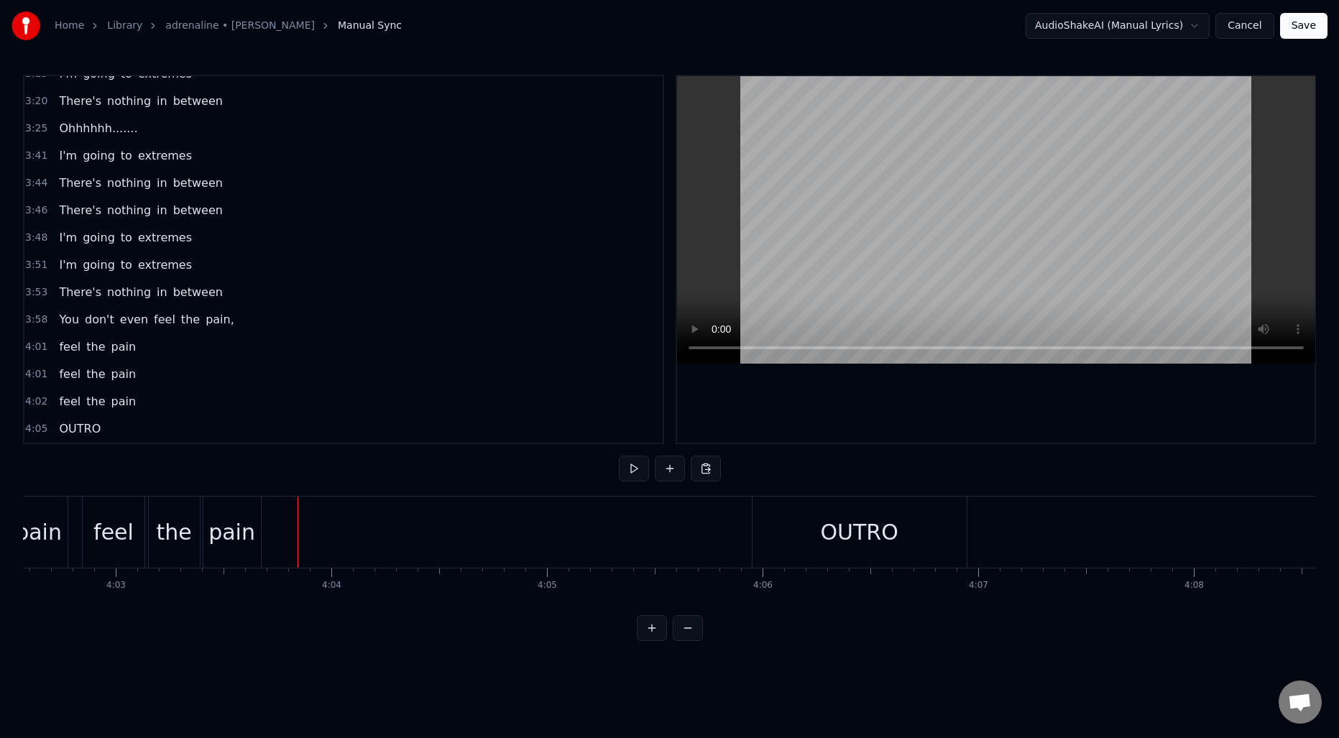
click at [825, 539] on div "OUTRO" at bounding box center [859, 532] width 78 height 32
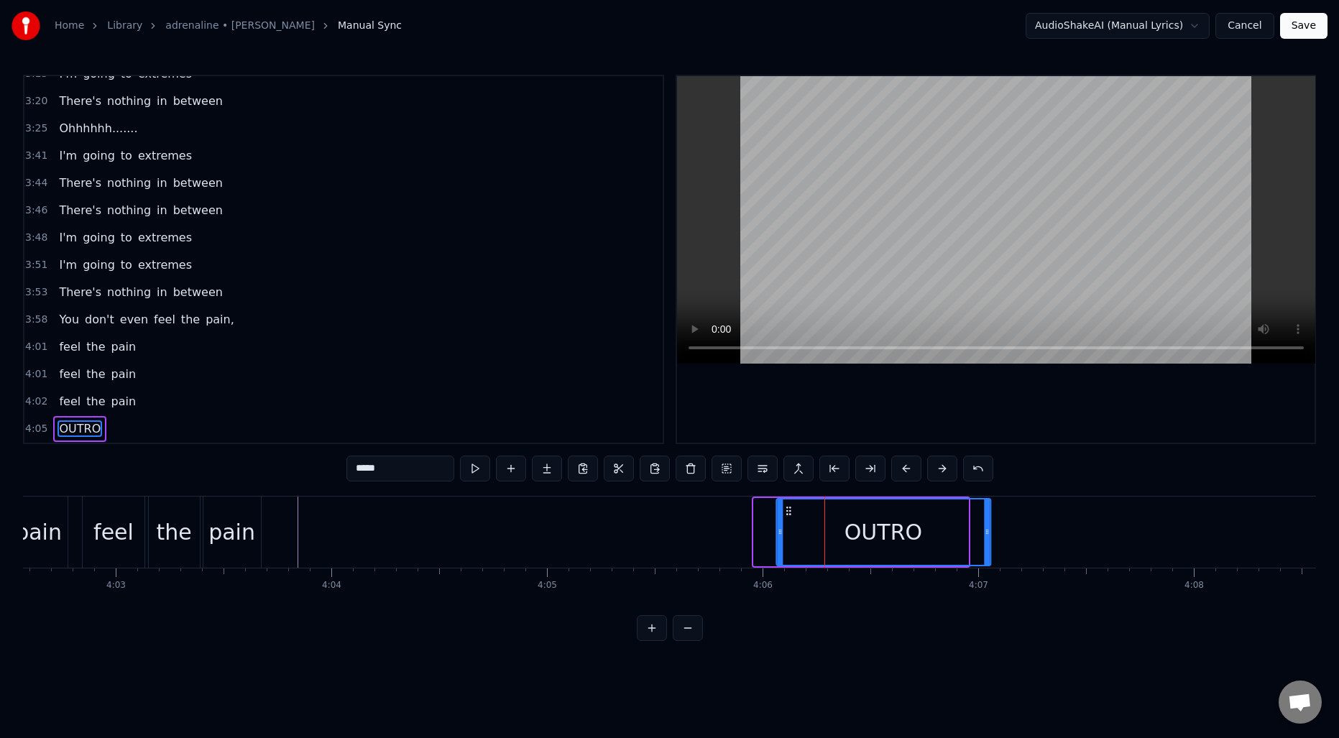
drag, startPoint x: 763, startPoint y: 508, endPoint x: 790, endPoint y: 508, distance: 26.6
click at [790, 508] on icon at bounding box center [789, 511] width 12 height 12
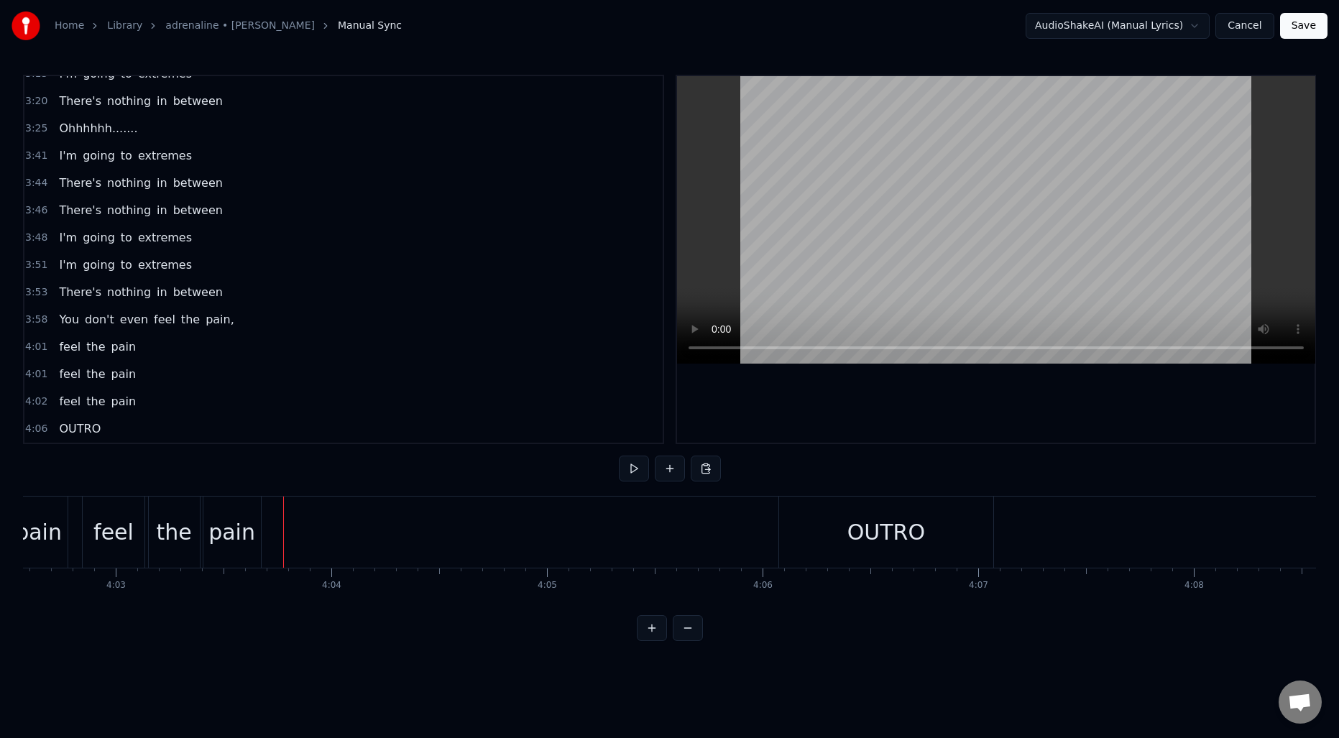
click at [900, 531] on div "OUTRO" at bounding box center [887, 532] width 78 height 32
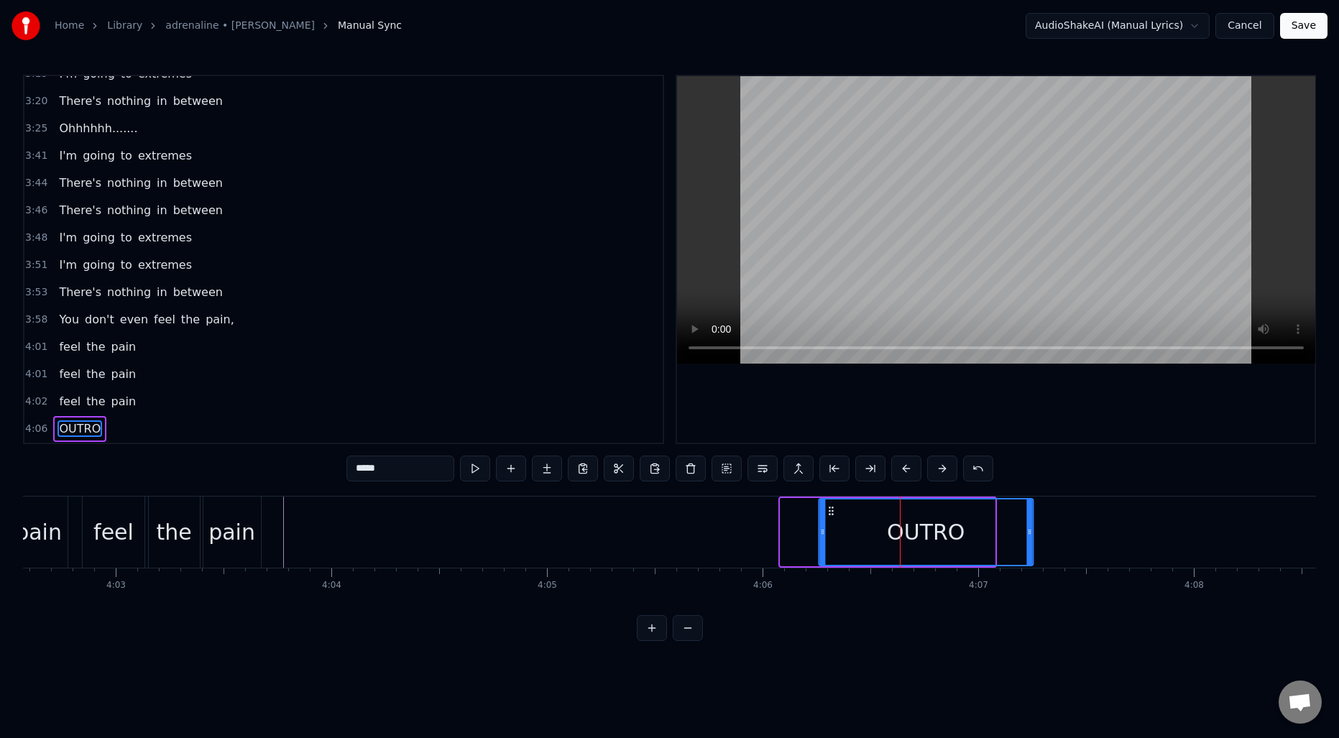
drag, startPoint x: 795, startPoint y: 511, endPoint x: 834, endPoint y: 512, distance: 38.8
click at [834, 512] on icon at bounding box center [831, 511] width 12 height 12
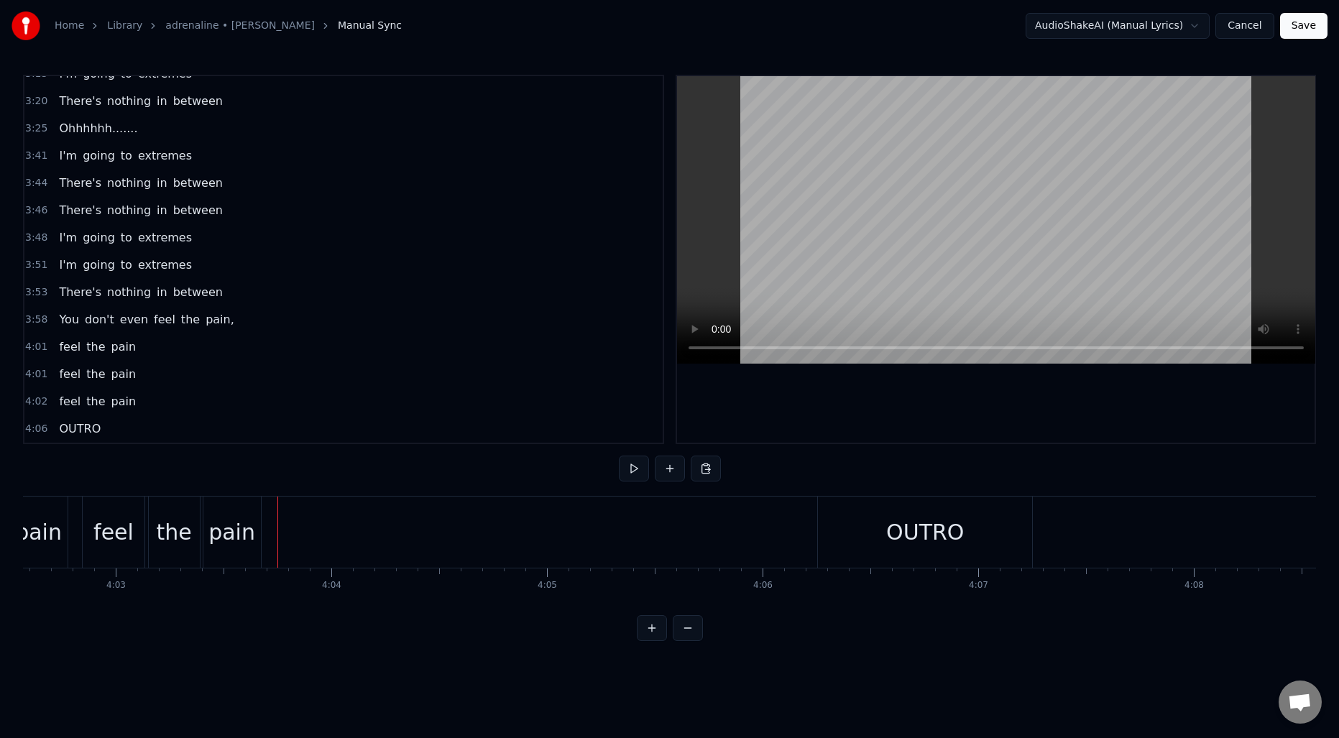
click at [918, 534] on div "OUTRO" at bounding box center [925, 532] width 78 height 32
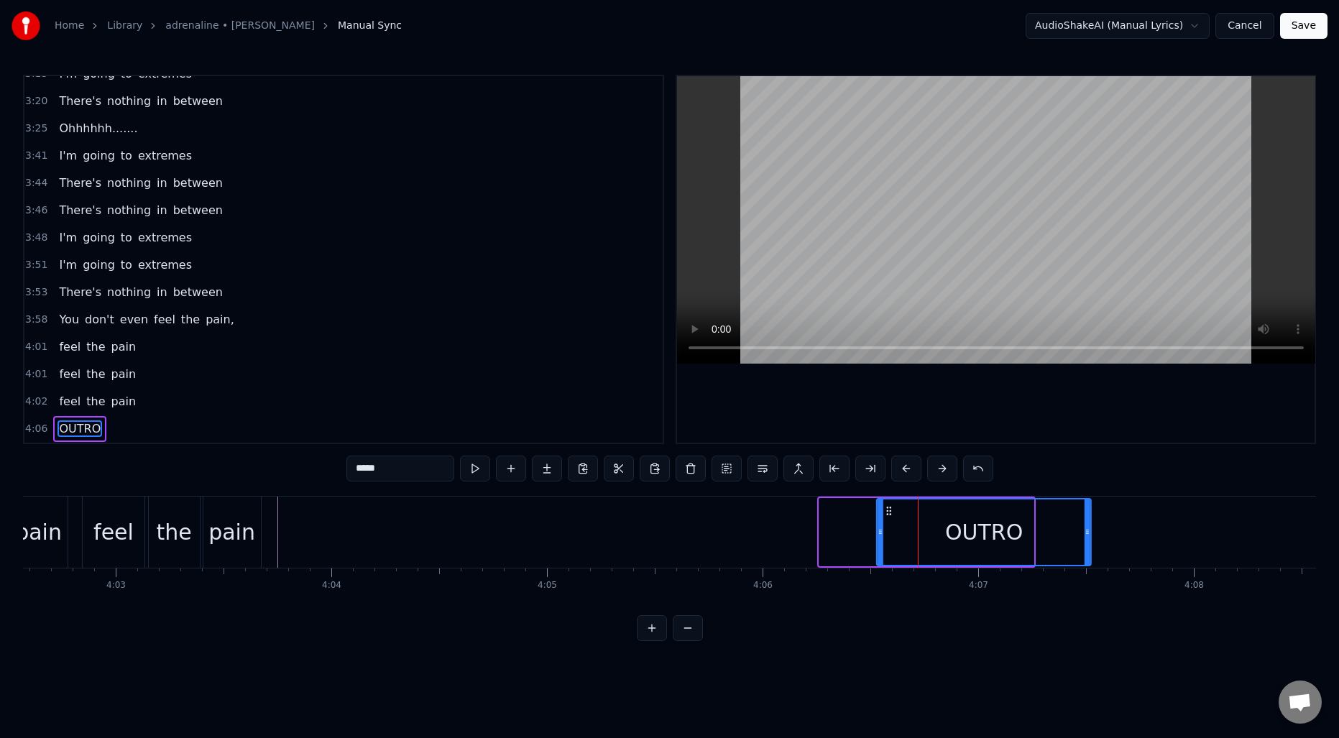
drag, startPoint x: 834, startPoint y: 509, endPoint x: 891, endPoint y: 511, distance: 57.5
click at [891, 511] on icon at bounding box center [889, 511] width 12 height 12
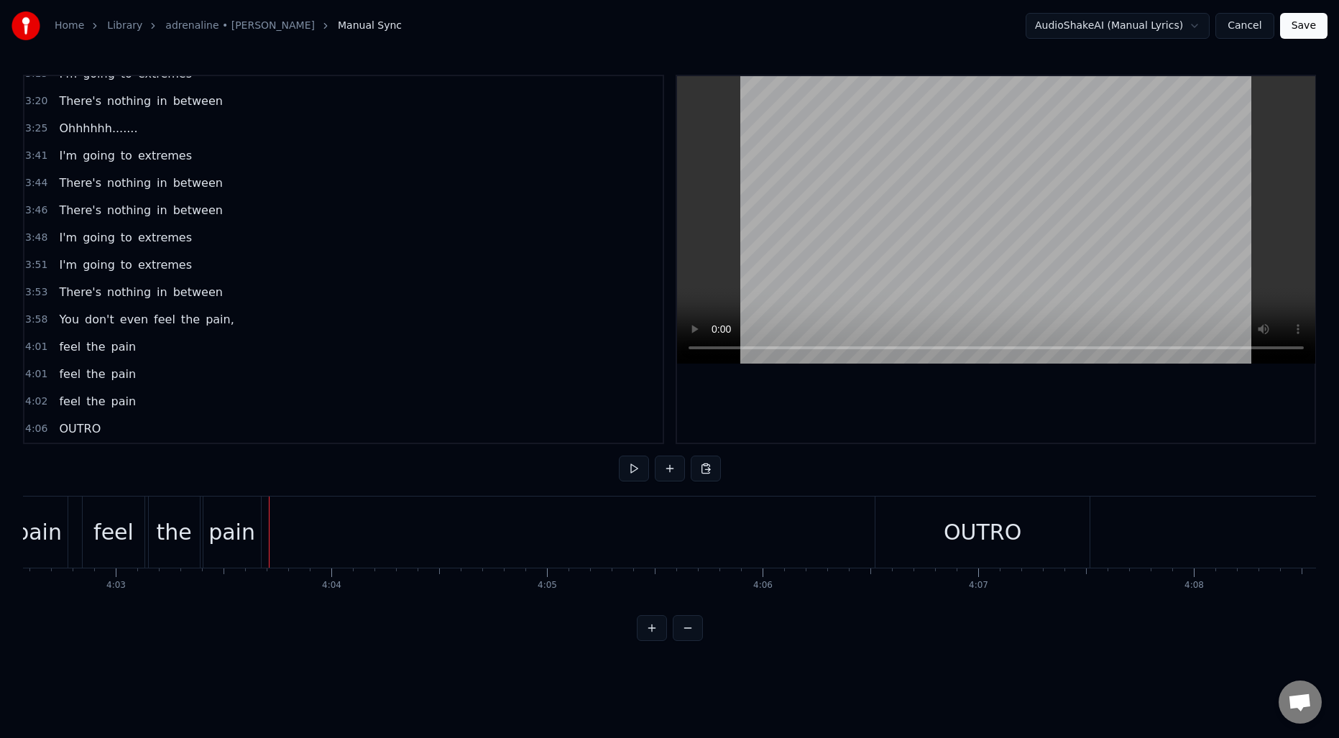
click at [981, 528] on div "OUTRO" at bounding box center [983, 532] width 78 height 32
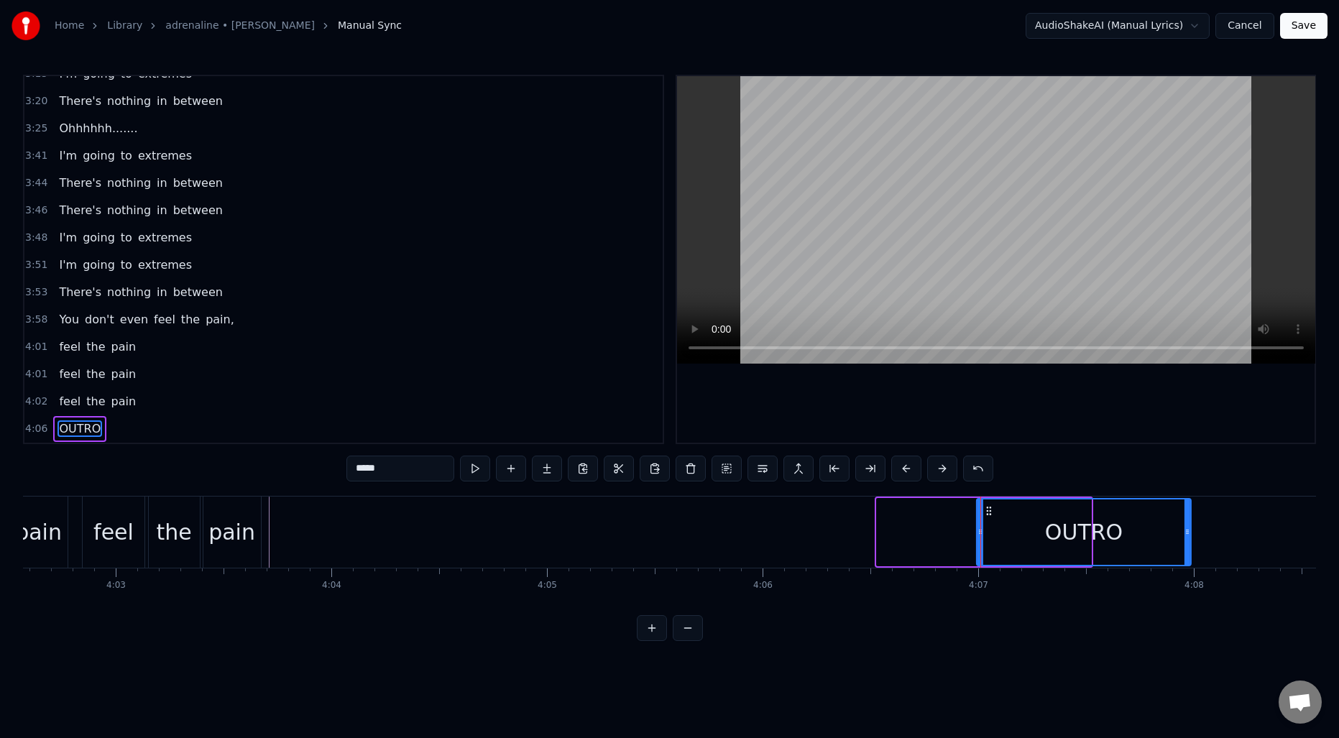
drag, startPoint x: 890, startPoint y: 513, endPoint x: 990, endPoint y: 509, distance: 100.0
click at [990, 509] on icon at bounding box center [989, 511] width 12 height 12
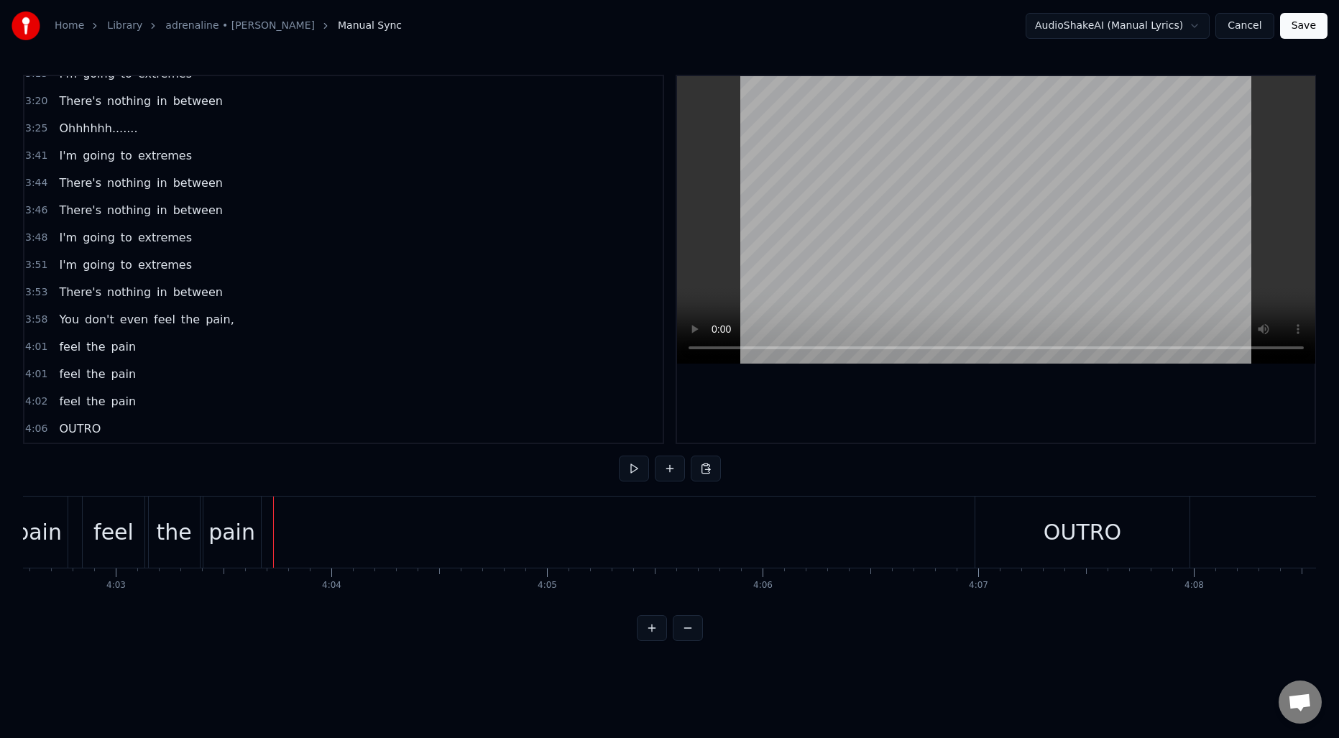
click at [1068, 520] on div "OUTRO" at bounding box center [1083, 532] width 78 height 32
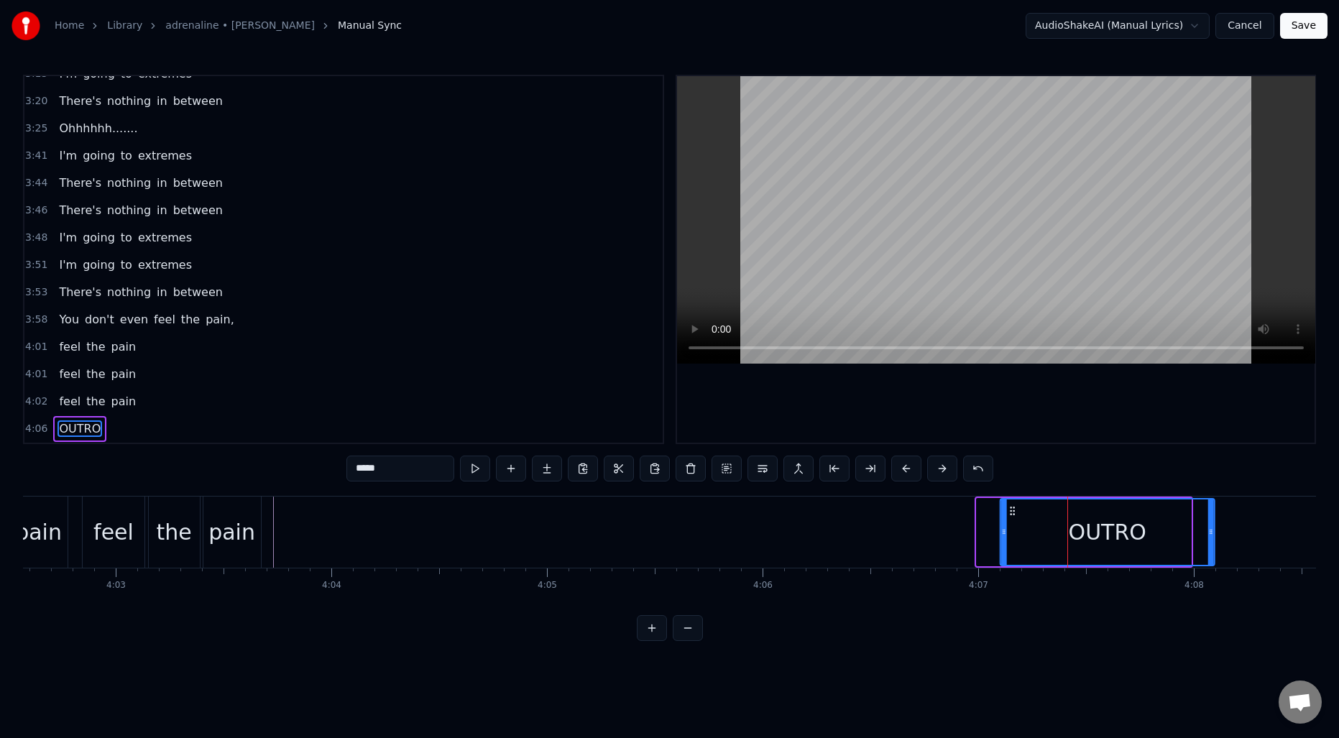
drag, startPoint x: 989, startPoint y: 509, endPoint x: 1043, endPoint y: 512, distance: 54.0
click at [1019, 512] on icon at bounding box center [1013, 511] width 12 height 12
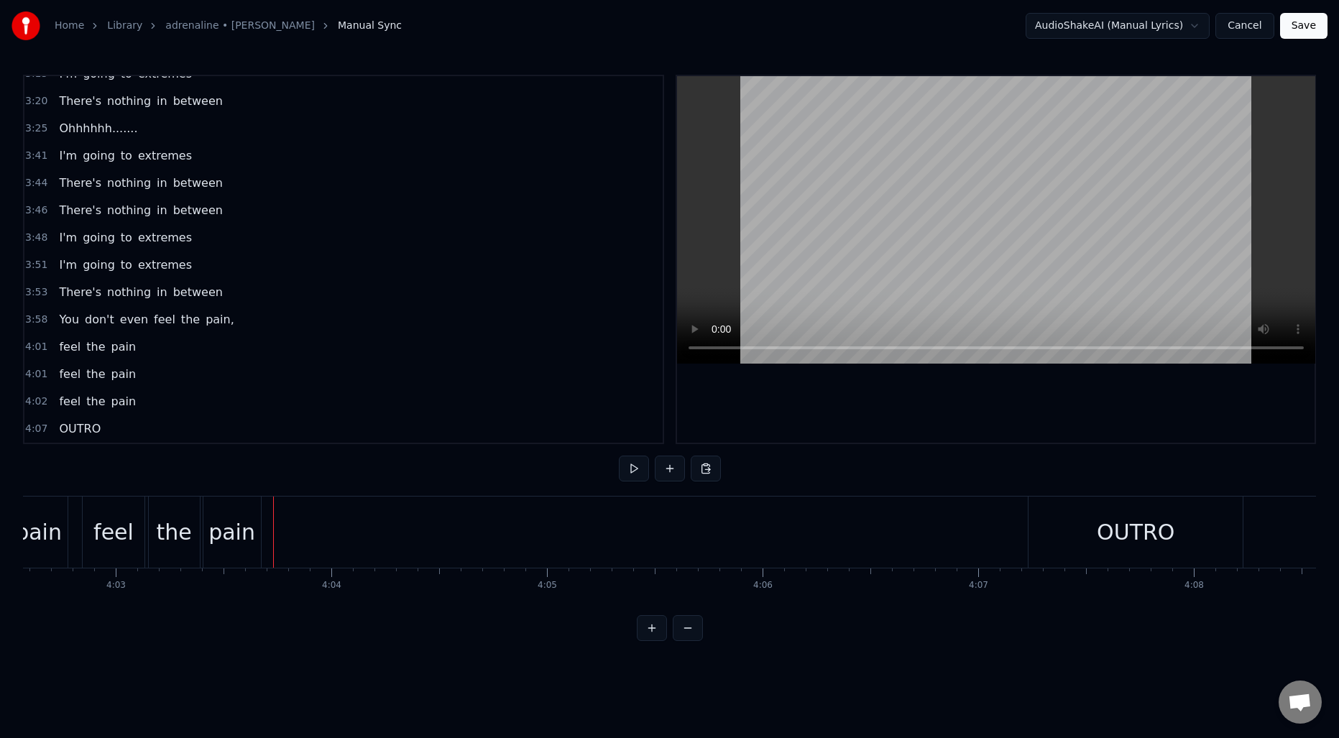
click at [1052, 529] on div "OUTRO" at bounding box center [1136, 532] width 214 height 71
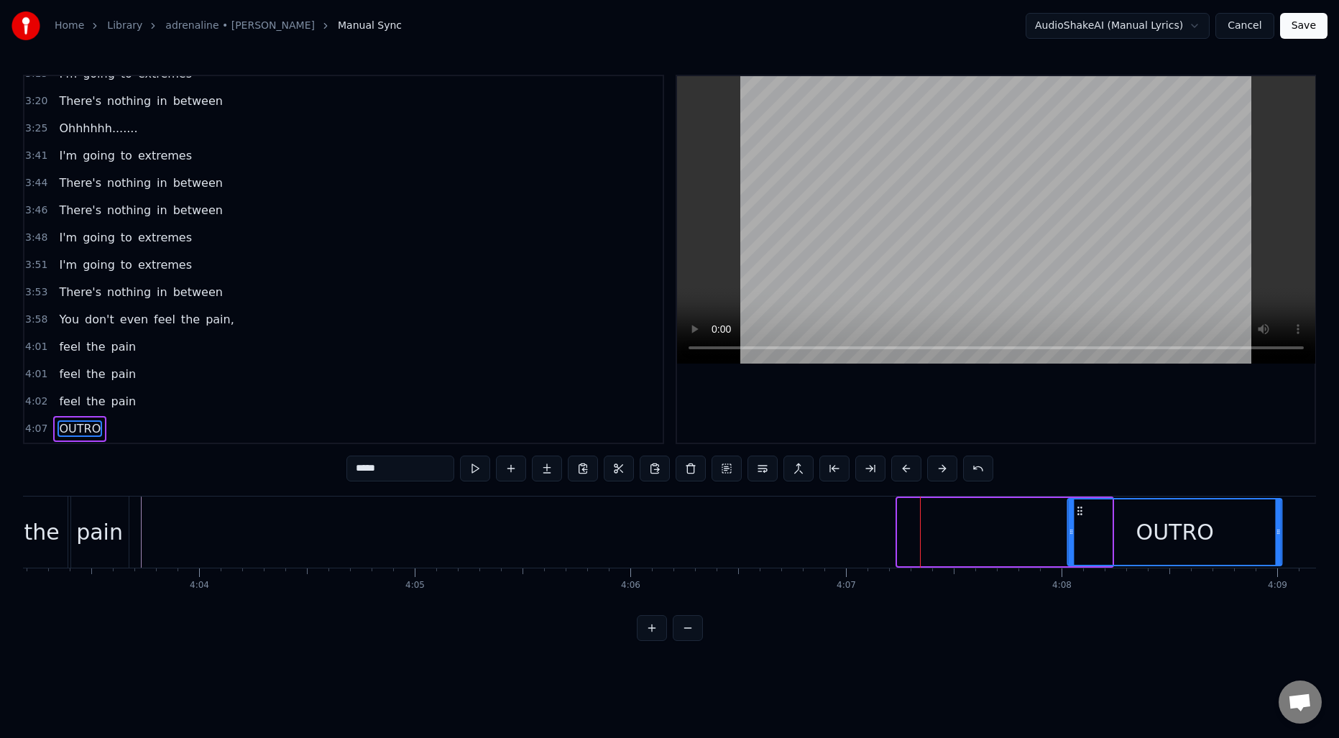
scroll to position [0, 52450]
drag, startPoint x: 1042, startPoint y: 510, endPoint x: 1065, endPoint y: 513, distance: 22.4
click at [1065, 513] on icon at bounding box center [1065, 511] width 12 height 12
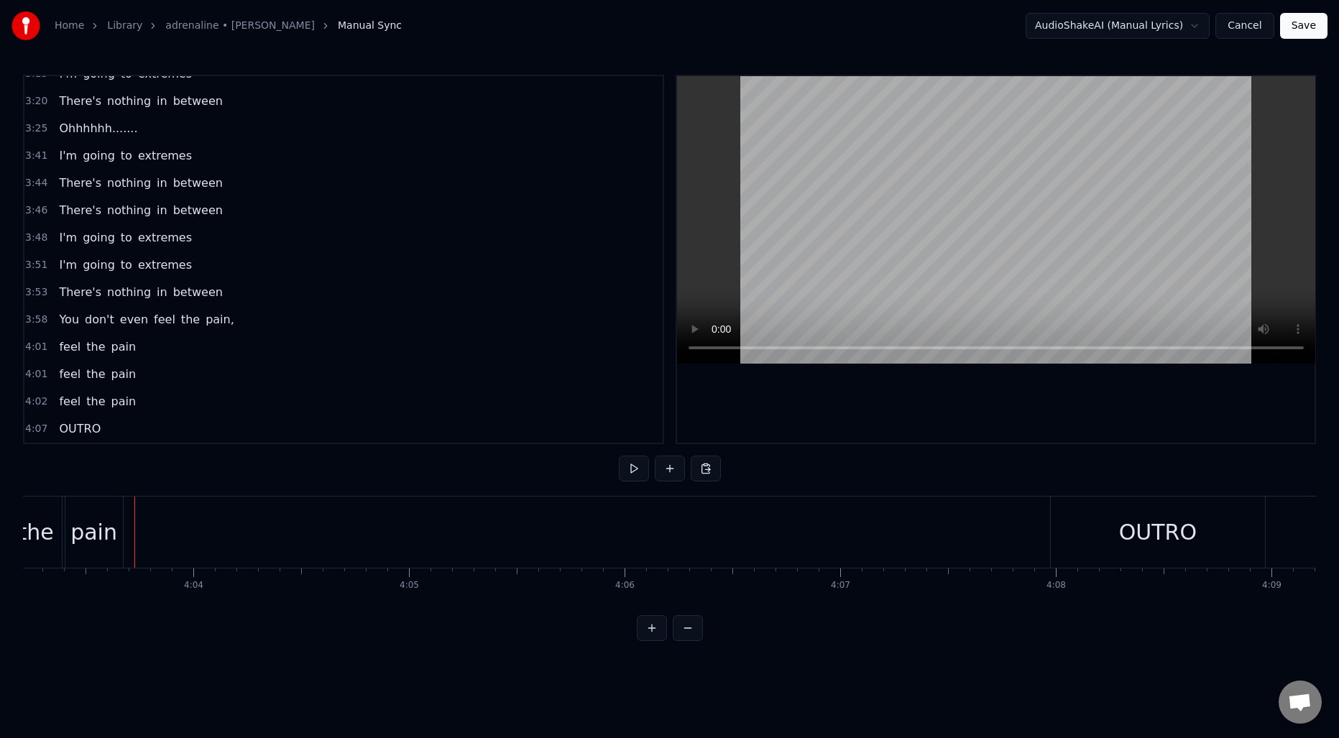
click at [1068, 526] on div "OUTRO" at bounding box center [1158, 532] width 214 height 71
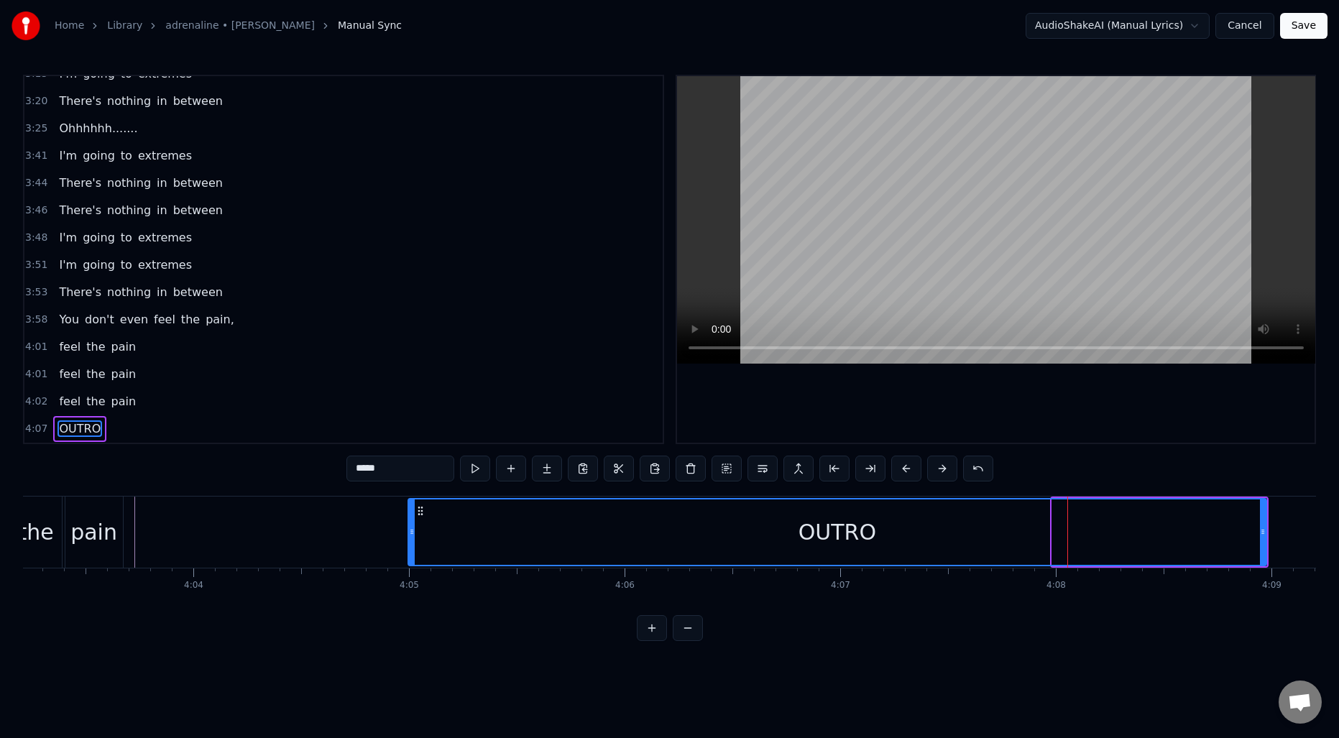
drag, startPoint x: 1057, startPoint y: 526, endPoint x: 413, endPoint y: 524, distance: 644.1
click at [413, 524] on div at bounding box center [412, 532] width 6 height 65
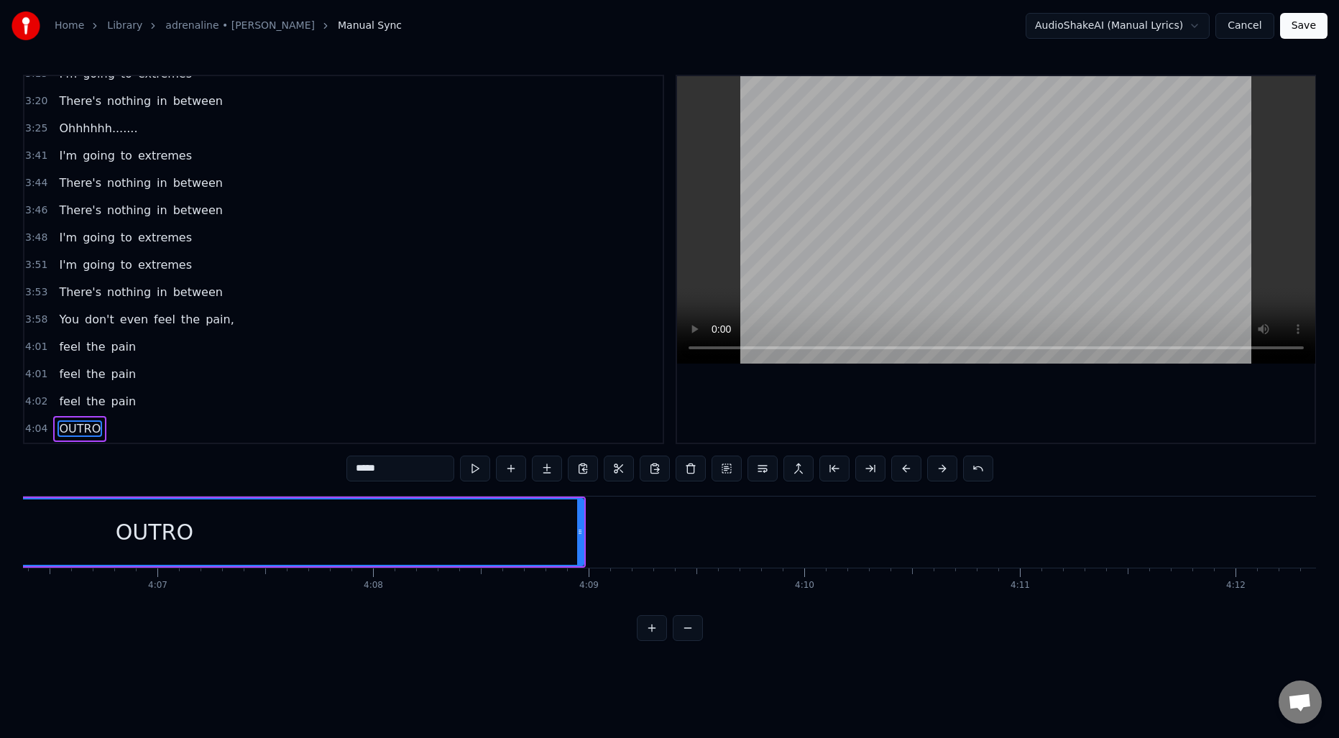
scroll to position [0, 53222]
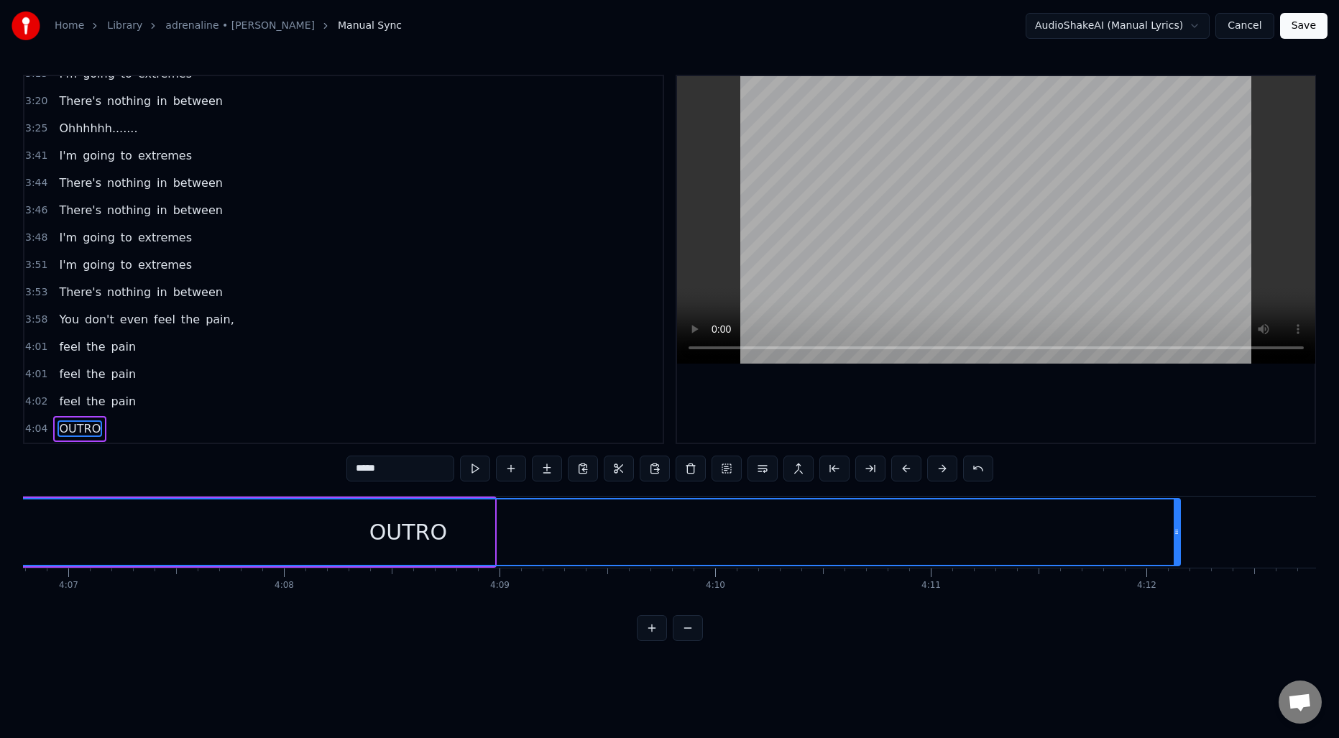
click at [1175, 553] on div at bounding box center [1177, 532] width 6 height 65
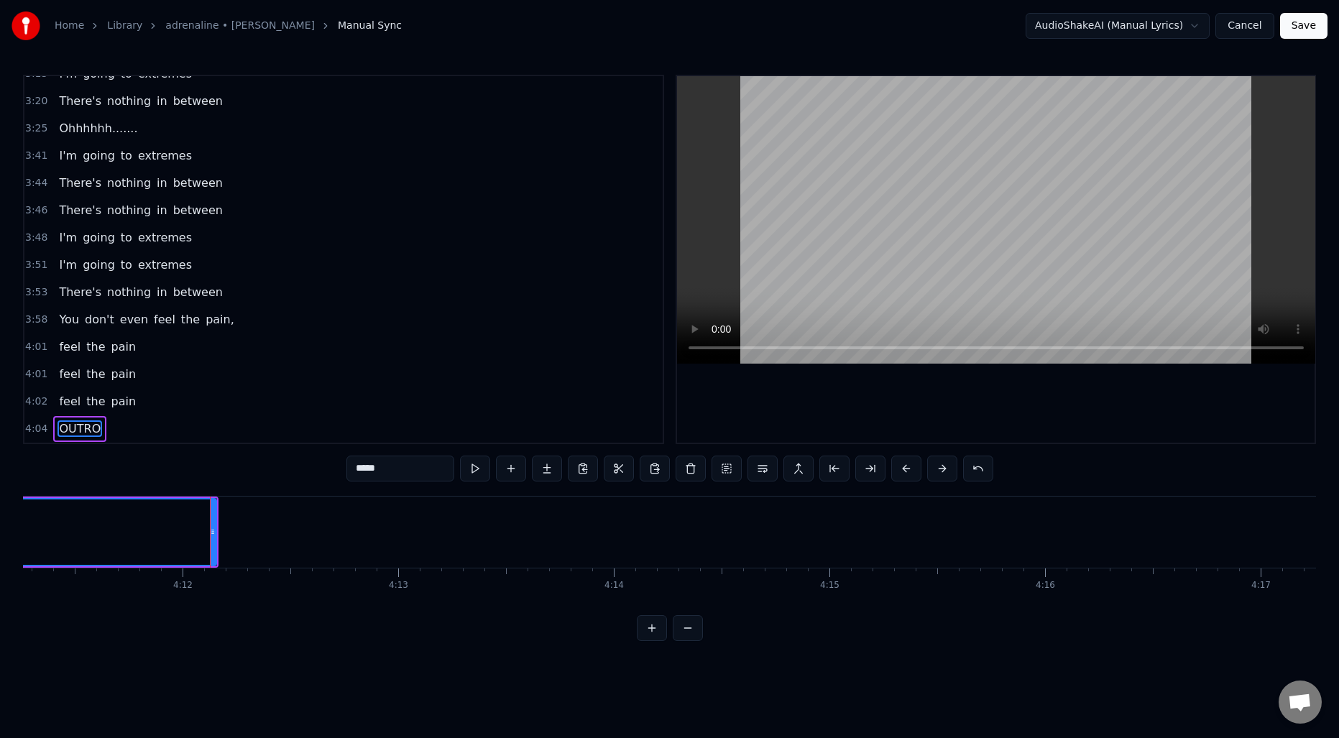
scroll to position [0, 54073]
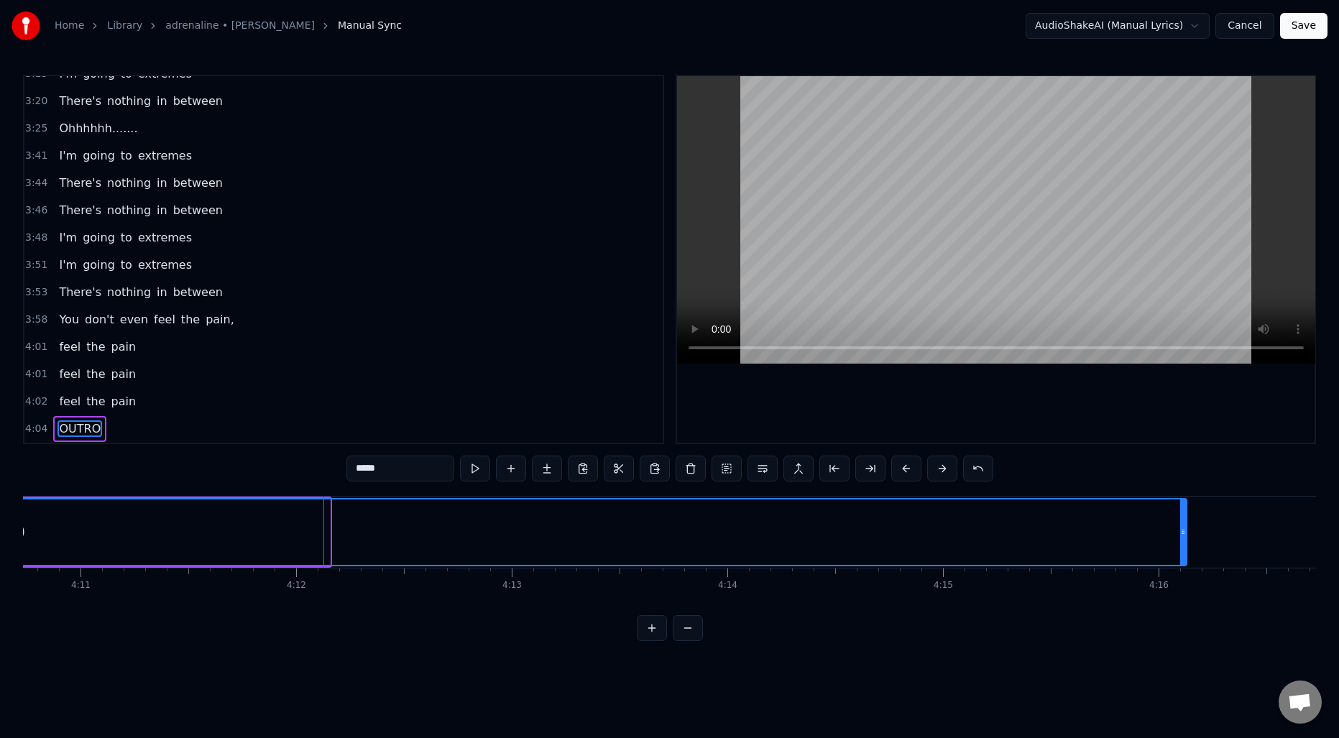
drag, startPoint x: 329, startPoint y: 543, endPoint x: 1185, endPoint y: 543, distance: 856.9
click at [1185, 543] on div at bounding box center [1183, 532] width 6 height 65
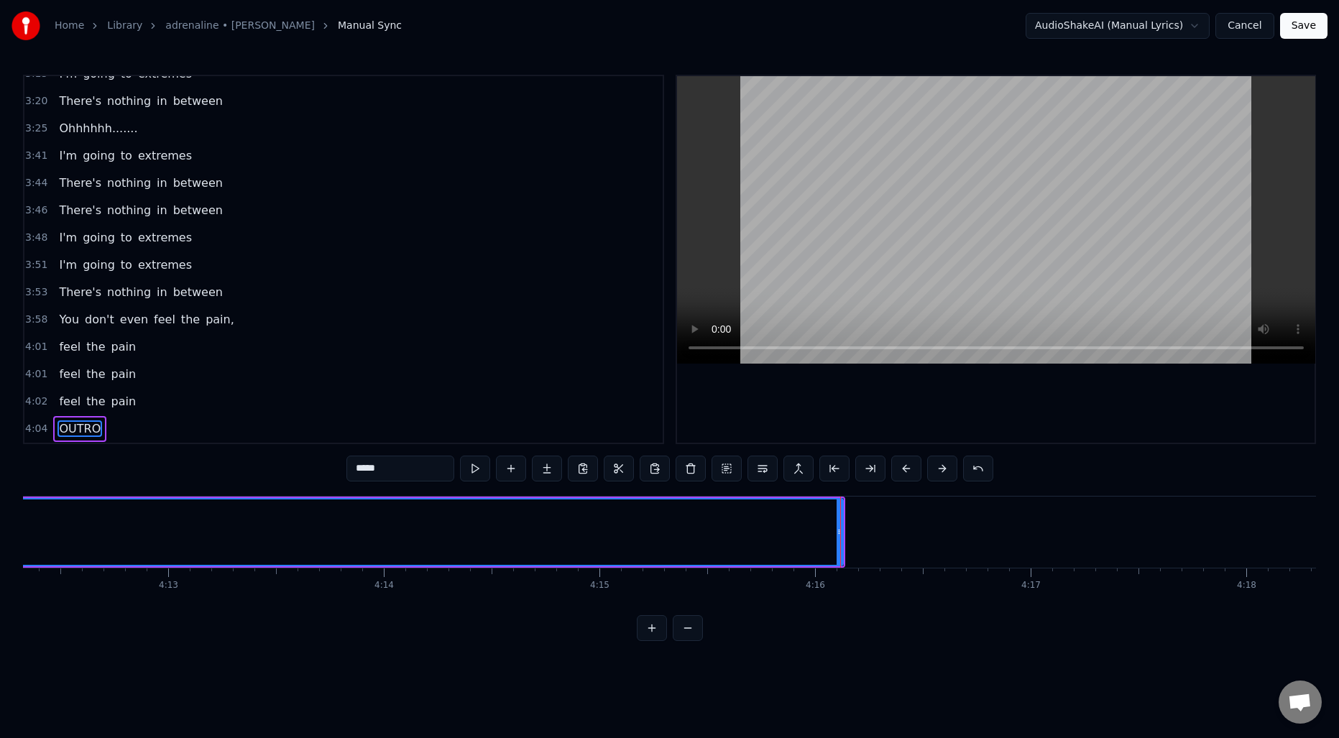
scroll to position [0, 54807]
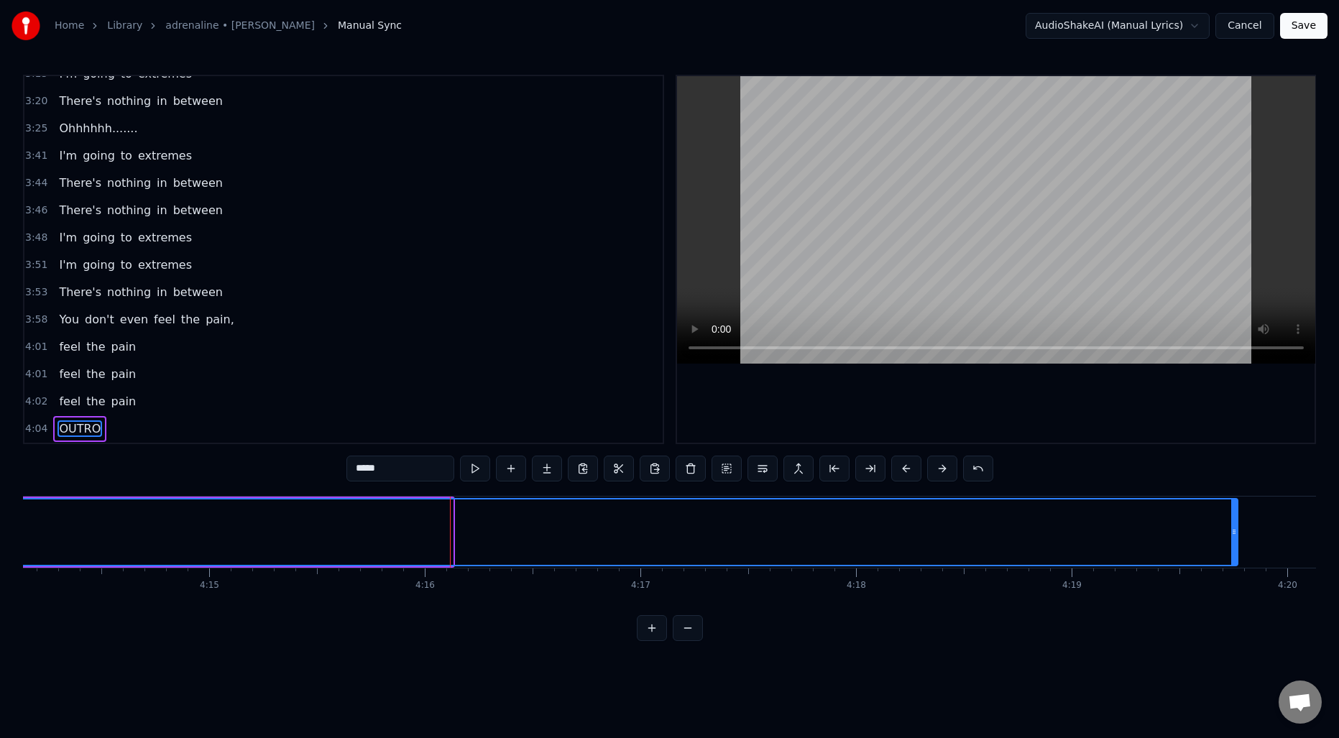
drag, startPoint x: 451, startPoint y: 529, endPoint x: 1246, endPoint y: 538, distance: 795.1
click at [1237, 538] on div at bounding box center [1234, 532] width 6 height 65
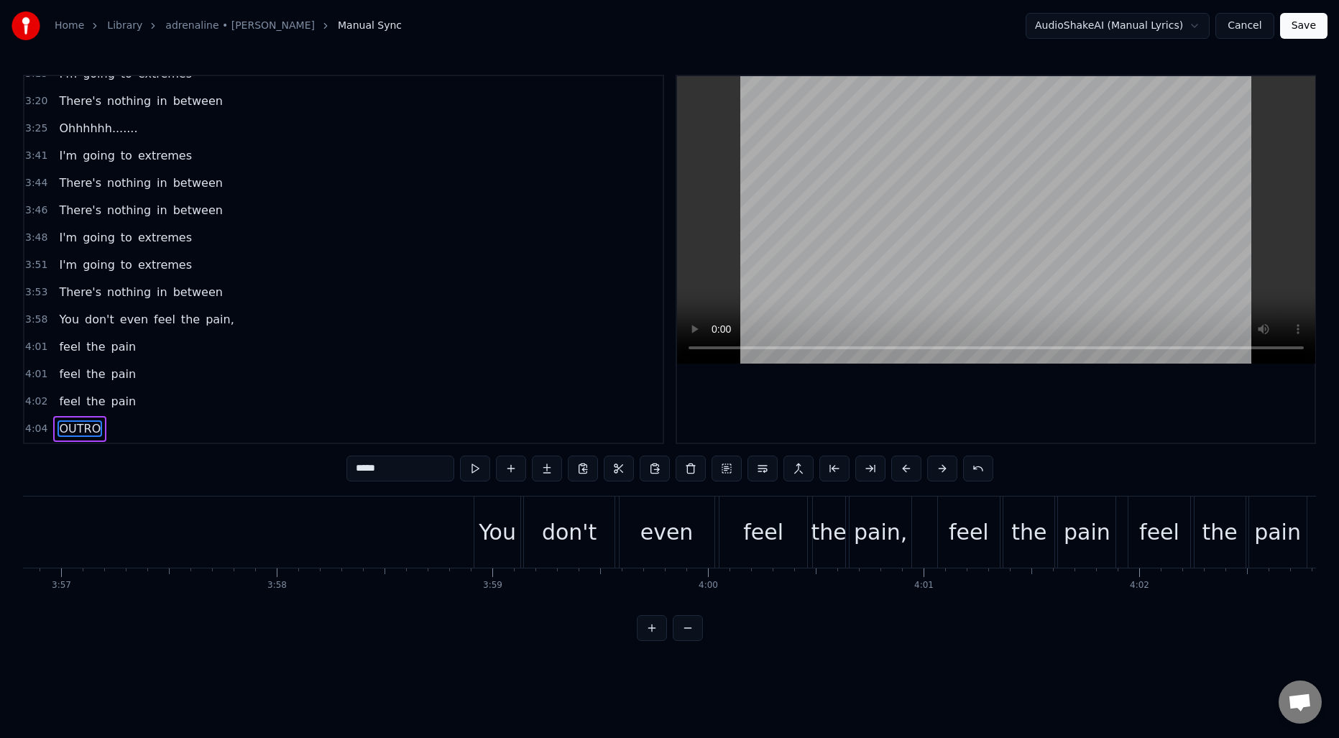
scroll to position [0, 51067]
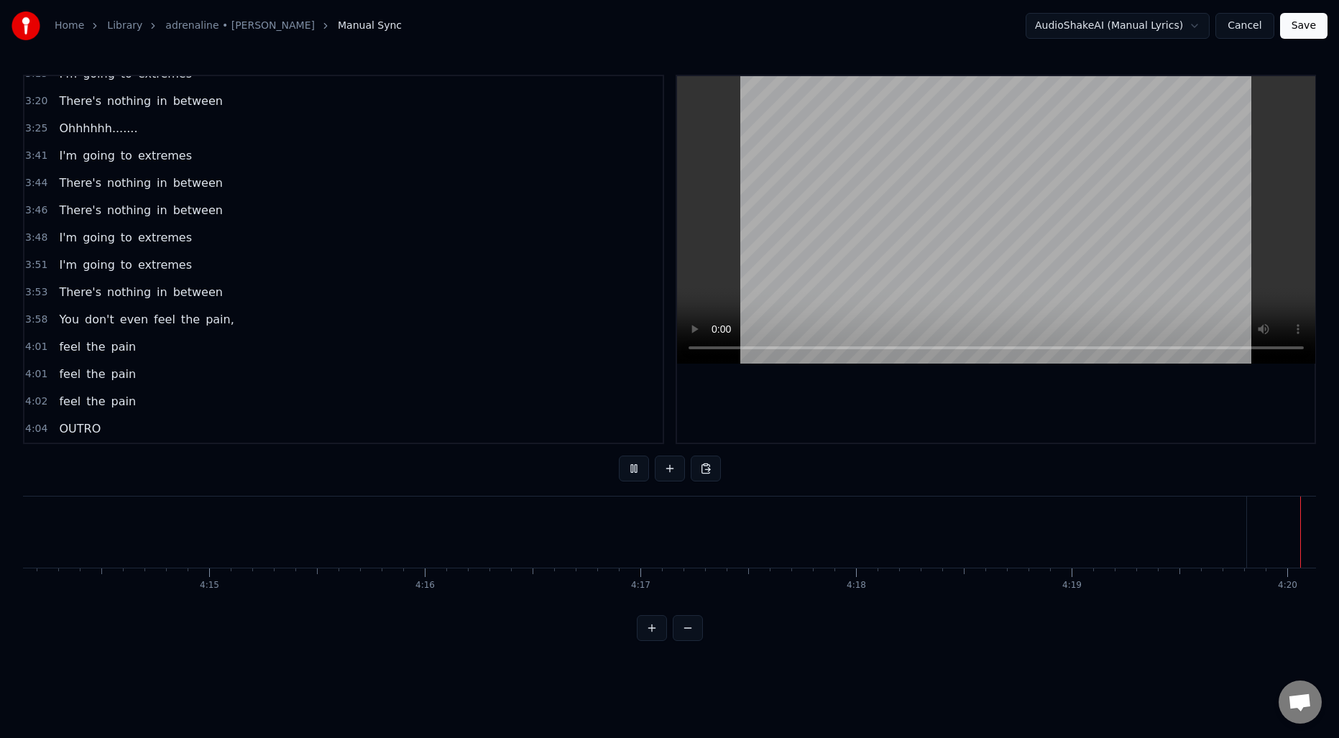
scroll to position [0, 54808]
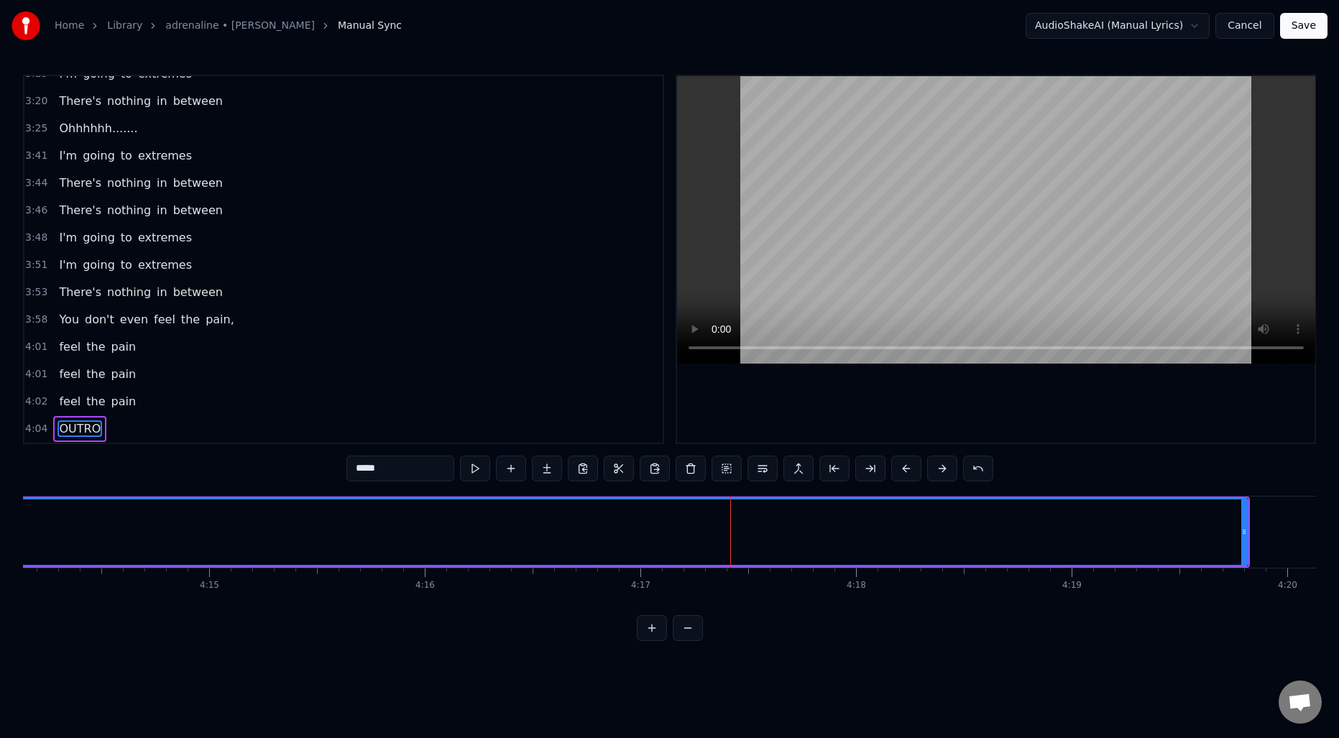
scroll to position [0, 54807]
click at [866, 472] on button at bounding box center [870, 469] width 30 height 26
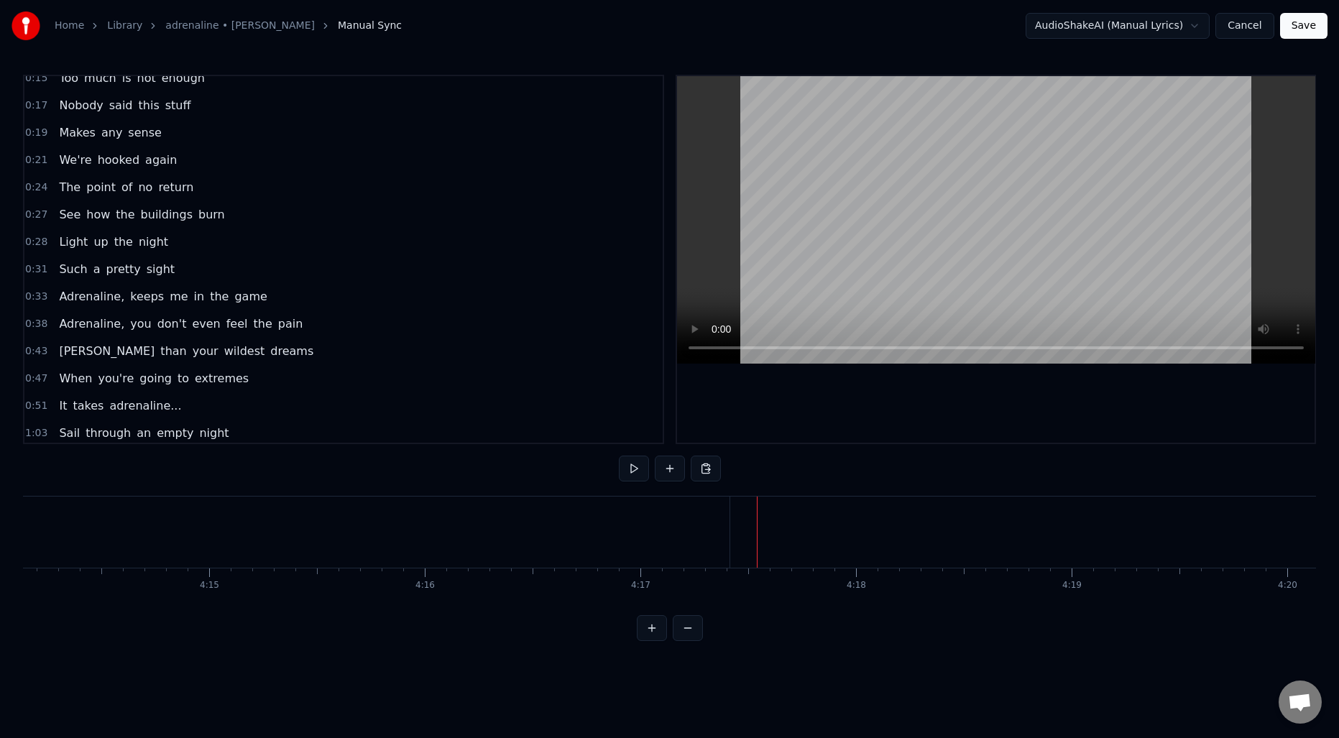
scroll to position [0, 0]
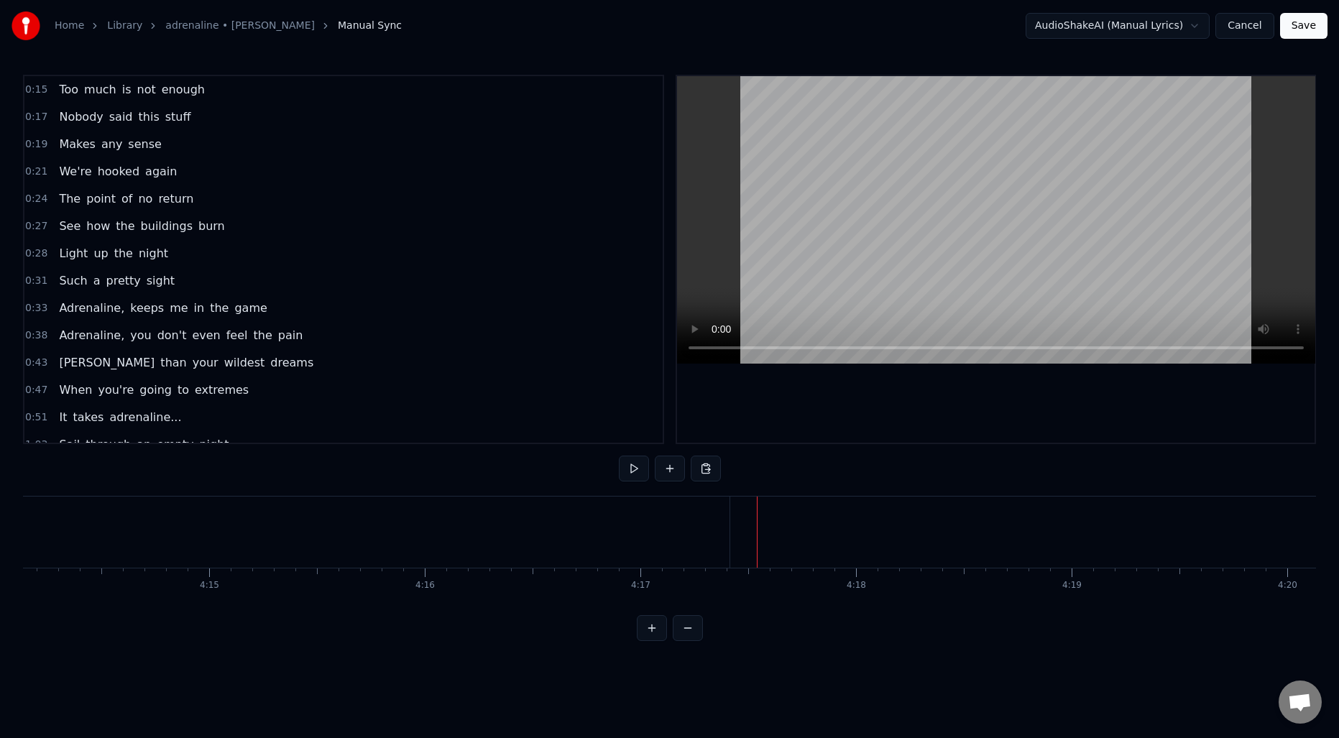
click at [42, 96] on span "0:15" at bounding box center [36, 90] width 22 height 14
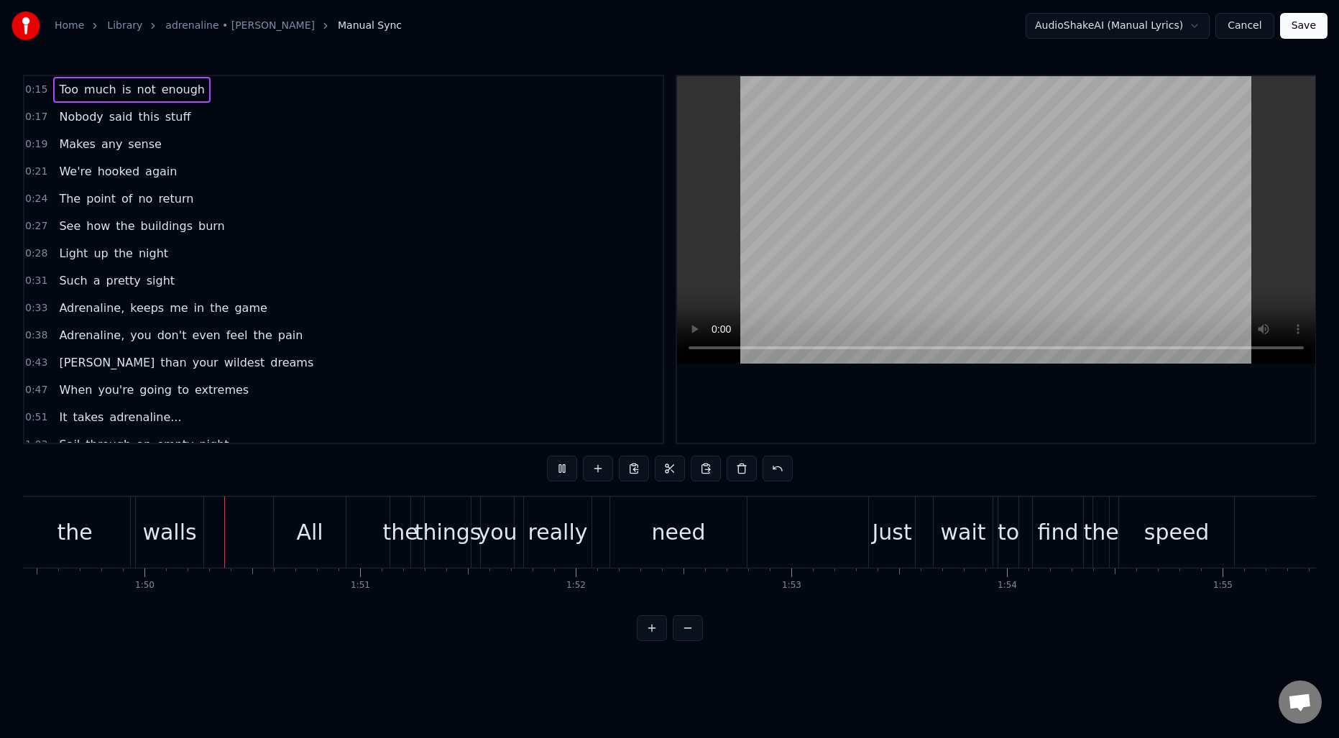
scroll to position [0, 23623]
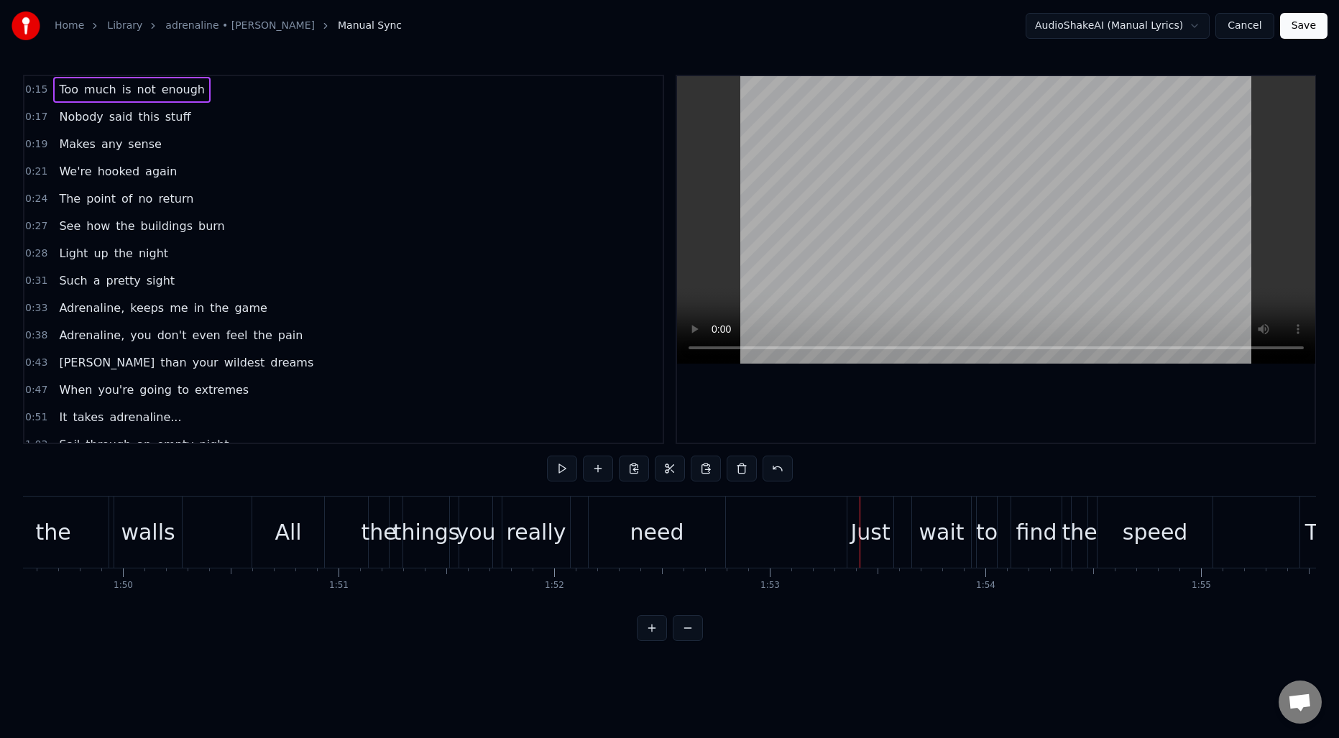
click at [300, 524] on div "All" at bounding box center [288, 532] width 72 height 71
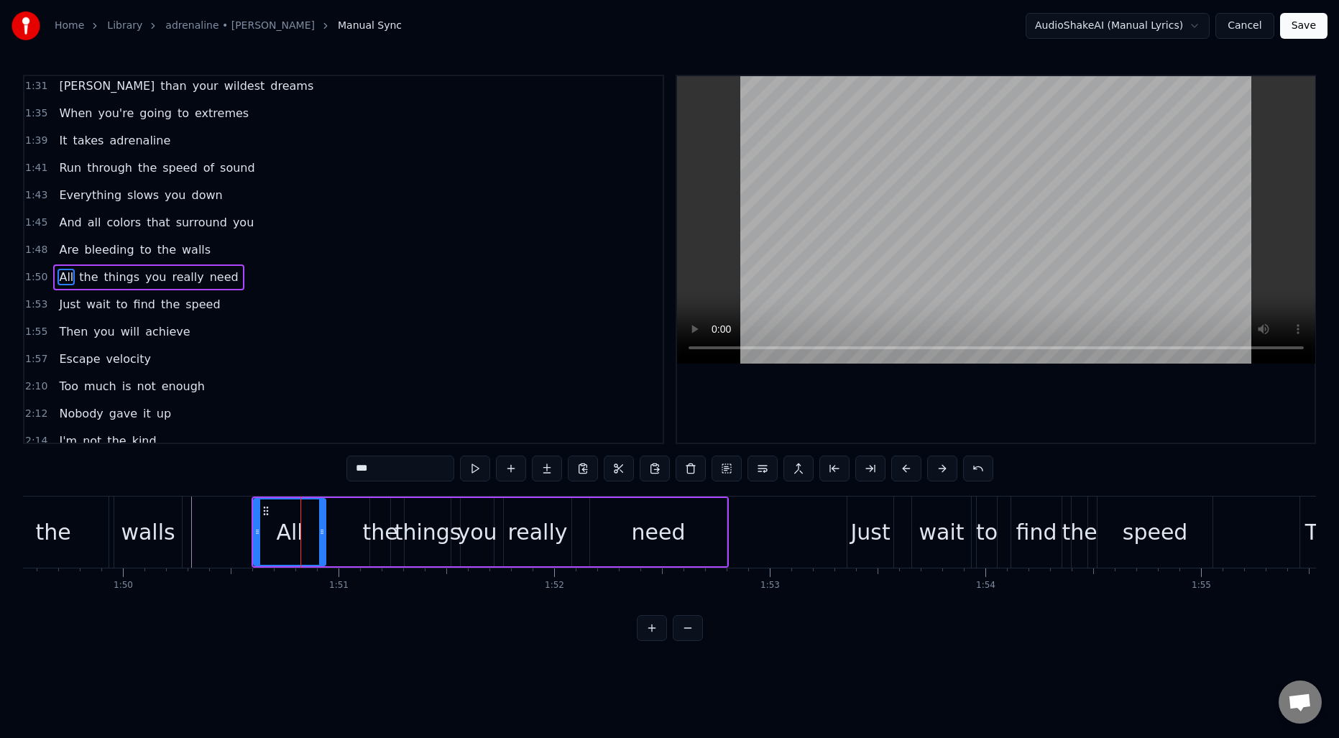
scroll to position [650, 0]
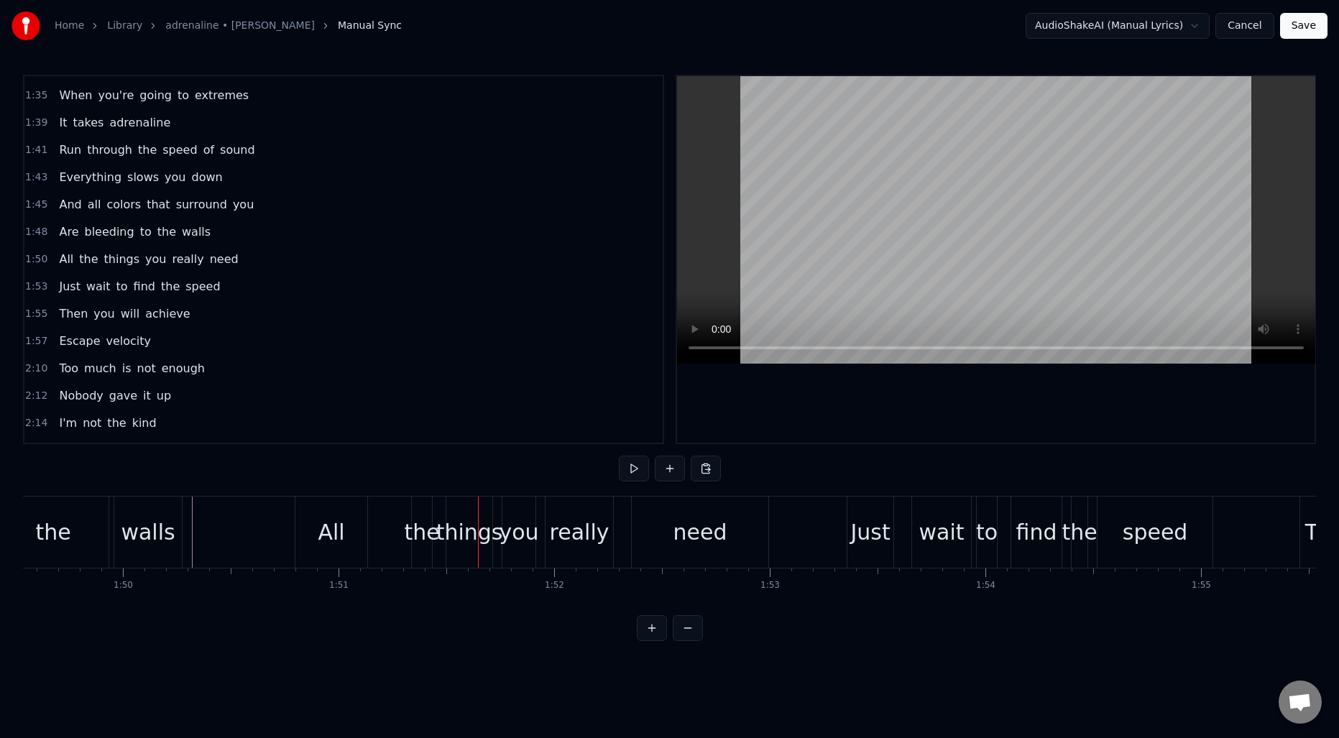
click at [345, 529] on div "All" at bounding box center [331, 532] width 72 height 71
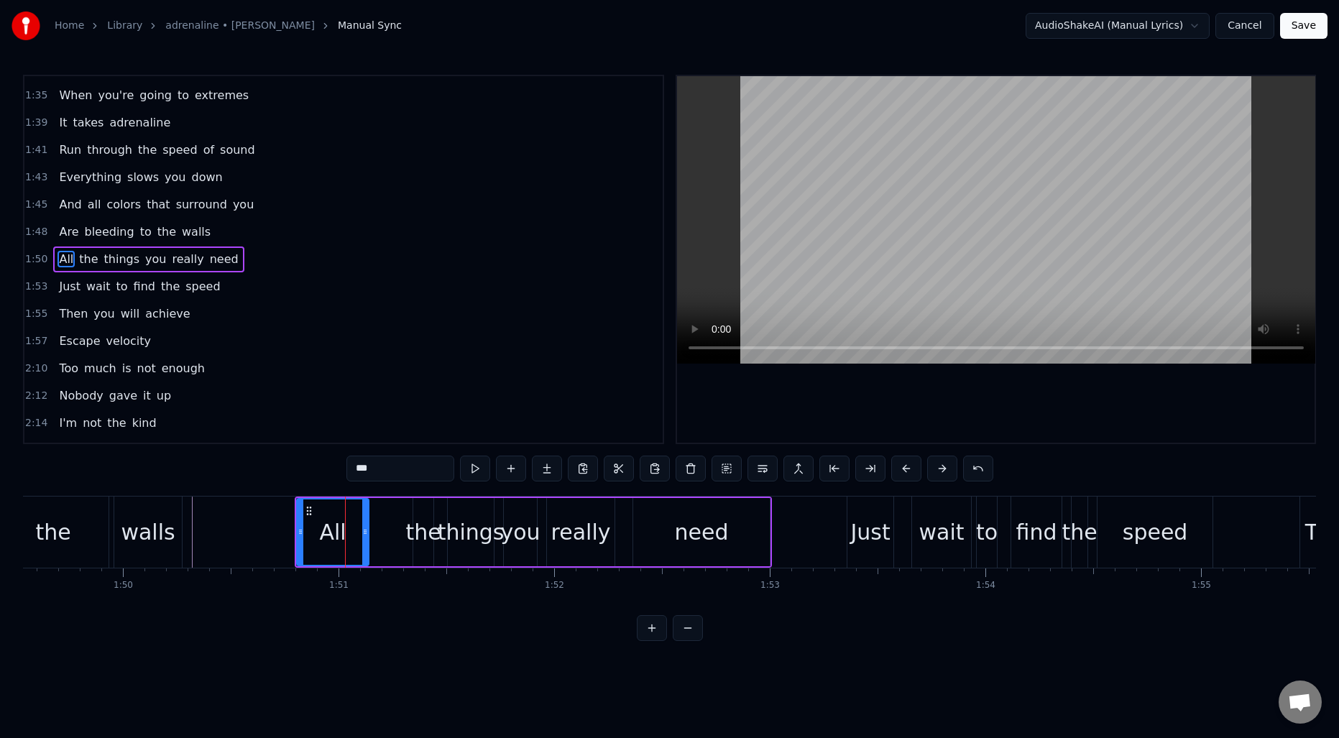
click at [382, 523] on div "All the things you really need" at bounding box center [533, 532] width 477 height 71
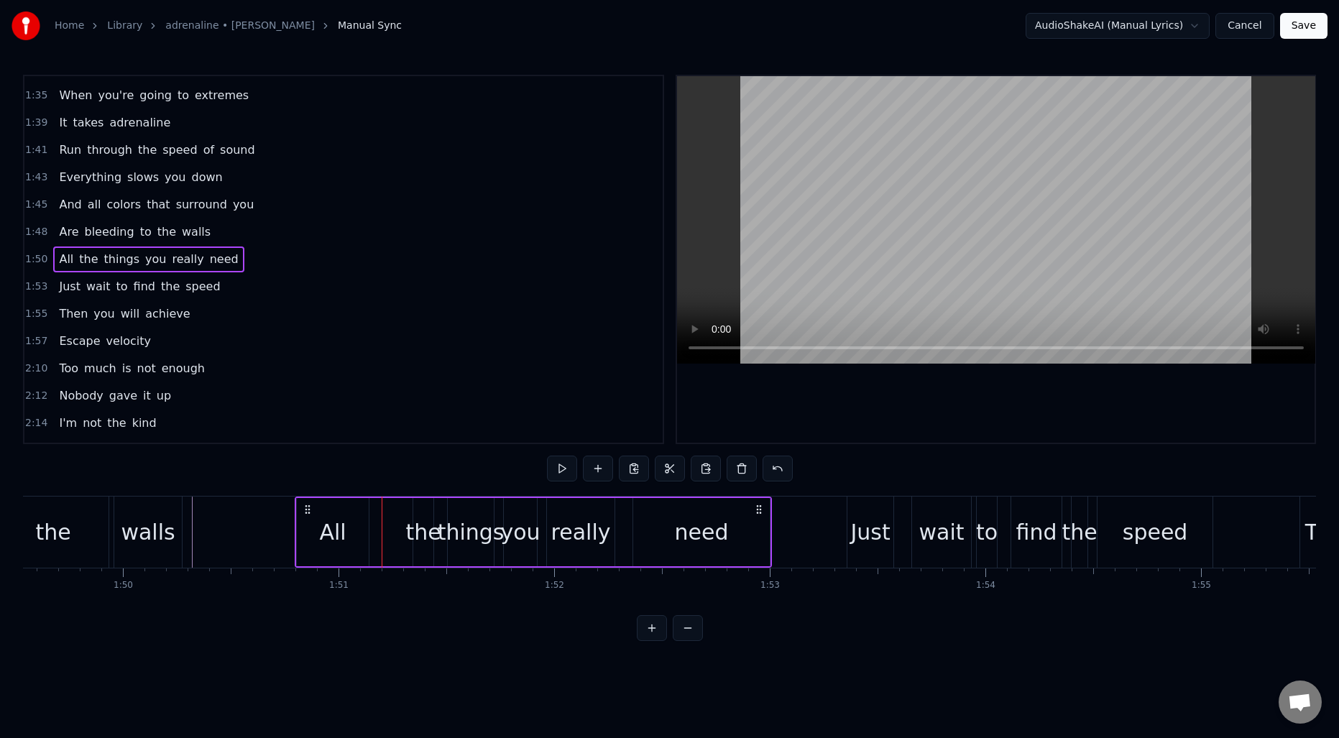
click at [385, 525] on div "All the things you really need" at bounding box center [533, 532] width 477 height 71
click at [367, 533] on div "All" at bounding box center [333, 532] width 72 height 68
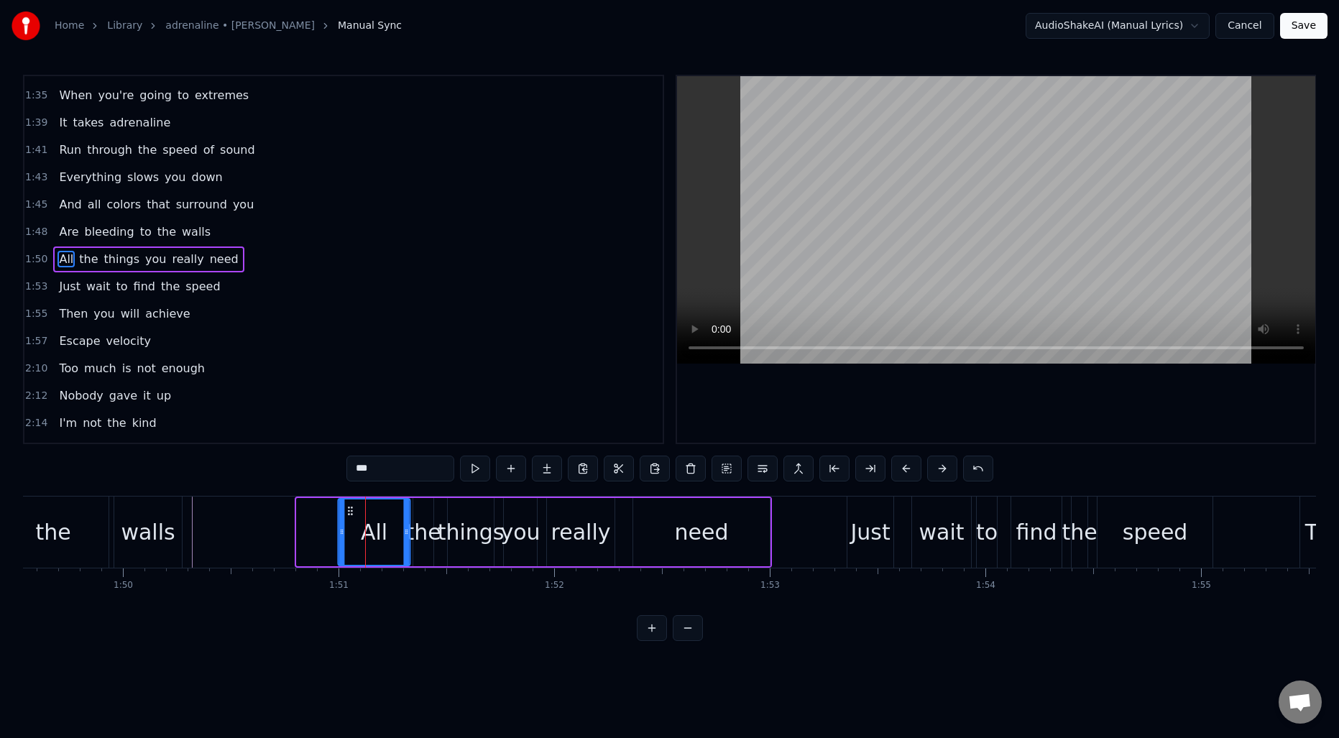
drag, startPoint x: 311, startPoint y: 511, endPoint x: 352, endPoint y: 513, distance: 41.0
click at [352, 513] on icon at bounding box center [351, 511] width 12 height 12
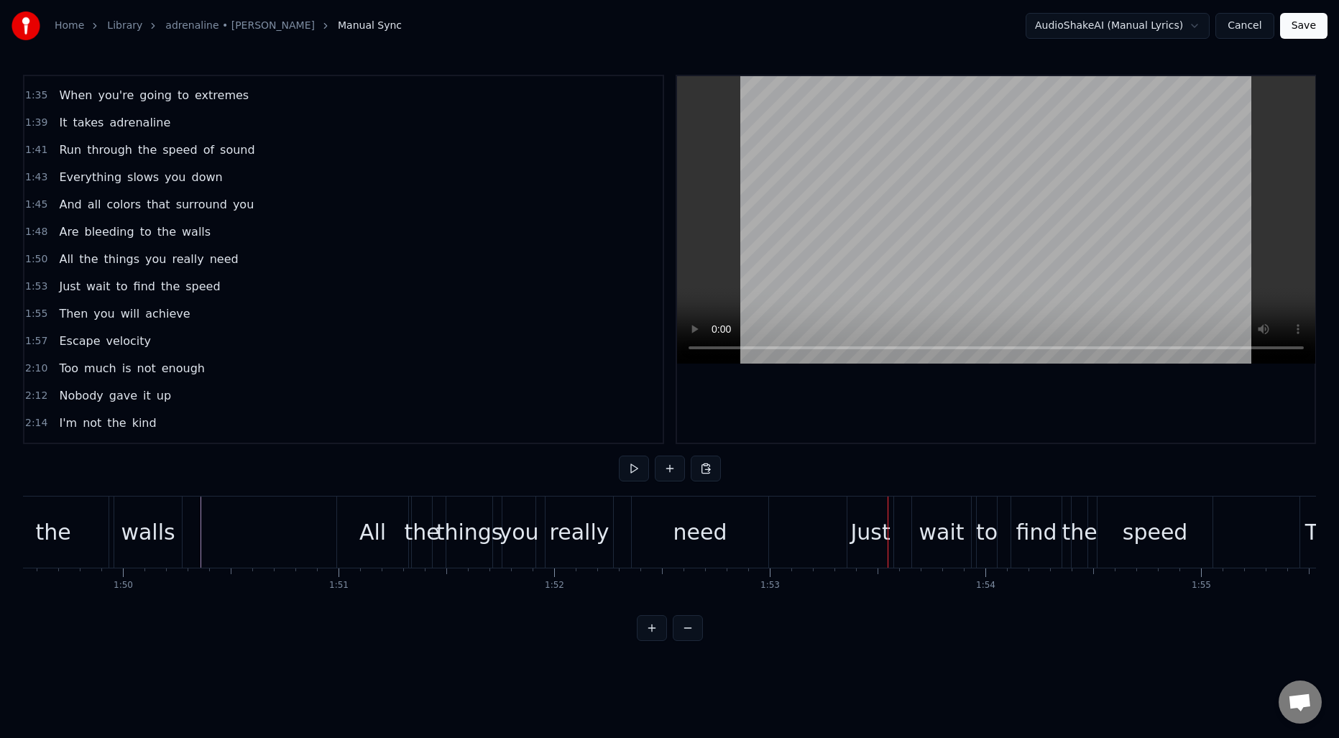
click at [182, 528] on div "walls" at bounding box center [148, 532] width 69 height 71
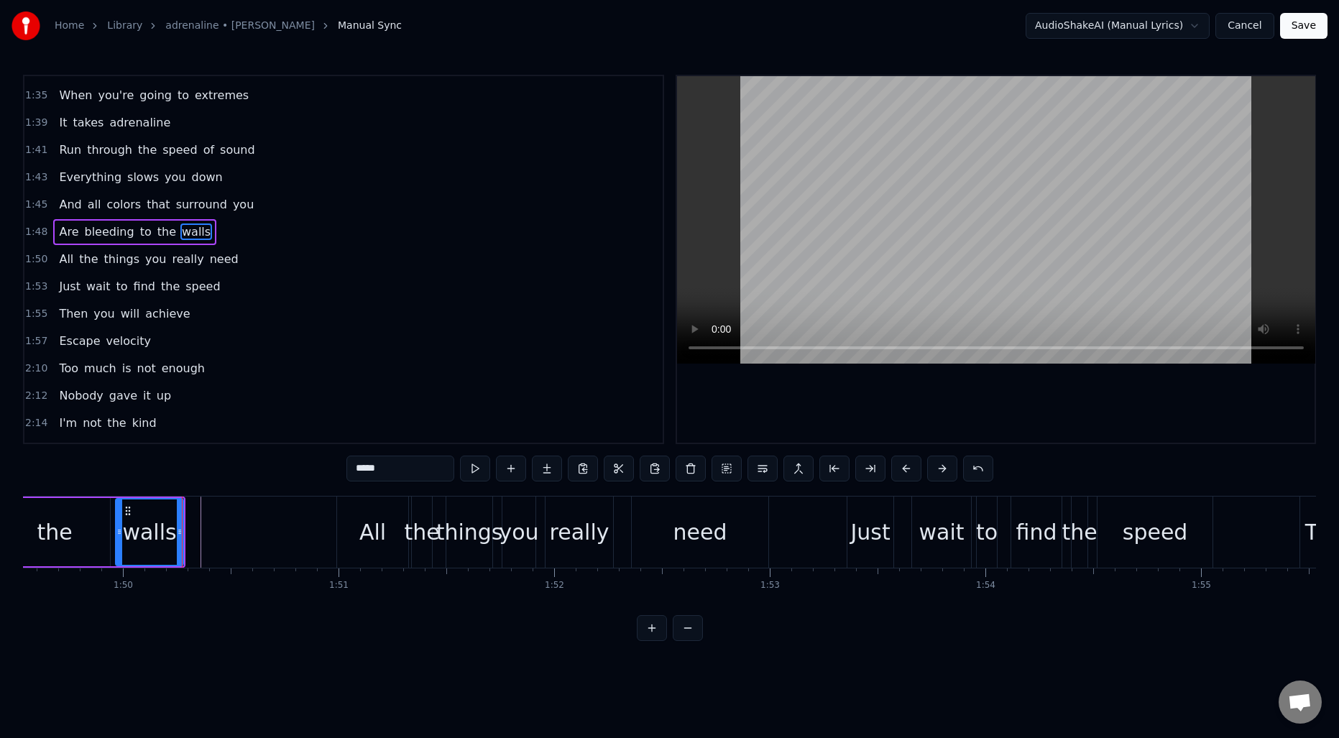
scroll to position [623, 0]
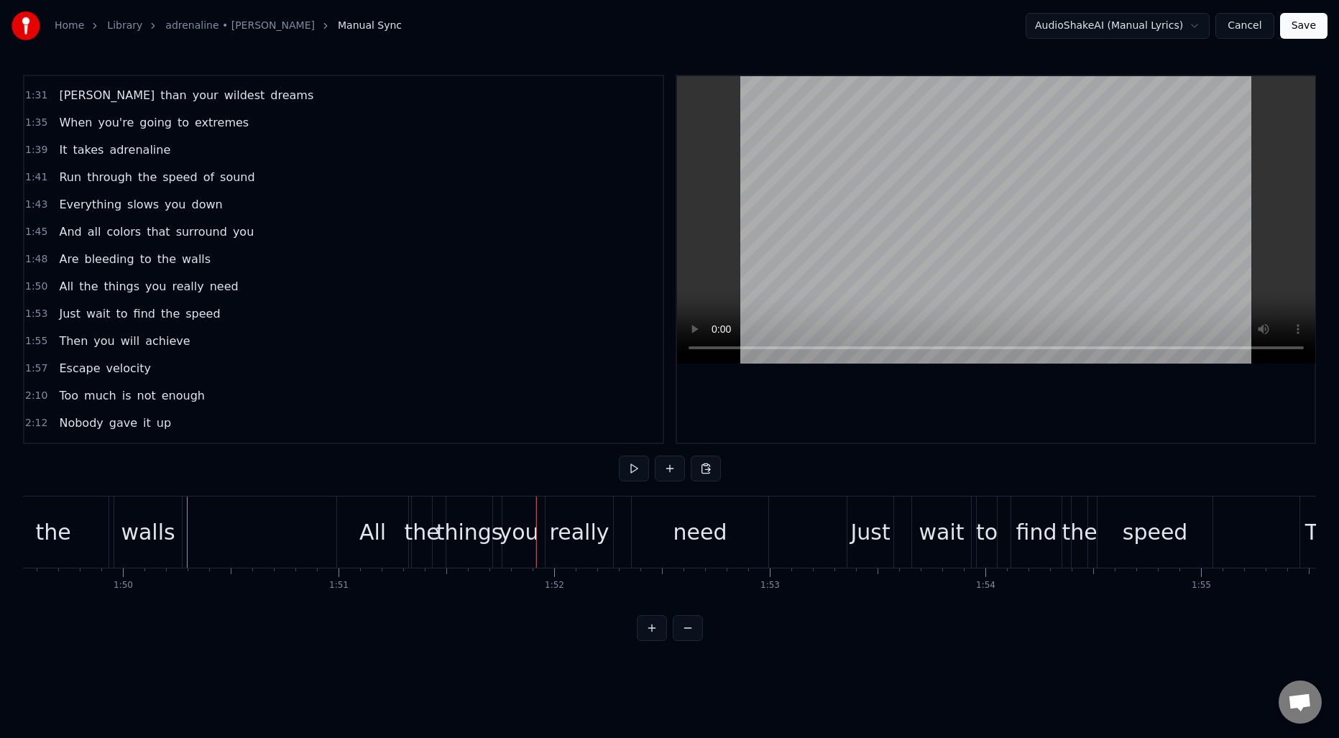
click at [375, 551] on div "All" at bounding box center [373, 532] width 72 height 71
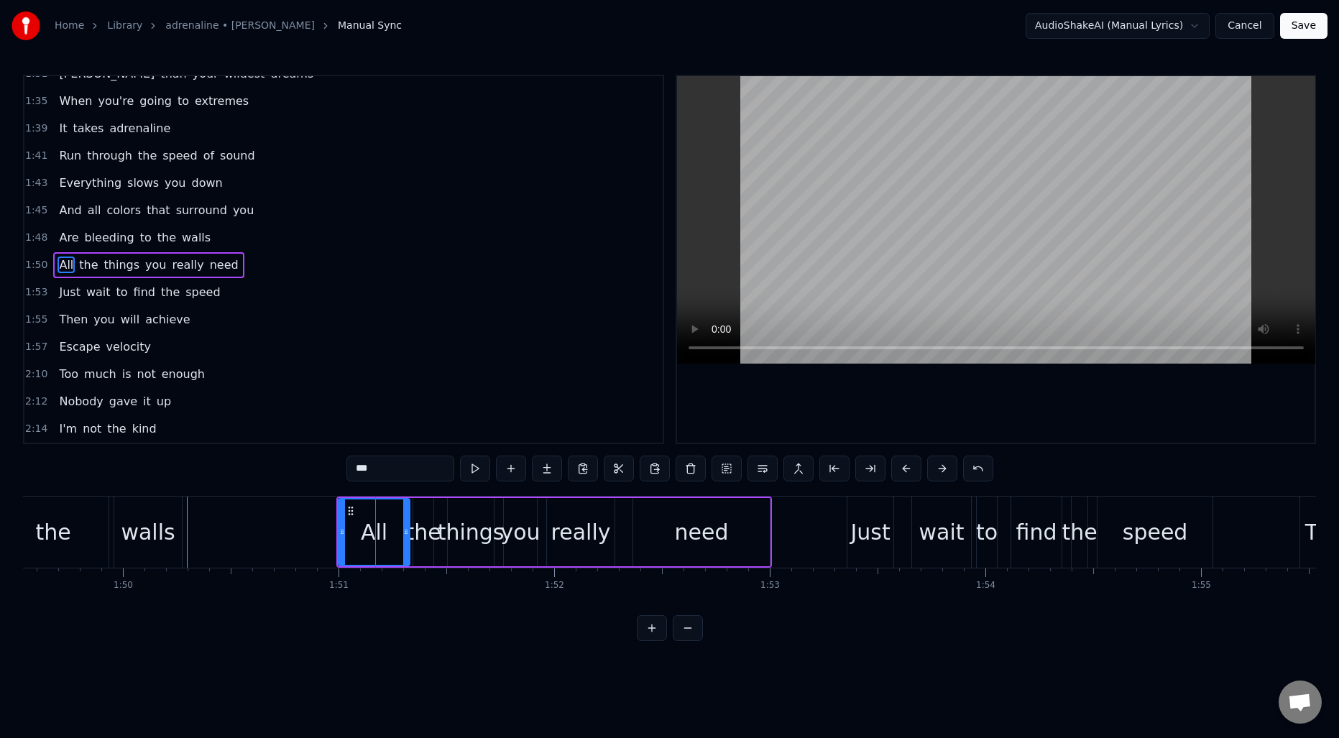
scroll to position [650, 0]
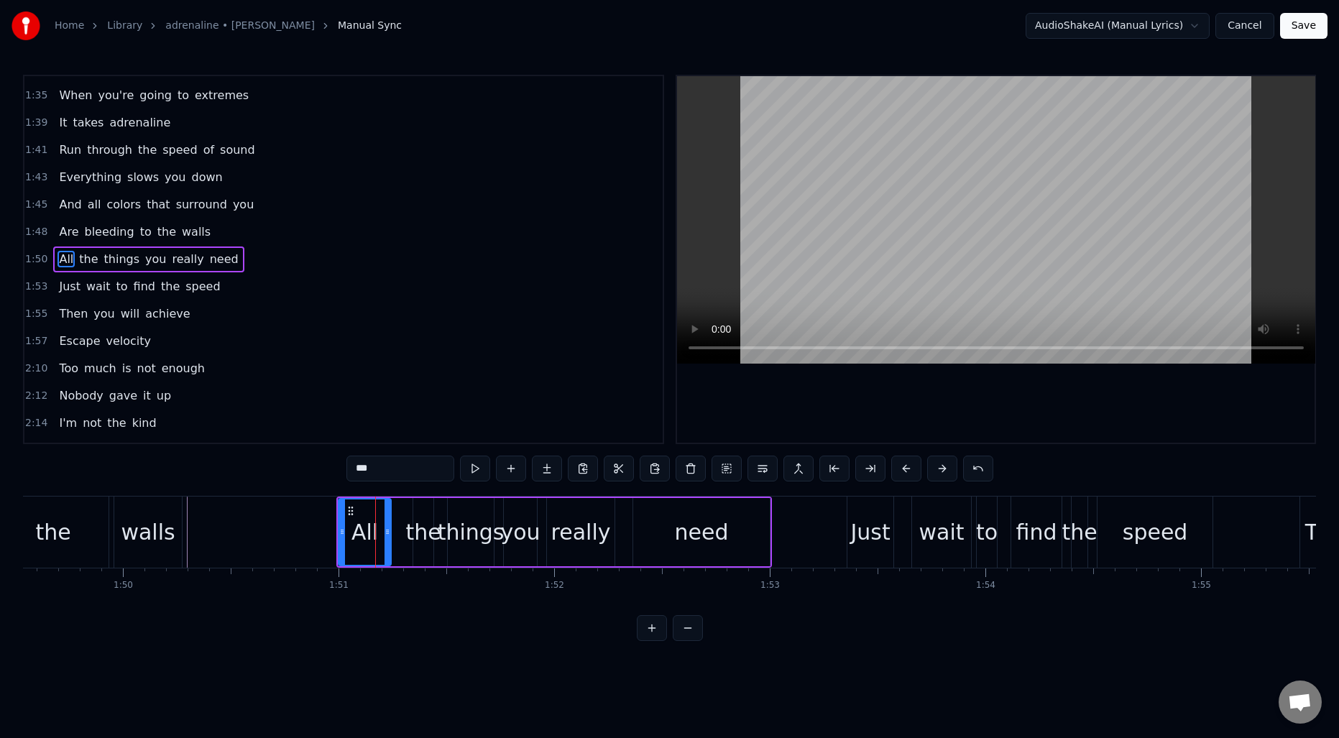
drag, startPoint x: 405, startPoint y: 529, endPoint x: 386, endPoint y: 529, distance: 19.4
click at [386, 529] on icon at bounding box center [388, 532] width 6 height 12
click at [411, 519] on div "the" at bounding box center [422, 532] width 35 height 32
type input "***"
drag, startPoint x: 415, startPoint y: 524, endPoint x: 395, endPoint y: 523, distance: 20.2
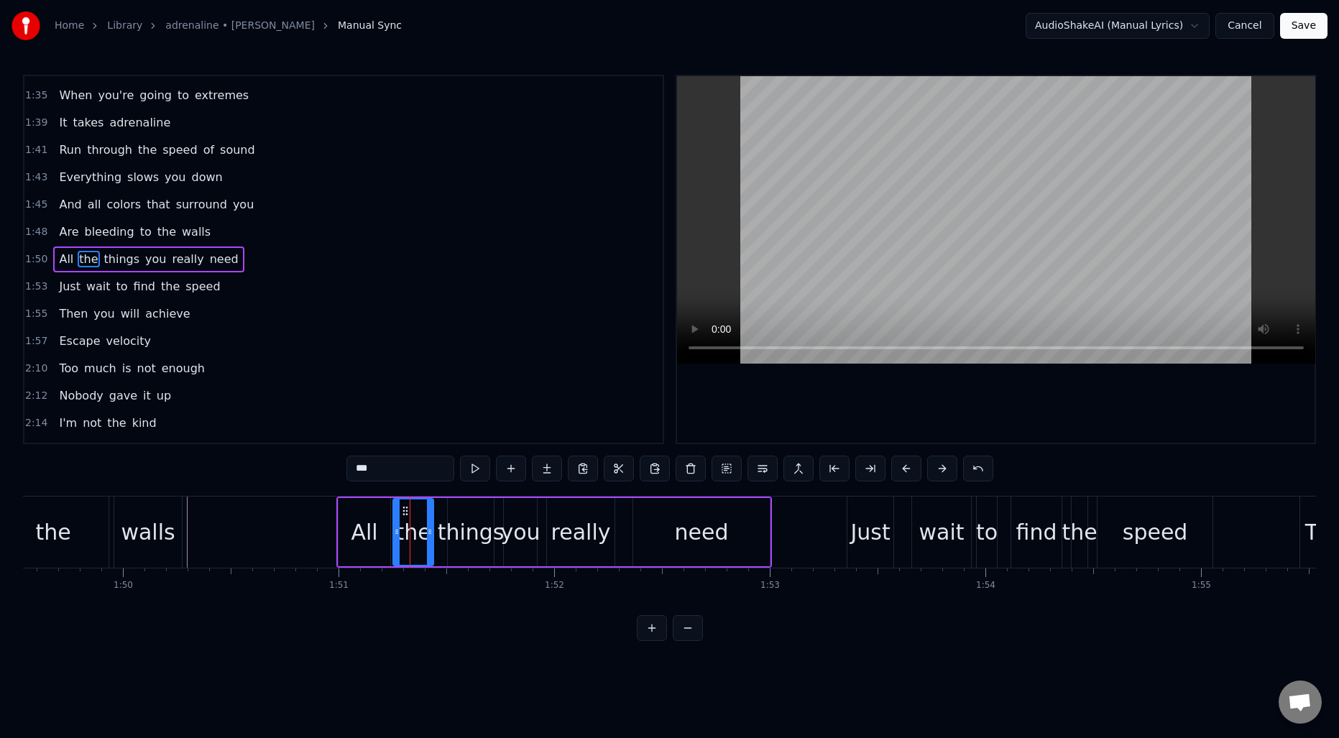
click at [395, 523] on div at bounding box center [397, 532] width 6 height 65
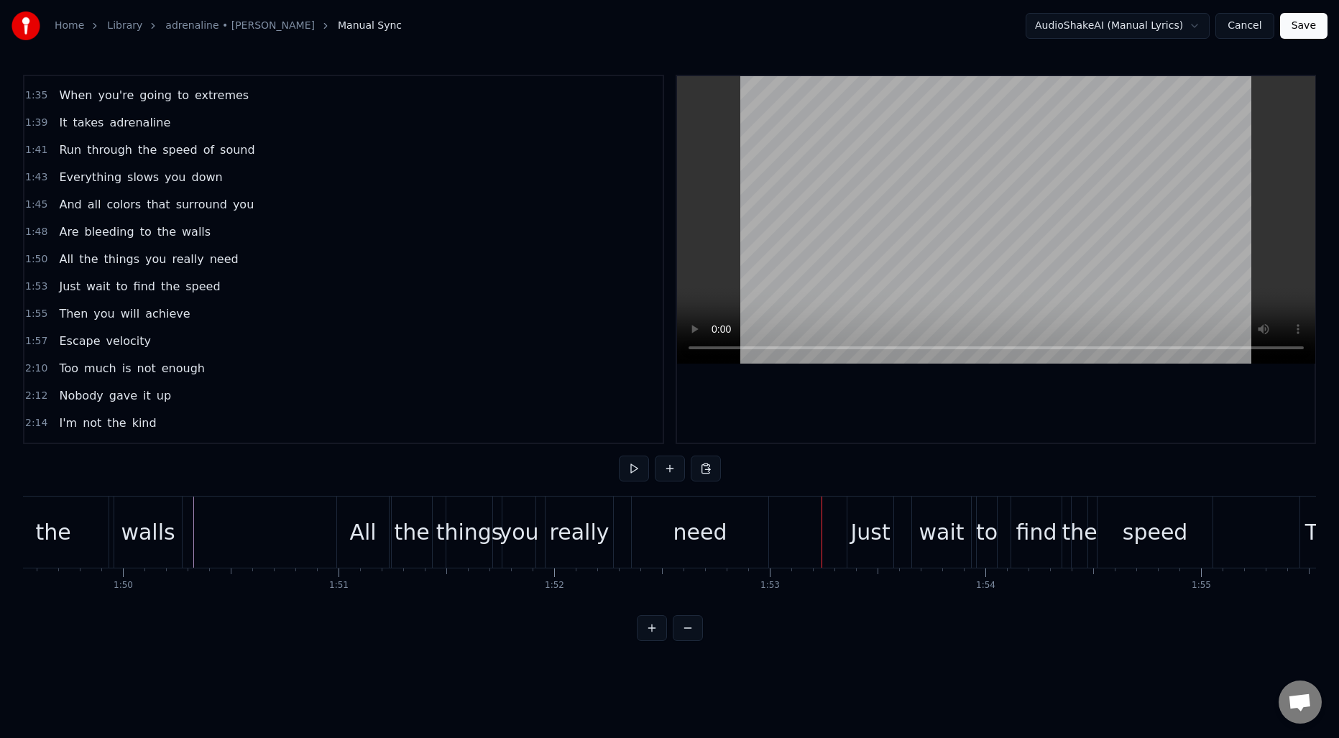
click at [634, 526] on div "need" at bounding box center [700, 532] width 137 height 71
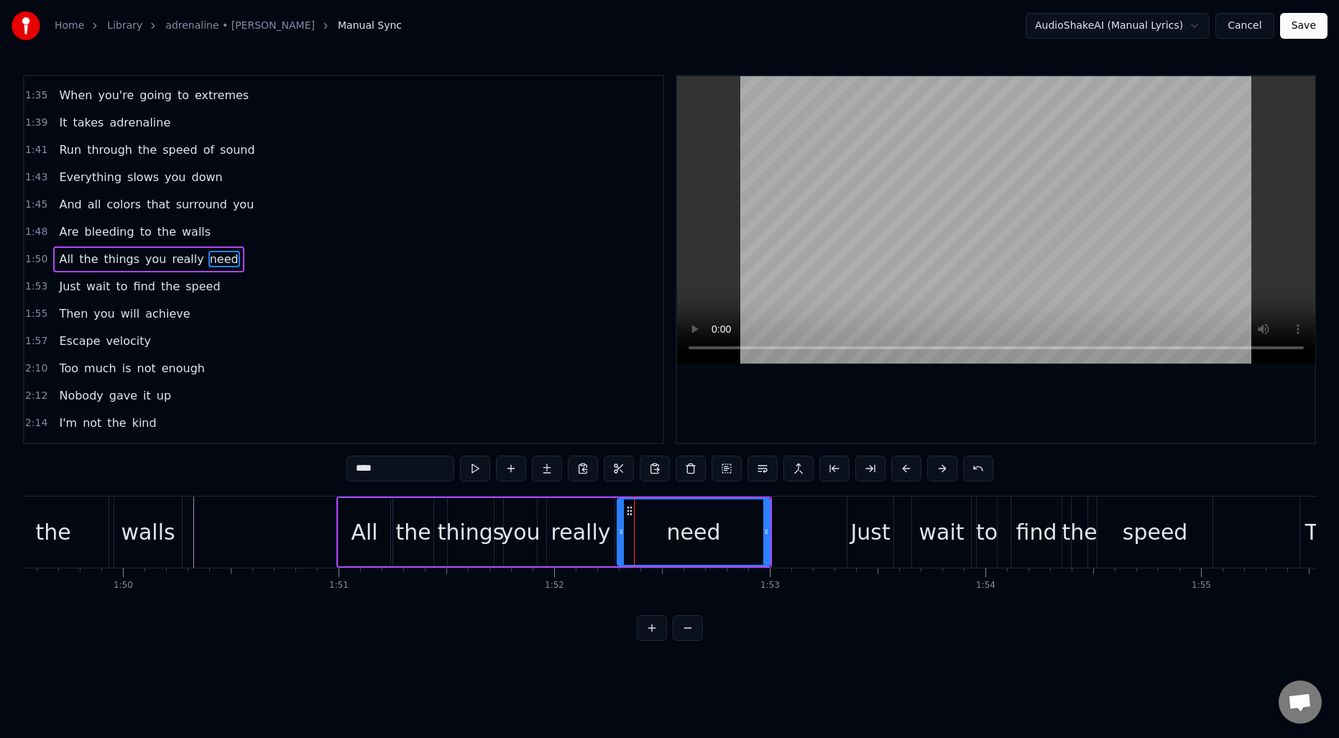
drag, startPoint x: 635, startPoint y: 531, endPoint x: 618, endPoint y: 529, distance: 17.3
click at [619, 529] on icon at bounding box center [621, 532] width 6 height 12
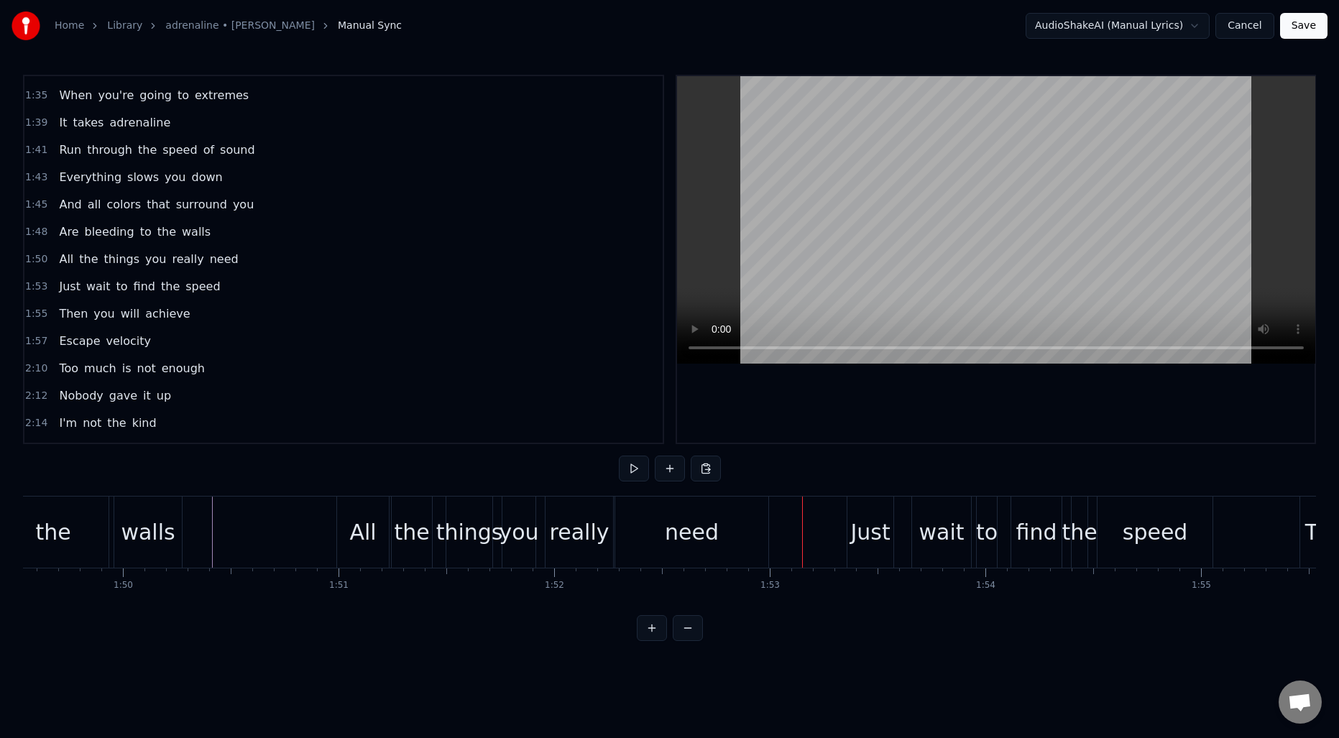
click at [561, 526] on div "really" at bounding box center [580, 532] width 60 height 32
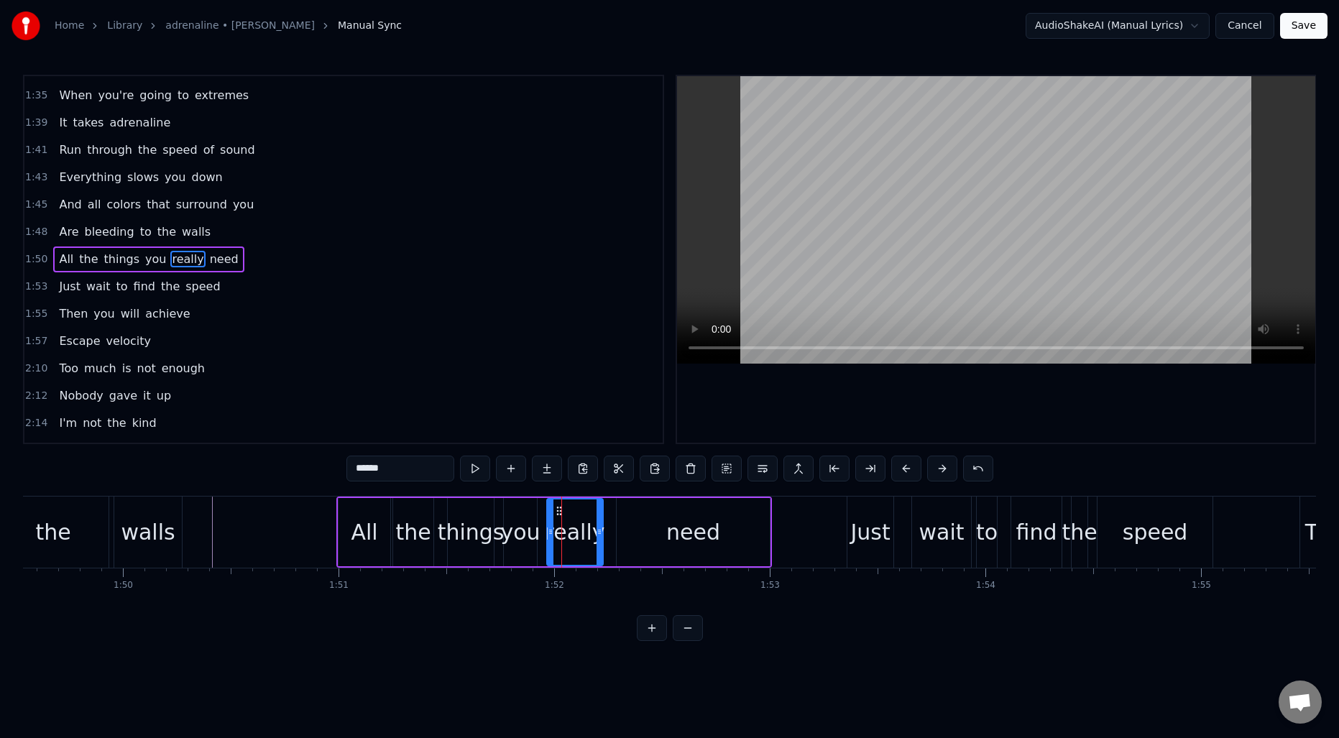
drag, startPoint x: 611, startPoint y: 529, endPoint x: 599, endPoint y: 529, distance: 12.2
click at [599, 529] on icon at bounding box center [600, 532] width 6 height 12
click at [642, 526] on div "need" at bounding box center [693, 532] width 153 height 68
type input "****"
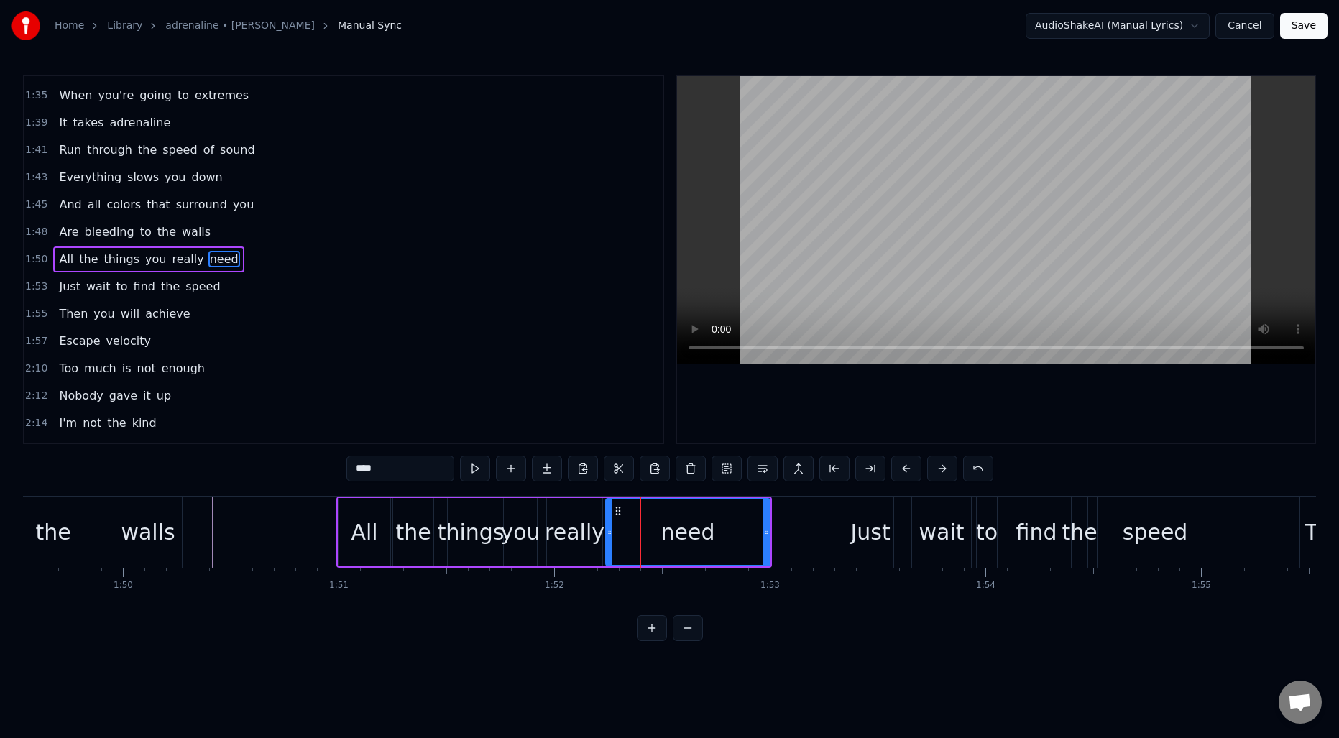
drag, startPoint x: 622, startPoint y: 530, endPoint x: 610, endPoint y: 531, distance: 12.2
click at [610, 531] on icon at bounding box center [610, 532] width 6 height 12
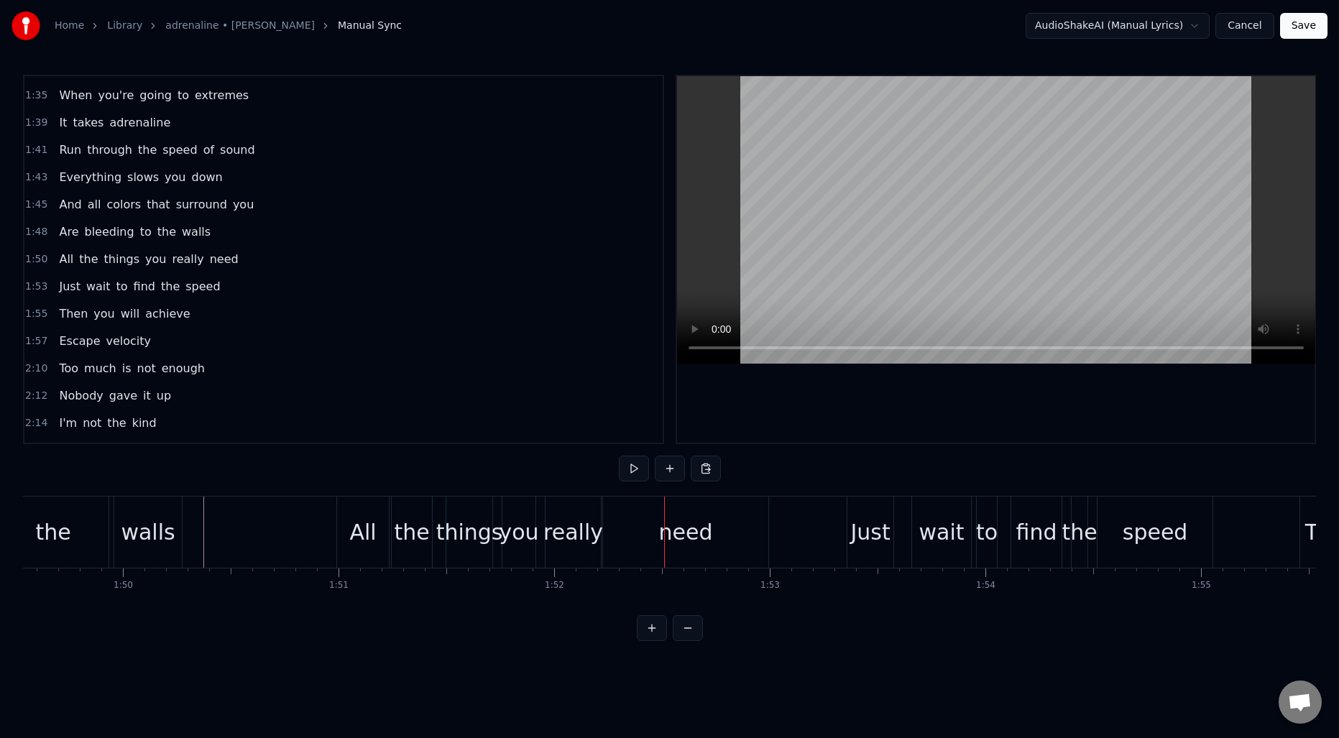
click at [515, 519] on div "you" at bounding box center [520, 532] width 40 height 32
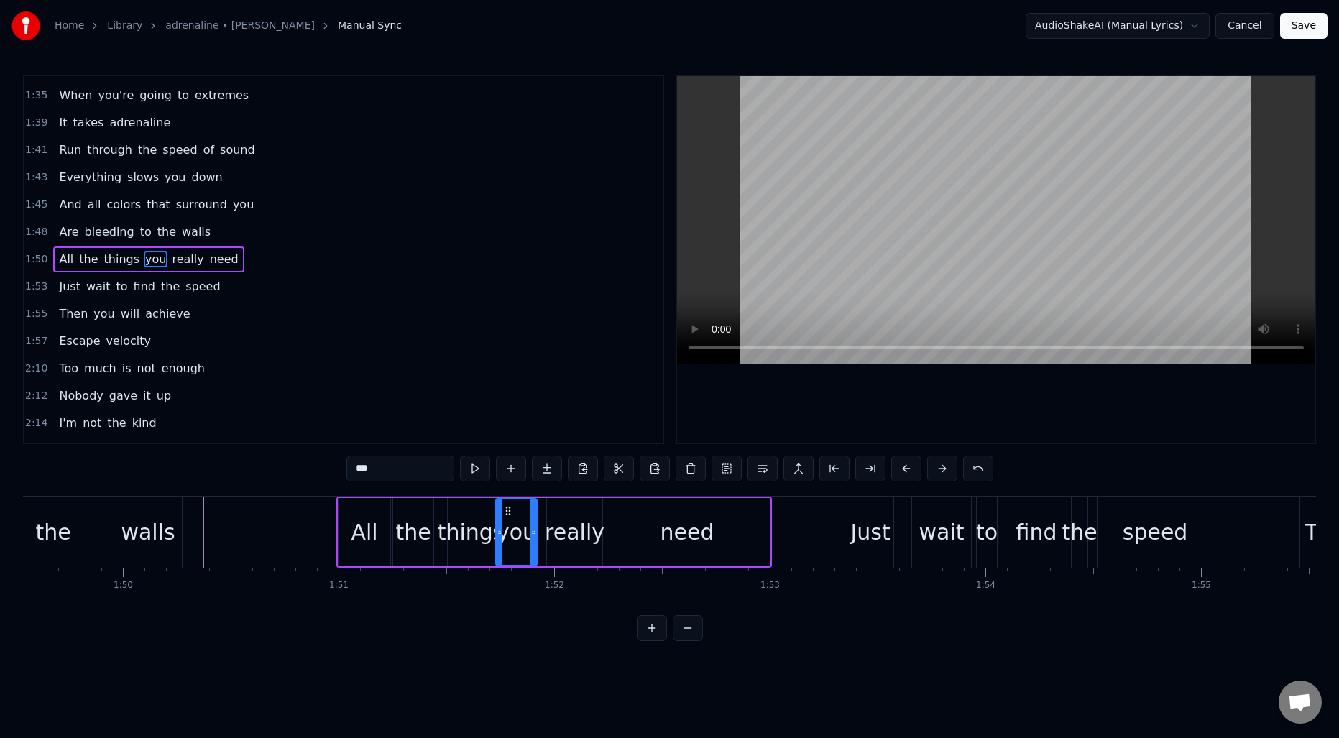
drag, startPoint x: 508, startPoint y: 524, endPoint x: 500, endPoint y: 524, distance: 7.9
click at [500, 524] on div at bounding box center [500, 532] width 6 height 65
click at [540, 524] on div at bounding box center [541, 532] width 6 height 65
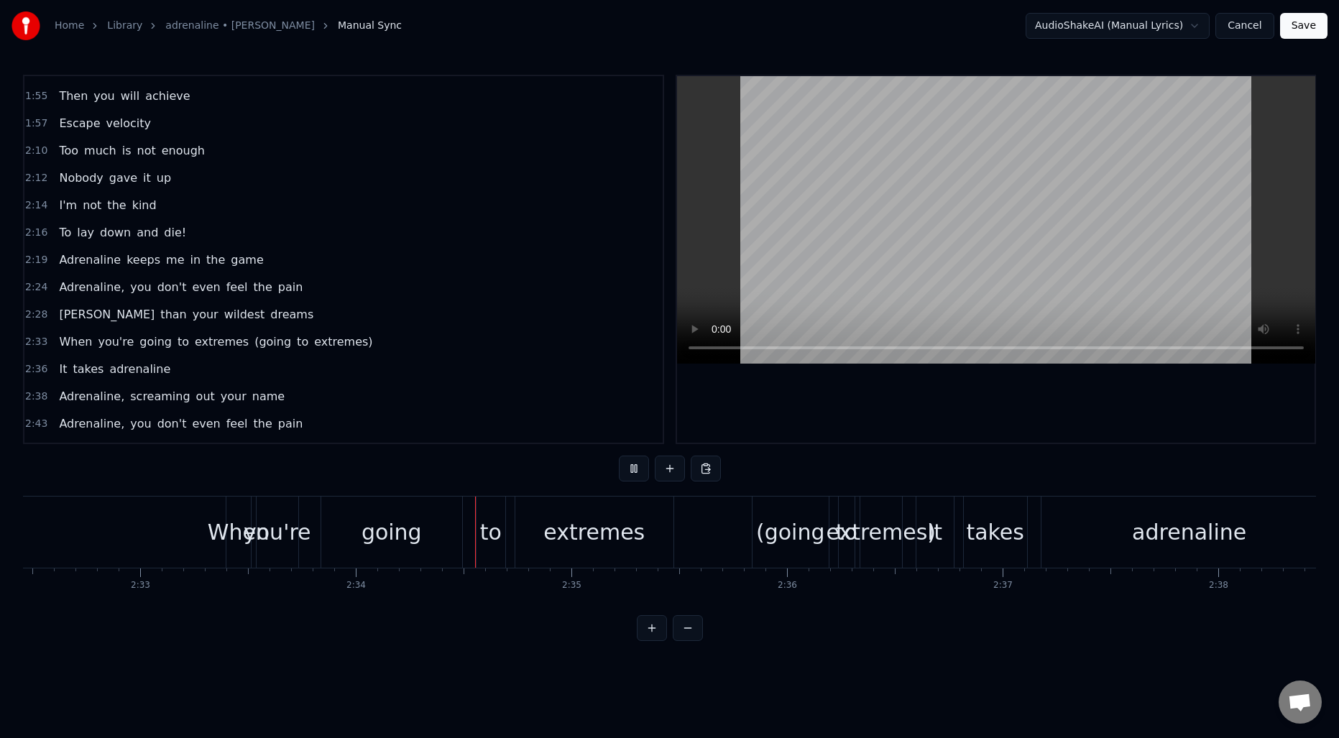
scroll to position [0, 33158]
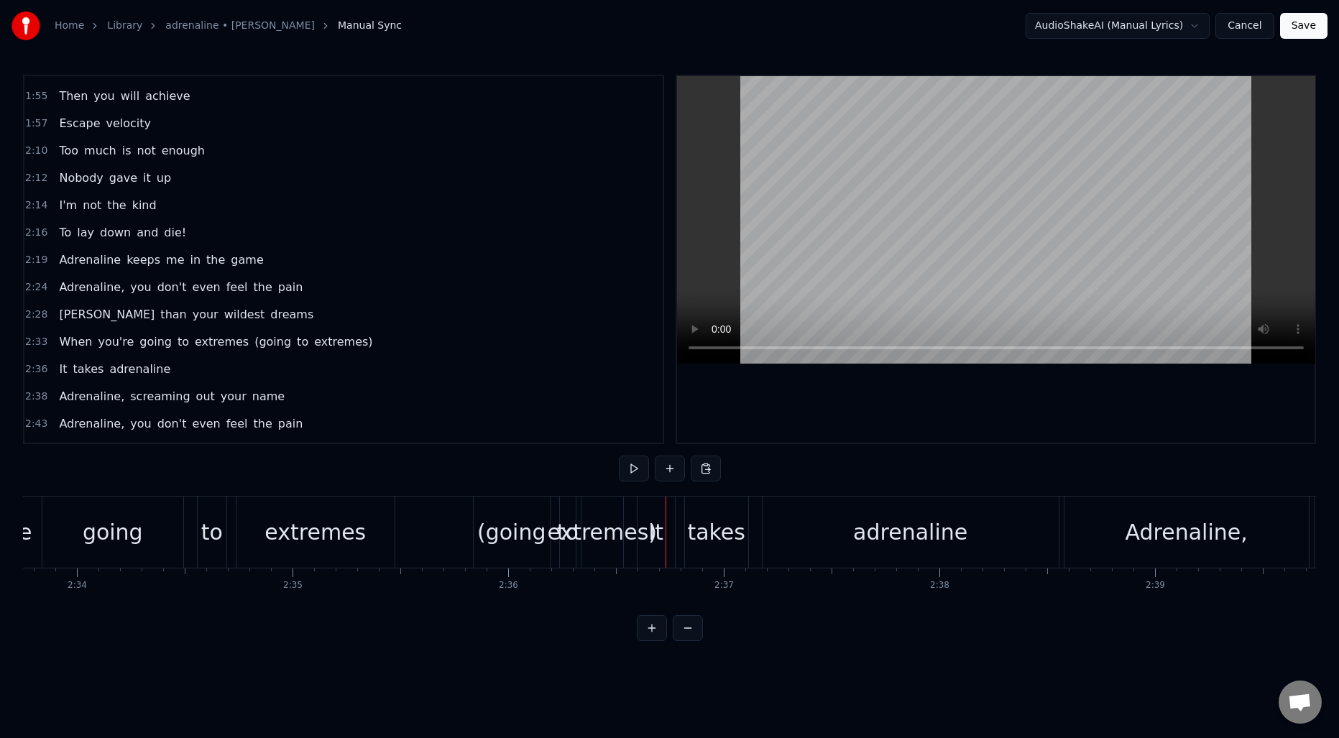
click at [521, 557] on div "(going" at bounding box center [512, 532] width 76 height 71
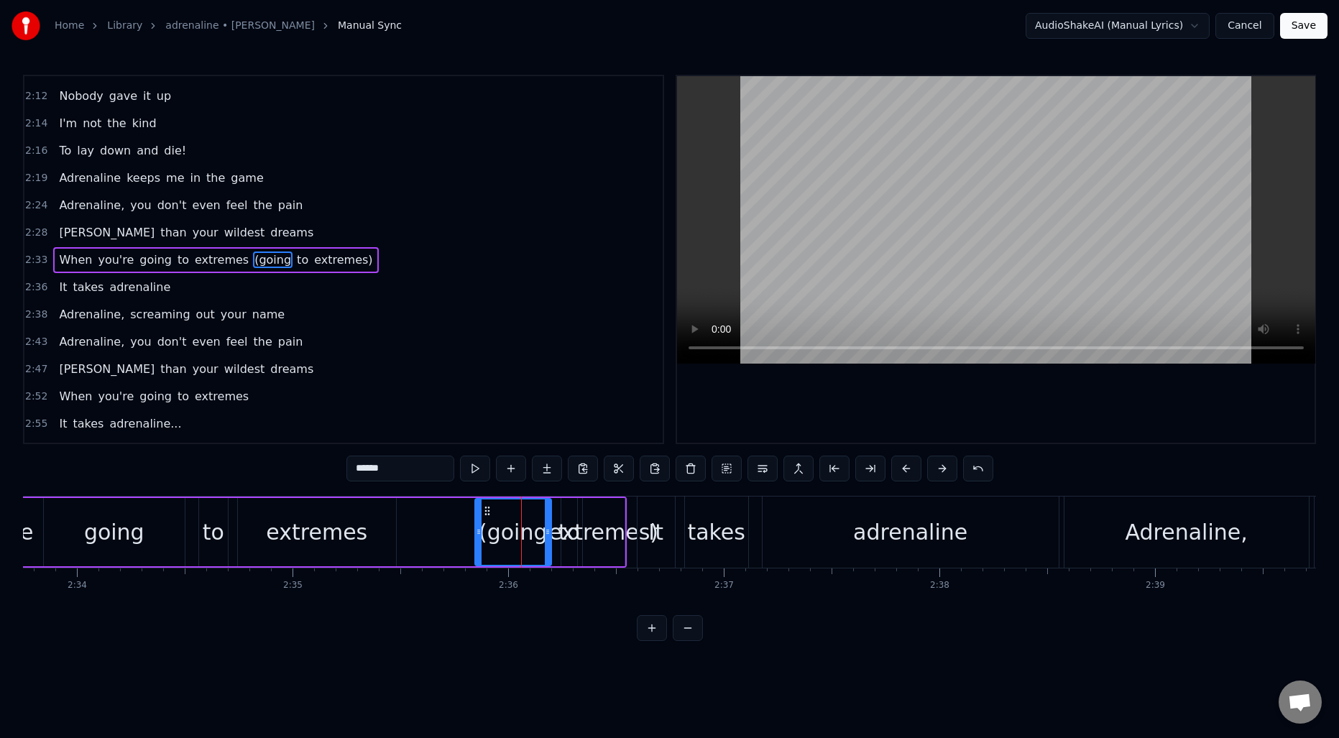
scroll to position [950, 0]
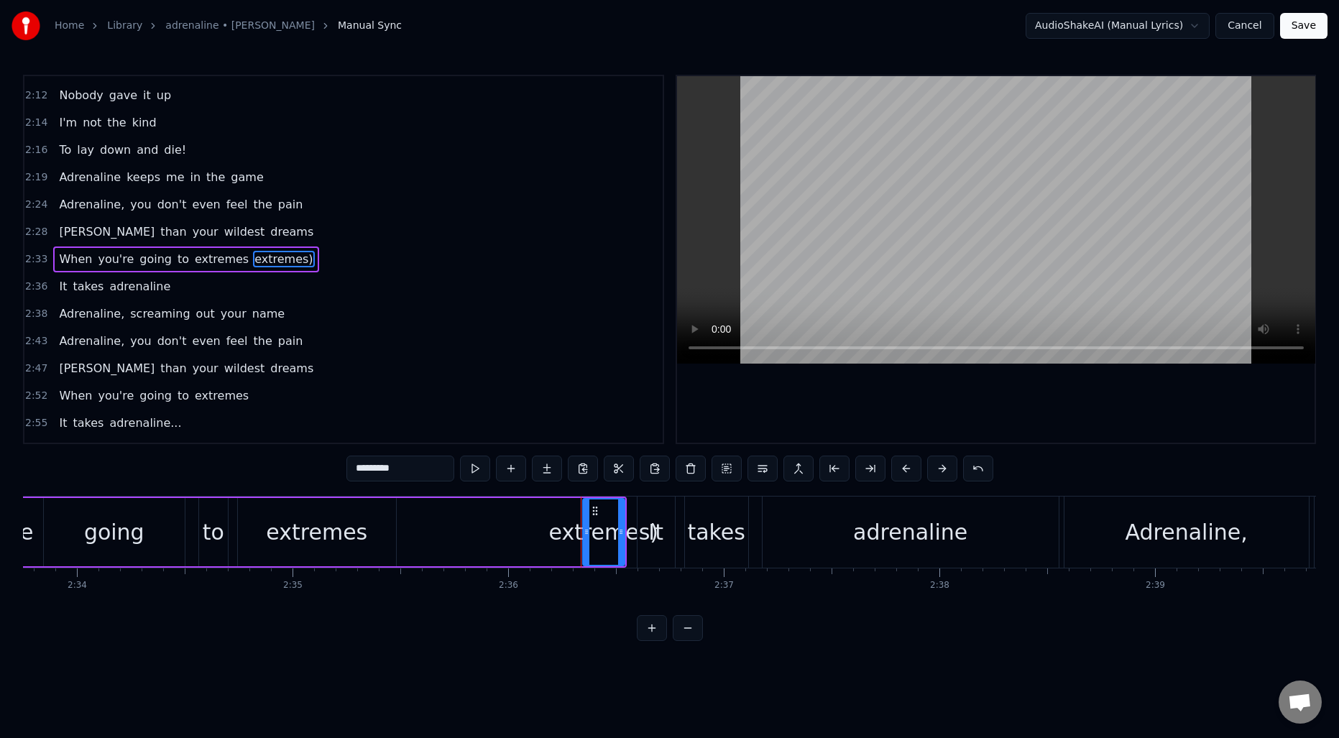
type input "**"
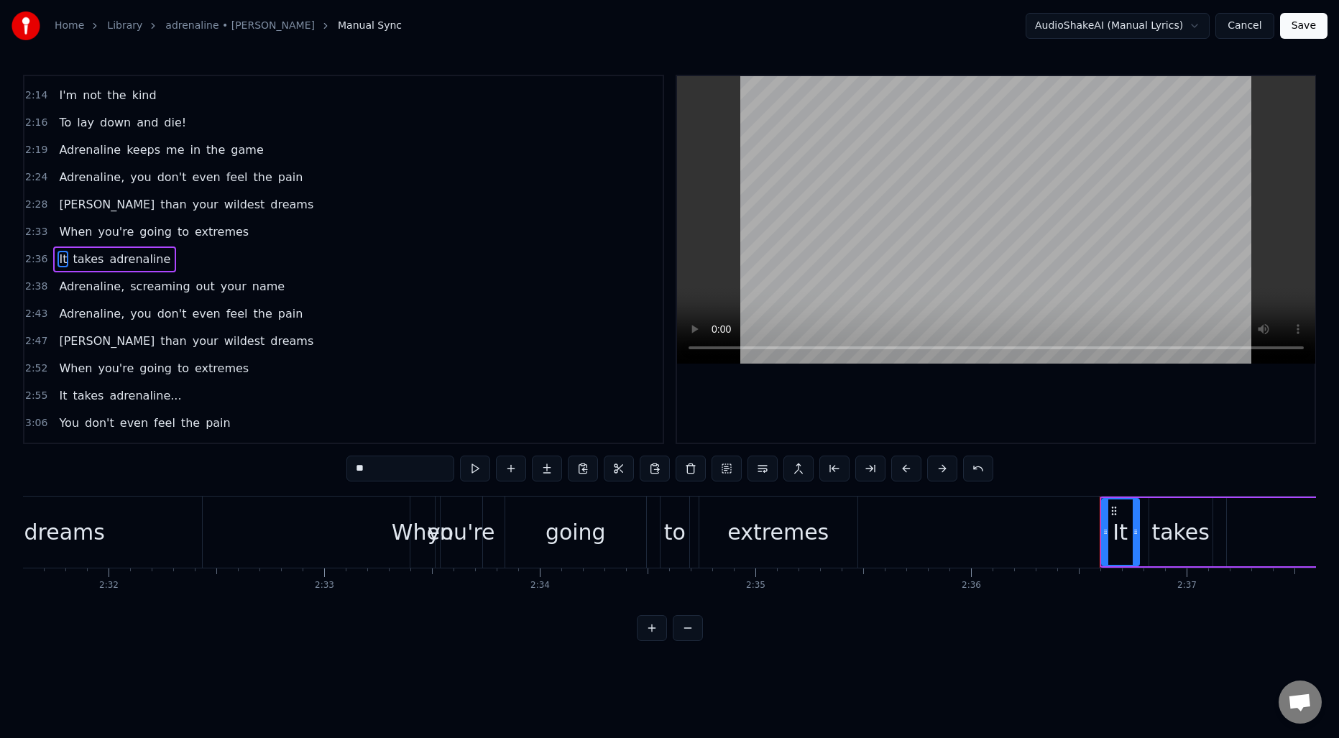
scroll to position [0, 32677]
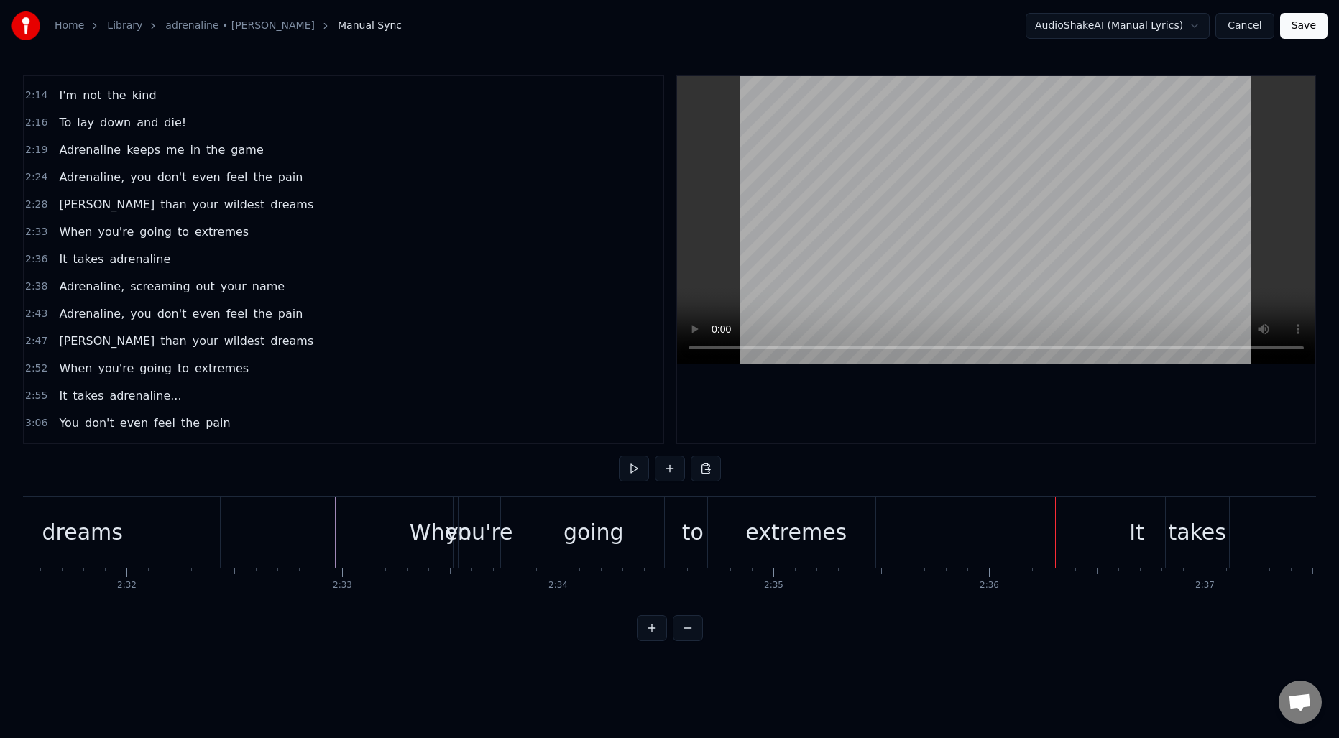
click at [841, 537] on div "extremes" at bounding box center [796, 532] width 158 height 71
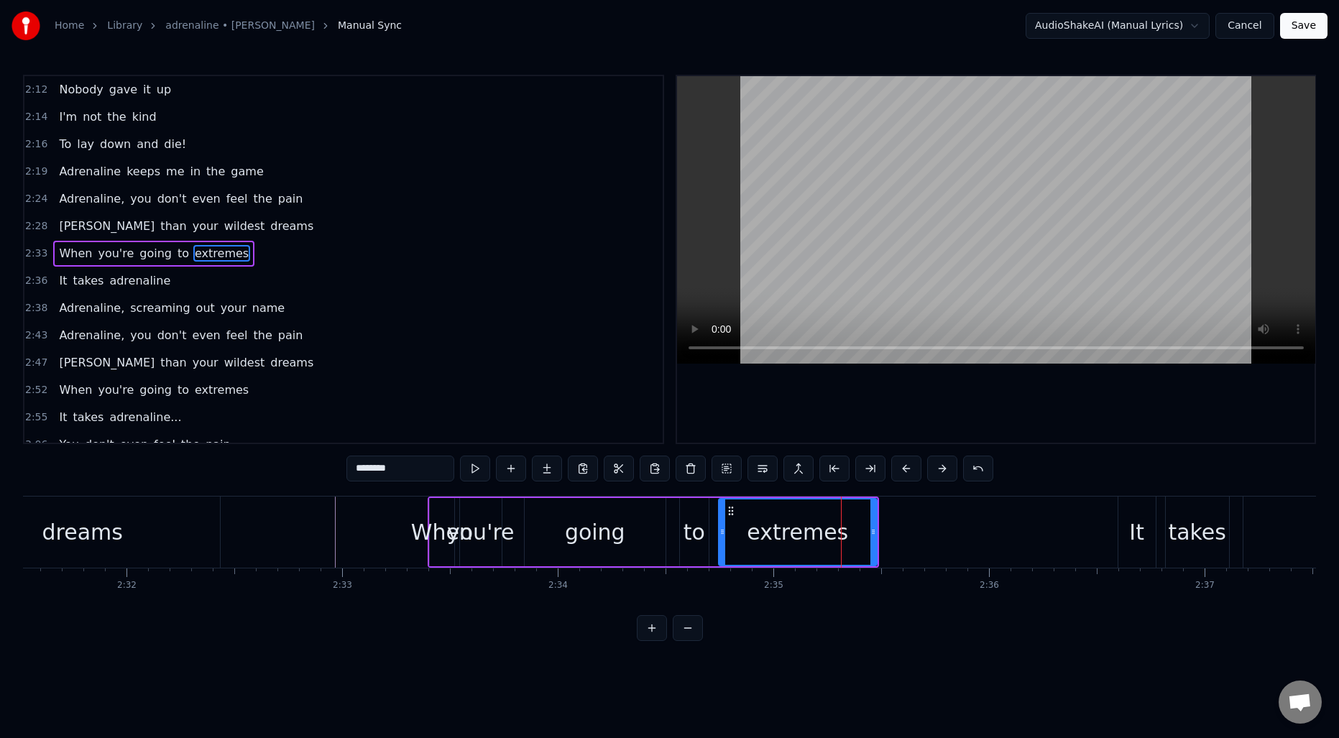
scroll to position [950, 0]
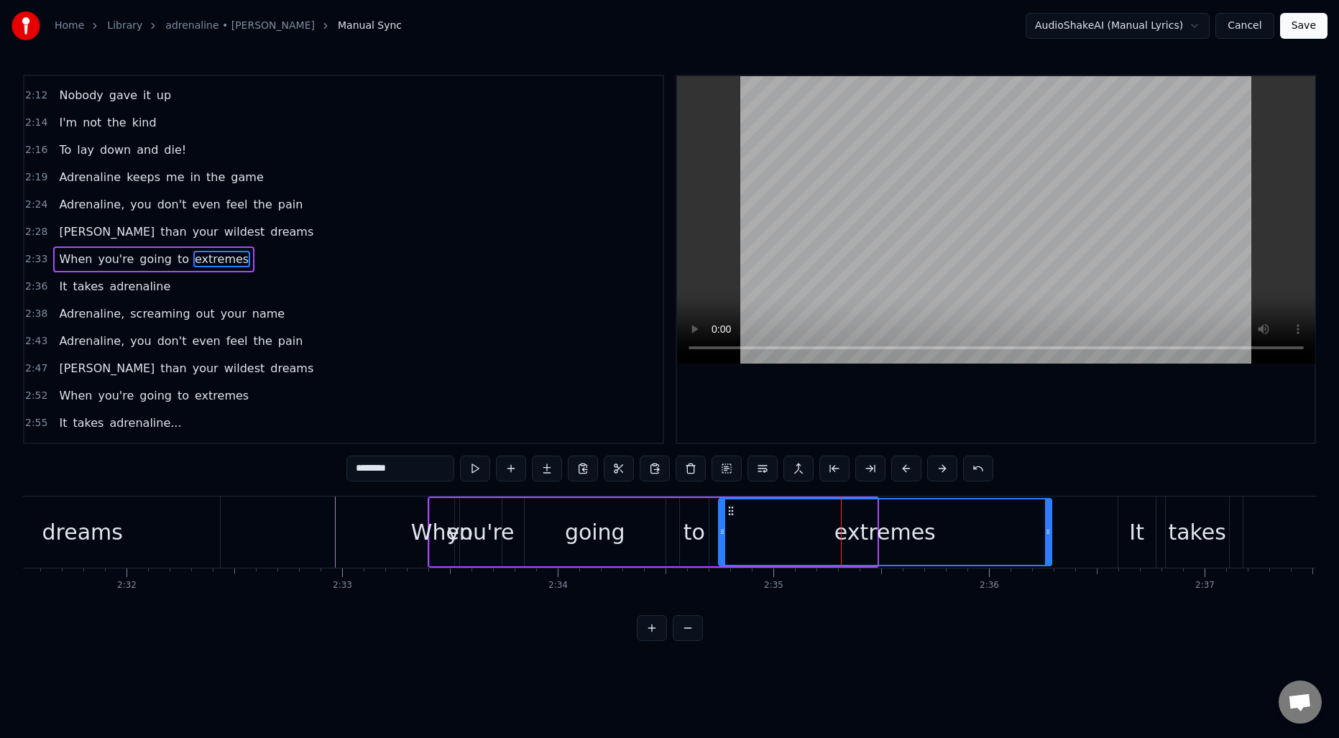
drag, startPoint x: 874, startPoint y: 530, endPoint x: 1045, endPoint y: 525, distance: 170.4
click at [1045, 525] on div at bounding box center [1048, 532] width 6 height 65
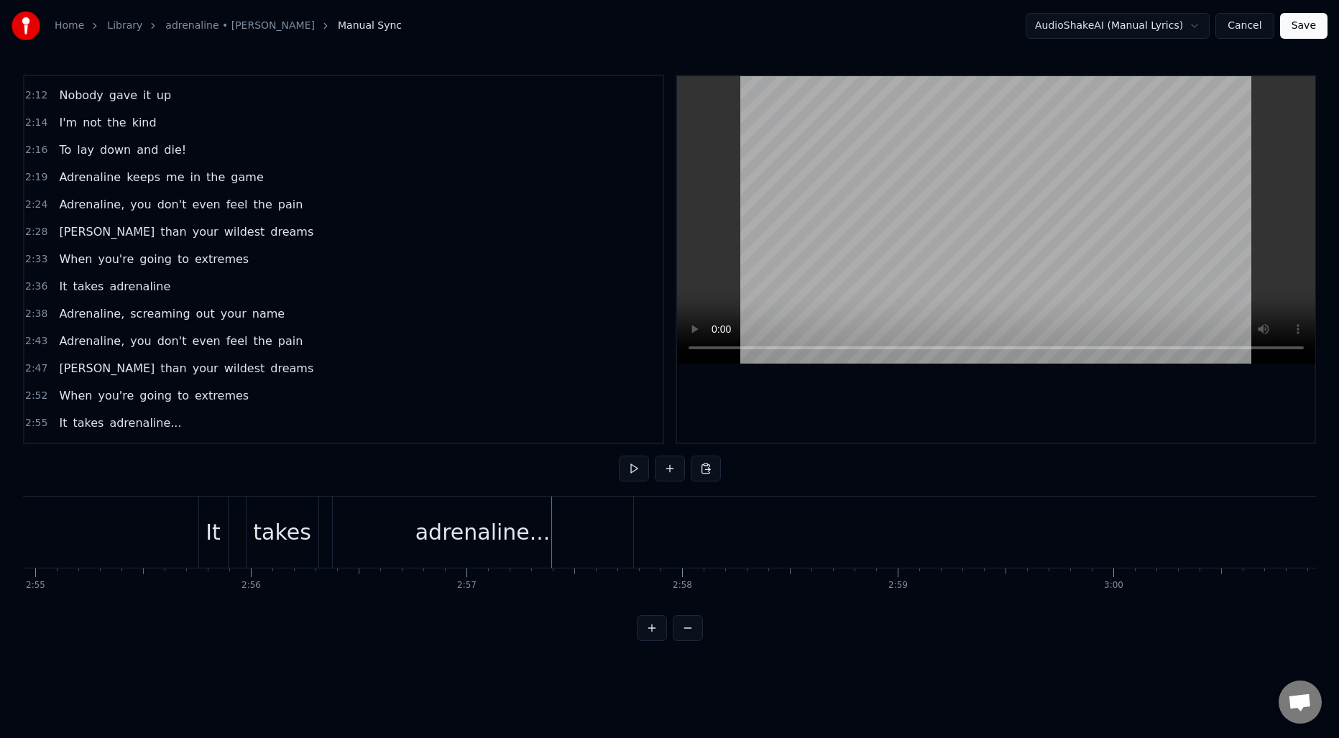
scroll to position [0, 37686]
click at [252, 528] on div "It" at bounding box center [254, 532] width 15 height 32
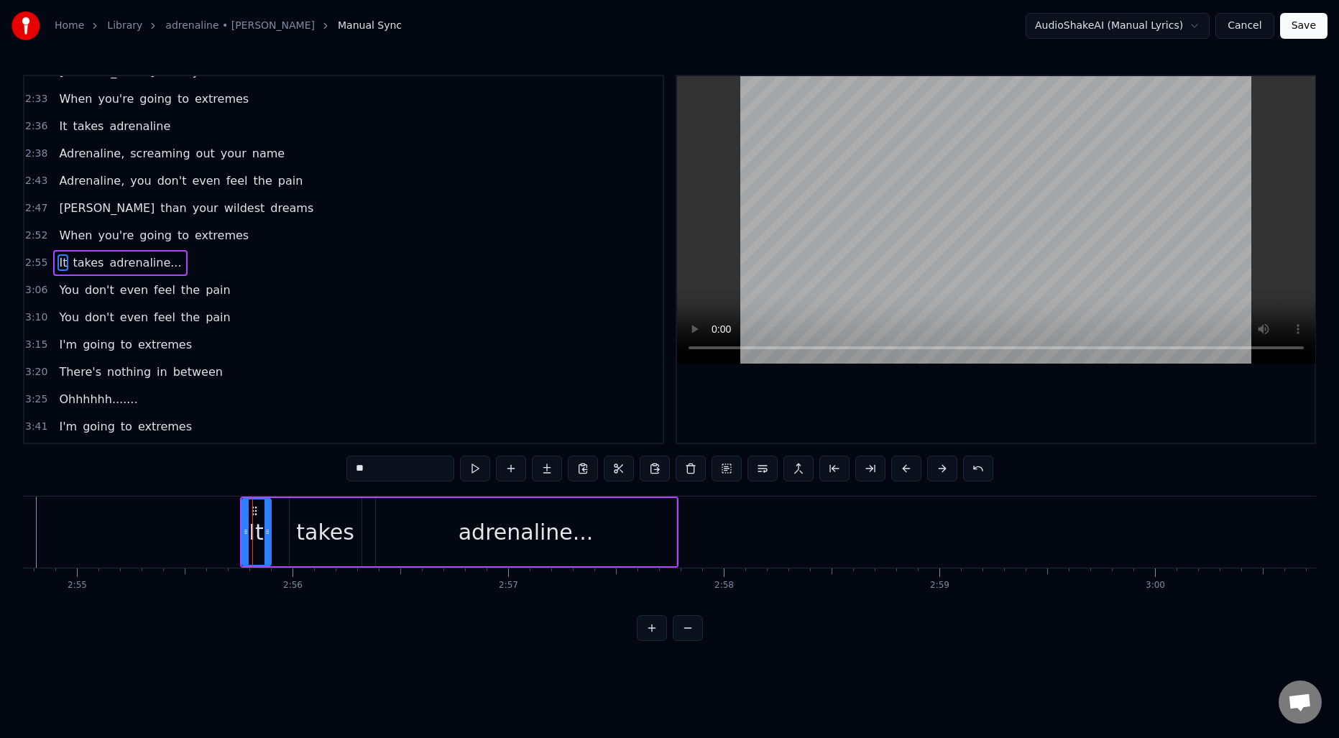
scroll to position [1114, 0]
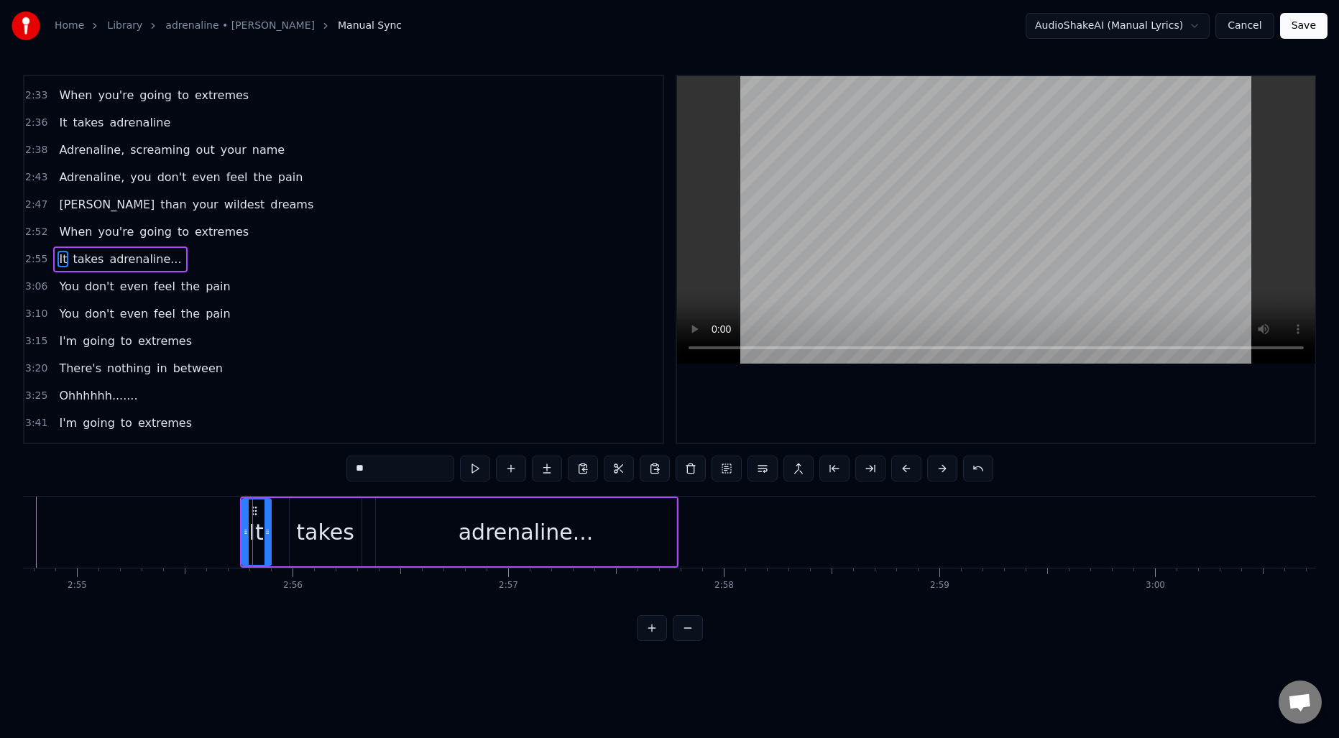
click at [361, 476] on input "**" at bounding box center [400, 469] width 108 height 26
click at [349, 536] on div "takes" at bounding box center [325, 532] width 58 height 32
click at [389, 478] on input "*****" at bounding box center [400, 469] width 108 height 26
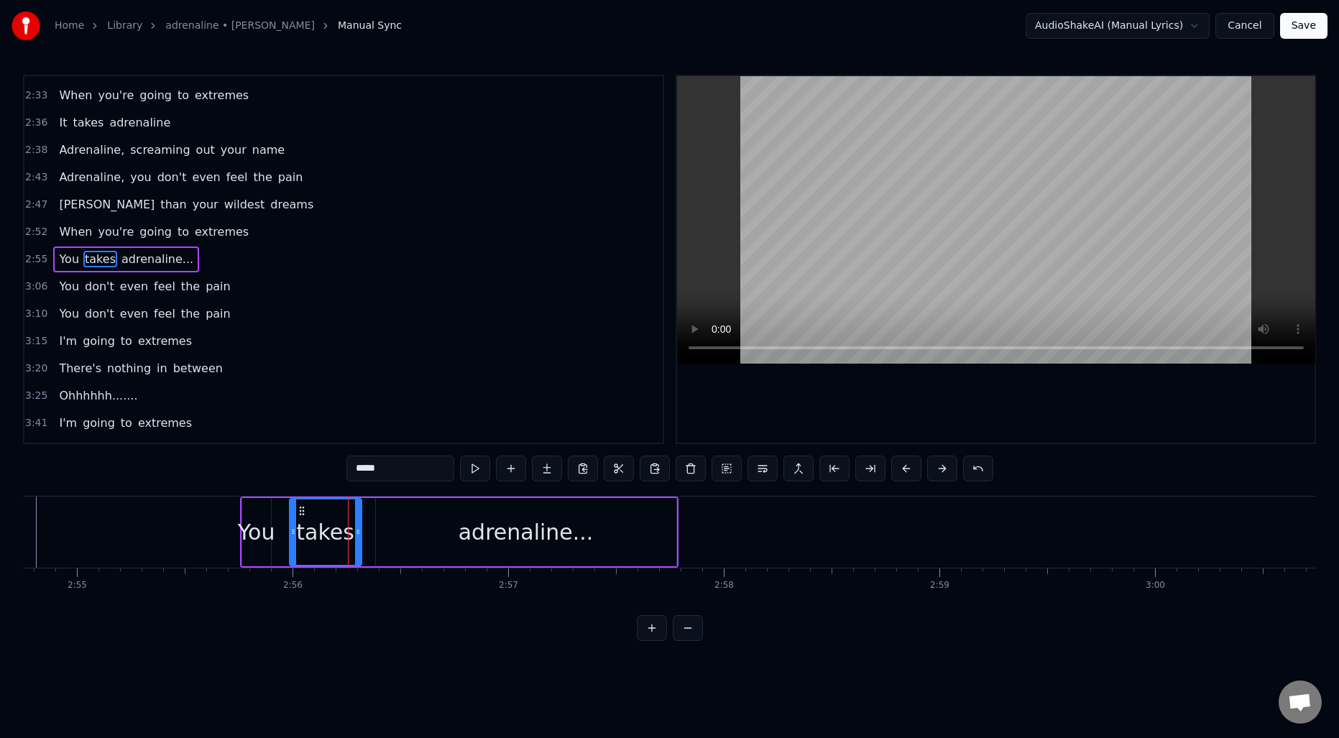
click at [389, 478] on input "*****" at bounding box center [400, 469] width 108 height 26
type input "*****"
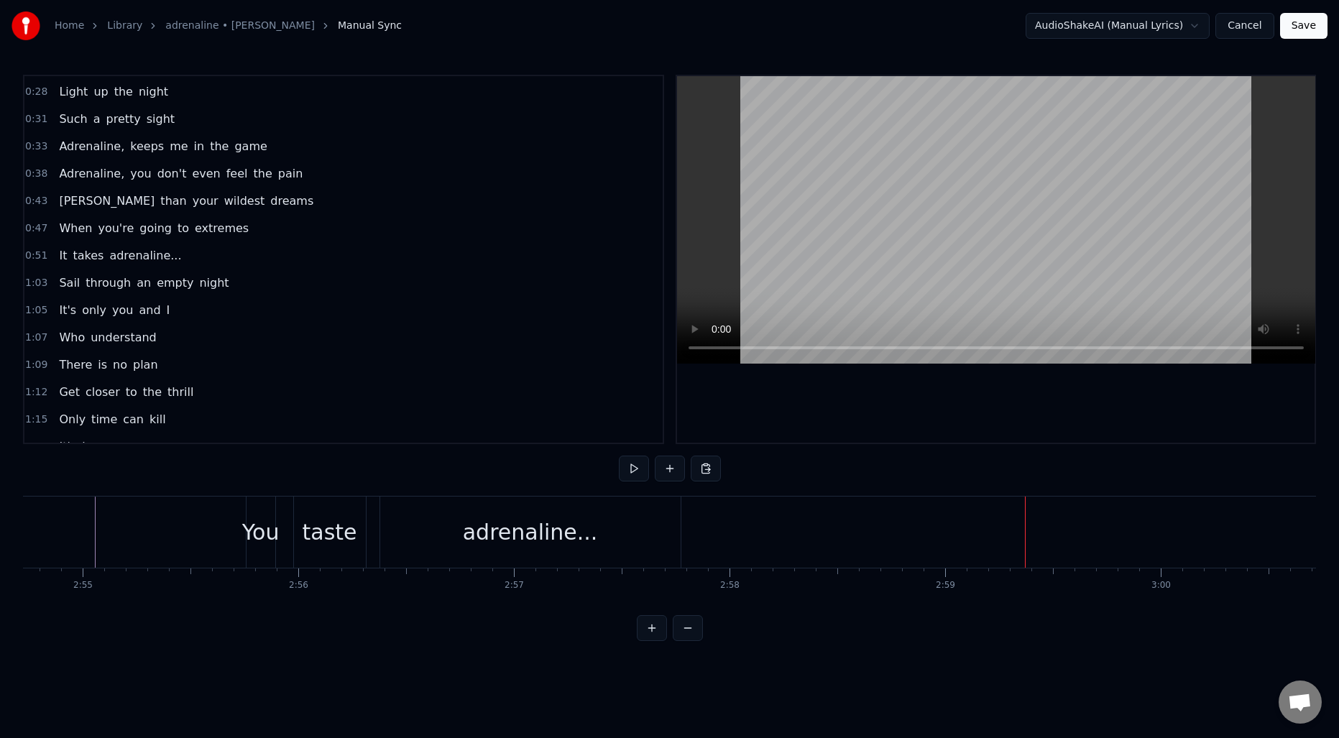
scroll to position [170, 0]
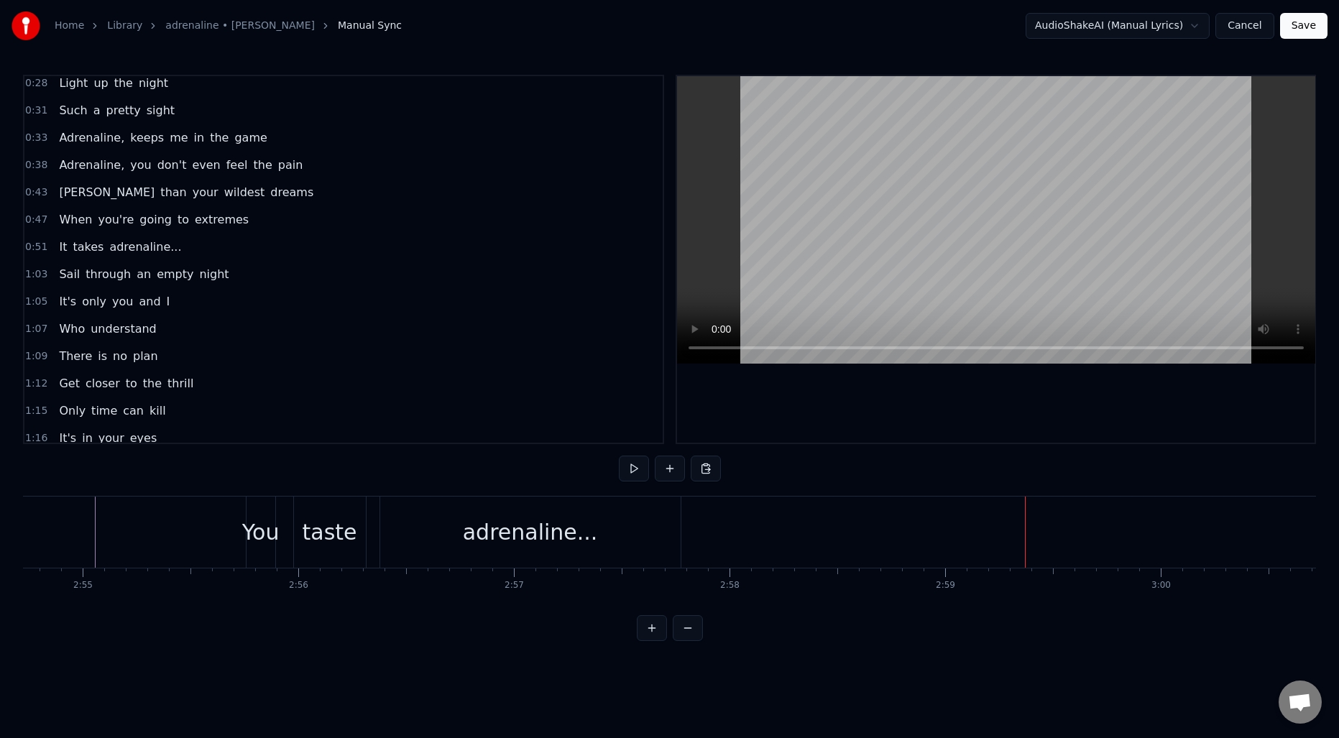
click at [29, 250] on span "0:51" at bounding box center [36, 247] width 22 height 14
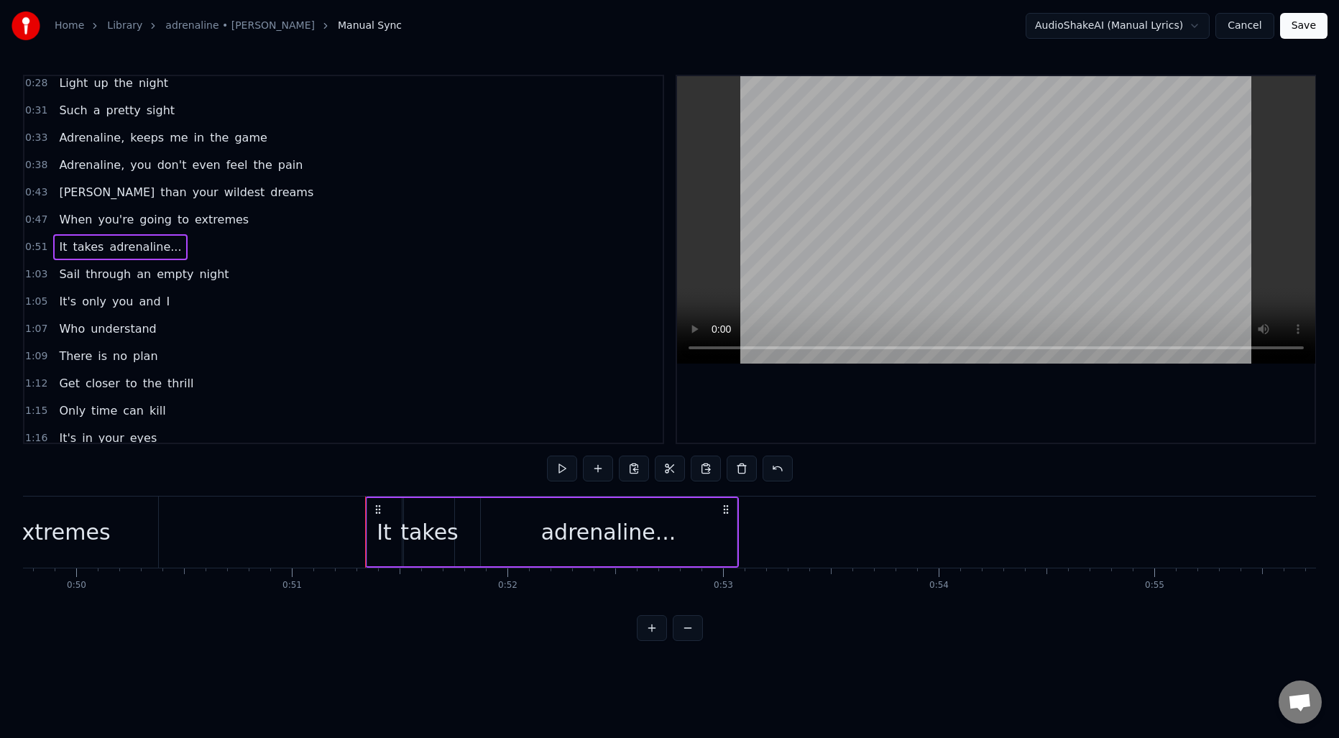
scroll to position [0, 10700]
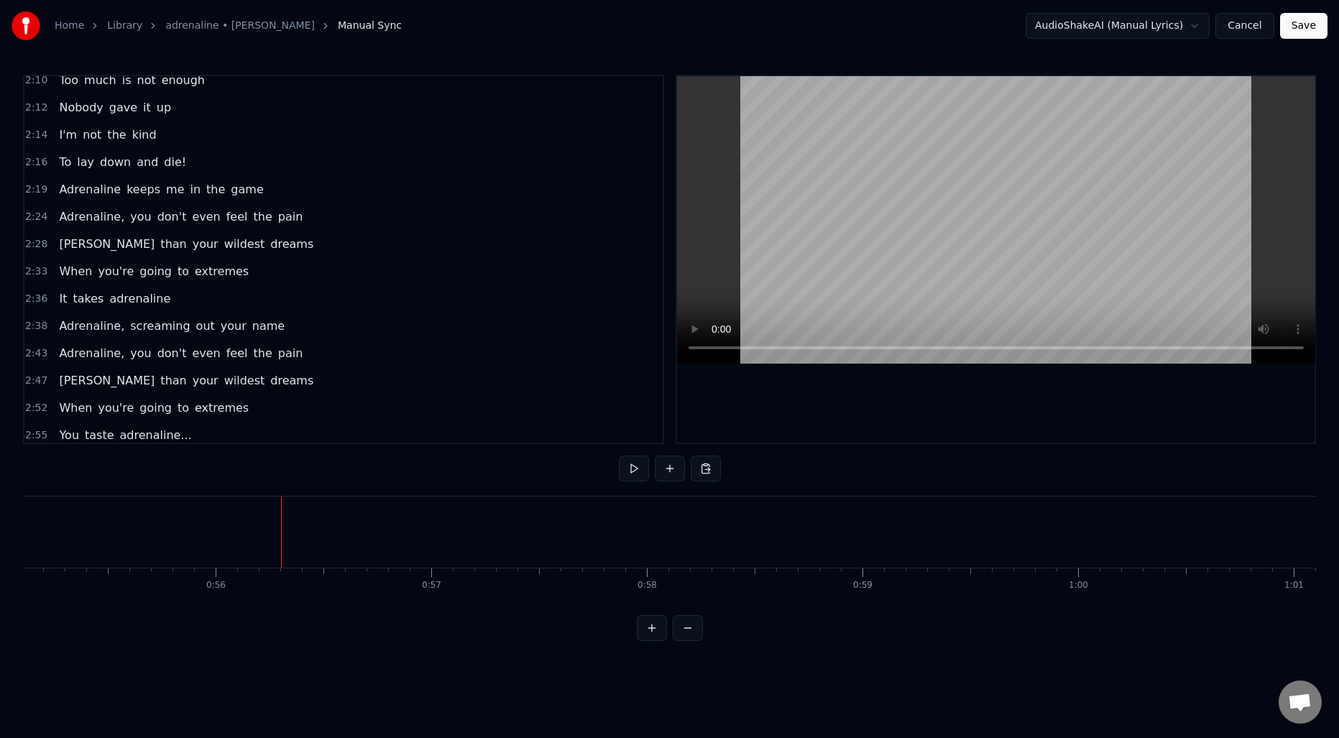
scroll to position [942, 0]
click at [29, 264] on span "2:33" at bounding box center [36, 268] width 22 height 14
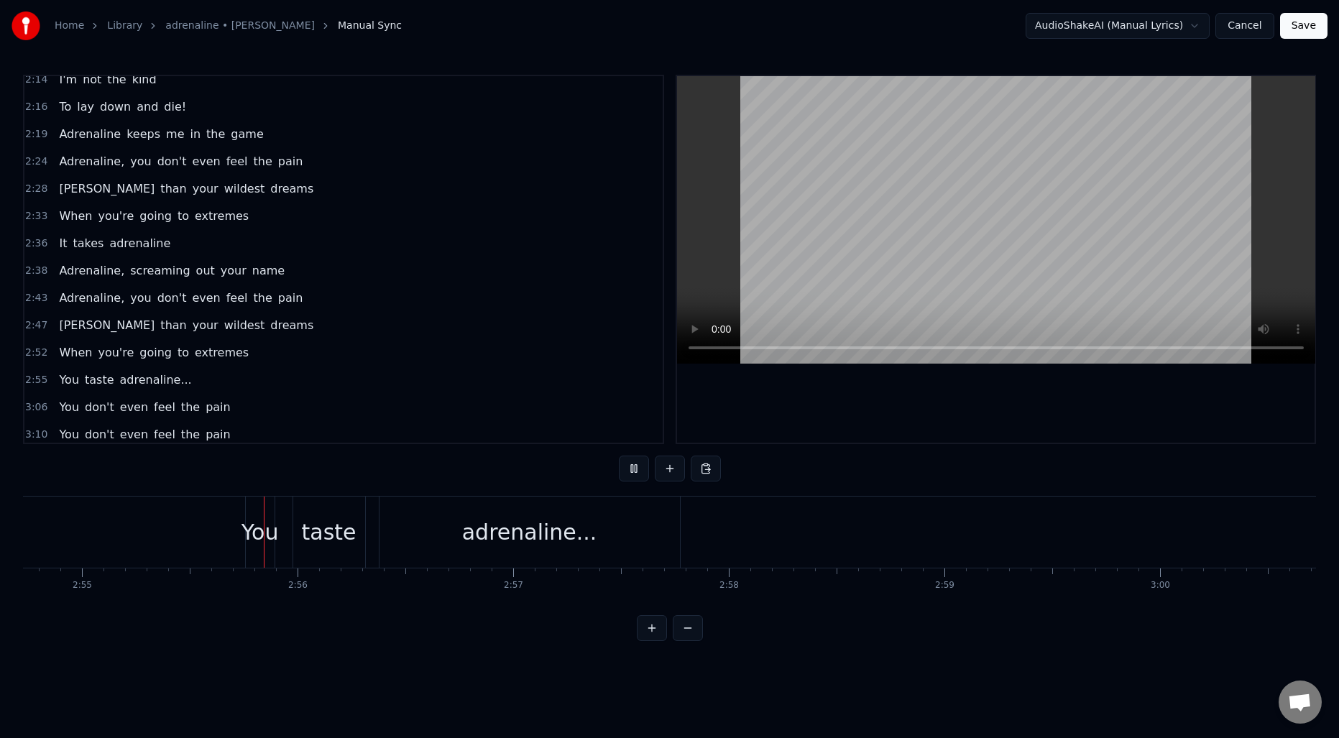
scroll to position [0, 37748]
click at [35, 245] on span "2:36" at bounding box center [36, 244] width 22 height 14
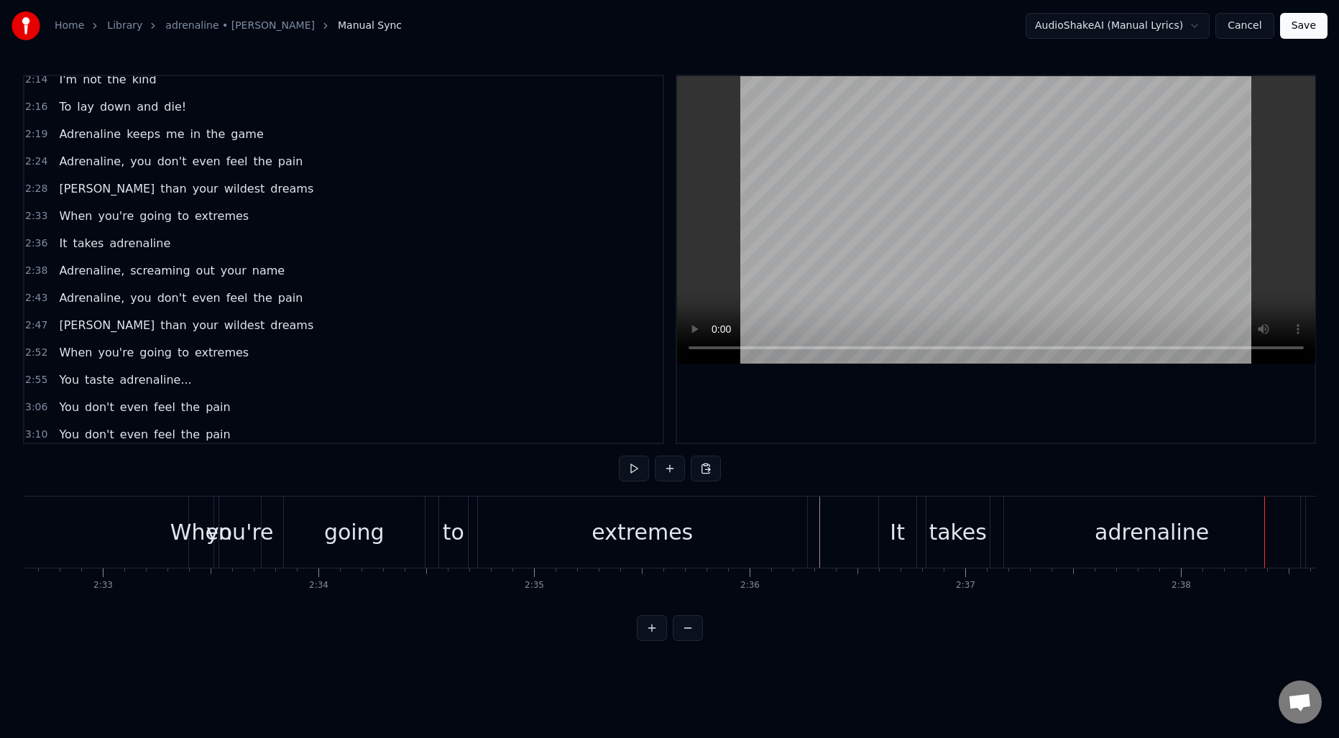
scroll to position [0, 32885]
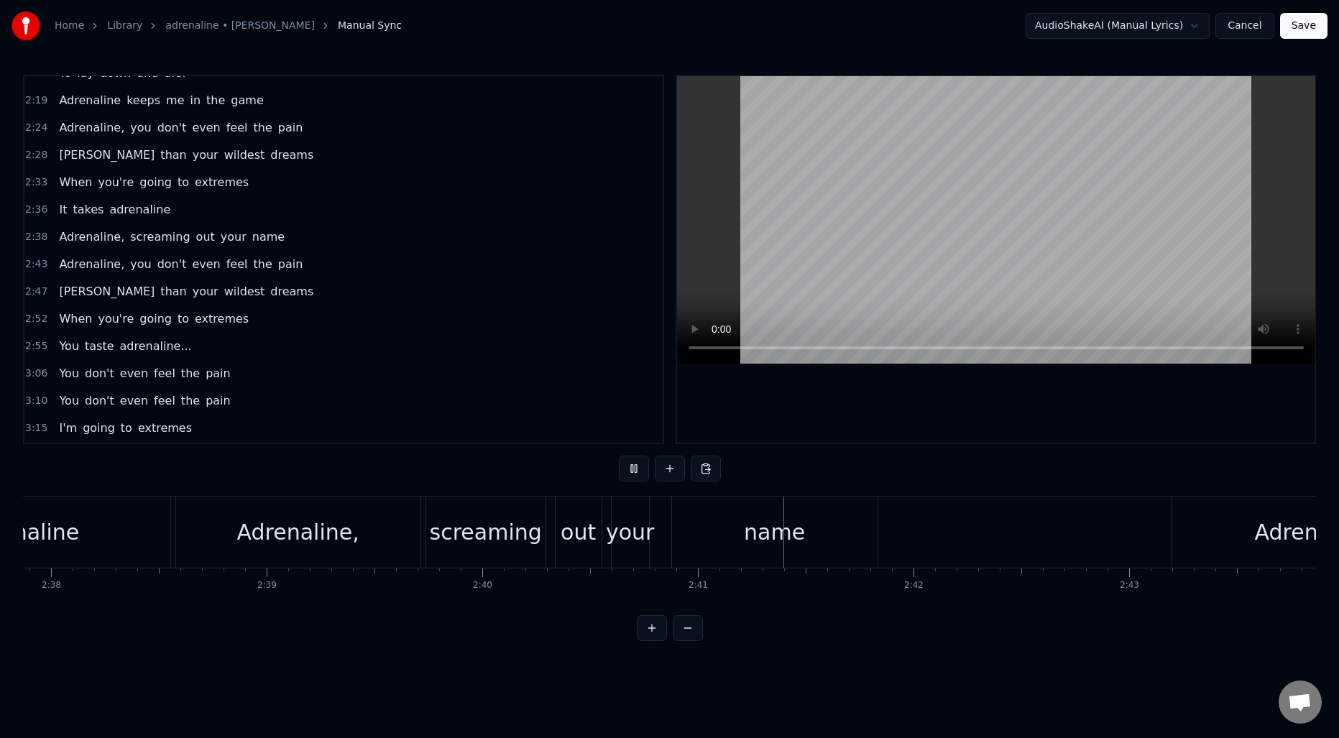
scroll to position [1070, 0]
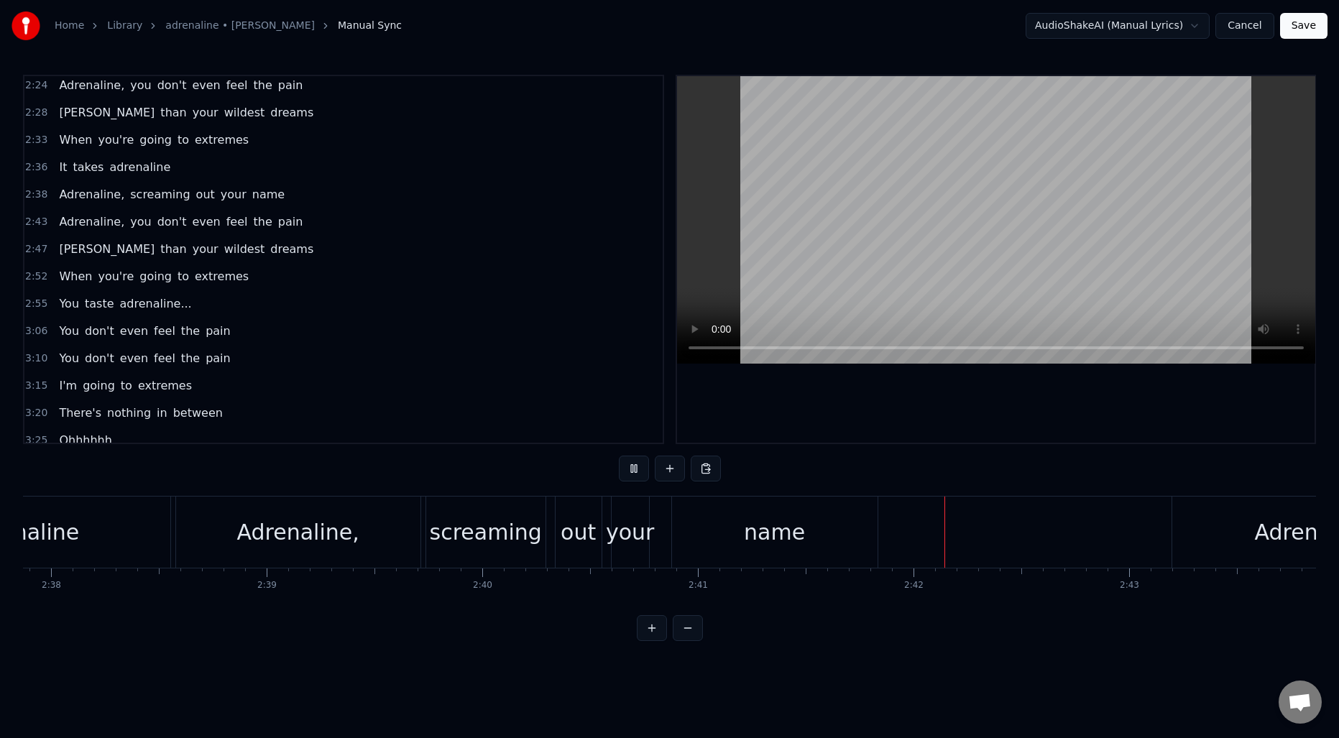
click at [37, 335] on span "3:06" at bounding box center [36, 331] width 22 height 14
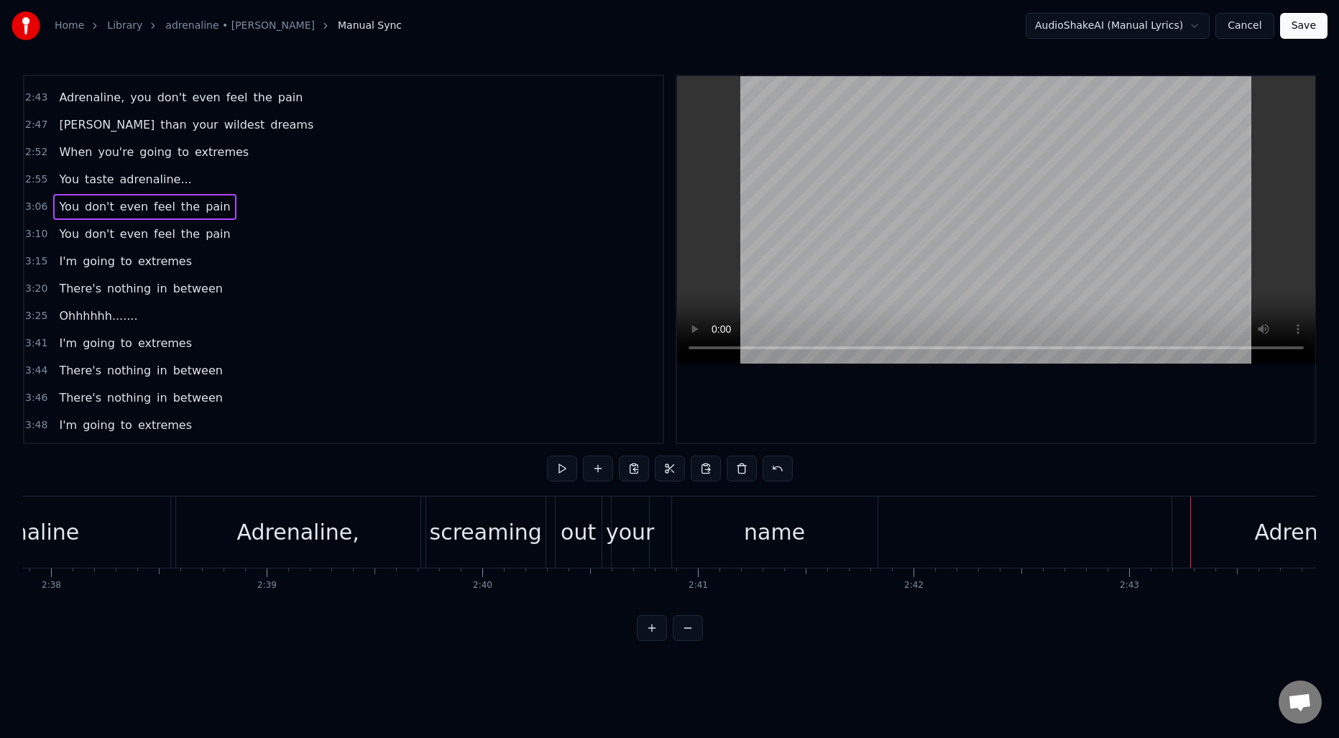
scroll to position [1195, 0]
click at [150, 187] on div "You taste adrenaline..." at bounding box center [125, 178] width 144 height 26
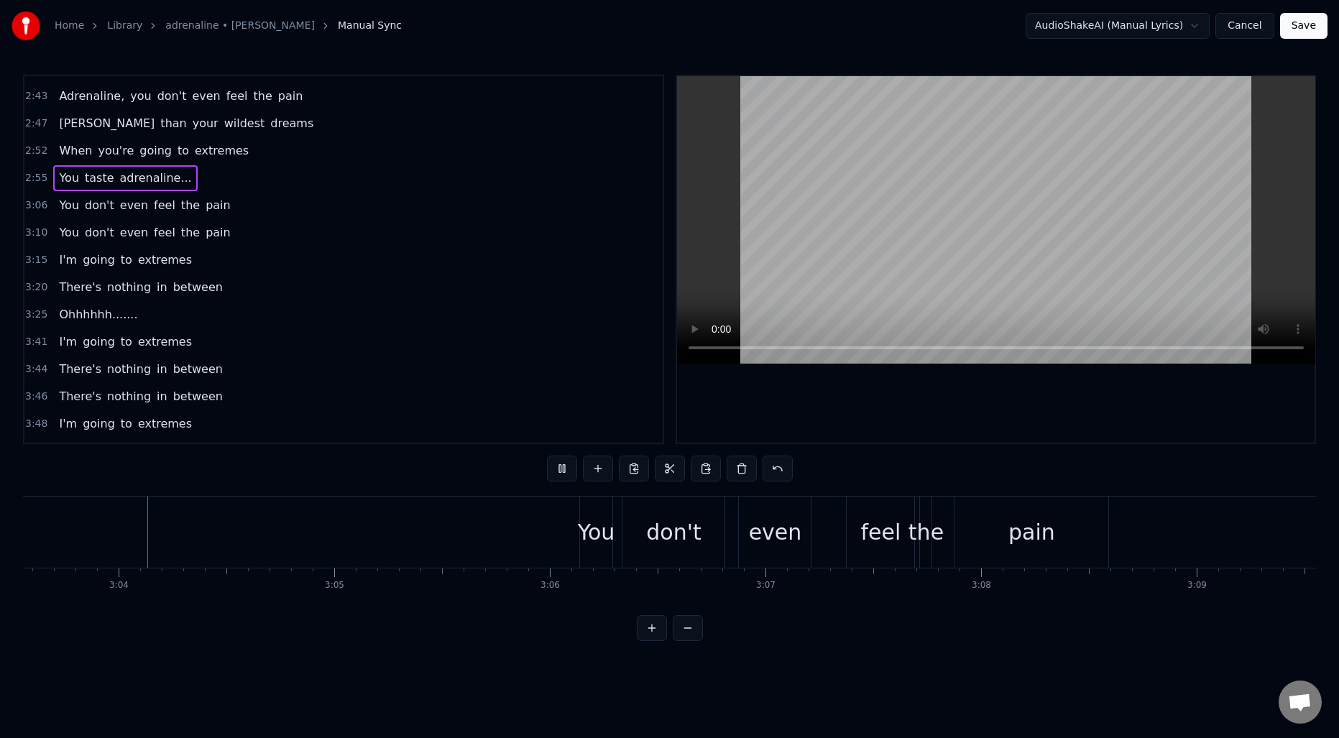
scroll to position [0, 39640]
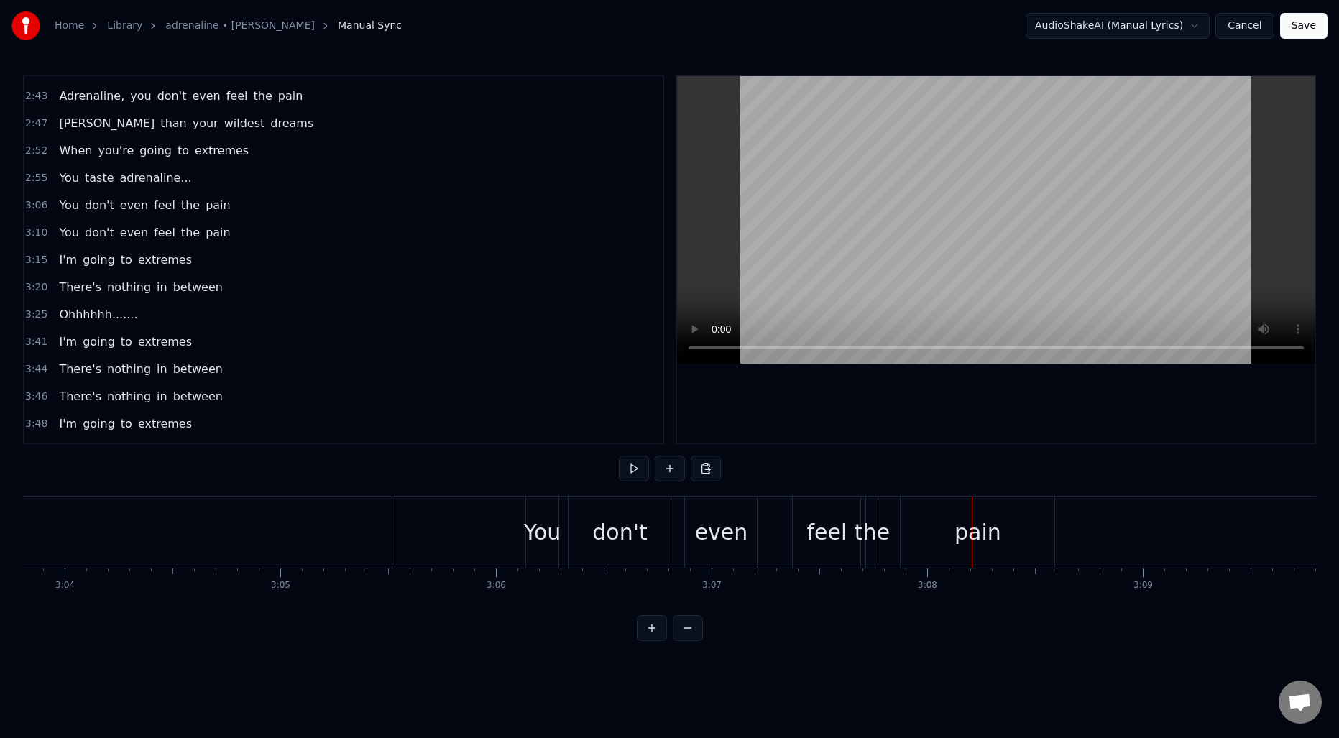
click at [627, 531] on div "don't" at bounding box center [619, 532] width 55 height 32
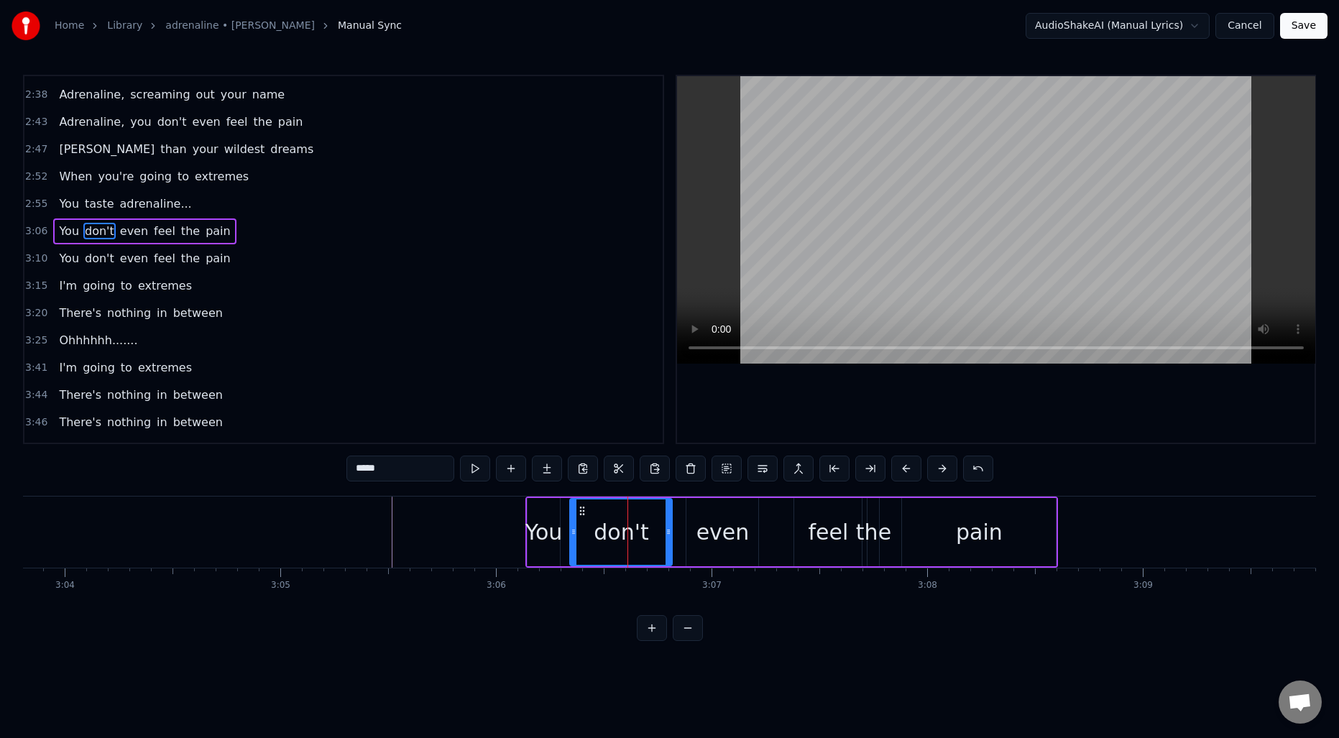
scroll to position [1142, 0]
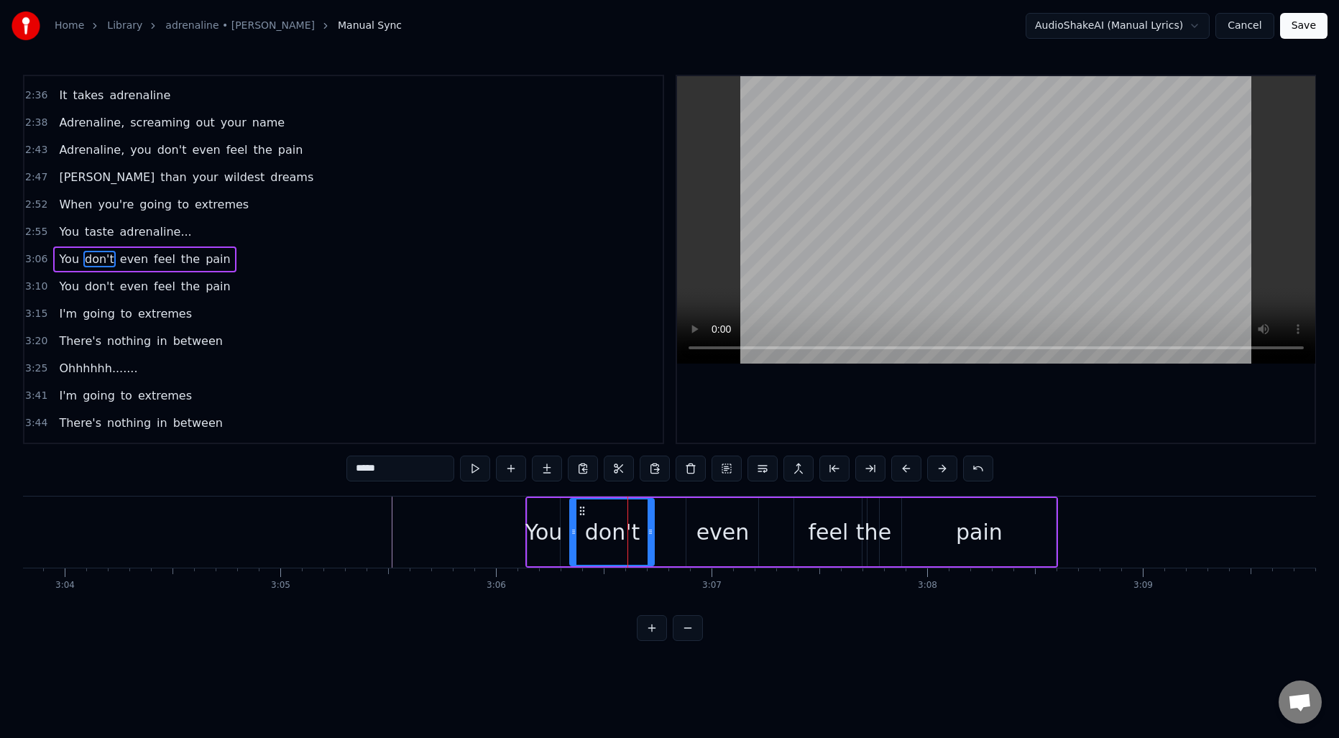
drag, startPoint x: 667, startPoint y: 531, endPoint x: 649, endPoint y: 529, distance: 18.0
click at [649, 529] on icon at bounding box center [651, 532] width 6 height 12
click at [719, 526] on div "even" at bounding box center [723, 532] width 53 height 32
type input "****"
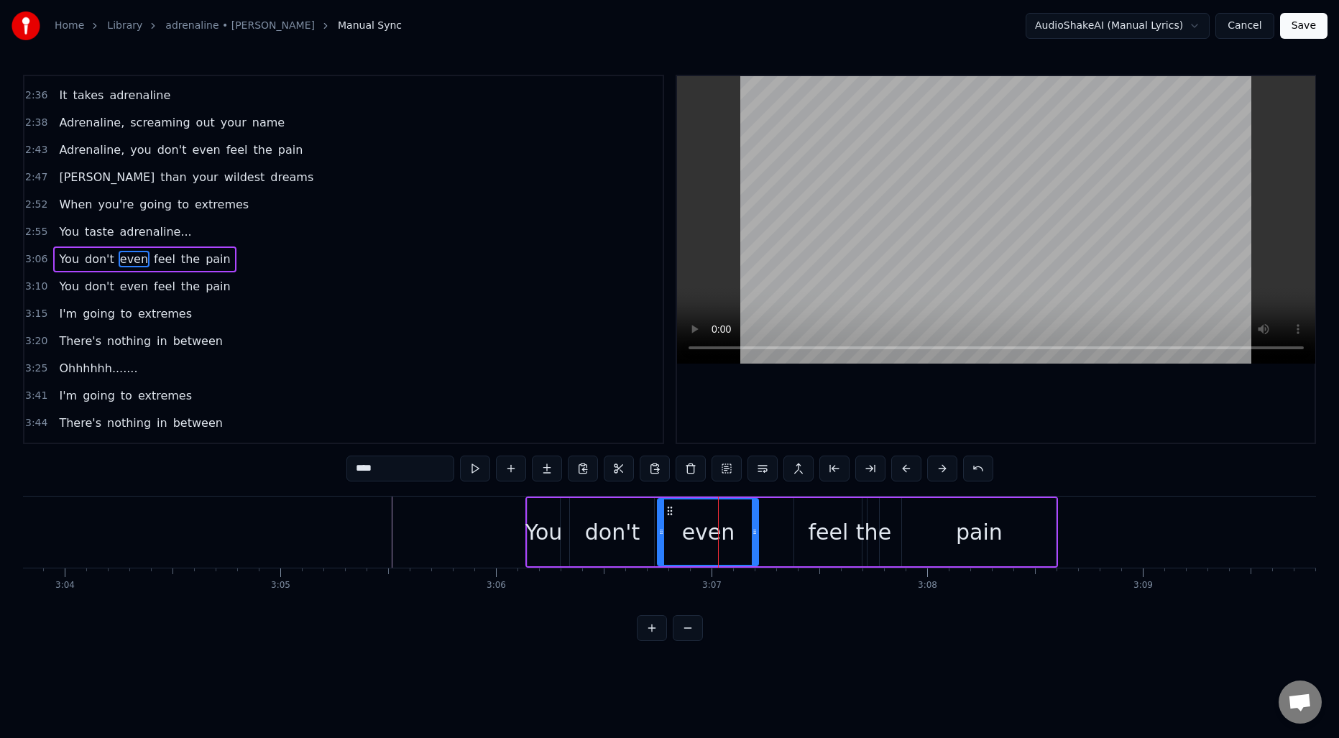
drag, startPoint x: 691, startPoint y: 529, endPoint x: 653, endPoint y: 528, distance: 37.4
click at [661, 528] on icon at bounding box center [661, 532] width 6 height 12
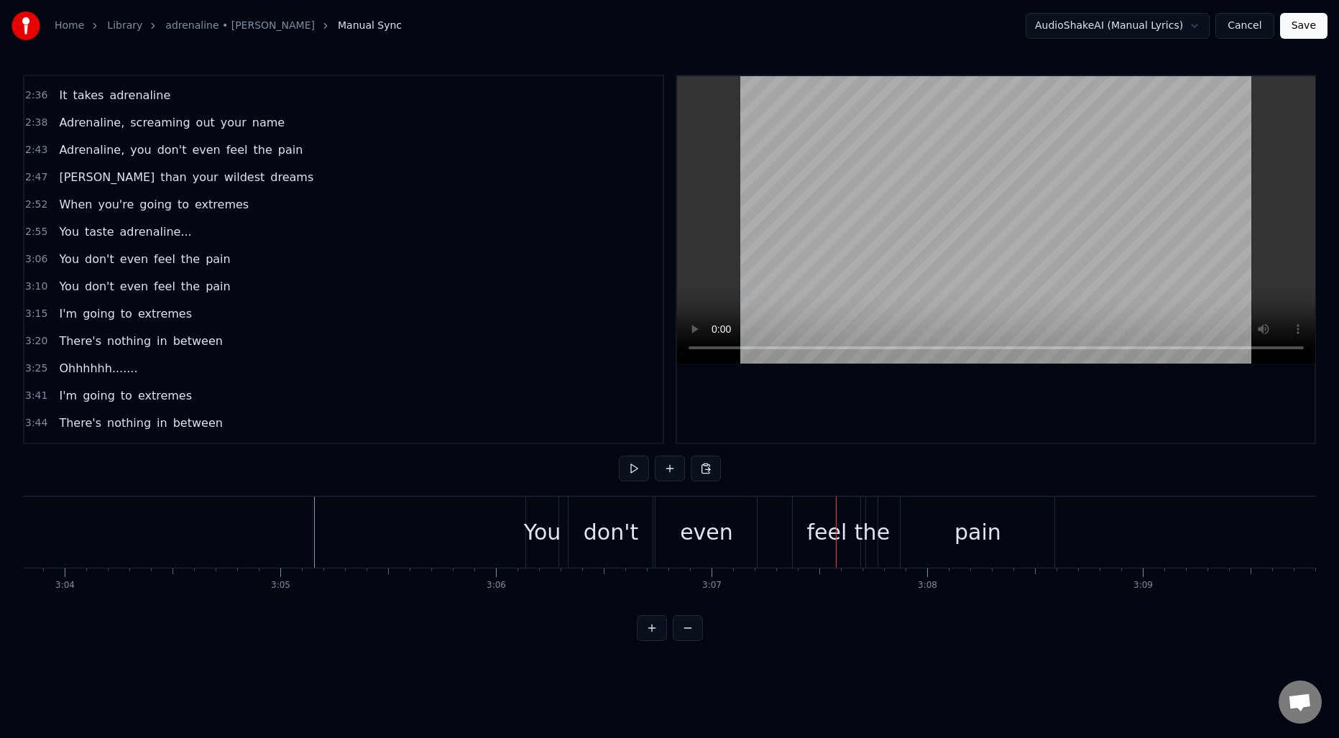
click at [693, 520] on div "even" at bounding box center [706, 532] width 53 height 32
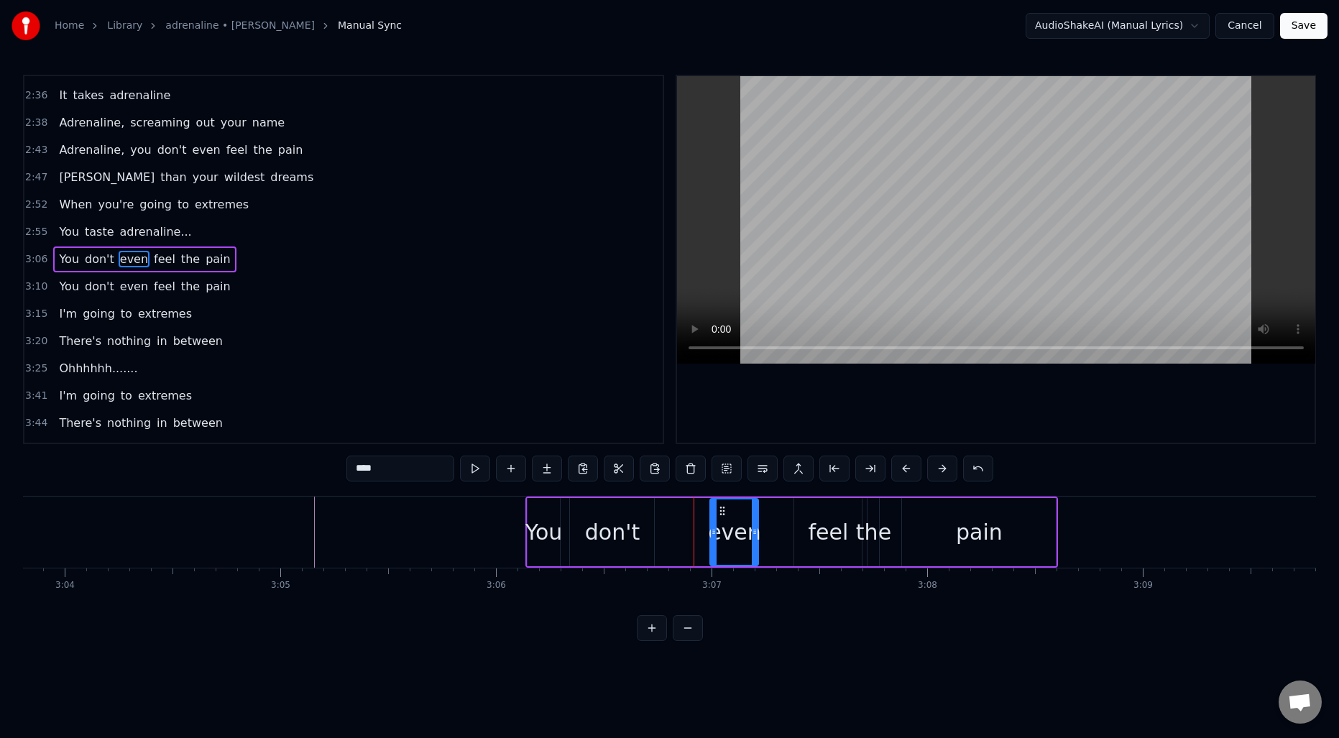
drag, startPoint x: 661, startPoint y: 527, endPoint x: 714, endPoint y: 527, distance: 53.2
click at [714, 527] on icon at bounding box center [714, 532] width 6 height 12
click at [632, 533] on div "don't" at bounding box center [612, 532] width 55 height 32
type input "*****"
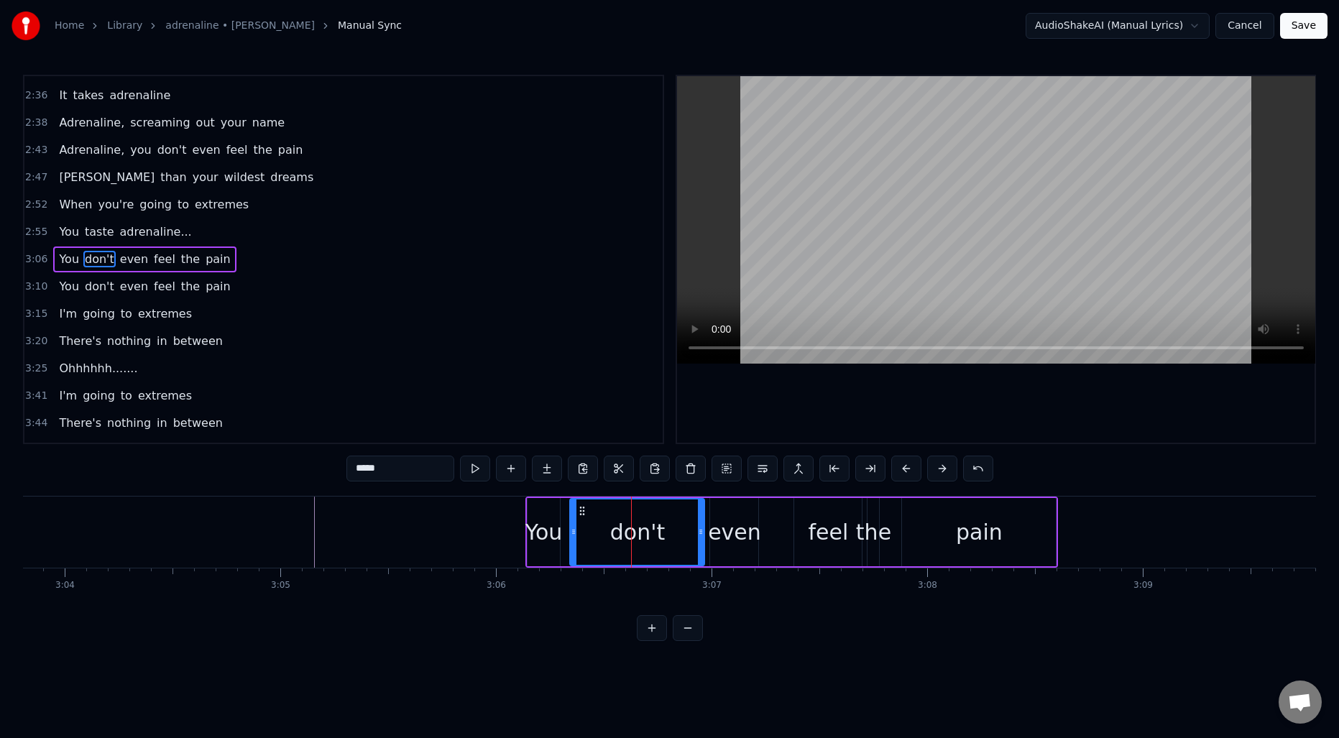
drag, startPoint x: 654, startPoint y: 529, endPoint x: 700, endPoint y: 527, distance: 46.1
click at [700, 527] on icon at bounding box center [701, 532] width 6 height 12
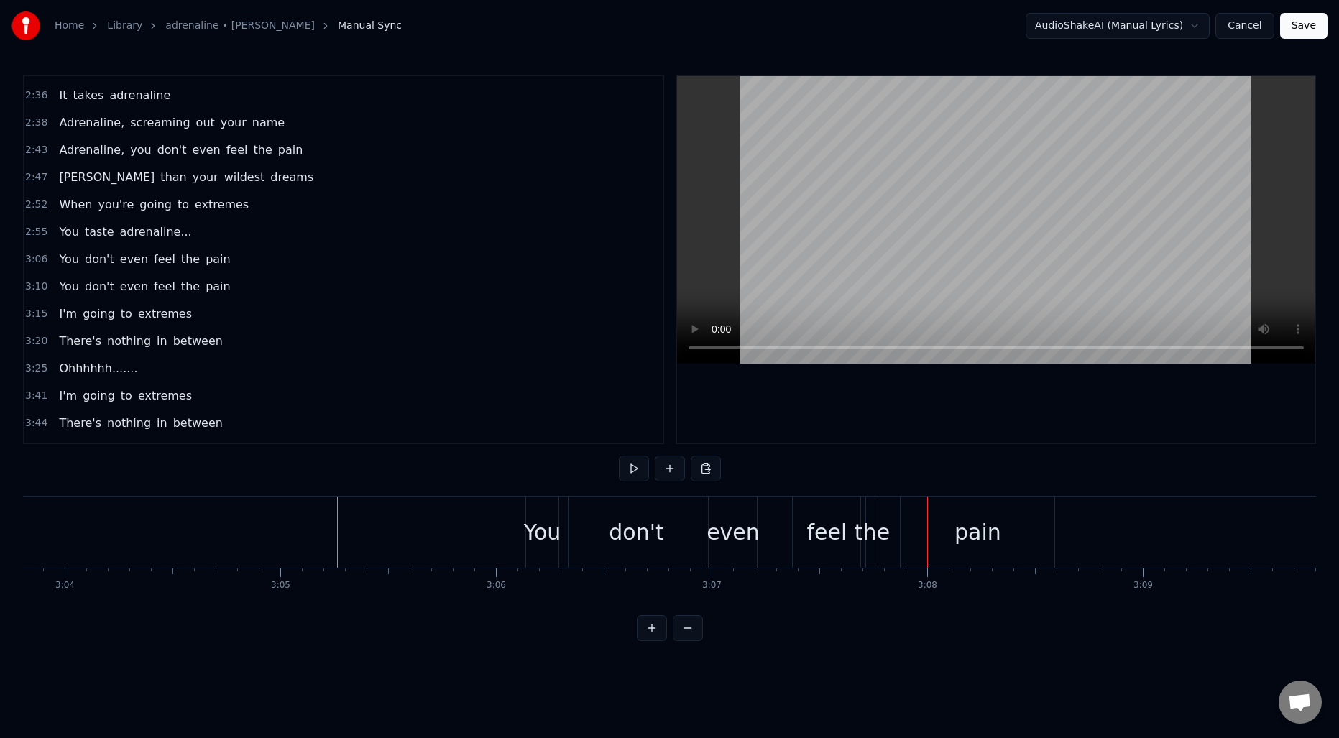
click at [644, 532] on div "don't" at bounding box center [636, 532] width 55 height 32
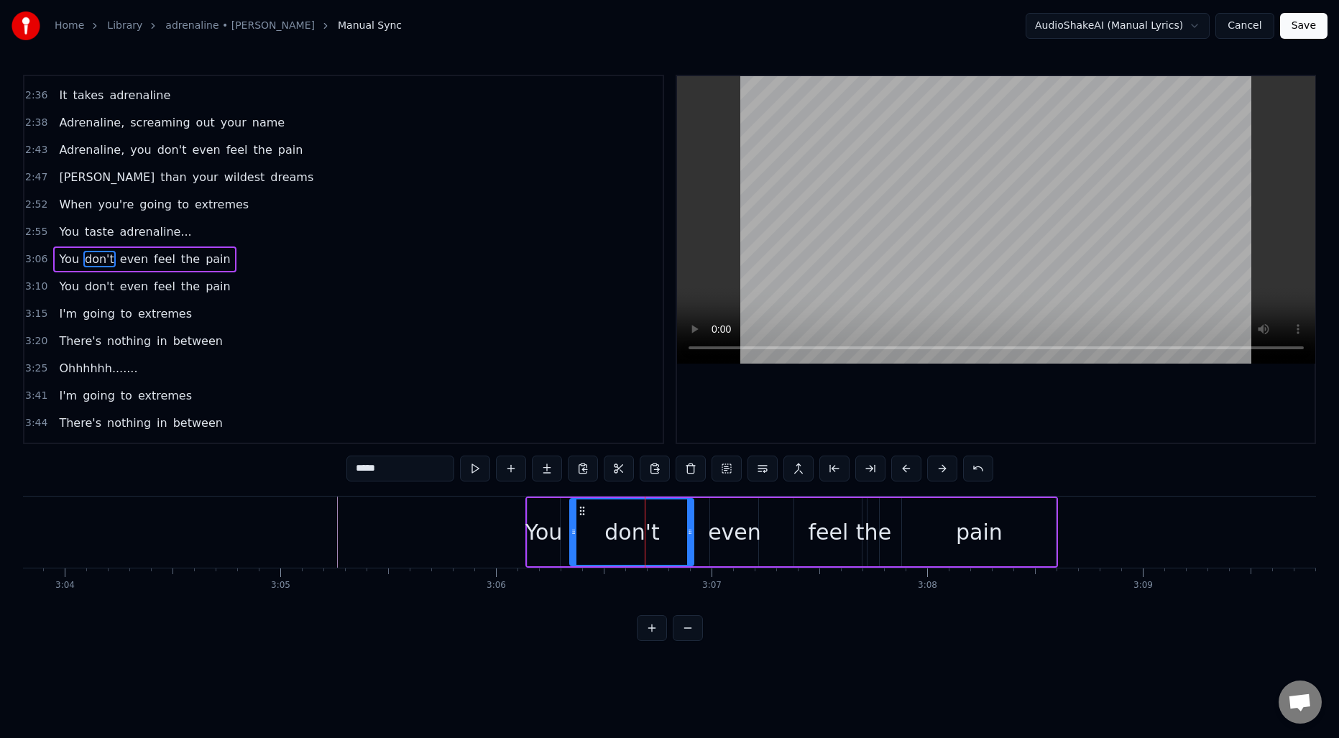
drag, startPoint x: 699, startPoint y: 525, endPoint x: 689, endPoint y: 524, distance: 9.4
click at [689, 524] on div at bounding box center [690, 532] width 6 height 65
click at [725, 518] on div "even" at bounding box center [734, 532] width 53 height 32
type input "****"
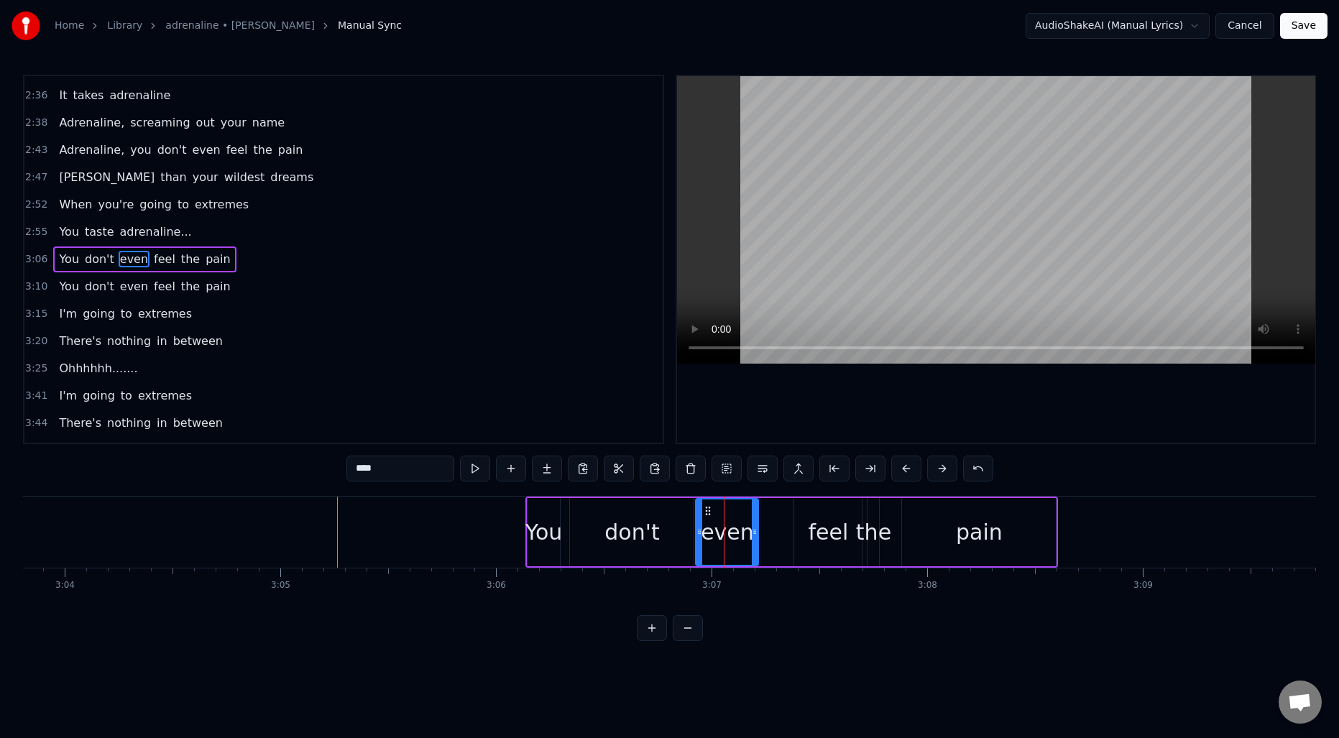
drag, startPoint x: 714, startPoint y: 519, endPoint x: 699, endPoint y: 519, distance: 14.4
click at [699, 519] on div at bounding box center [700, 532] width 6 height 65
drag, startPoint x: 756, startPoint y: 529, endPoint x: 786, endPoint y: 527, distance: 29.6
click at [786, 527] on icon at bounding box center [784, 532] width 6 height 12
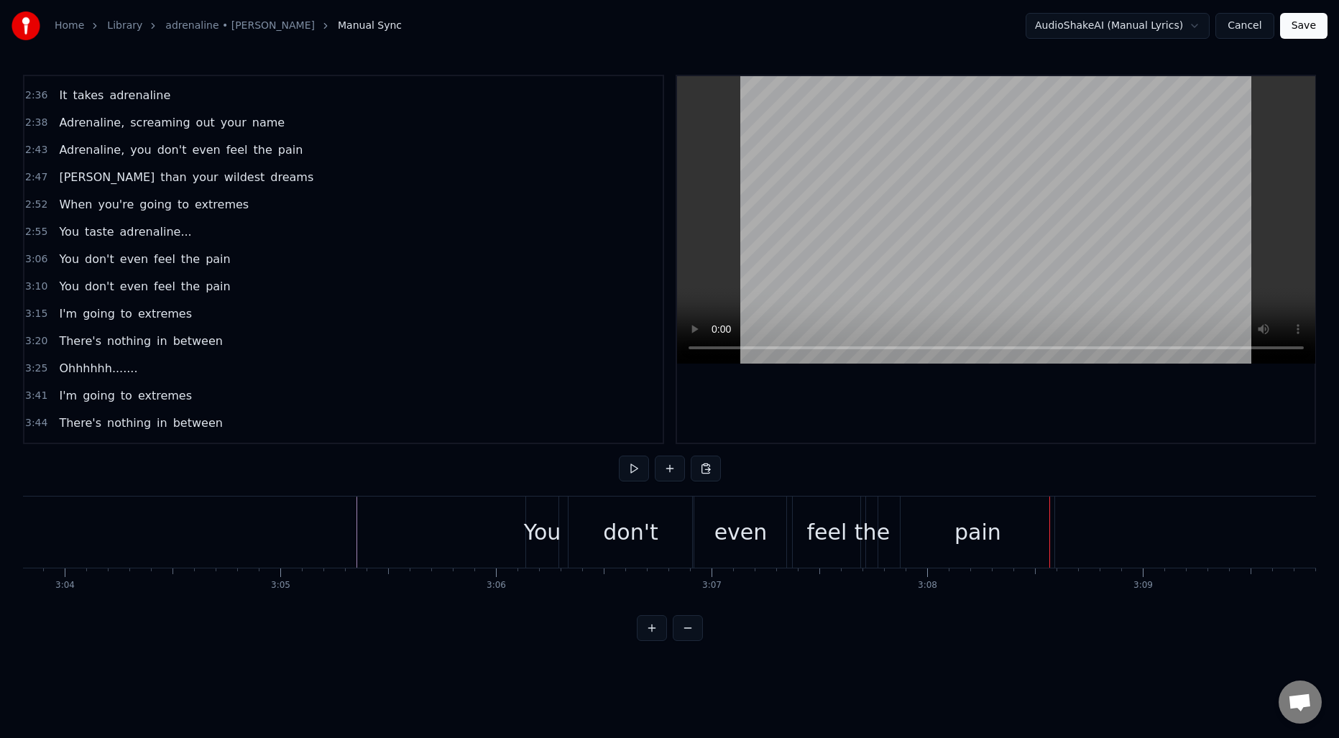
click at [817, 538] on div "feel" at bounding box center [827, 532] width 40 height 32
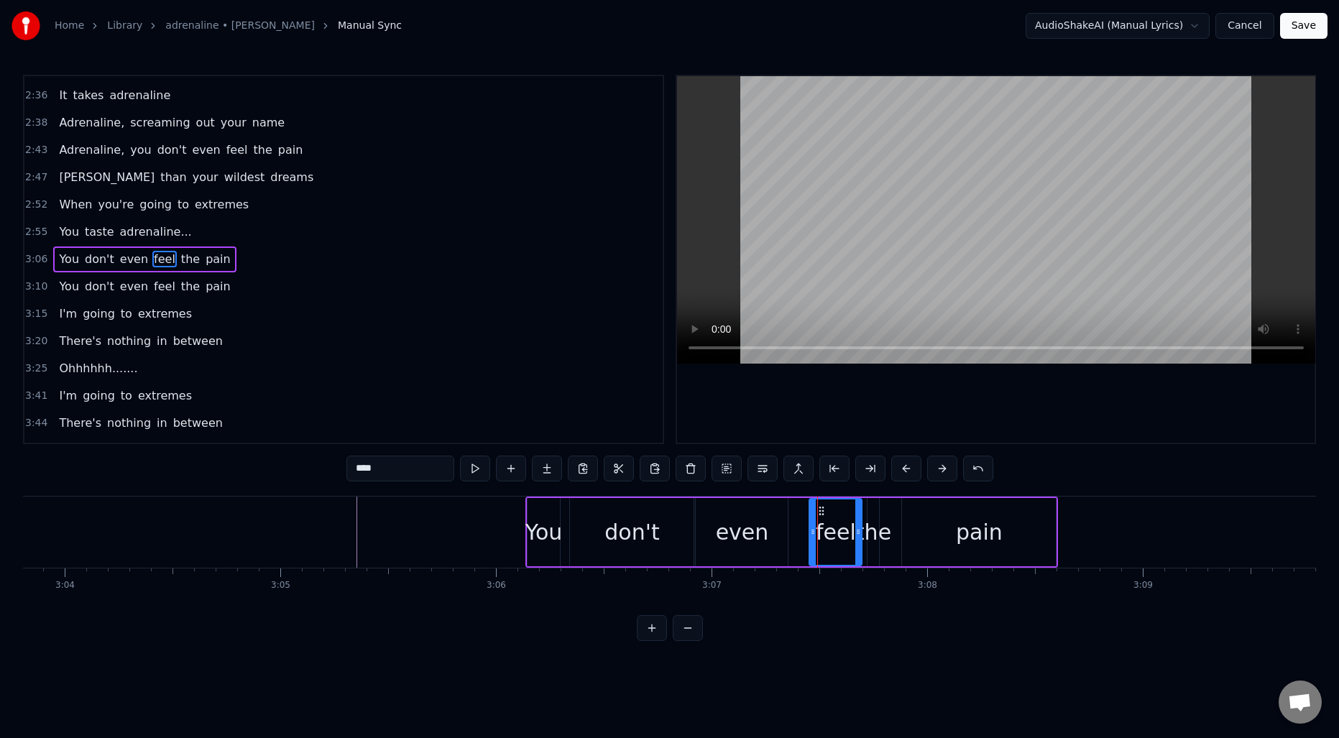
drag, startPoint x: 797, startPoint y: 534, endPoint x: 812, endPoint y: 533, distance: 15.2
click at [812, 533] on icon at bounding box center [813, 532] width 6 height 12
click at [758, 529] on div "even" at bounding box center [742, 532] width 53 height 32
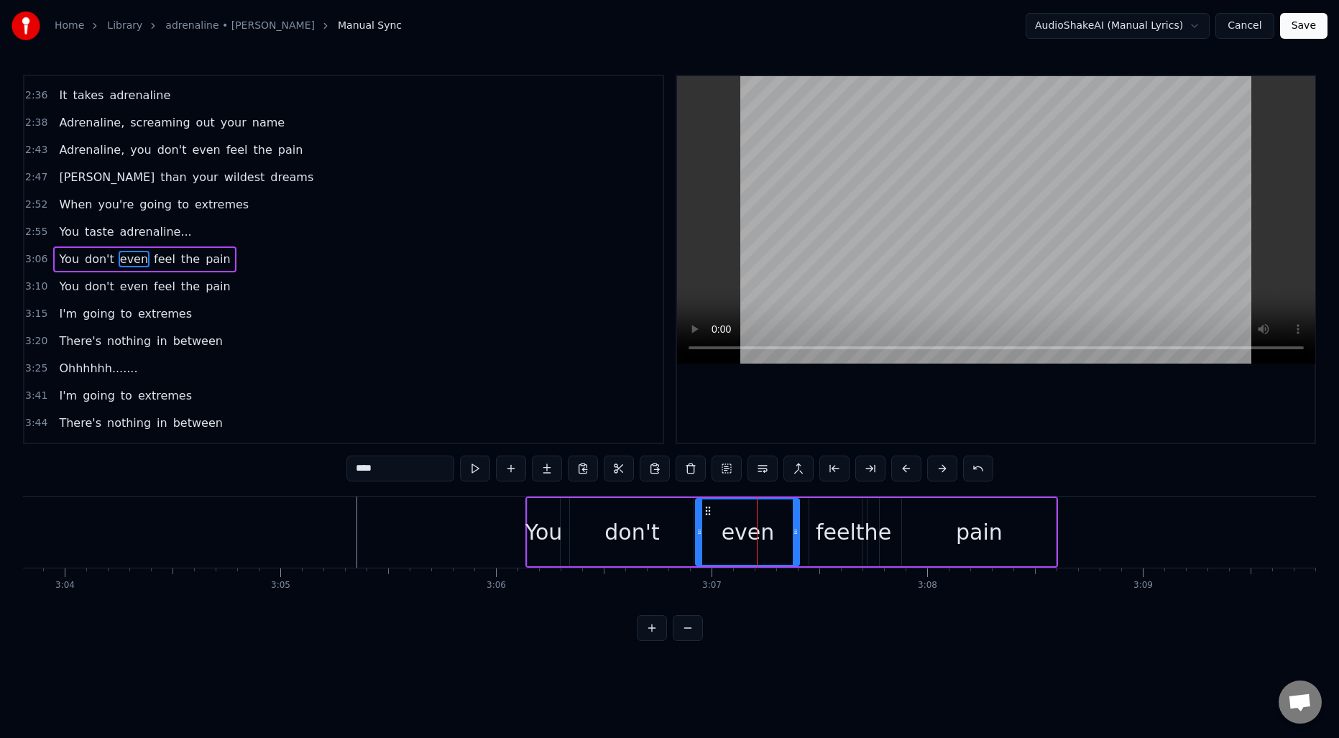
drag, startPoint x: 784, startPoint y: 528, endPoint x: 796, endPoint y: 528, distance: 12.2
click at [796, 528] on icon at bounding box center [796, 532] width 6 height 12
click at [876, 516] on div "the" at bounding box center [873, 532] width 35 height 32
type input "***"
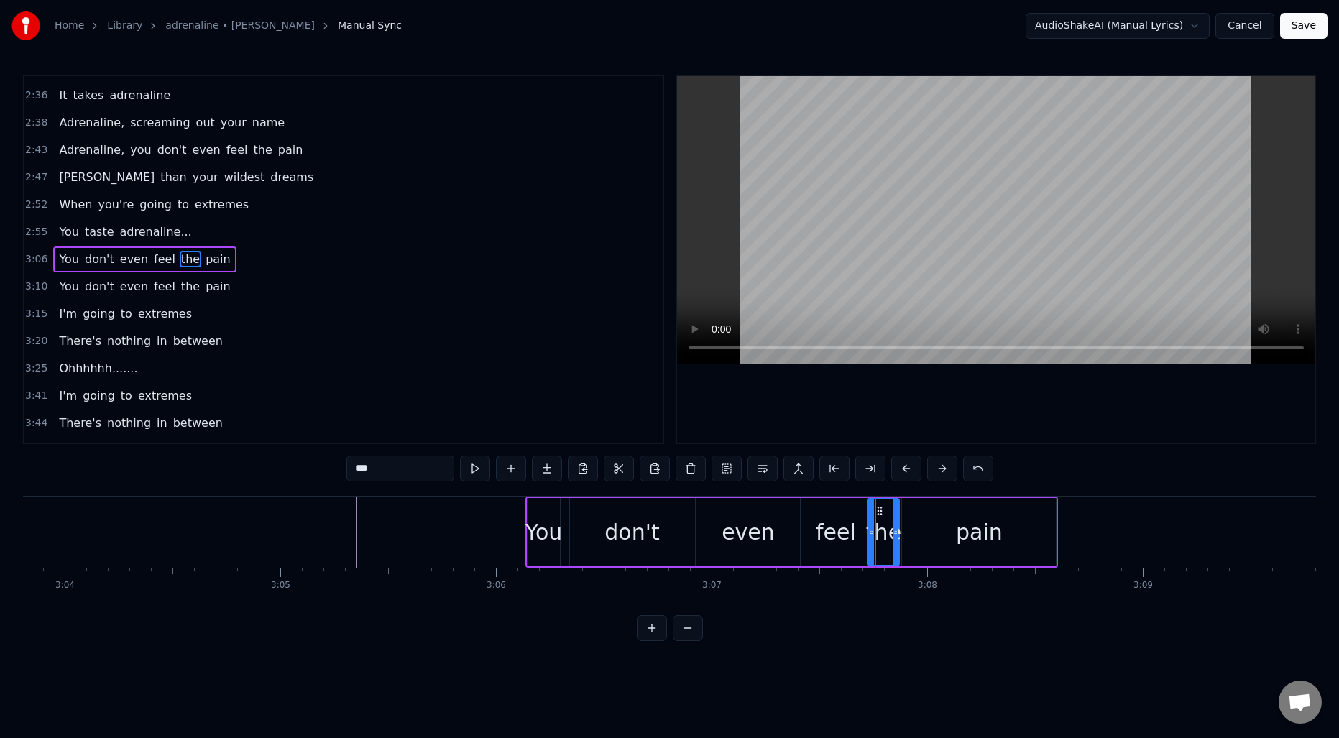
drag, startPoint x: 878, startPoint y: 518, endPoint x: 898, endPoint y: 518, distance: 20.1
click at [898, 518] on div at bounding box center [896, 532] width 6 height 65
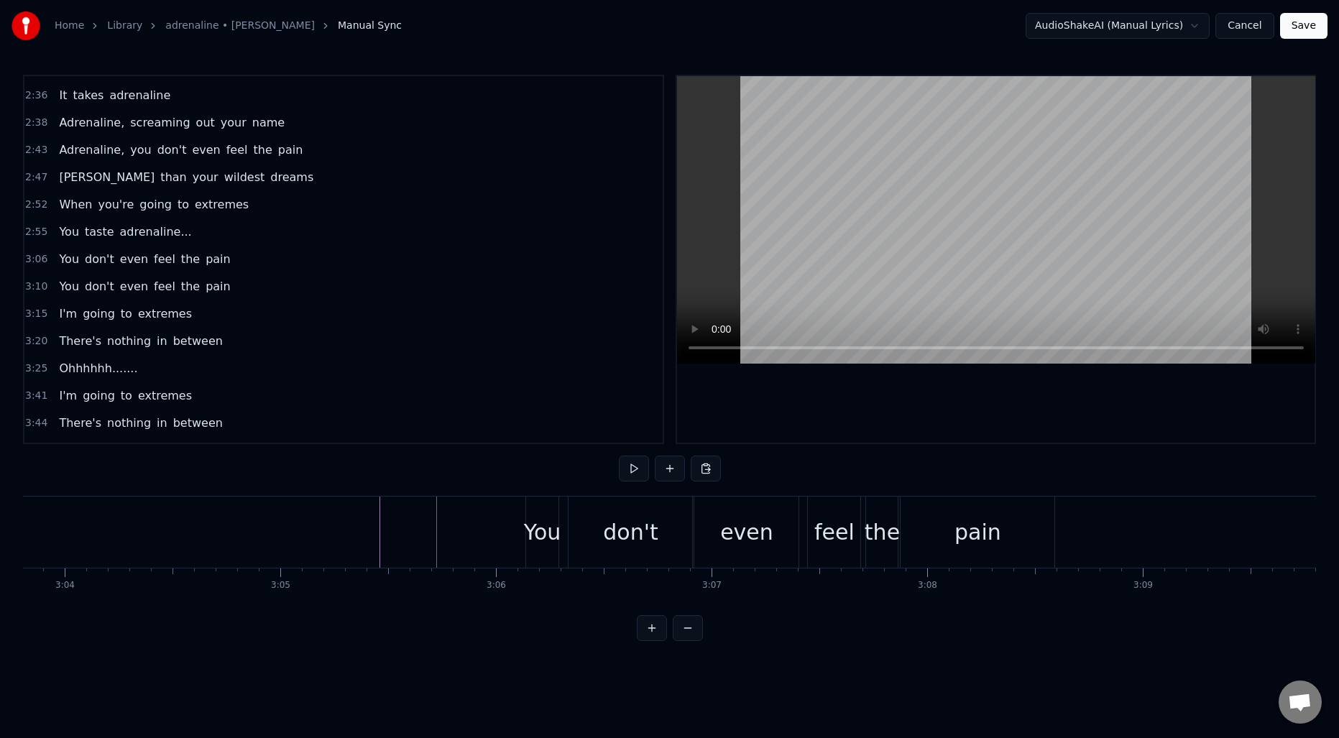
click at [547, 511] on div "You" at bounding box center [542, 532] width 33 height 71
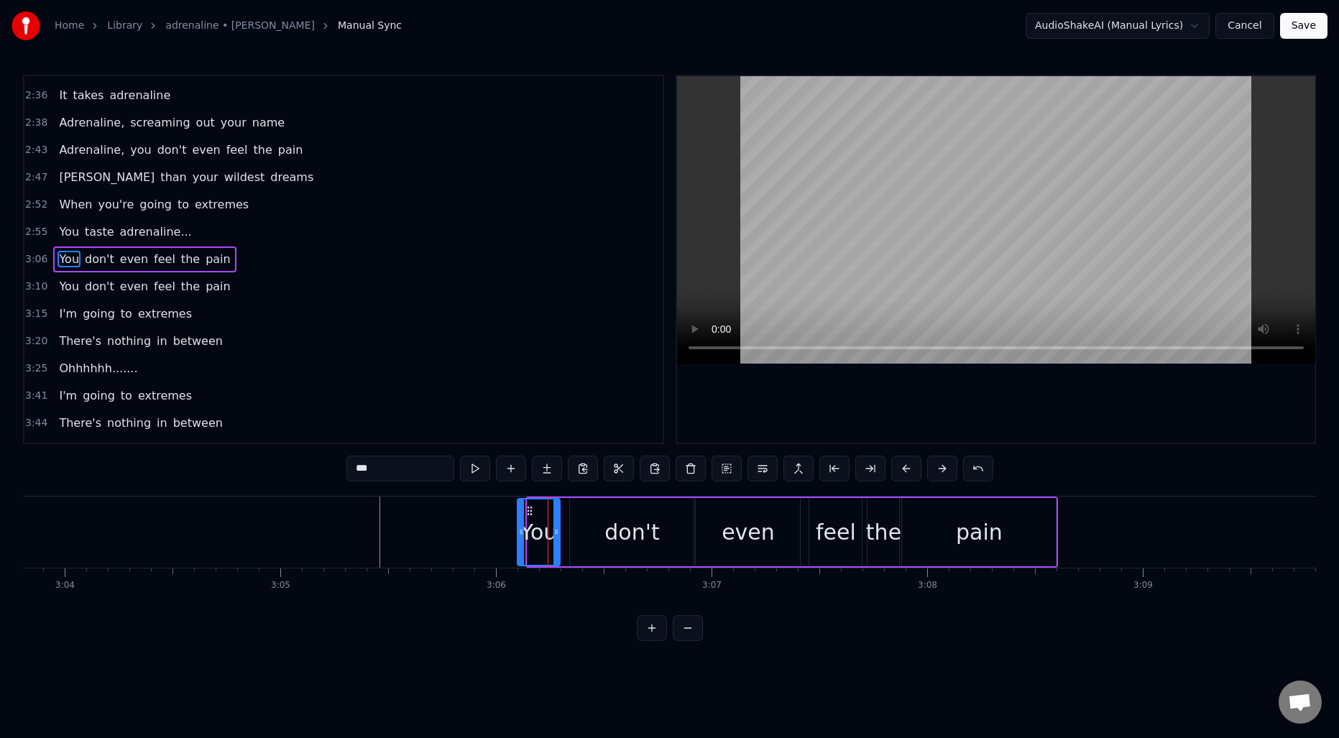
drag, startPoint x: 528, startPoint y: 518, endPoint x: 518, endPoint y: 518, distance: 10.1
click at [518, 518] on div at bounding box center [521, 532] width 6 height 65
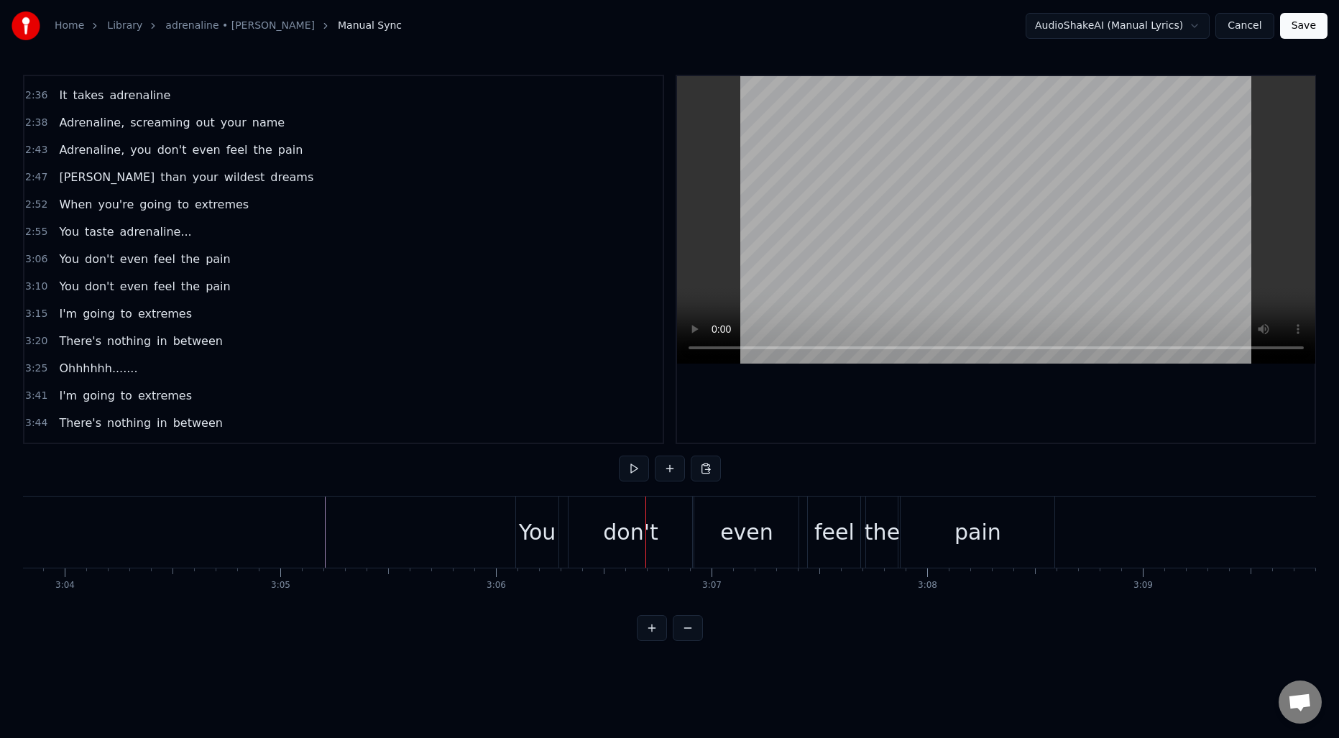
click at [551, 532] on div "You" at bounding box center [537, 532] width 37 height 32
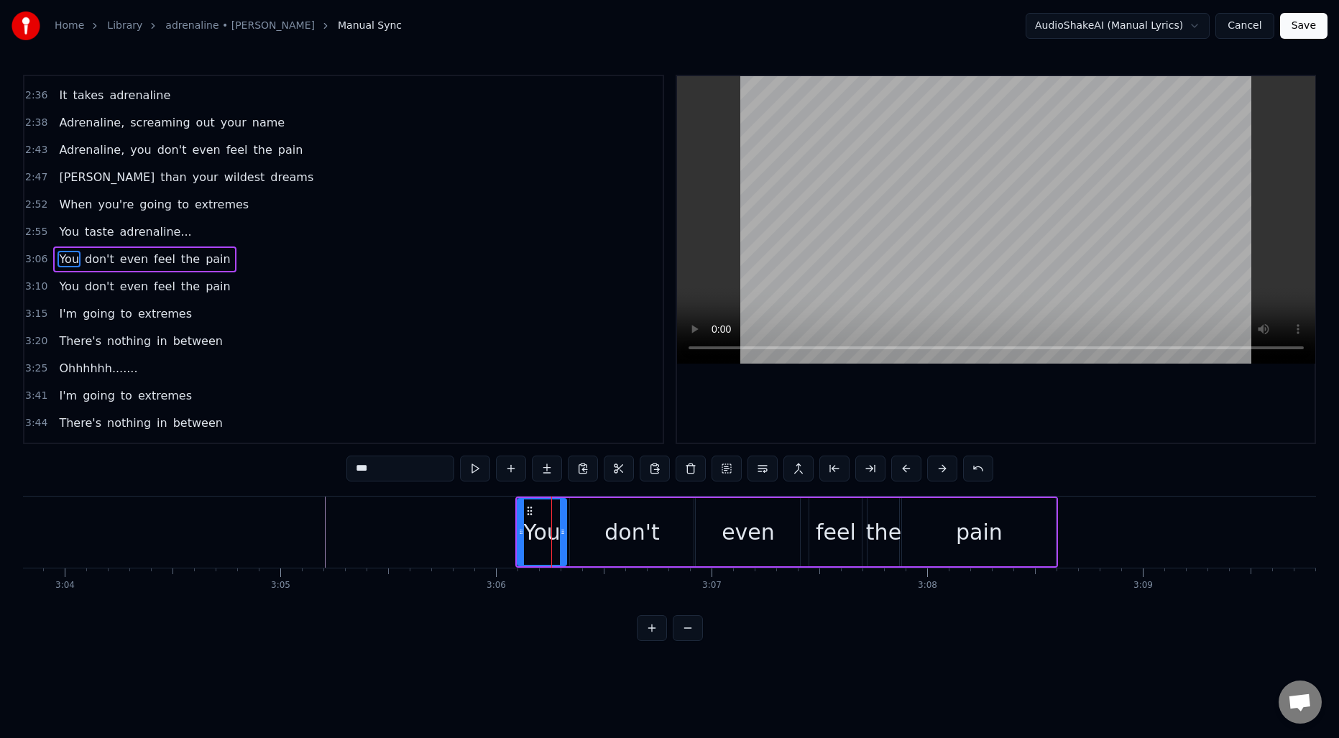
click at [563, 523] on div at bounding box center [563, 532] width 6 height 65
drag, startPoint x: 518, startPoint y: 525, endPoint x: 542, endPoint y: 525, distance: 24.4
click at [543, 526] on icon at bounding box center [546, 532] width 6 height 12
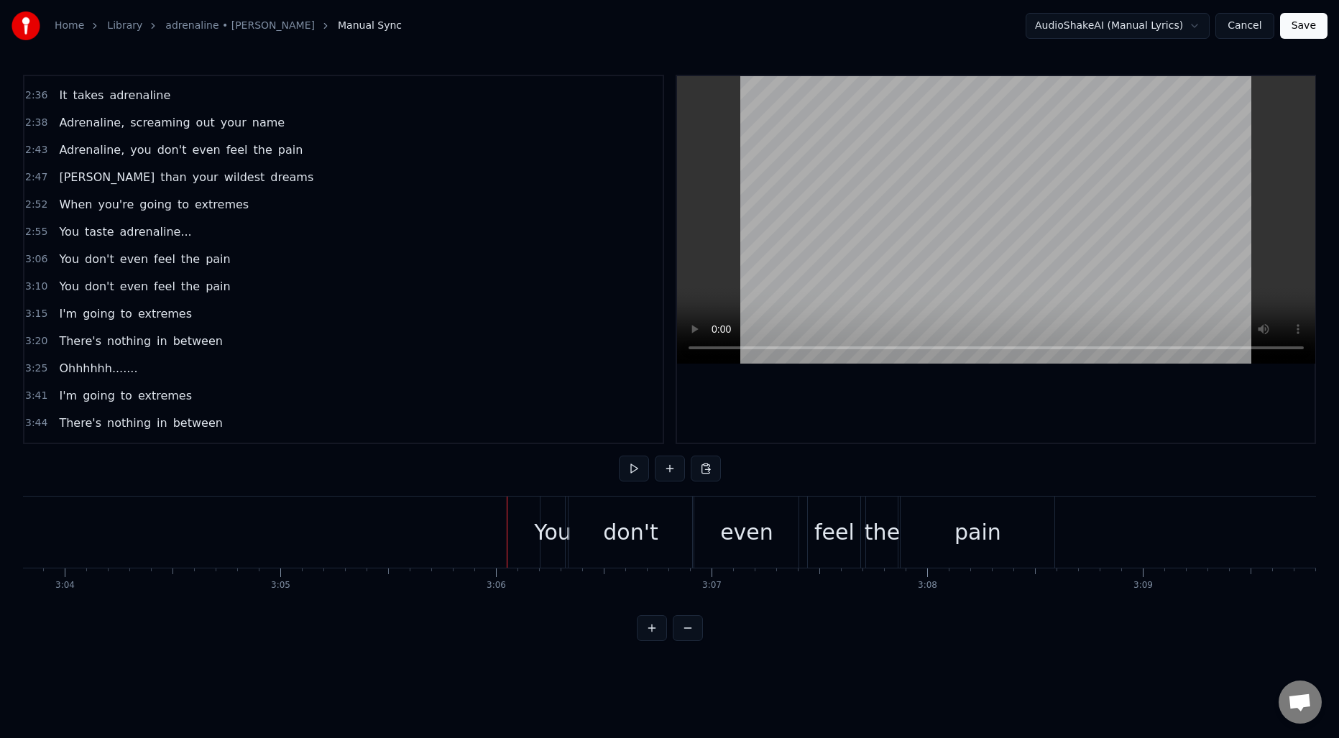
click at [550, 520] on div "You" at bounding box center [552, 532] width 37 height 32
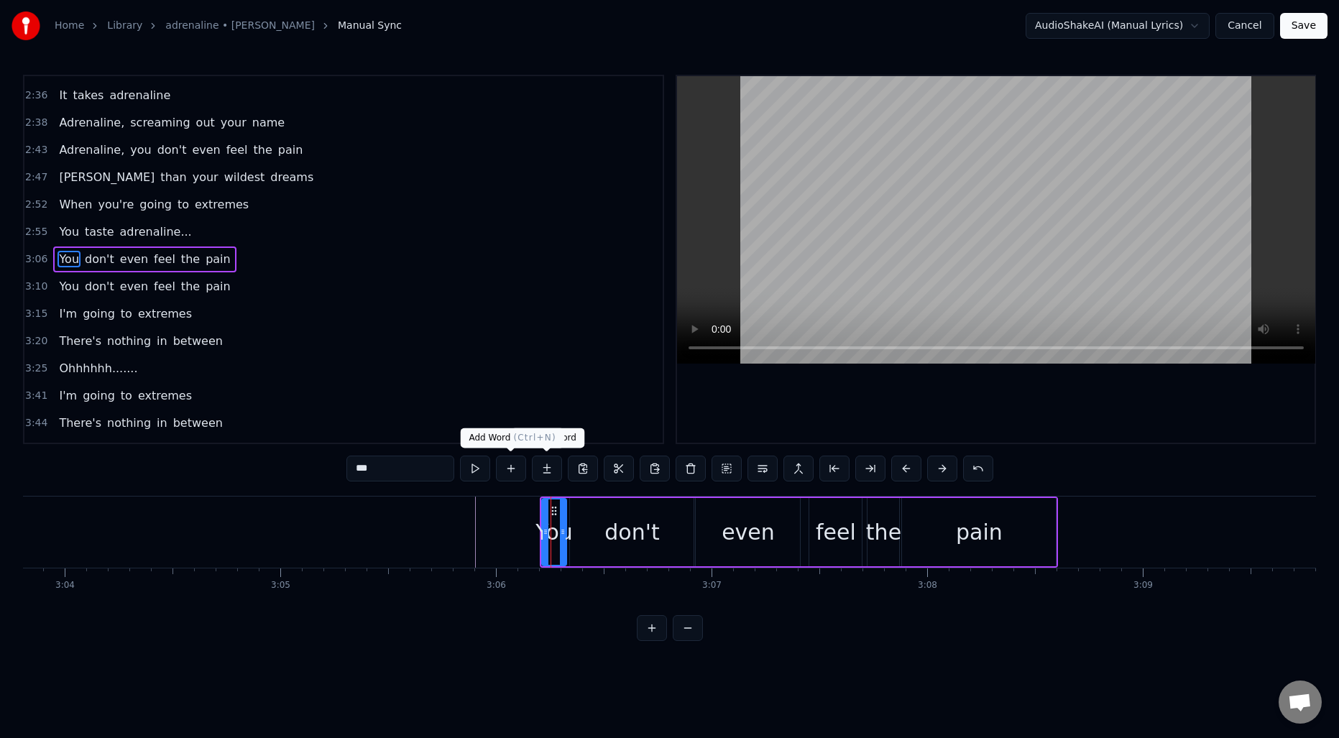
click at [513, 471] on button at bounding box center [511, 469] width 30 height 26
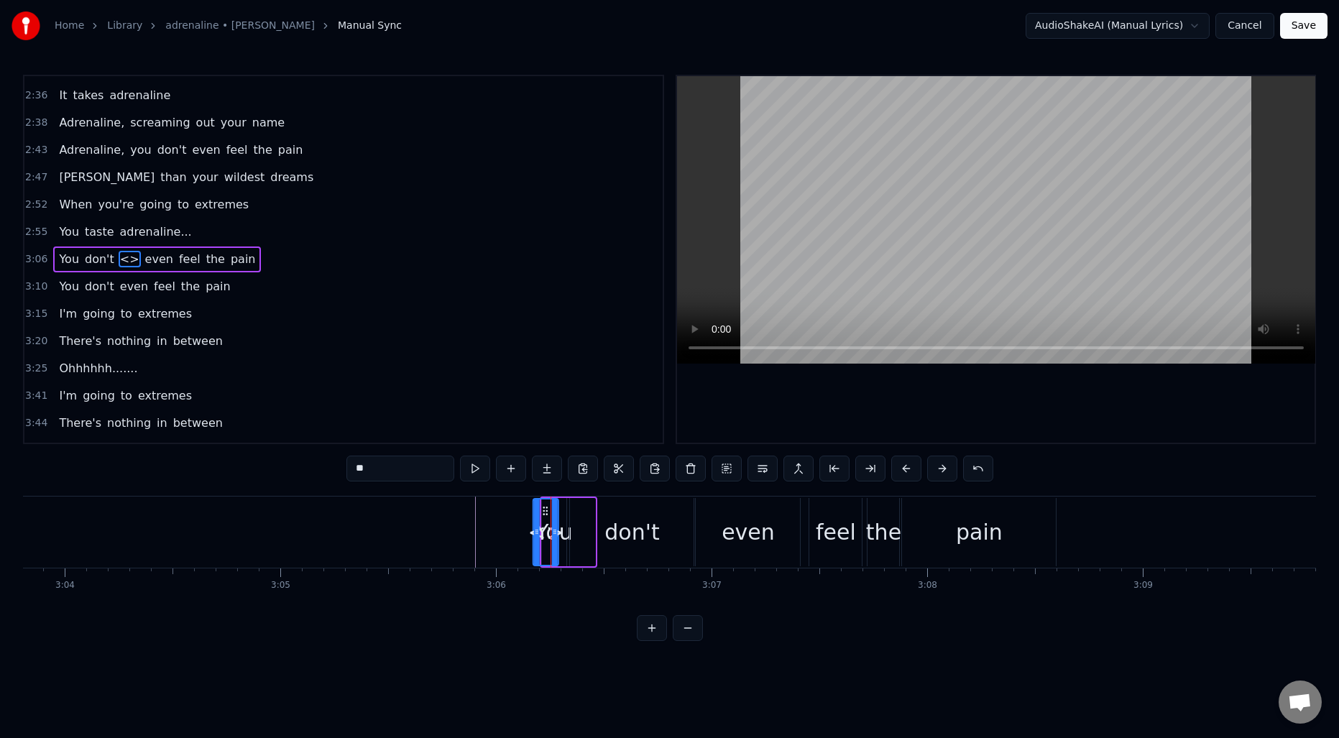
drag, startPoint x: 584, startPoint y: 514, endPoint x: 546, endPoint y: 516, distance: 38.2
click at [547, 516] on icon at bounding box center [546, 511] width 12 height 12
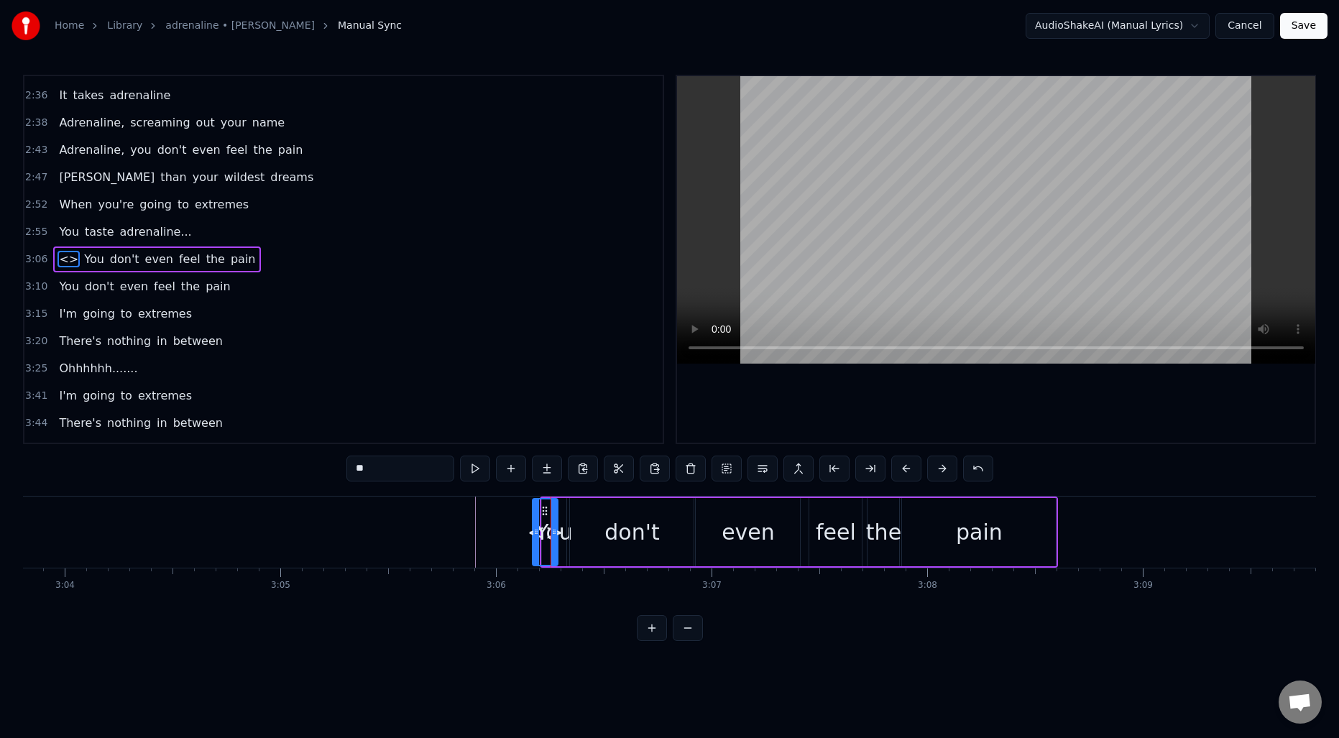
click at [62, 257] on span "<>" at bounding box center [69, 259] width 22 height 17
click at [375, 464] on input "**" at bounding box center [400, 469] width 108 height 26
click at [96, 264] on span "You" at bounding box center [91, 259] width 23 height 17
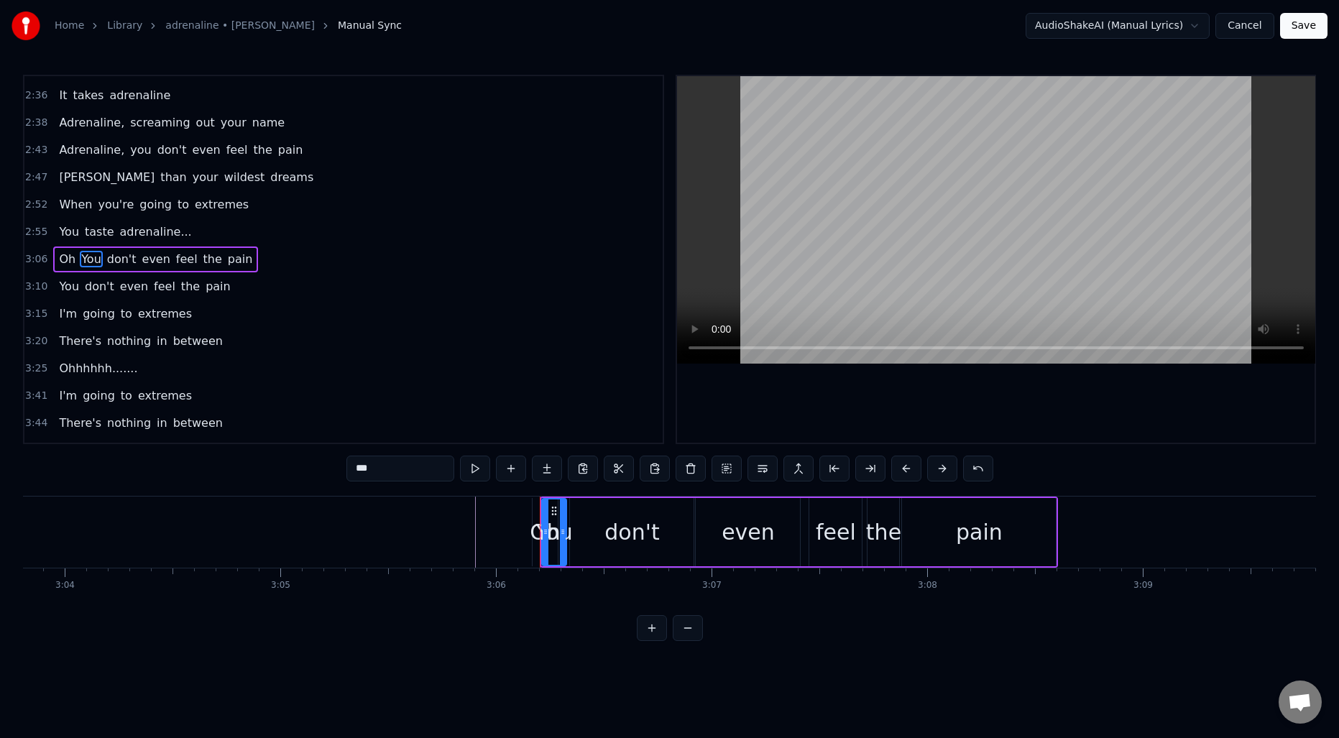
click at [392, 472] on input "***" at bounding box center [400, 469] width 108 height 26
click at [535, 530] on div "Oh" at bounding box center [545, 532] width 31 height 32
type input "**"
drag, startPoint x: 536, startPoint y: 512, endPoint x: 487, endPoint y: 512, distance: 49.6
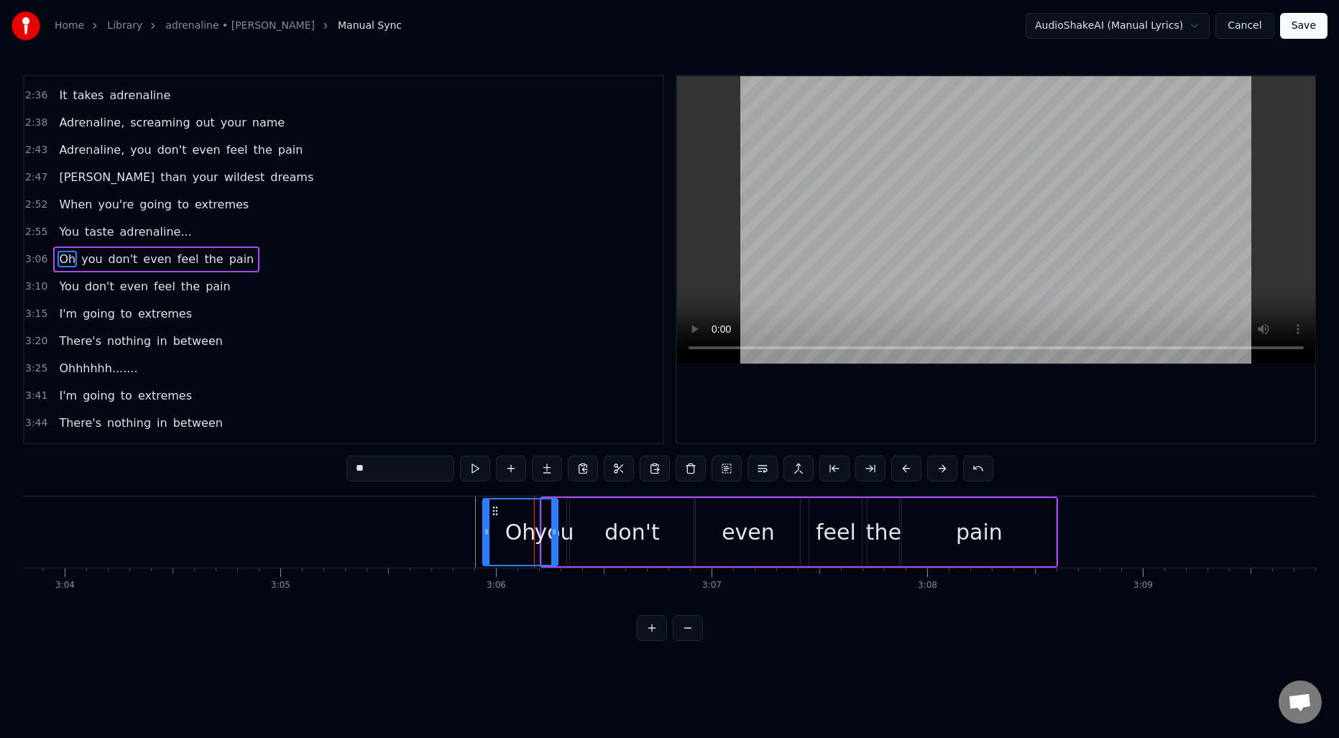
click at [487, 512] on div at bounding box center [487, 532] width 6 height 65
drag, startPoint x: 554, startPoint y: 517, endPoint x: 532, endPoint y: 517, distance: 22.3
click at [532, 517] on div at bounding box center [532, 532] width 6 height 65
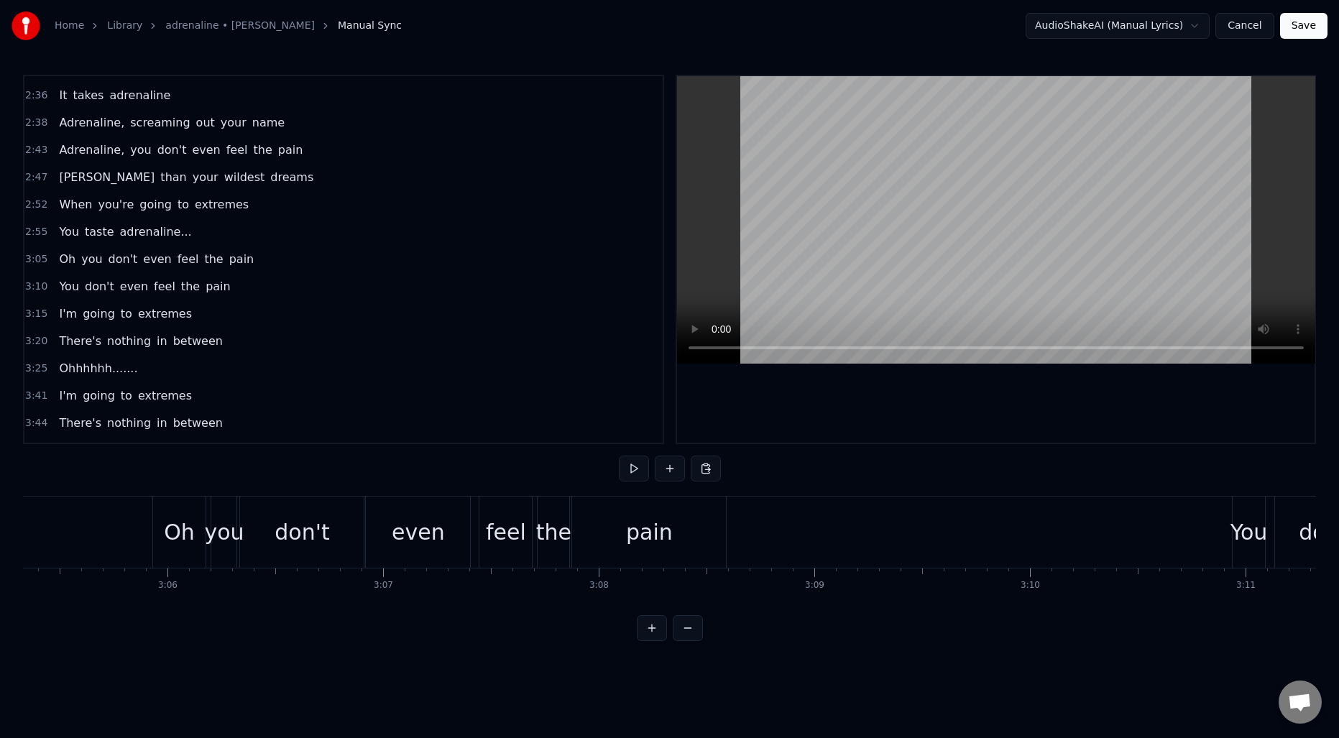
scroll to position [0, 39964]
click at [42, 265] on span "3:05" at bounding box center [36, 259] width 22 height 14
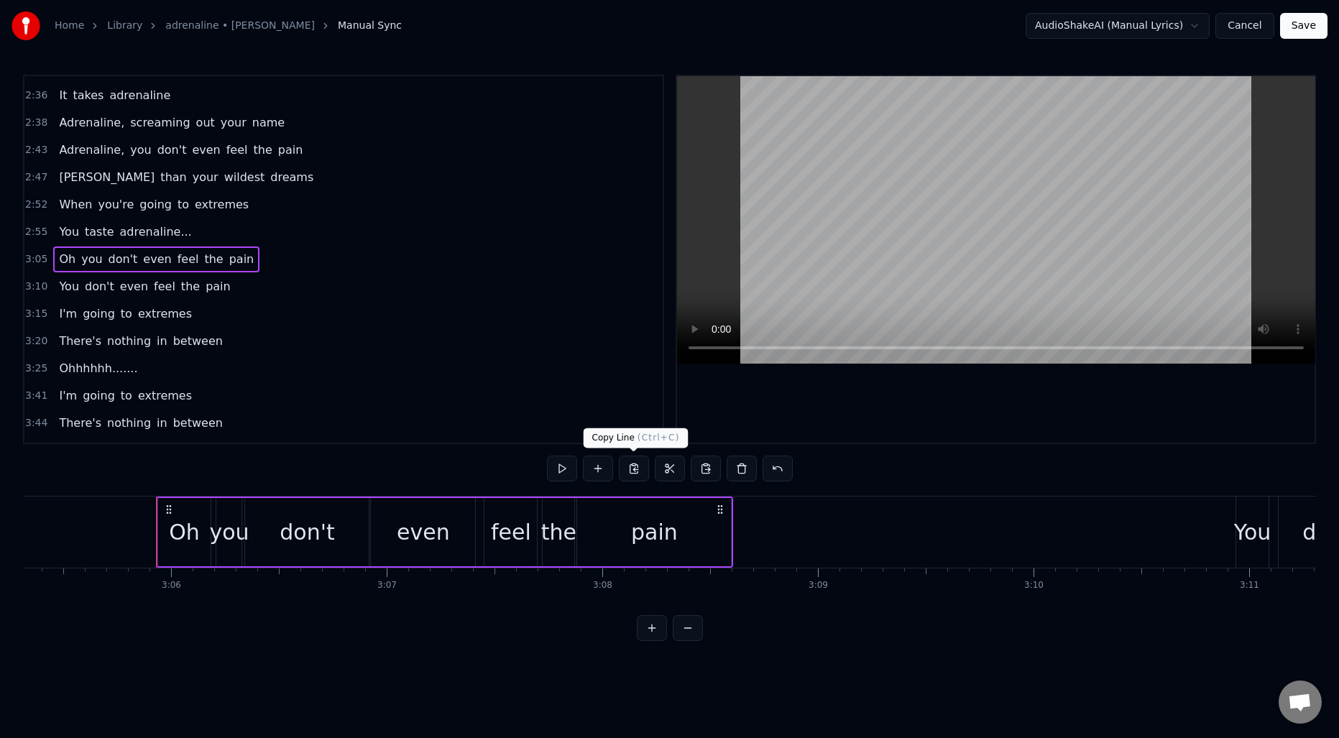
click at [636, 469] on button at bounding box center [634, 469] width 30 height 26
click at [31, 284] on span "3:10" at bounding box center [36, 287] width 22 height 14
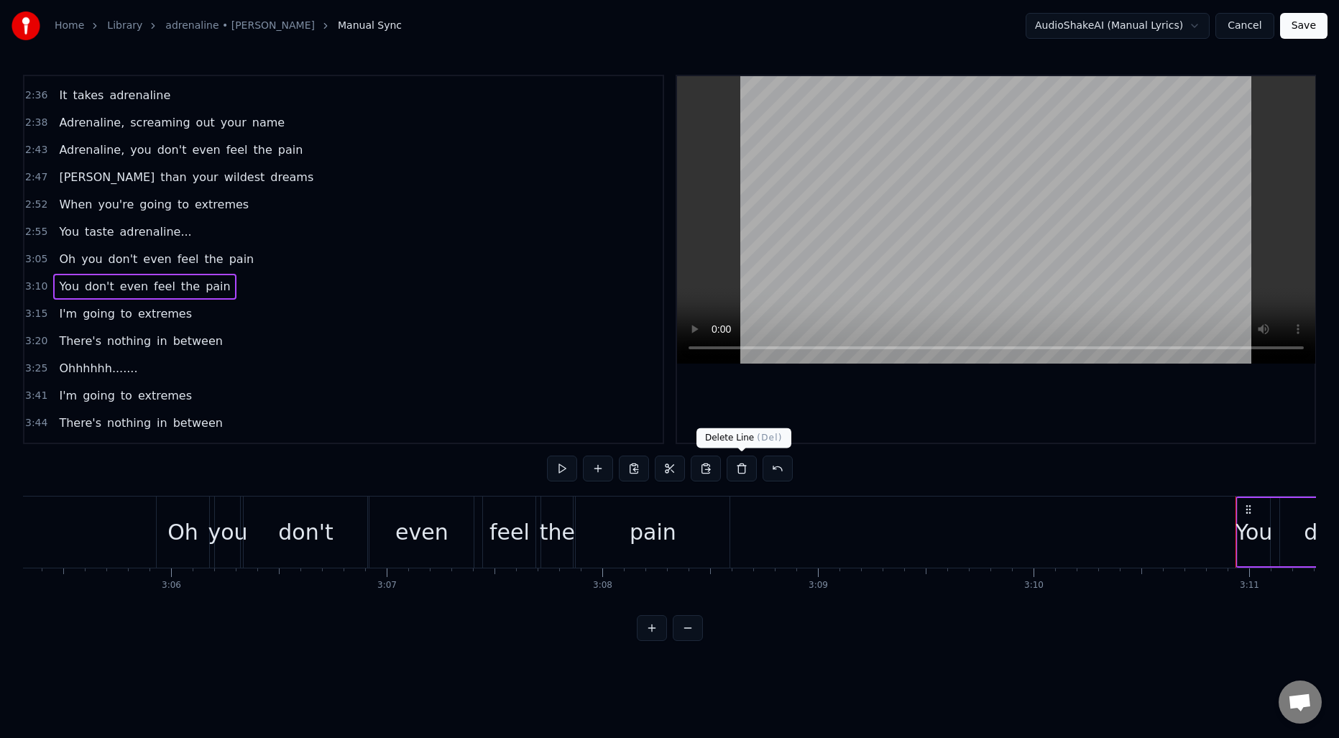
click at [738, 474] on button at bounding box center [742, 469] width 30 height 26
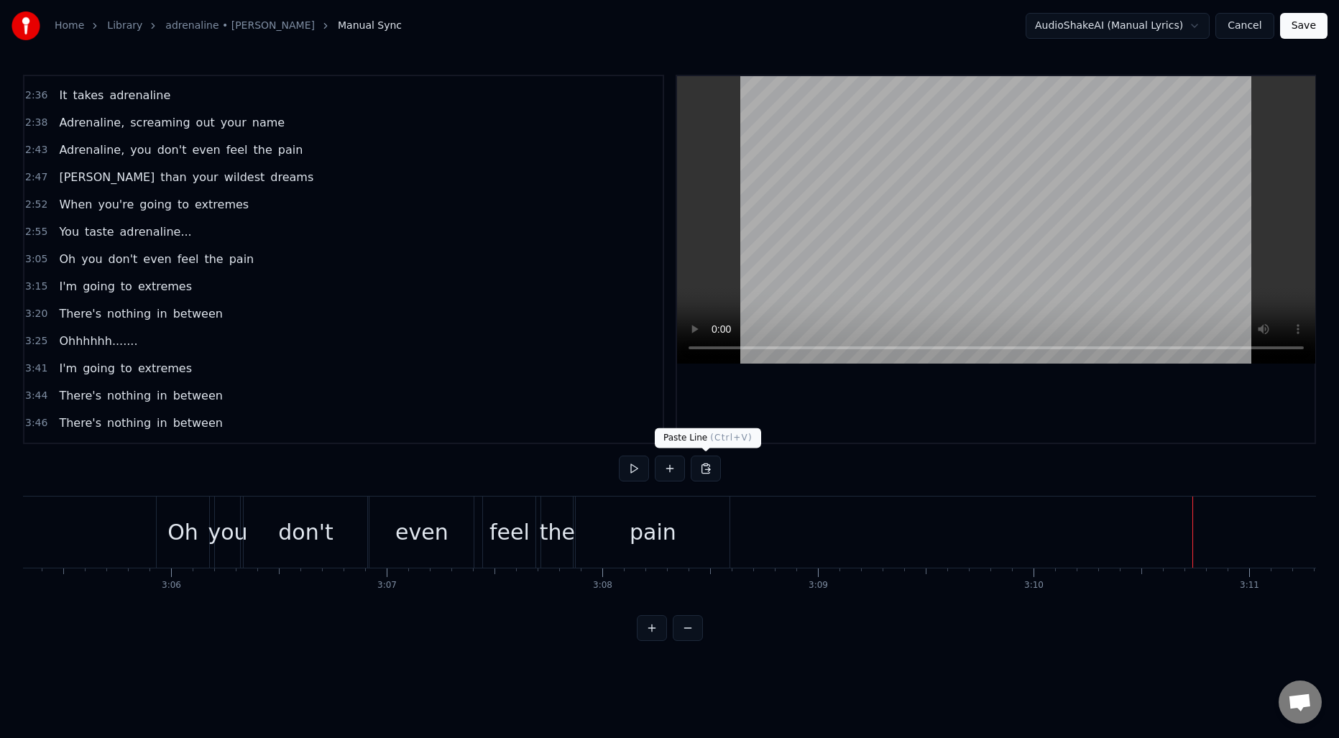
click at [708, 468] on button at bounding box center [706, 469] width 30 height 26
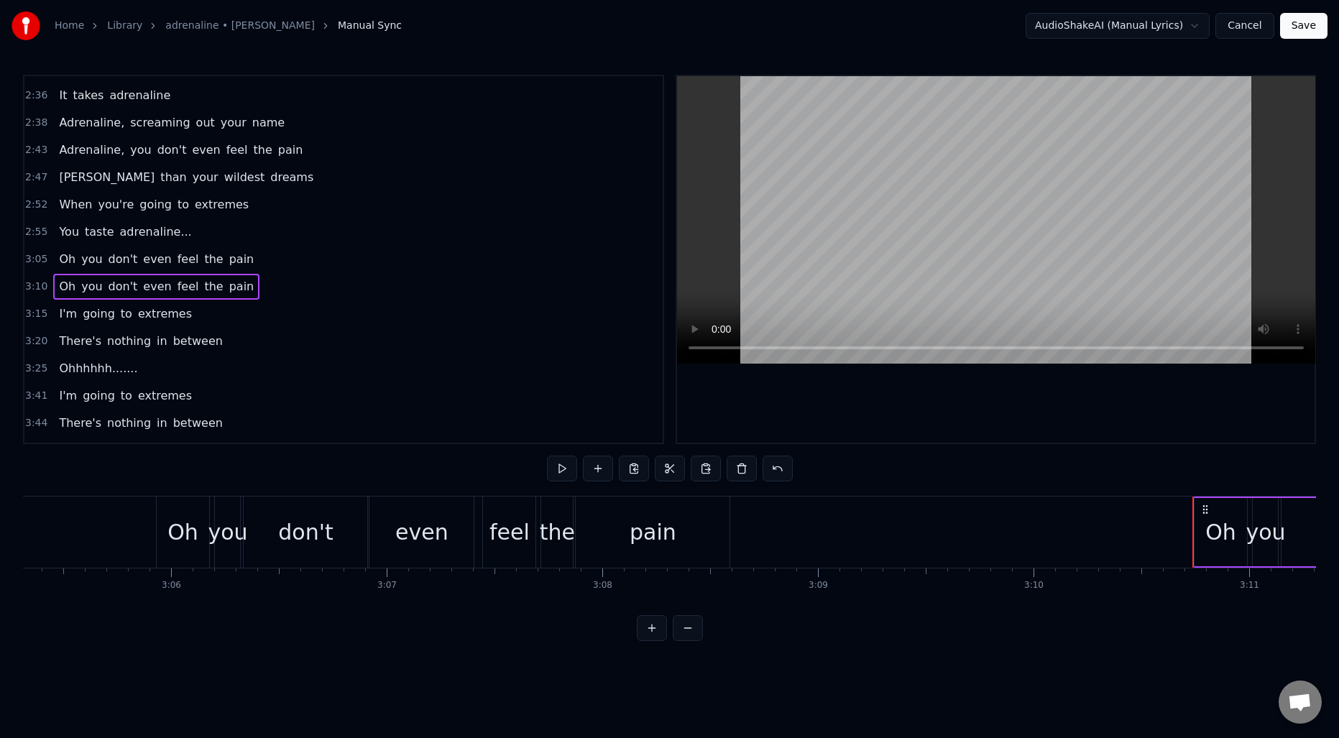
drag, startPoint x: 46, startPoint y: 259, endPoint x: 37, endPoint y: 260, distance: 9.4
click at [46, 259] on span "3:05" at bounding box center [36, 259] width 22 height 14
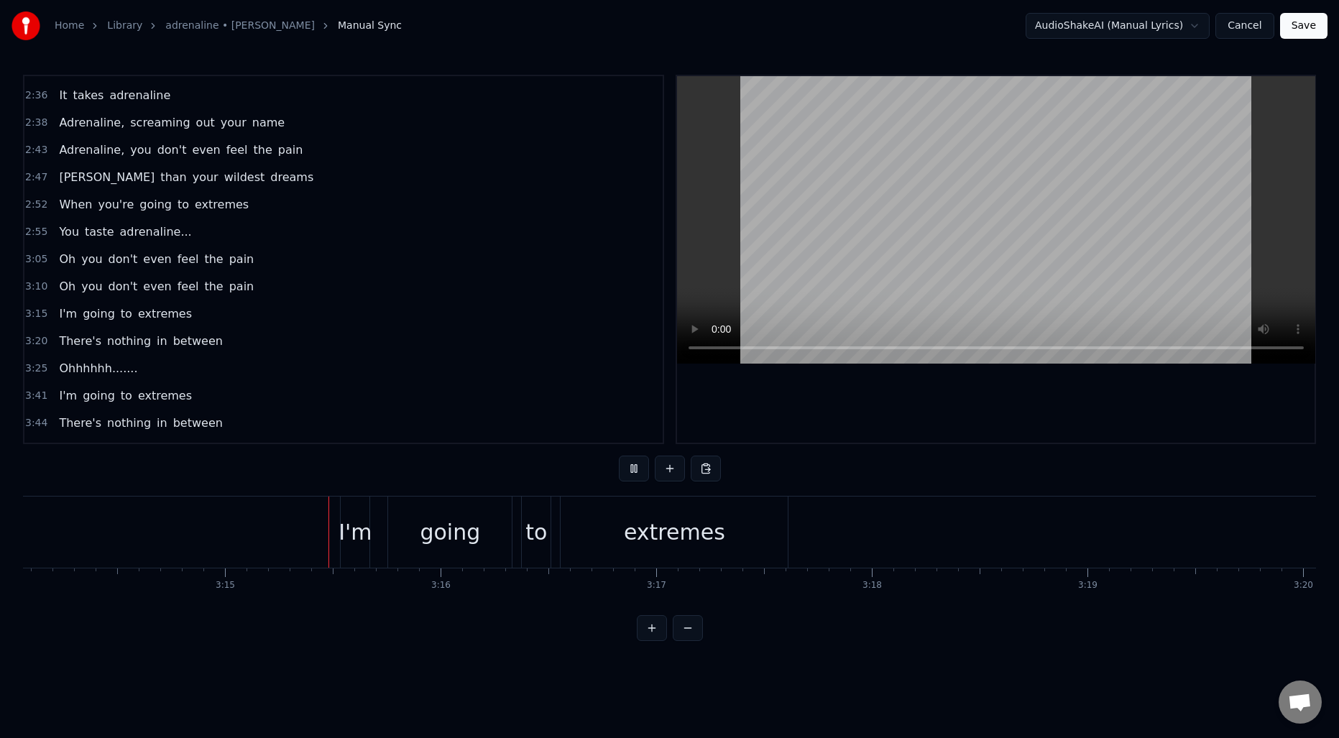
scroll to position [0, 41961]
click at [243, 518] on div "I'm" at bounding box center [245, 532] width 33 height 32
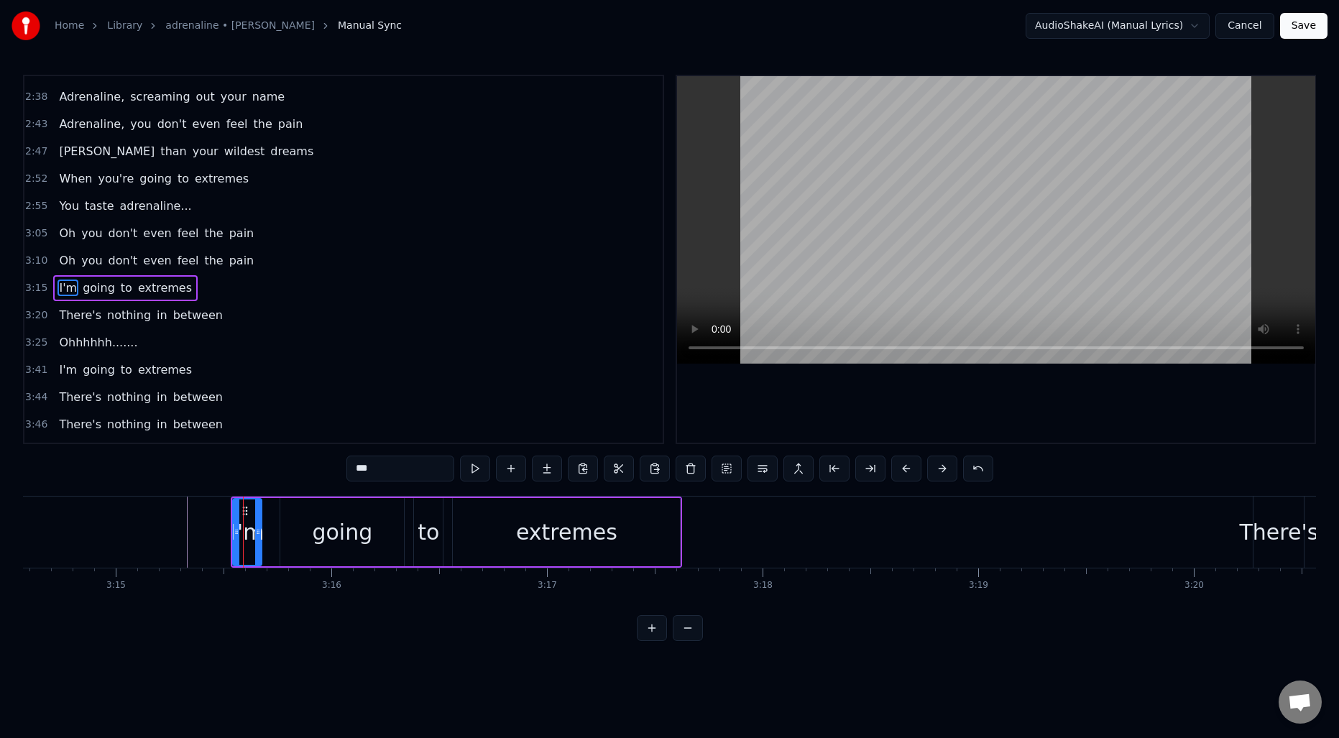
scroll to position [1196, 0]
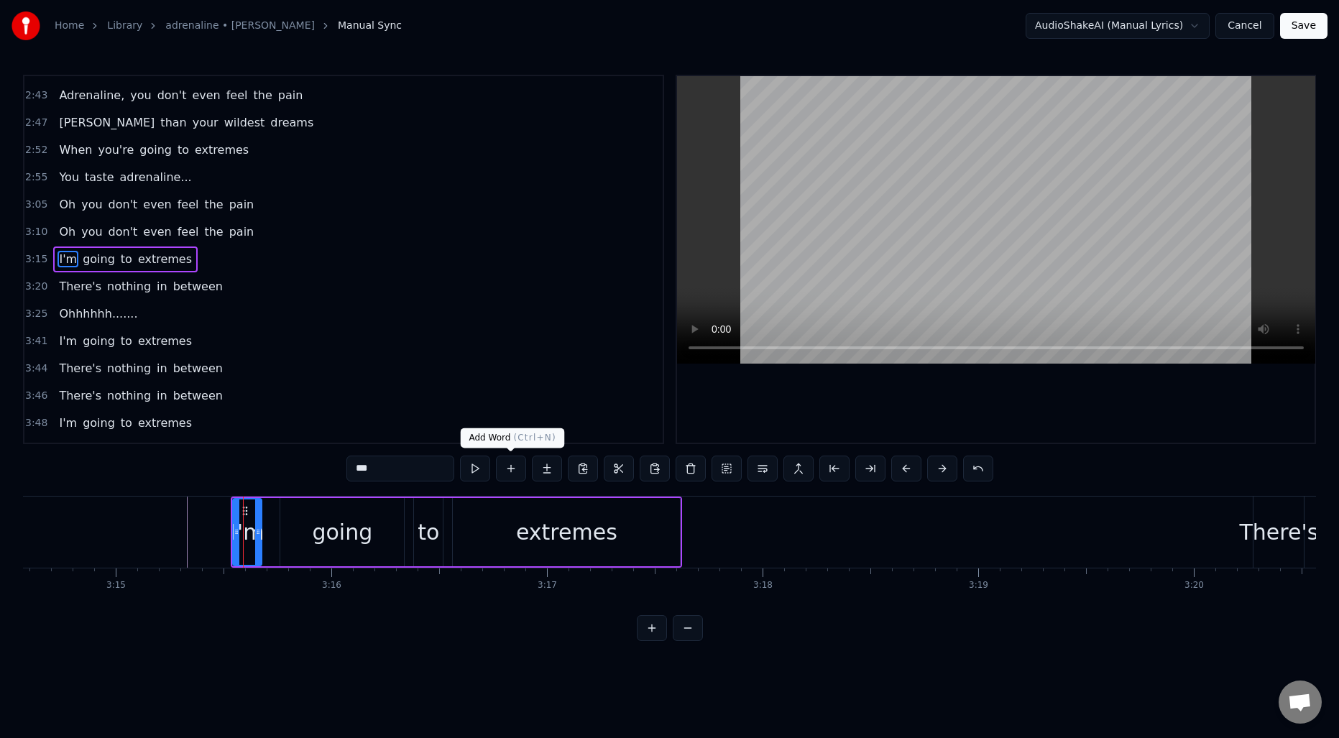
click at [513, 474] on button at bounding box center [511, 469] width 30 height 26
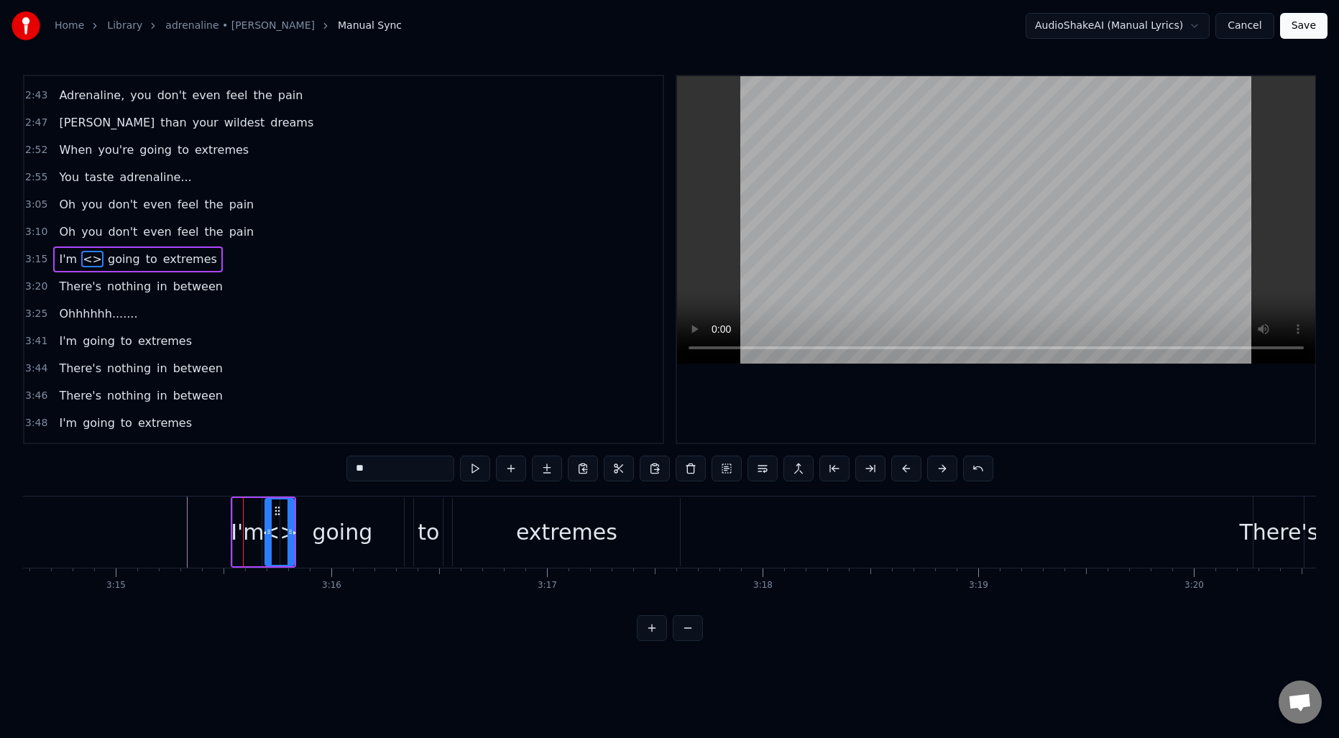
drag, startPoint x: 87, startPoint y: 259, endPoint x: 63, endPoint y: 259, distance: 23.7
click at [63, 259] on div "I'm <> going to extremes" at bounding box center [137, 260] width 169 height 26
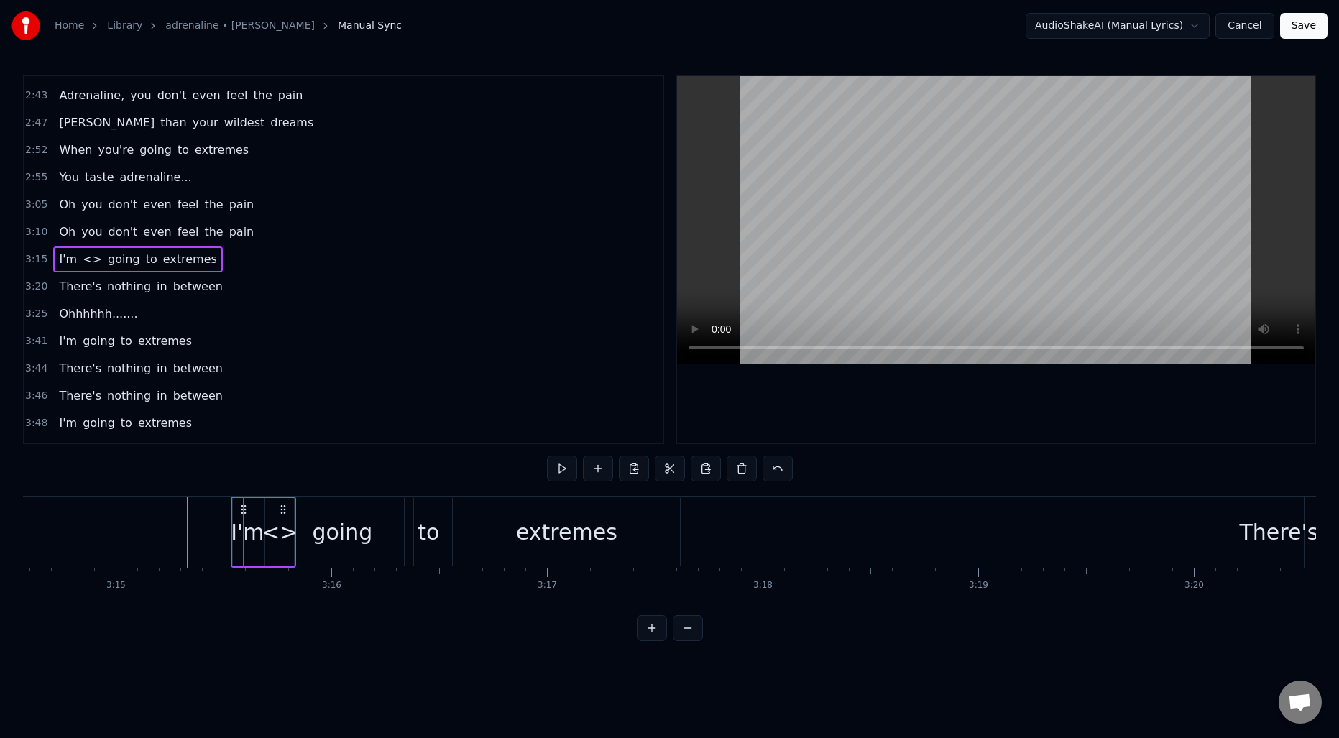
drag, startPoint x: 79, startPoint y: 259, endPoint x: 65, endPoint y: 261, distance: 13.8
click at [65, 260] on div "I'm <> going to extremes" at bounding box center [137, 260] width 169 height 26
click at [283, 507] on icon at bounding box center [283, 510] width 12 height 12
click at [81, 254] on span "<>" at bounding box center [92, 259] width 22 height 17
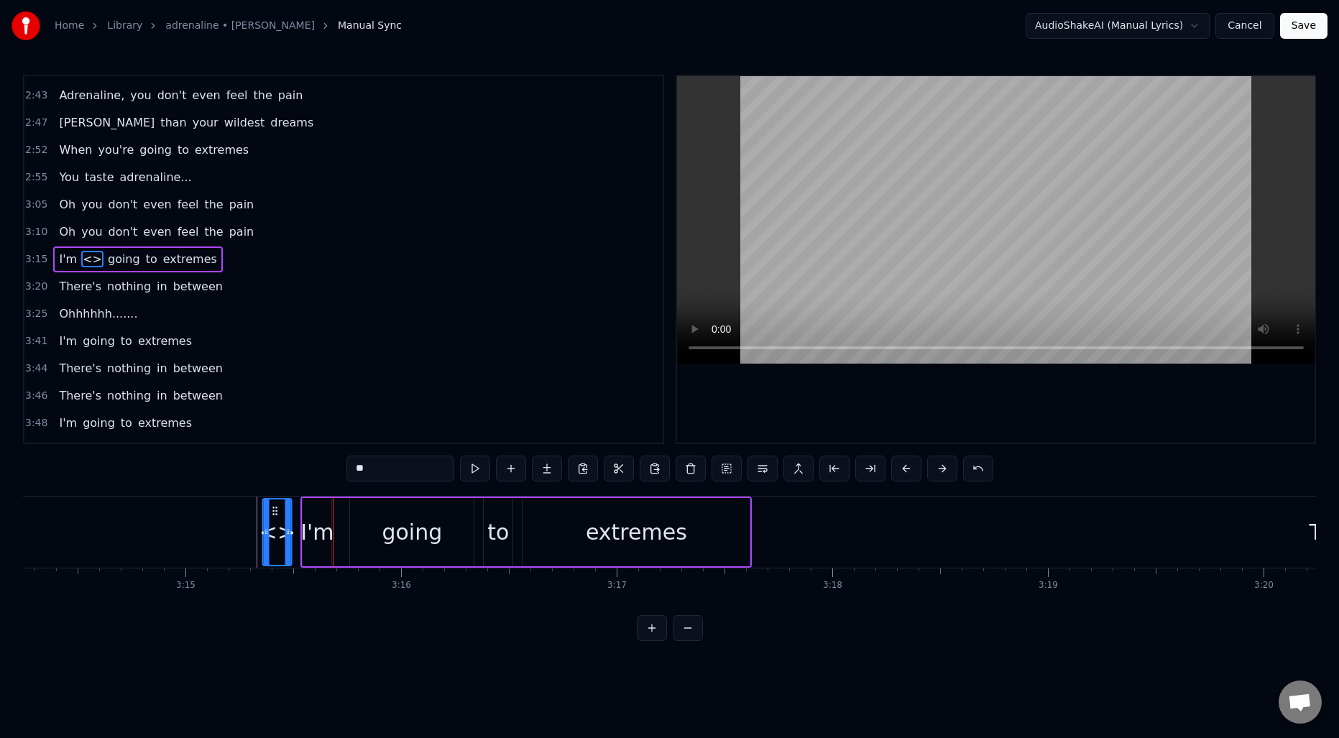
scroll to position [0, 41887]
drag, startPoint x: 278, startPoint y: 510, endPoint x: 305, endPoint y: 512, distance: 26.7
click at [305, 512] on icon at bounding box center [304, 511] width 12 height 12
click at [64, 260] on span "<>" at bounding box center [69, 259] width 22 height 17
click at [369, 472] on input "**" at bounding box center [400, 469] width 108 height 26
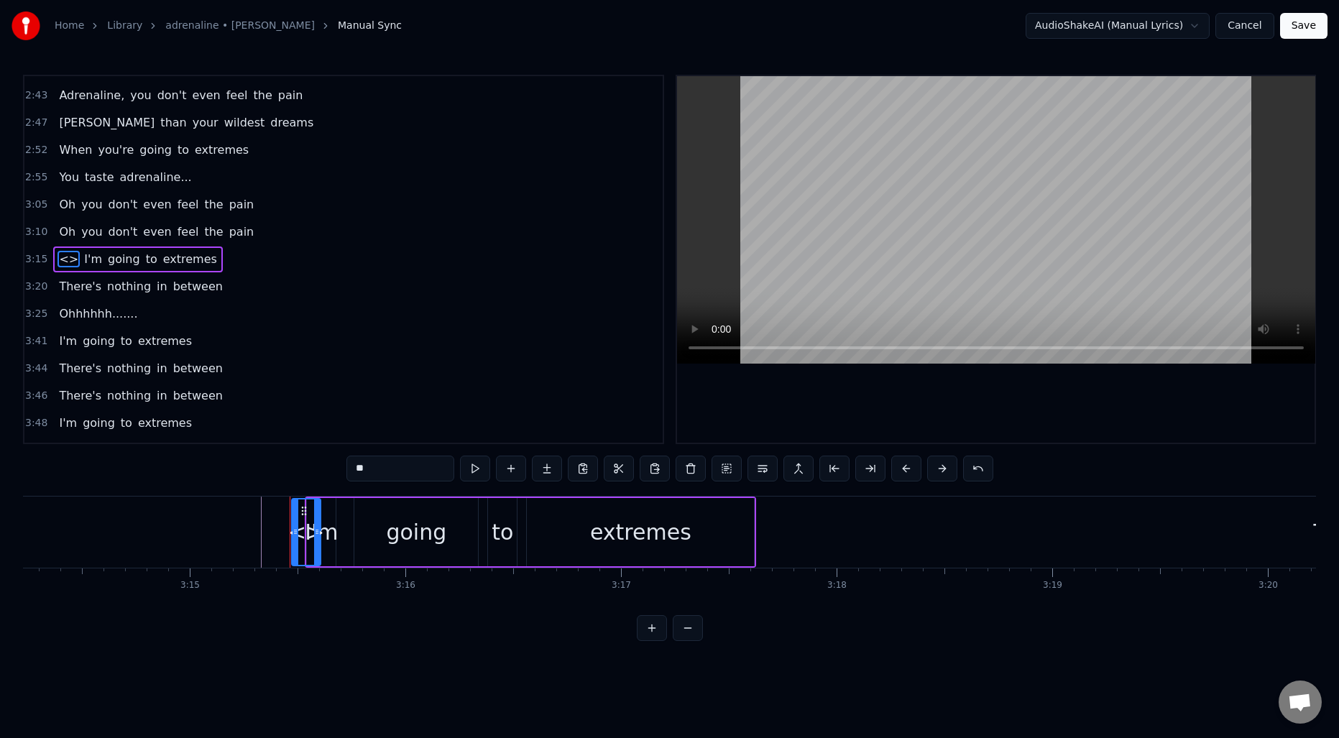
click at [369, 472] on input "**" at bounding box center [400, 469] width 108 height 26
type input "*"
type input "******"
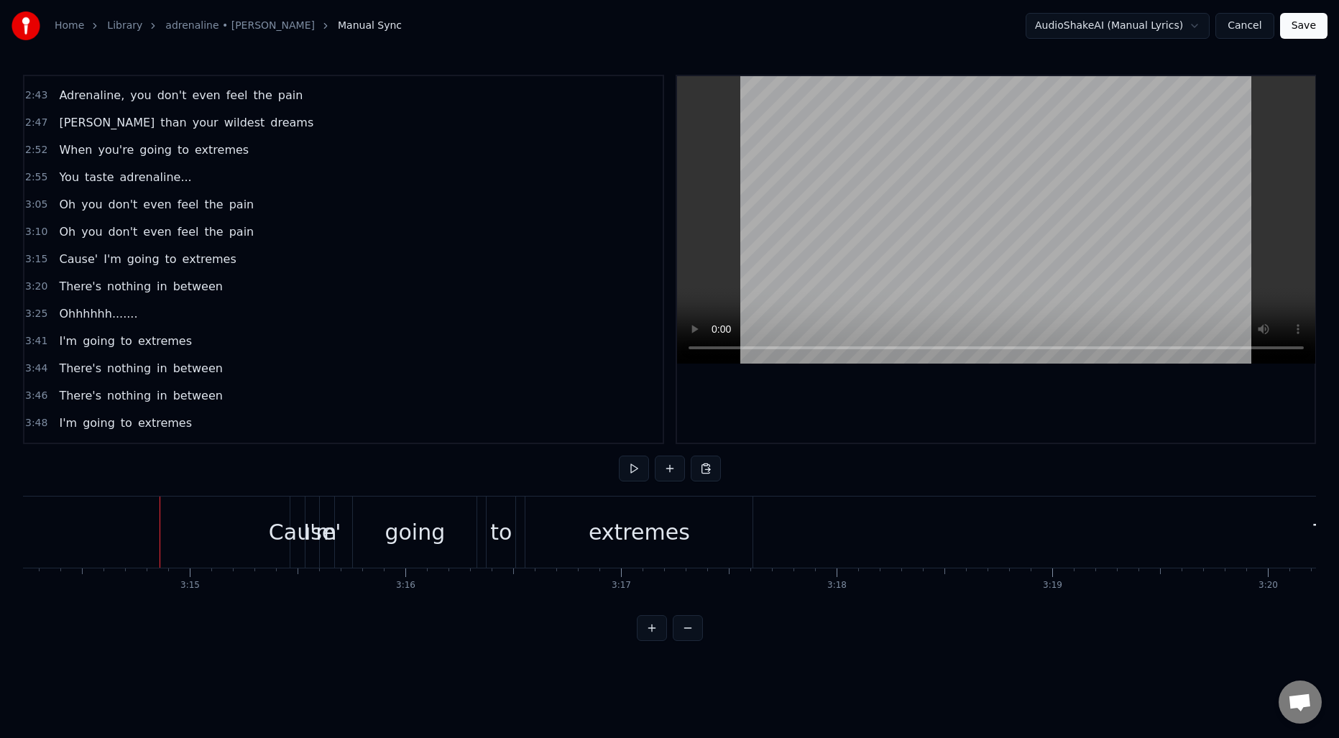
click at [289, 531] on div "Cause'" at bounding box center [305, 532] width 73 height 32
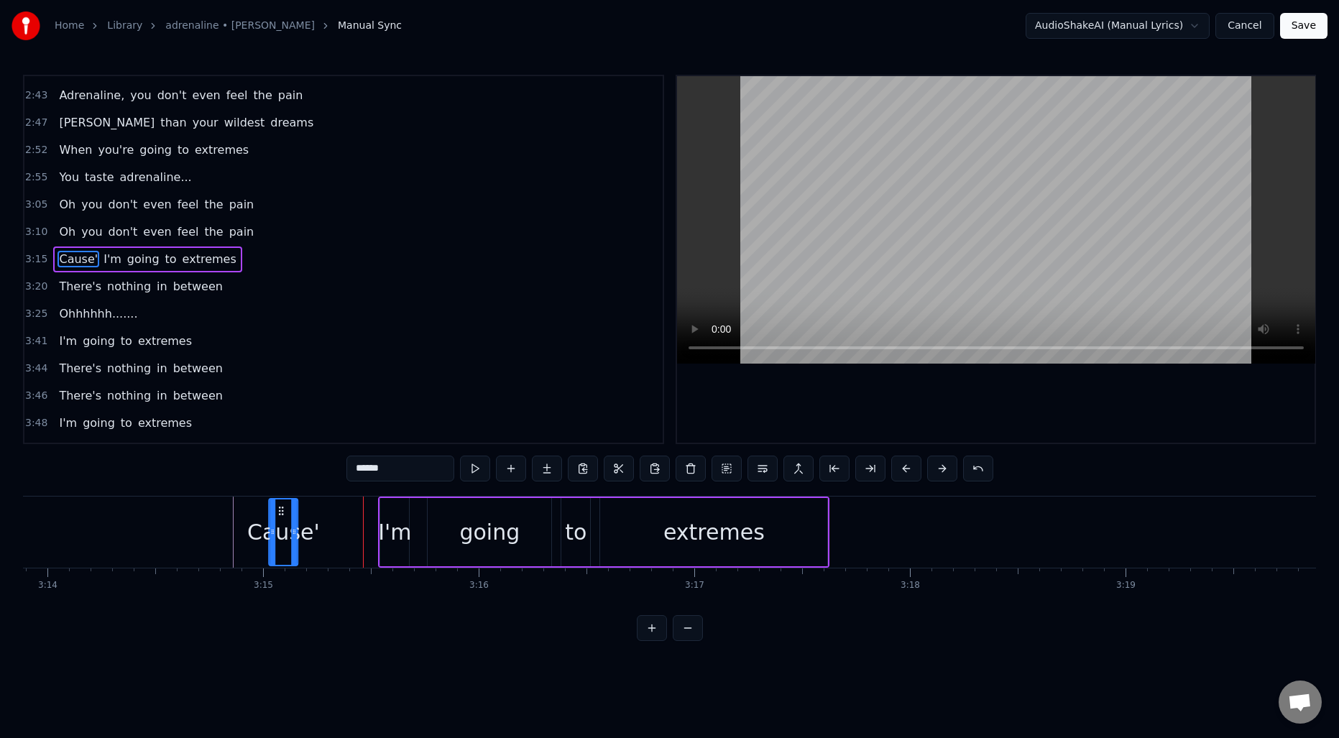
scroll to position [0, 41811]
click at [303, 516] on div "Cause'" at bounding box center [308, 532] width 27 height 65
drag, startPoint x: 317, startPoint y: 522, endPoint x: 360, endPoint y: 526, distance: 43.3
click at [360, 526] on div at bounding box center [362, 532] width 6 height 65
click at [393, 518] on div "I'm" at bounding box center [396, 532] width 33 height 32
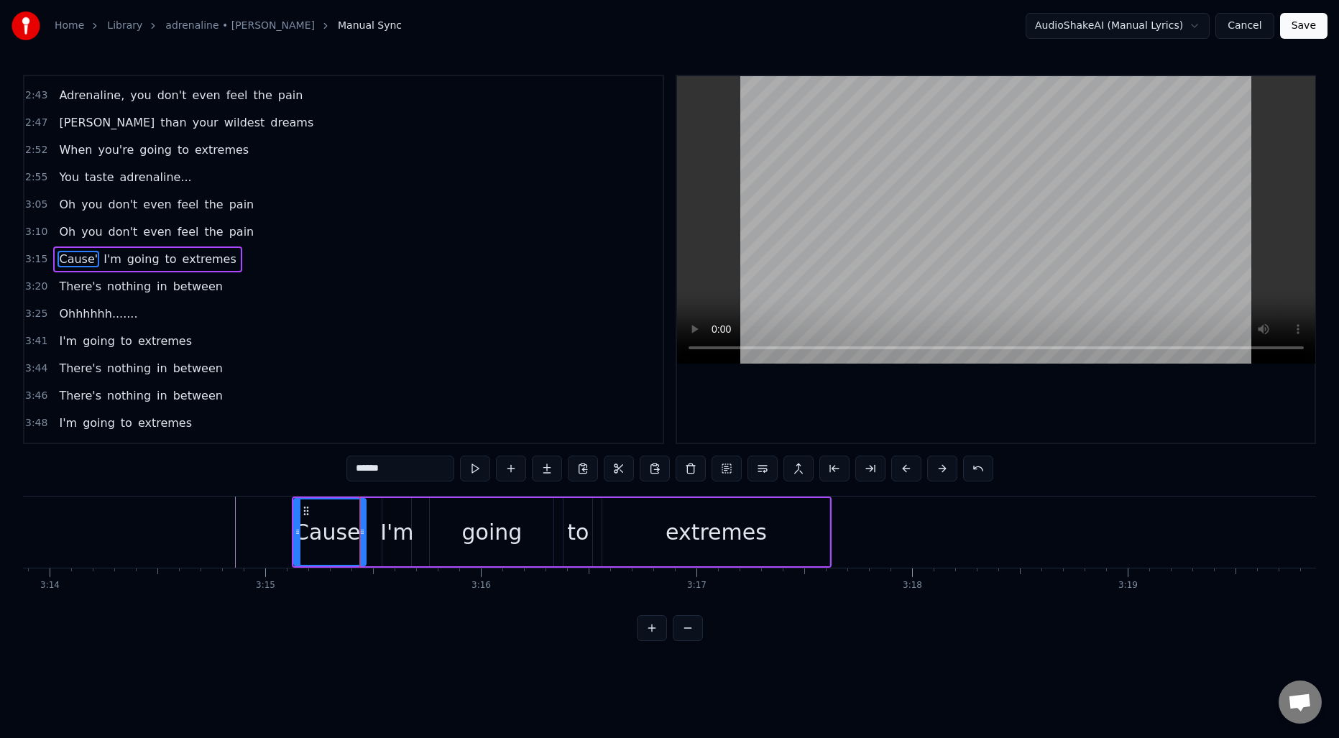
type input "***"
drag, startPoint x: 386, startPoint y: 523, endPoint x: 374, endPoint y: 521, distance: 12.3
click at [374, 521] on div at bounding box center [374, 532] width 6 height 65
drag, startPoint x: 409, startPoint y: 529, endPoint x: 425, endPoint y: 529, distance: 15.8
click at [425, 529] on icon at bounding box center [424, 532] width 6 height 12
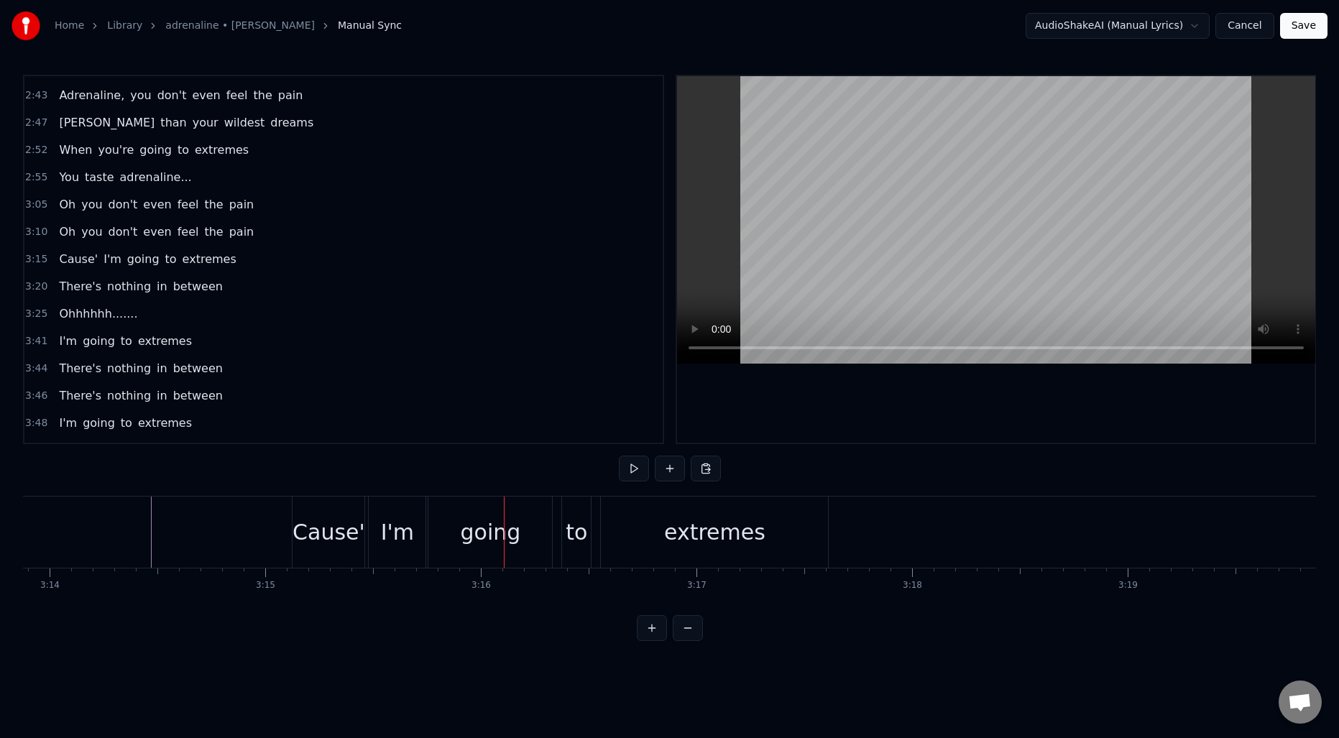
click at [306, 531] on div "Cause'" at bounding box center [329, 532] width 73 height 32
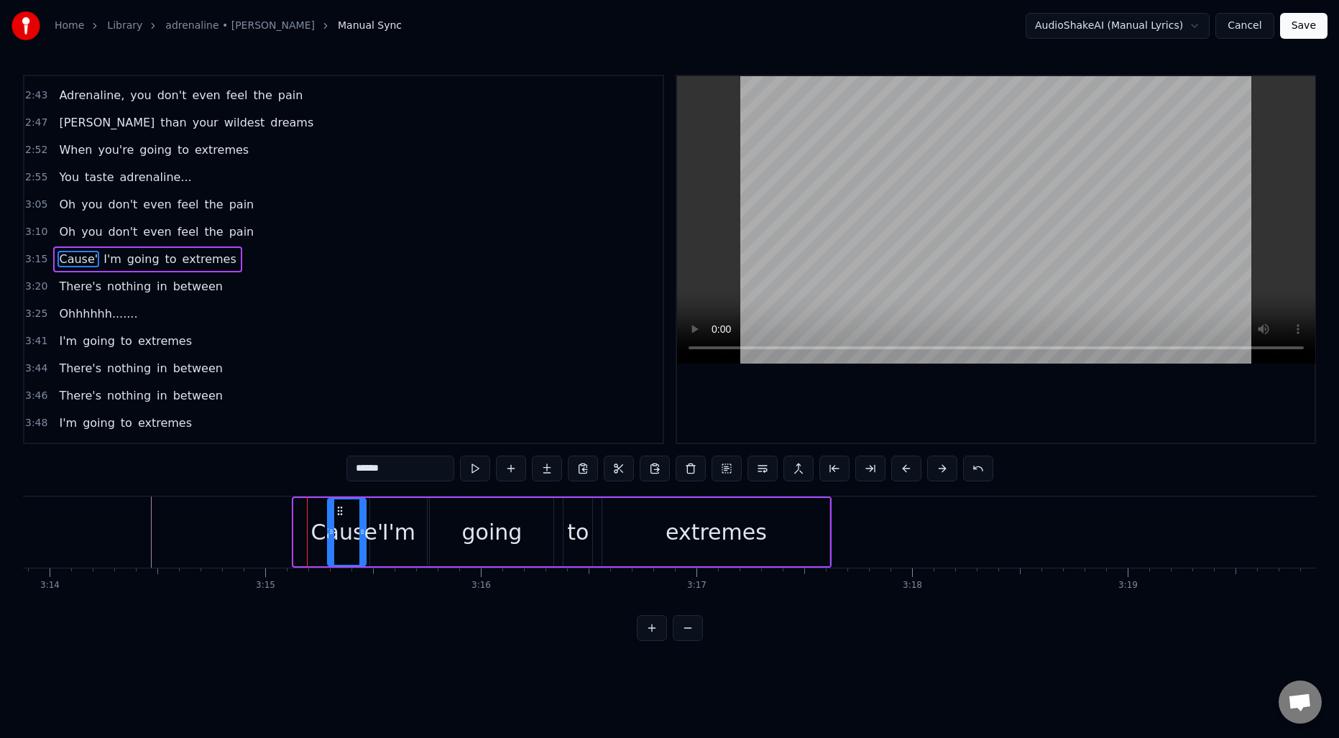
drag, startPoint x: 295, startPoint y: 531, endPoint x: 329, endPoint y: 532, distance: 33.8
click at [331, 532] on icon at bounding box center [332, 532] width 6 height 12
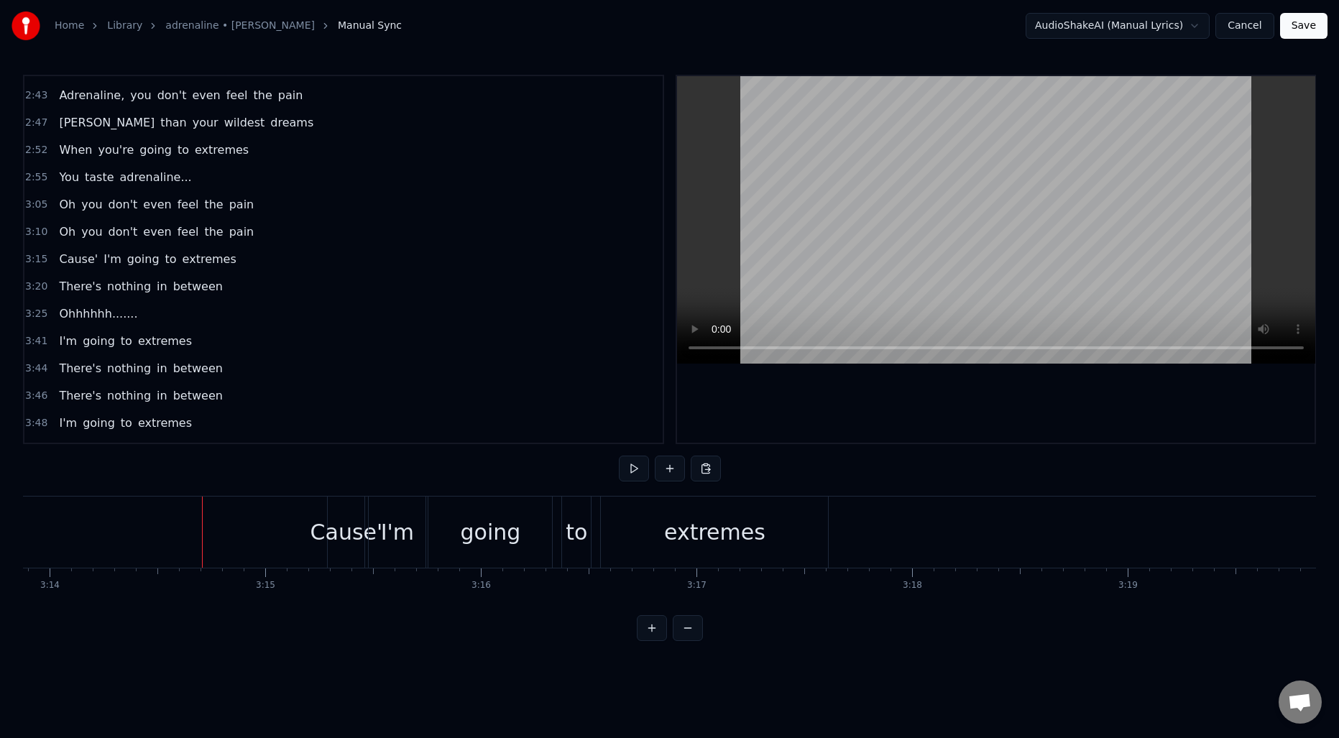
click at [628, 539] on div "extremes" at bounding box center [714, 532] width 227 height 71
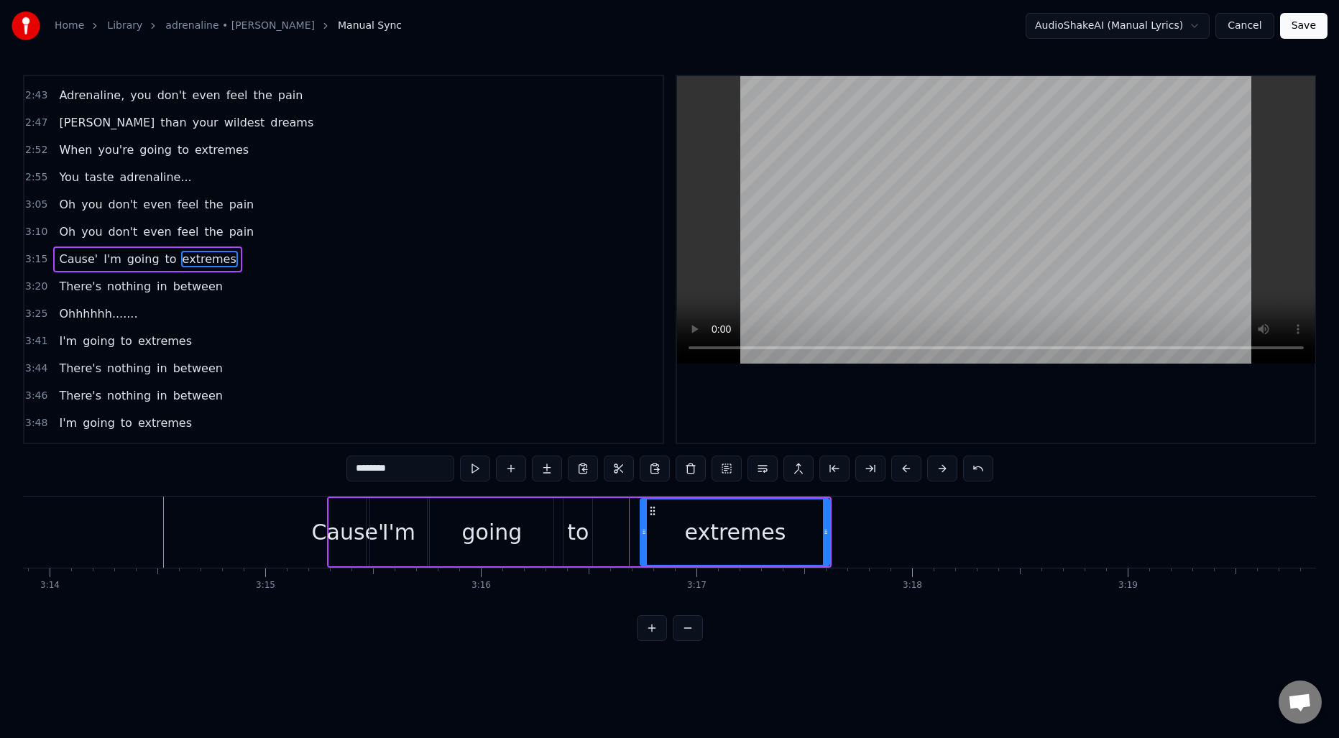
drag, startPoint x: 605, startPoint y: 536, endPoint x: 643, endPoint y: 538, distance: 38.1
click at [643, 538] on div at bounding box center [644, 532] width 6 height 65
click at [571, 534] on div "to" at bounding box center [578, 532] width 22 height 32
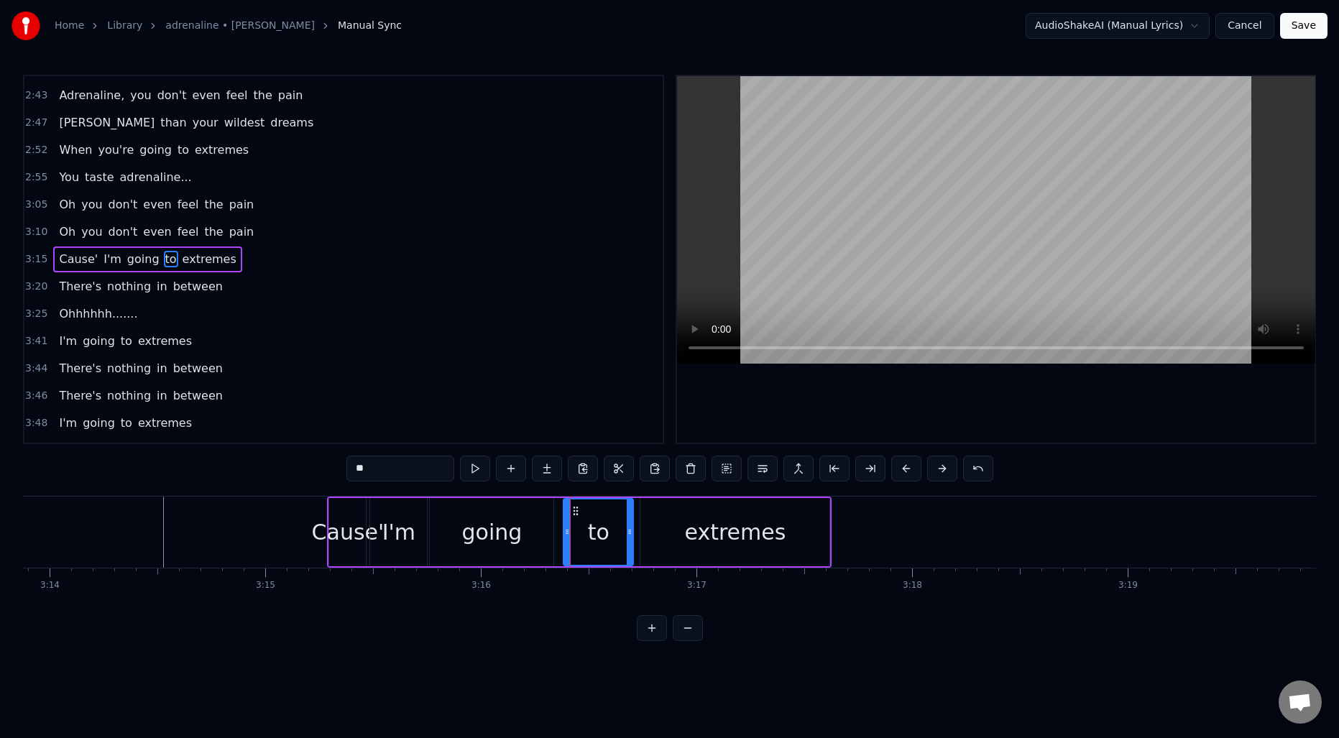
drag, startPoint x: 589, startPoint y: 525, endPoint x: 630, endPoint y: 527, distance: 41.0
click at [630, 527] on div at bounding box center [630, 532] width 6 height 65
drag, startPoint x: 566, startPoint y: 528, endPoint x: 584, endPoint y: 528, distance: 18.0
click at [584, 528] on icon at bounding box center [583, 532] width 6 height 12
click at [496, 532] on div "going" at bounding box center [492, 532] width 60 height 32
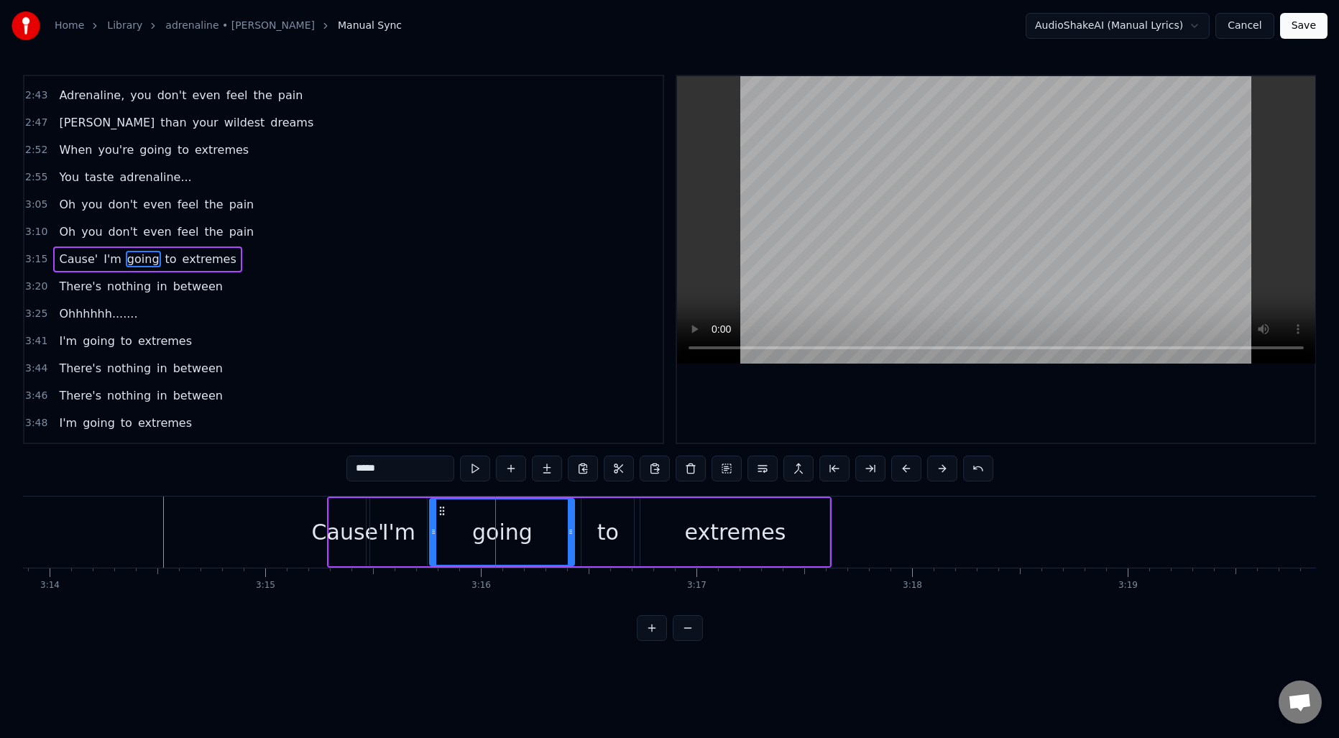
drag, startPoint x: 548, startPoint y: 525, endPoint x: 570, endPoint y: 525, distance: 22.3
click at [570, 525] on div at bounding box center [571, 532] width 6 height 65
drag, startPoint x: 434, startPoint y: 525, endPoint x: 467, endPoint y: 525, distance: 33.1
click at [467, 525] on div at bounding box center [467, 532] width 6 height 65
click at [391, 529] on div "I'm" at bounding box center [398, 532] width 33 height 32
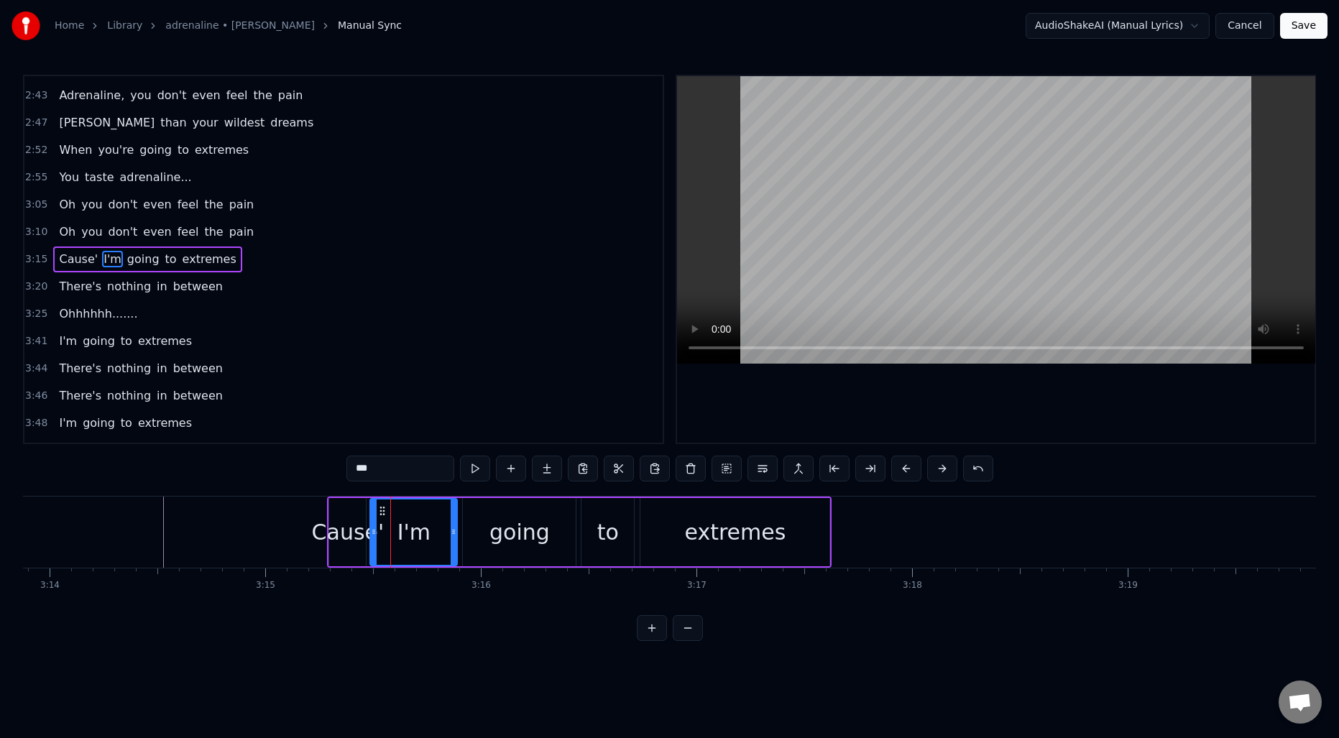
drag, startPoint x: 427, startPoint y: 523, endPoint x: 456, endPoint y: 523, distance: 28.8
click at [456, 523] on div at bounding box center [454, 532] width 6 height 65
drag, startPoint x: 372, startPoint y: 525, endPoint x: 402, endPoint y: 525, distance: 30.2
click at [402, 525] on div at bounding box center [404, 532] width 6 height 65
click at [346, 533] on div "Cause'" at bounding box center [348, 532] width 73 height 32
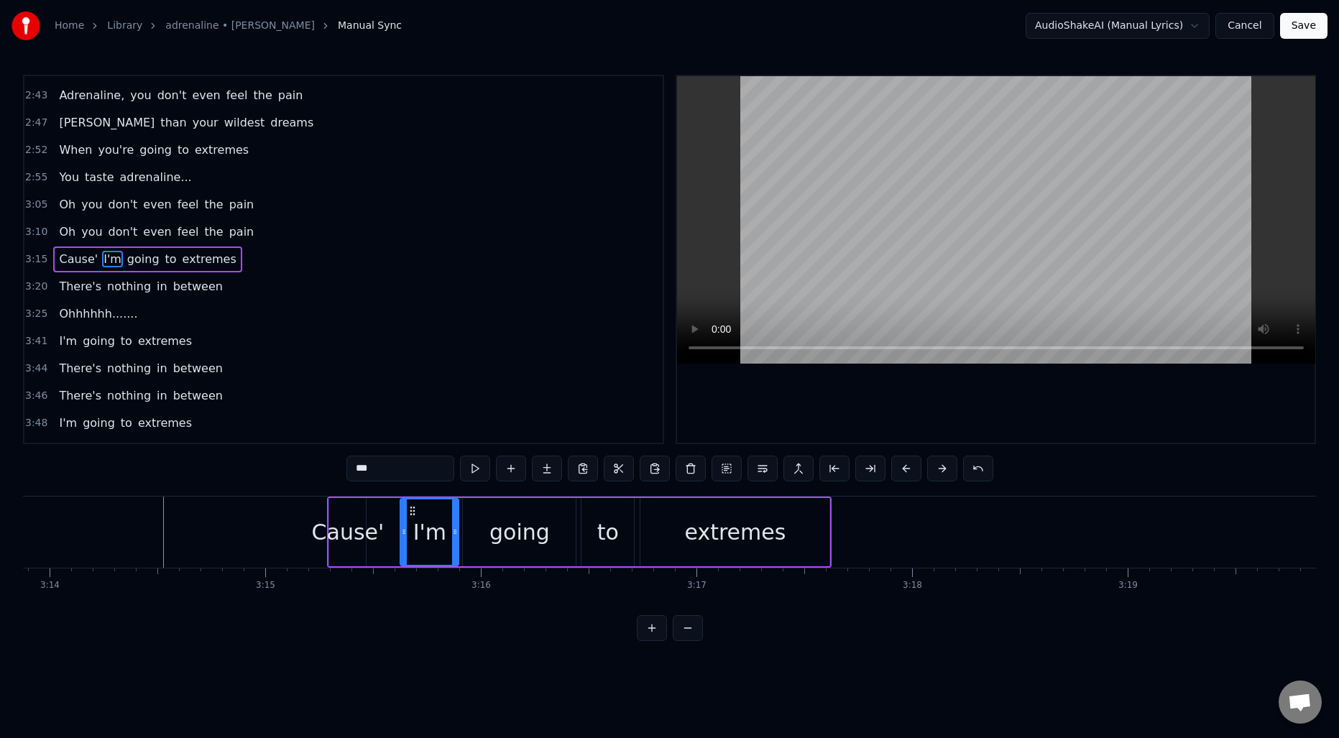
type input "******"
drag, startPoint x: 362, startPoint y: 523, endPoint x: 391, endPoint y: 527, distance: 29.7
click at [391, 527] on div at bounding box center [390, 532] width 6 height 65
drag, startPoint x: 332, startPoint y: 531, endPoint x: 349, endPoint y: 532, distance: 16.5
click at [349, 532] on icon at bounding box center [349, 532] width 6 height 12
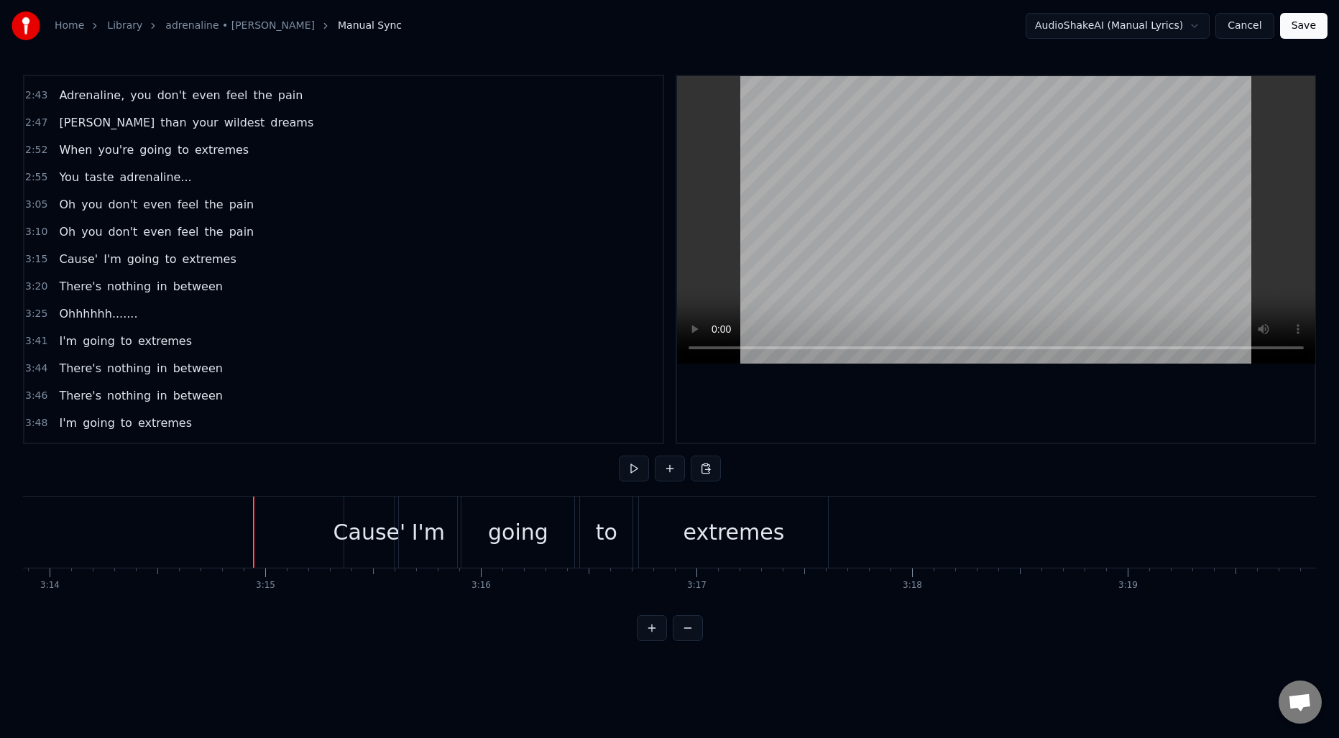
click at [359, 515] on div "Cause'" at bounding box center [369, 532] width 50 height 71
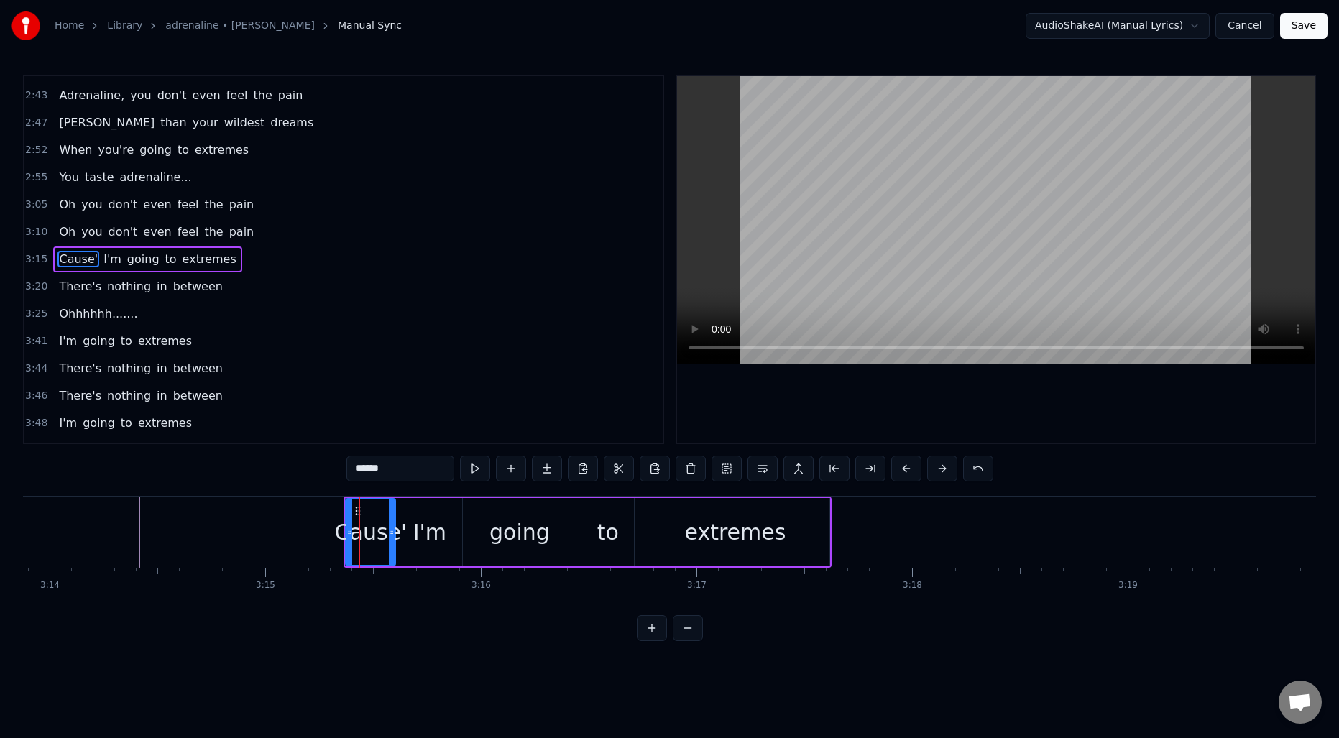
click at [344, 517] on div "Cause'" at bounding box center [371, 532] width 73 height 32
drag, startPoint x: 348, startPoint y: 518, endPoint x: 296, endPoint y: 518, distance: 51.8
click at [296, 518] on div at bounding box center [298, 532] width 6 height 65
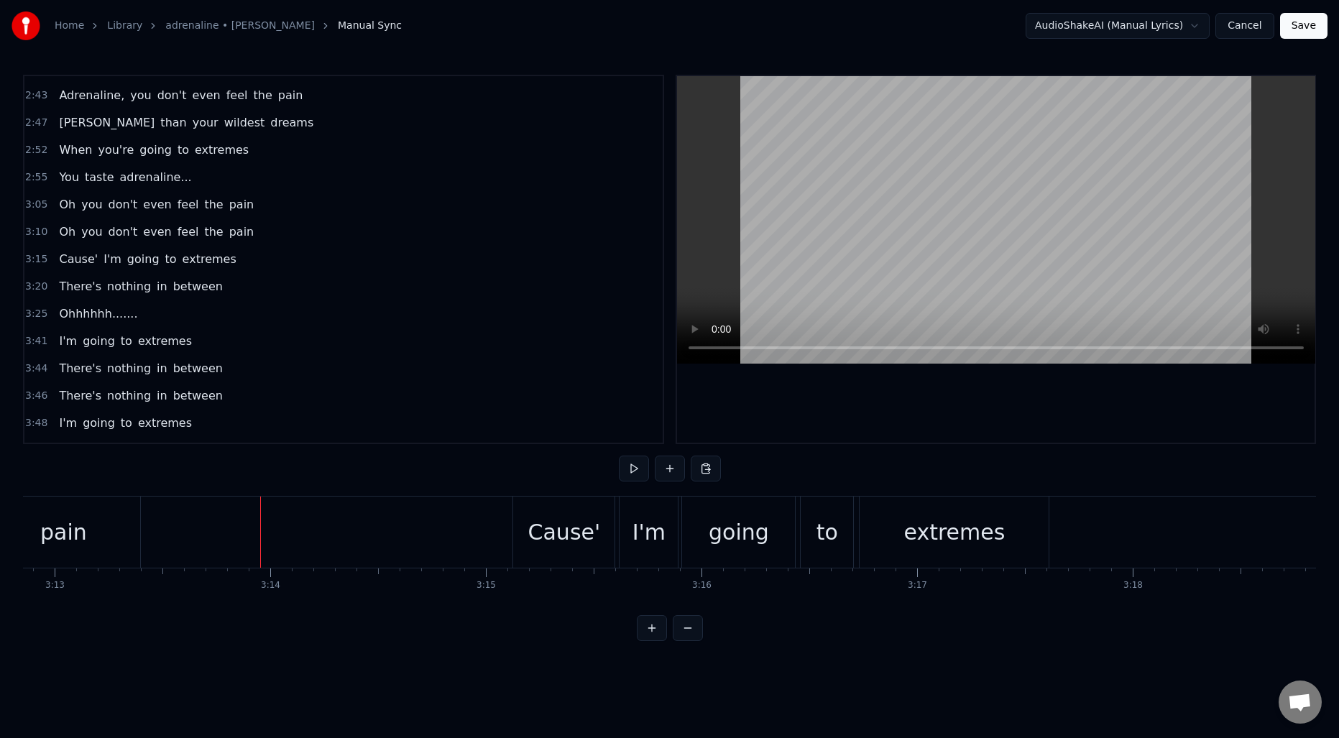
scroll to position [0, 41579]
click at [568, 536] on div "Cause'" at bounding box center [576, 532] width 73 height 32
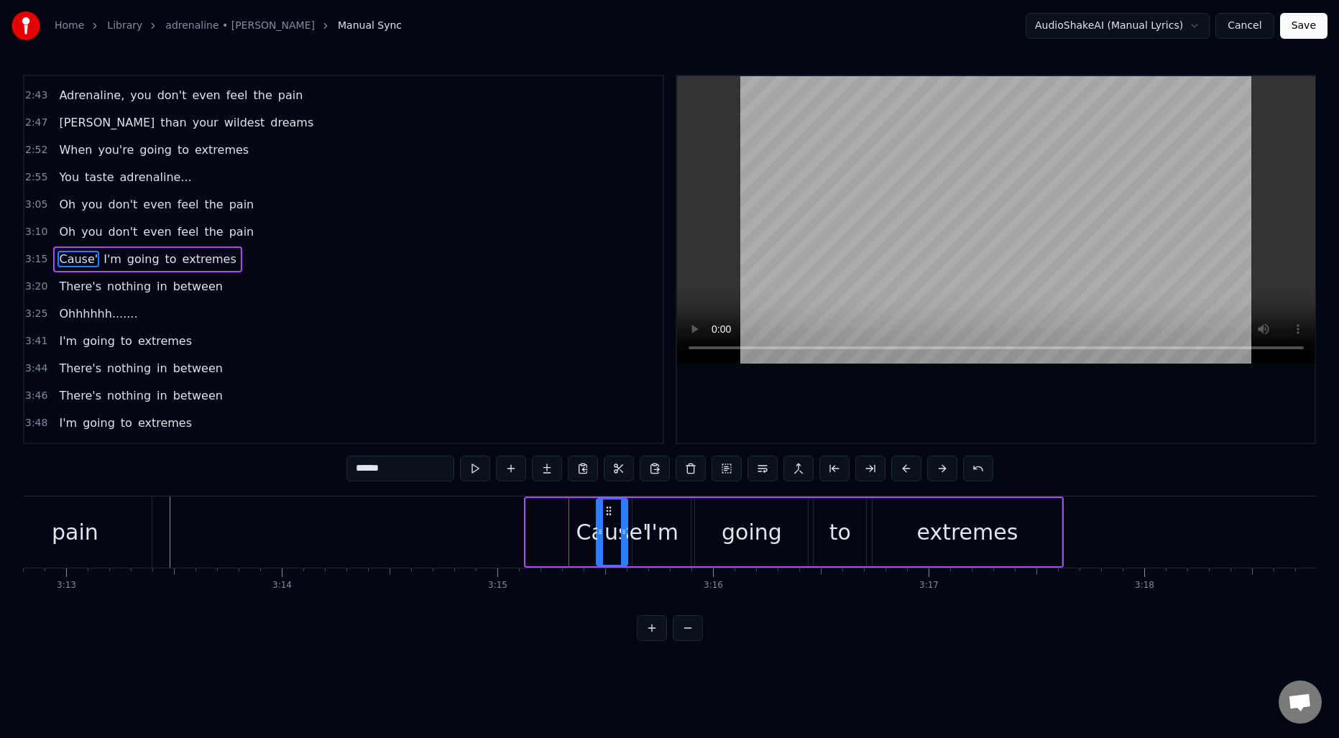
drag, startPoint x: 528, startPoint y: 531, endPoint x: 602, endPoint y: 531, distance: 74.8
click at [602, 531] on icon at bounding box center [600, 532] width 6 height 12
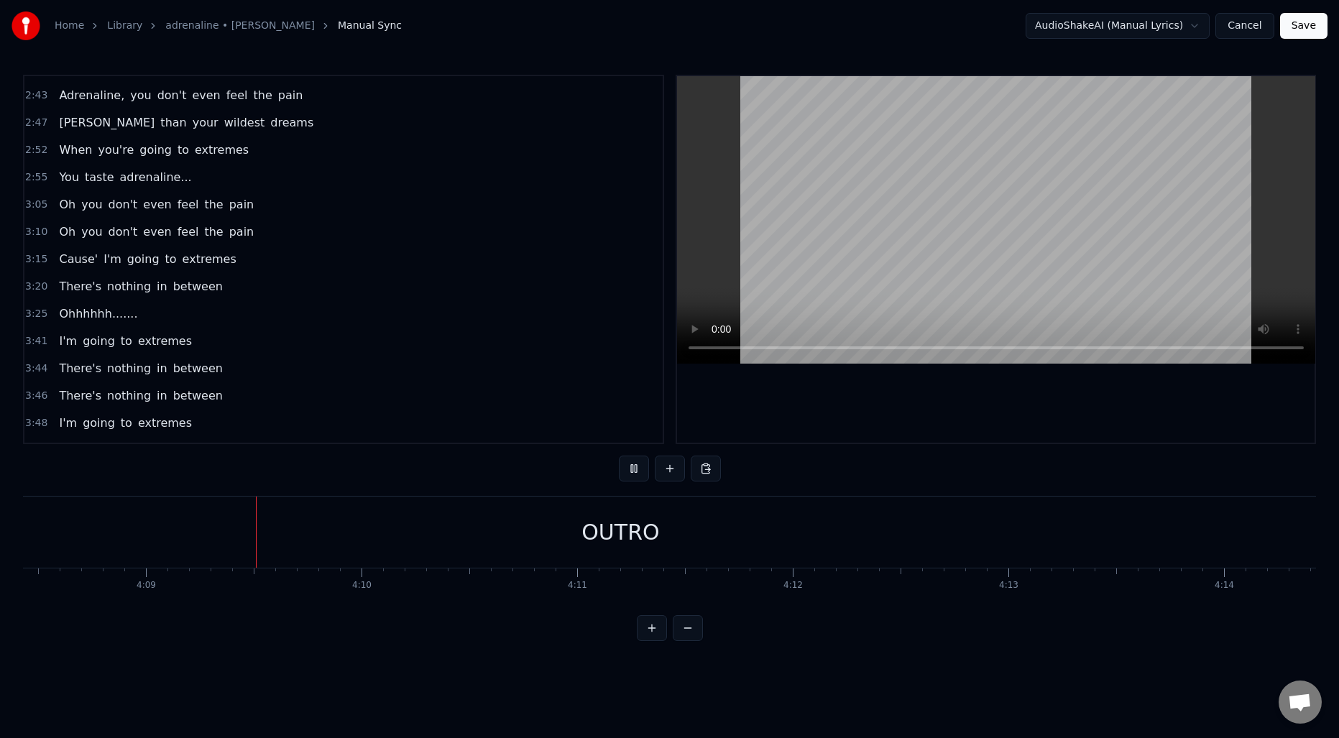
scroll to position [0, 53588]
click at [1300, 27] on button "Save" at bounding box center [1303, 26] width 47 height 26
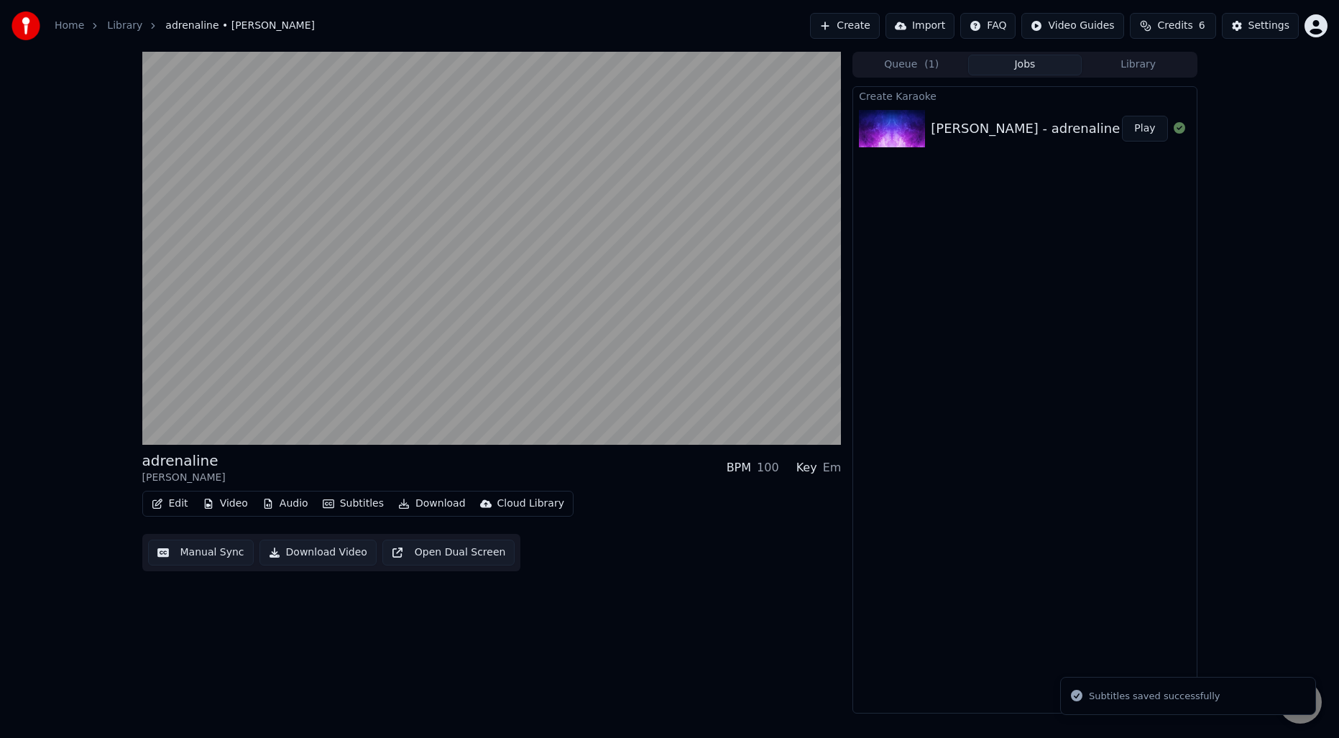
click at [646, 646] on div "adrenaline [PERSON_NAME] BPM 100 Key Em Edit Video Audio Subtitles Download Clo…" at bounding box center [491, 383] width 699 height 662
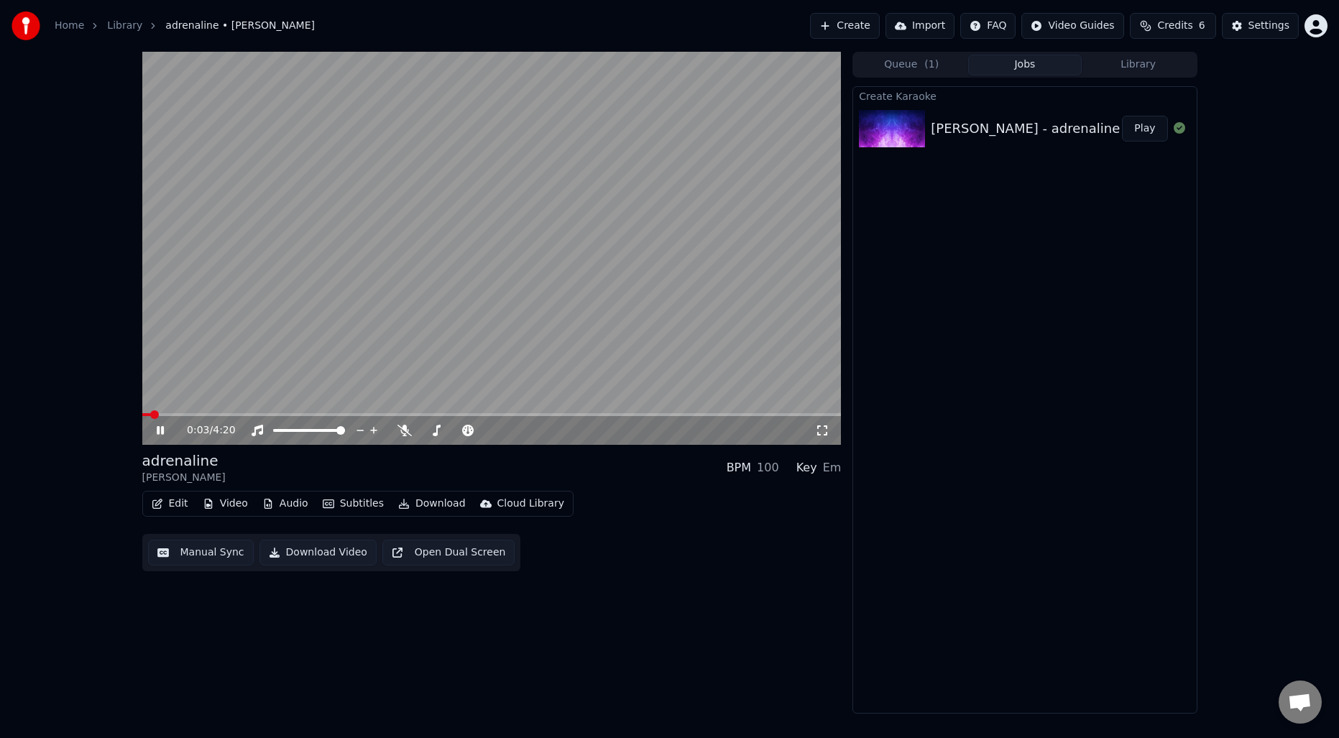
click at [372, 395] on video at bounding box center [491, 248] width 699 height 393
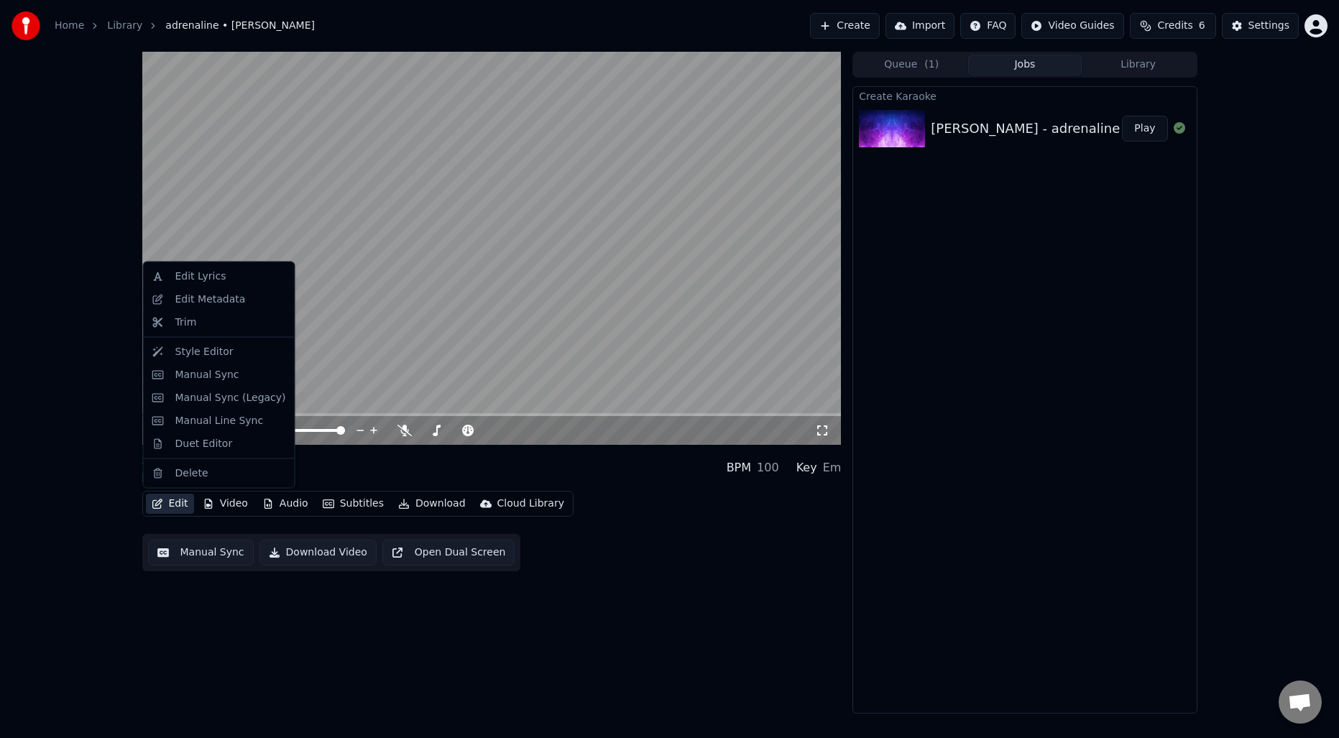
click at [183, 504] on button "Edit" at bounding box center [170, 504] width 48 height 20
click at [199, 301] on div "Edit Metadata" at bounding box center [210, 299] width 70 height 14
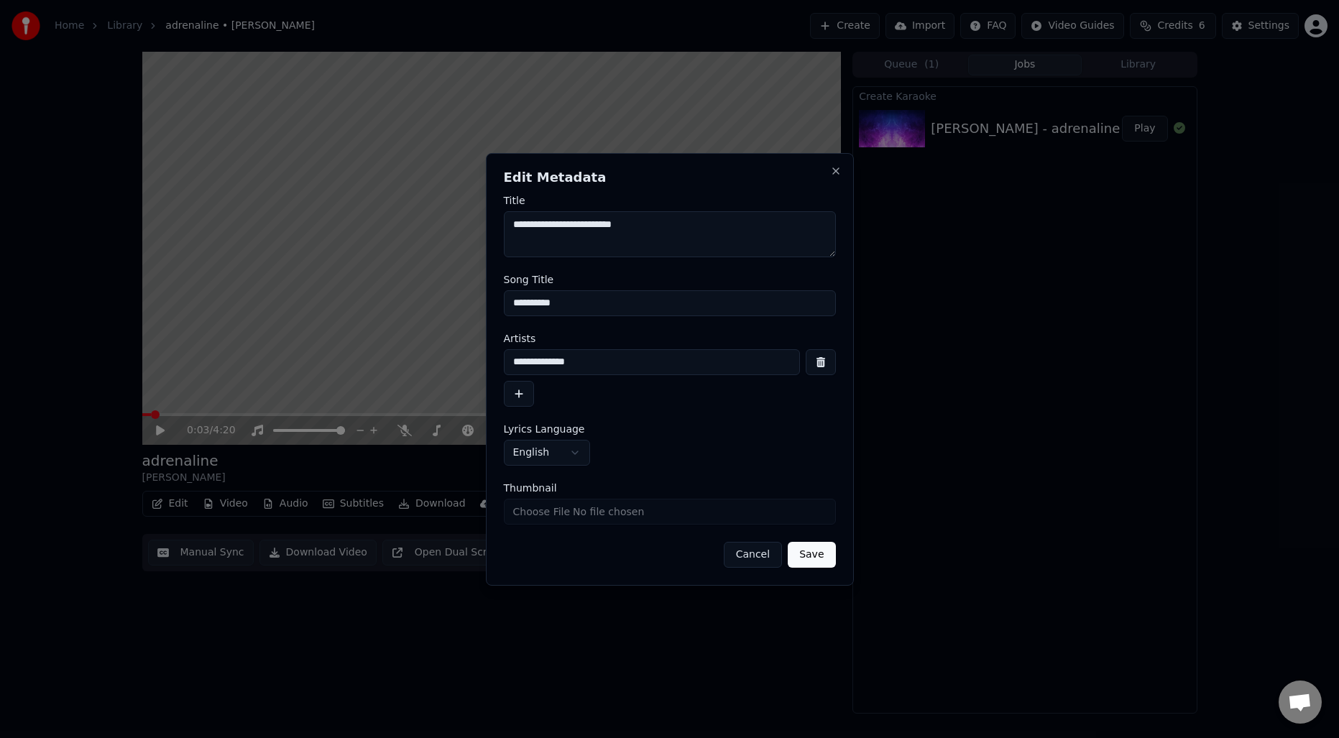
click at [518, 364] on input "**********" at bounding box center [652, 362] width 296 height 26
type input "**********"
click at [520, 225] on textarea "**********" at bounding box center [670, 234] width 332 height 46
click at [600, 224] on textarea "**********" at bounding box center [670, 234] width 332 height 46
type textarea "**********"
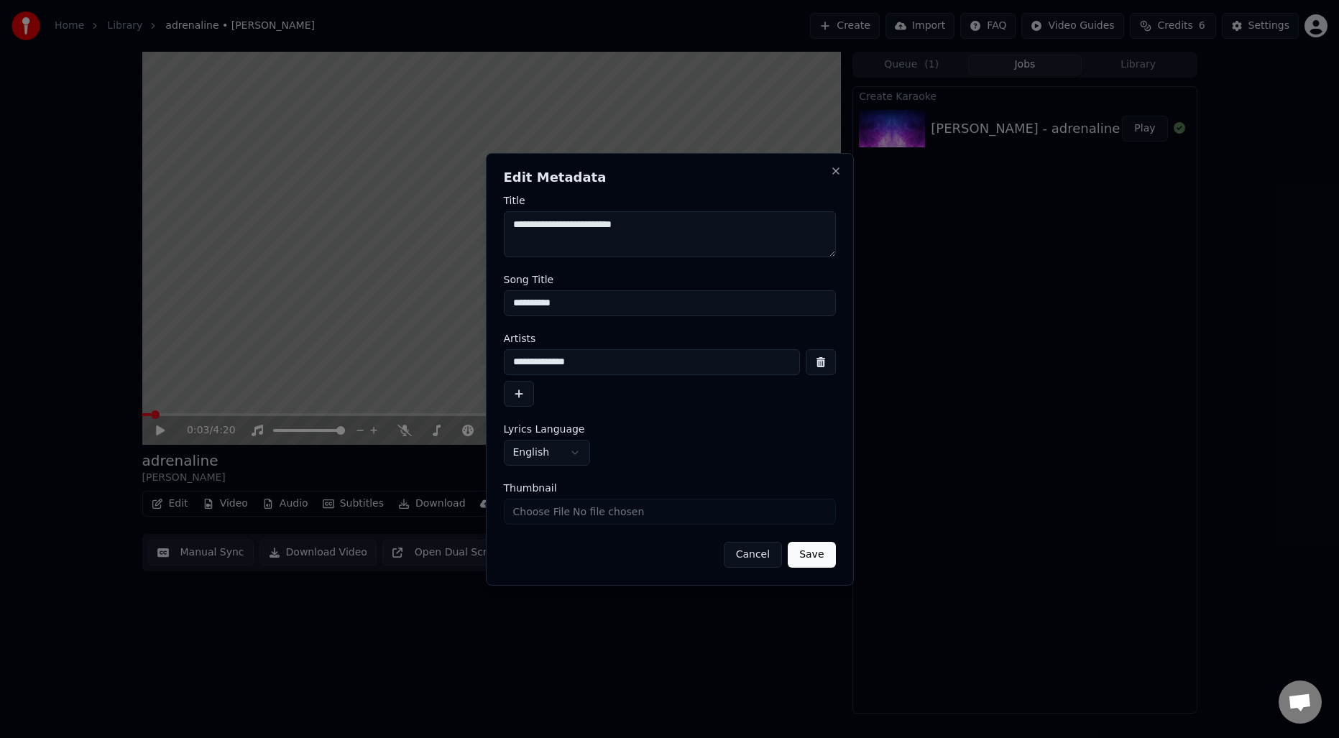
click at [518, 302] on input "**********" at bounding box center [670, 303] width 332 height 26
type input "**********"
click at [810, 561] on button "Save" at bounding box center [811, 555] width 47 height 26
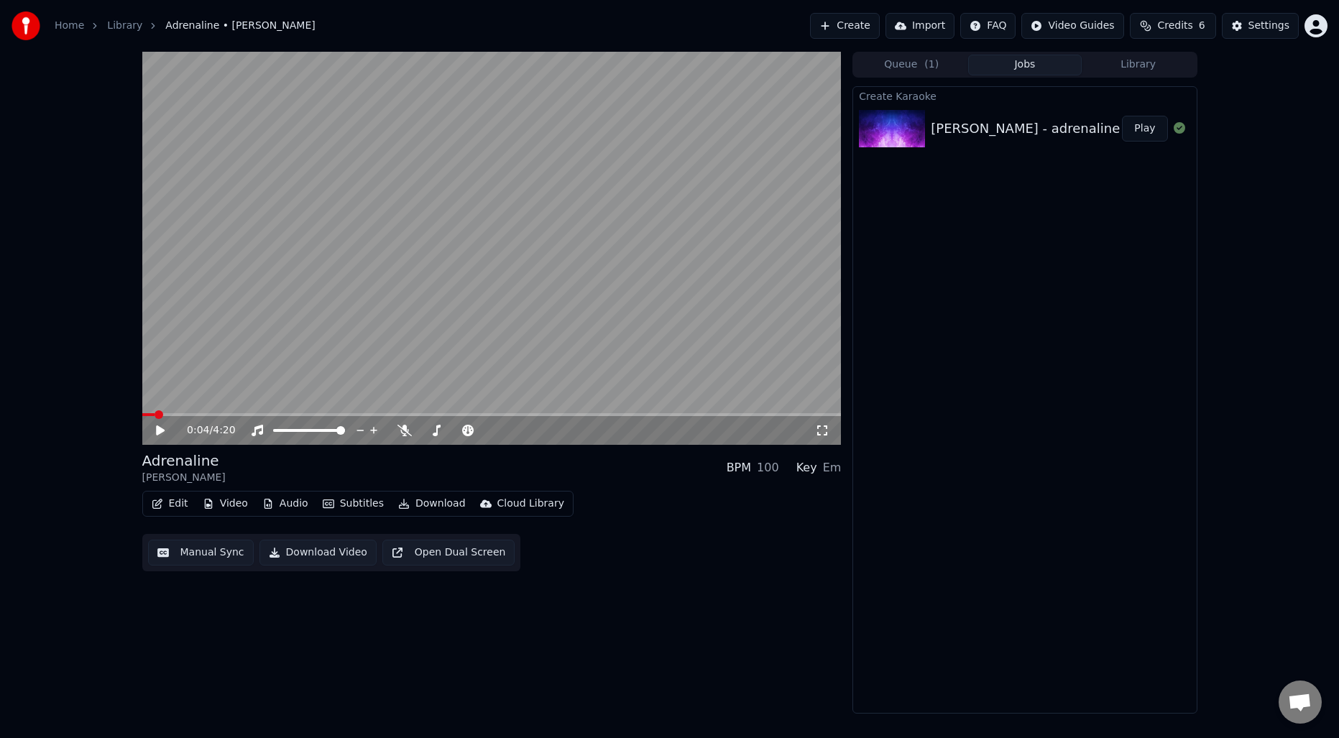
click at [320, 657] on div "0:04 / 4:20 Adrenaline [PERSON_NAME] BPM 100 Key Em Edit Video Audio Subtitles …" at bounding box center [491, 383] width 699 height 662
click at [142, 410] on span at bounding box center [146, 414] width 9 height 9
click at [426, 499] on button "Download" at bounding box center [431, 504] width 79 height 20
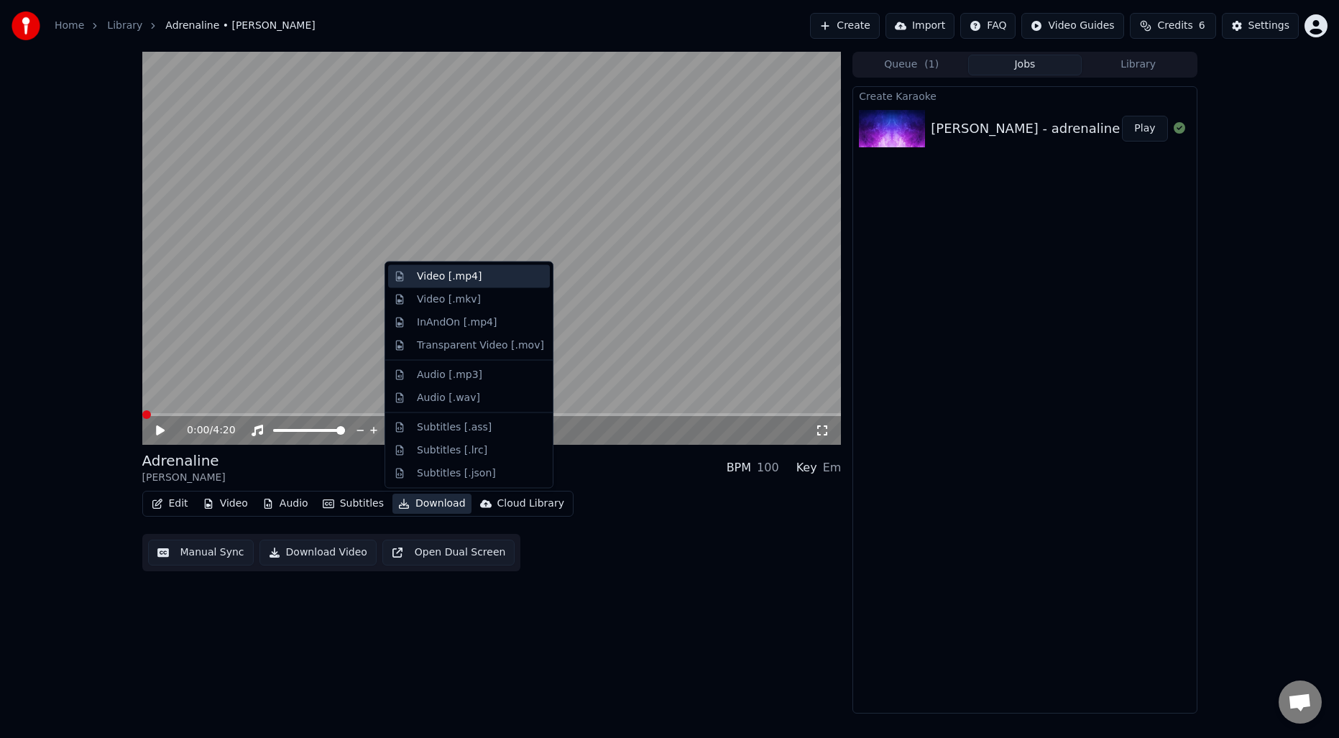
click at [448, 276] on div "Video [.mp4]" at bounding box center [449, 277] width 65 height 14
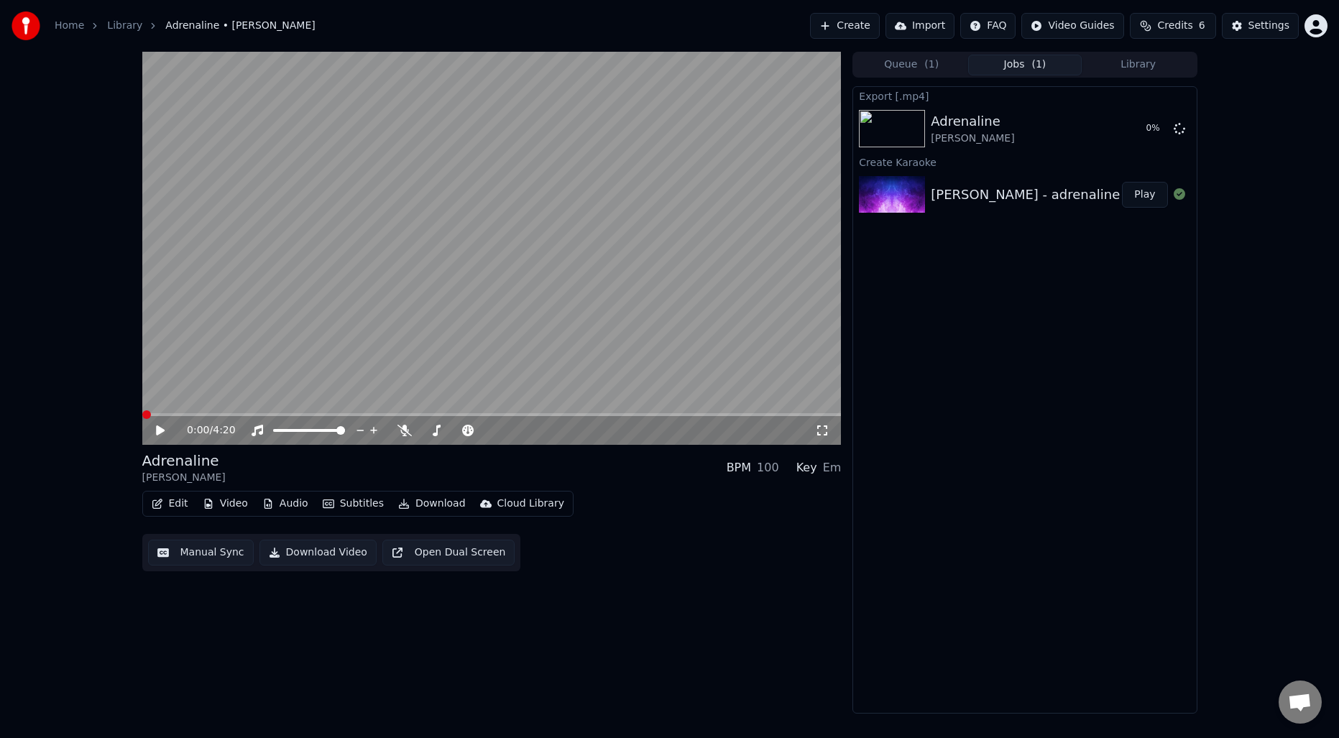
click at [608, 638] on div "0:00 / 4:20 Adrenaline [PERSON_NAME] BPM 100 Key Em Edit Video Audio Subtitles …" at bounding box center [491, 383] width 699 height 662
